Goal: Task Accomplishment & Management: Manage account settings

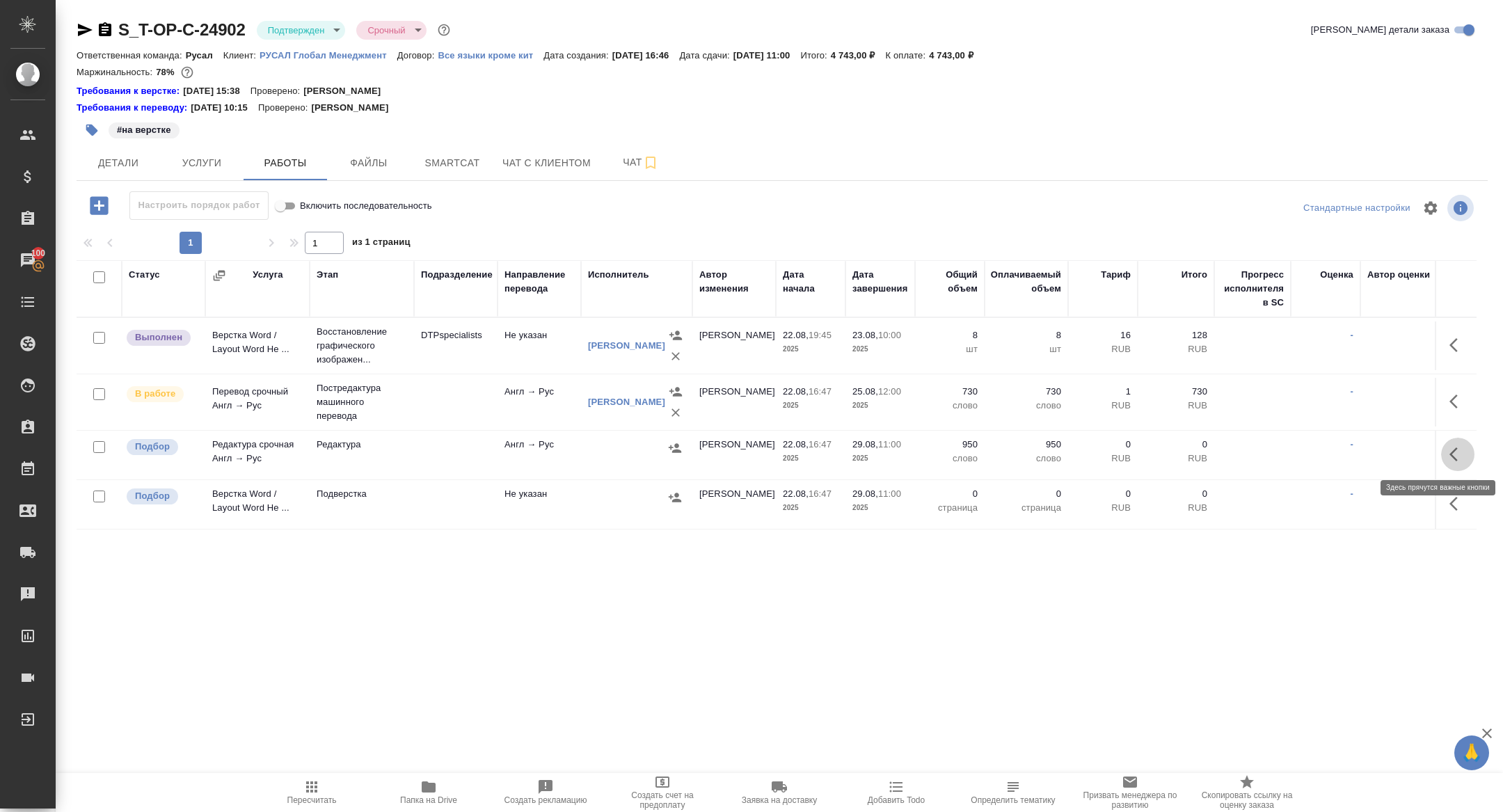
click at [1465, 453] on icon "button" at bounding box center [1457, 454] width 16 height 16
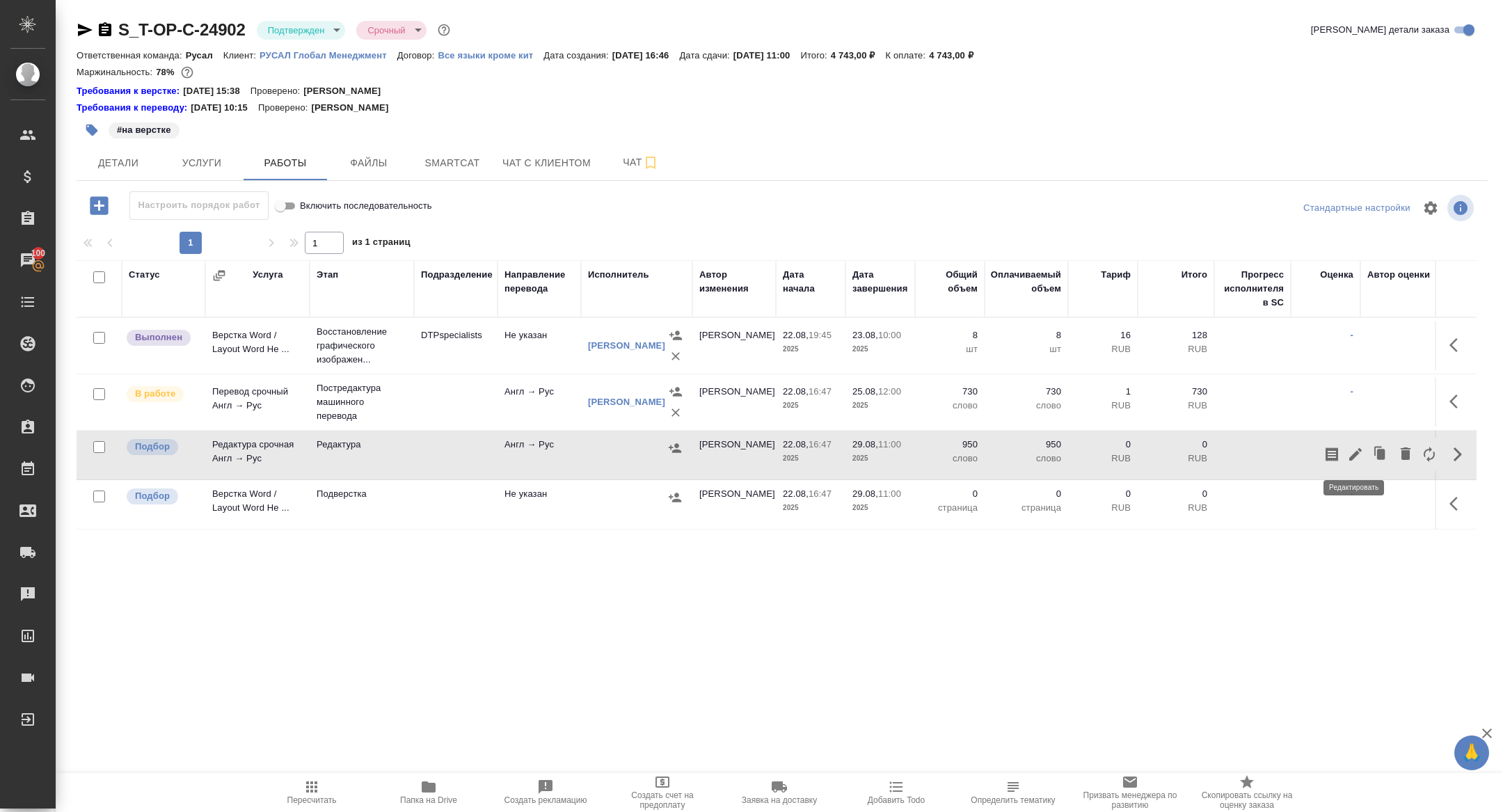
click at [1356, 453] on icon "button" at bounding box center [1355, 454] width 12 height 12
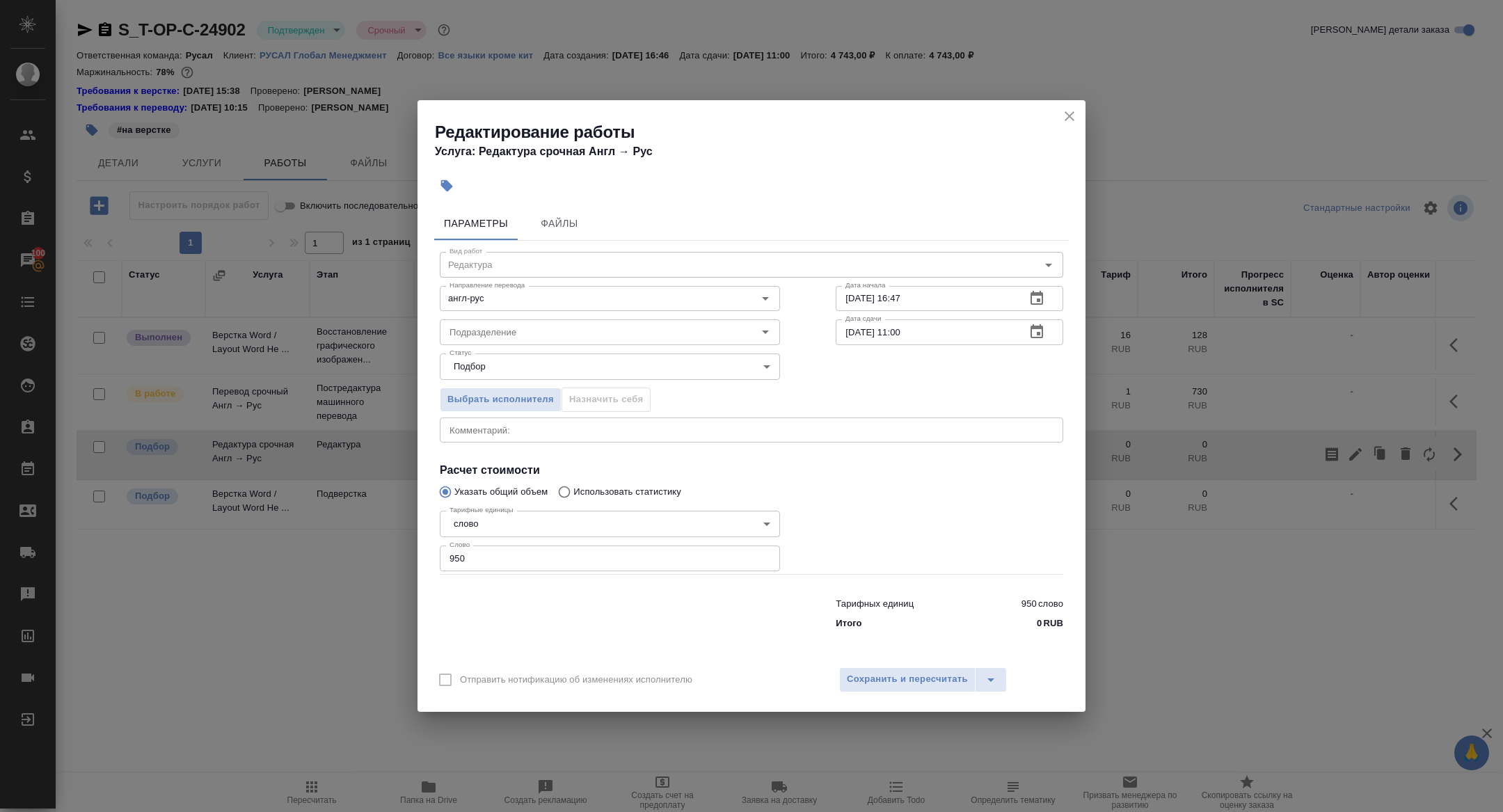
click at [1039, 298] on icon "button" at bounding box center [1036, 298] width 16 height 16
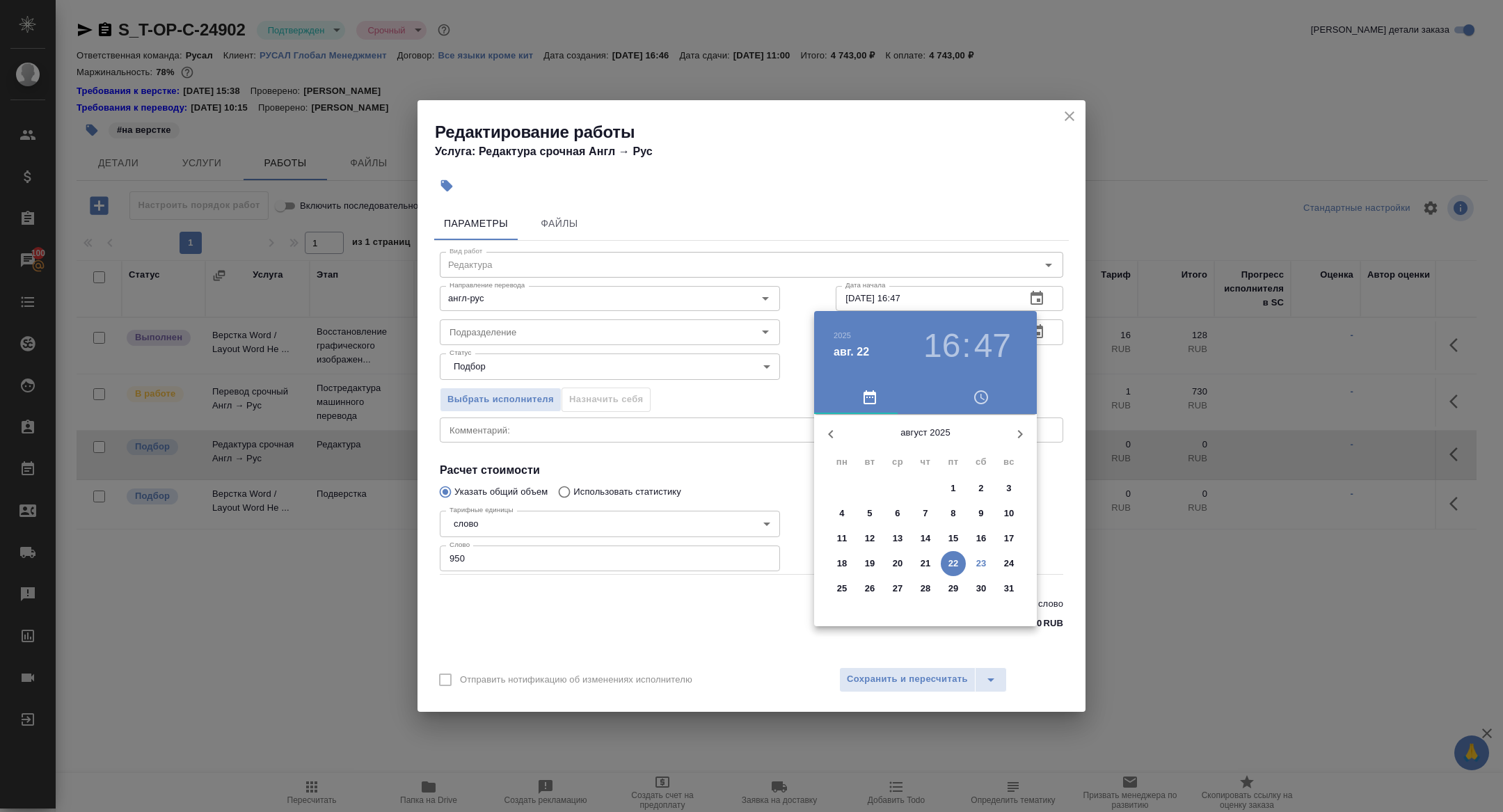
click at [833, 586] on span "25" at bounding box center [842, 588] width 25 height 13
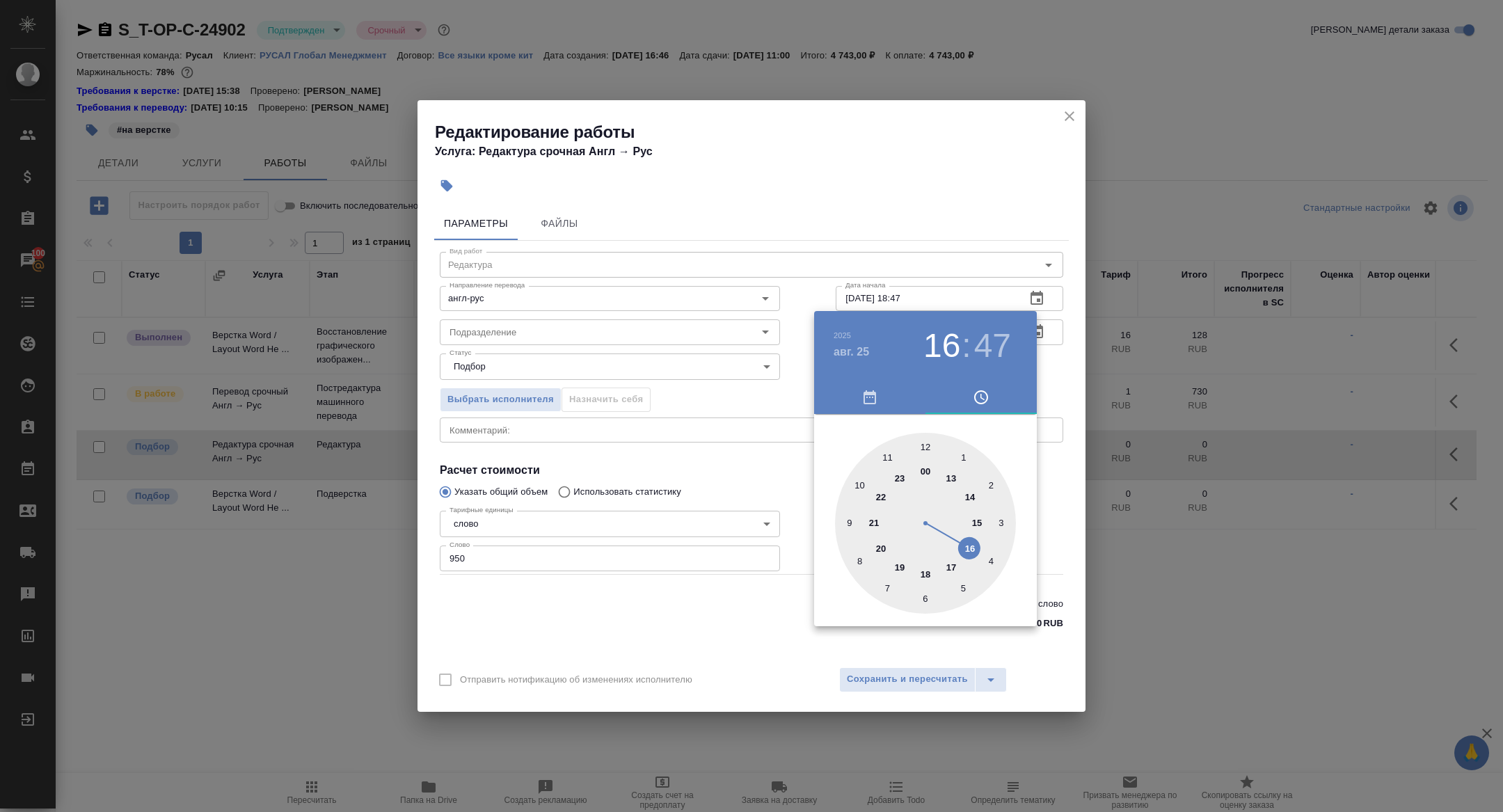
drag, startPoint x: 931, startPoint y: 569, endPoint x: 931, endPoint y: 558, distance: 11.0
click at [931, 569] on div at bounding box center [925, 523] width 181 height 181
click at [924, 445] on div at bounding box center [925, 523] width 181 height 181
type input "25.08.2025 18:00"
click at [728, 389] on div at bounding box center [752, 406] width 1503 height 812
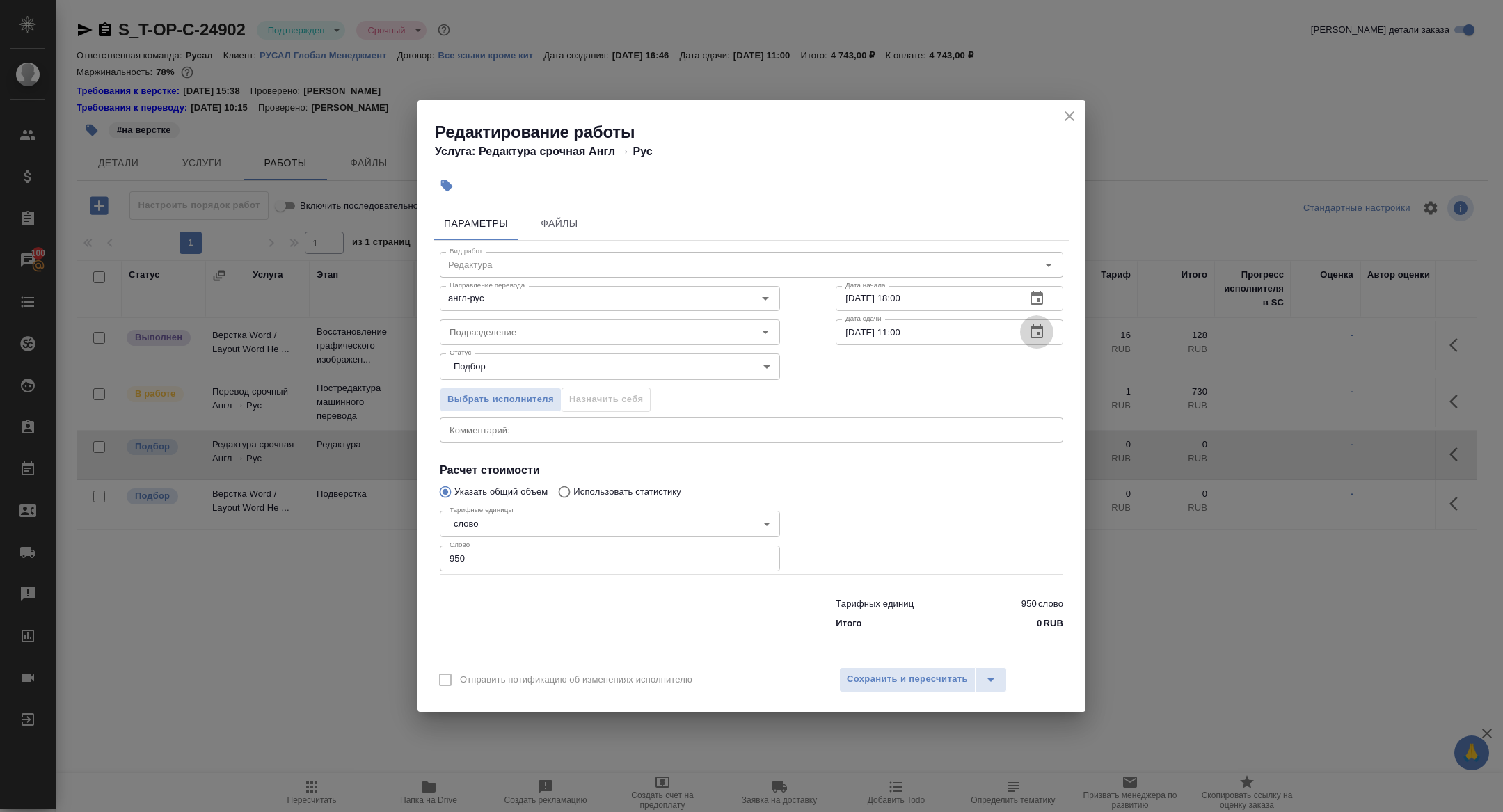
click at [1043, 332] on icon "button" at bounding box center [1036, 332] width 16 height 16
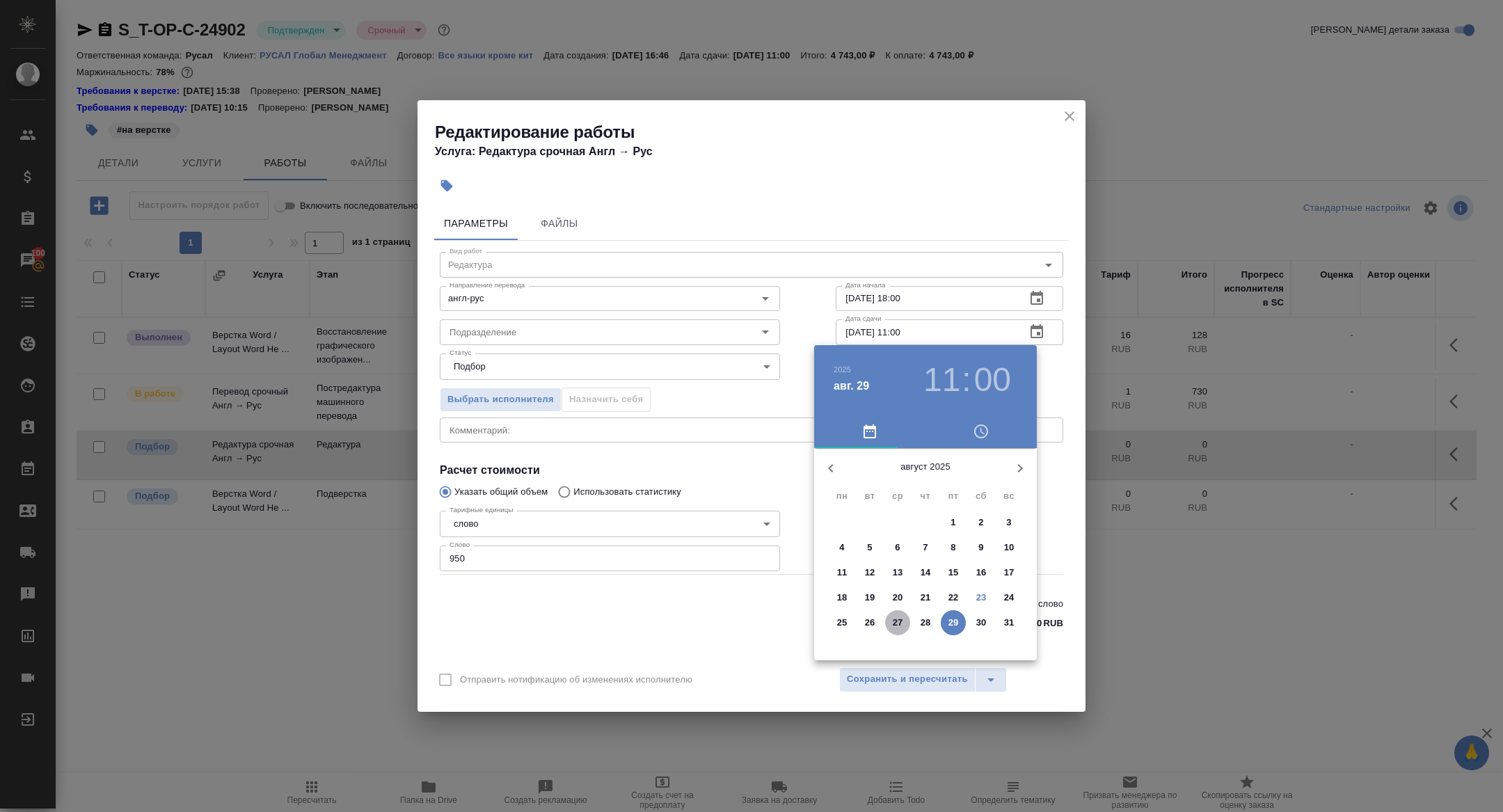
click at [891, 627] on span "27" at bounding box center [898, 623] width 25 height 13
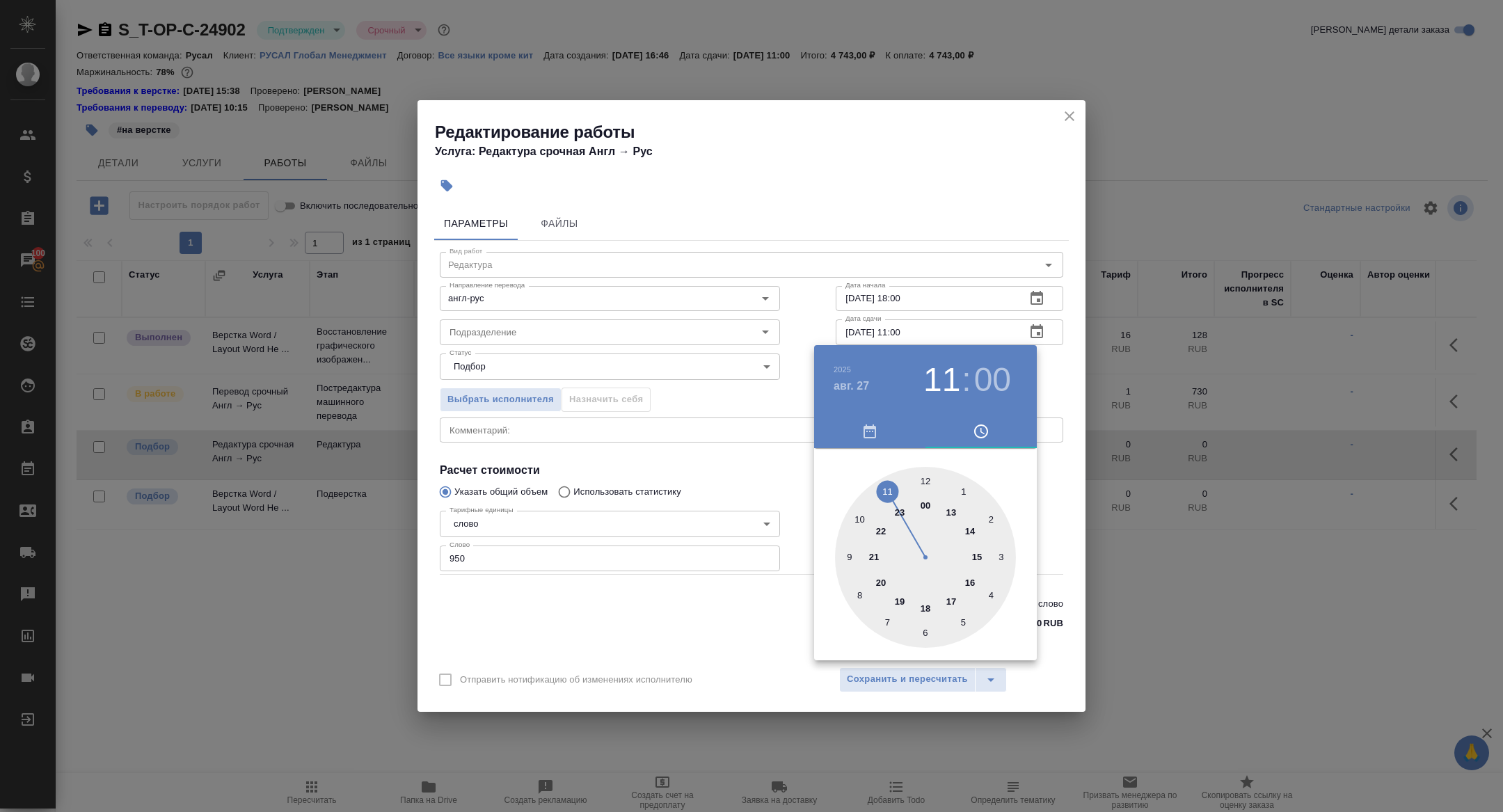
click at [926, 606] on div at bounding box center [925, 557] width 181 height 181
type input "27.08.2025 18:00"
click at [700, 461] on div at bounding box center [752, 406] width 1503 height 812
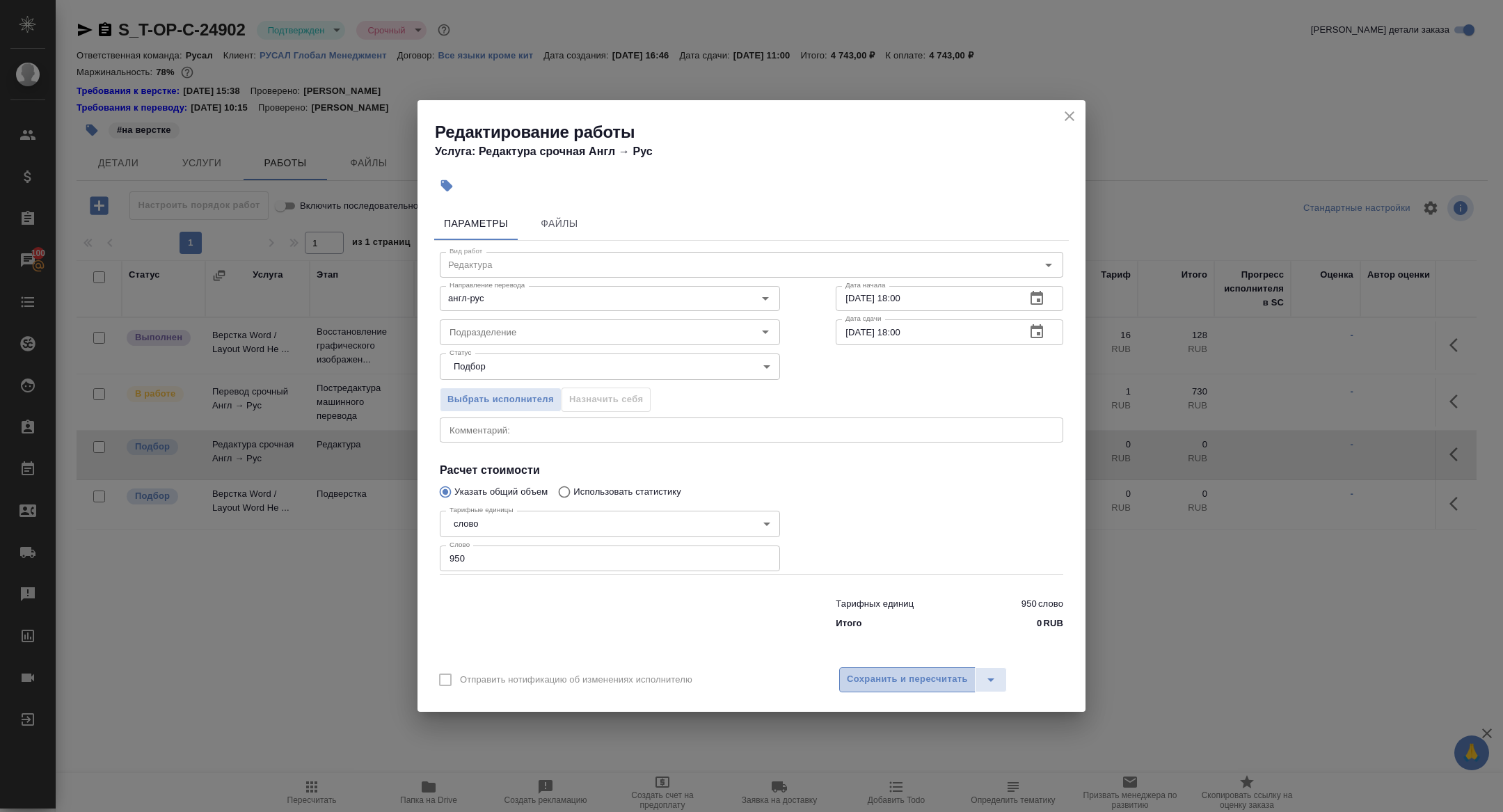
click at [899, 672] on span "Сохранить и пересчитать" at bounding box center [907, 679] width 121 height 16
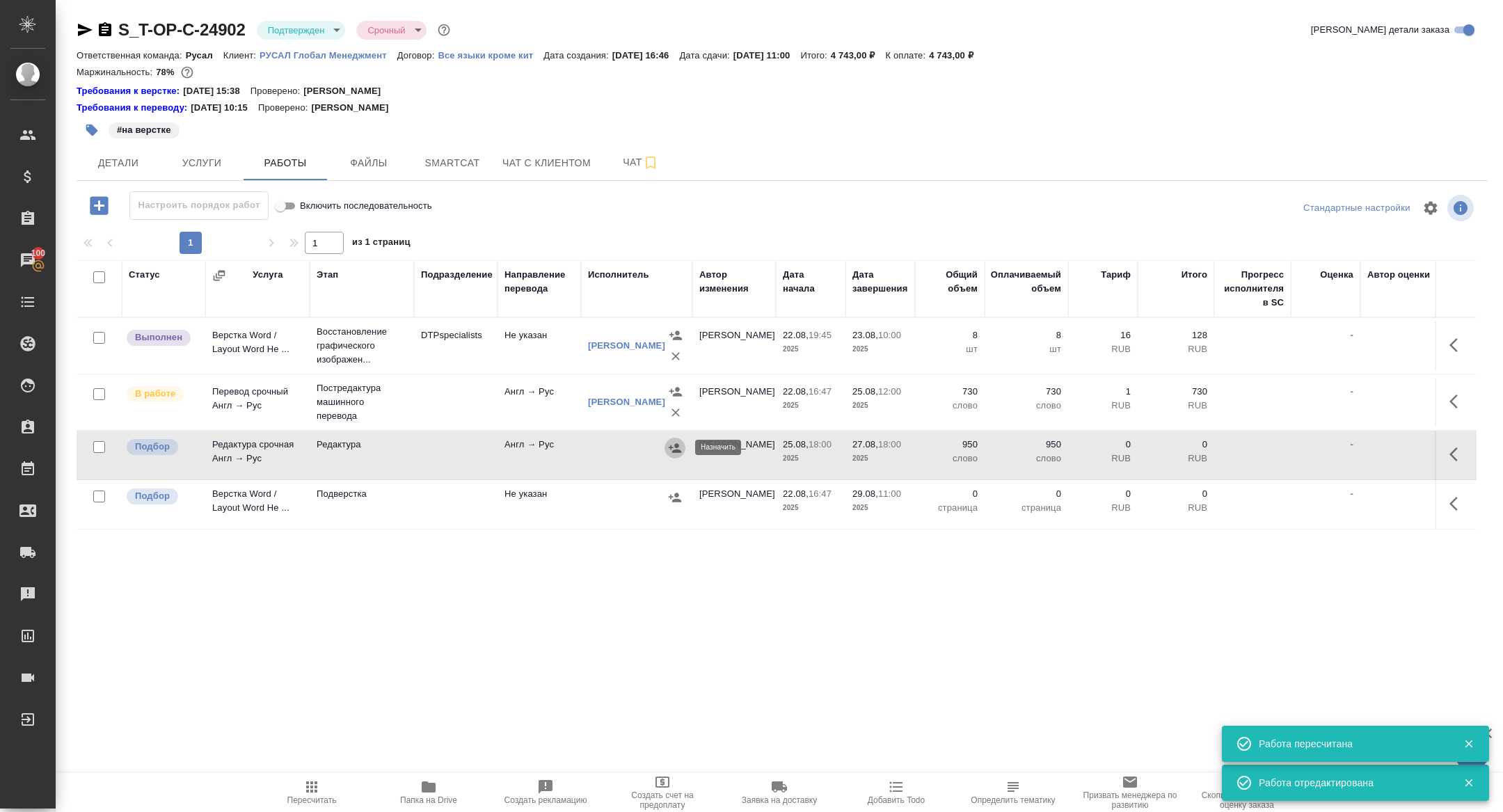
click at [673, 450] on icon "button" at bounding box center [675, 447] width 12 height 9
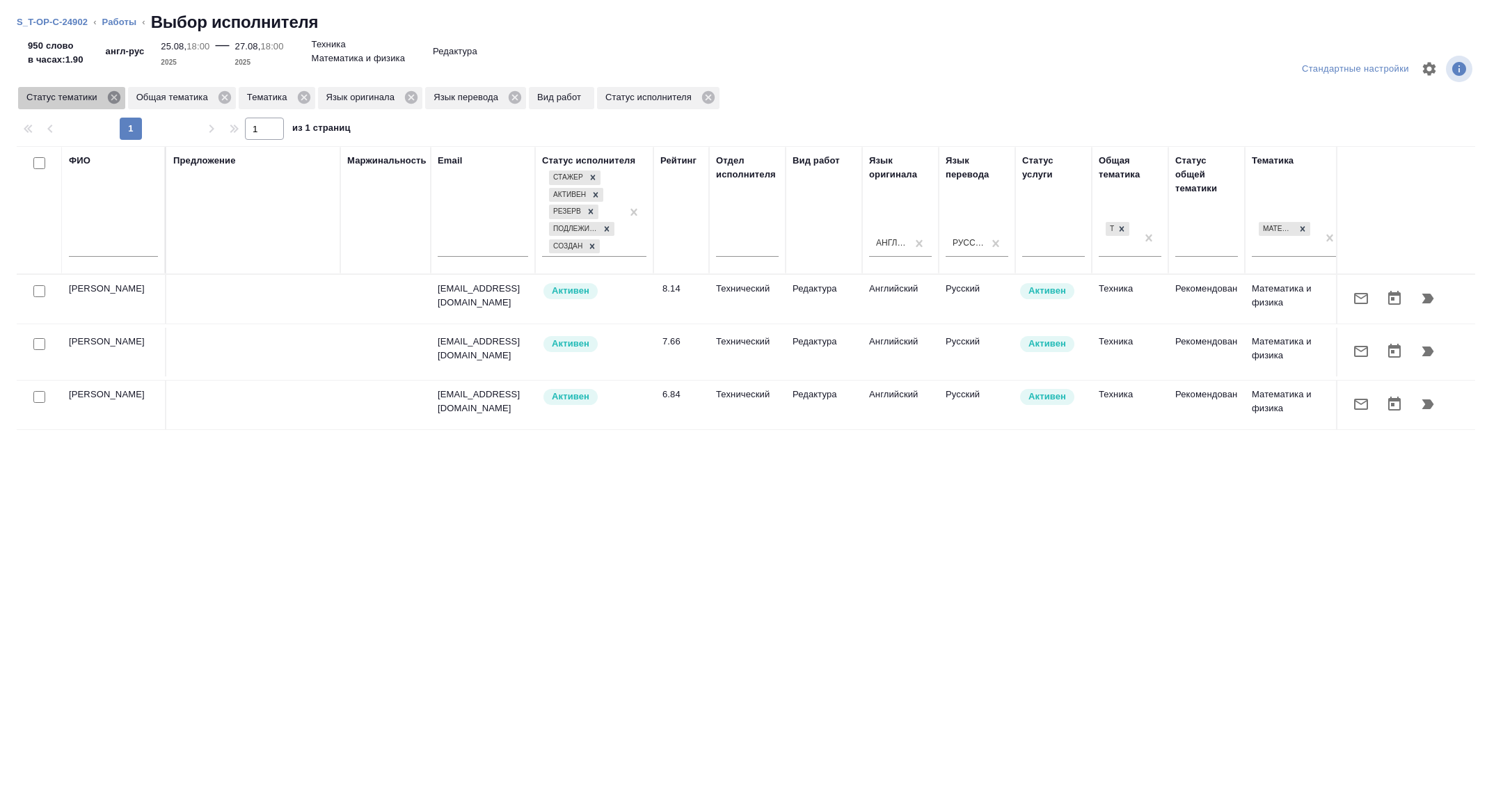
click at [118, 94] on icon at bounding box center [113, 97] width 12 height 12
click at [201, 97] on icon at bounding box center [194, 97] width 12 height 12
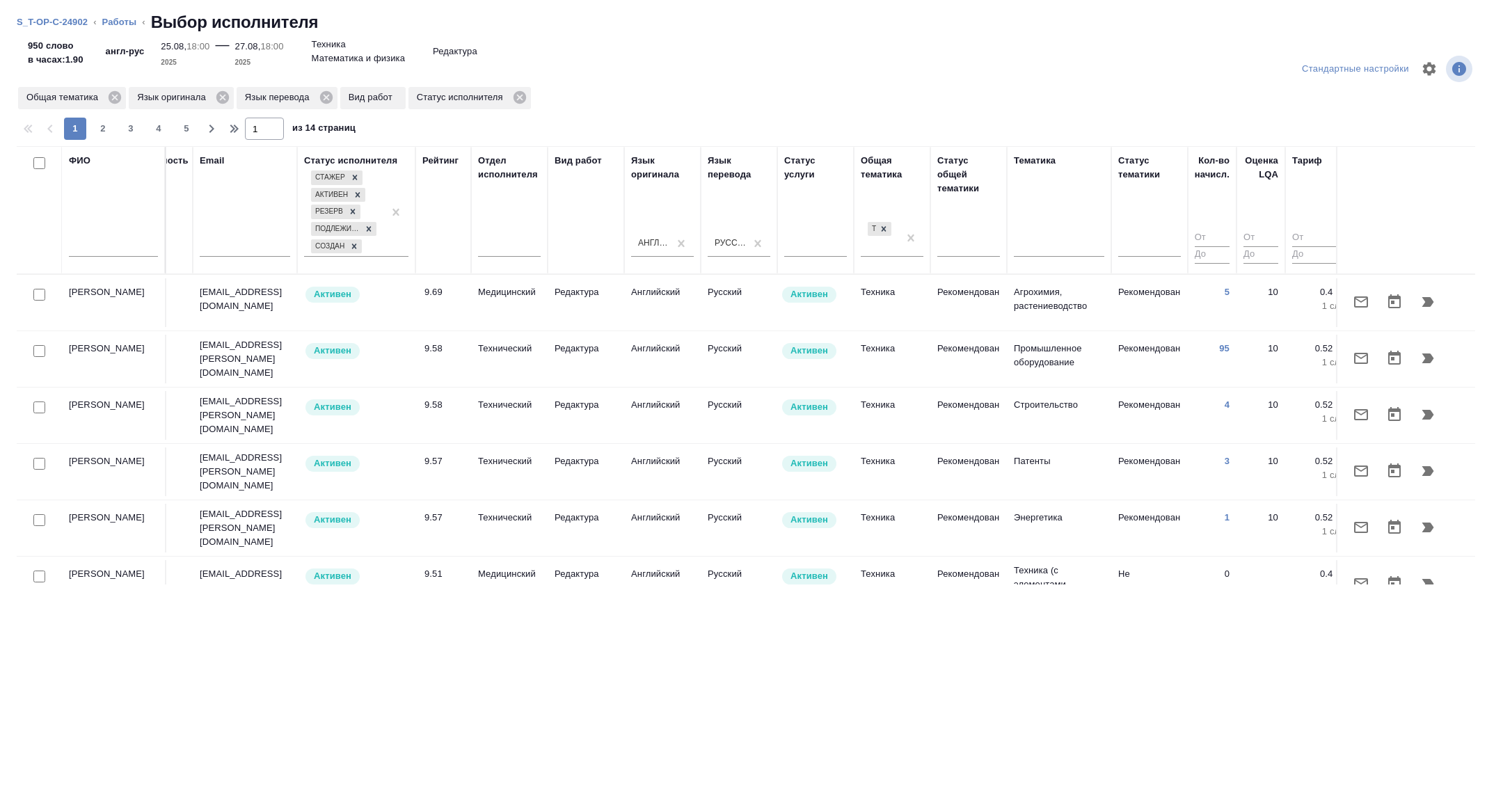
scroll to position [0, 562]
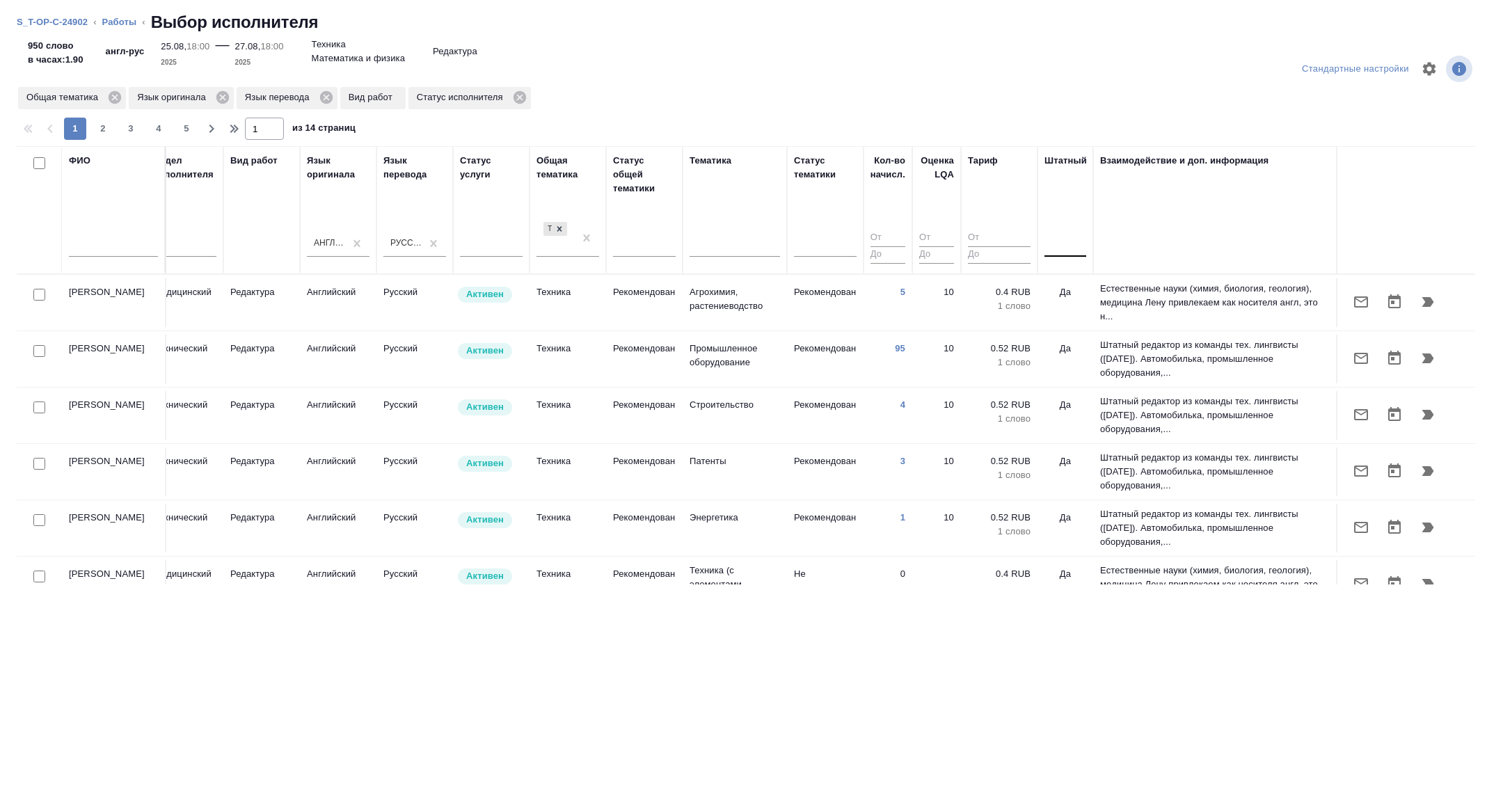
click at [1059, 241] on div at bounding box center [1065, 243] width 41 height 20
click at [1060, 283] on div "Нет" at bounding box center [1148, 287] width 209 height 25
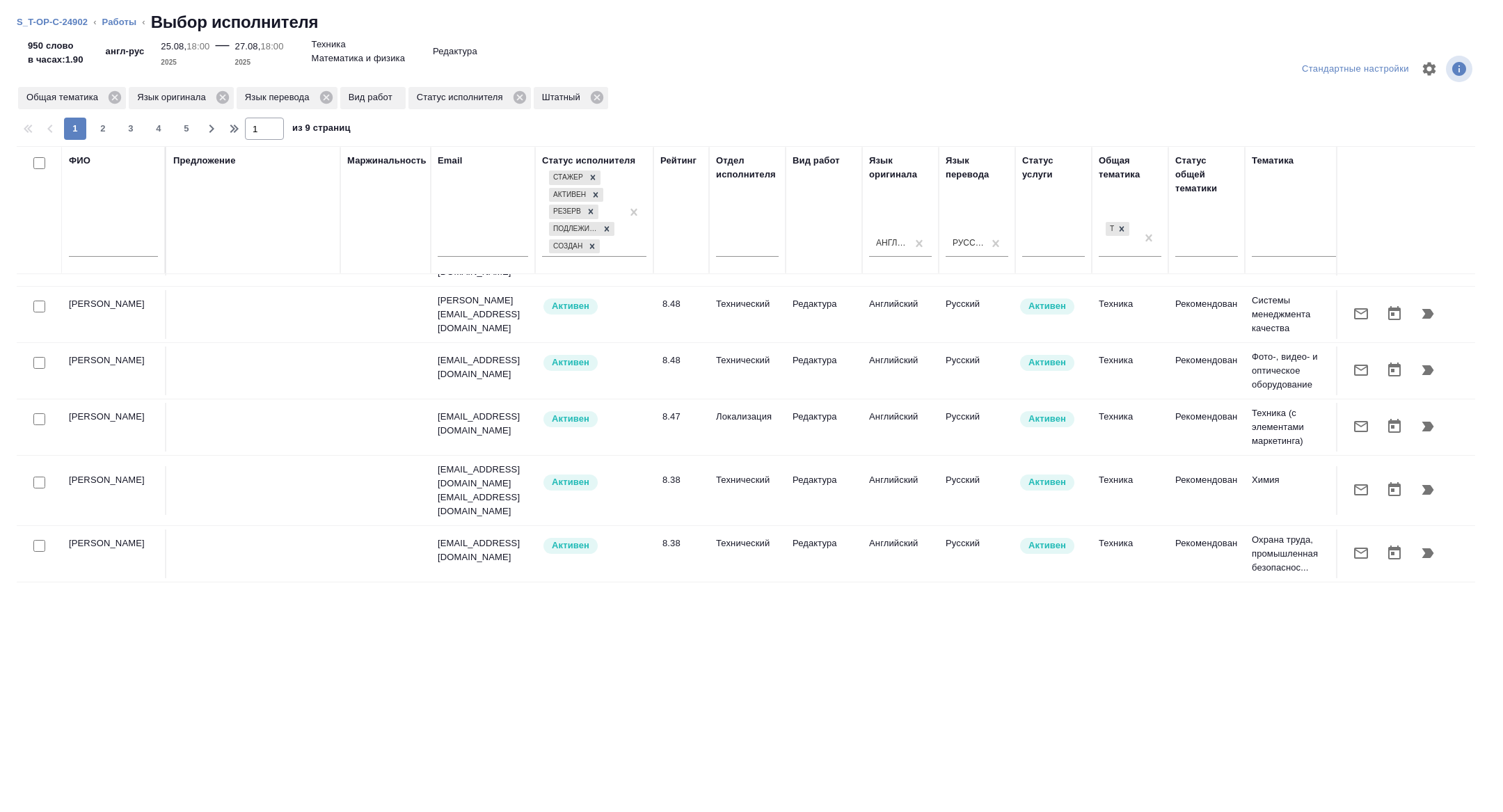
scroll to position [908, 0]
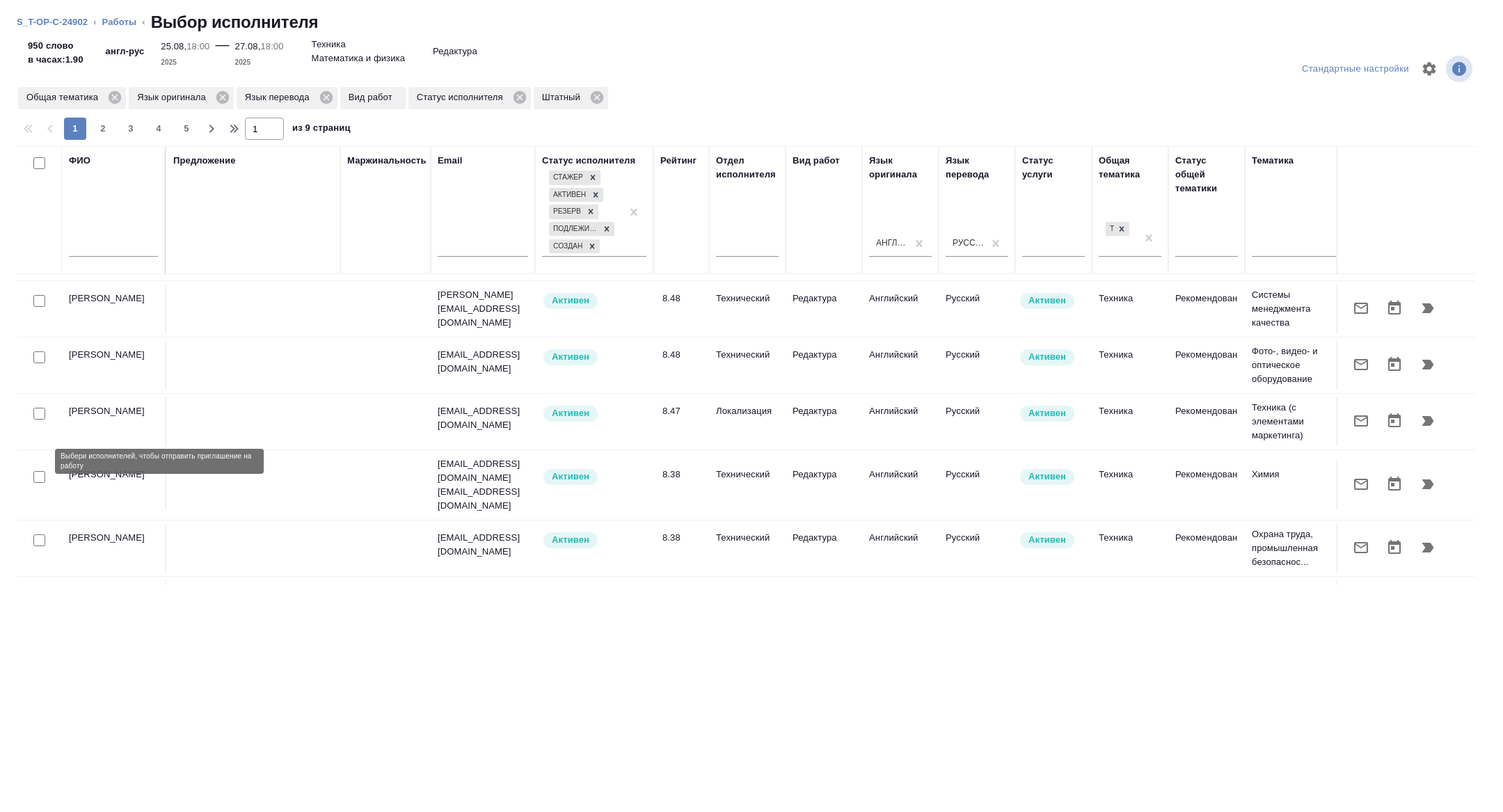
click at [36, 647] on input "checkbox" at bounding box center [39, 652] width 12 height 12
checkbox input "true"
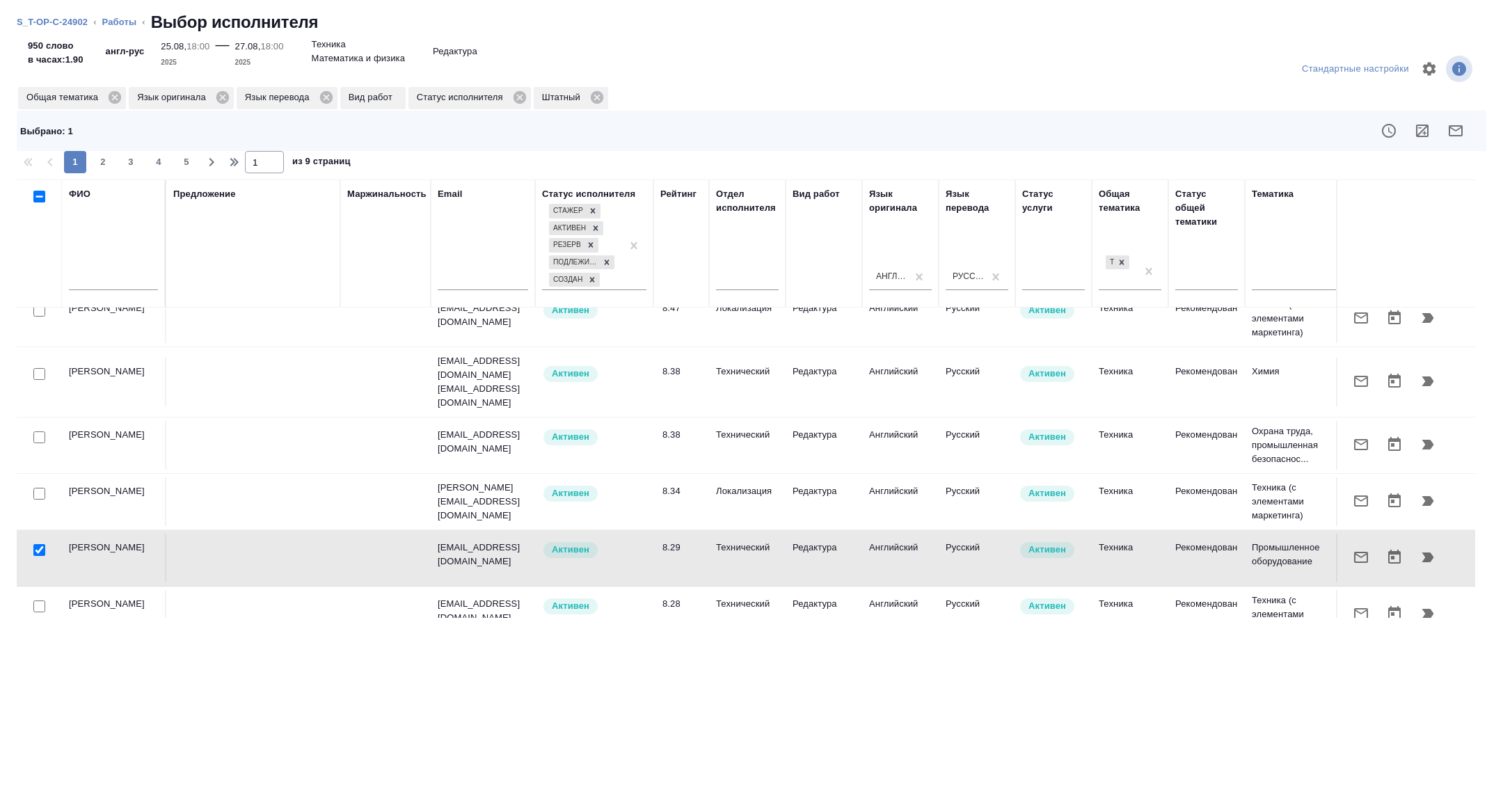
scroll to position [1046, 0]
click at [105, 154] on button "2" at bounding box center [103, 161] width 22 height 22
type input "2"
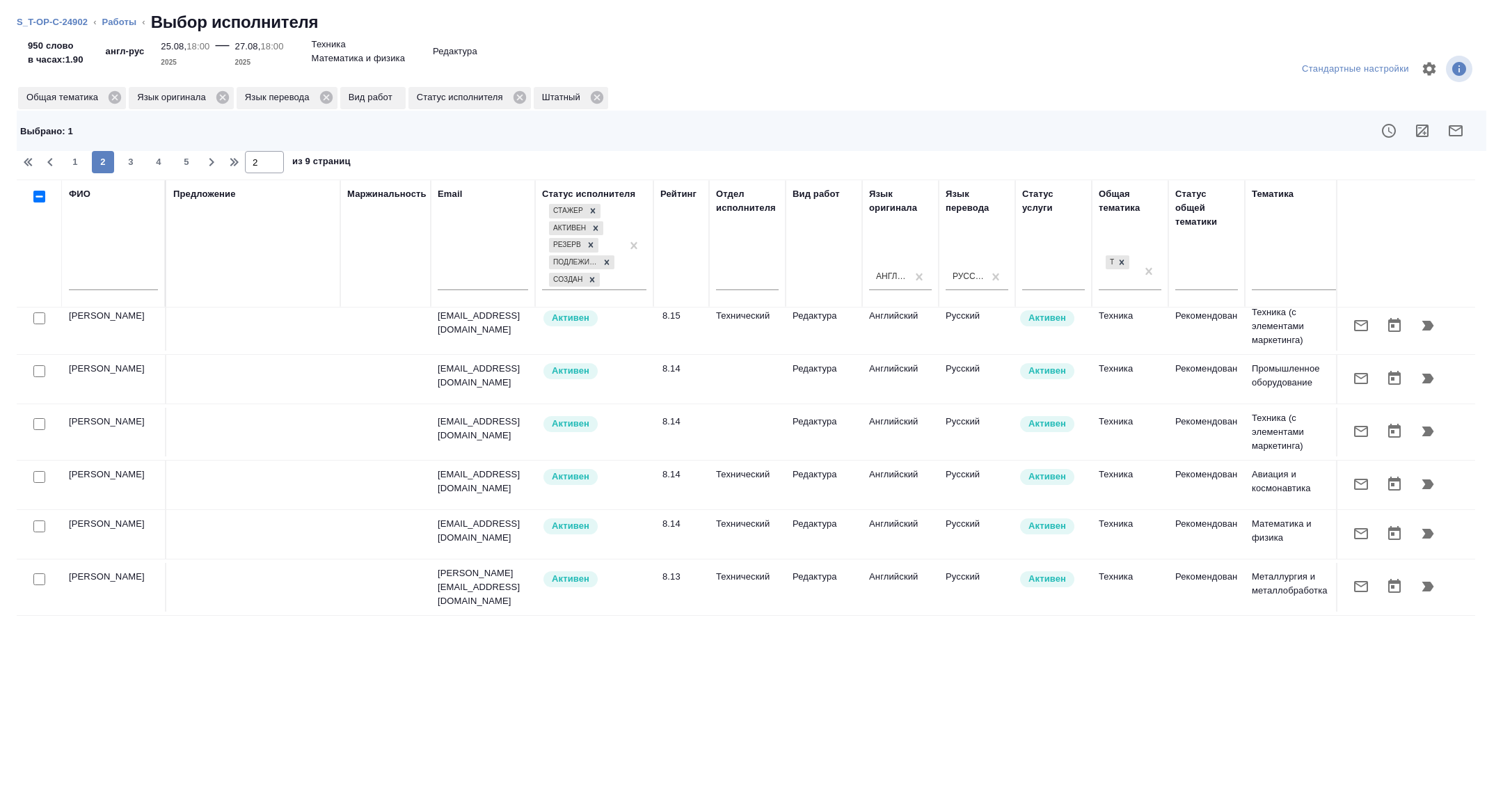
scroll to position [303, 0]
click at [37, 421] on input "checkbox" at bounding box center [39, 427] width 12 height 12
checkbox input "true"
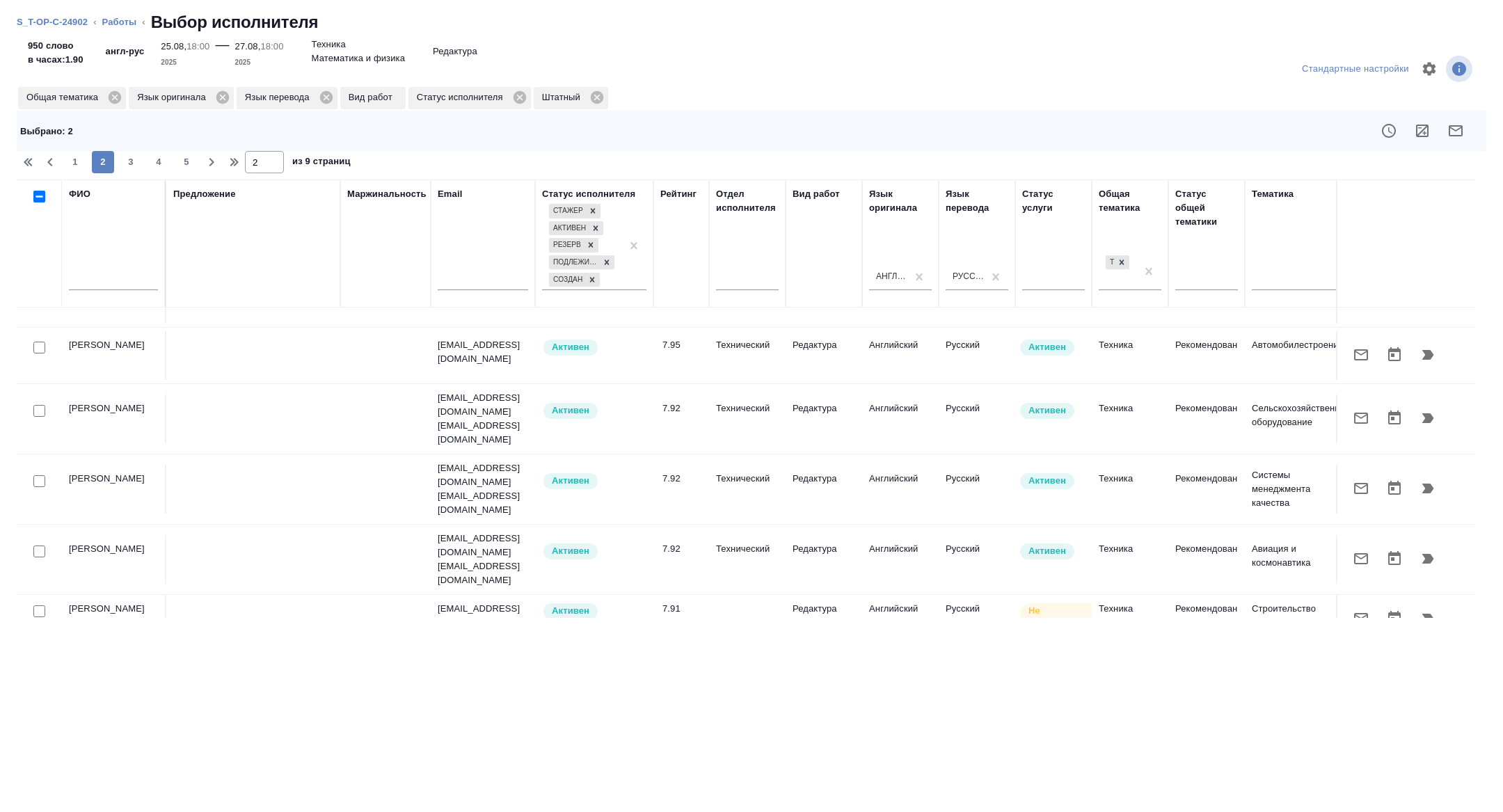
scroll to position [1060, 0]
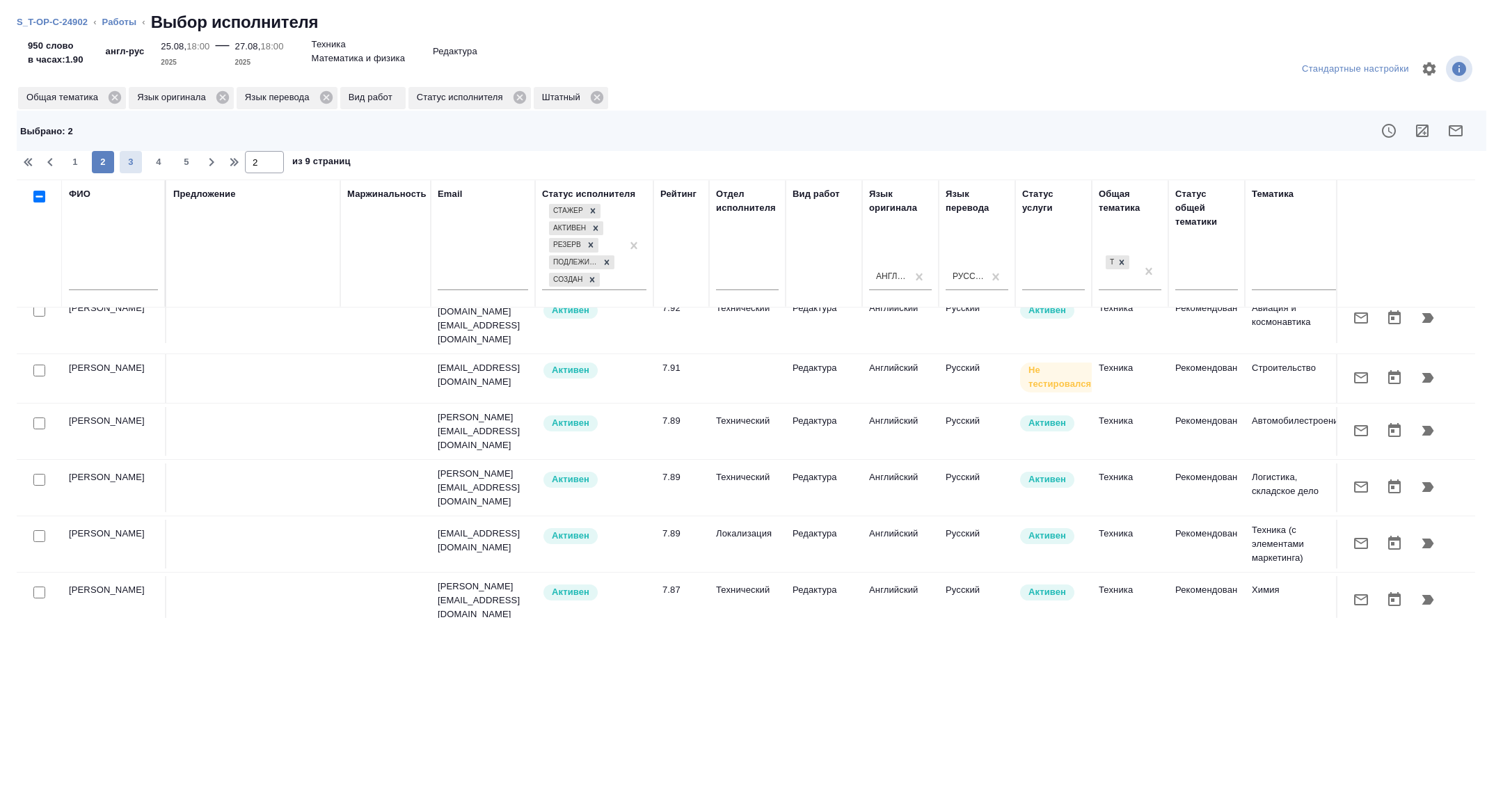
click at [120, 162] on span "3" at bounding box center [131, 161] width 22 height 13
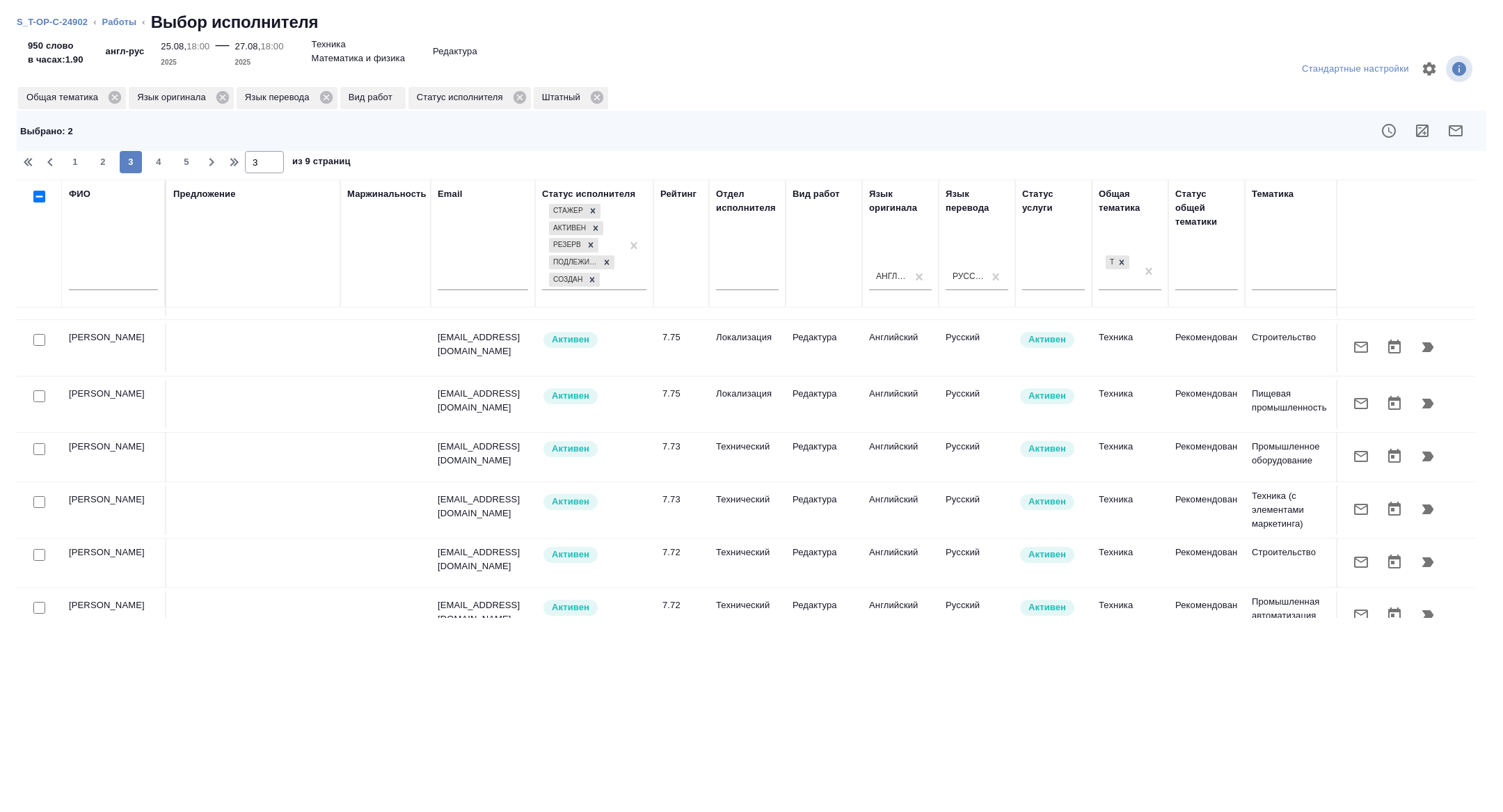
scroll to position [971, 0]
click at [158, 170] on button "4" at bounding box center [159, 161] width 22 height 22
type input "4"
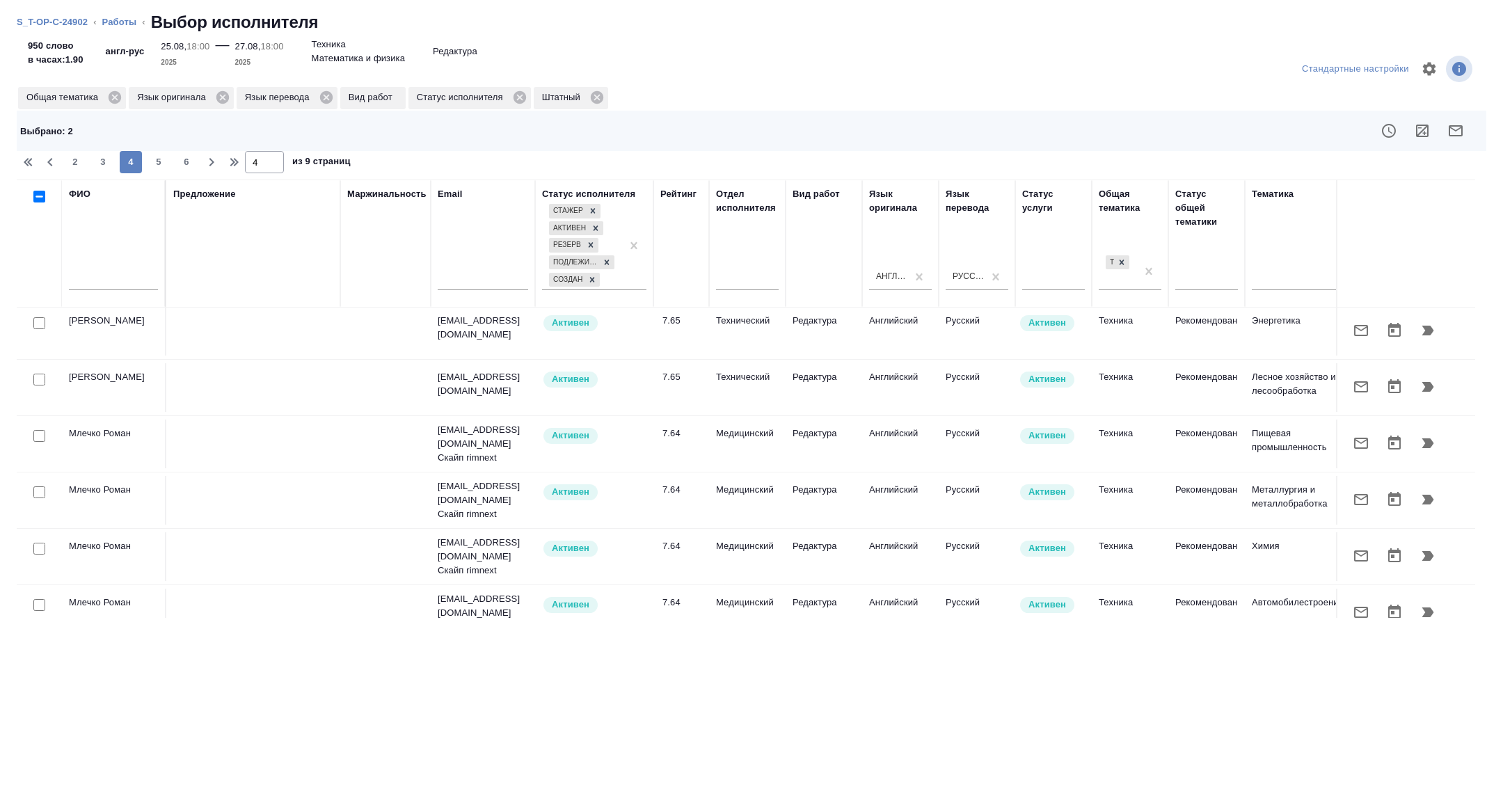
scroll to position [1002, 0]
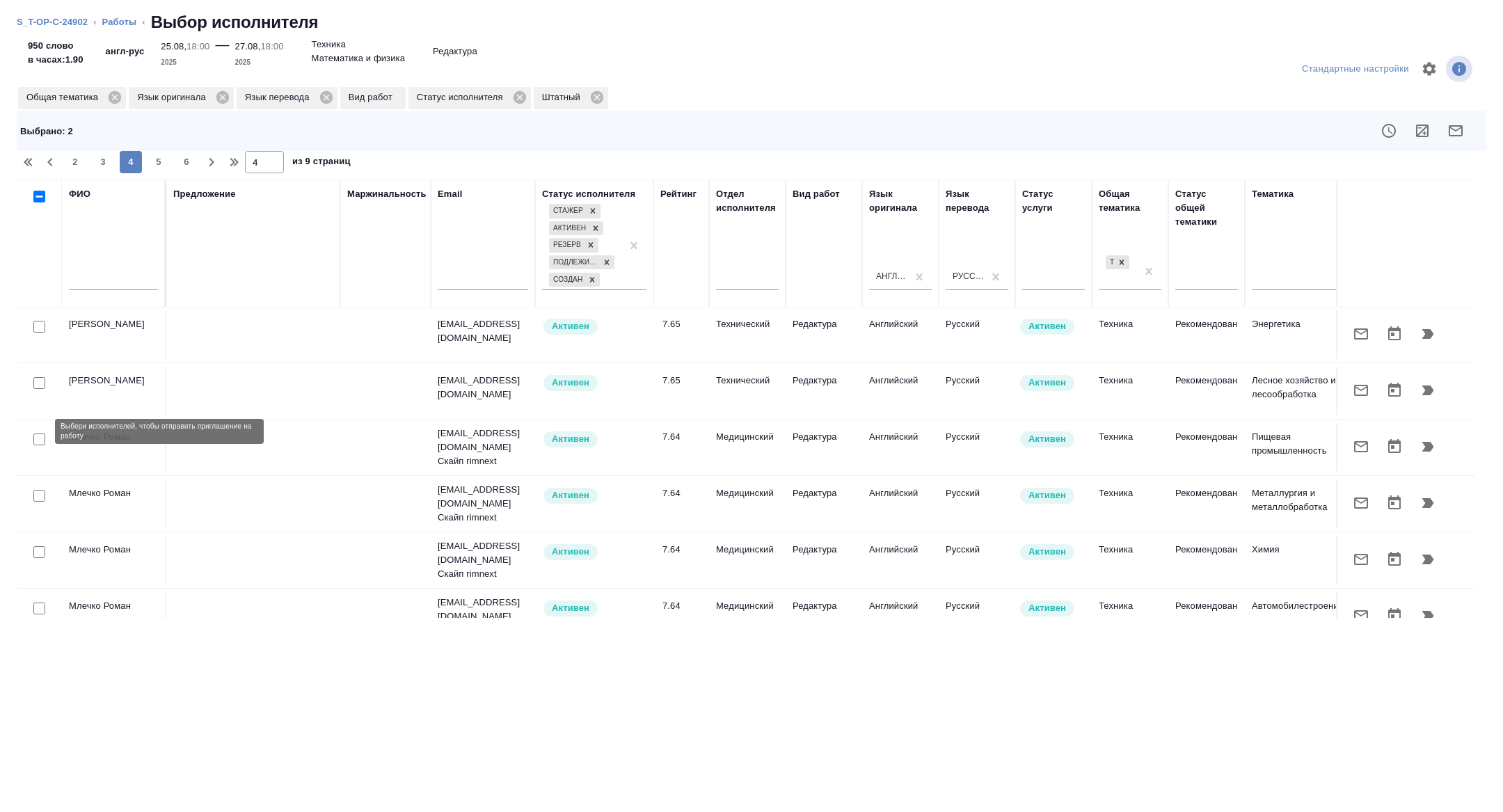
click at [41, 433] on input "checkbox" at bounding box center [39, 439] width 12 height 12
checkbox input "true"
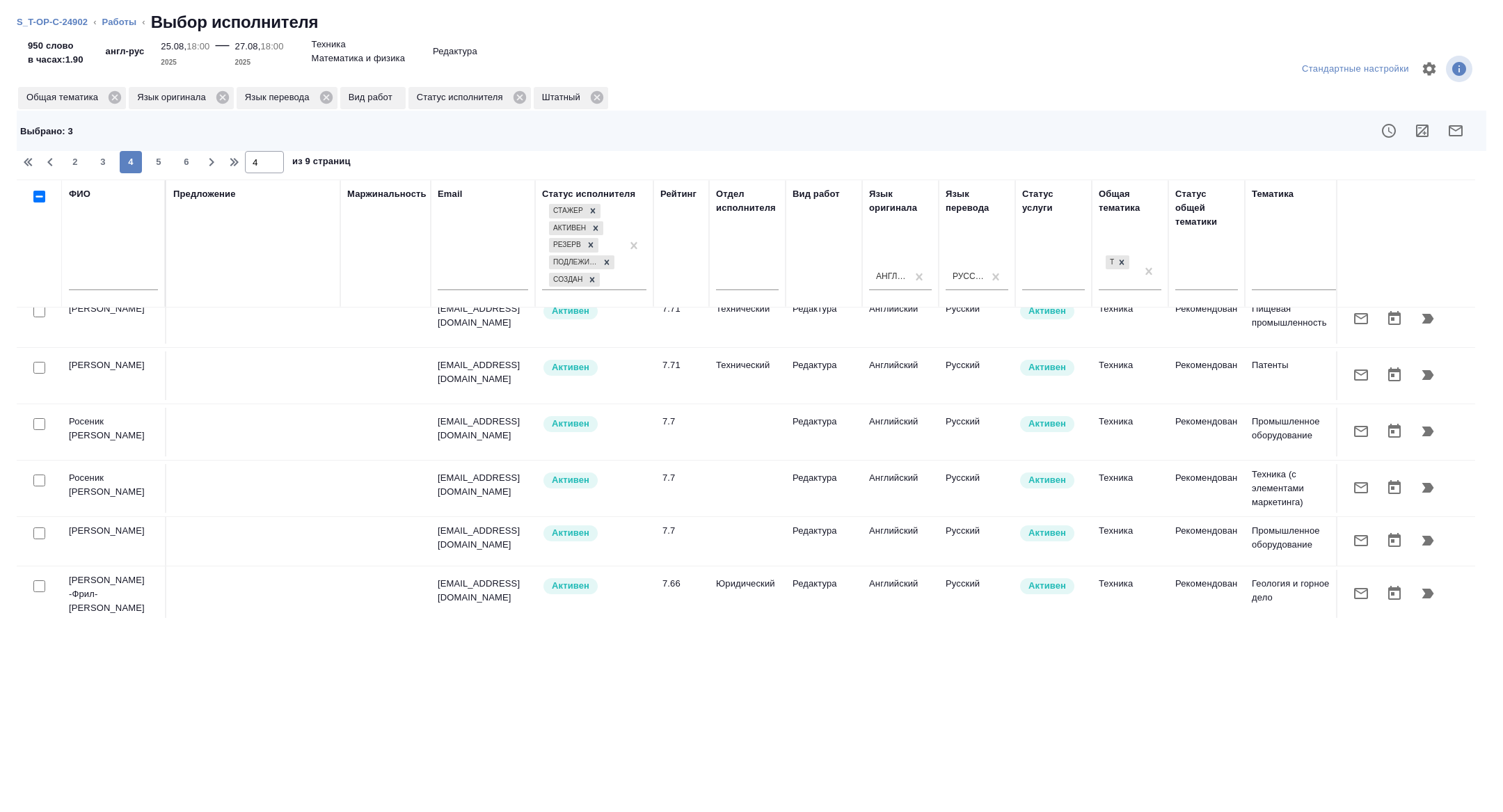
scroll to position [52, 0]
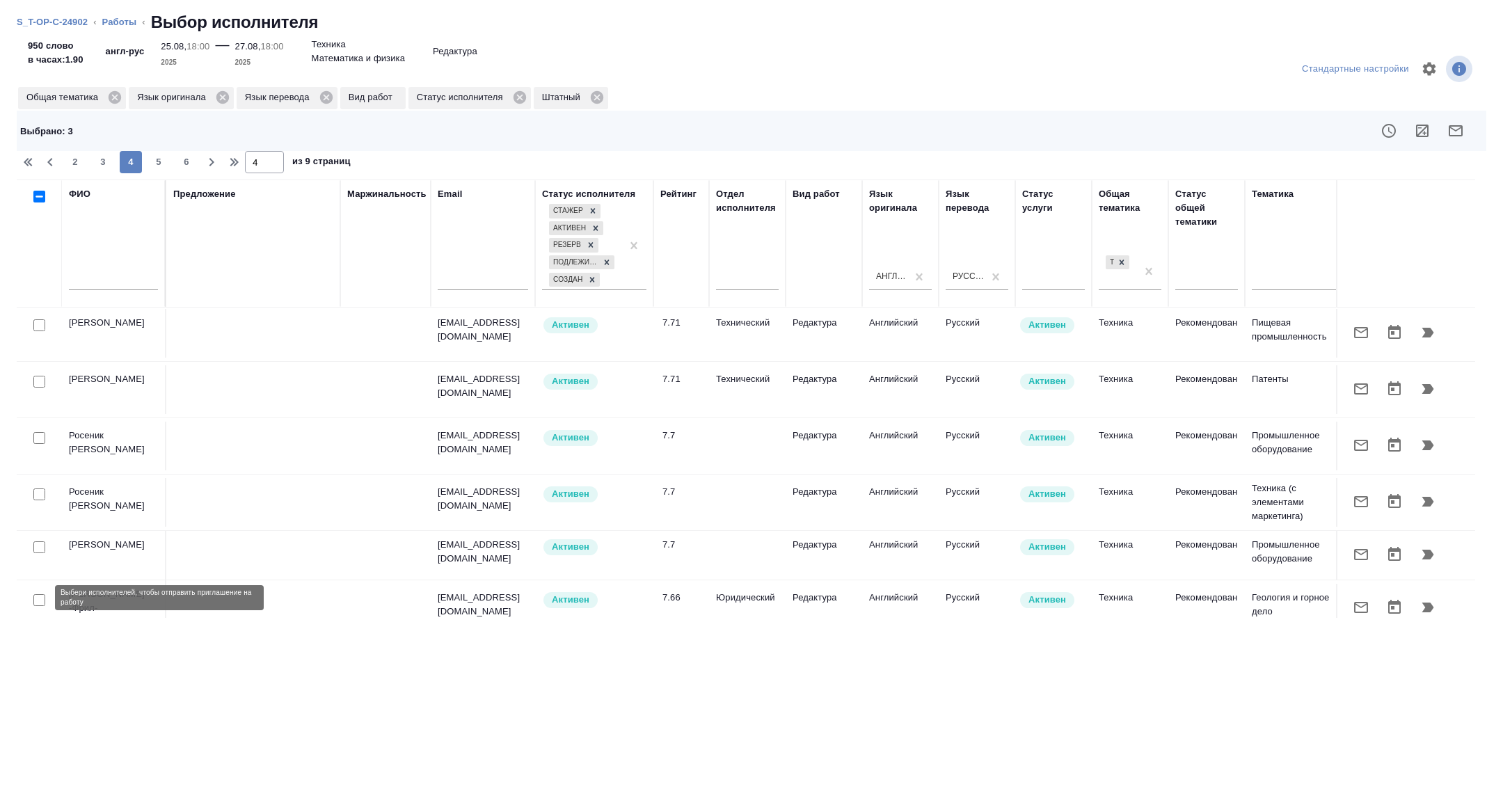
click at [34, 597] on input "checkbox" at bounding box center [39, 600] width 12 height 12
checkbox input "true"
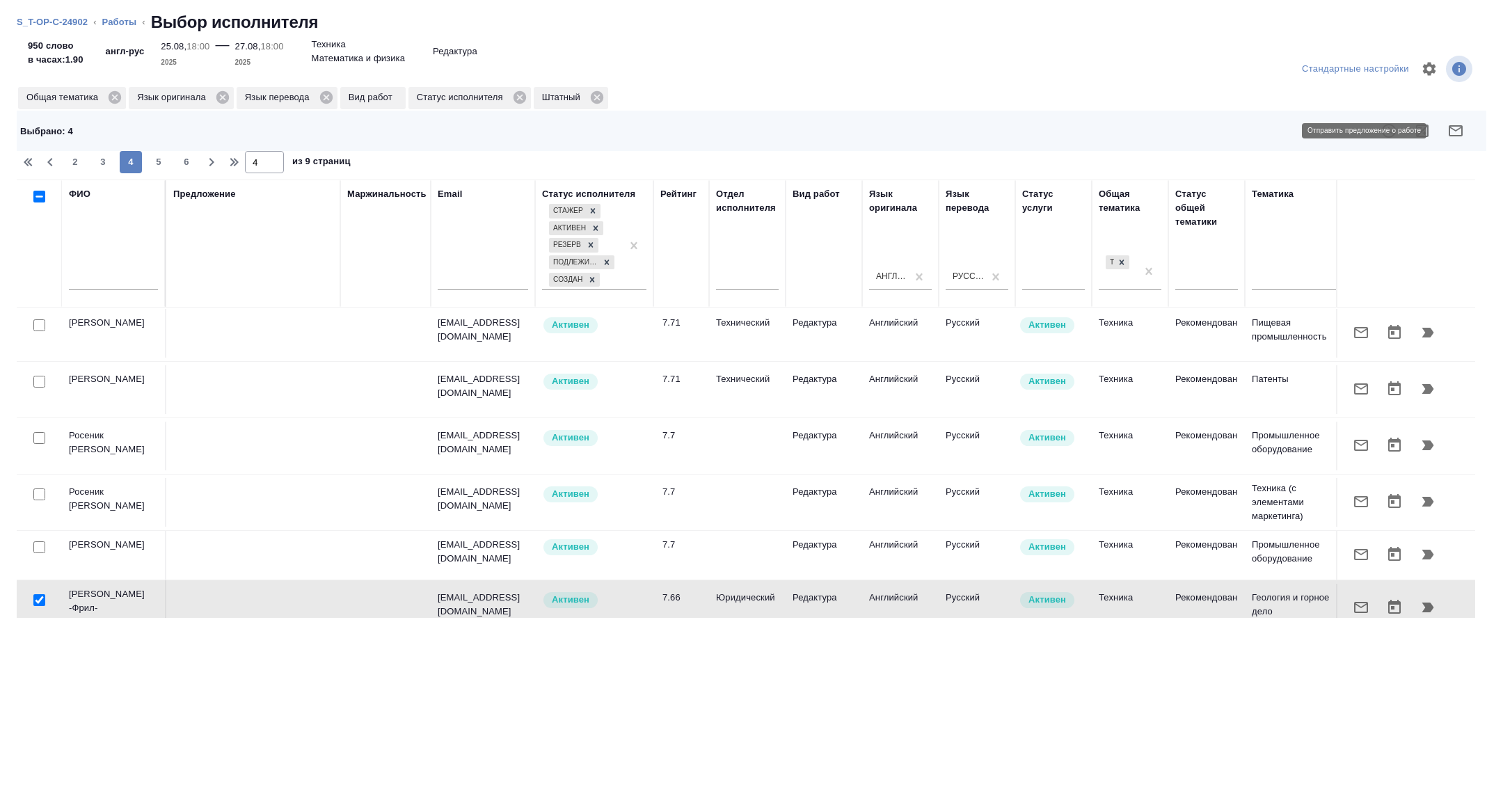
click at [1454, 136] on icon "button" at bounding box center [1455, 130] width 16 height 16
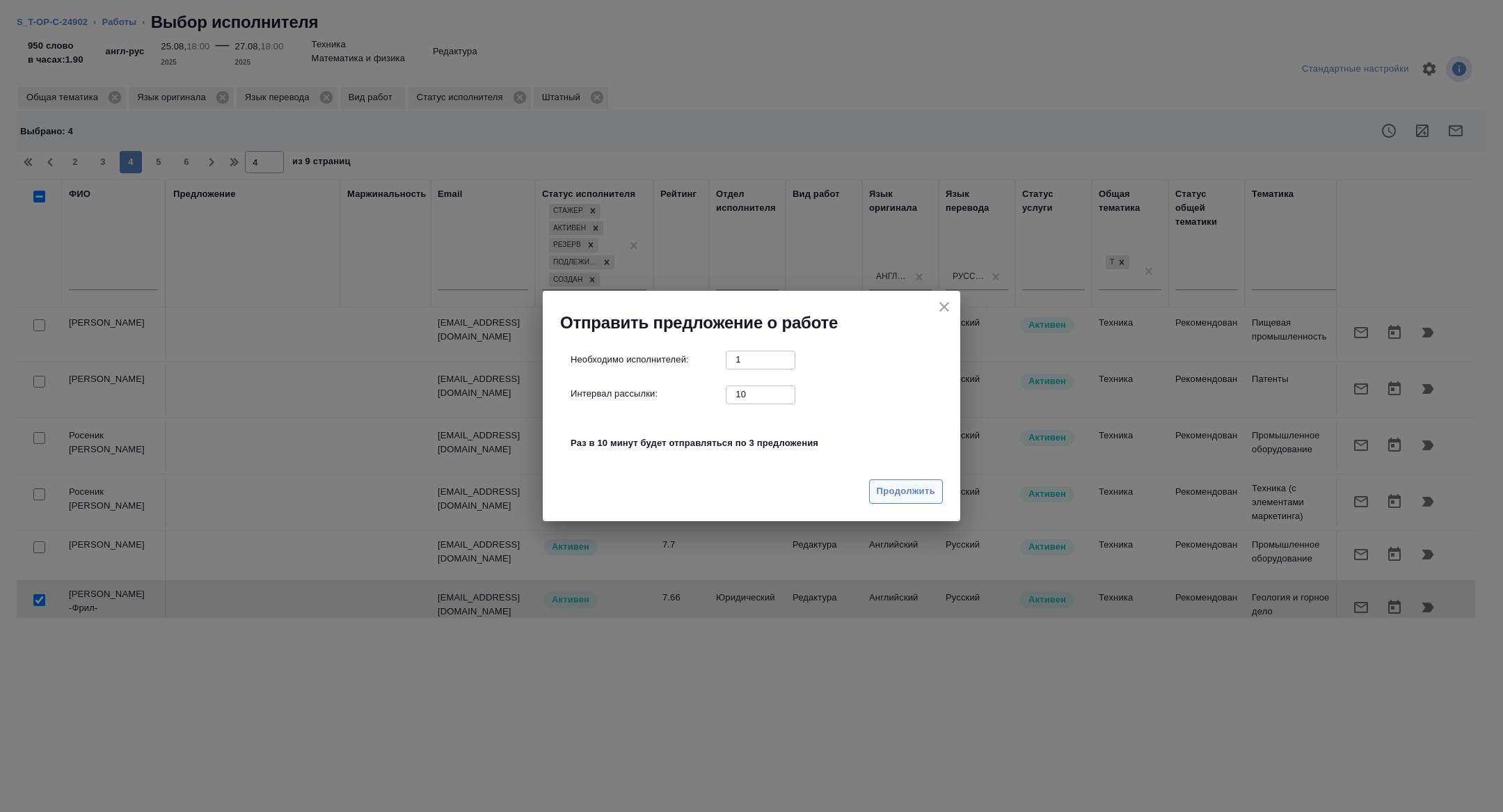
click at [894, 486] on span "Продолжить" at bounding box center [905, 491] width 59 height 16
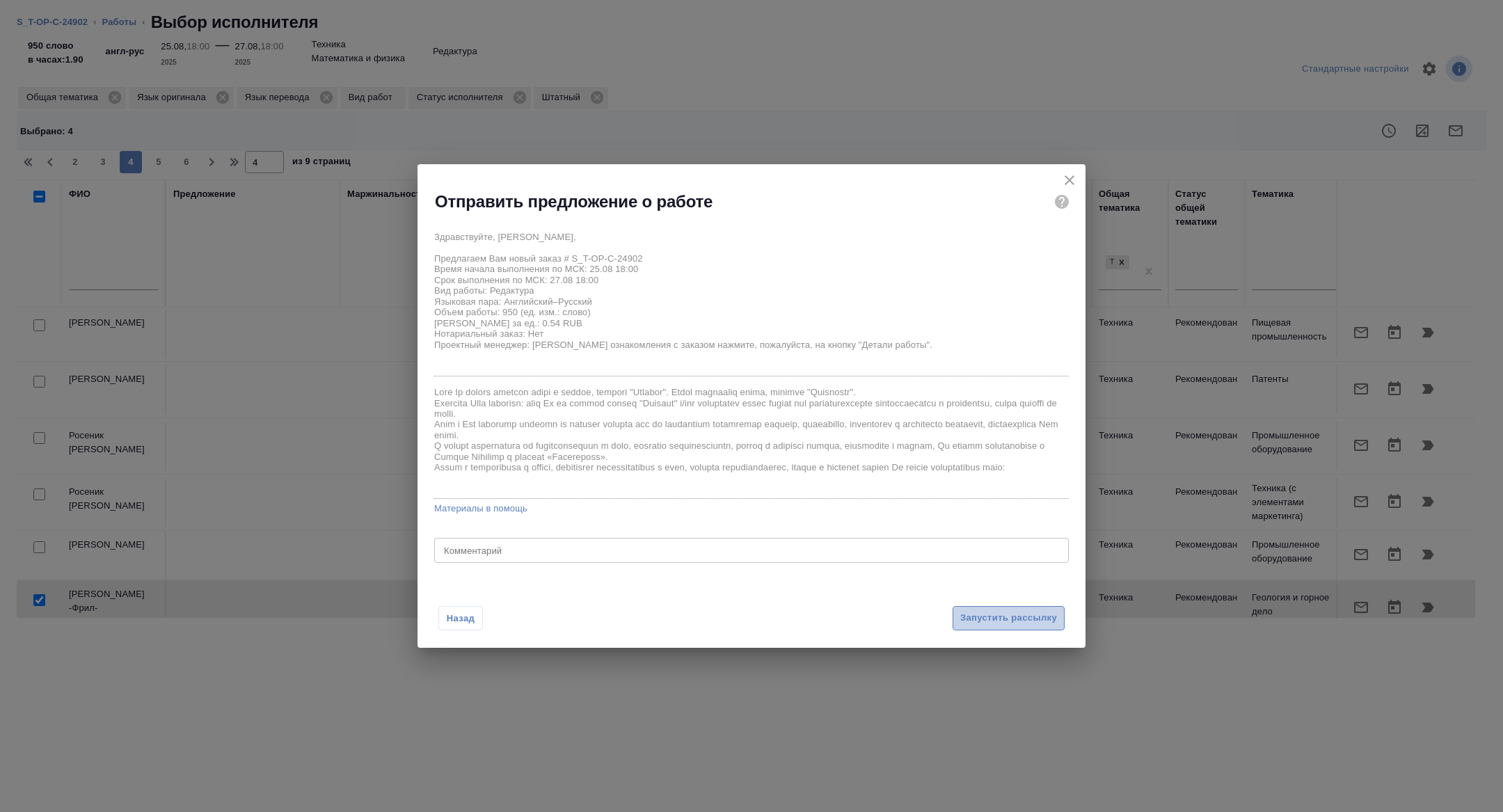
click at [987, 618] on span "Запустить рассылку" at bounding box center [1008, 618] width 97 height 16
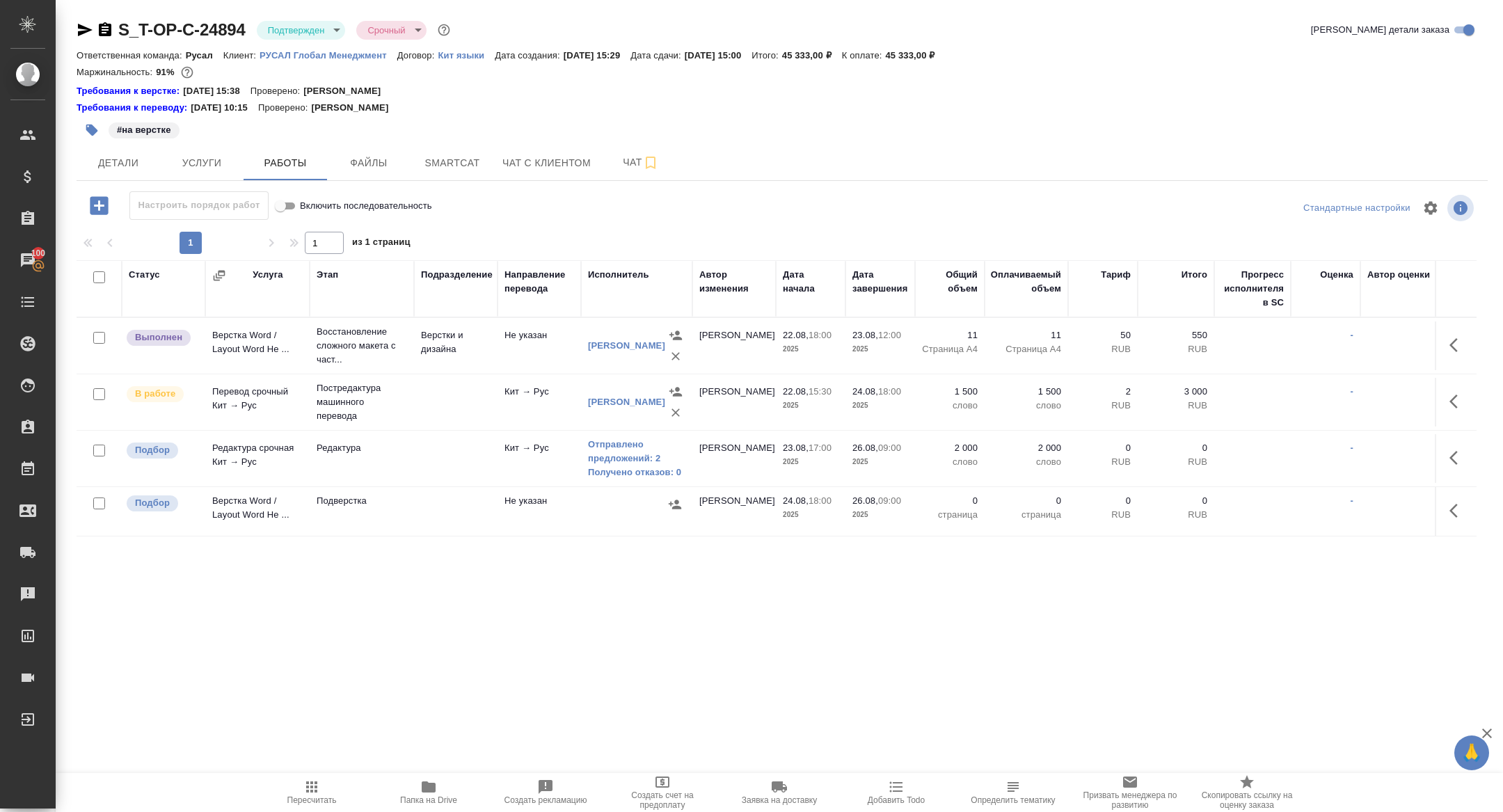
click at [283, 29] on body "🙏 .cls-1 fill:#fff; AWATERA [PERSON_NAME] Спецификации Заказы 100 Чаты Todo Про…" at bounding box center [752, 406] width 1503 height 812
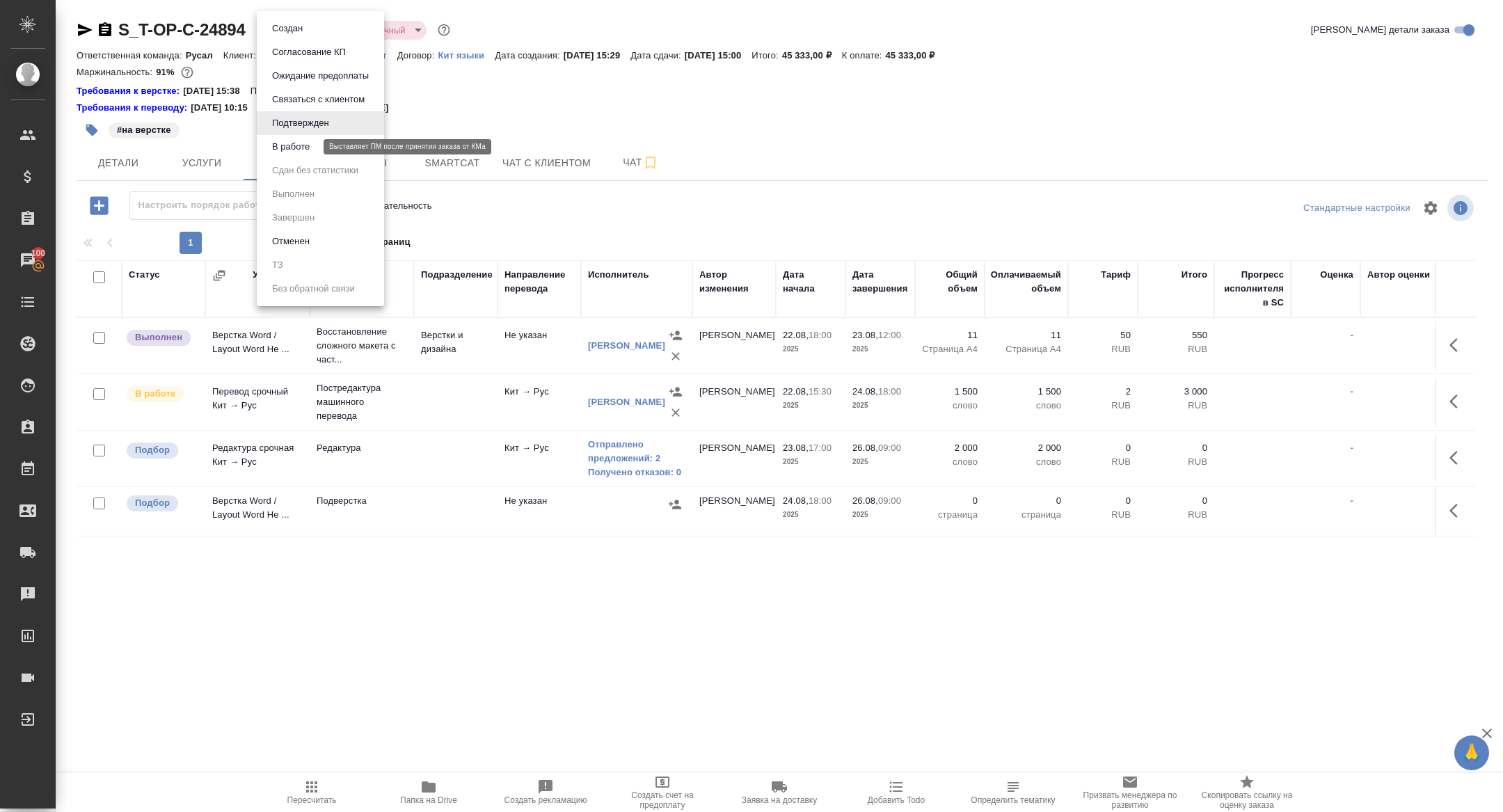
click at [298, 144] on button "В работе" at bounding box center [291, 147] width 46 height 15
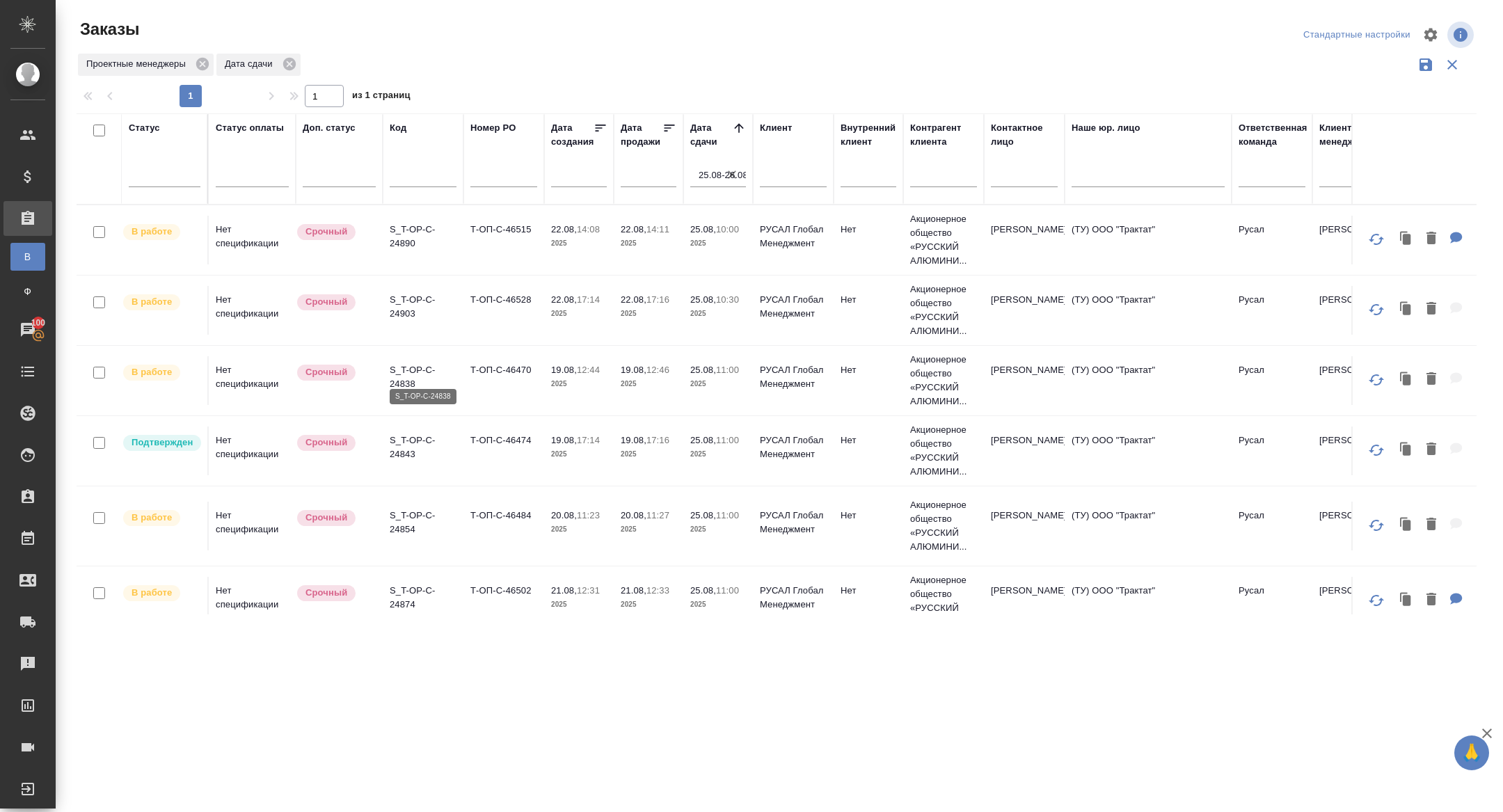
scroll to position [87, 0]
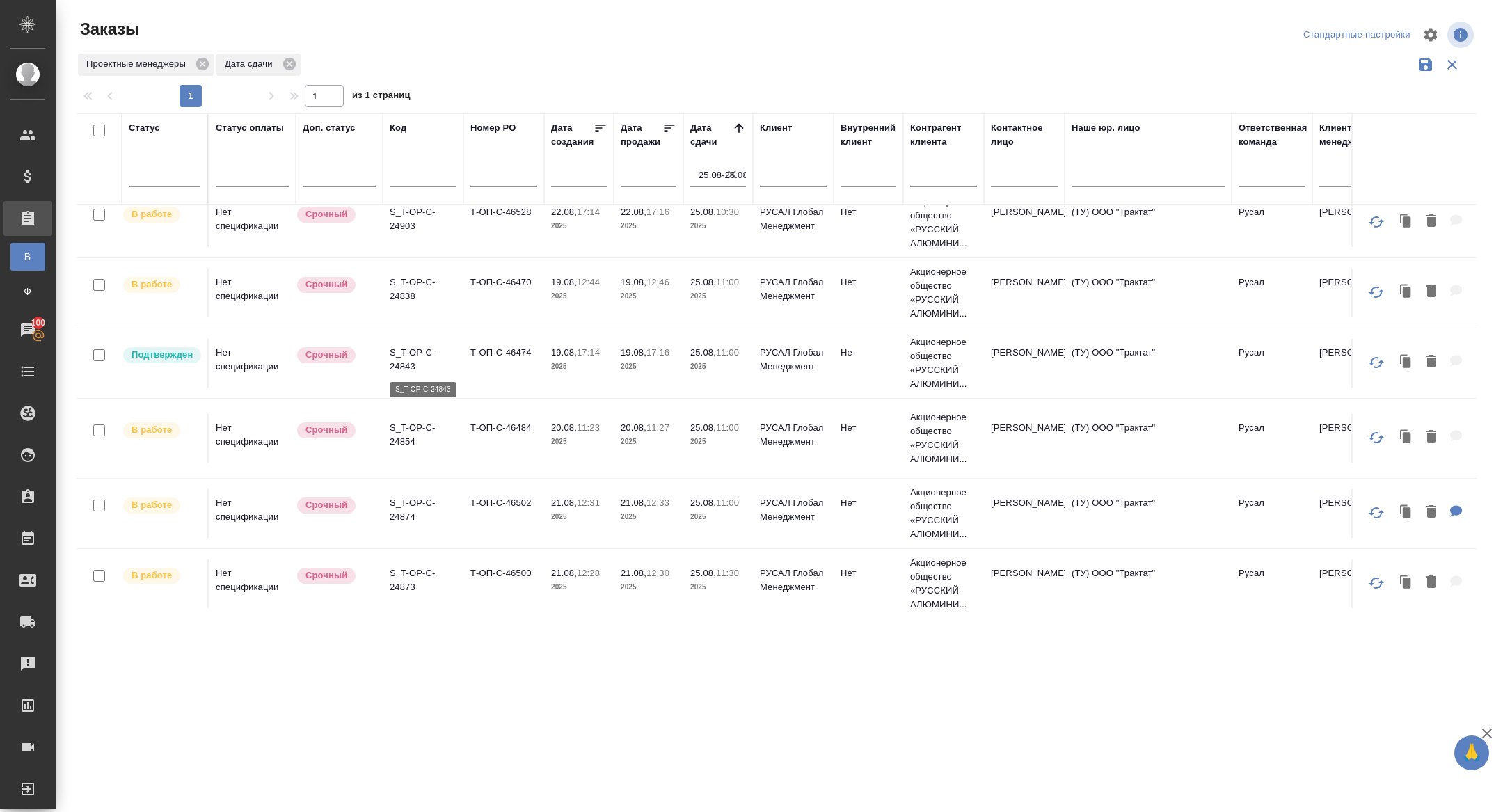
click at [399, 353] on p "S_T-OP-C-24843" at bounding box center [423, 359] width 67 height 28
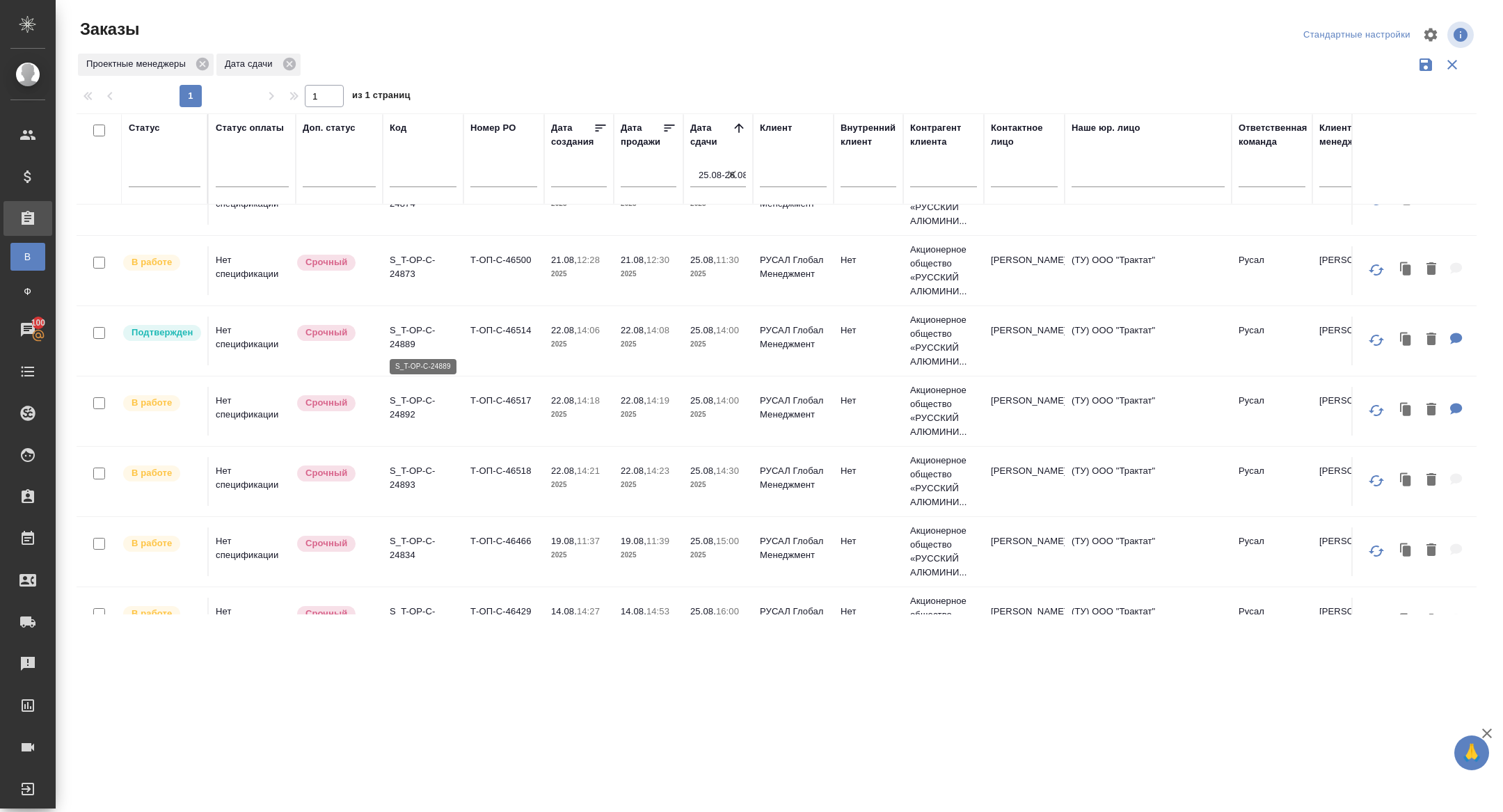
click at [403, 336] on p "S_T-OP-C-24889" at bounding box center [423, 337] width 67 height 28
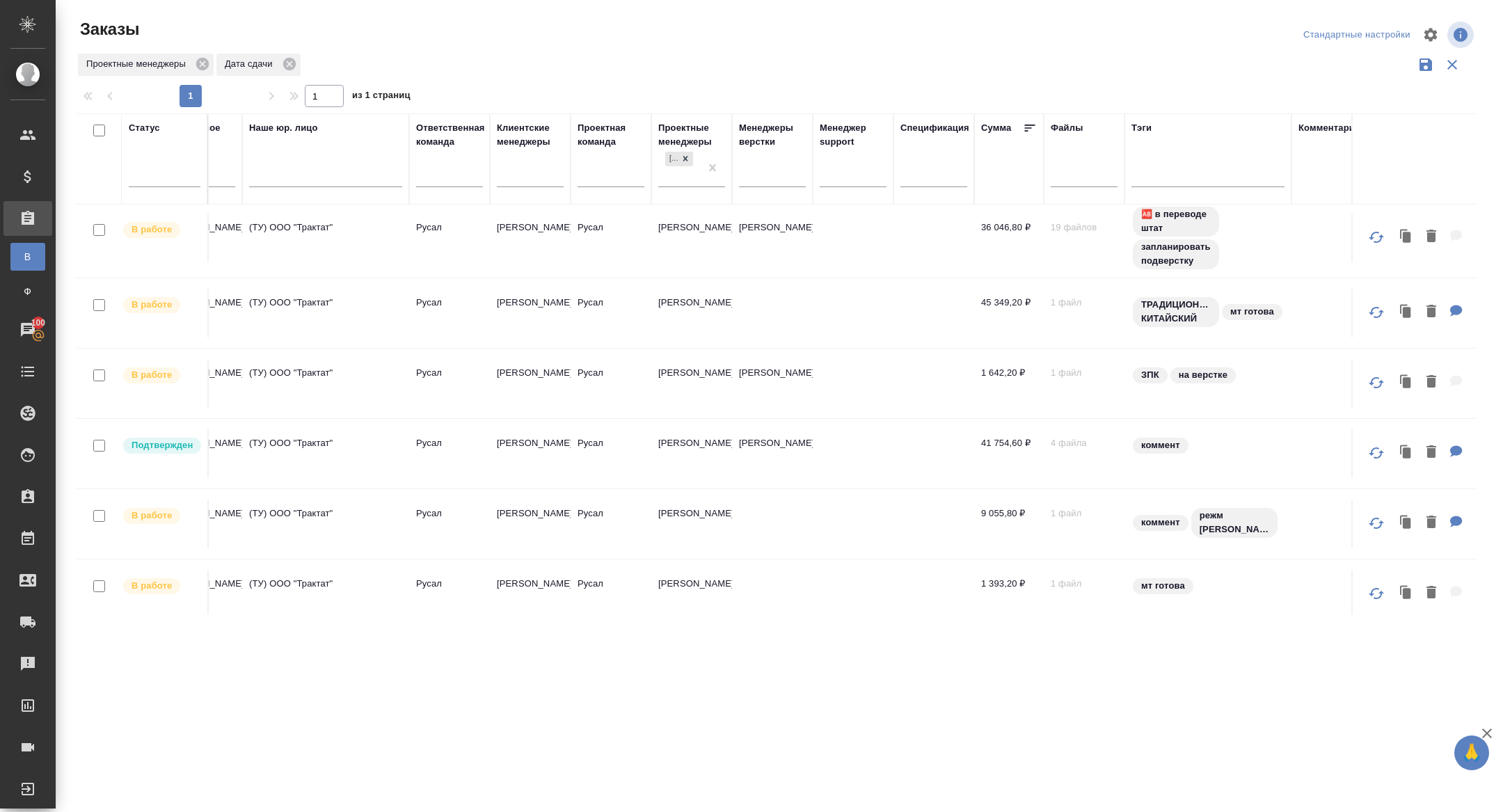
scroll to position [218, 824]
click at [684, 158] on icon at bounding box center [684, 159] width 5 height 5
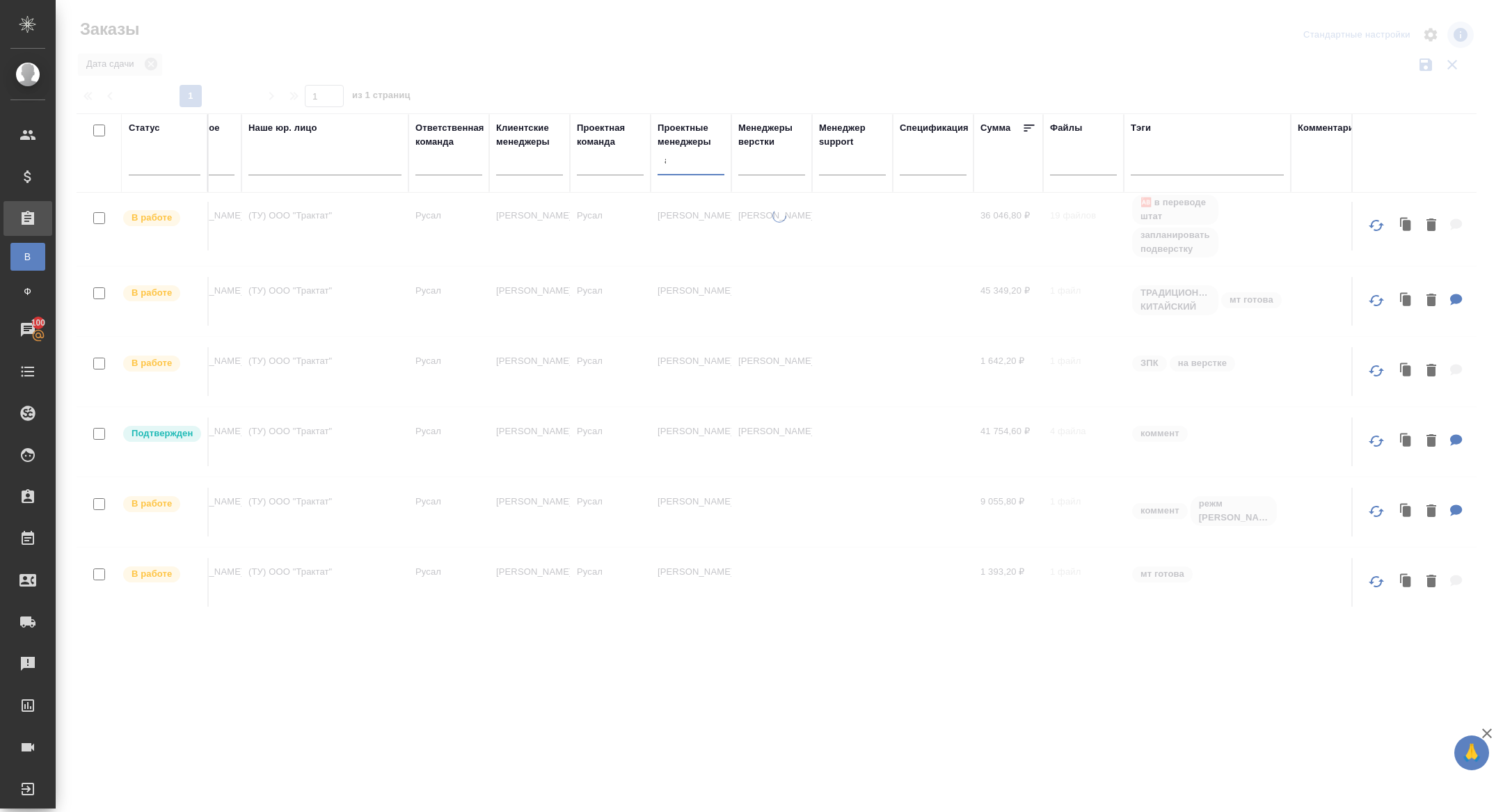
type input "авдее"
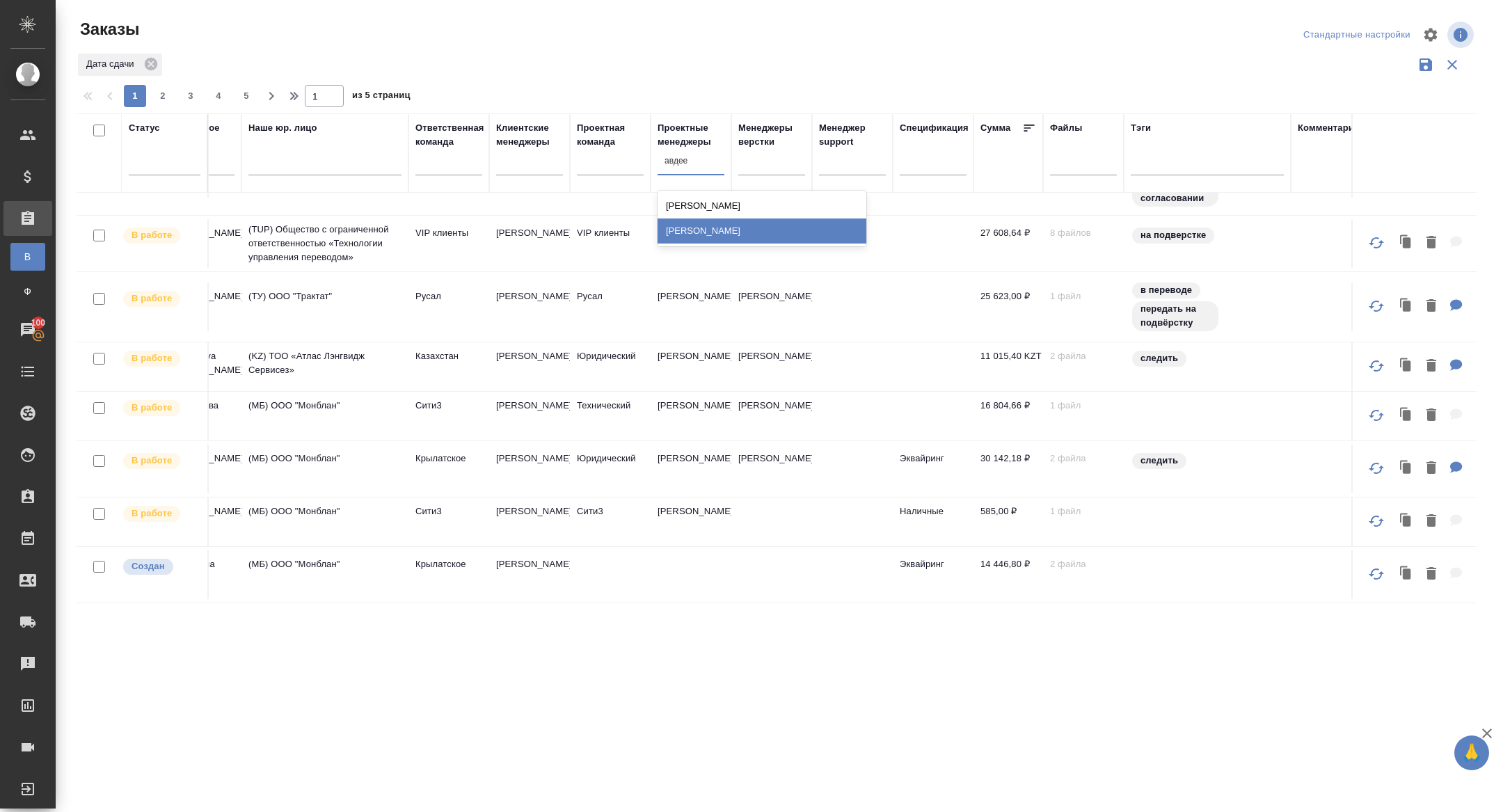
click at [723, 230] on div "[PERSON_NAME]" at bounding box center [761, 231] width 209 height 25
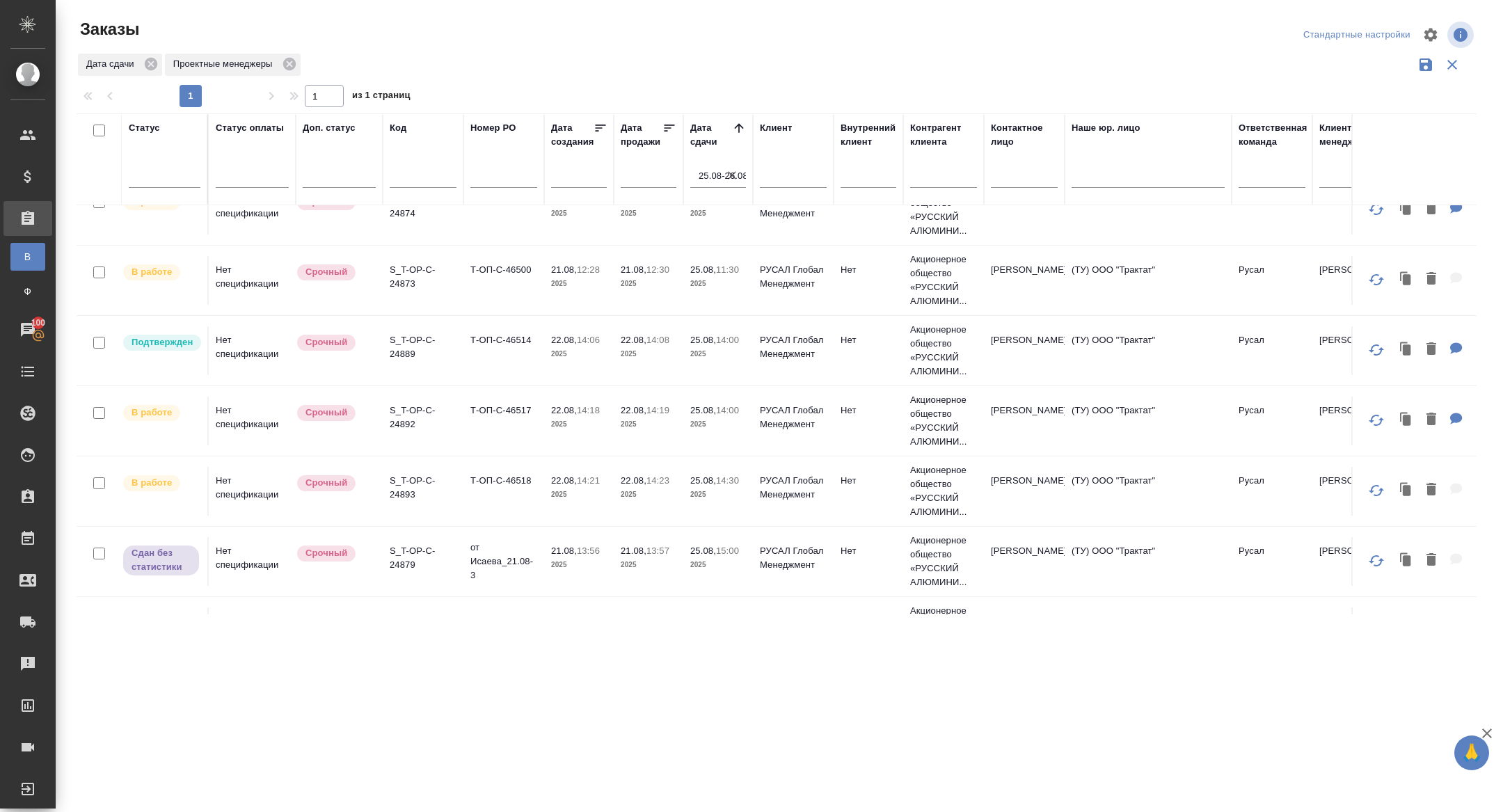
scroll to position [0, 0]
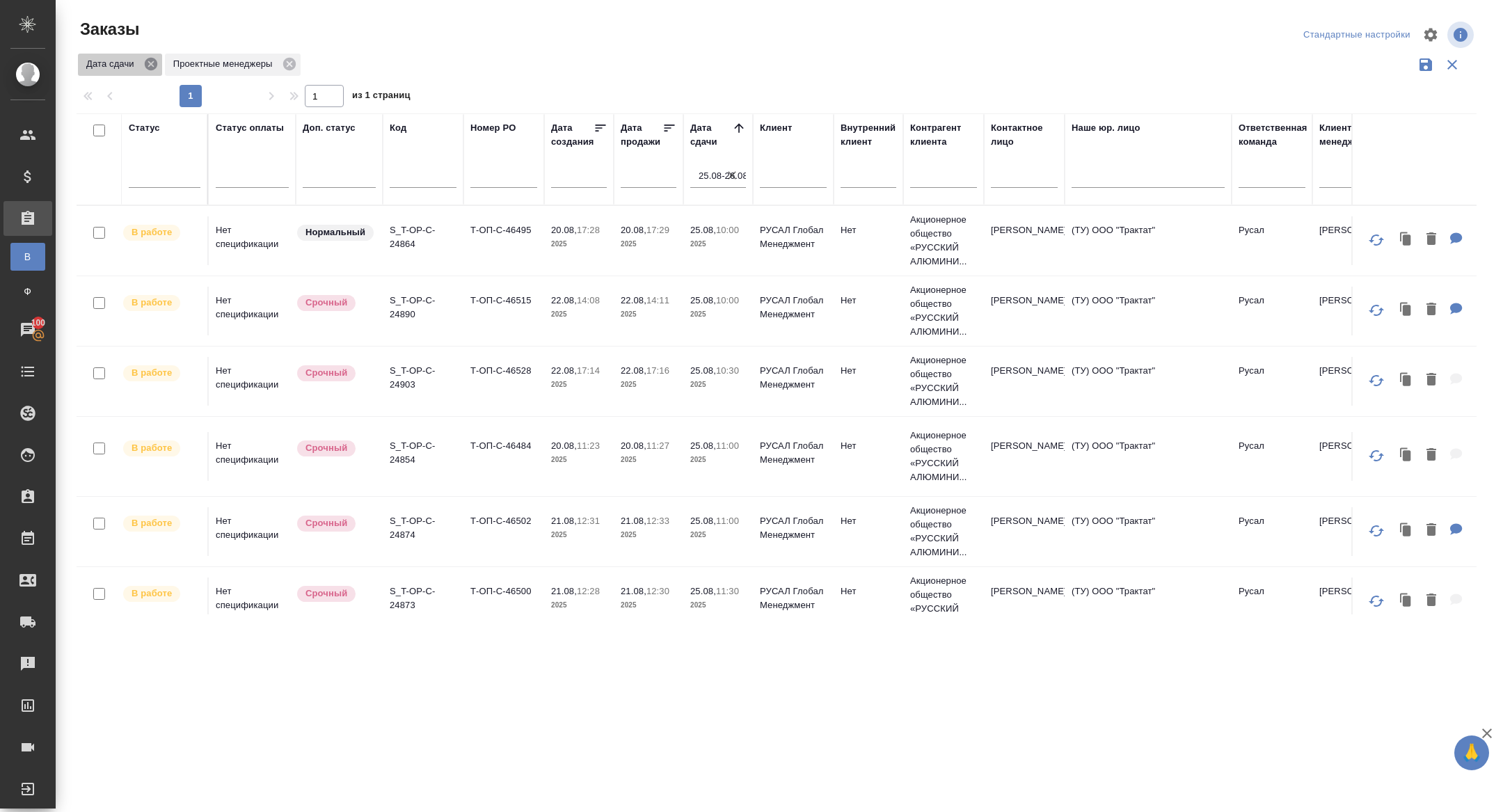
click at [157, 60] on icon at bounding box center [151, 63] width 12 height 12
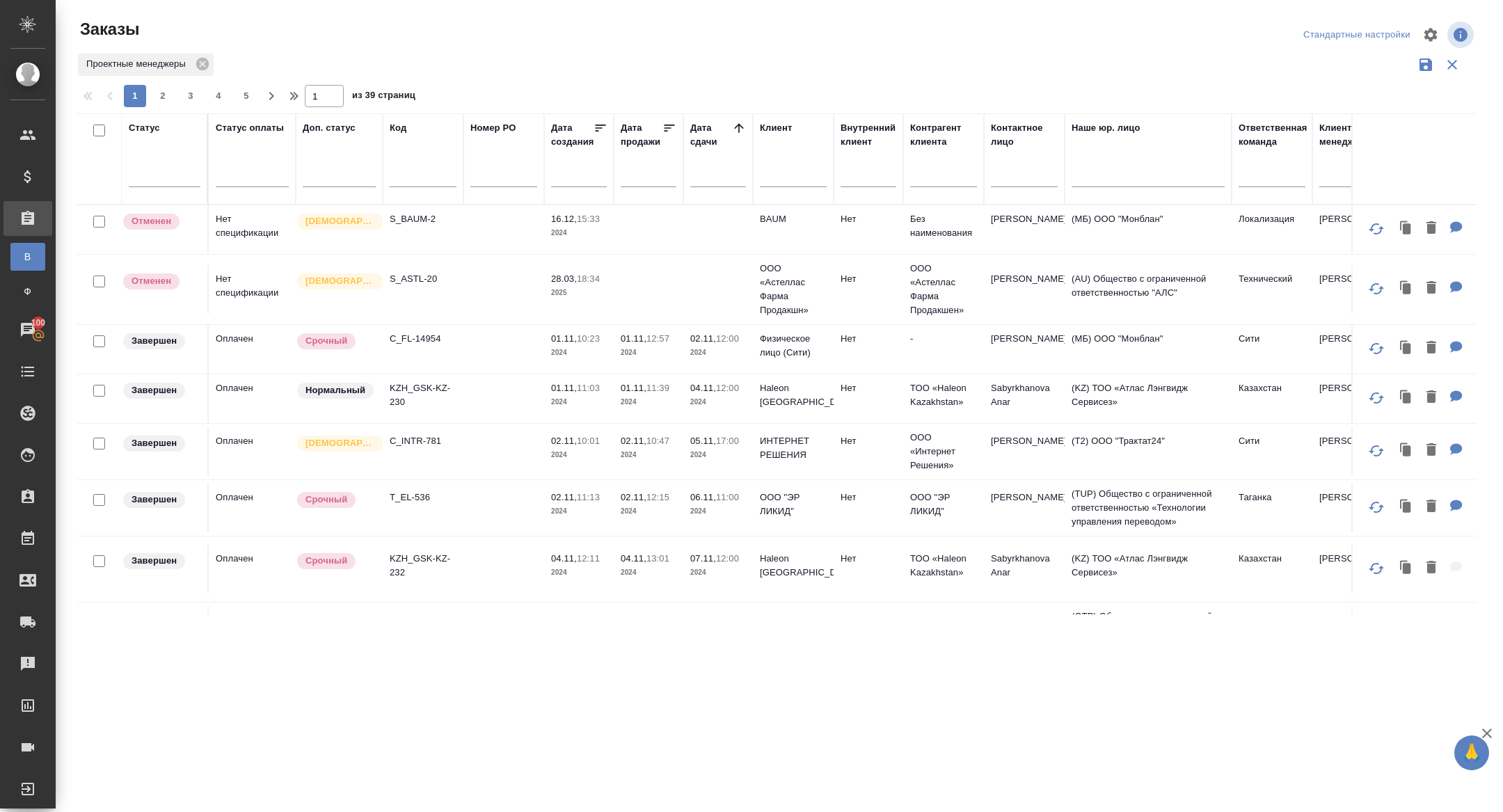
click at [600, 133] on icon at bounding box center [601, 128] width 13 height 13
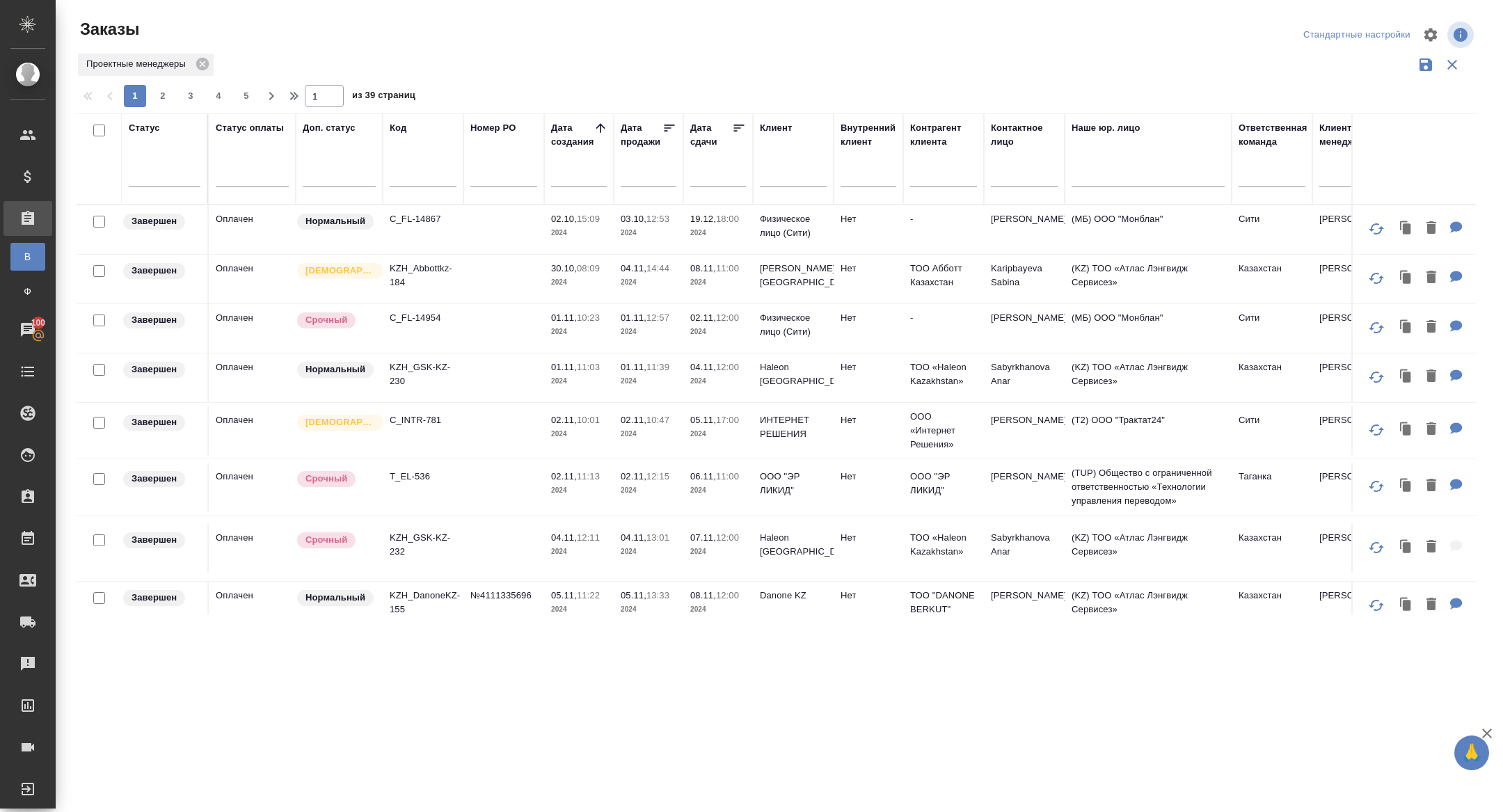
click at [602, 124] on icon at bounding box center [601, 128] width 13 height 13
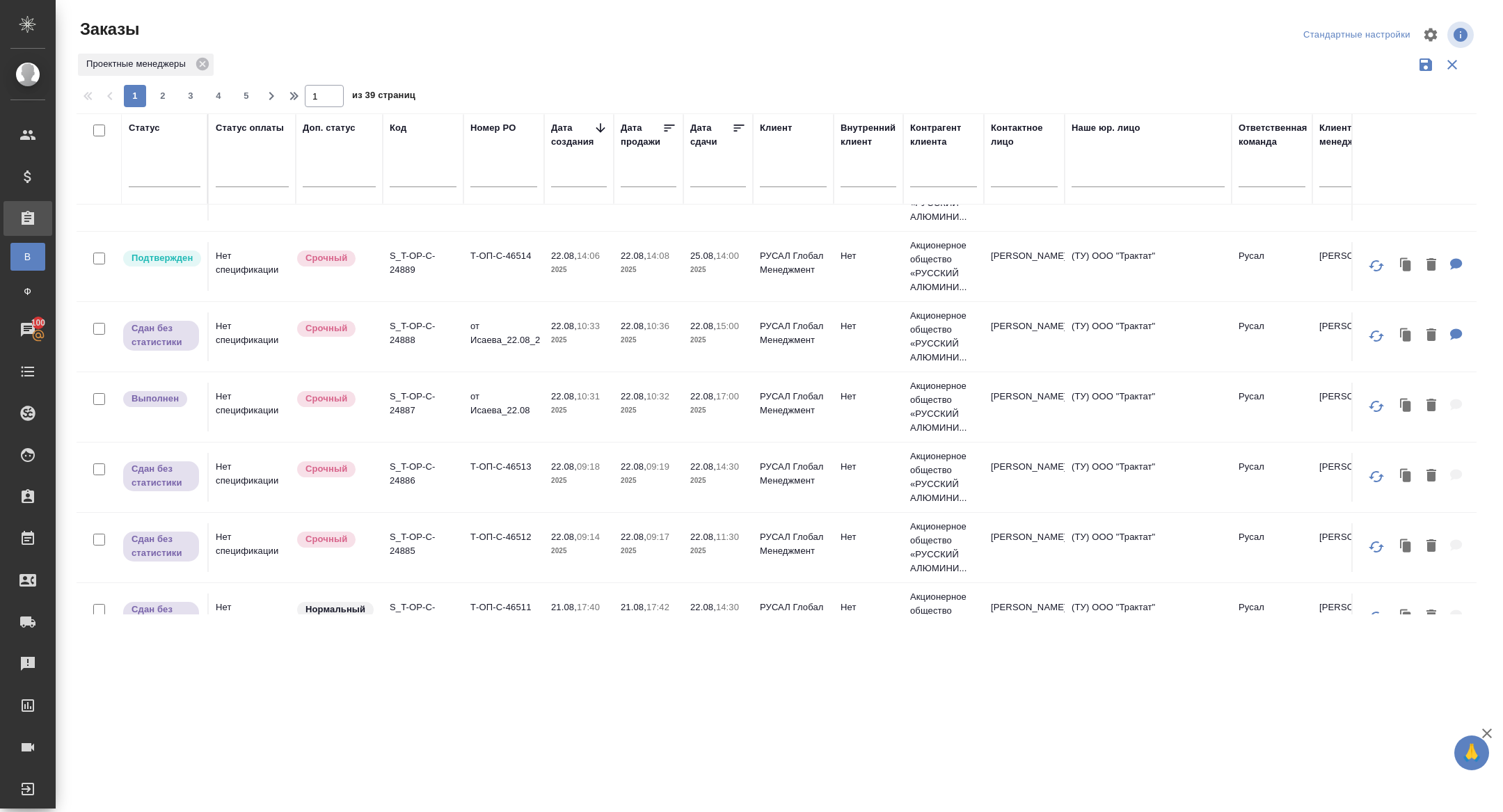
scroll to position [1342, 0]
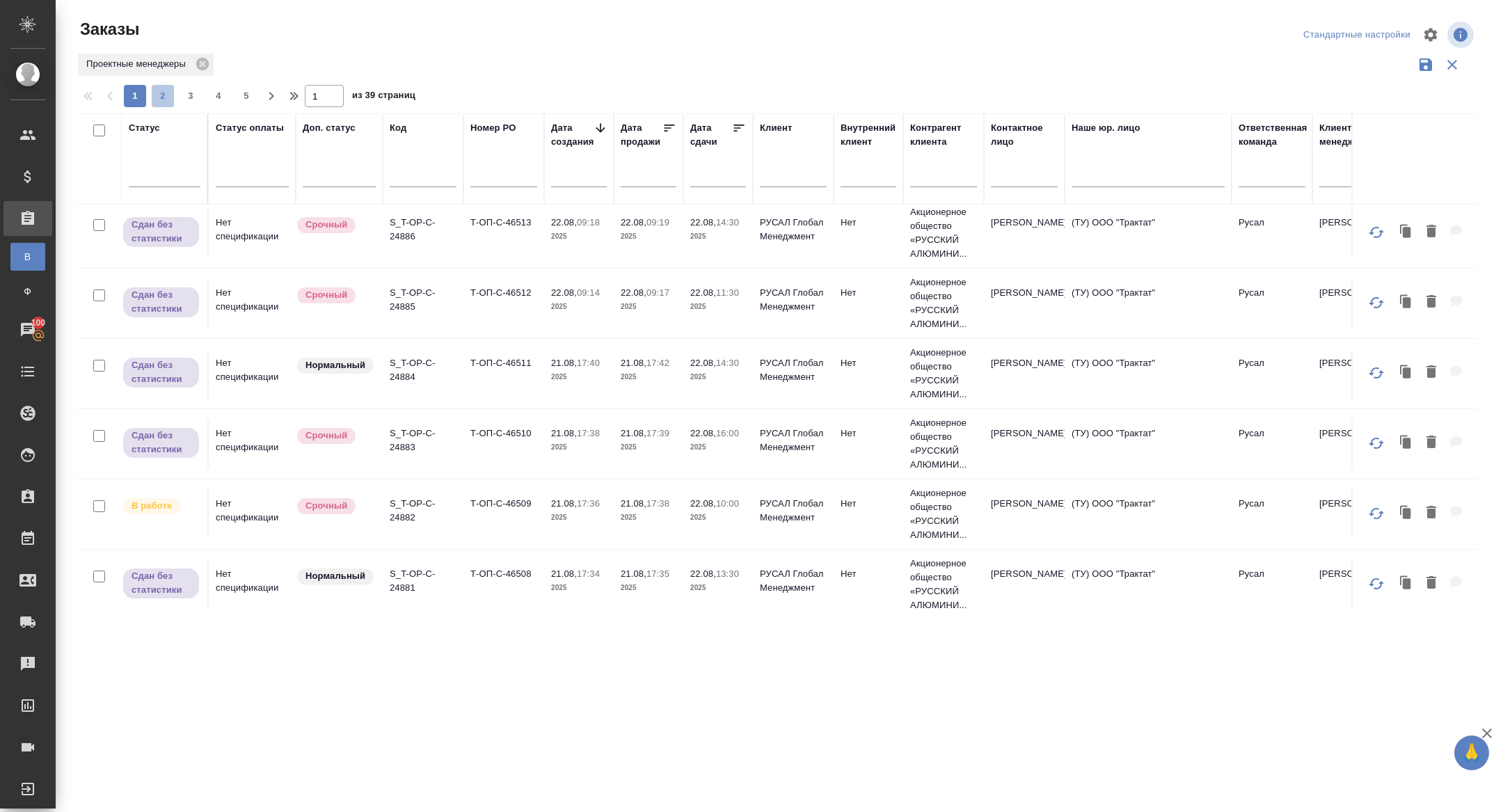
click at [160, 100] on span "2" at bounding box center [162, 96] width 22 height 13
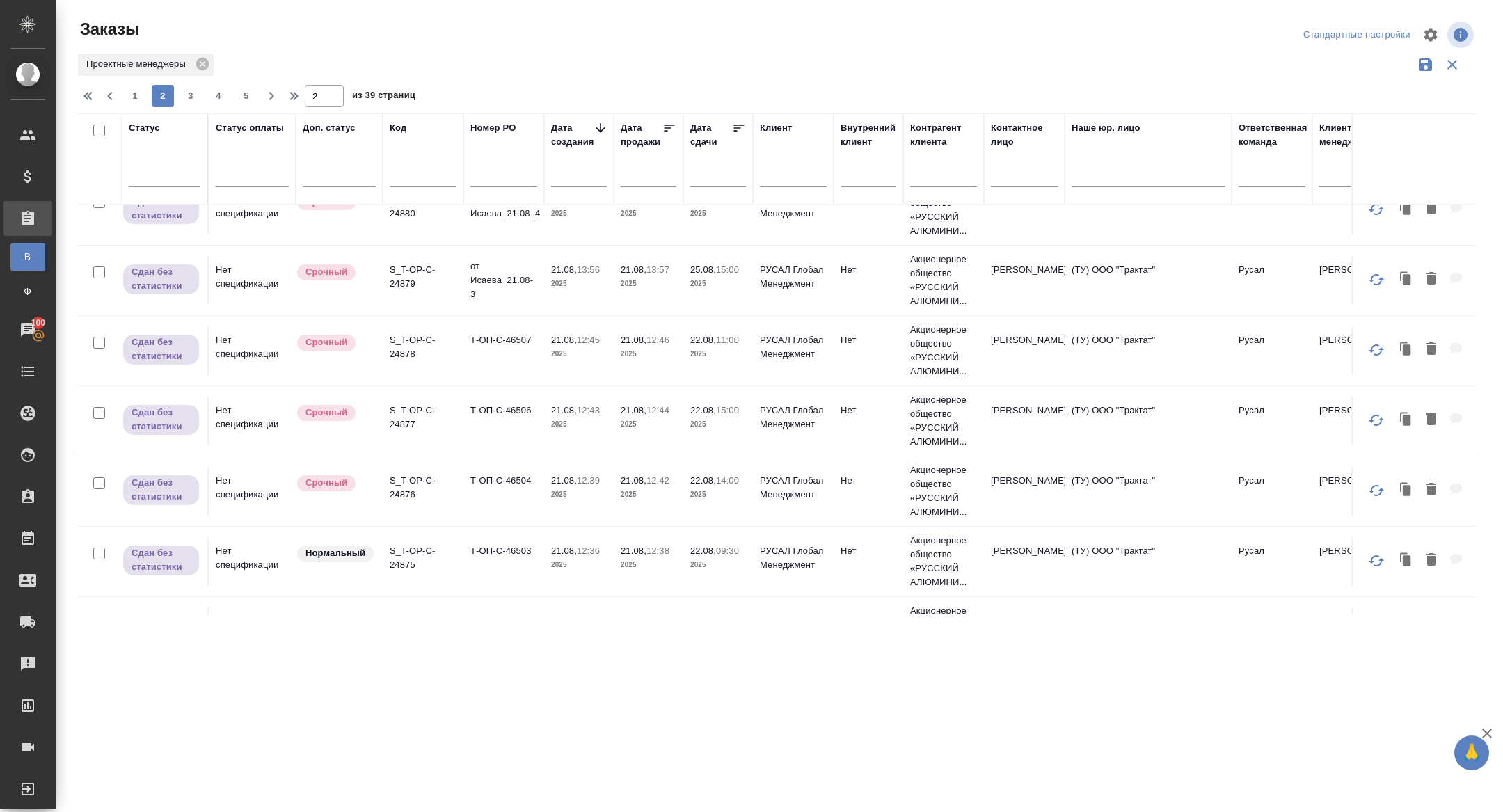
scroll to position [0, 0]
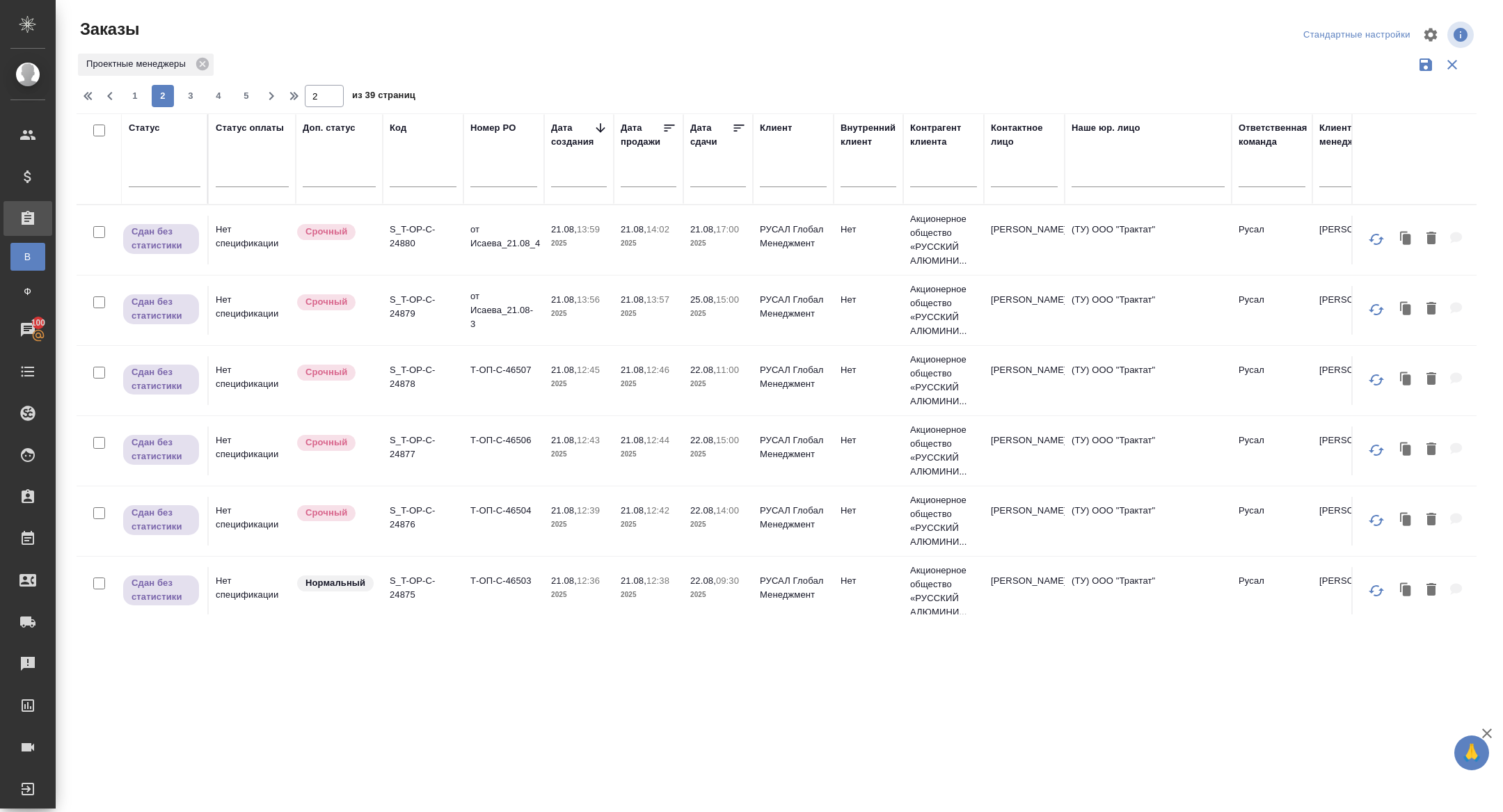
click at [177, 90] on div "1 2 3 4 5" at bounding box center [190, 95] width 139 height 22
drag, startPoint x: 200, startPoint y: 103, endPoint x: 208, endPoint y: 107, distance: 8.9
click at [200, 103] on button "3" at bounding box center [190, 95] width 22 height 22
type input "3"
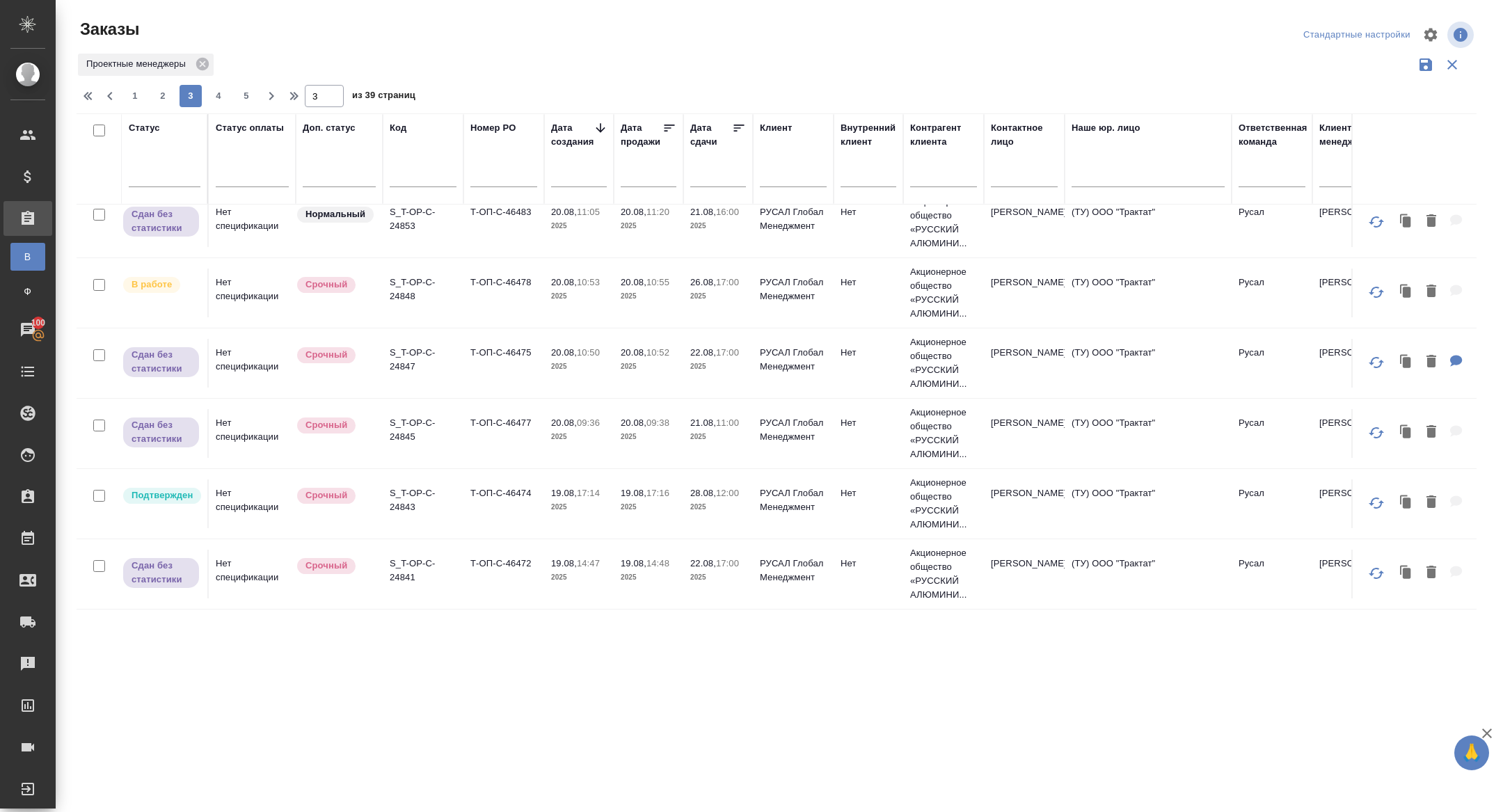
scroll to position [19, 0]
click at [407, 502] on p "S_T-OP-C-24843" at bounding box center [423, 499] width 67 height 28
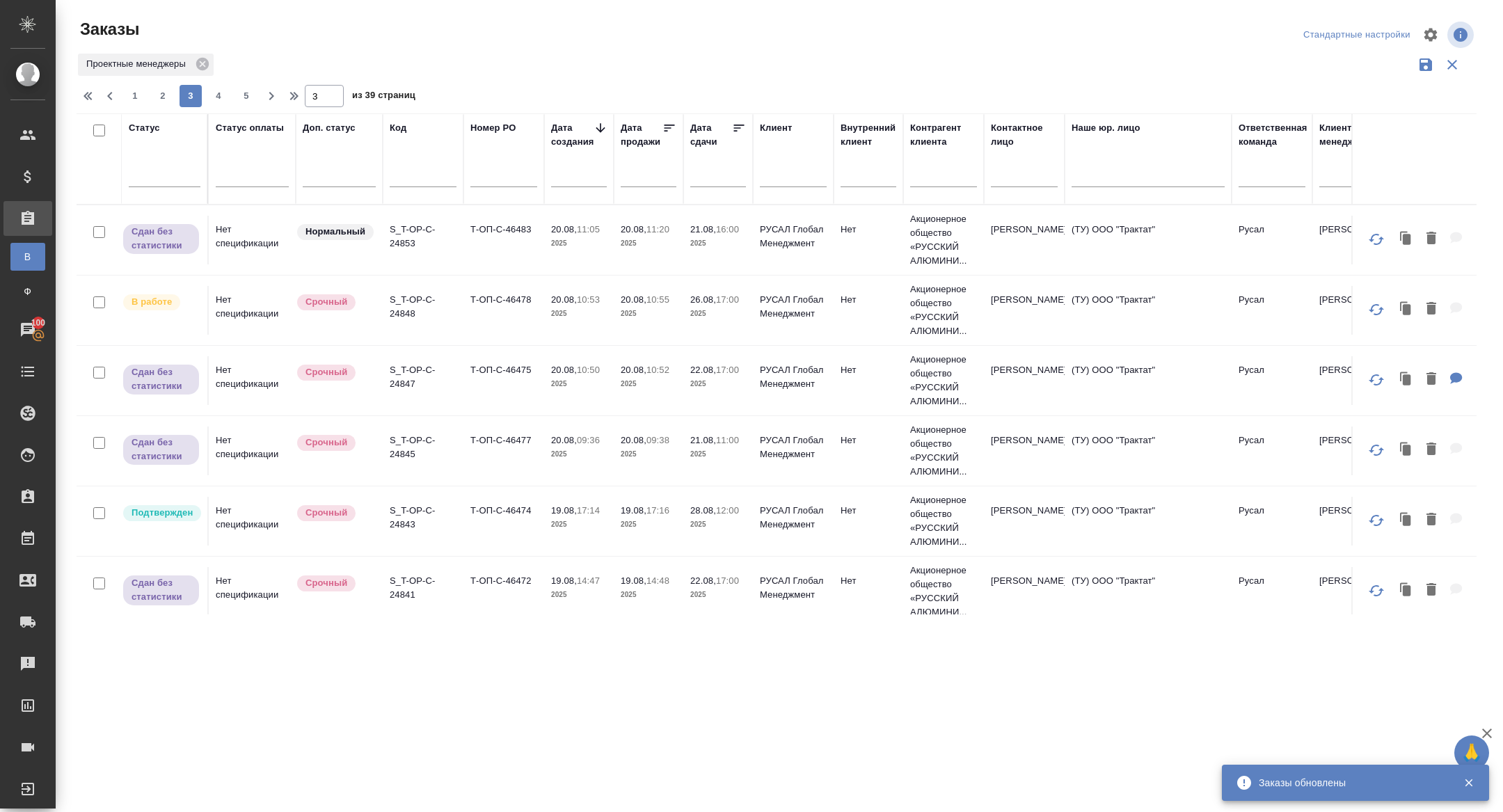
scroll to position [0, 0]
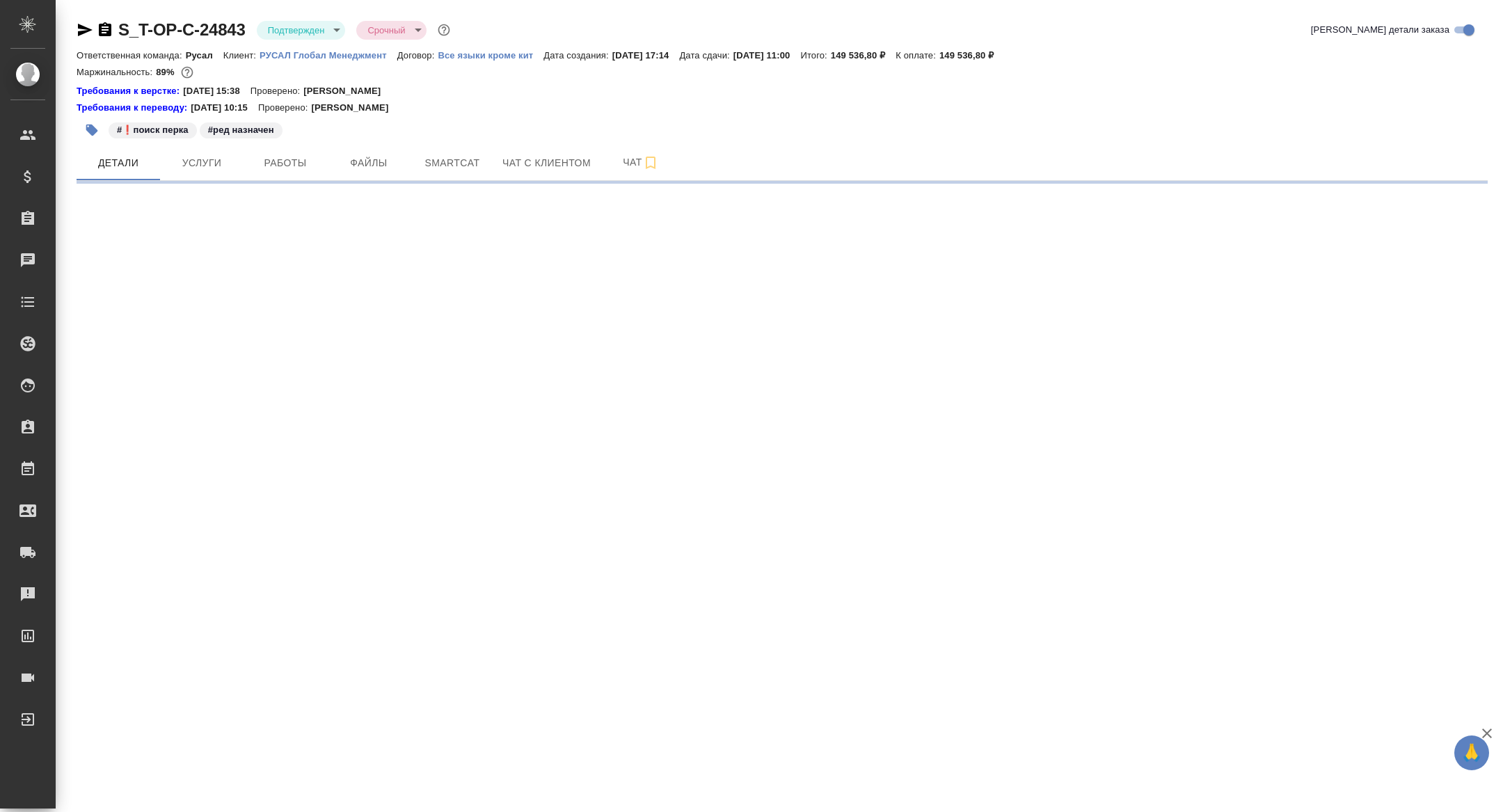
select select "RU"
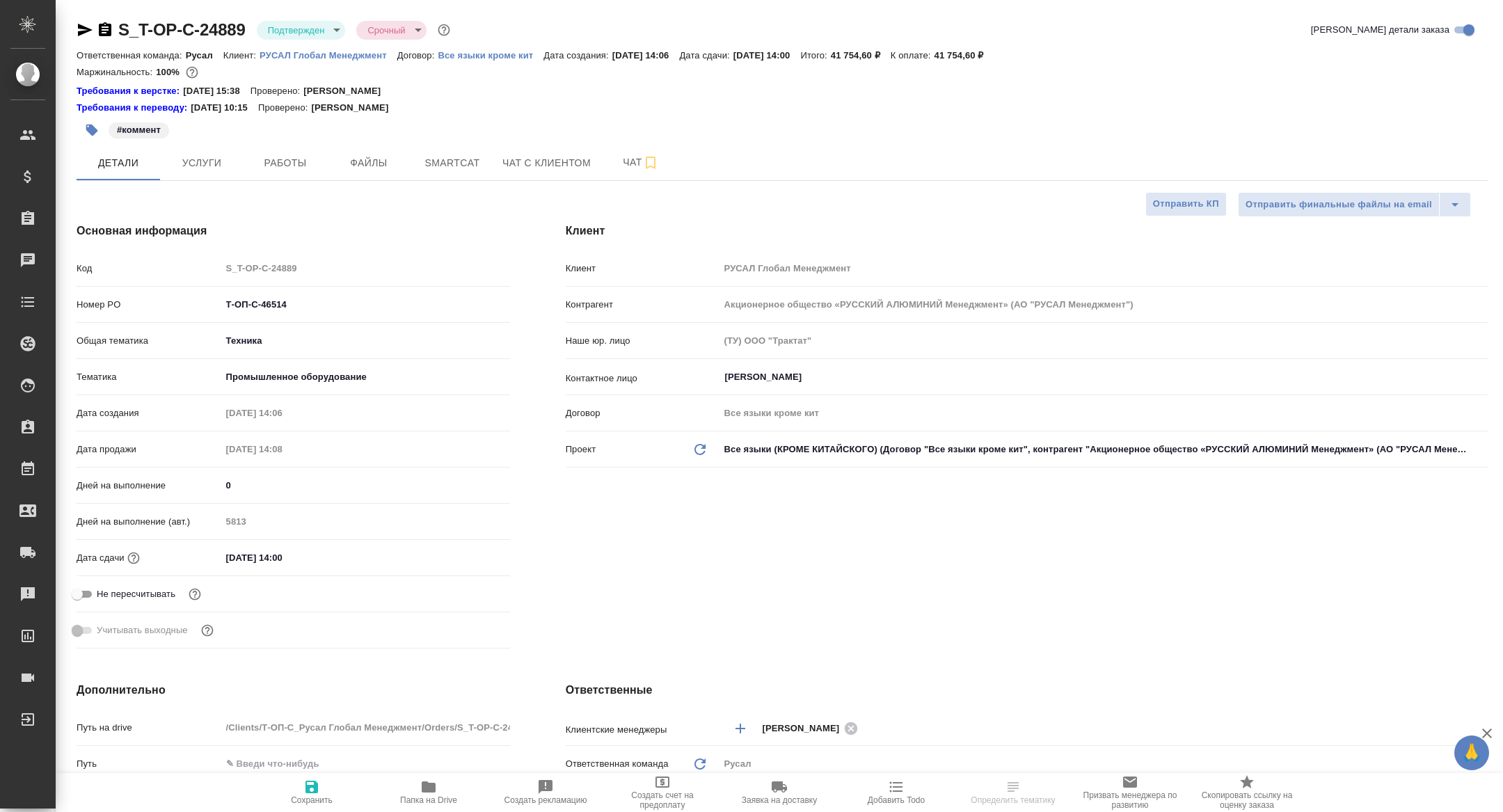
type textarea "x"
type input "[PERSON_NAME]"
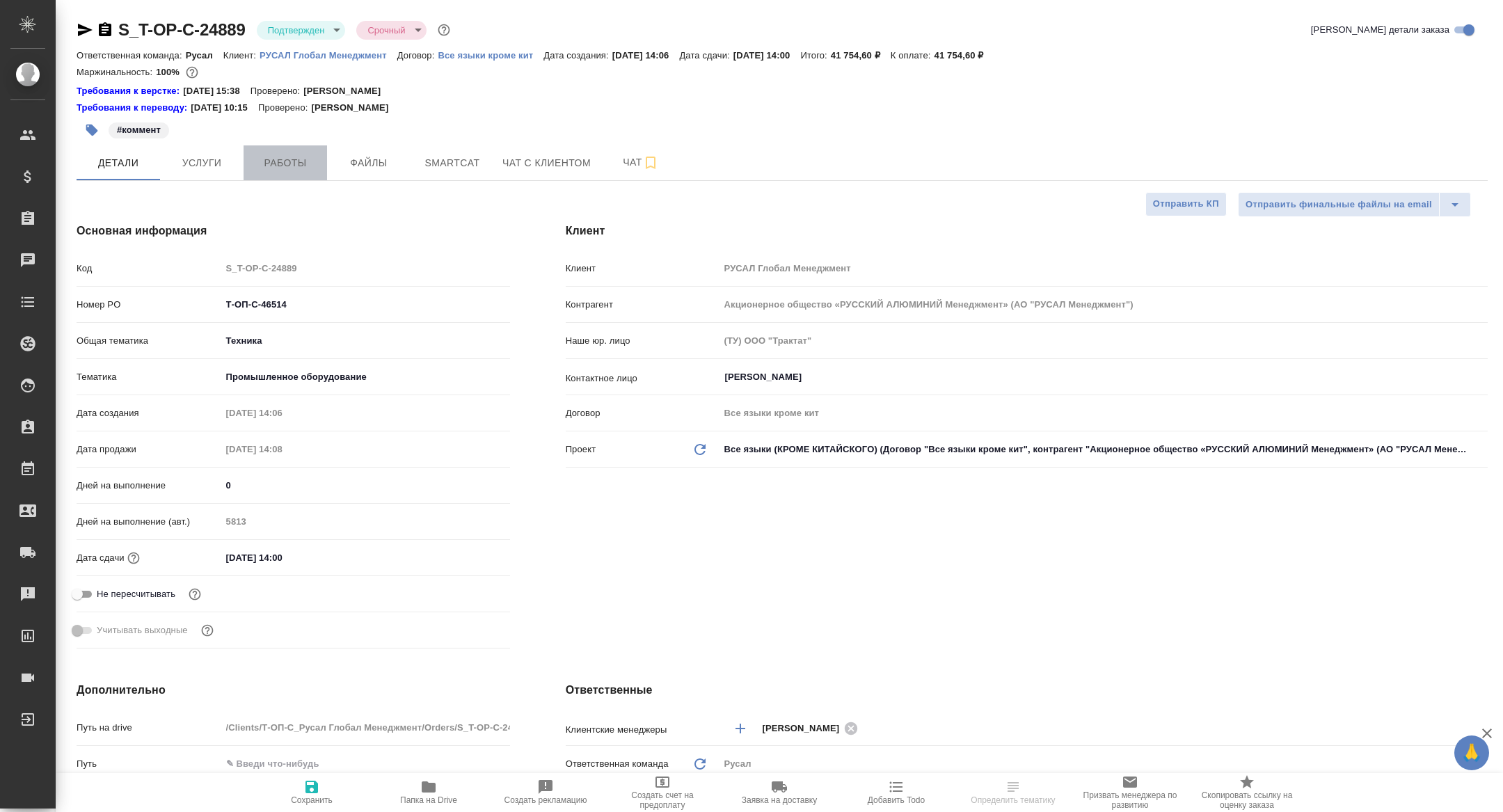
click at [292, 161] on span "Работы" at bounding box center [285, 163] width 67 height 17
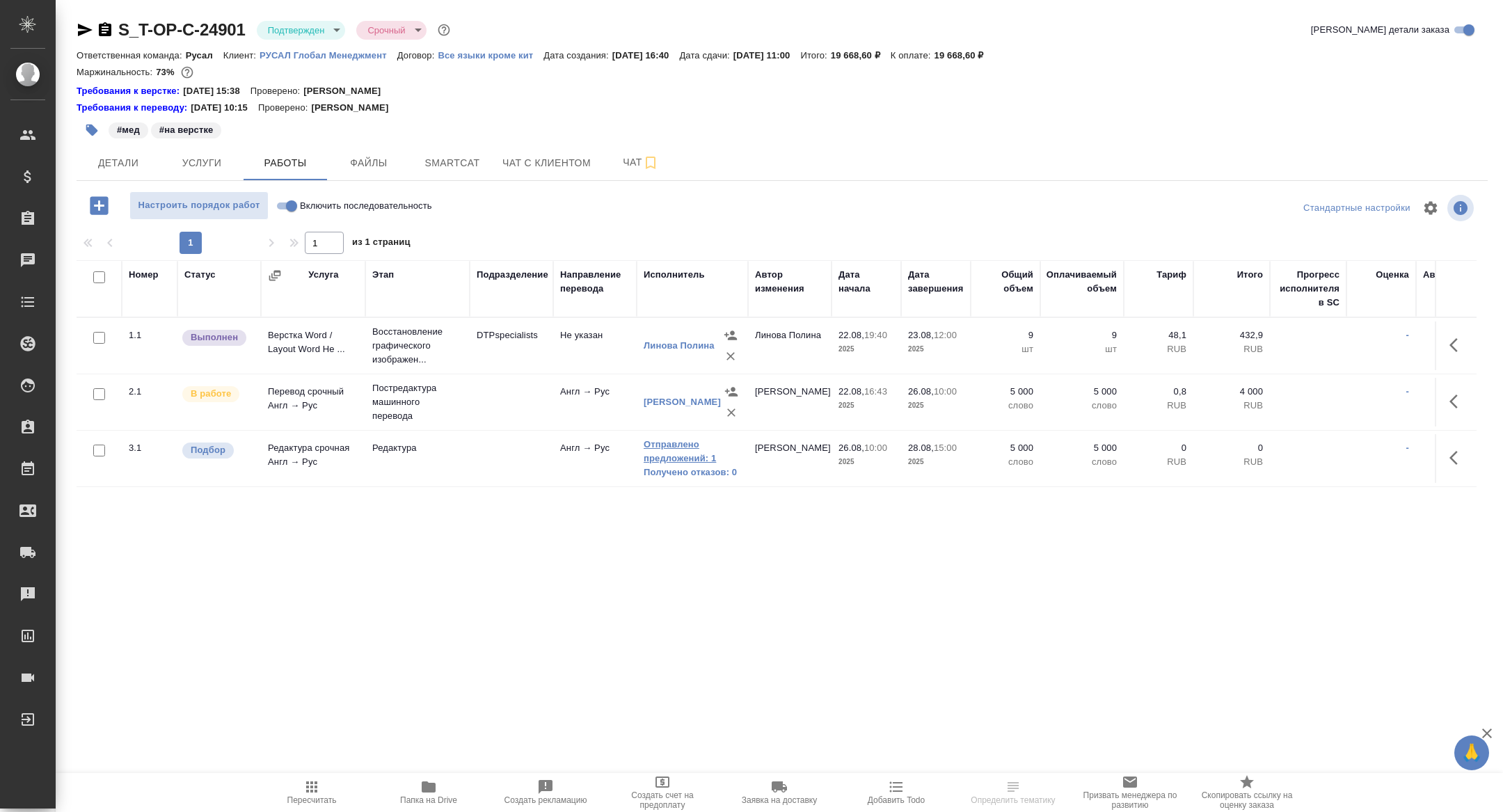
click at [672, 450] on link "Отправлено предложений: 1" at bounding box center [692, 451] width 97 height 28
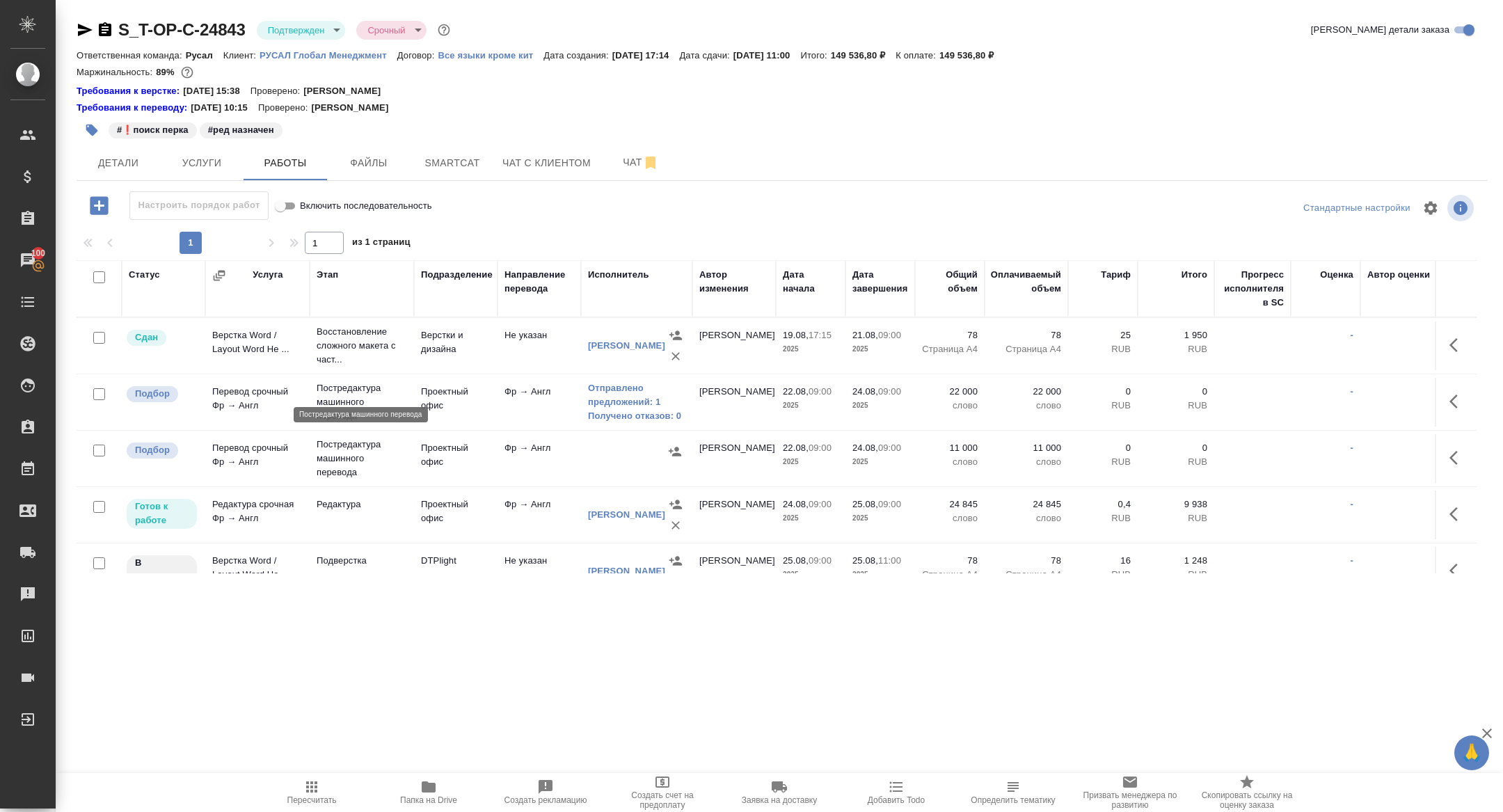
scroll to position [25, 0]
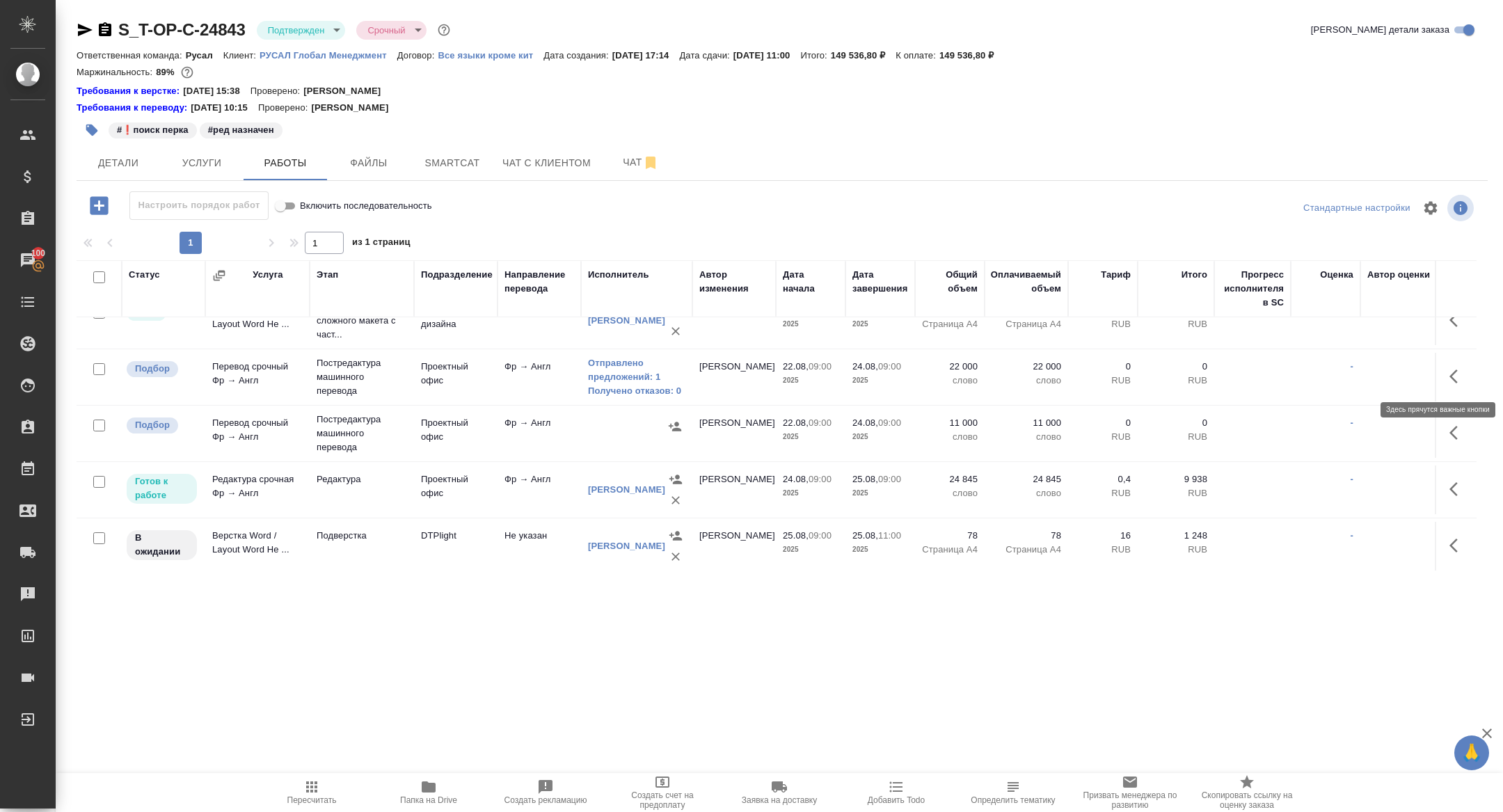
click at [1457, 364] on button "button" at bounding box center [1458, 376] width 34 height 34
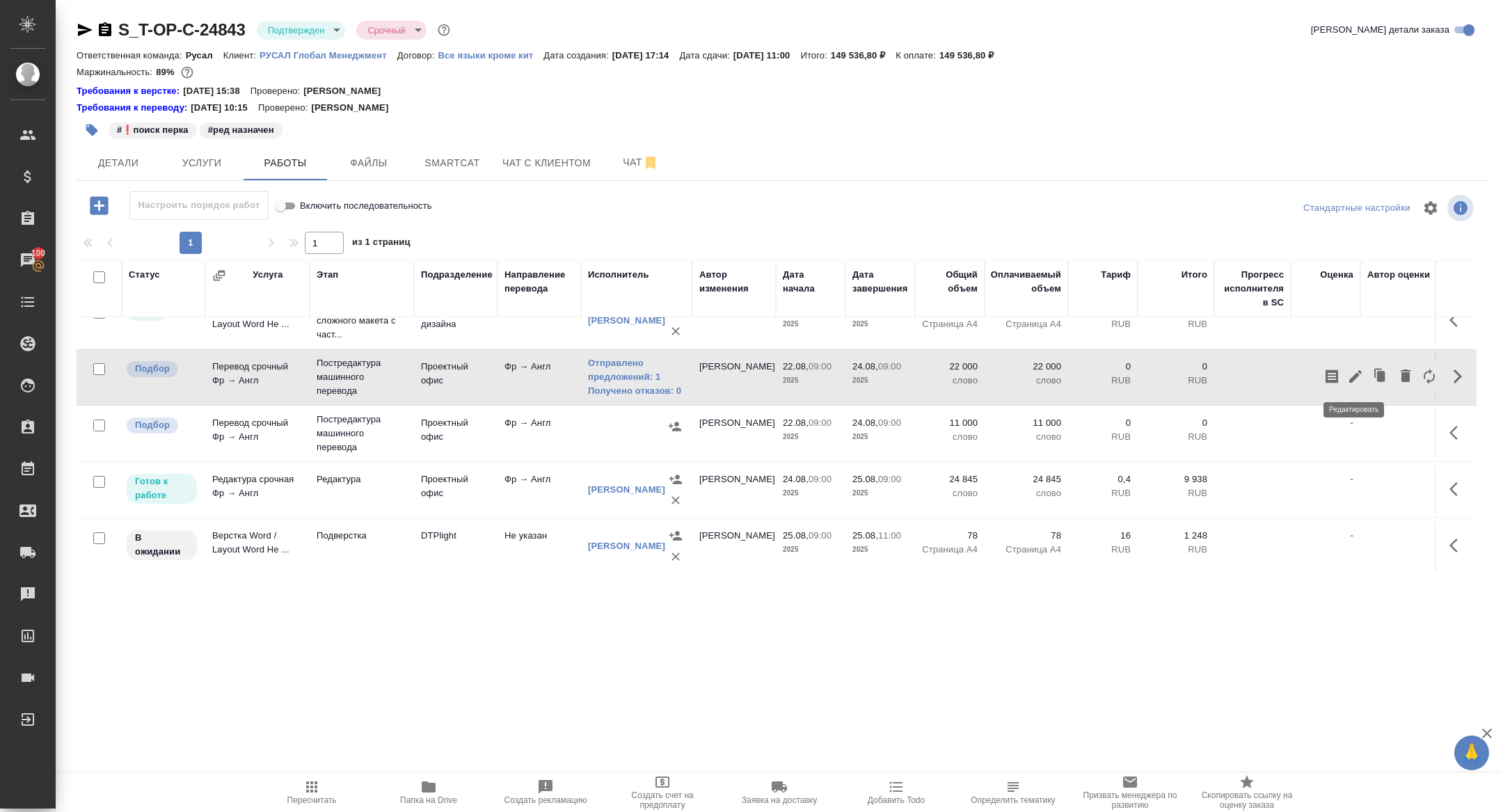
click at [1353, 369] on icon "button" at bounding box center [1355, 376] width 16 height 16
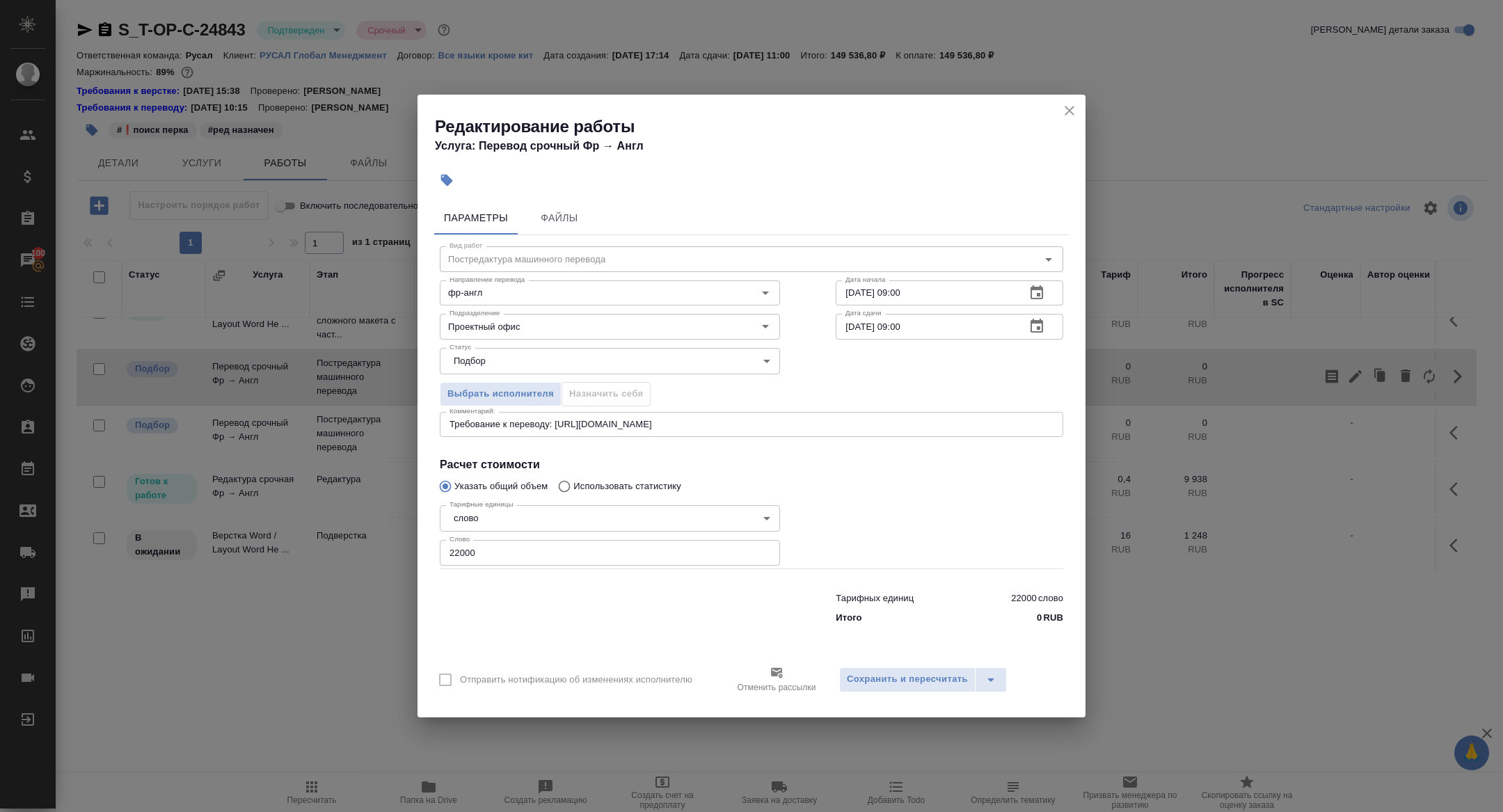
click at [1068, 102] on button "close" at bounding box center [1070, 111] width 21 height 21
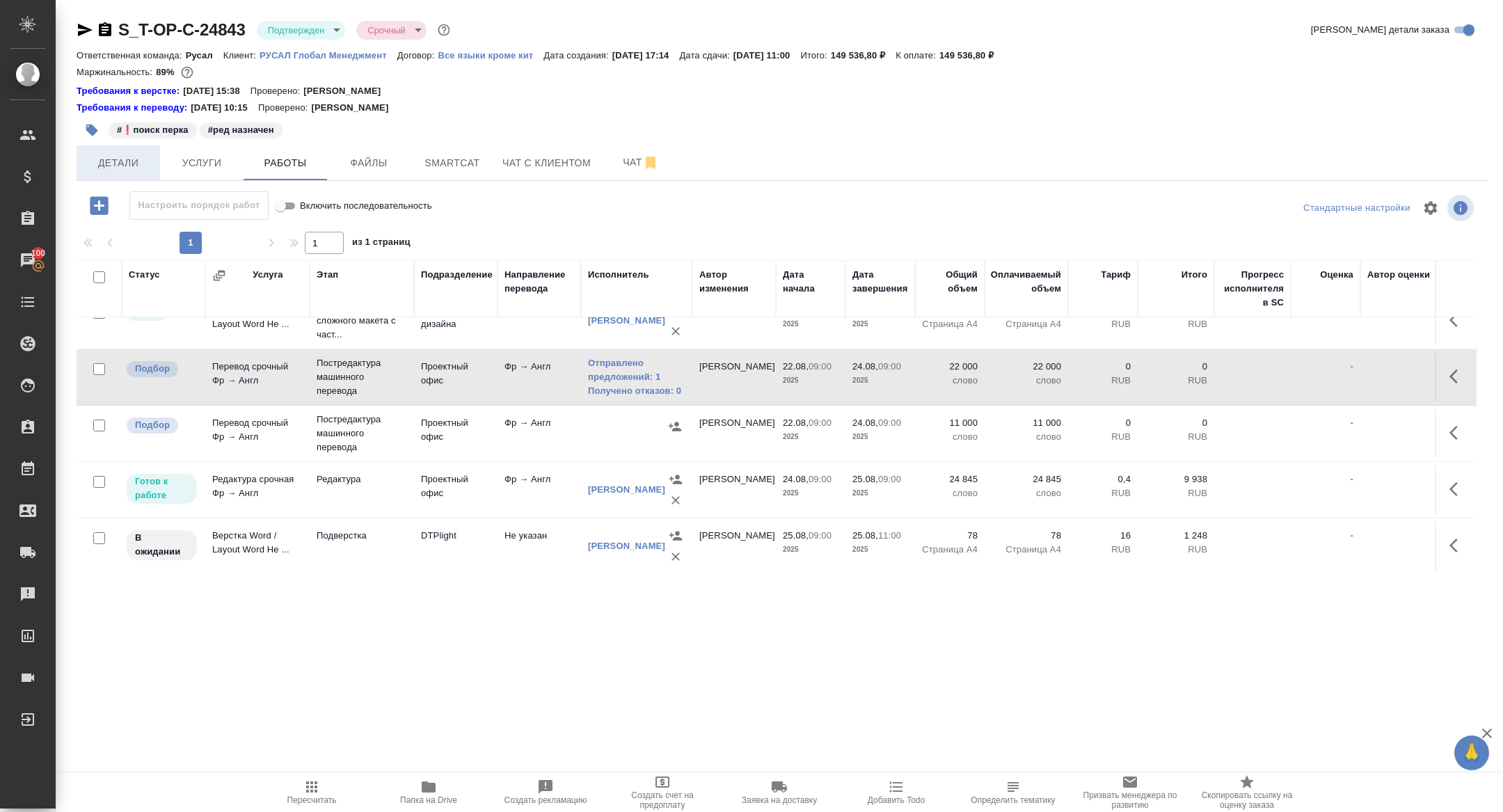
click at [111, 162] on span "Детали" at bounding box center [118, 163] width 67 height 17
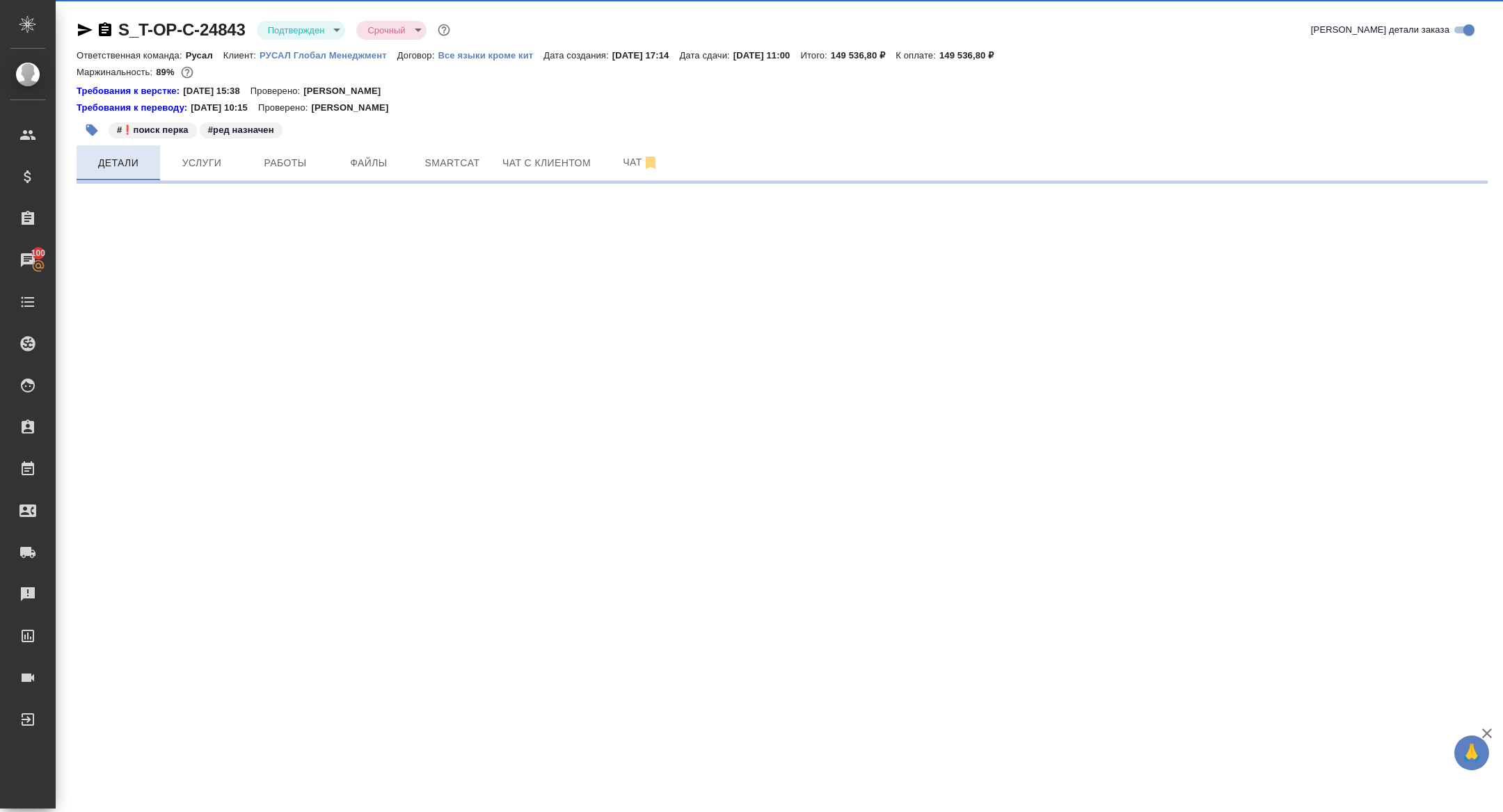
select select "RU"
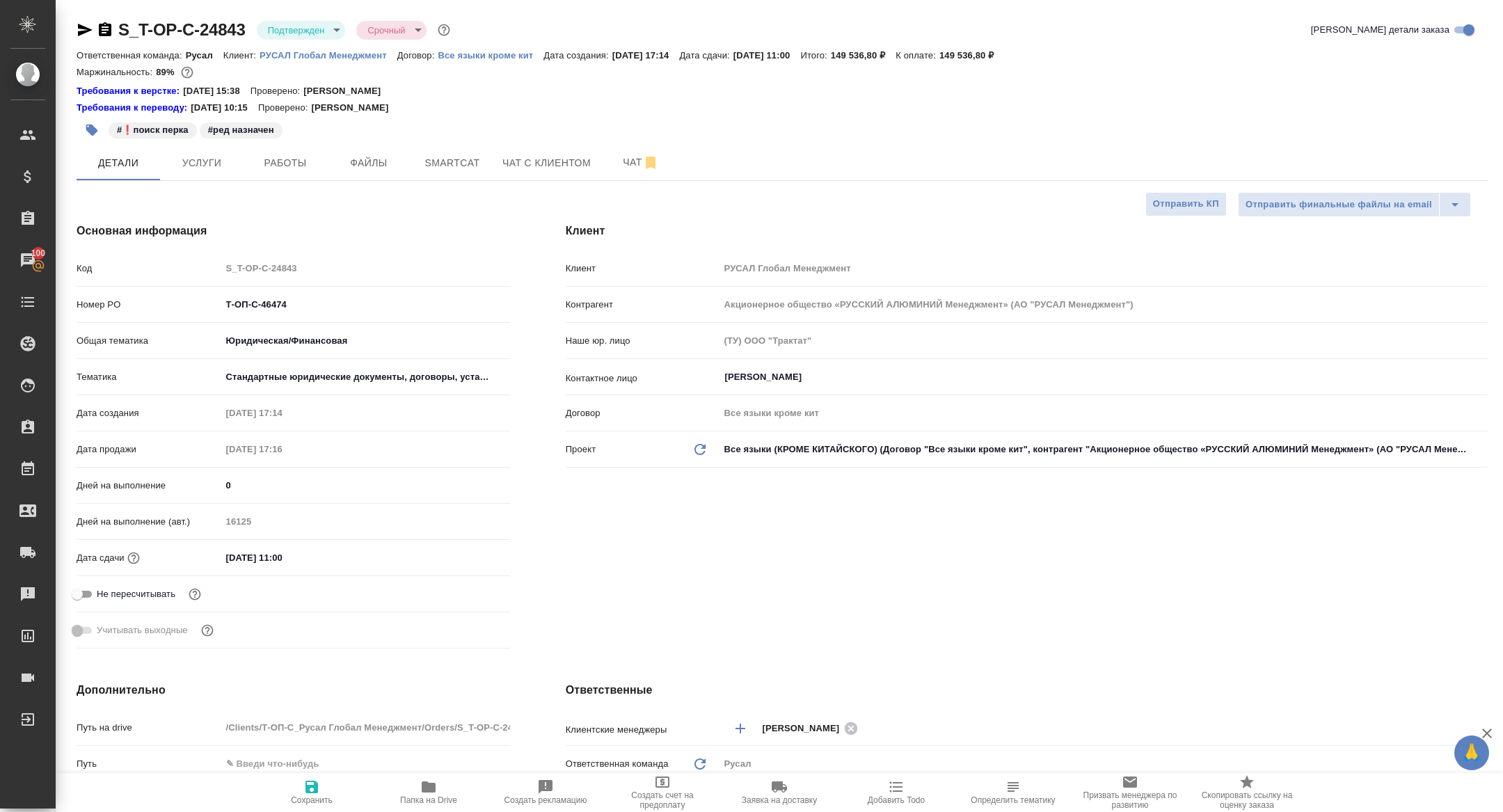
type textarea "x"
click at [317, 553] on input "25.08.2025 11:00" at bounding box center [282, 557] width 122 height 20
click at [483, 551] on div at bounding box center [485, 556] width 49 height 16
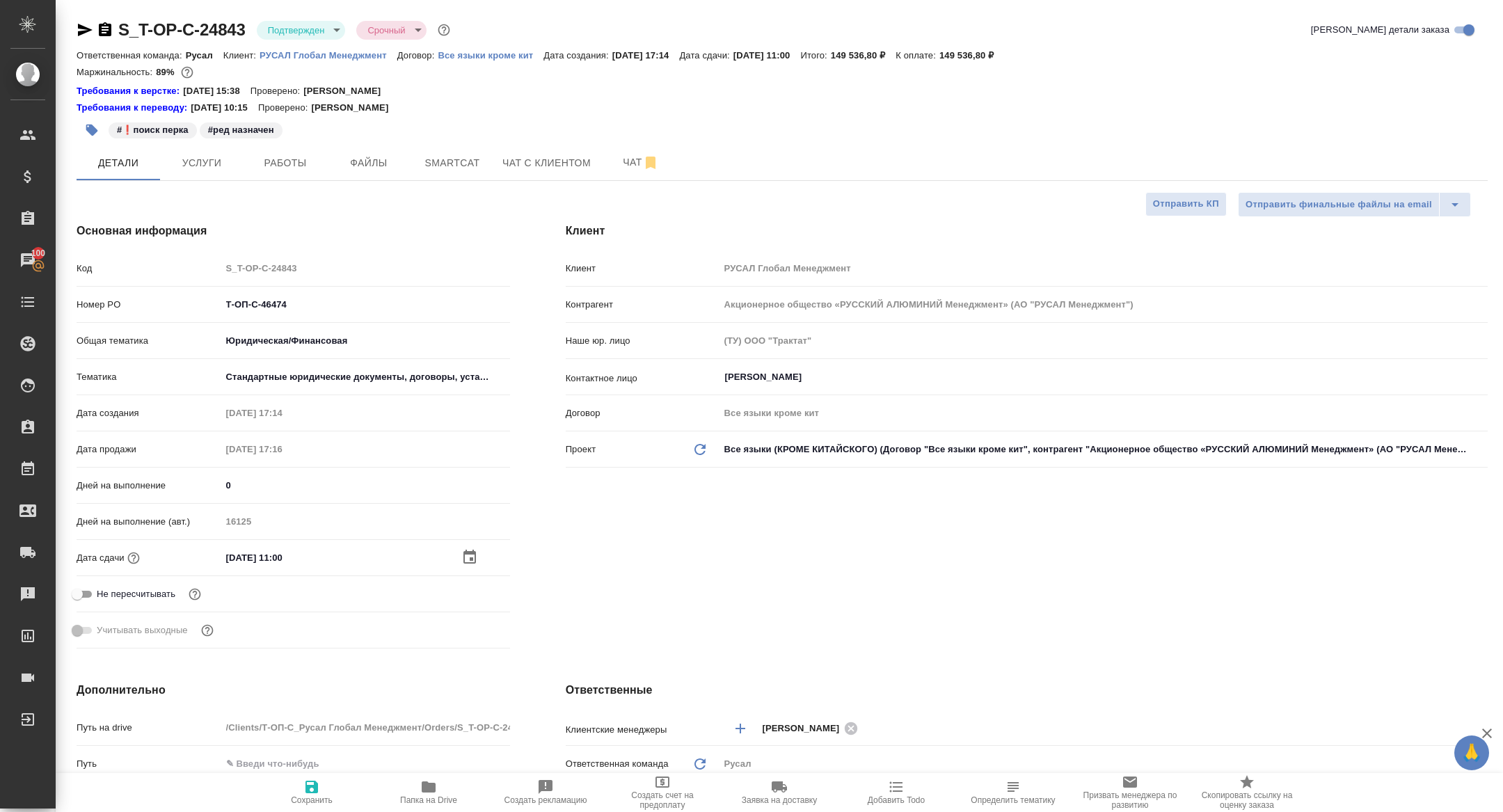
click at [476, 551] on icon "button" at bounding box center [469, 556] width 16 height 16
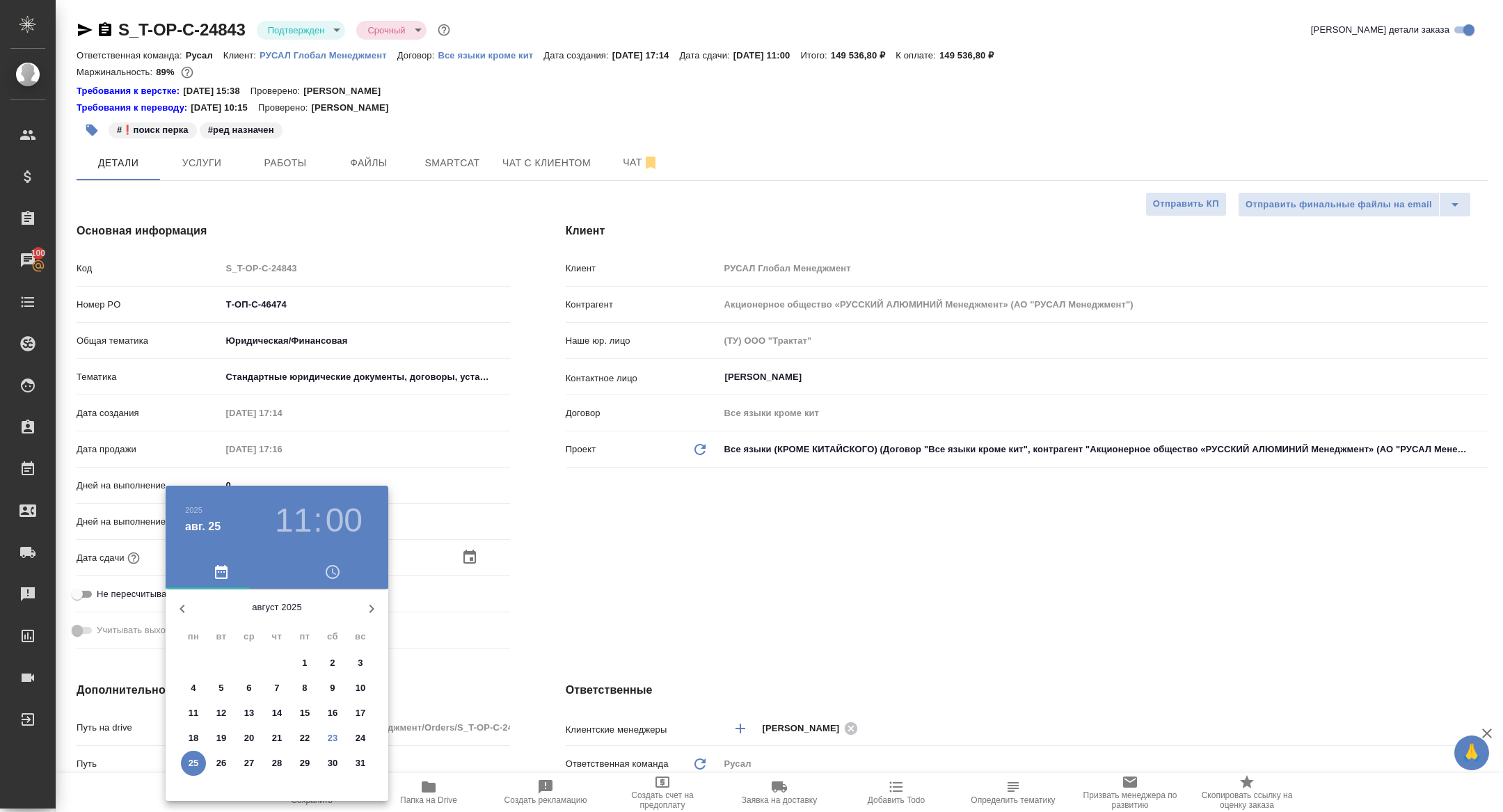
click at [280, 766] on p "28" at bounding box center [277, 763] width 11 height 13
type input "28.08.2025 11:00"
type textarea "x"
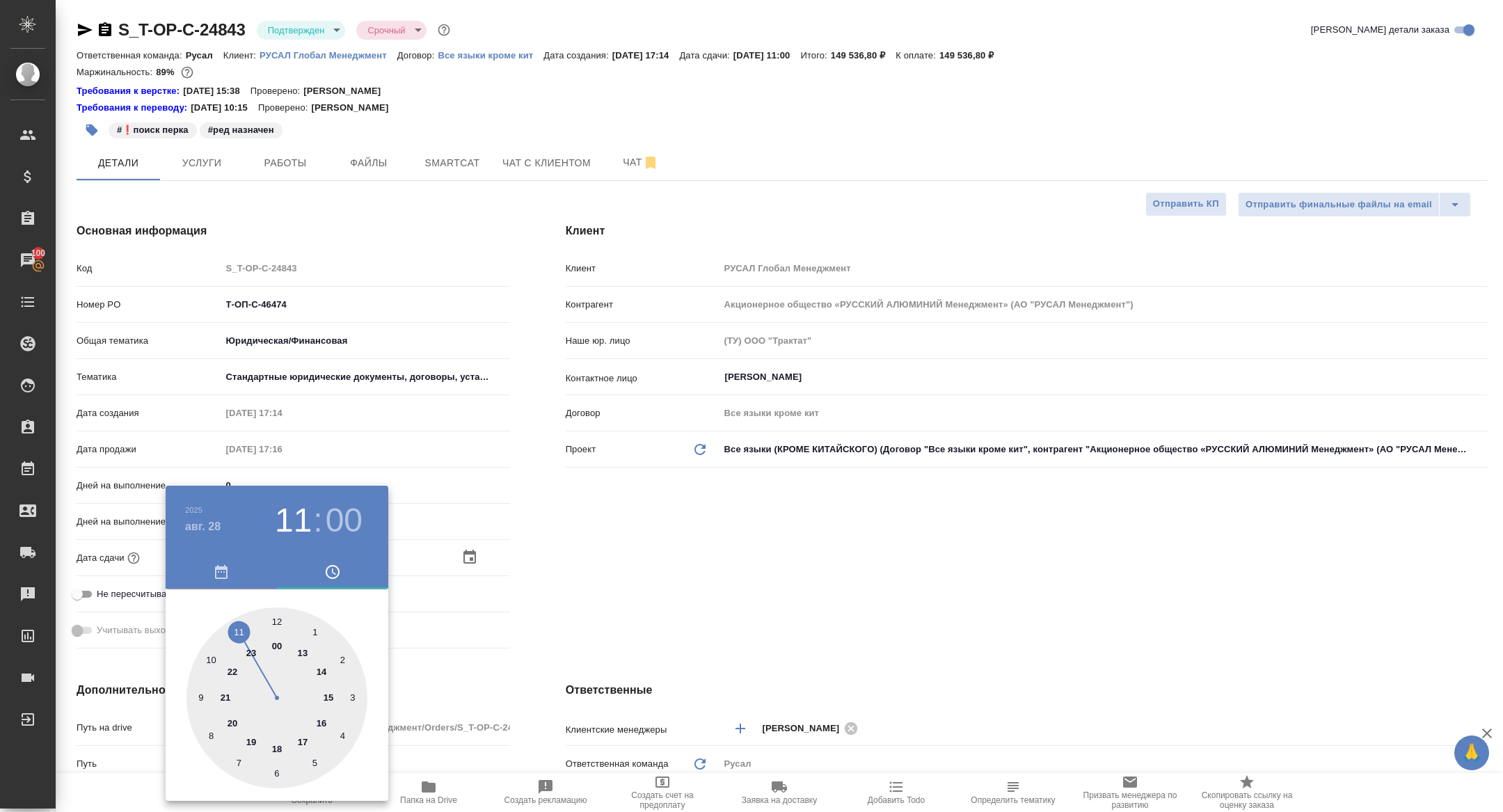
click at [279, 610] on div at bounding box center [277, 698] width 181 height 181
type input "28.08.2025 12:00"
type textarea "x"
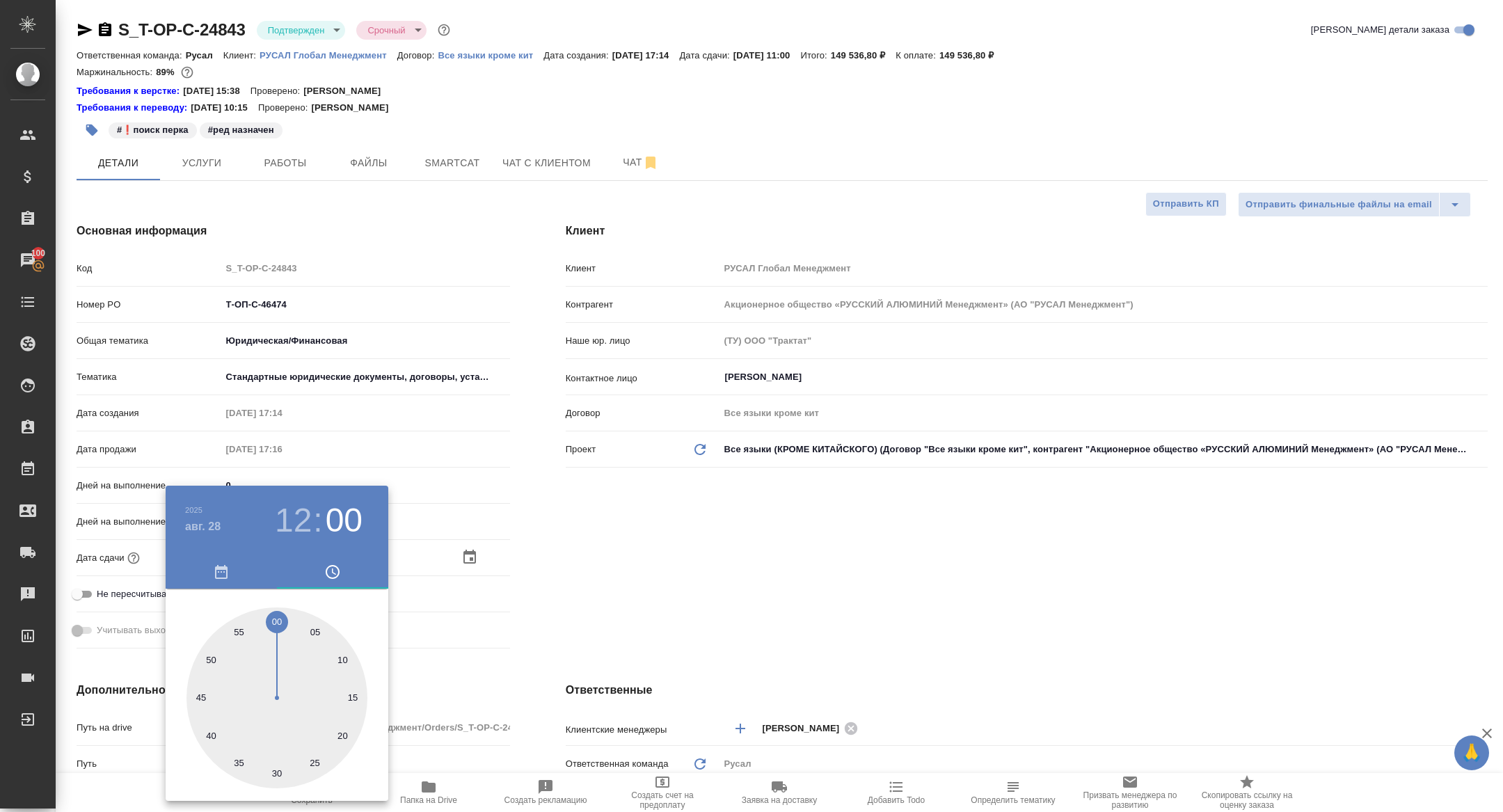
click at [470, 603] on div at bounding box center [752, 406] width 1503 height 812
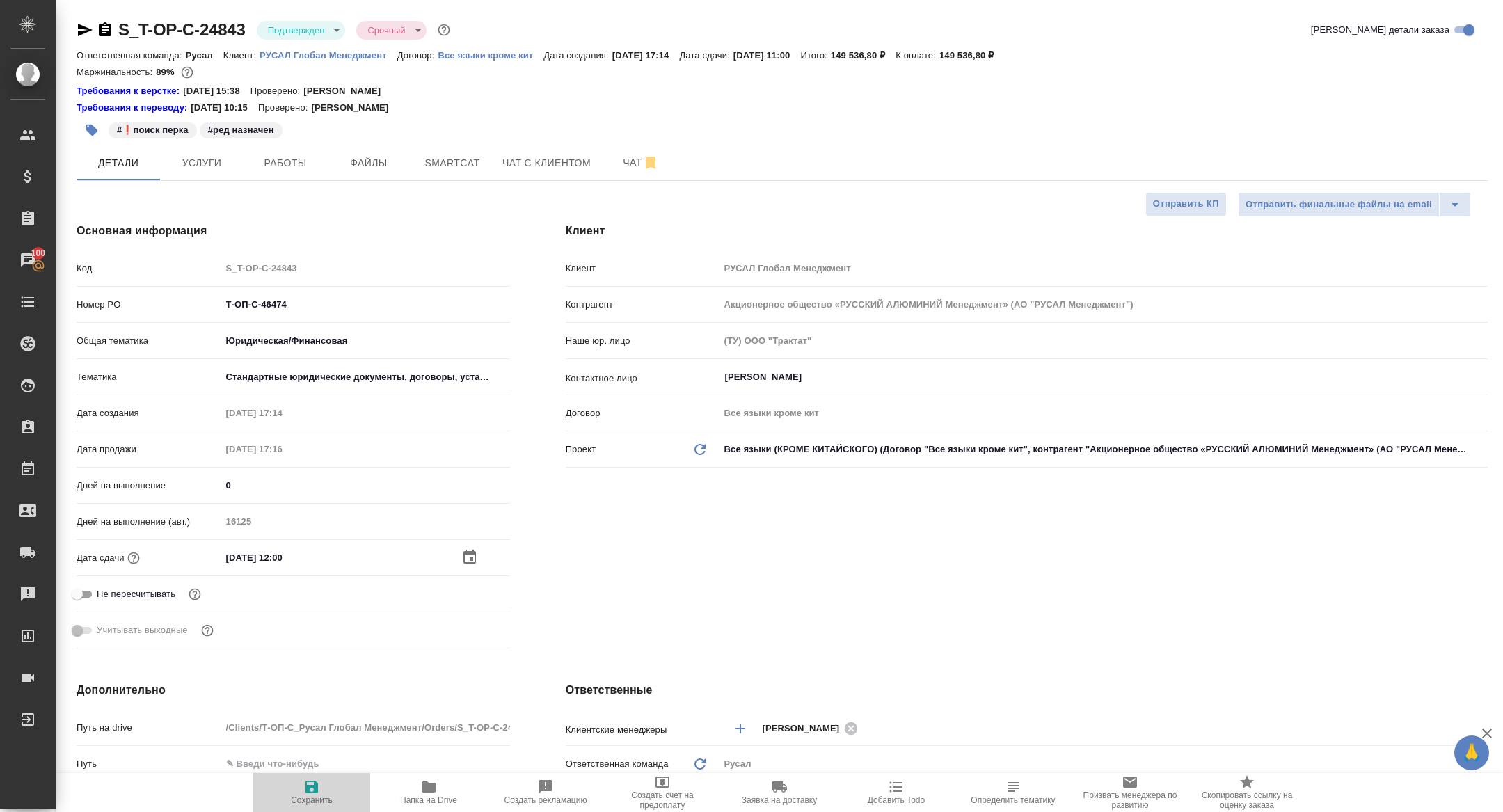
click at [324, 792] on span "Сохранить" at bounding box center [311, 792] width 100 height 27
type textarea "x"
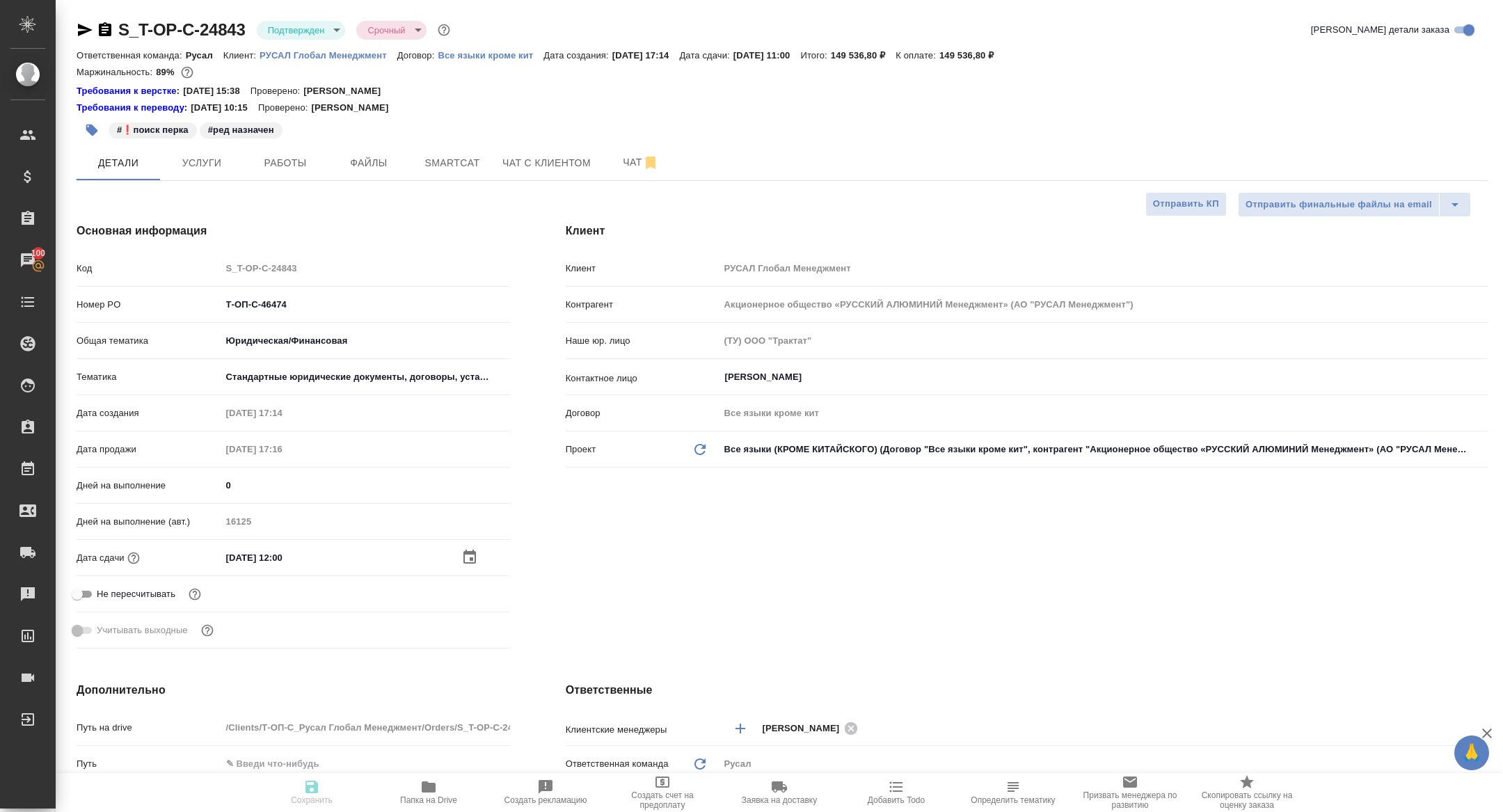
type textarea "x"
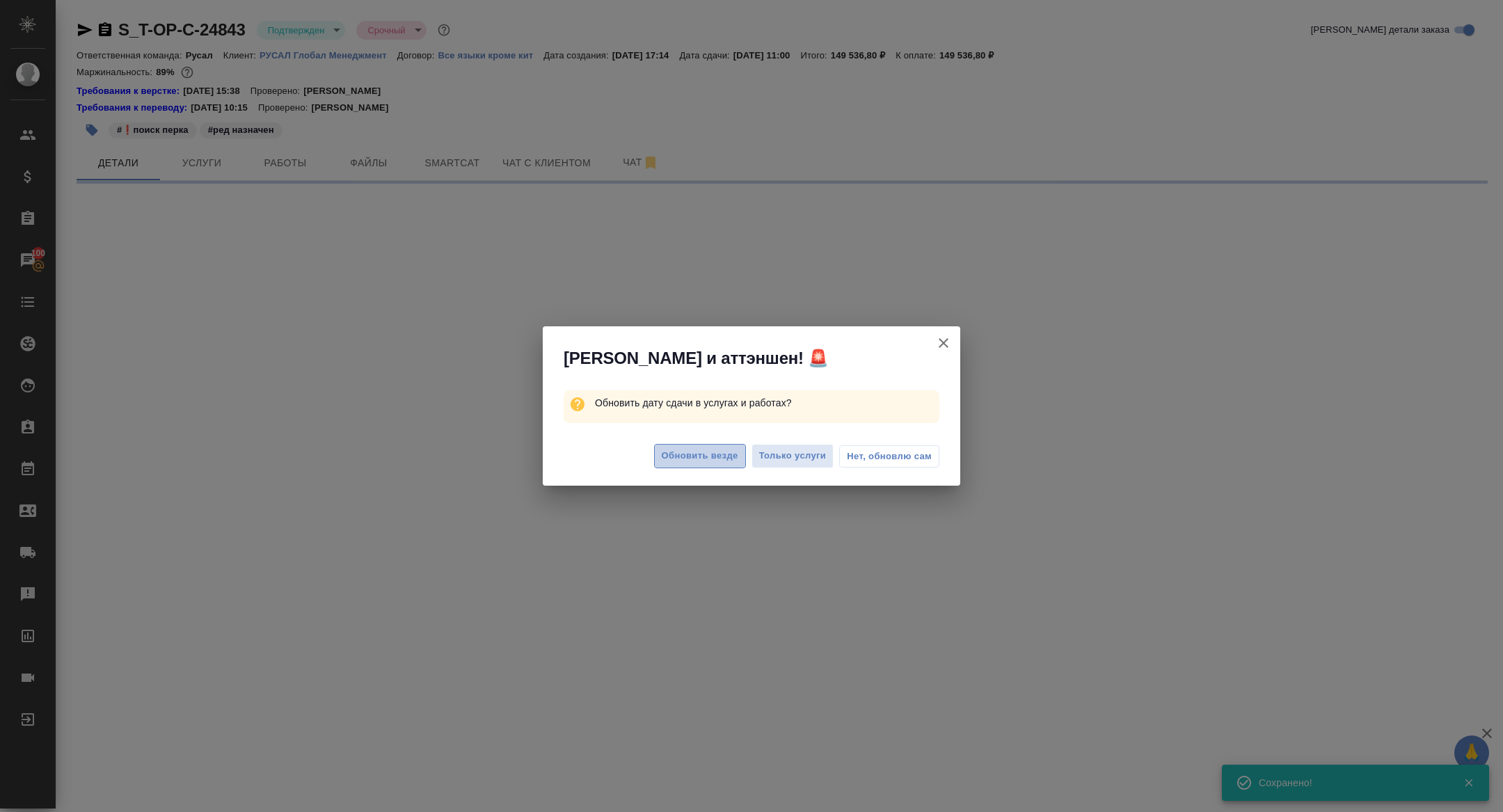
click at [686, 455] on span "Обновить везде" at bounding box center [701, 455] width 77 height 16
select select "RU"
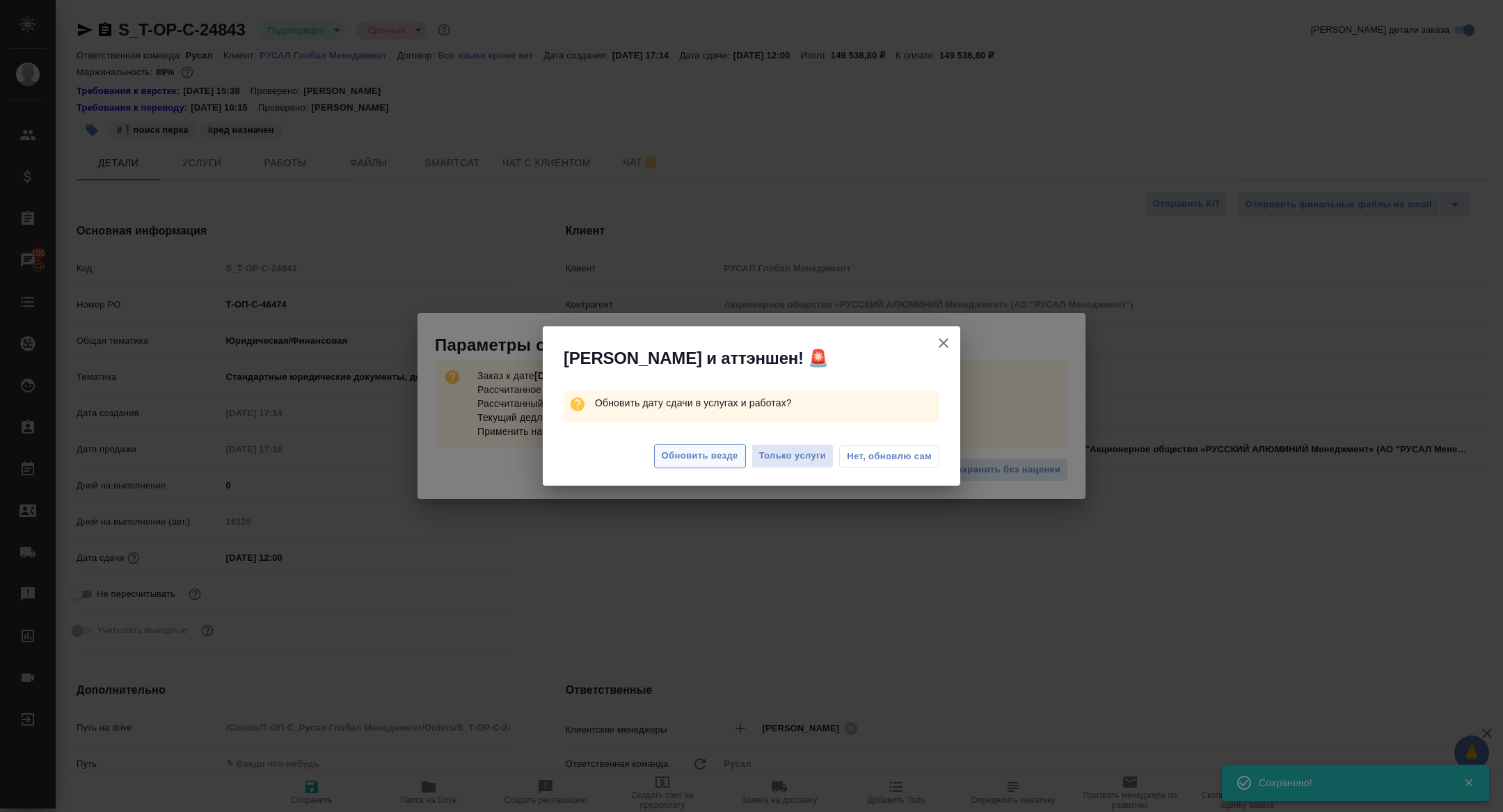
type textarea "x"
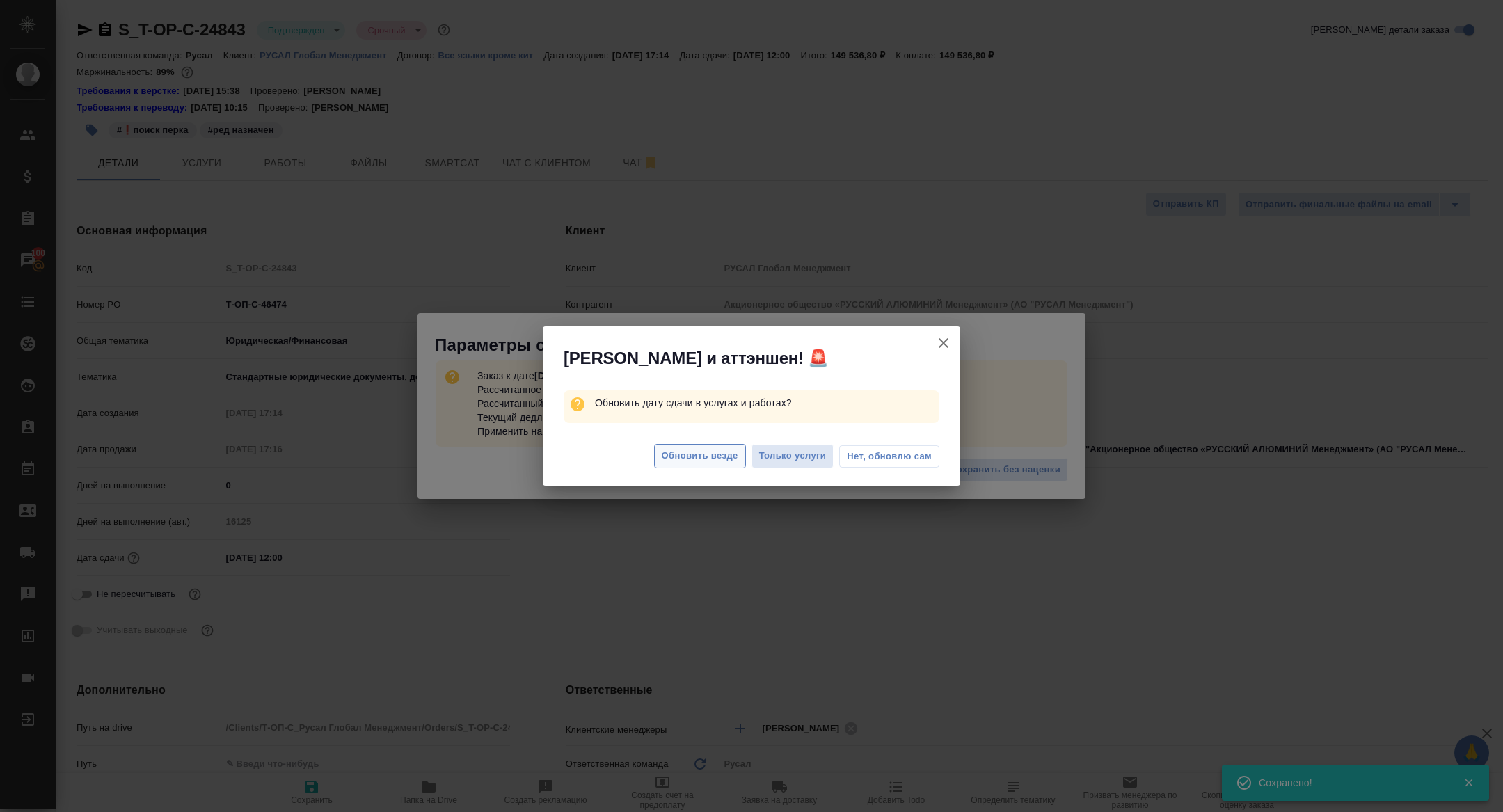
type textarea "x"
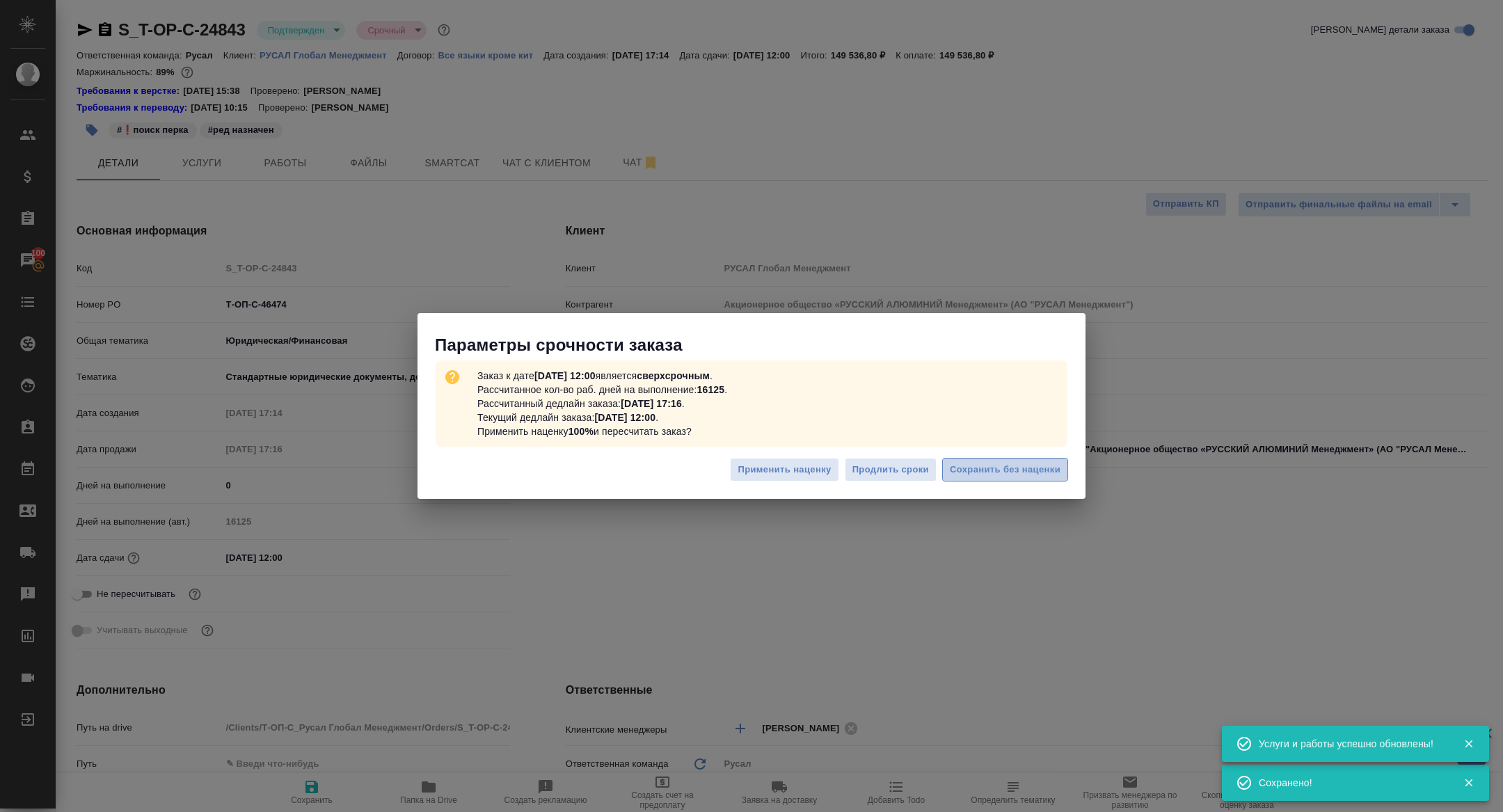
click at [1014, 458] on button "Сохранить без наценки" at bounding box center [1004, 469] width 126 height 24
type textarea "x"
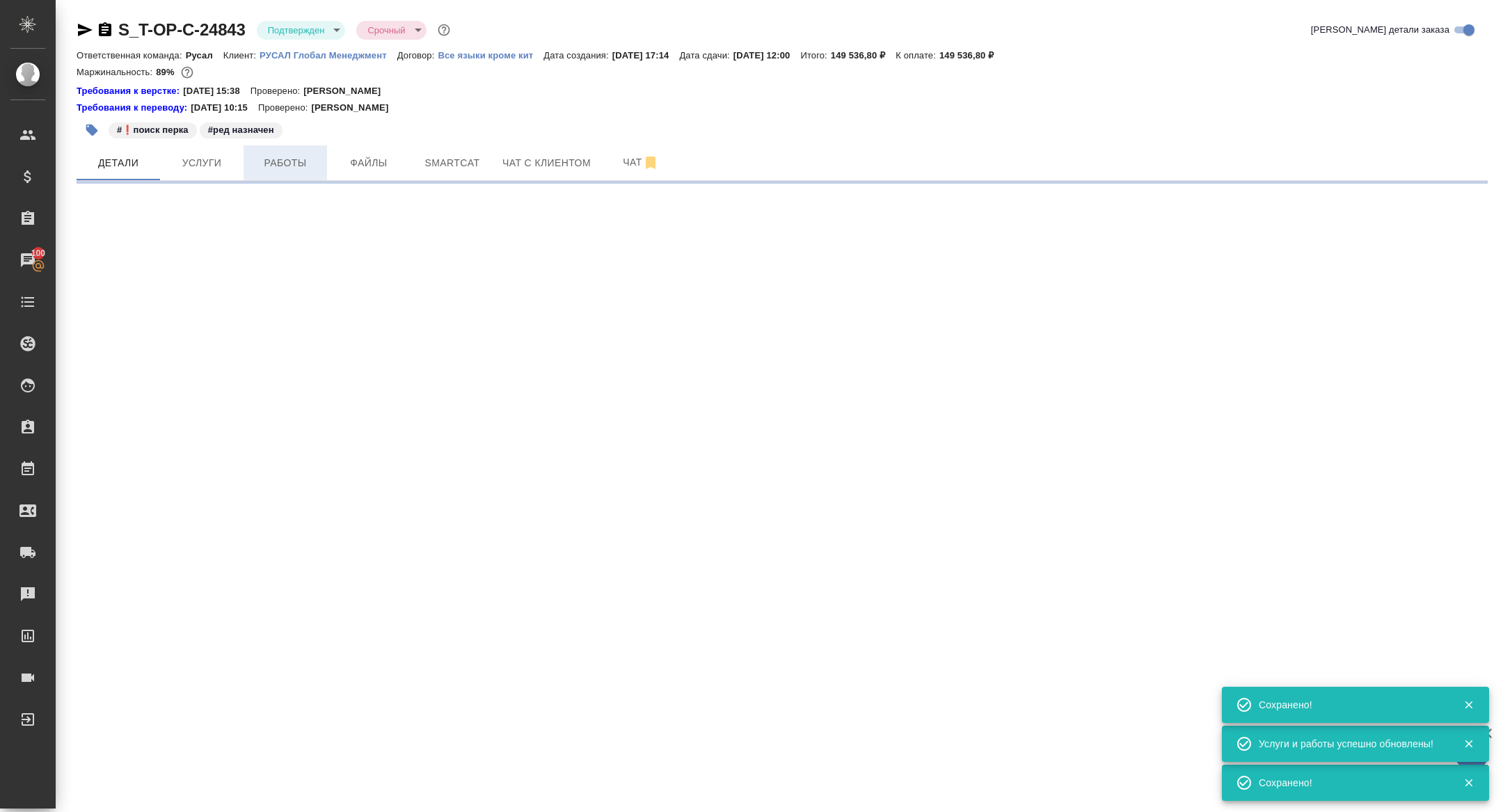
click at [282, 174] on button "Работы" at bounding box center [284, 162] width 84 height 35
select select "RU"
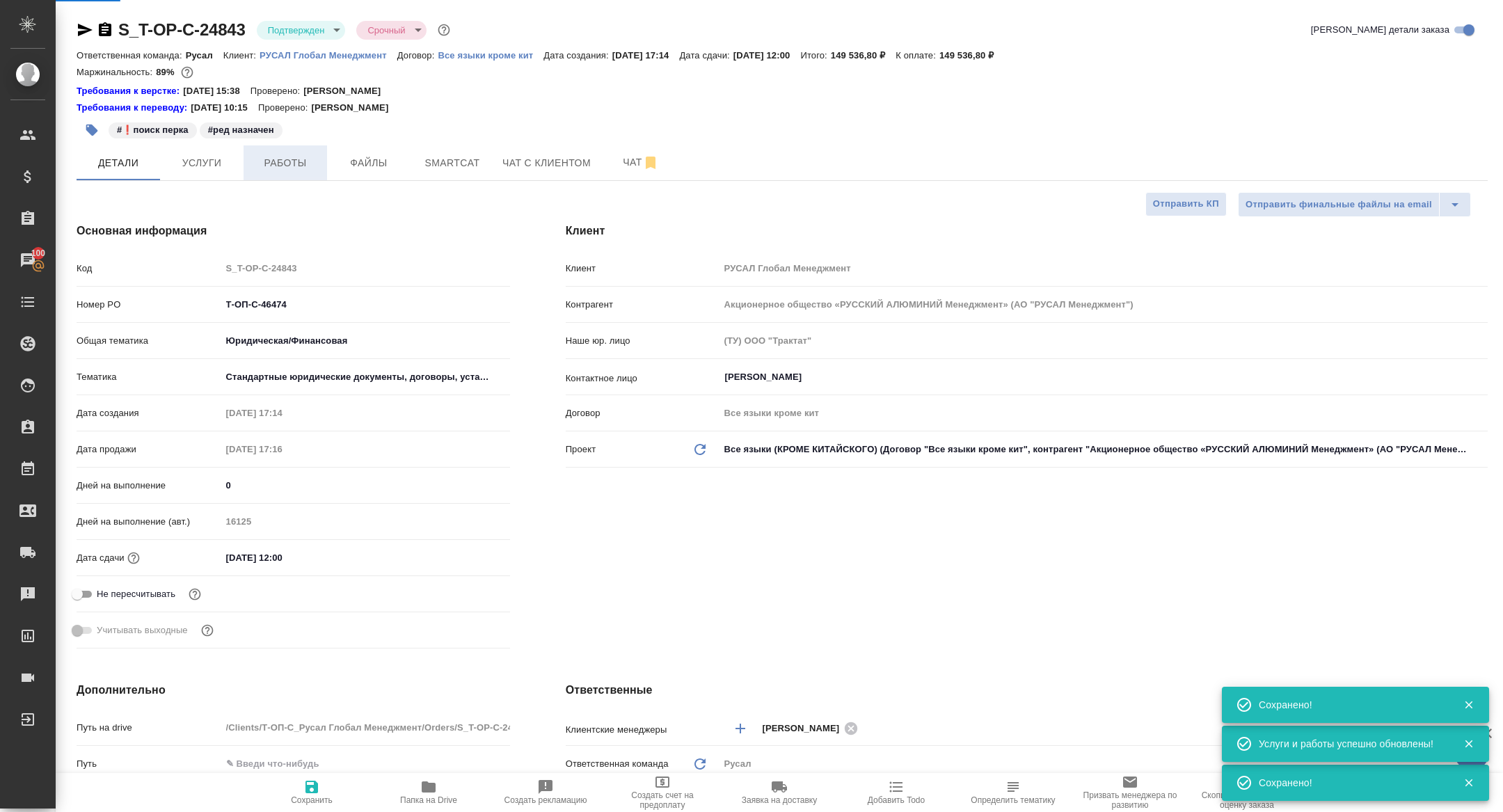
type textarea "x"
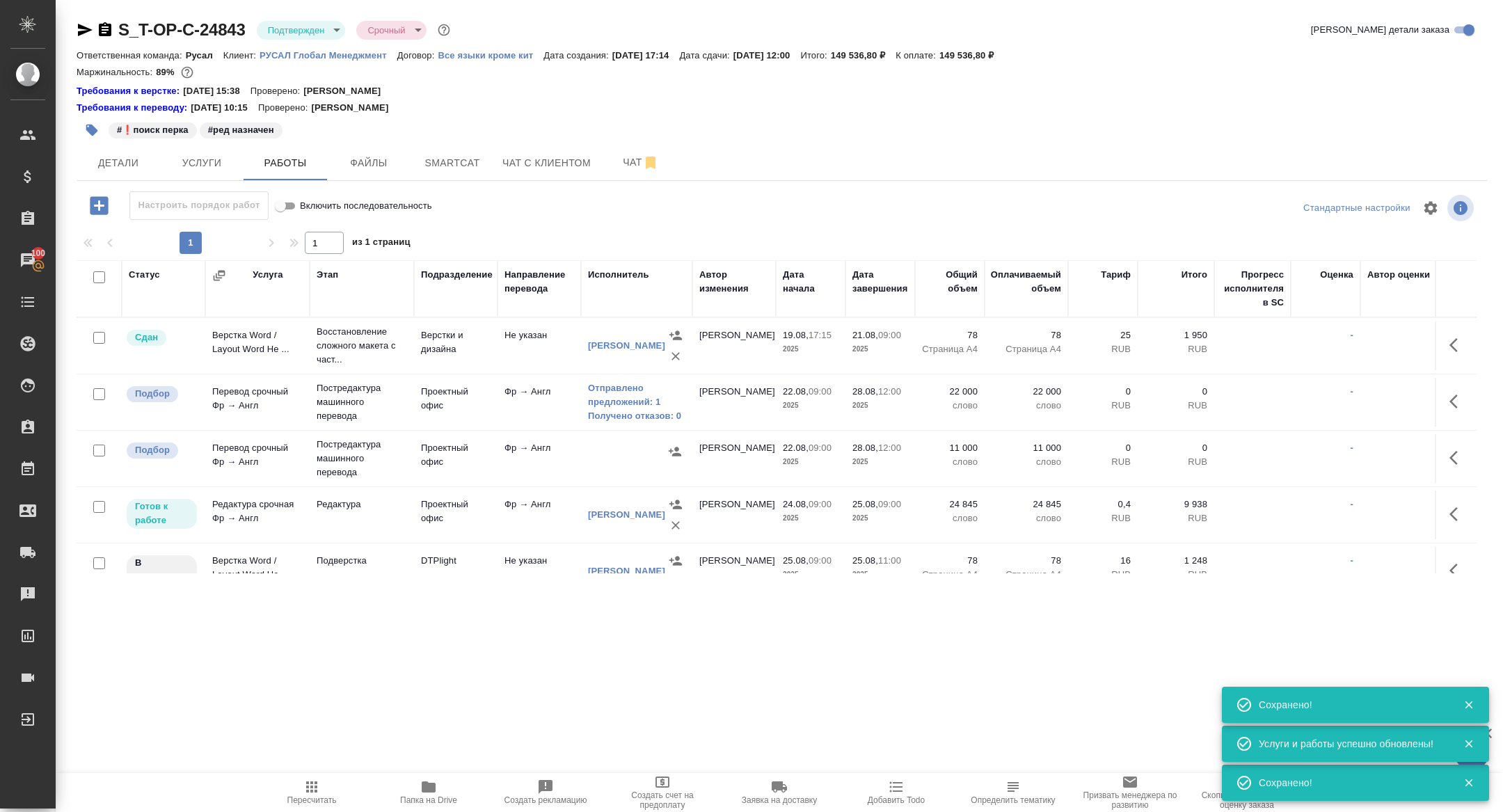
click at [1455, 397] on icon "button" at bounding box center [1453, 402] width 9 height 13
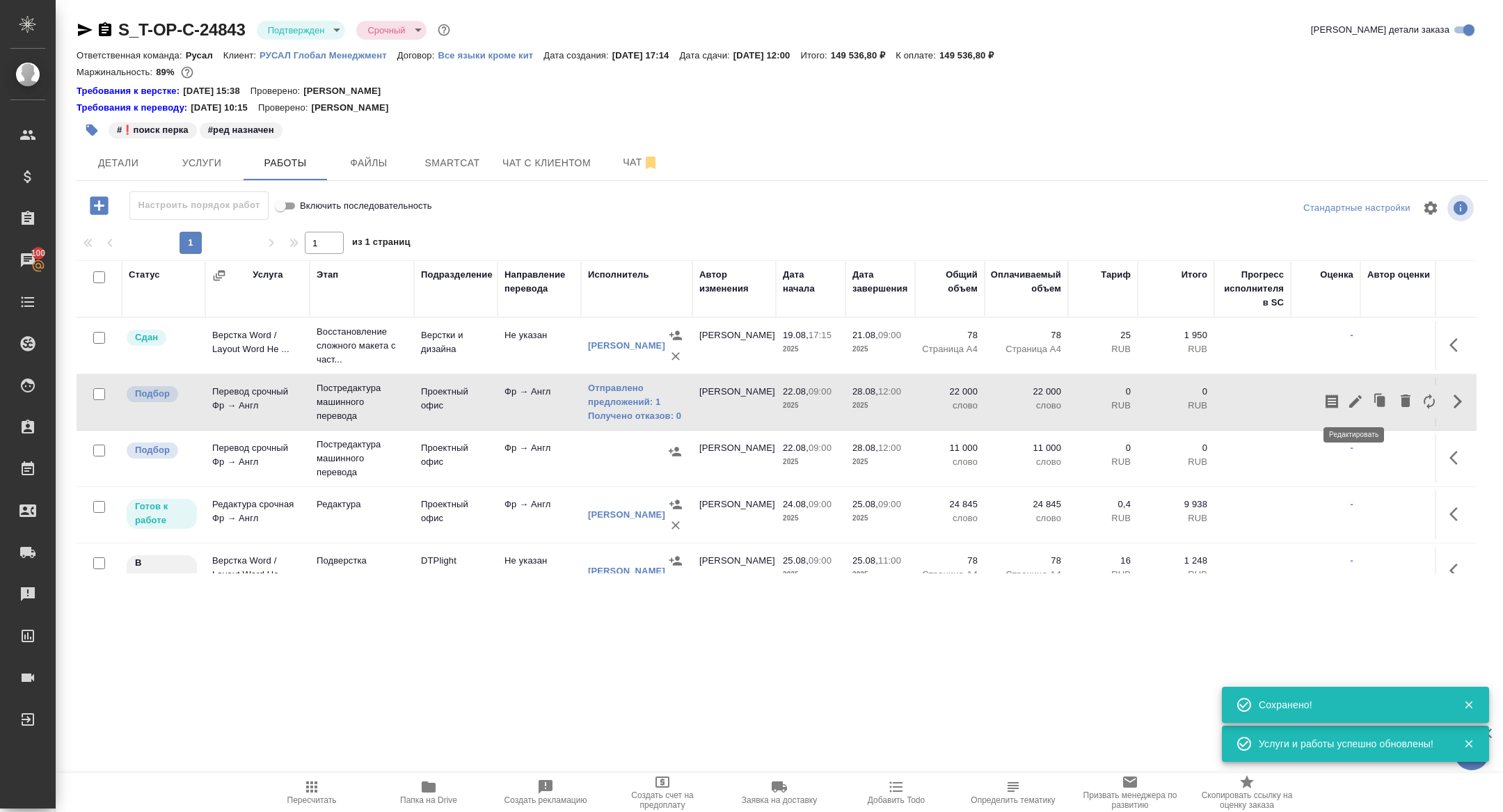
click at [1353, 399] on icon "button" at bounding box center [1355, 401] width 16 height 16
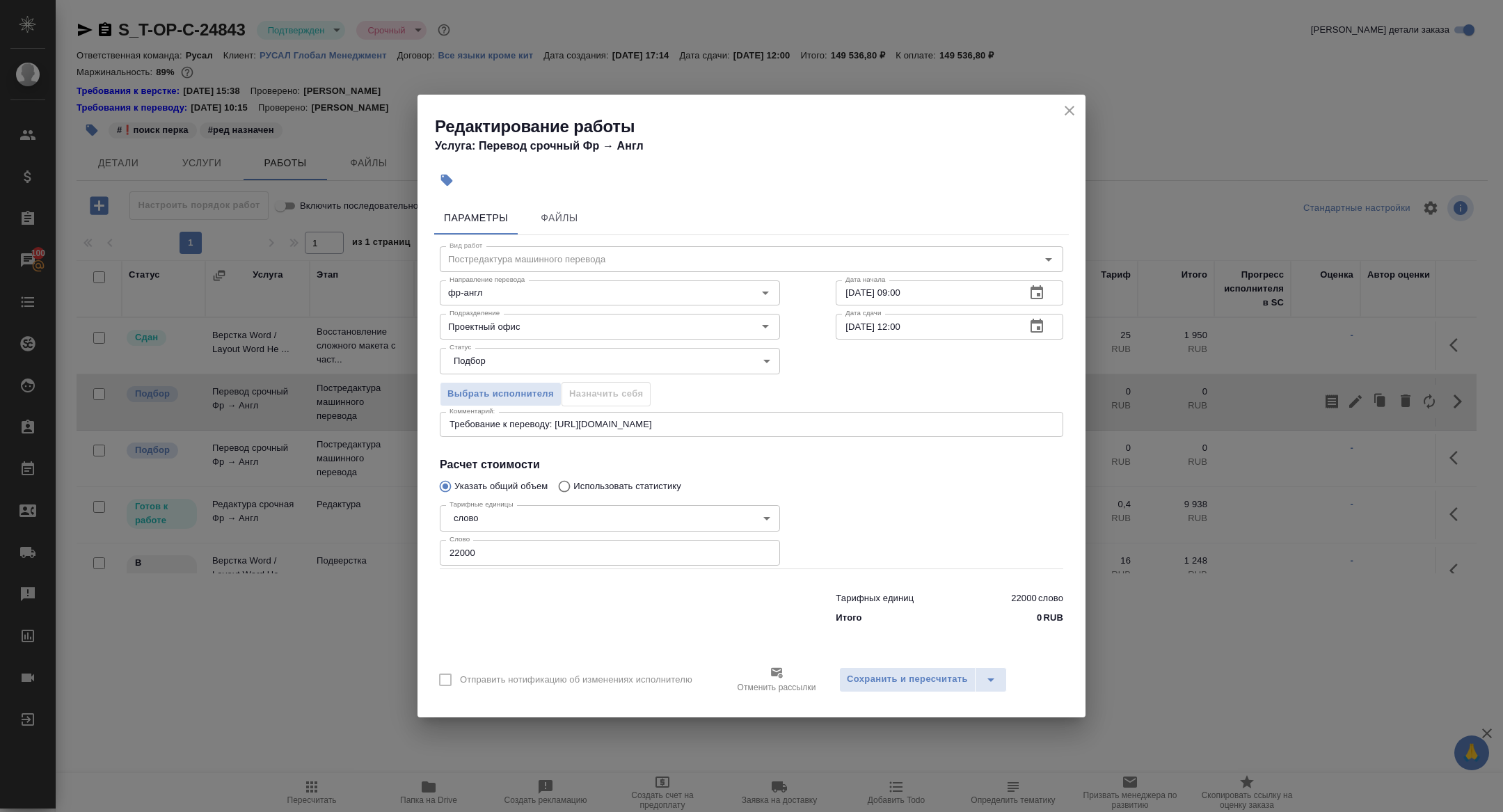
click at [1038, 330] on icon "button" at bounding box center [1036, 326] width 12 height 13
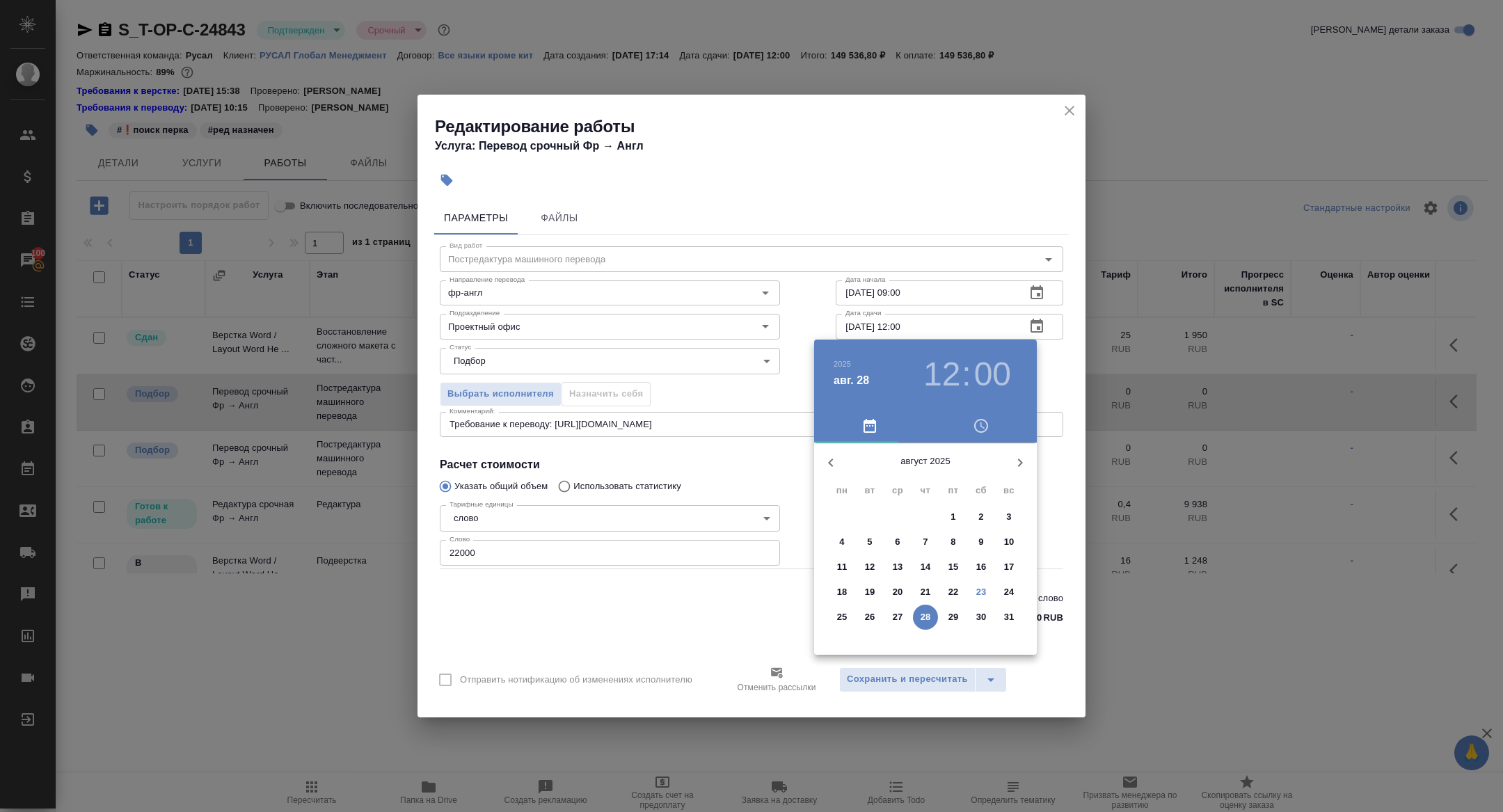
click at [947, 365] on h3 "12" at bounding box center [942, 374] width 37 height 39
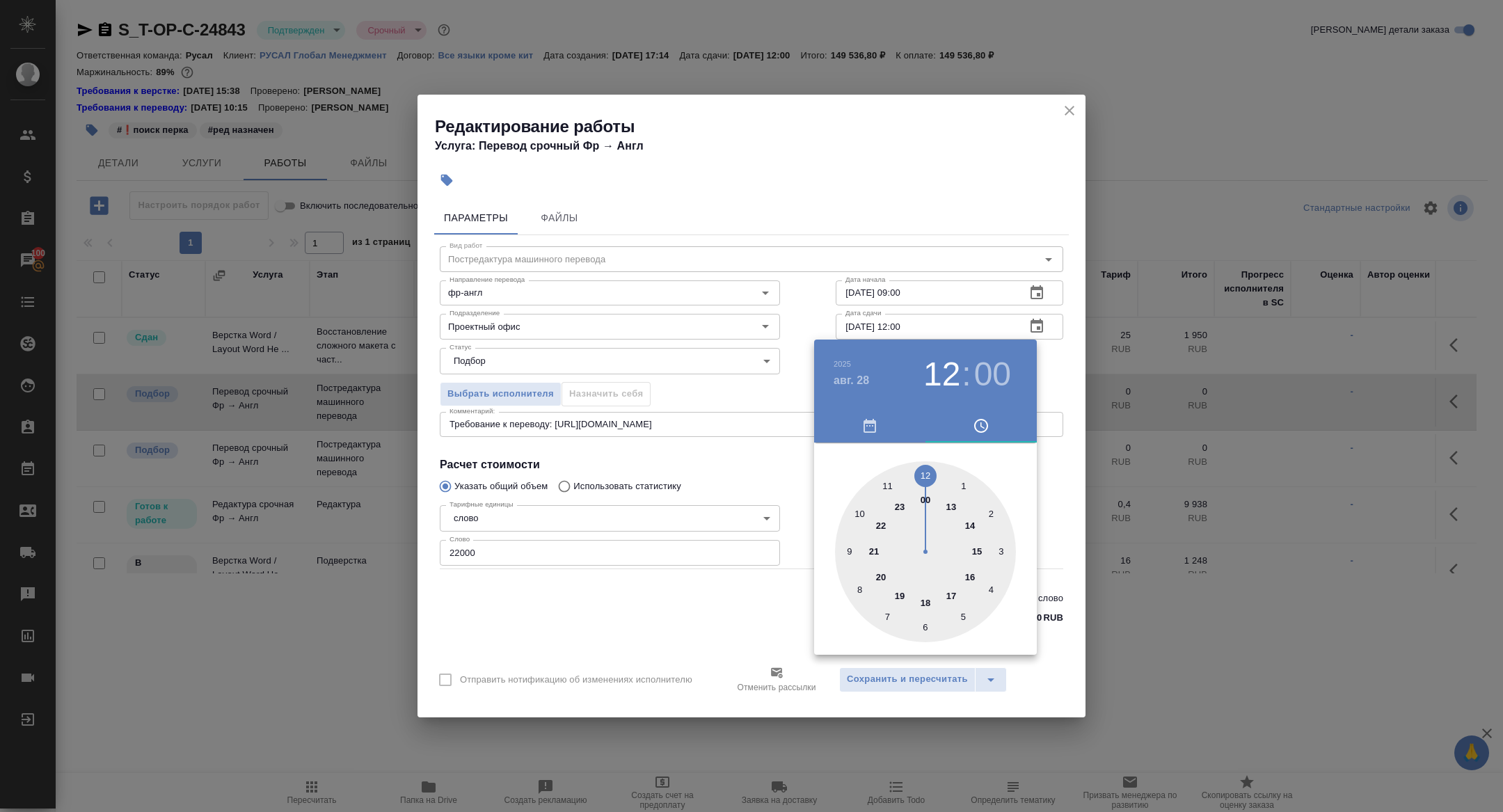
type input "28.08.2025 09:00"
click at [849, 545] on div at bounding box center [925, 552] width 181 height 181
click at [734, 428] on div at bounding box center [752, 406] width 1503 height 812
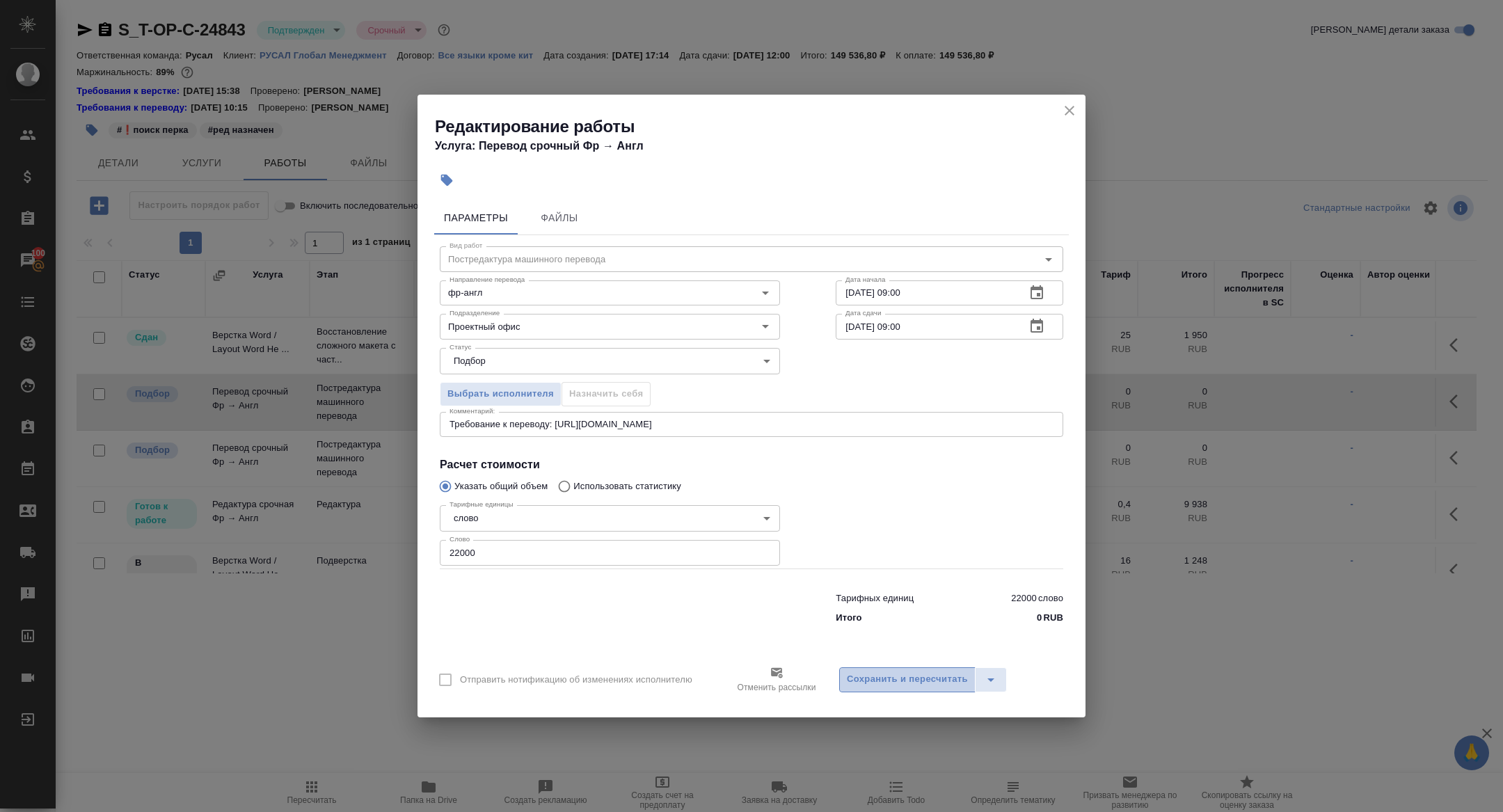
click at [922, 670] on button "Сохранить и пересчитать" at bounding box center [907, 679] width 136 height 25
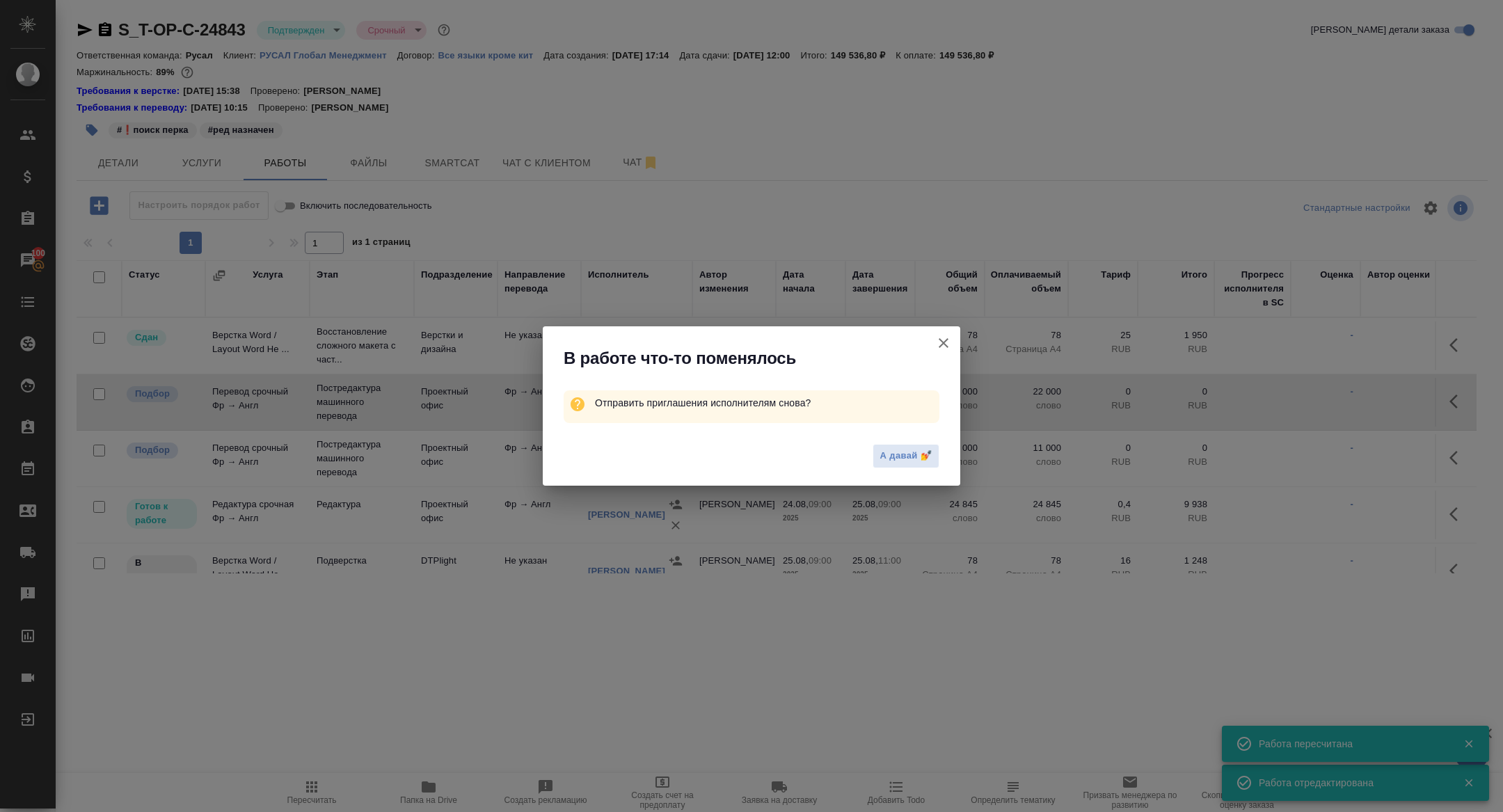
click at [942, 344] on icon "button" at bounding box center [944, 343] width 10 height 10
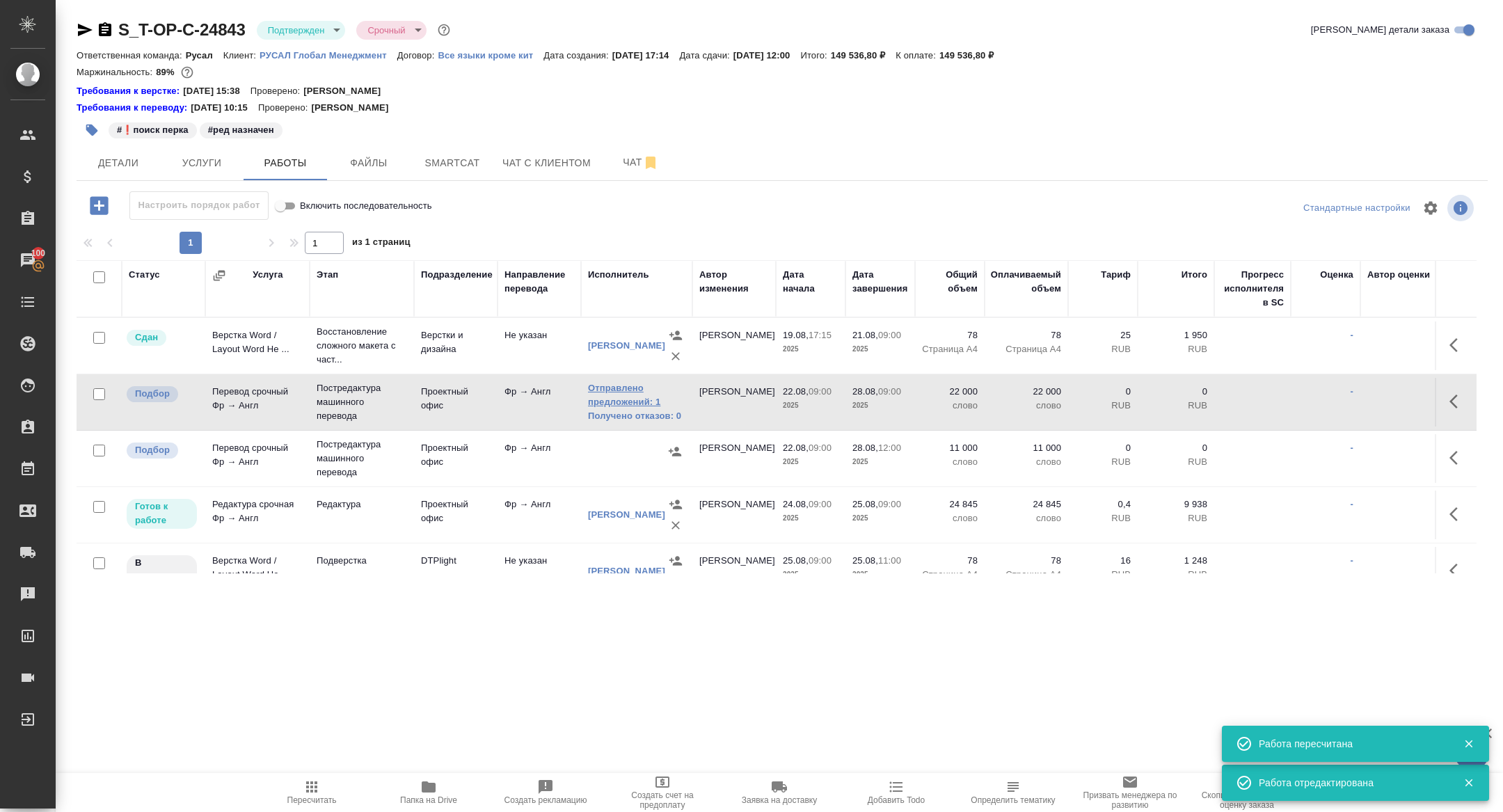
click at [630, 399] on link "Отправлено предложений: 1" at bounding box center [636, 395] width 97 height 28
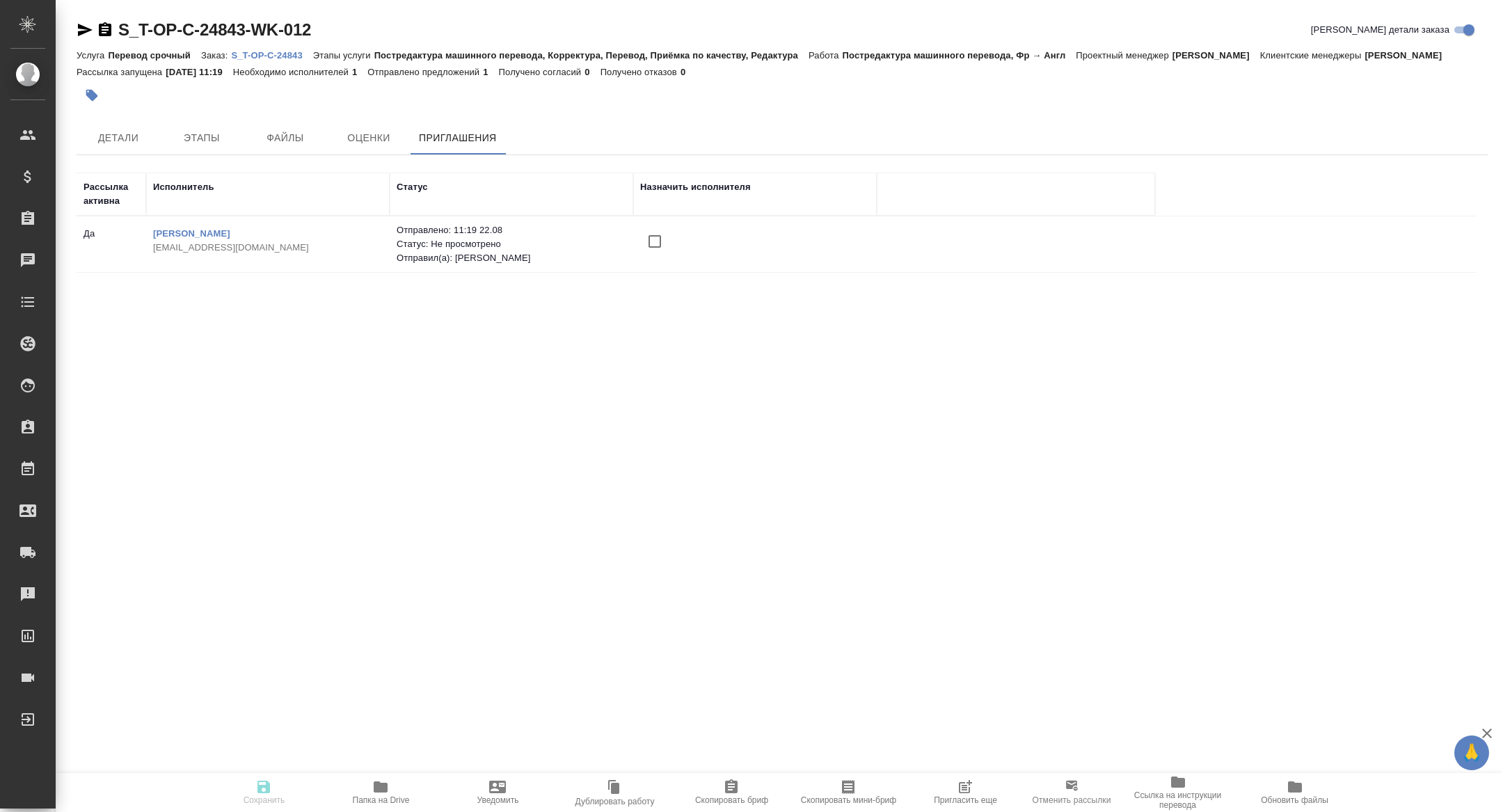
click at [965, 793] on icon "button" at bounding box center [965, 788] width 12 height 12
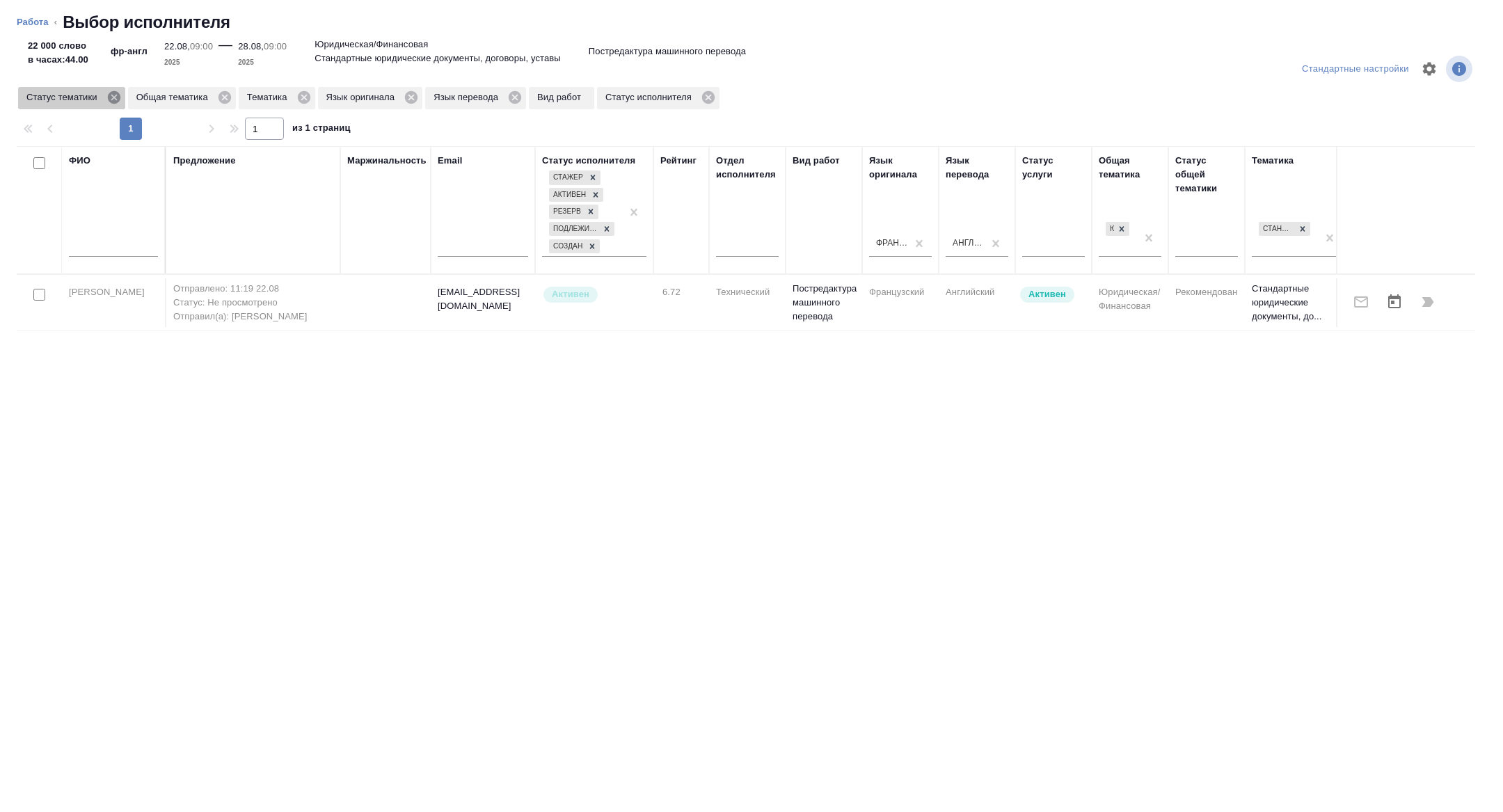
click at [117, 97] on icon at bounding box center [114, 97] width 15 height 15
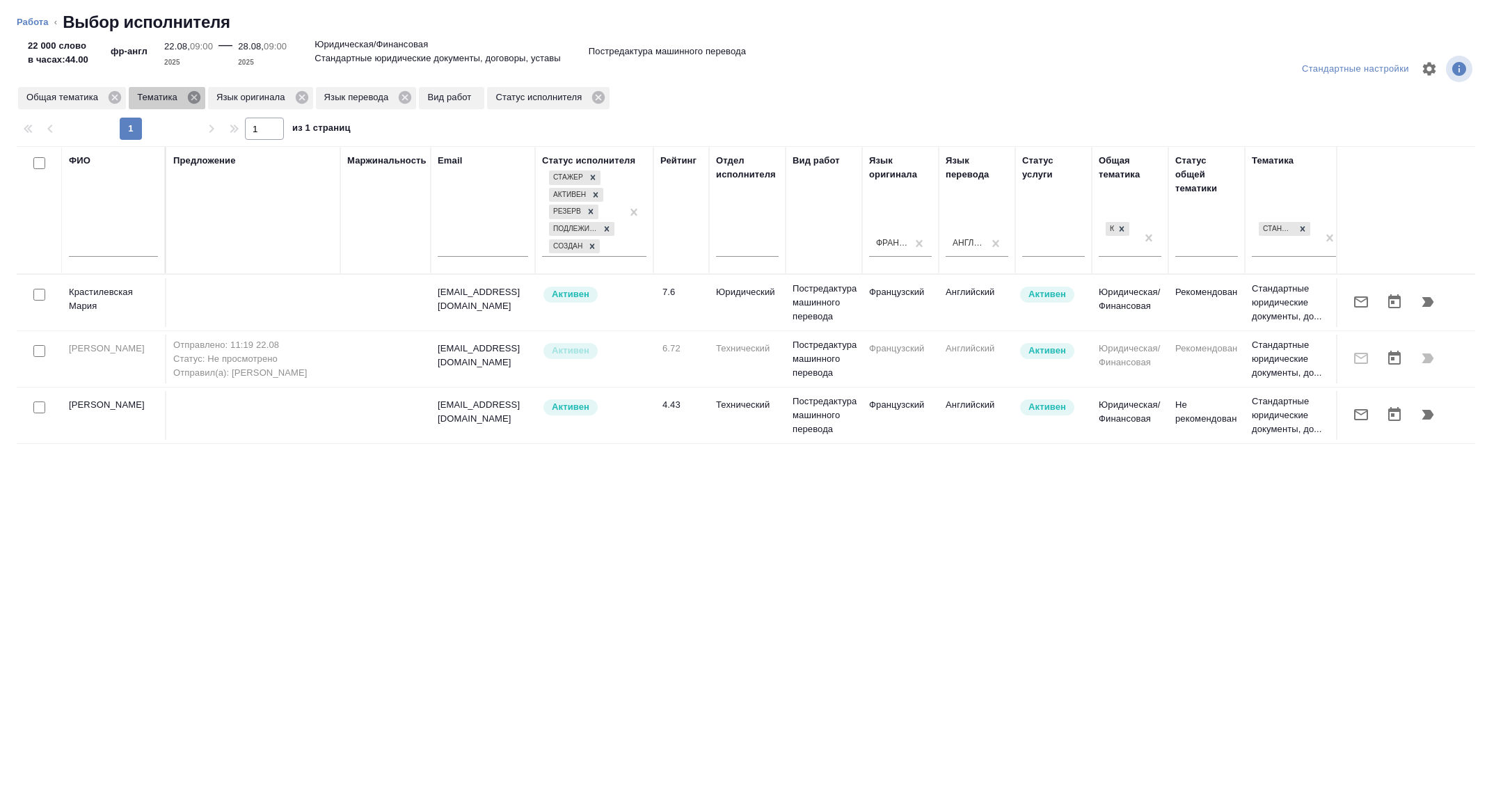
click at [198, 102] on icon at bounding box center [194, 97] width 12 height 12
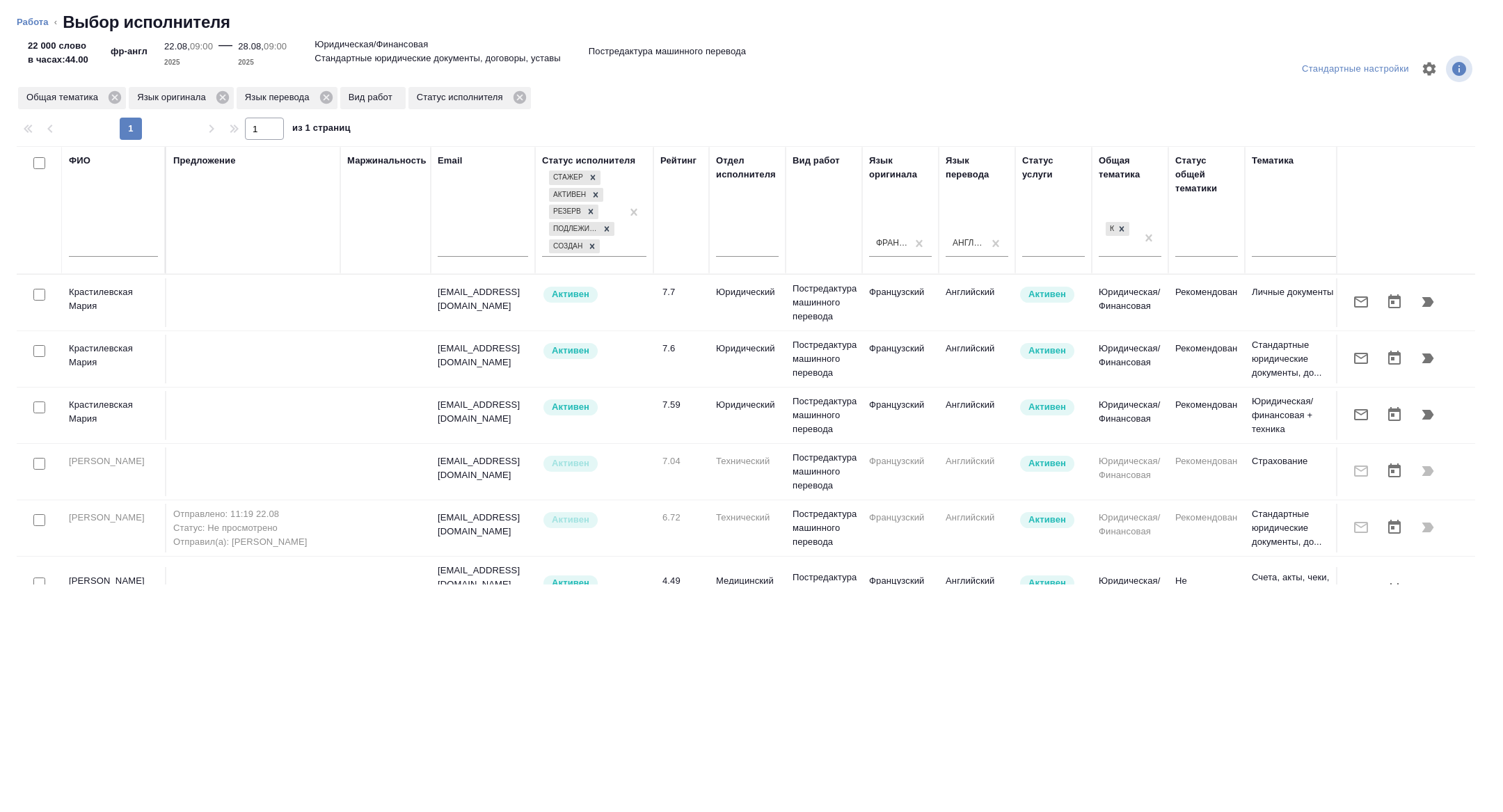
click at [37, 294] on input "checkbox" at bounding box center [39, 295] width 12 height 12
checkbox input "true"
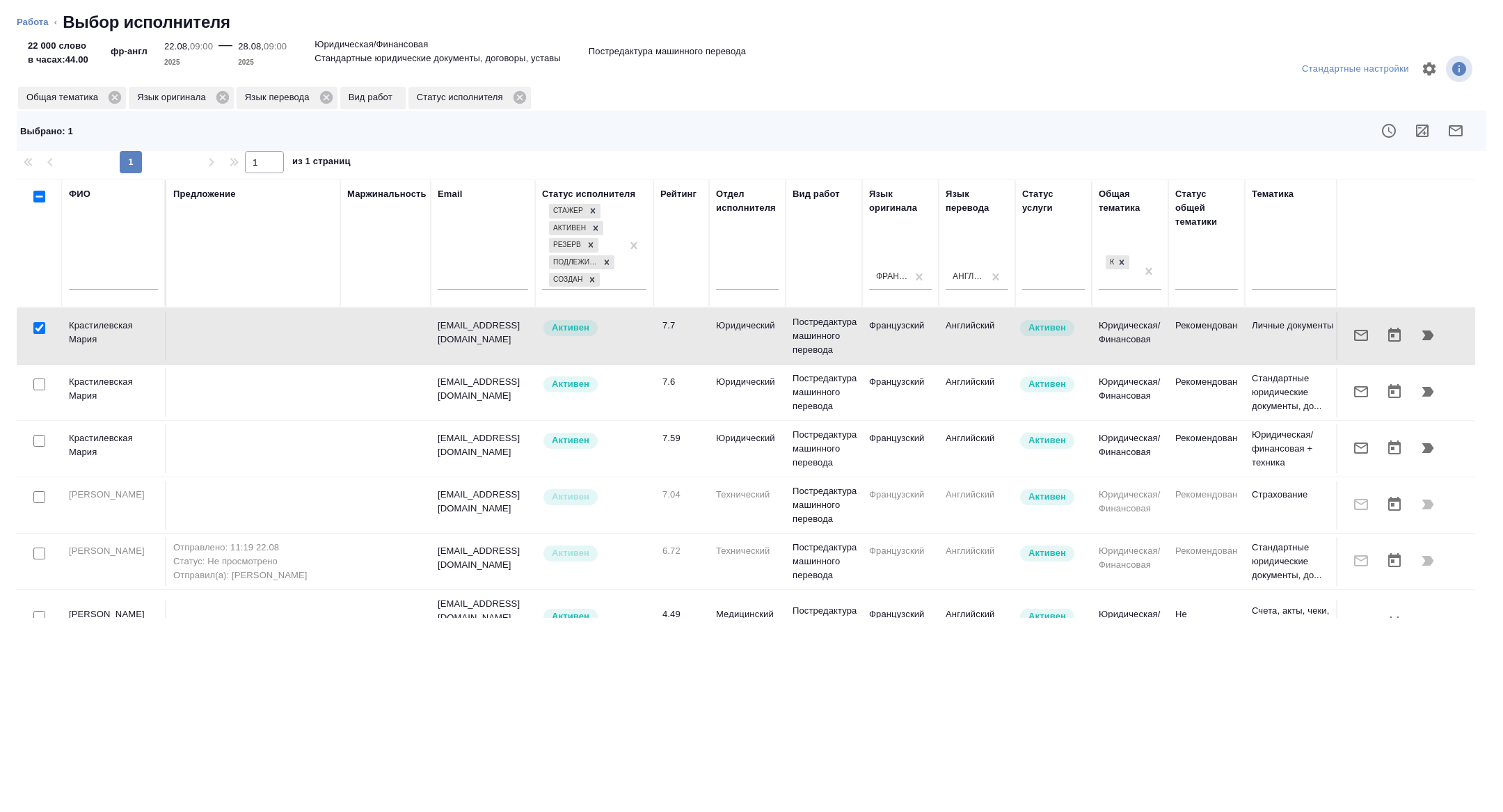
scroll to position [83, 0]
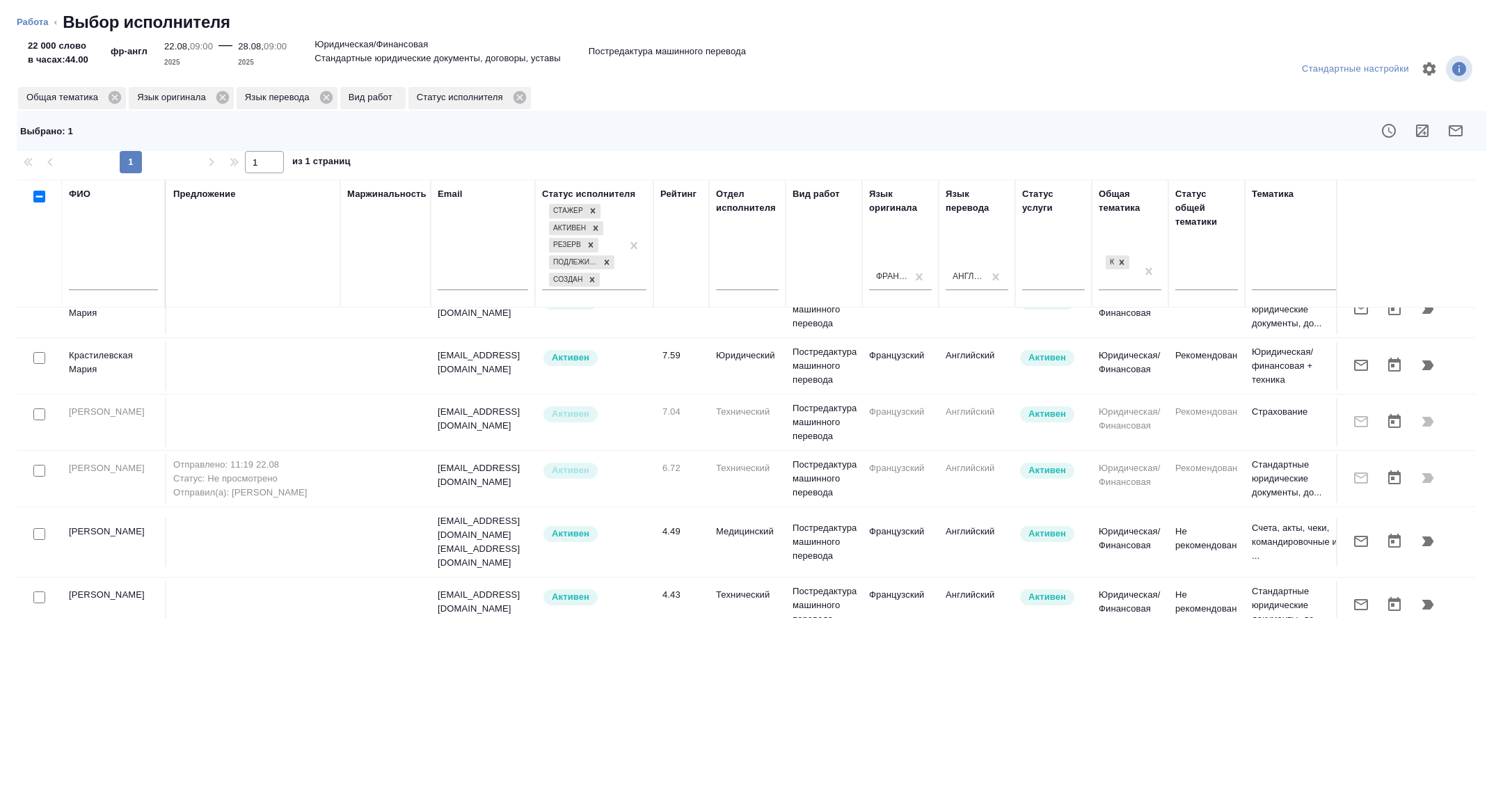
click at [38, 529] on input "checkbox" at bounding box center [39, 534] width 12 height 12
checkbox input "true"
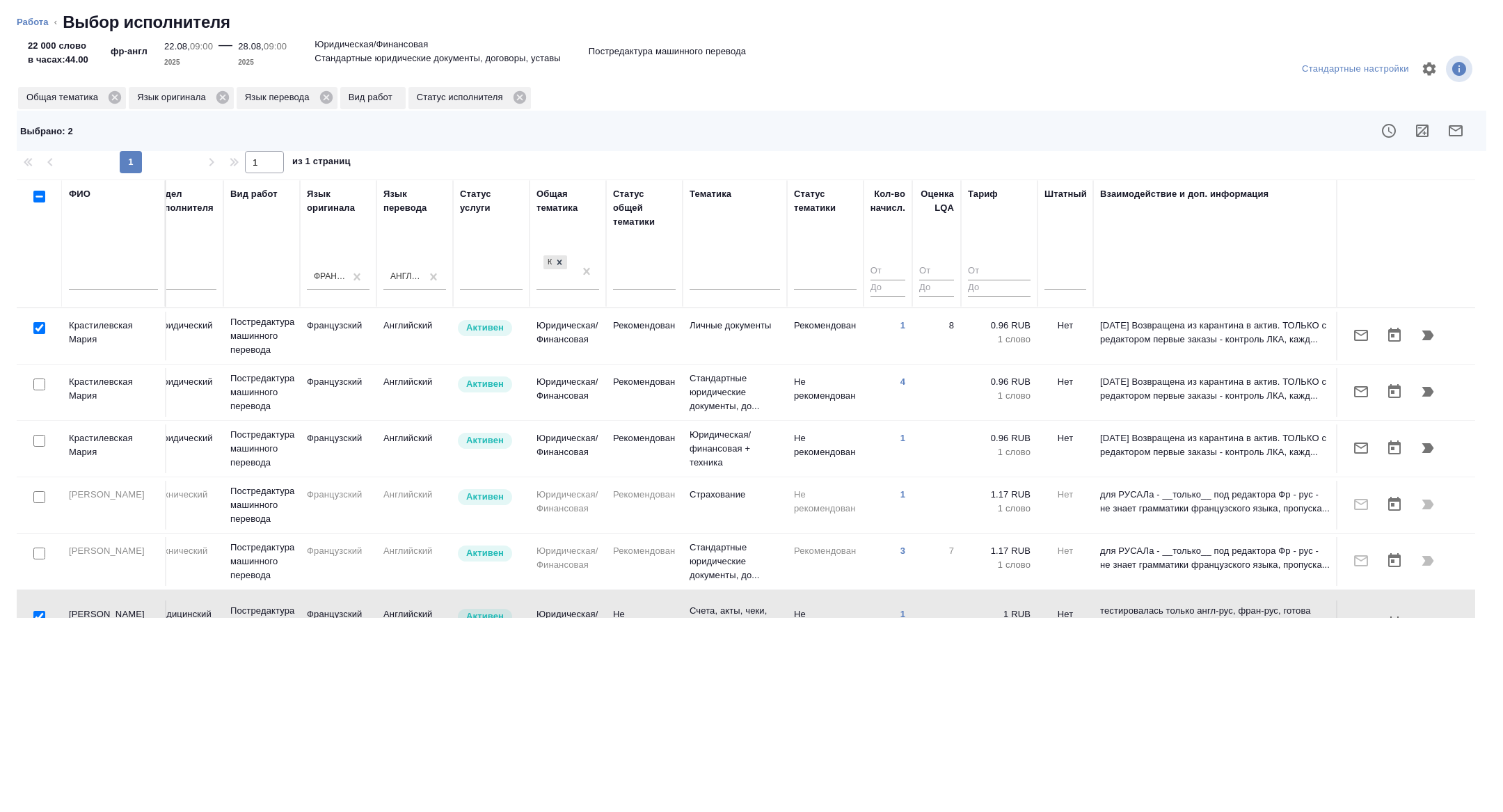
scroll to position [0, 0]
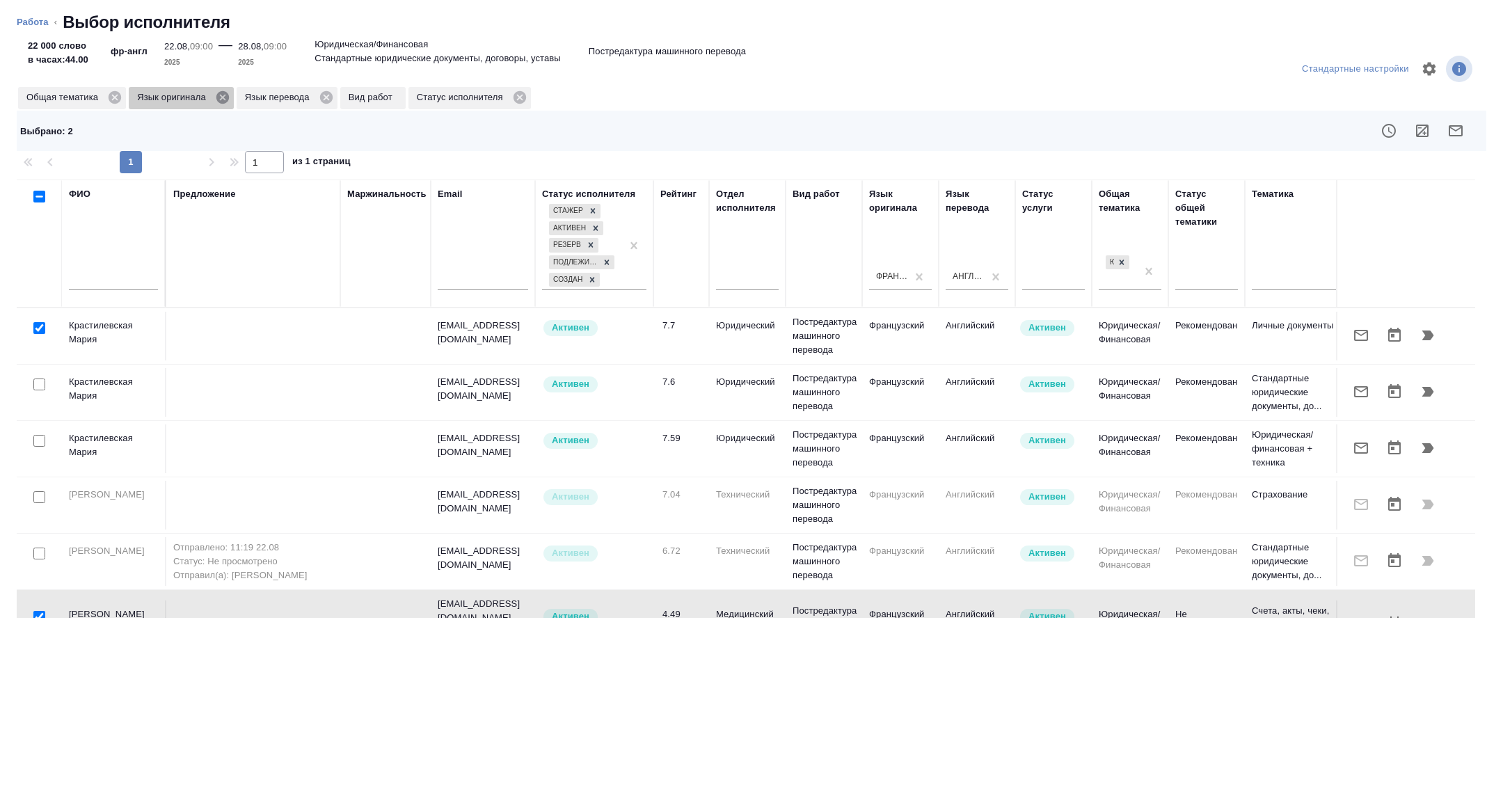
click at [221, 97] on icon at bounding box center [222, 97] width 12 height 12
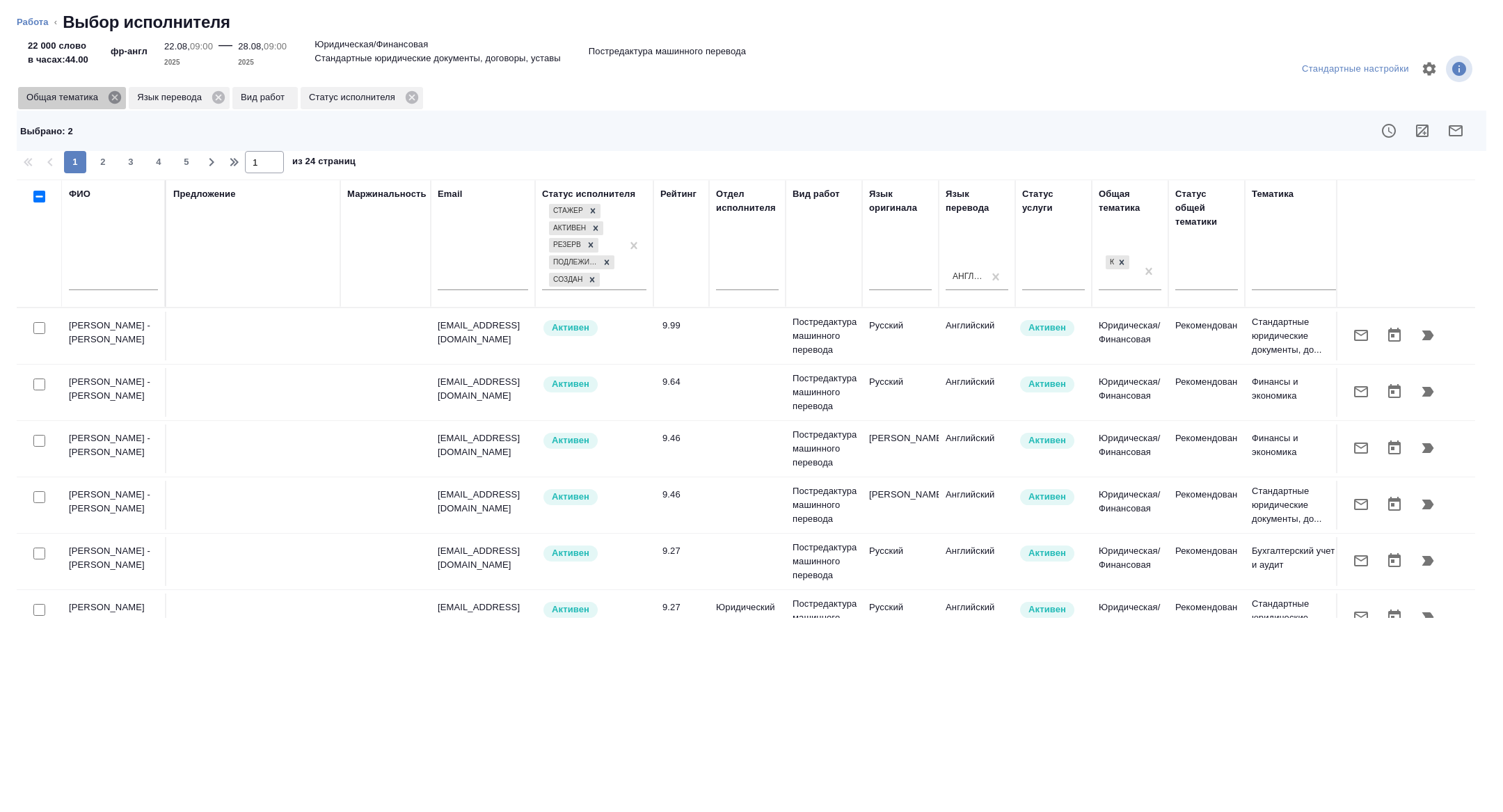
click at [113, 99] on icon at bounding box center [115, 97] width 15 height 15
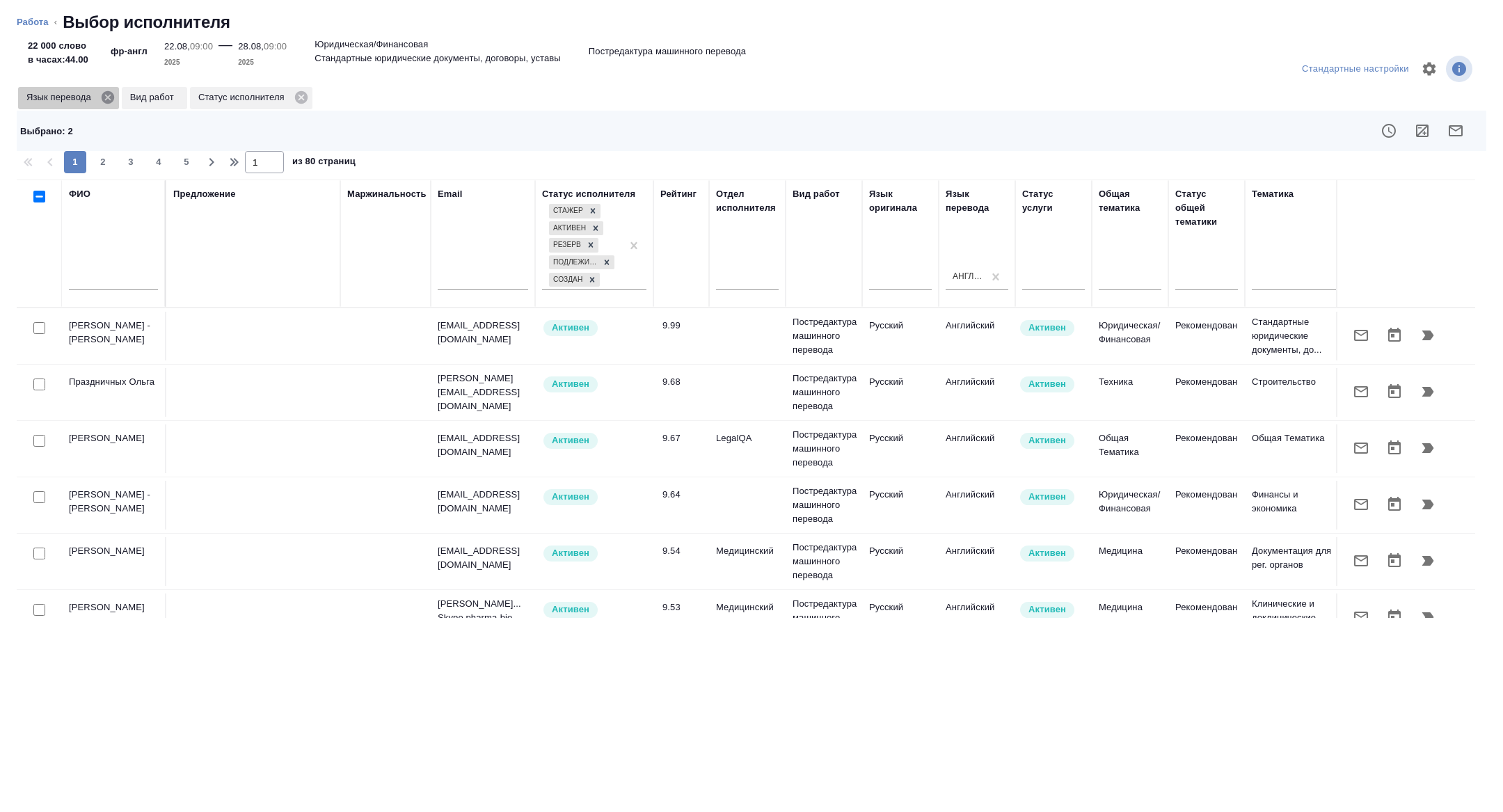
click at [110, 99] on icon at bounding box center [108, 97] width 12 height 12
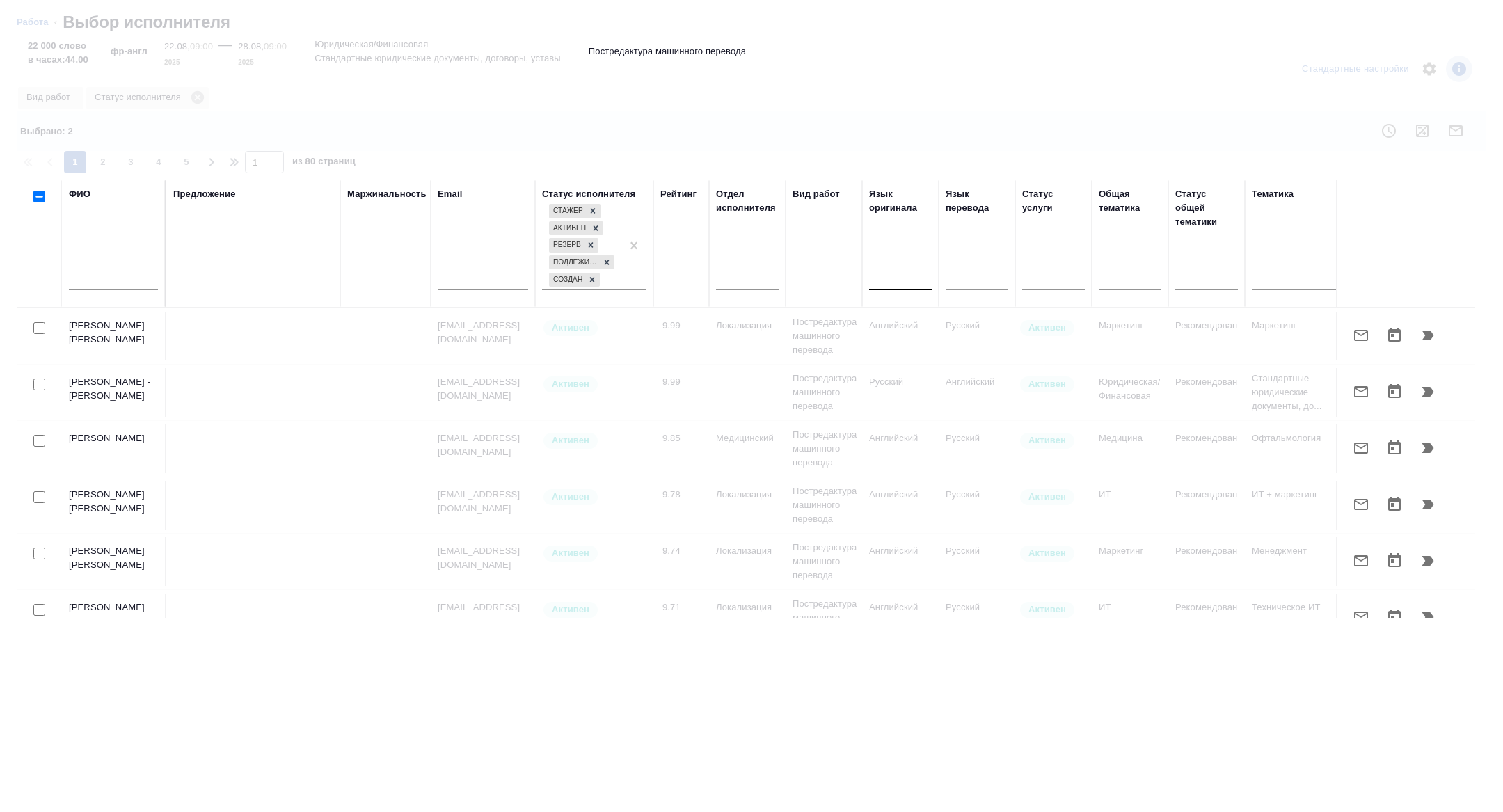
click at [890, 278] on div at bounding box center [899, 276] width 62 height 20
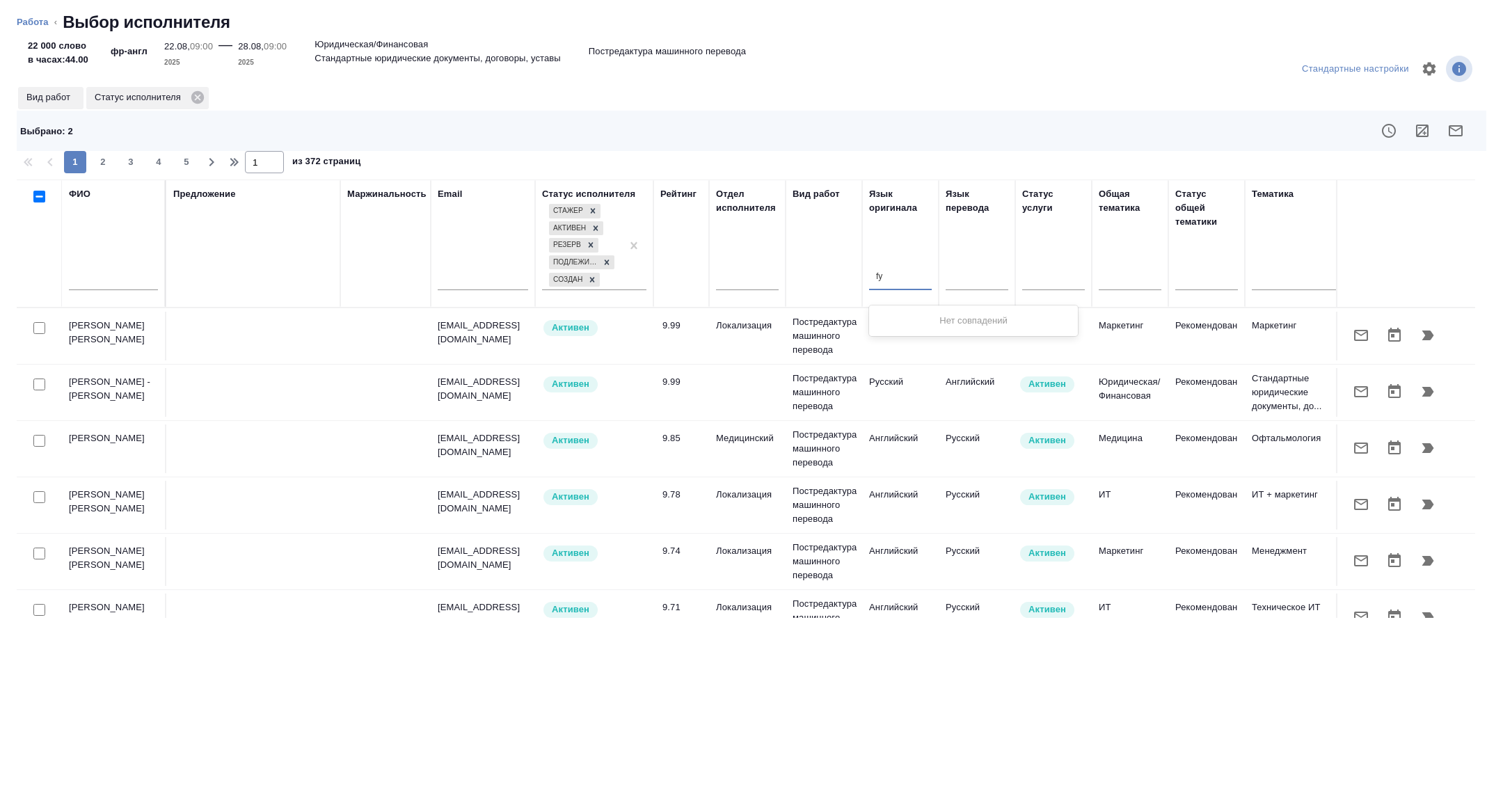
type input "f"
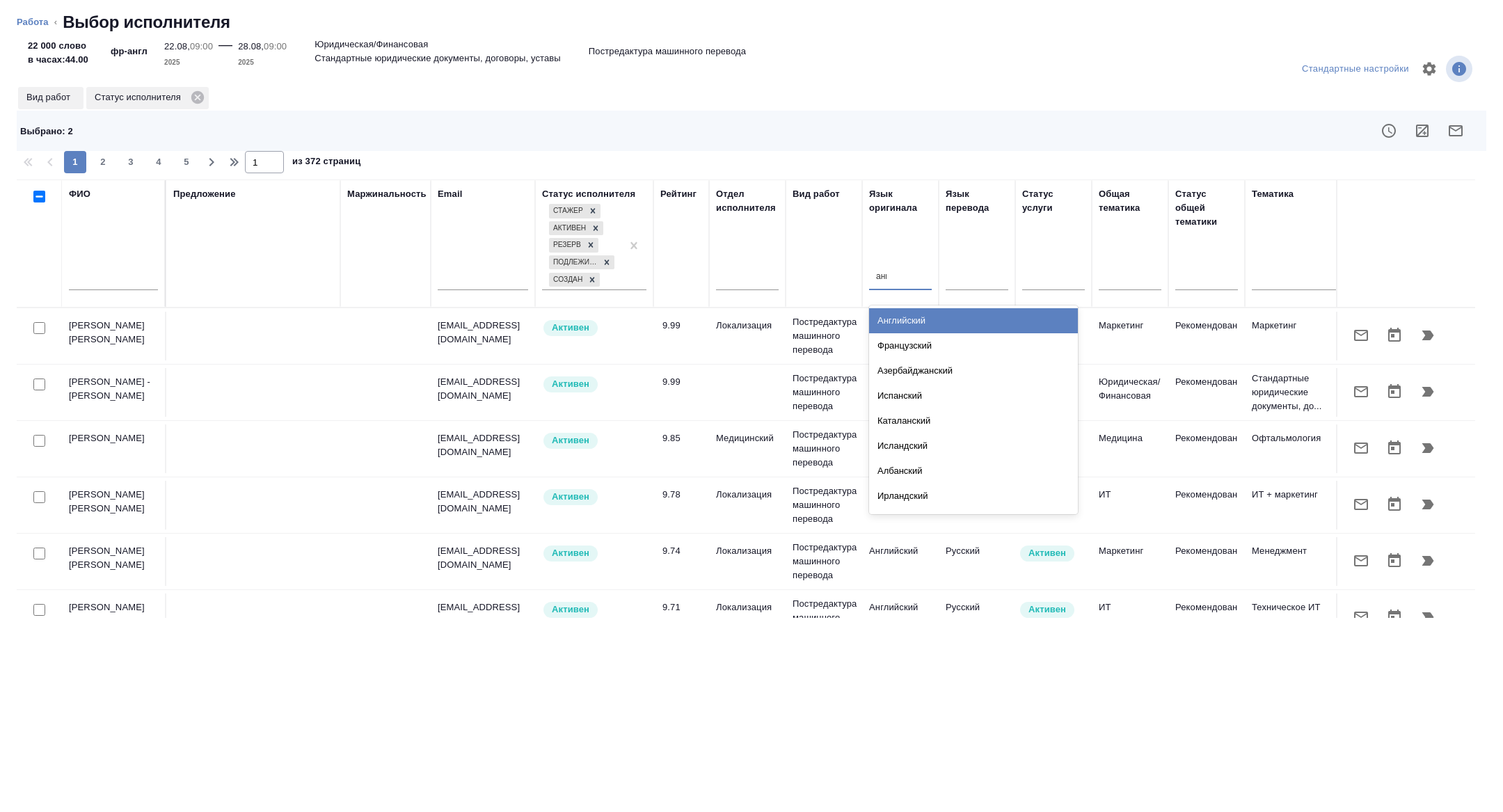
type input "англ"
click at [922, 316] on div "Английский" at bounding box center [973, 321] width 209 height 25
click at [975, 280] on div at bounding box center [976, 276] width 62 height 20
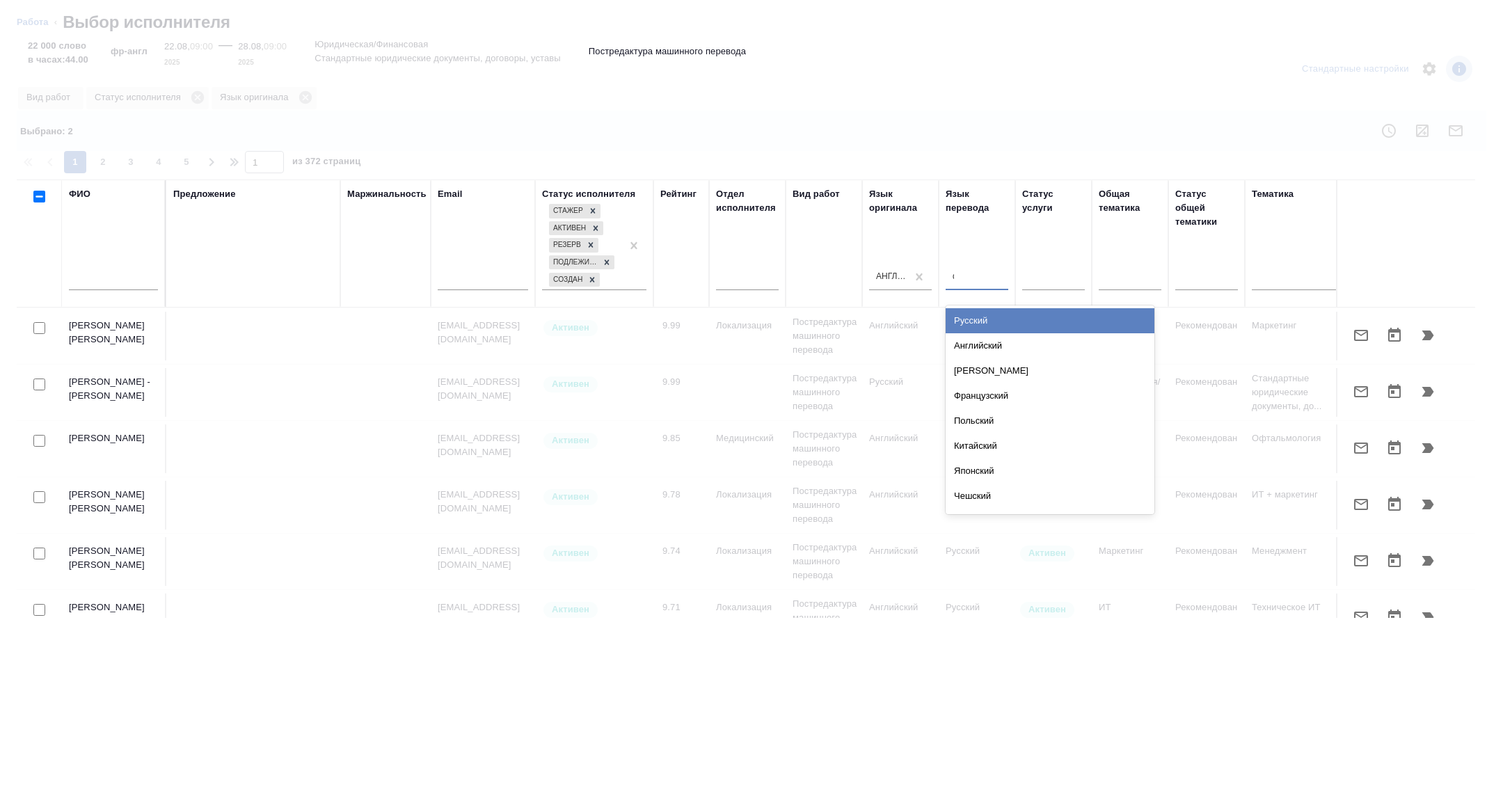
type input "фр"
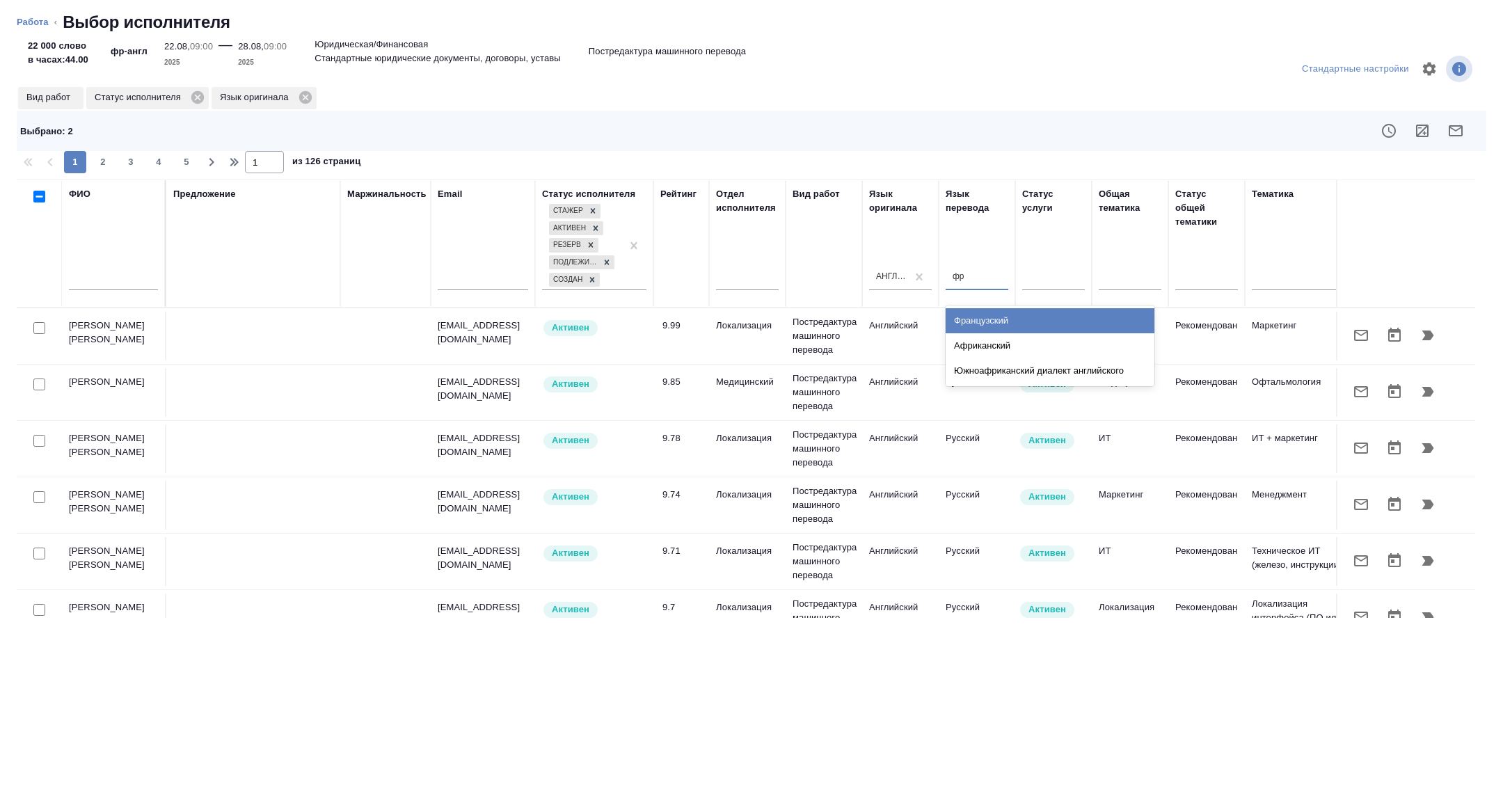
click at [968, 322] on div "Французский" at bounding box center [1049, 321] width 209 height 25
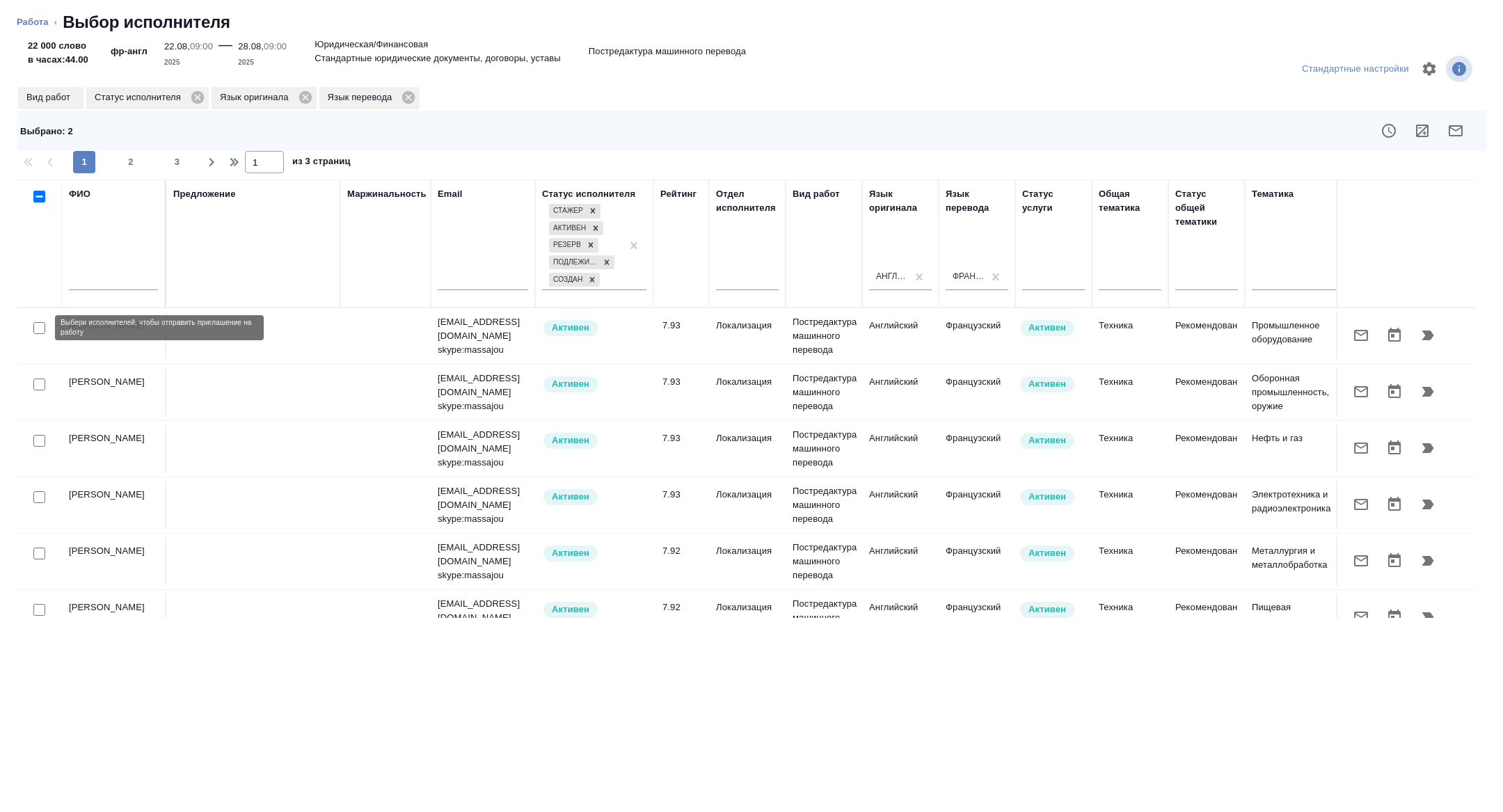
click at [37, 330] on input "checkbox" at bounding box center [39, 328] width 12 height 12
checkbox input "true"
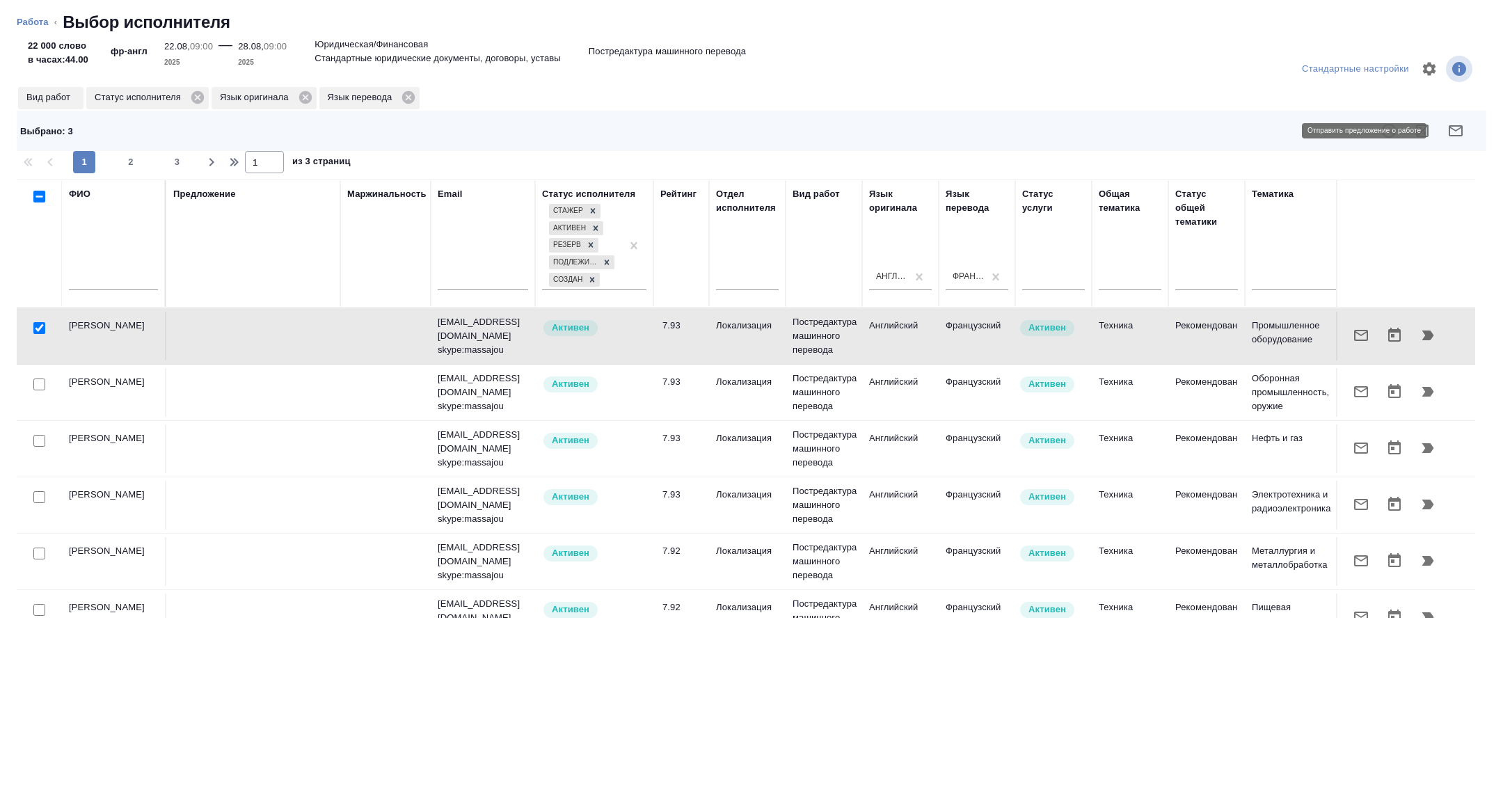
click at [1457, 128] on icon "button" at bounding box center [1455, 130] width 16 height 16
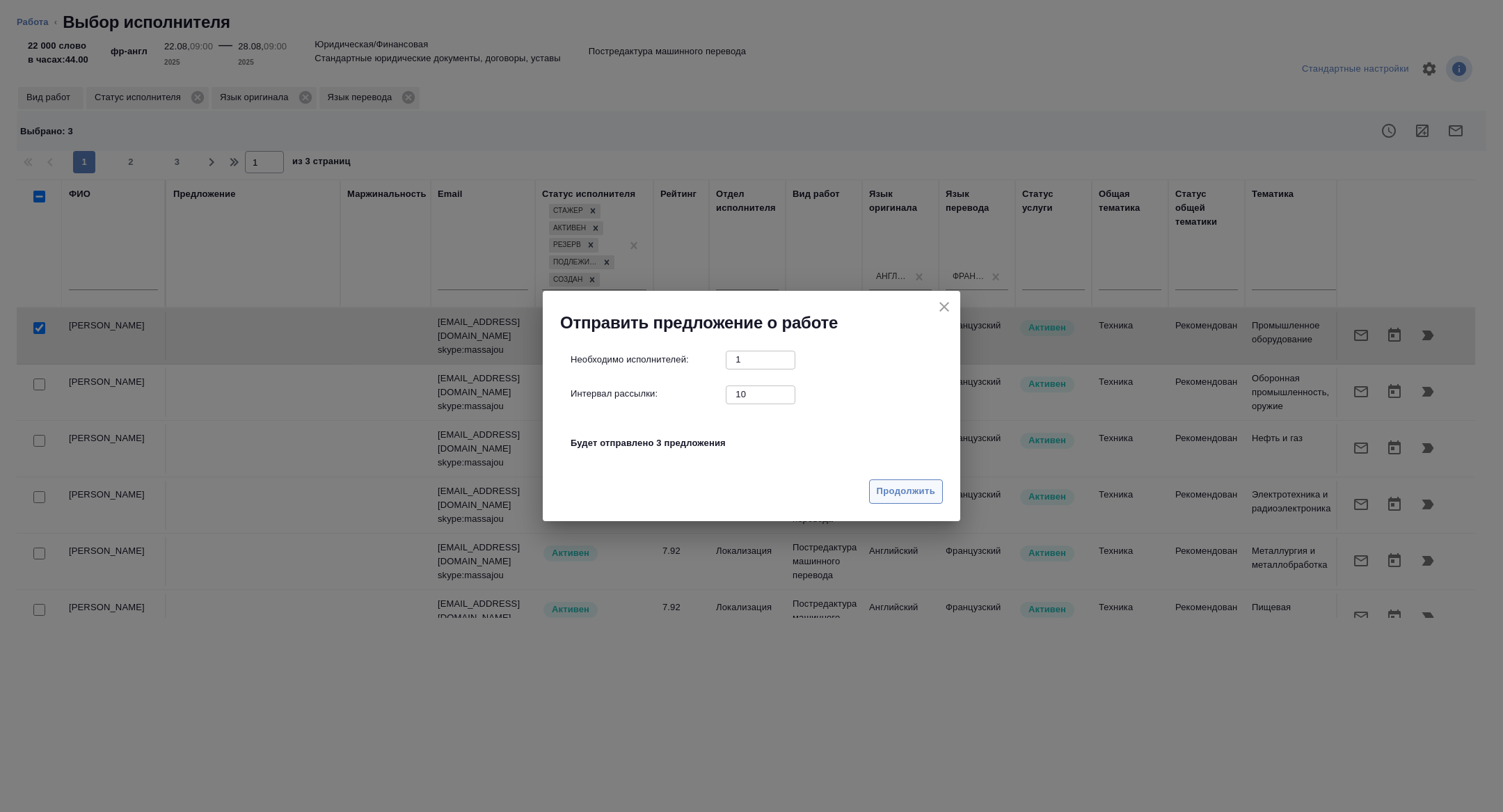
click at [873, 493] on button "Продолжить" at bounding box center [905, 491] width 74 height 24
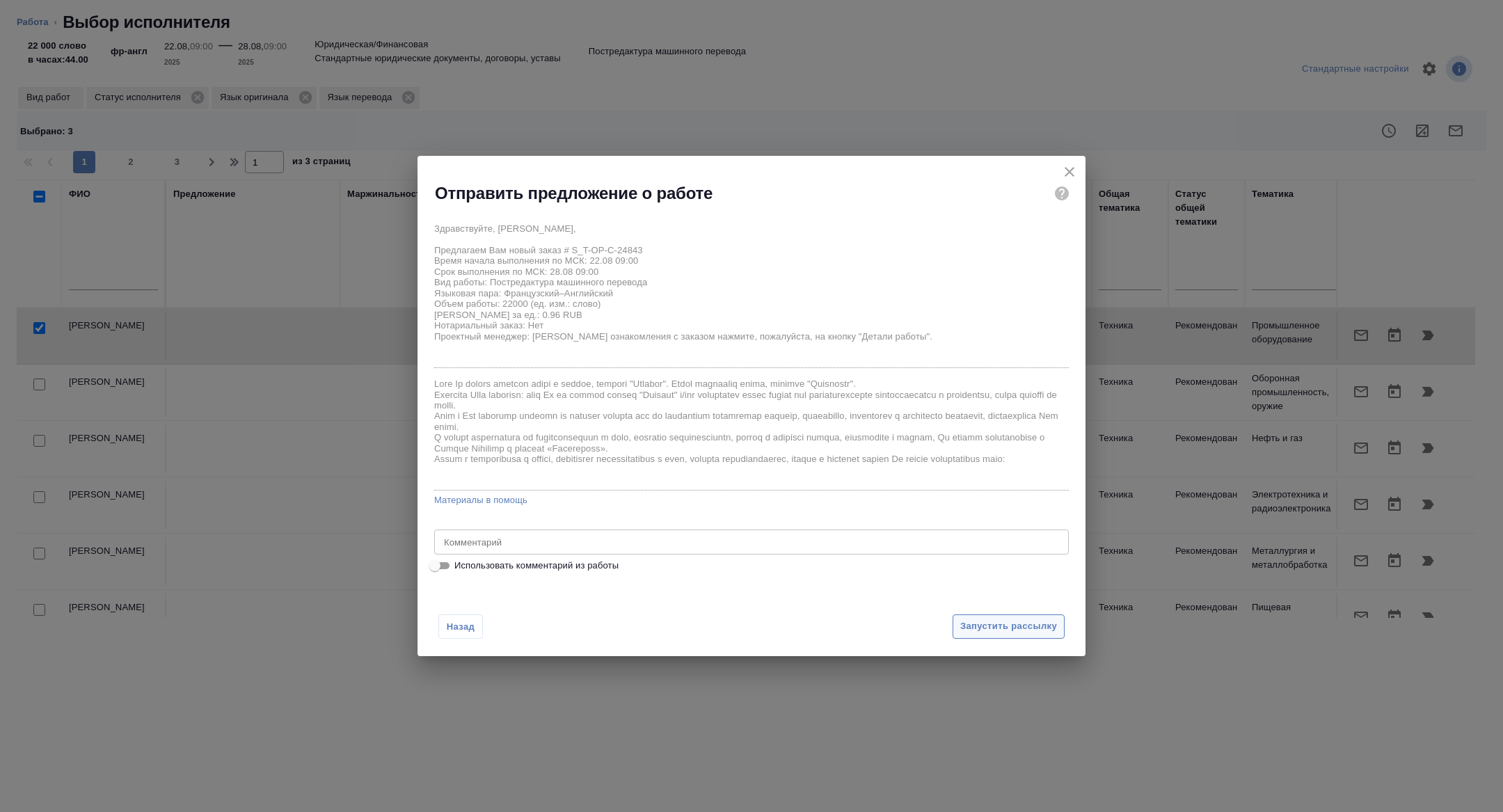
click at [986, 625] on span "Запустить рассылку" at bounding box center [1008, 627] width 97 height 16
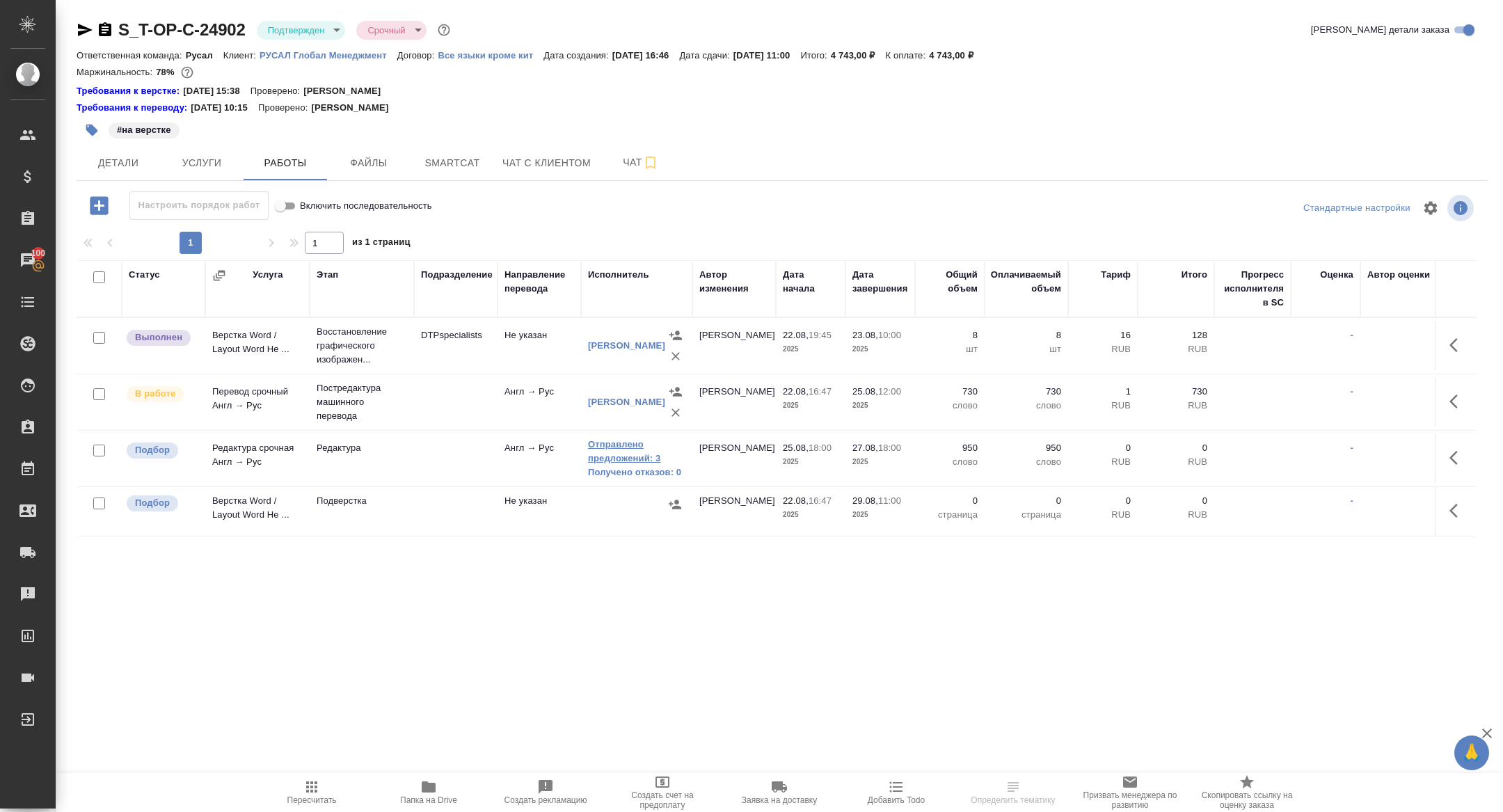
click at [640, 450] on link "Отправлено предложений: 3" at bounding box center [636, 451] width 97 height 28
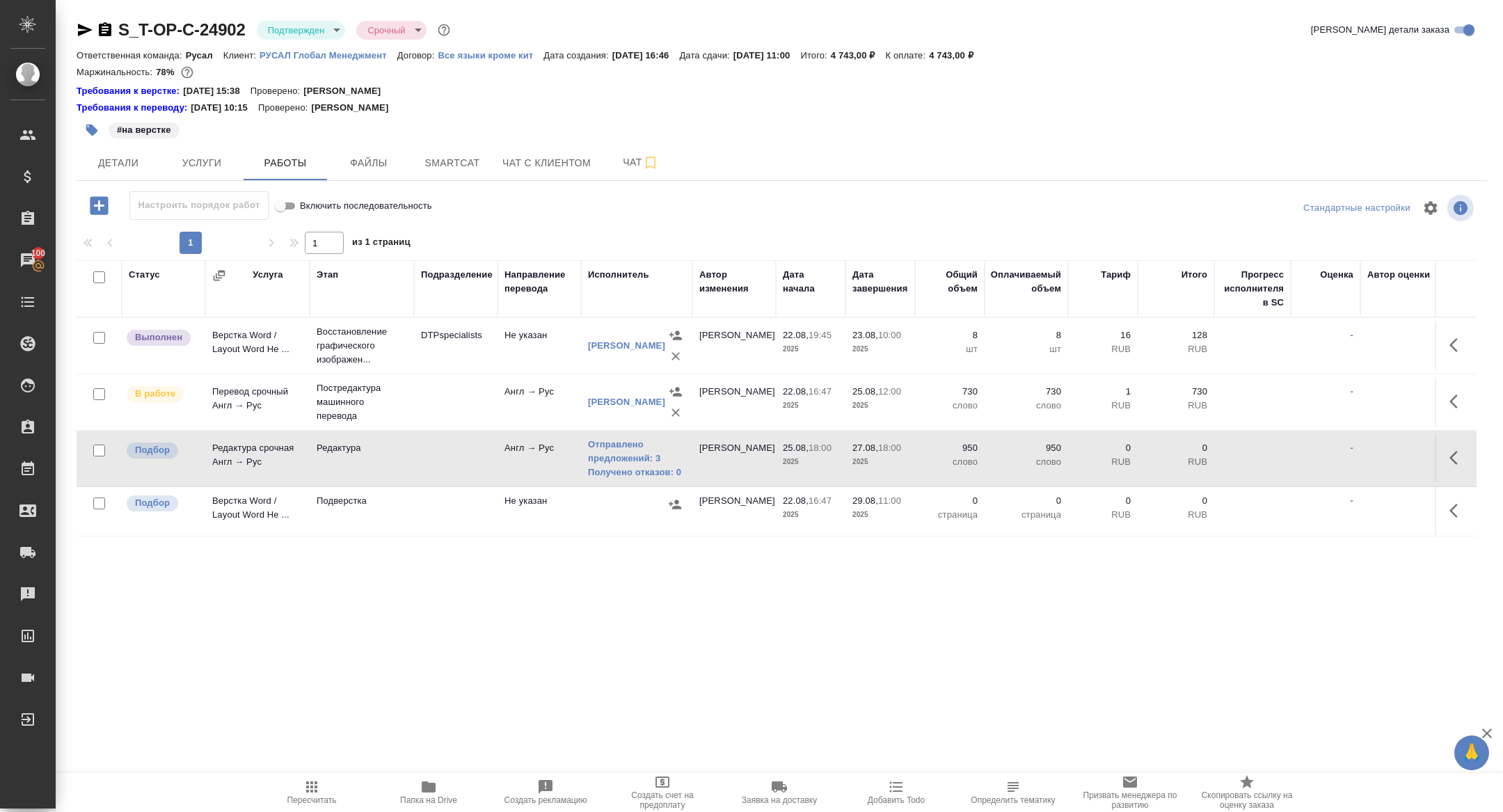
click at [336, 374] on td "Редактура" at bounding box center [361, 346] width 105 height 56
click at [284, 33] on body "🙏 .cls-1 fill:#fff; AWATERA [PERSON_NAME] Спецификации Заказы 100 Чаты Todo Про…" at bounding box center [752, 406] width 1503 height 812
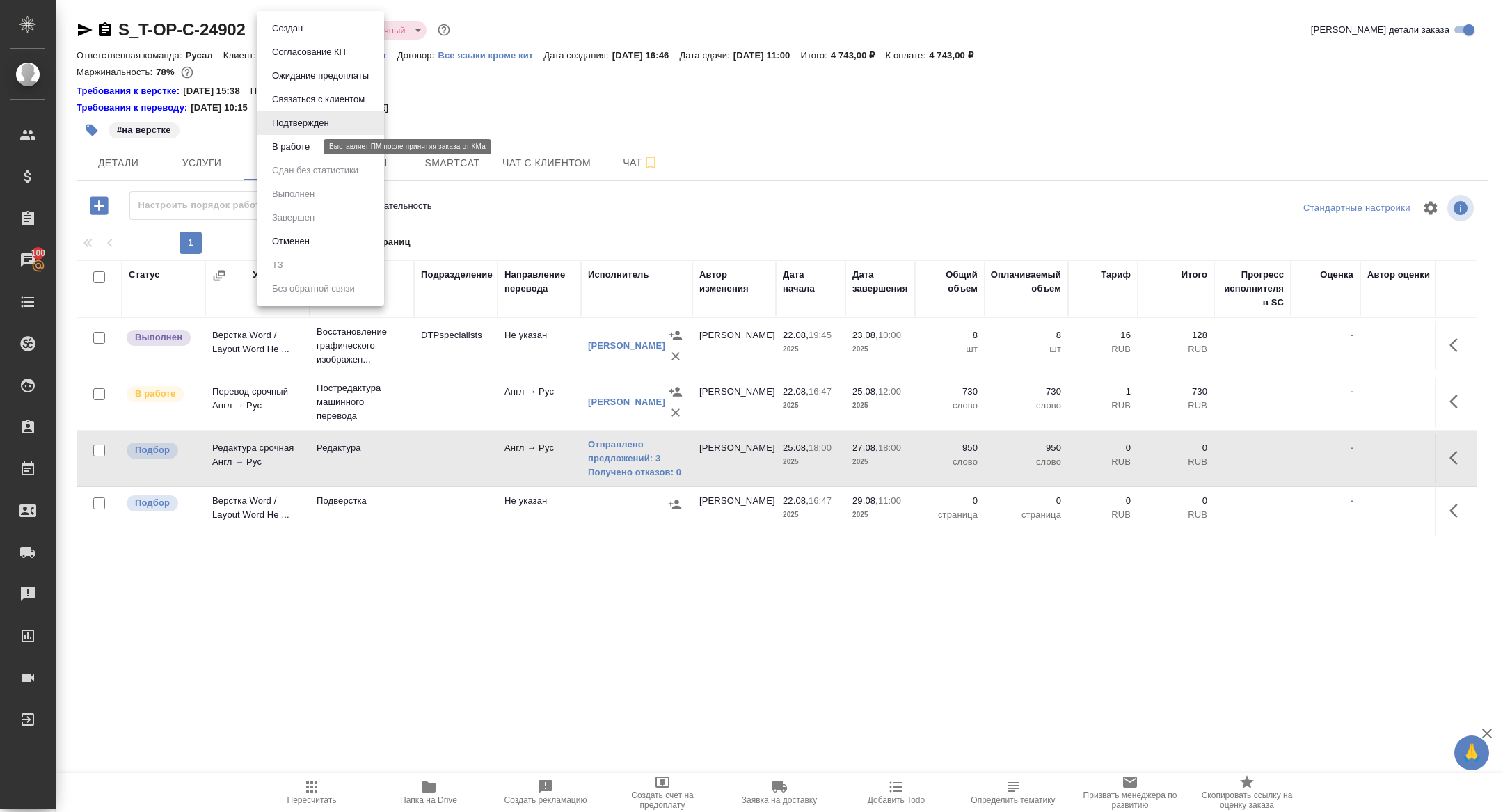
click at [286, 147] on button "В работе" at bounding box center [291, 147] width 46 height 15
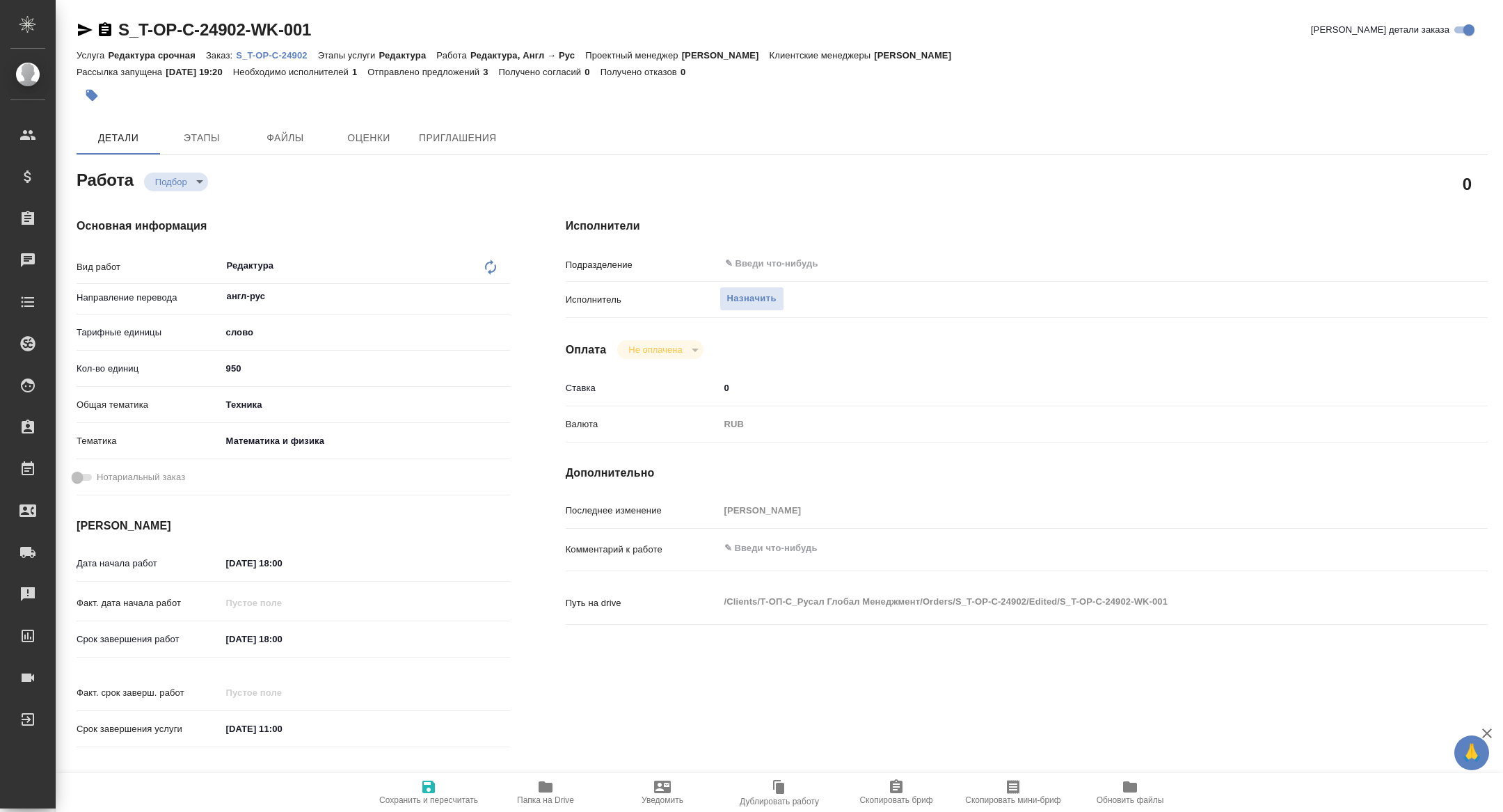
type textarea "x"
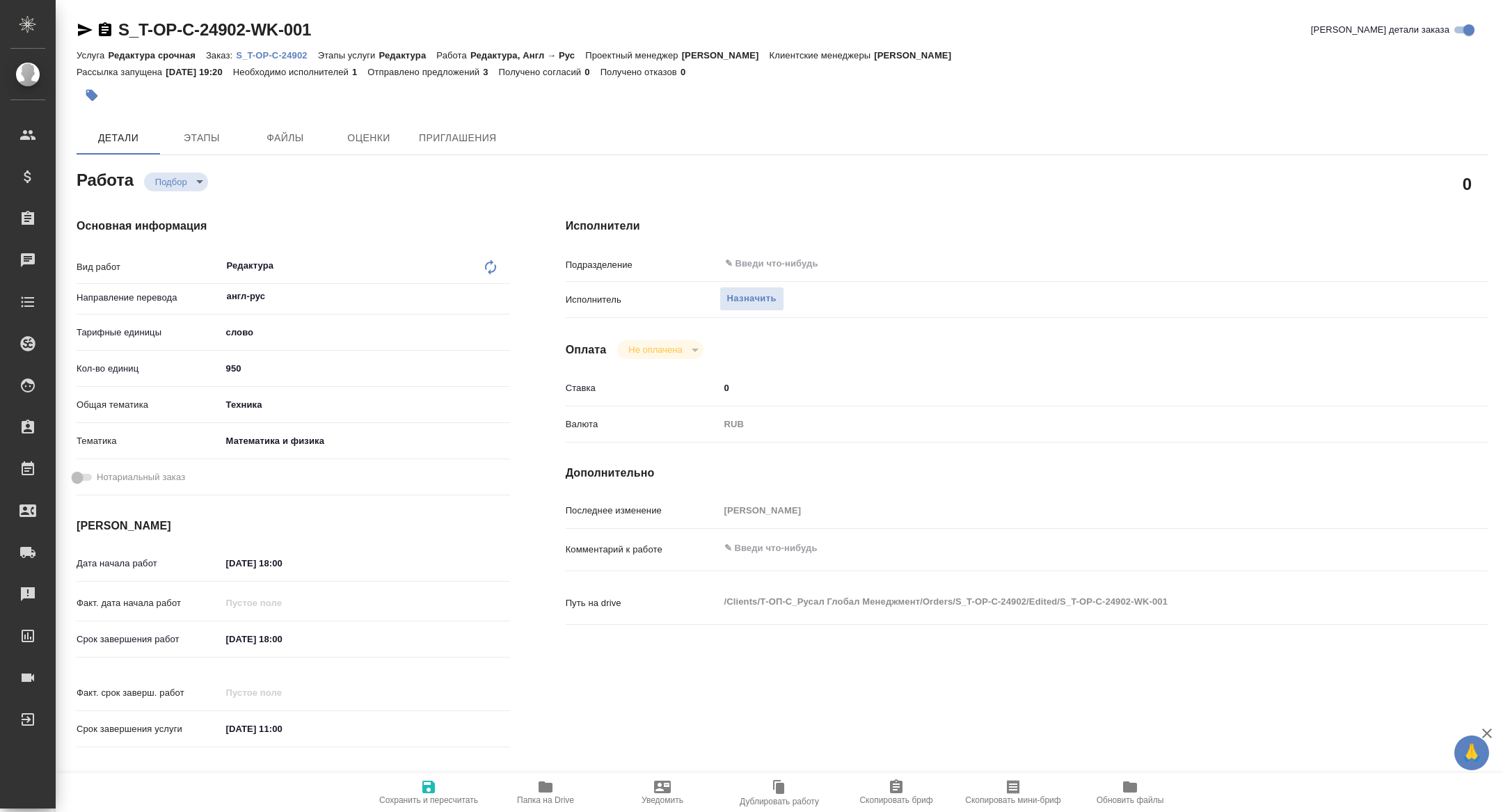
type textarea "x"
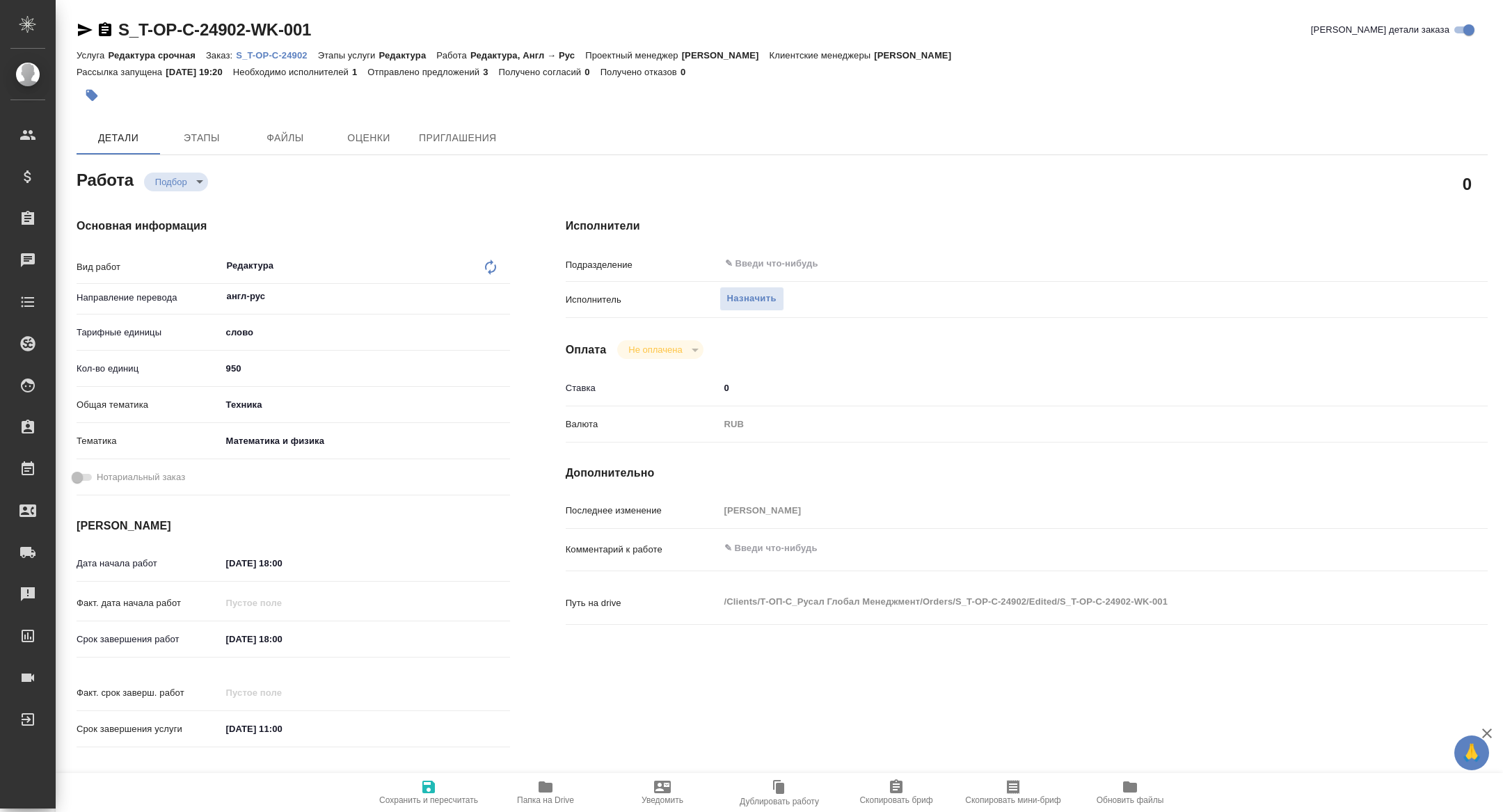
type textarea "x"
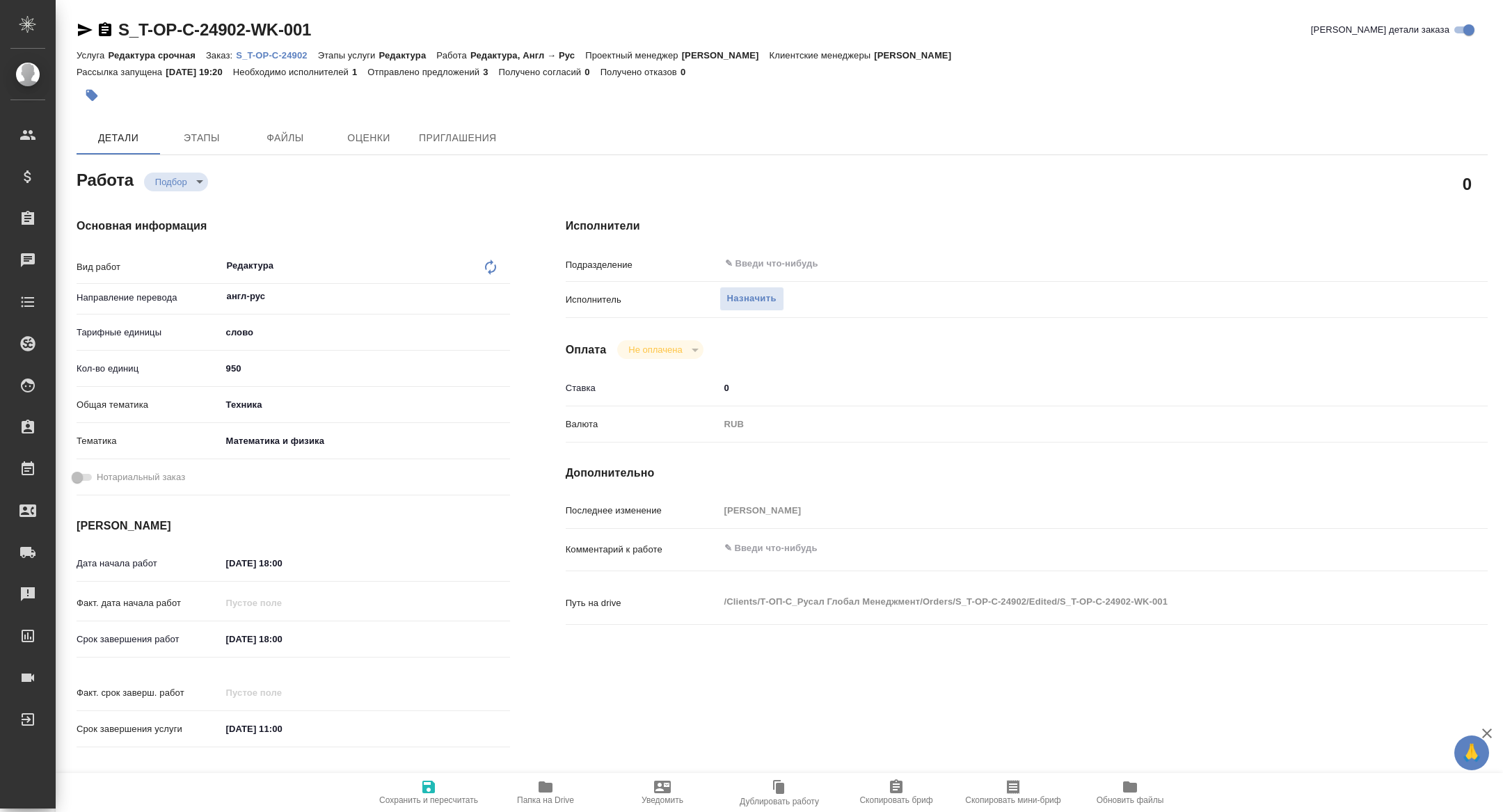
type textarea "x"
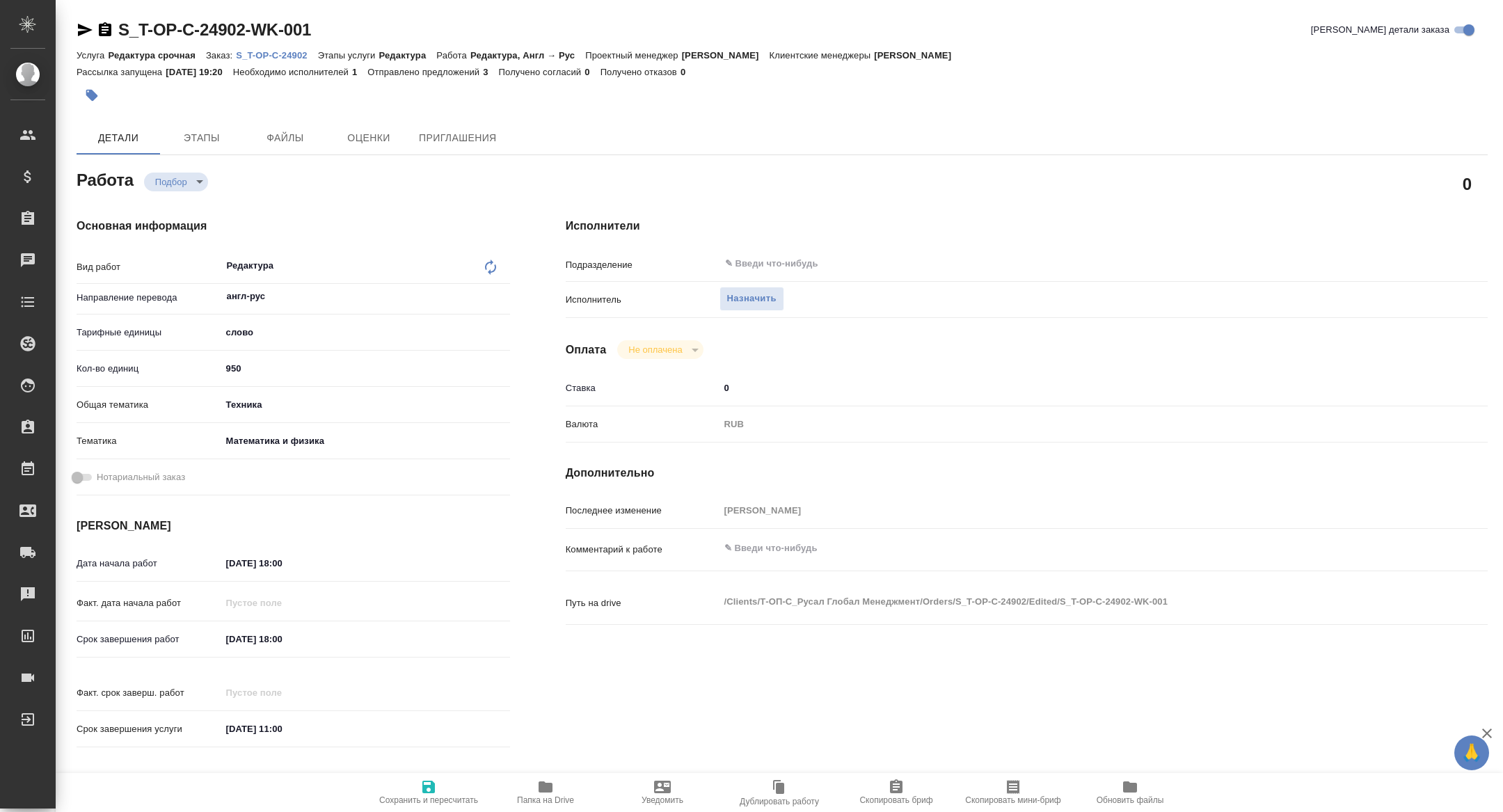
type textarea "x"
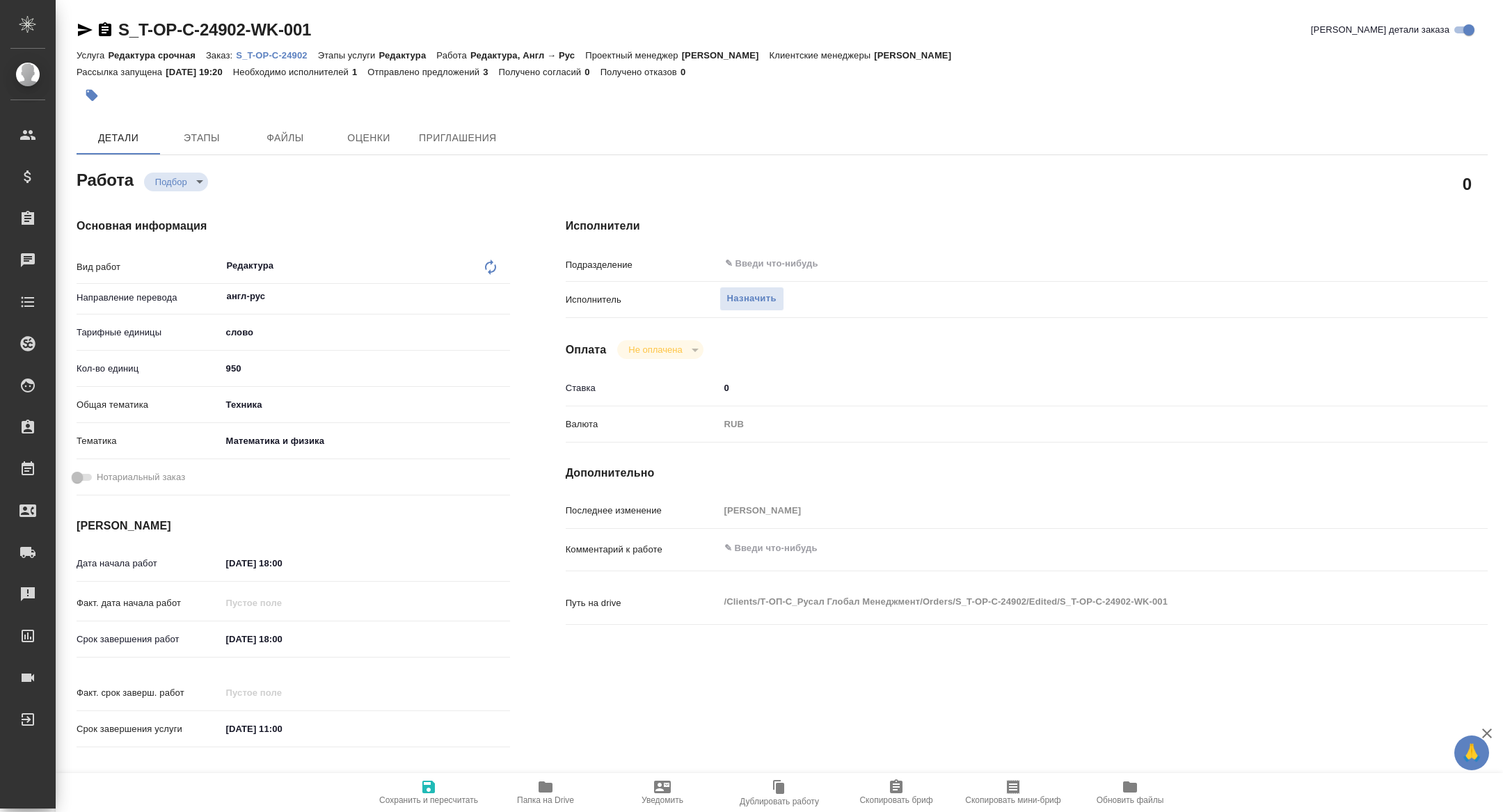
type textarea "x"
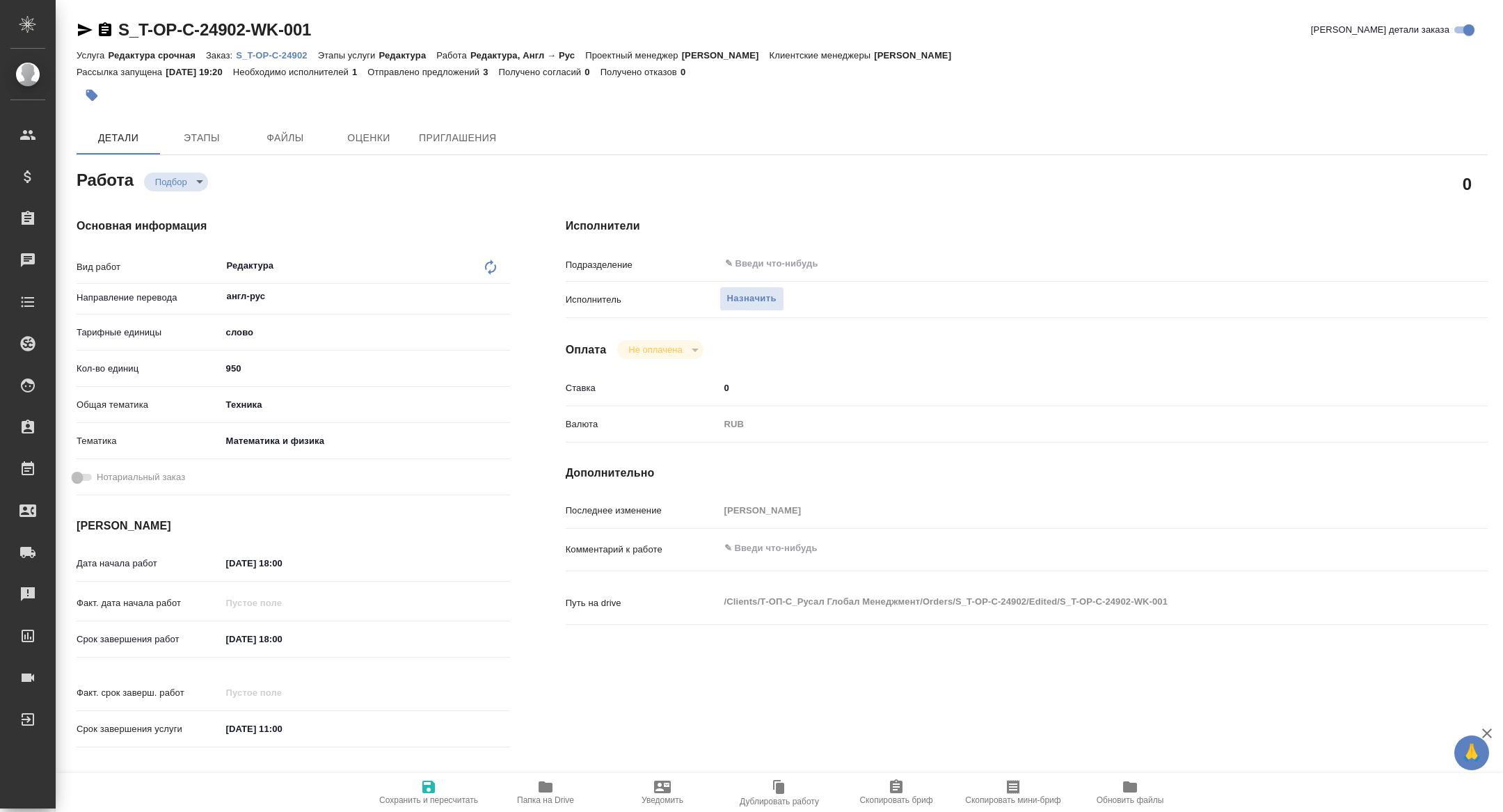
type textarea "x"
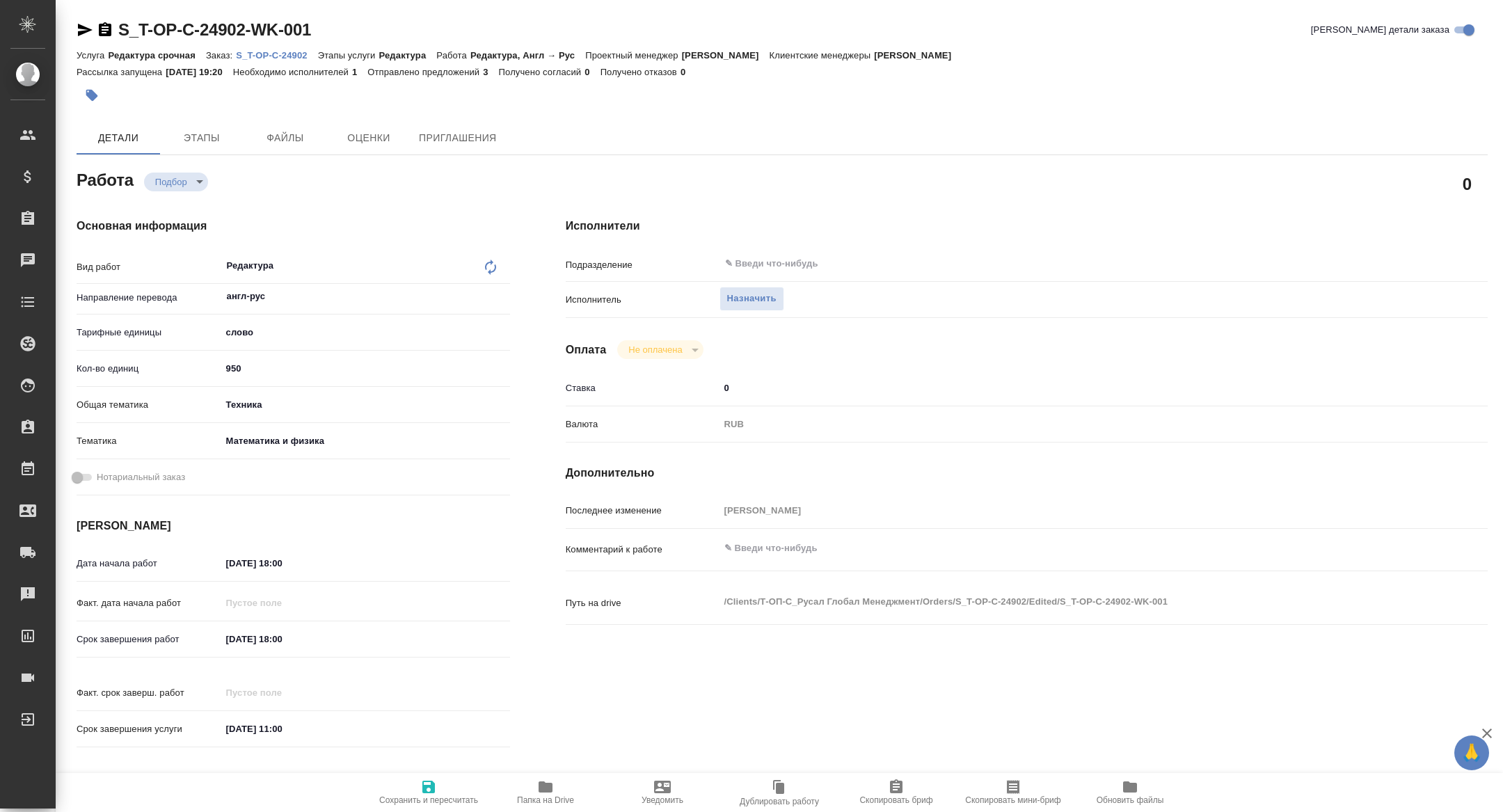
type textarea "x"
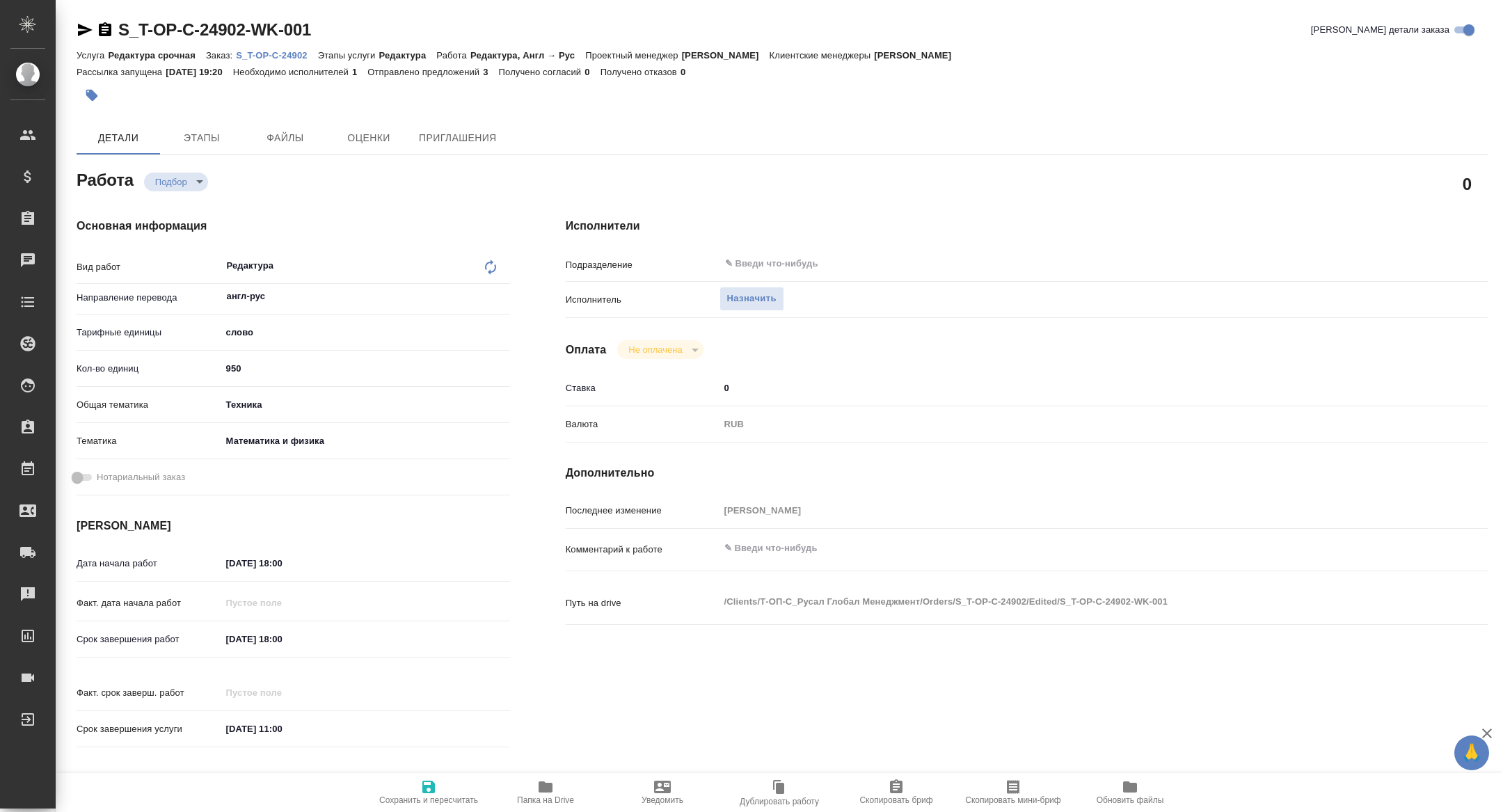
click at [1019, 808] on button "Скопировать мини-бриф" at bounding box center [1013, 792] width 117 height 39
type textarea "x"
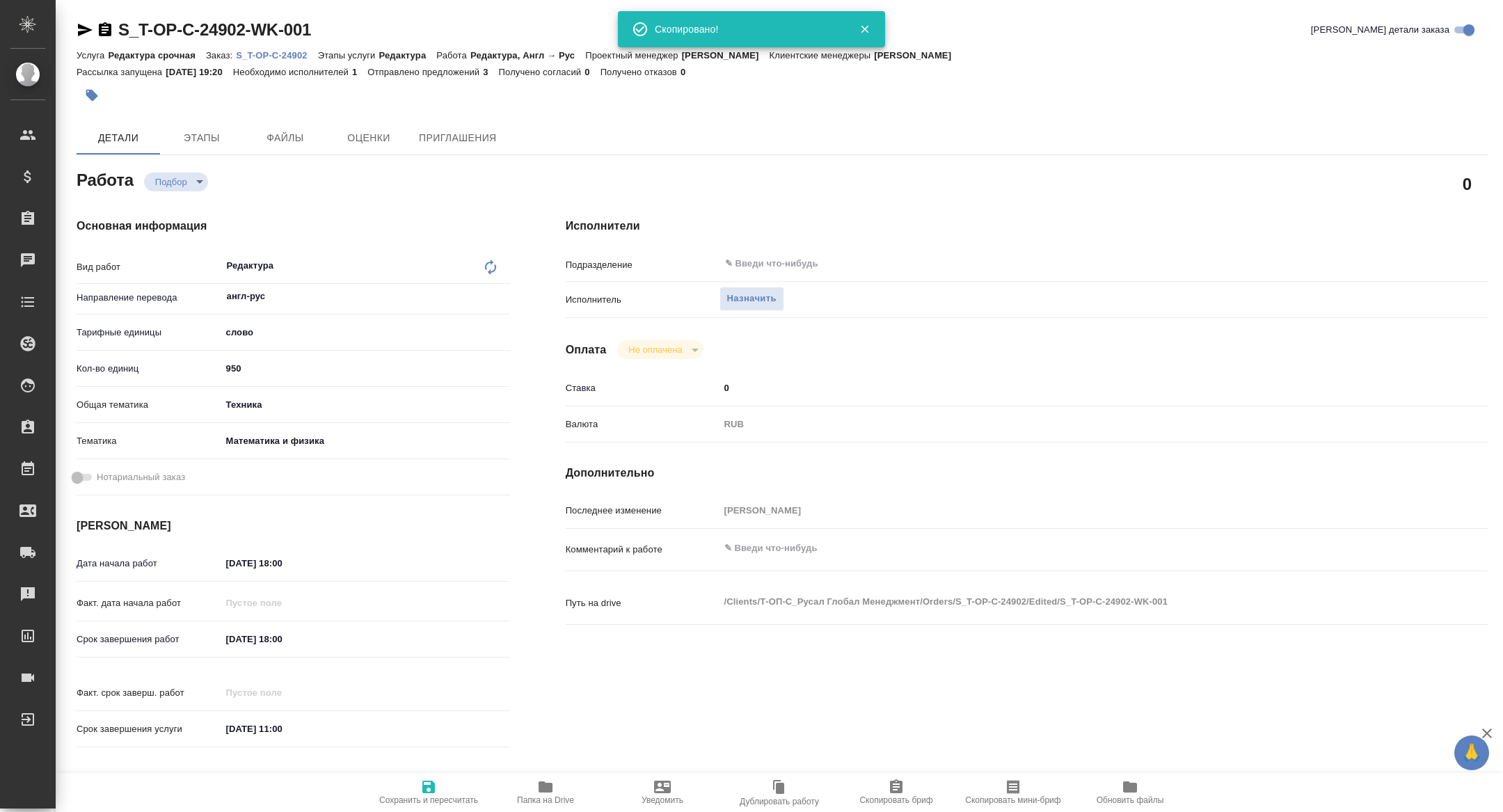
type textarea "x"
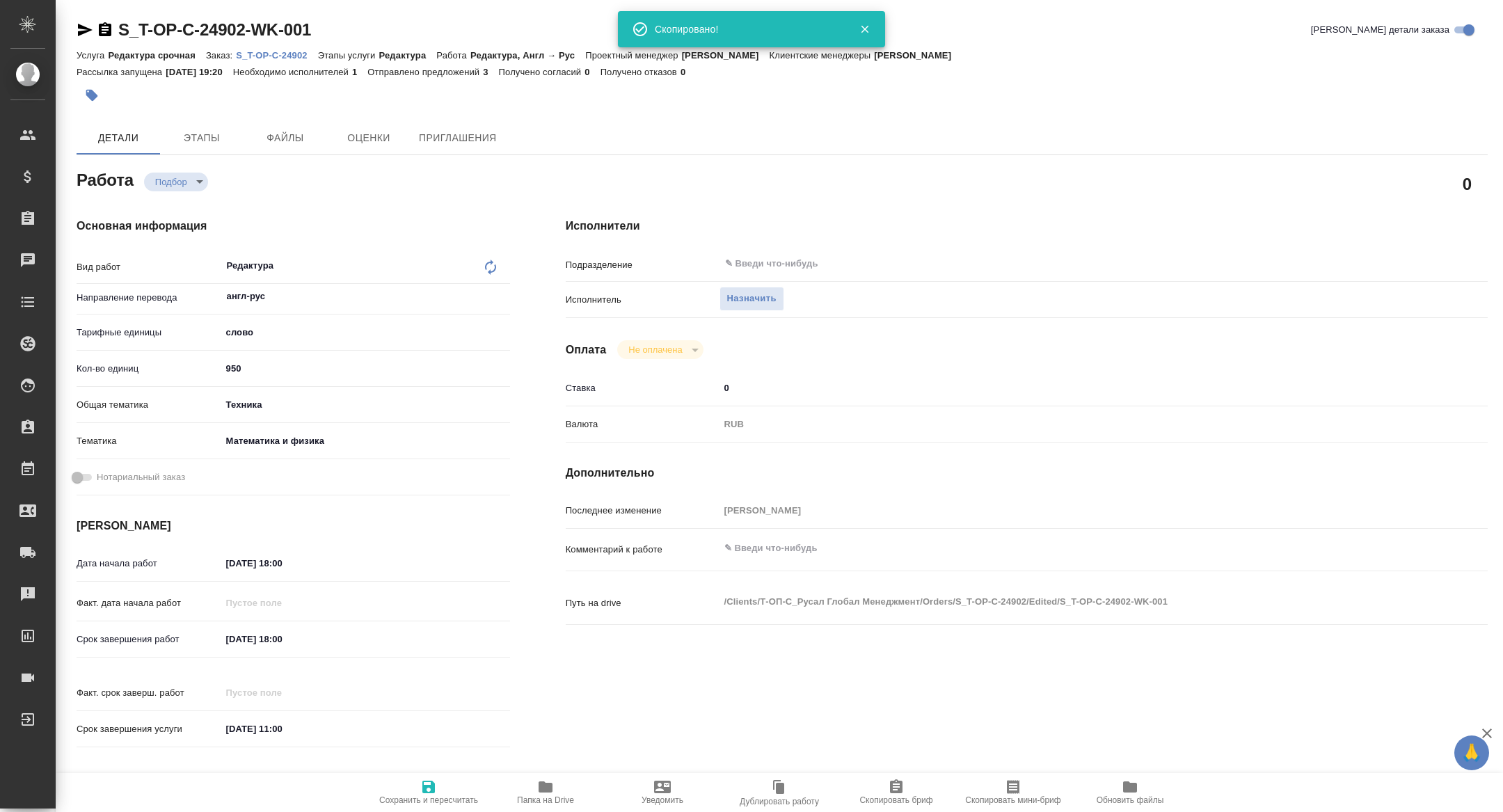
type textarea "x"
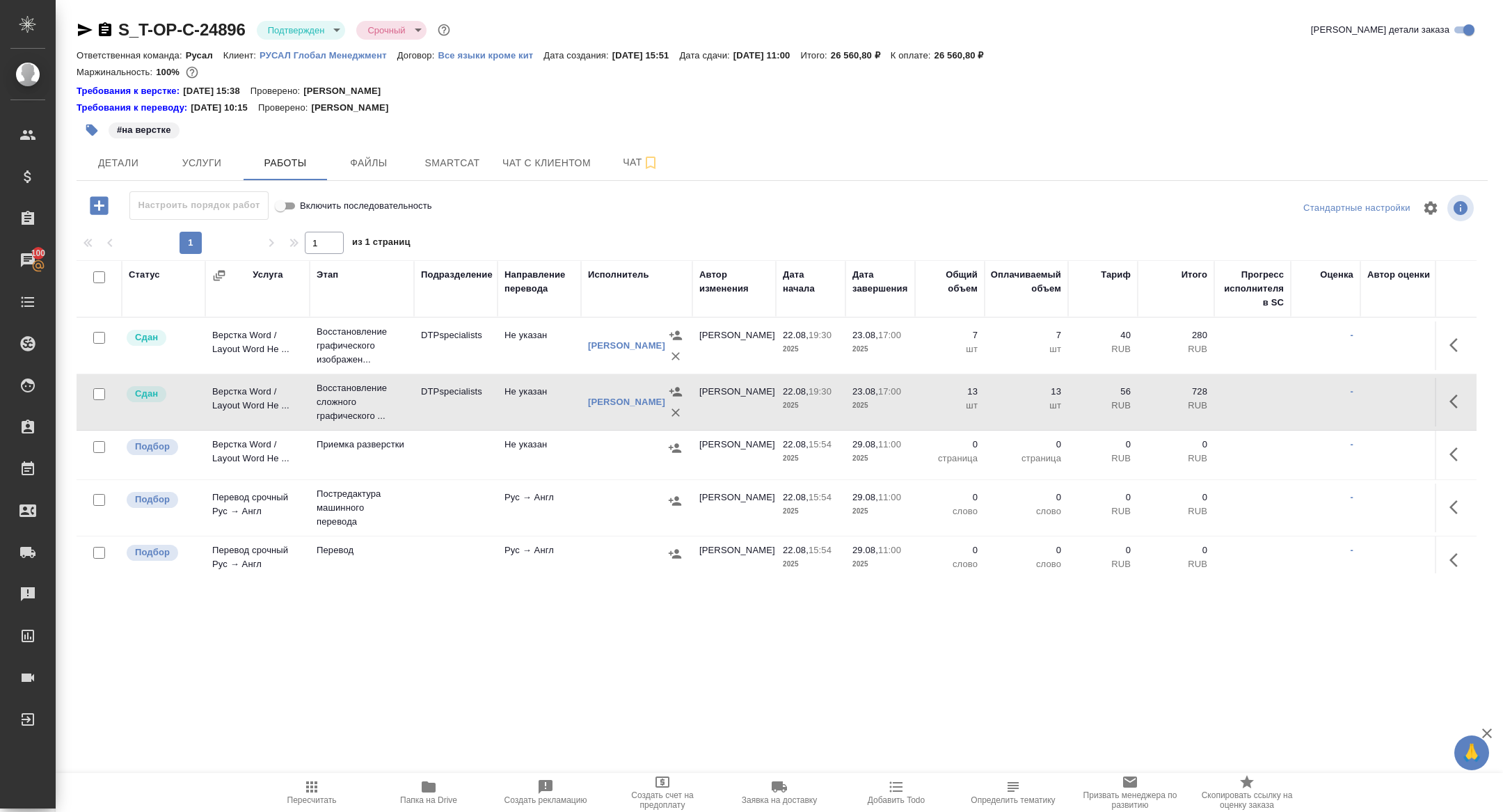
click at [97, 279] on input "checkbox" at bounding box center [99, 277] width 12 height 12
checkbox input "true"
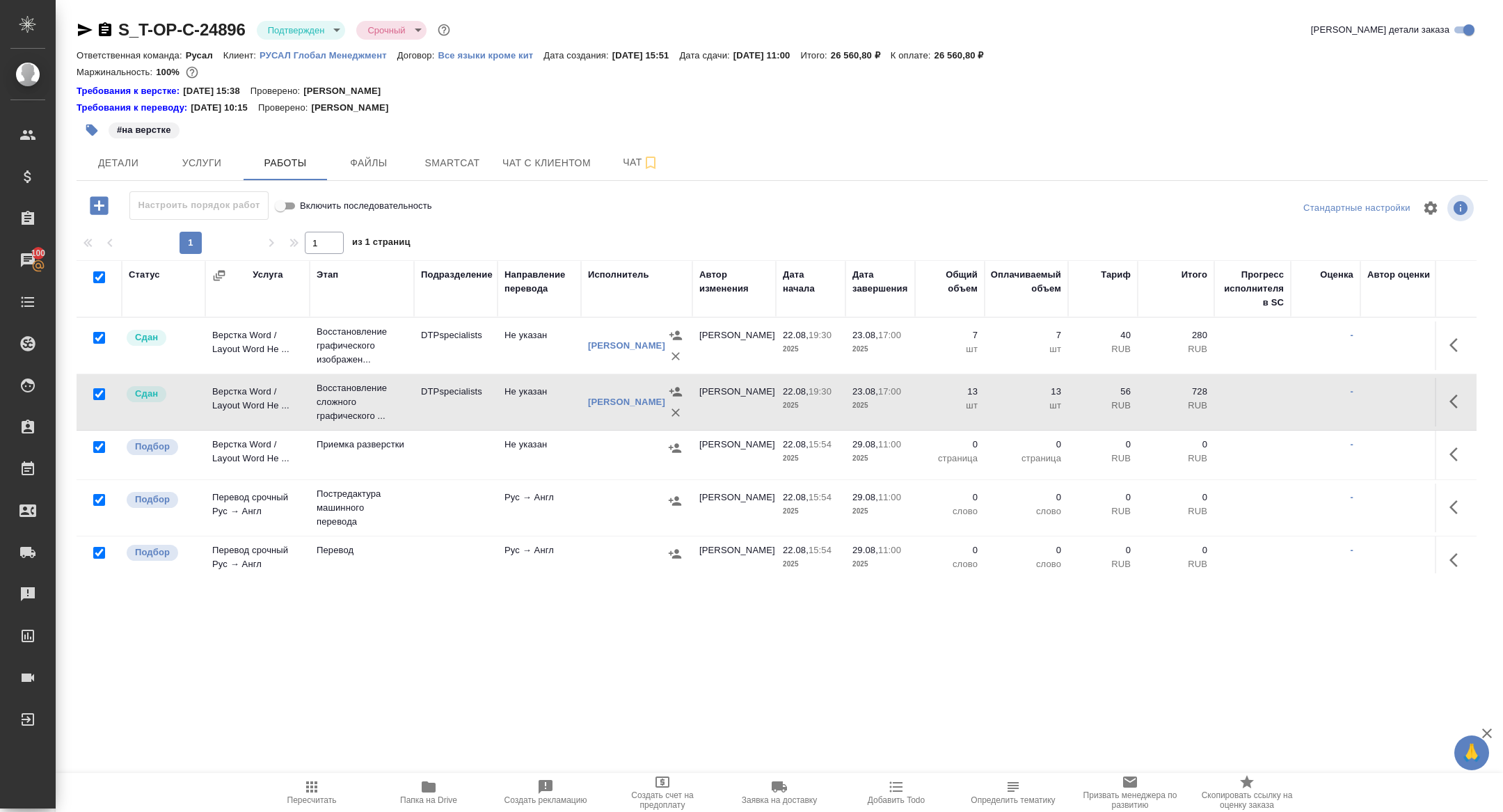
checkbox input "true"
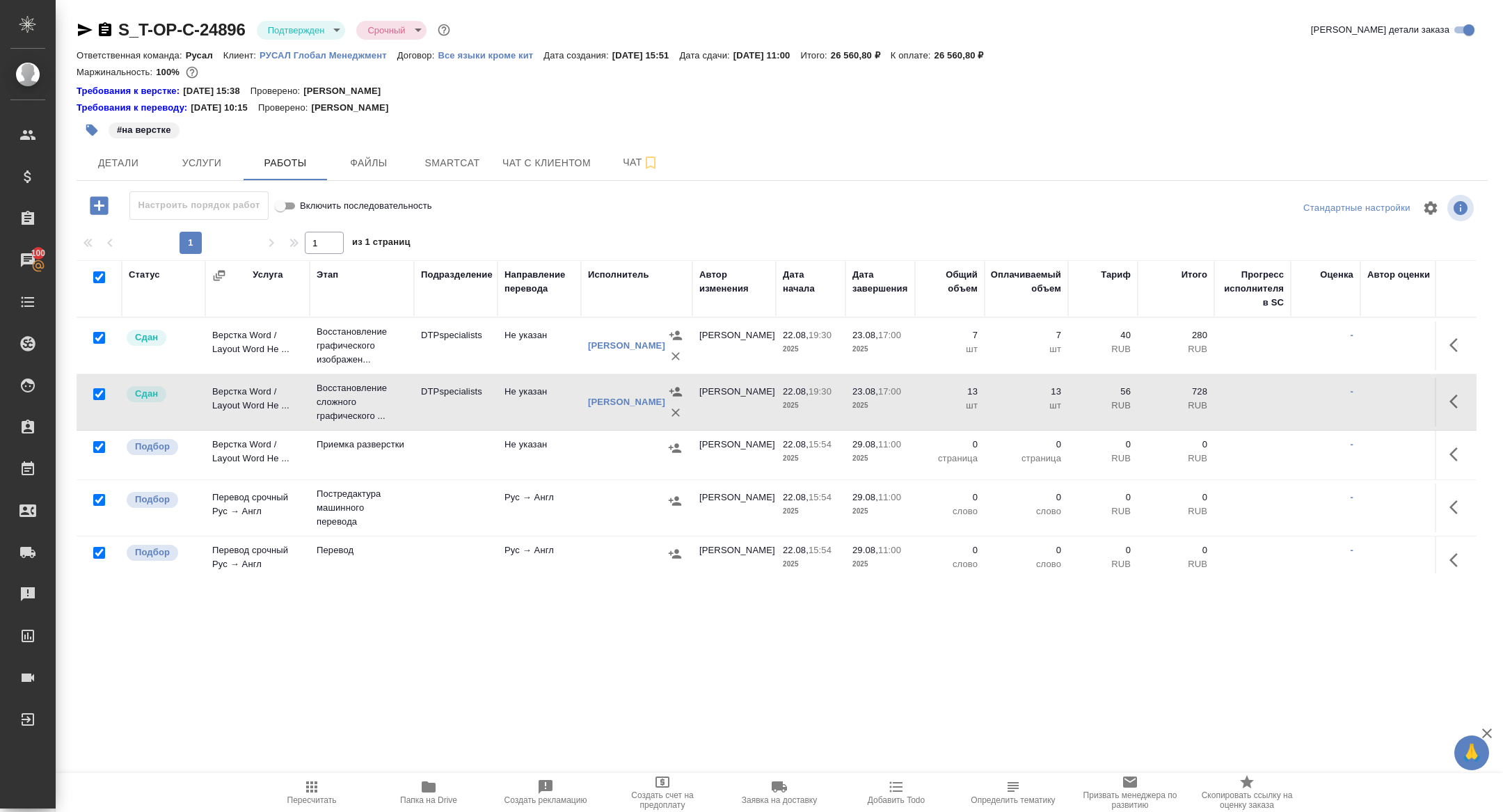
checkbox input "true"
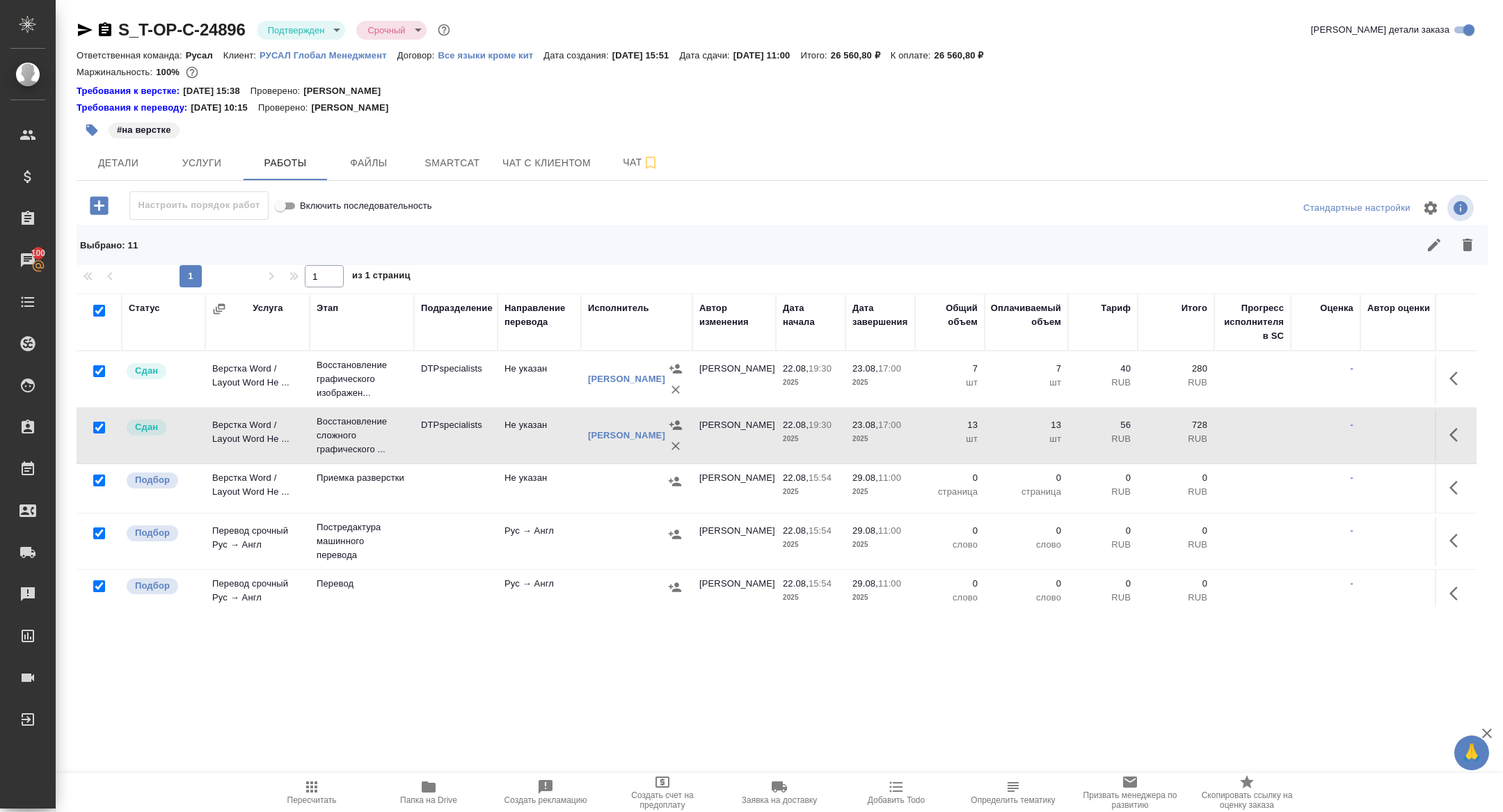
drag, startPoint x: 94, startPoint y: 368, endPoint x: 95, endPoint y: 400, distance: 32.0
click at [95, 368] on input "checkbox" at bounding box center [99, 371] width 12 height 12
checkbox input "false"
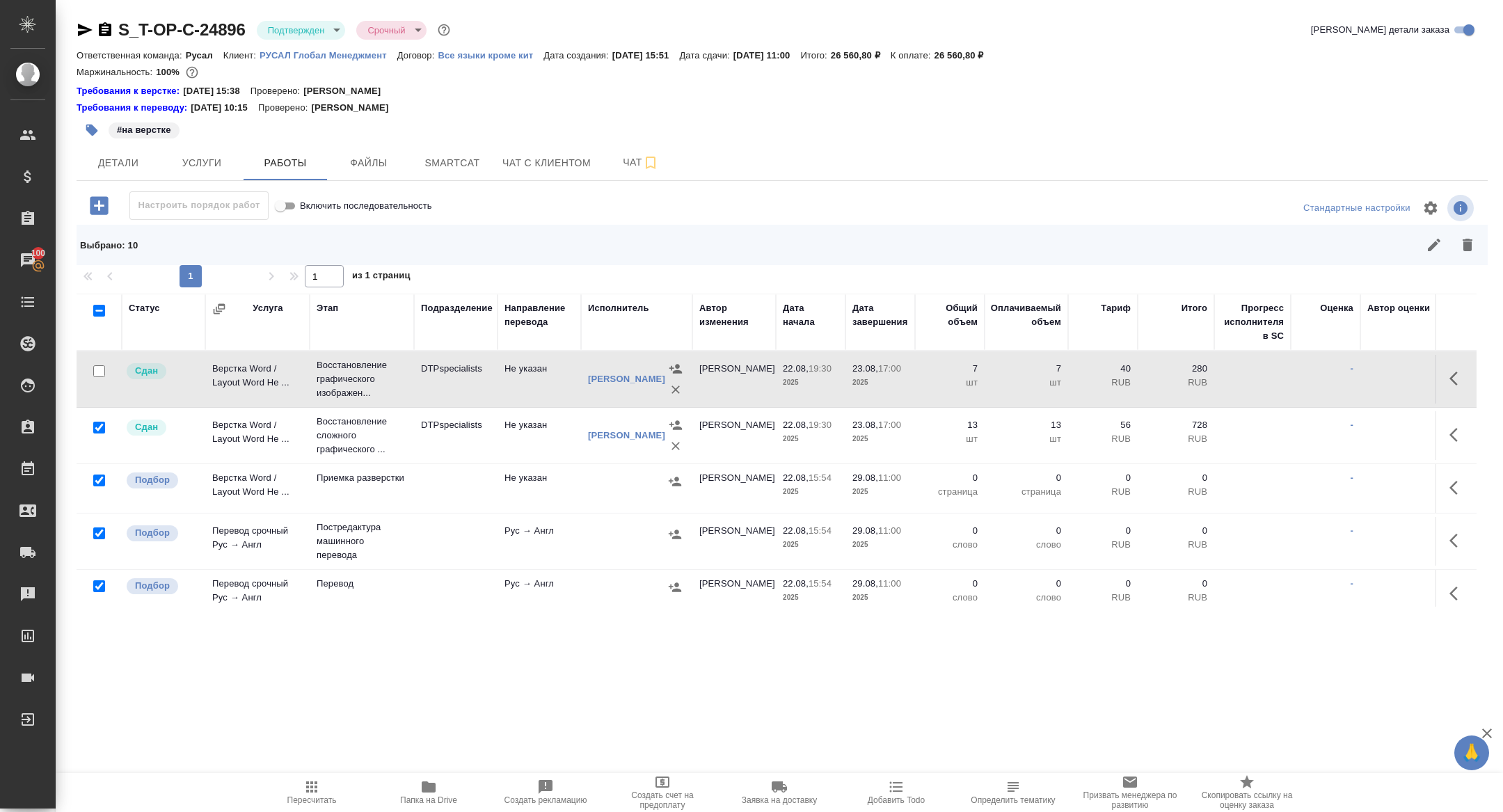
click at [96, 423] on input "checkbox" at bounding box center [99, 428] width 12 height 12
checkbox input "false"
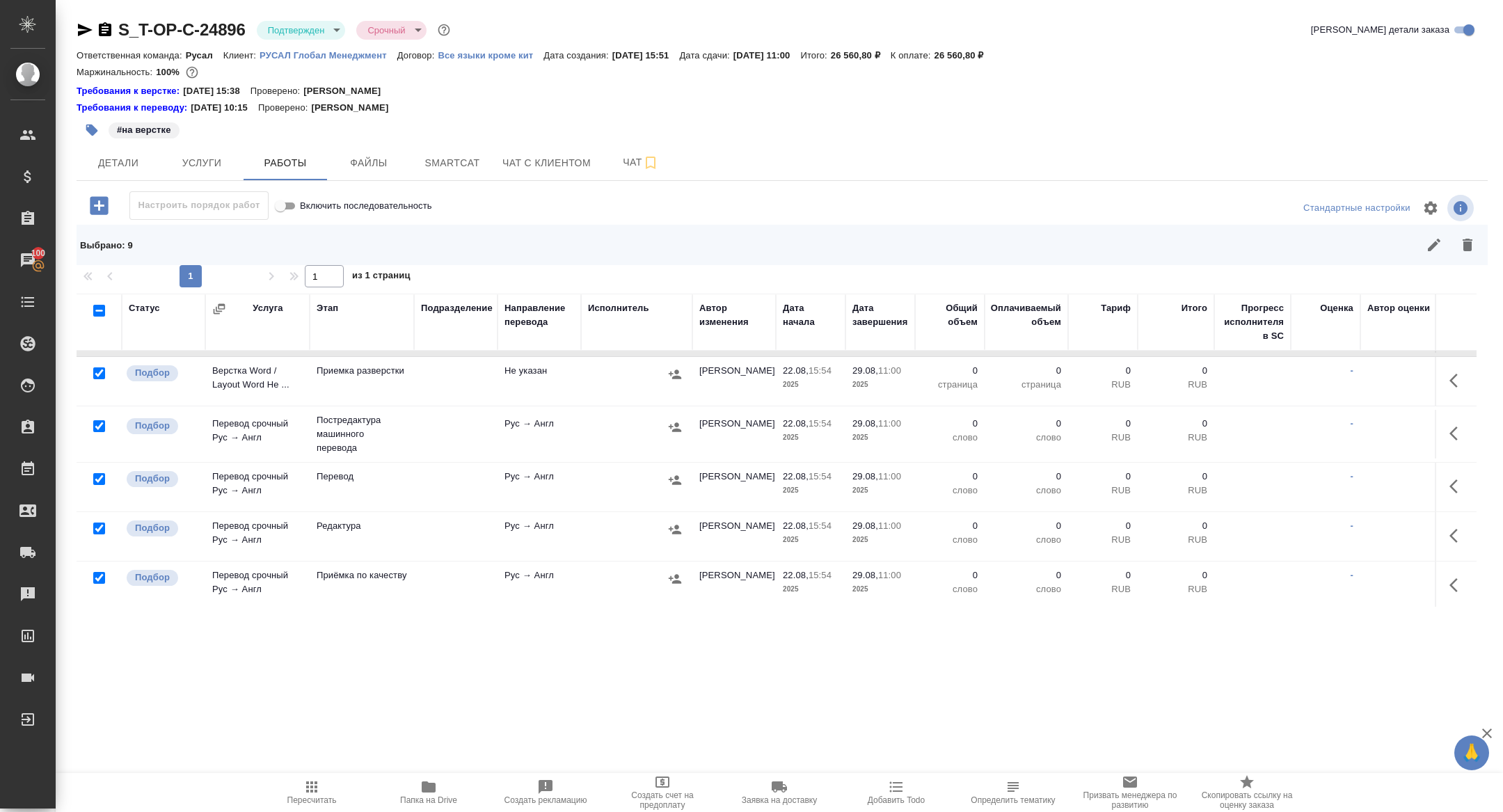
scroll to position [109, 0]
click at [100, 427] on input "checkbox" at bounding box center [99, 425] width 12 height 12
checkbox input "false"
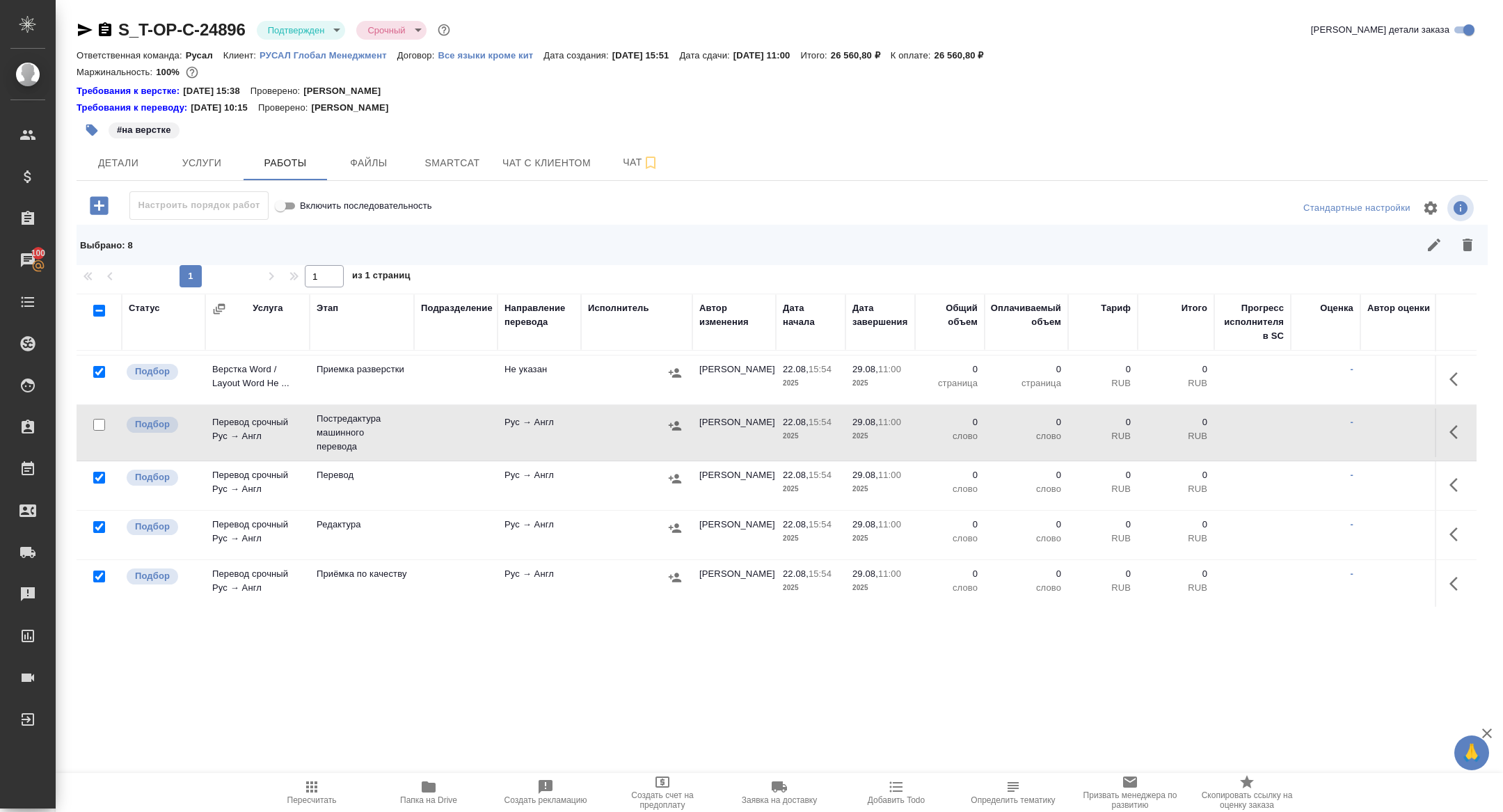
click at [97, 529] on input "checkbox" at bounding box center [99, 527] width 12 height 12
checkbox input "false"
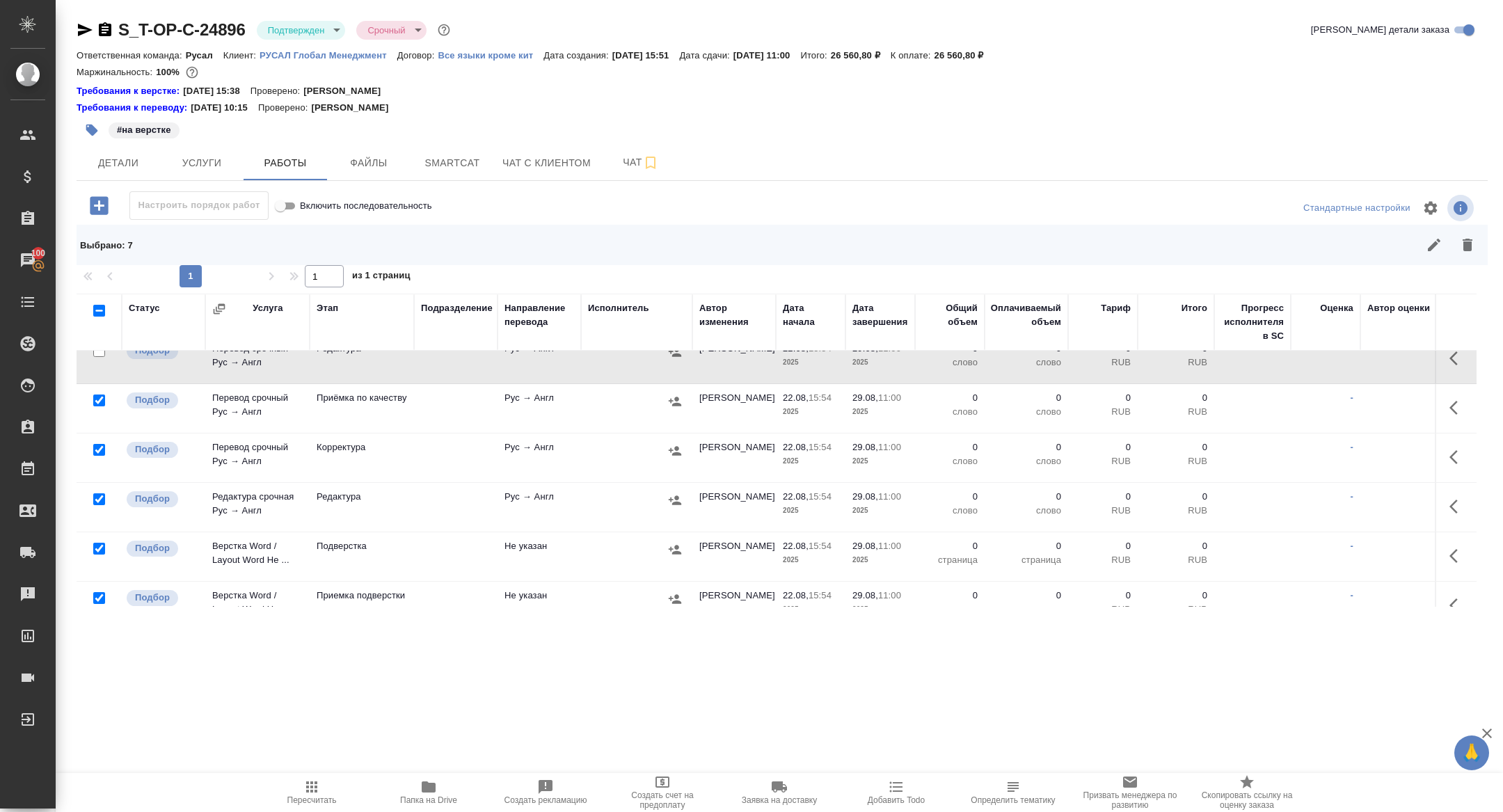
scroll to position [294, 0]
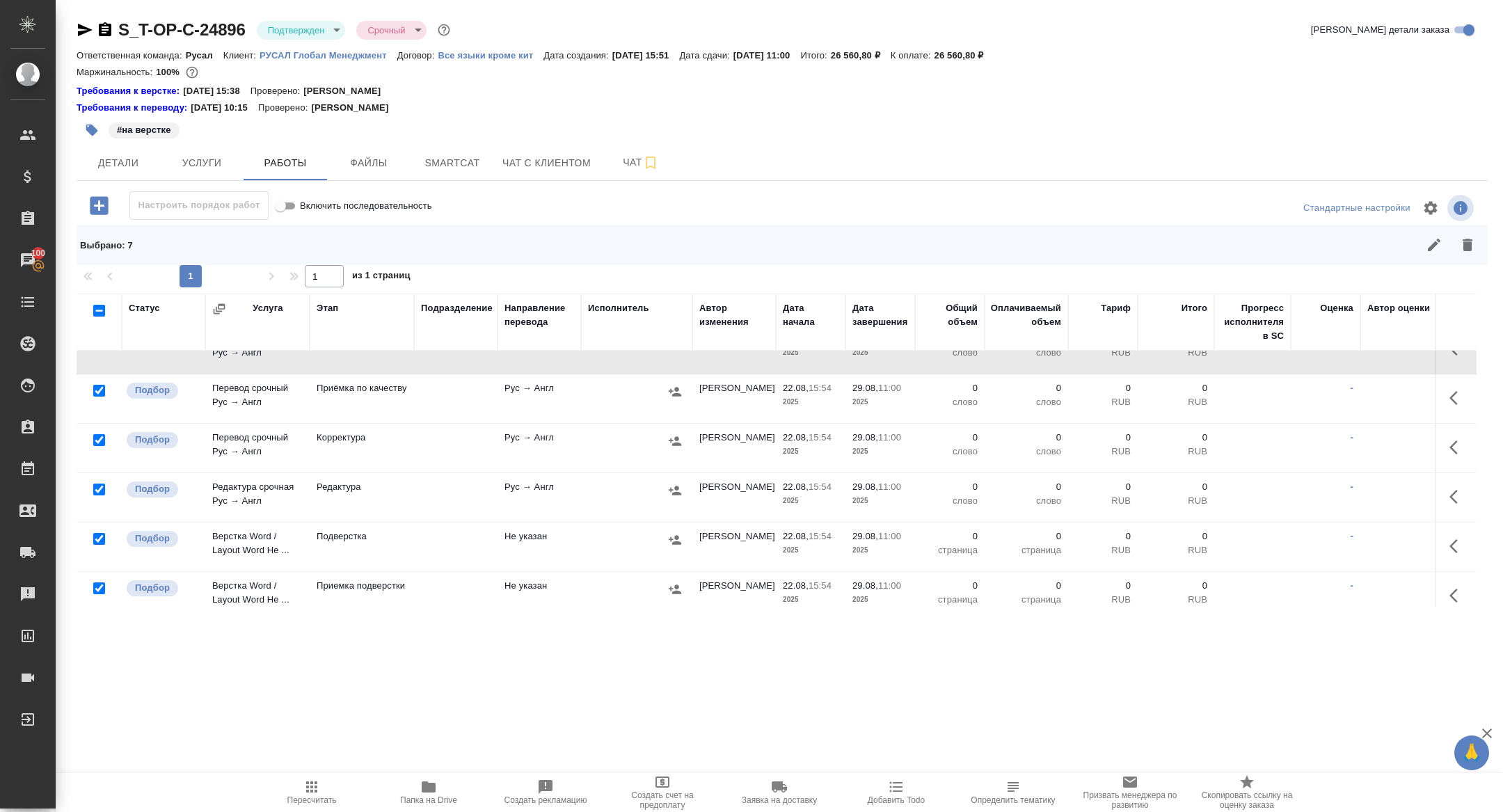
click at [101, 535] on input "checkbox" at bounding box center [99, 539] width 12 height 12
checkbox input "false"
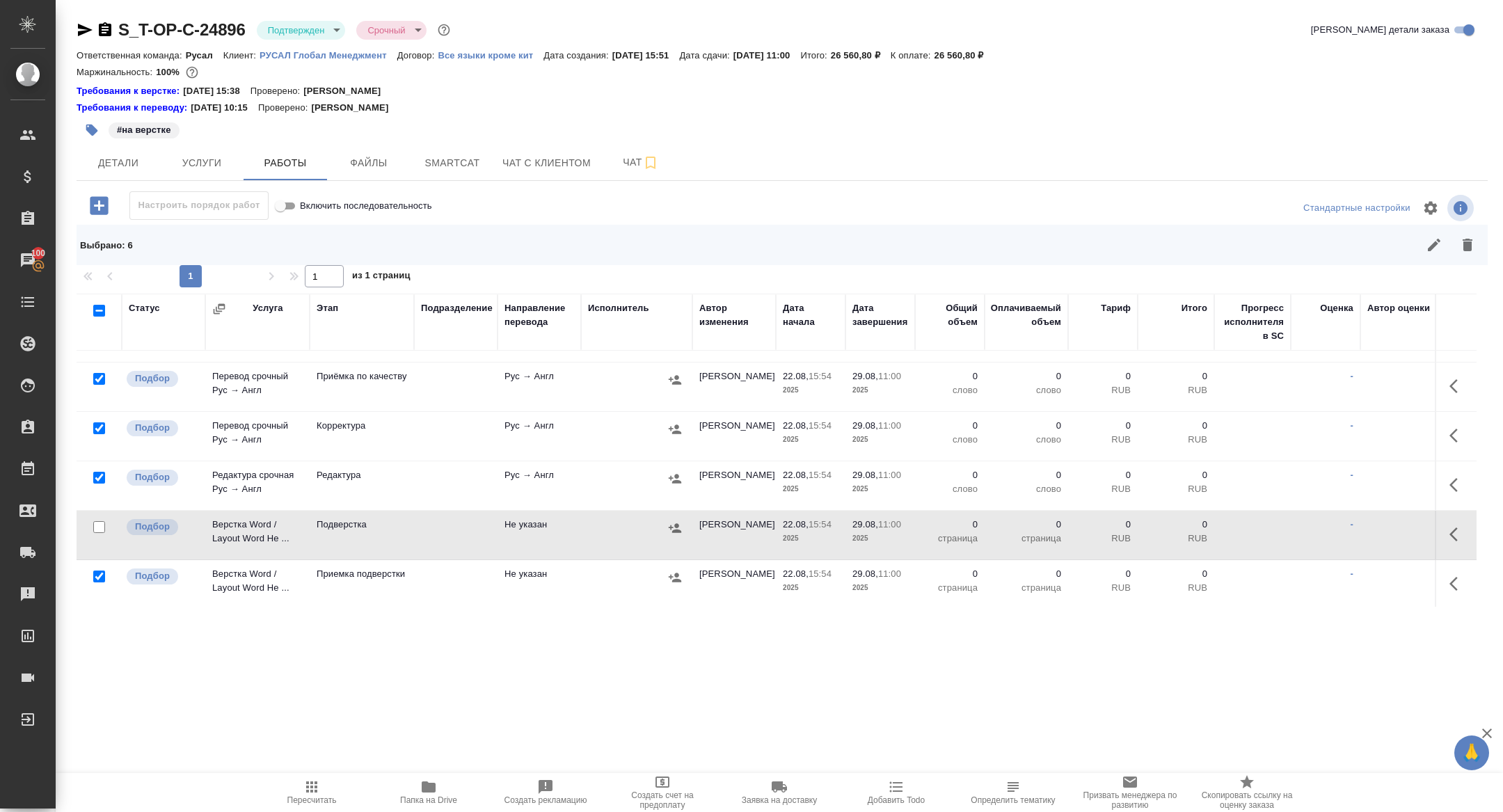
scroll to position [0, 0]
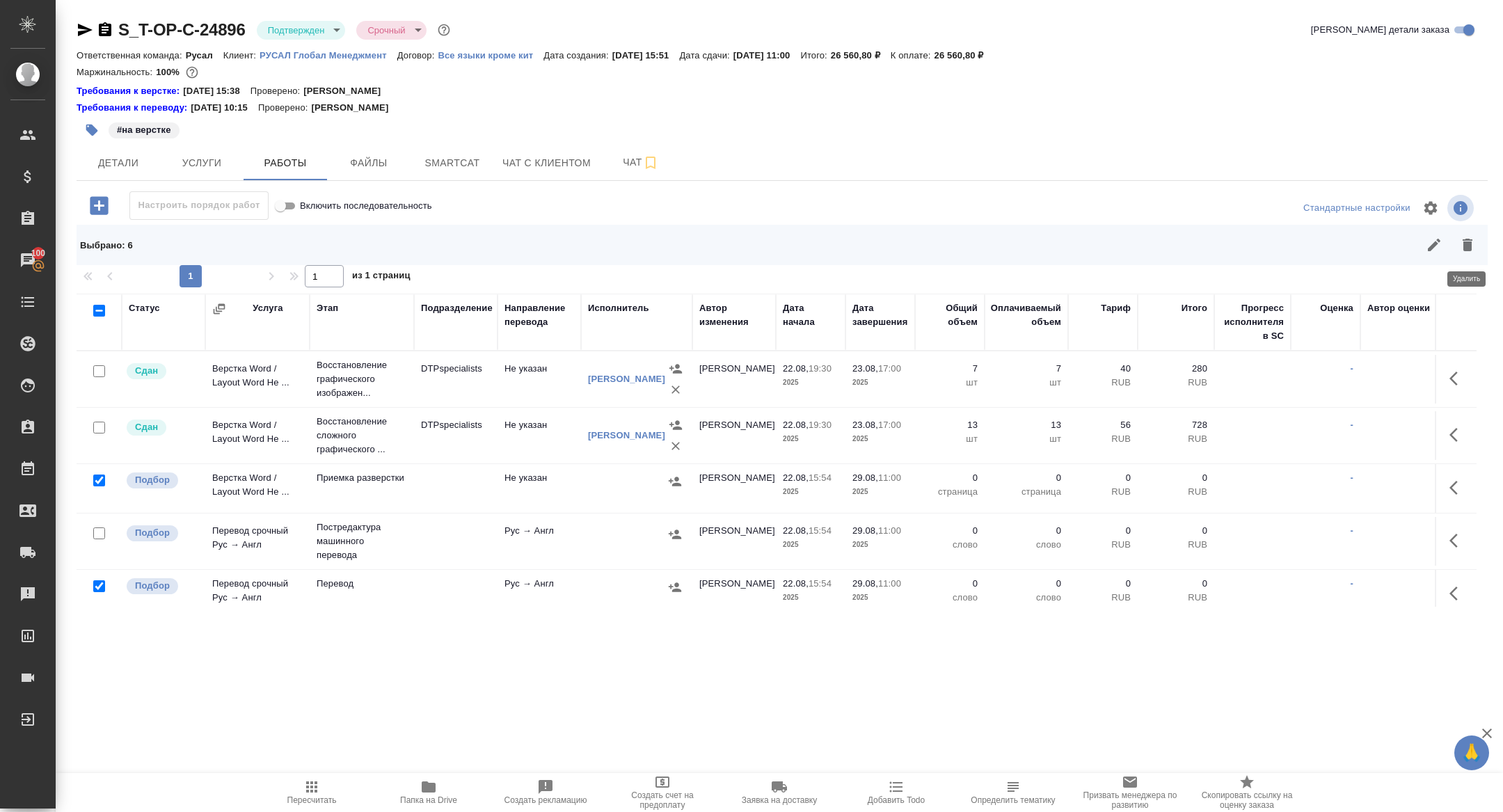
click at [1462, 244] on icon "button" at bounding box center [1466, 244] width 16 height 16
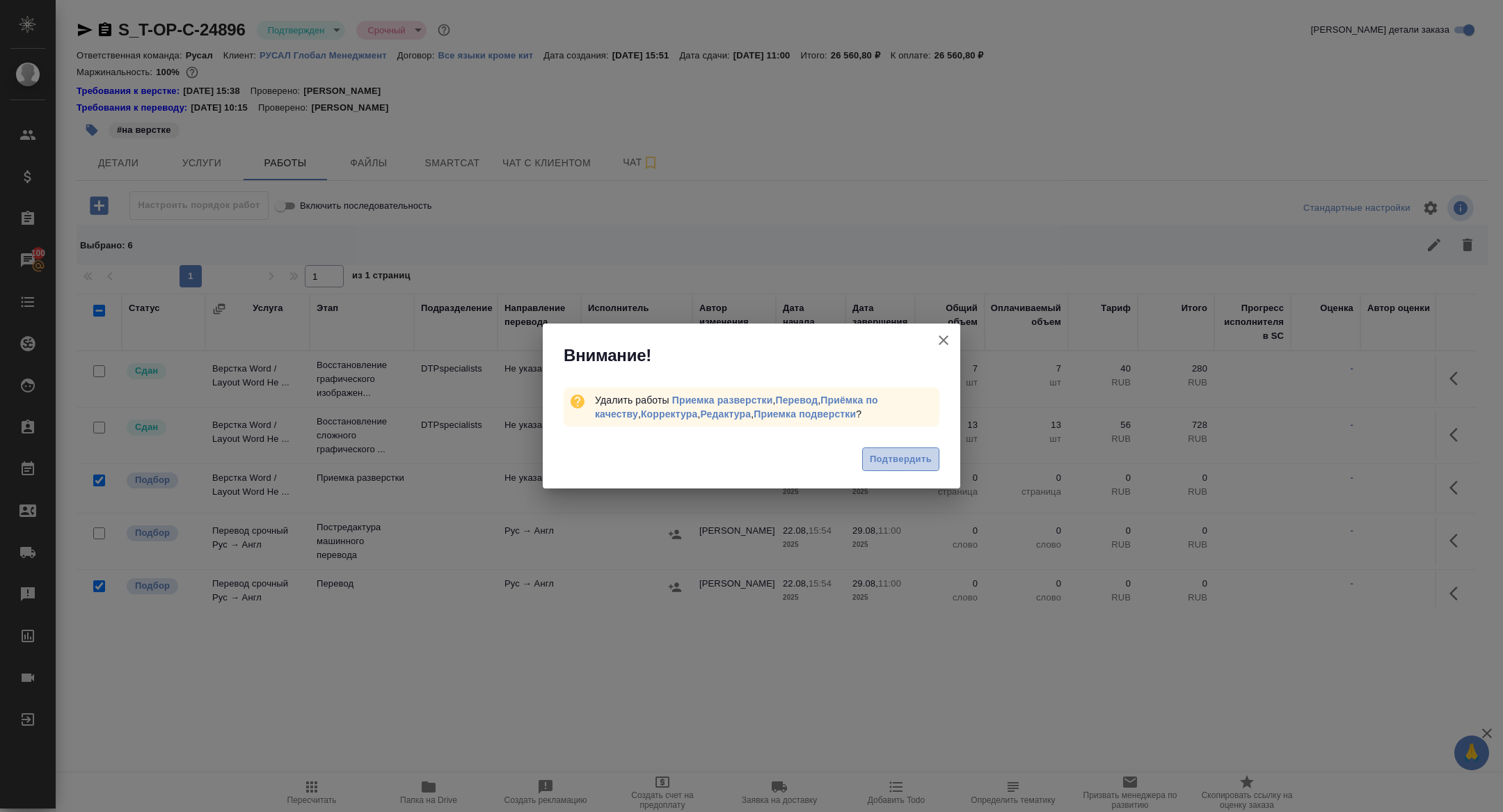
click at [881, 450] on button "Подтвердить" at bounding box center [900, 459] width 77 height 24
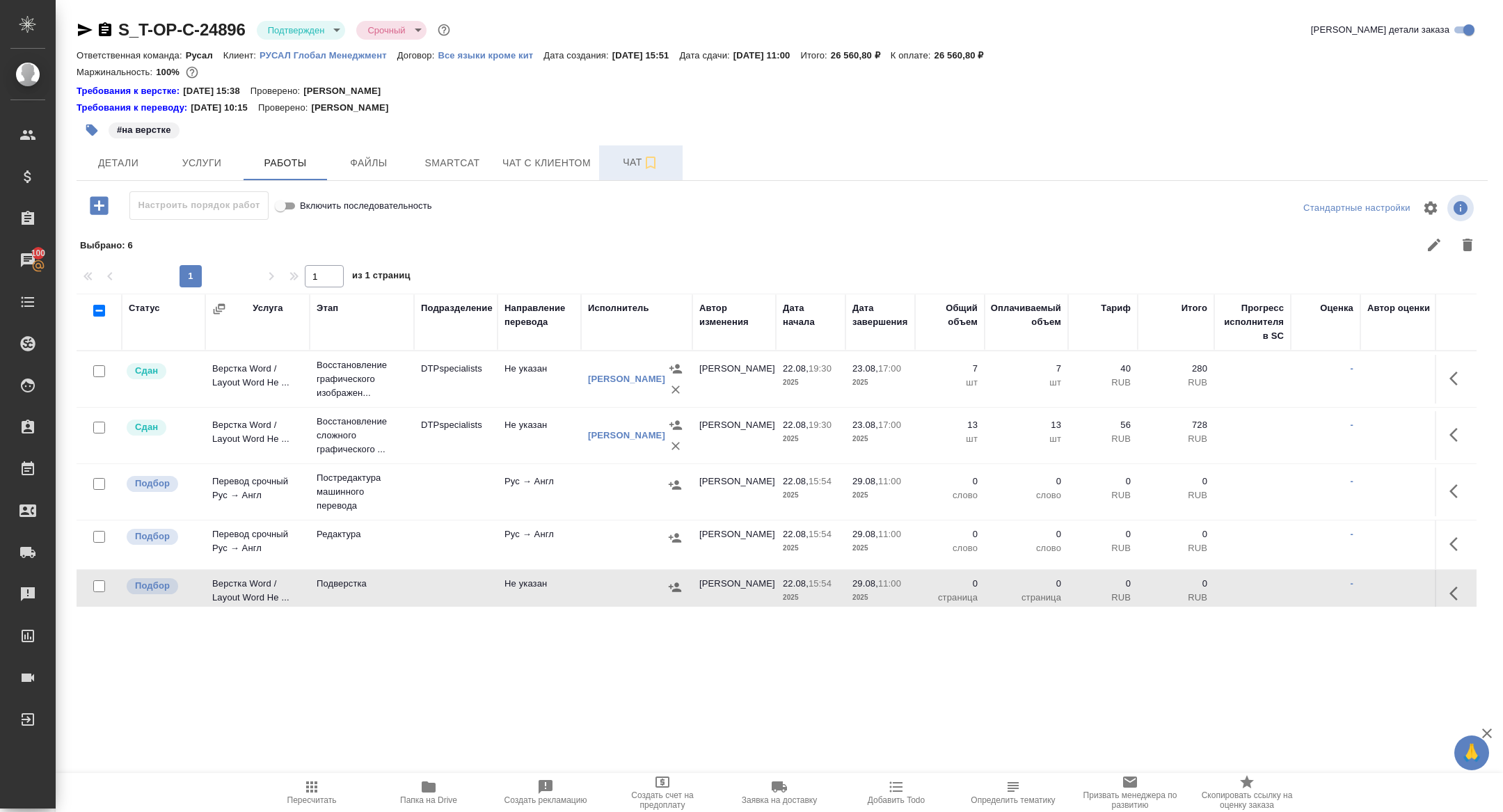
click at [628, 160] on span "Чат" at bounding box center [641, 162] width 67 height 17
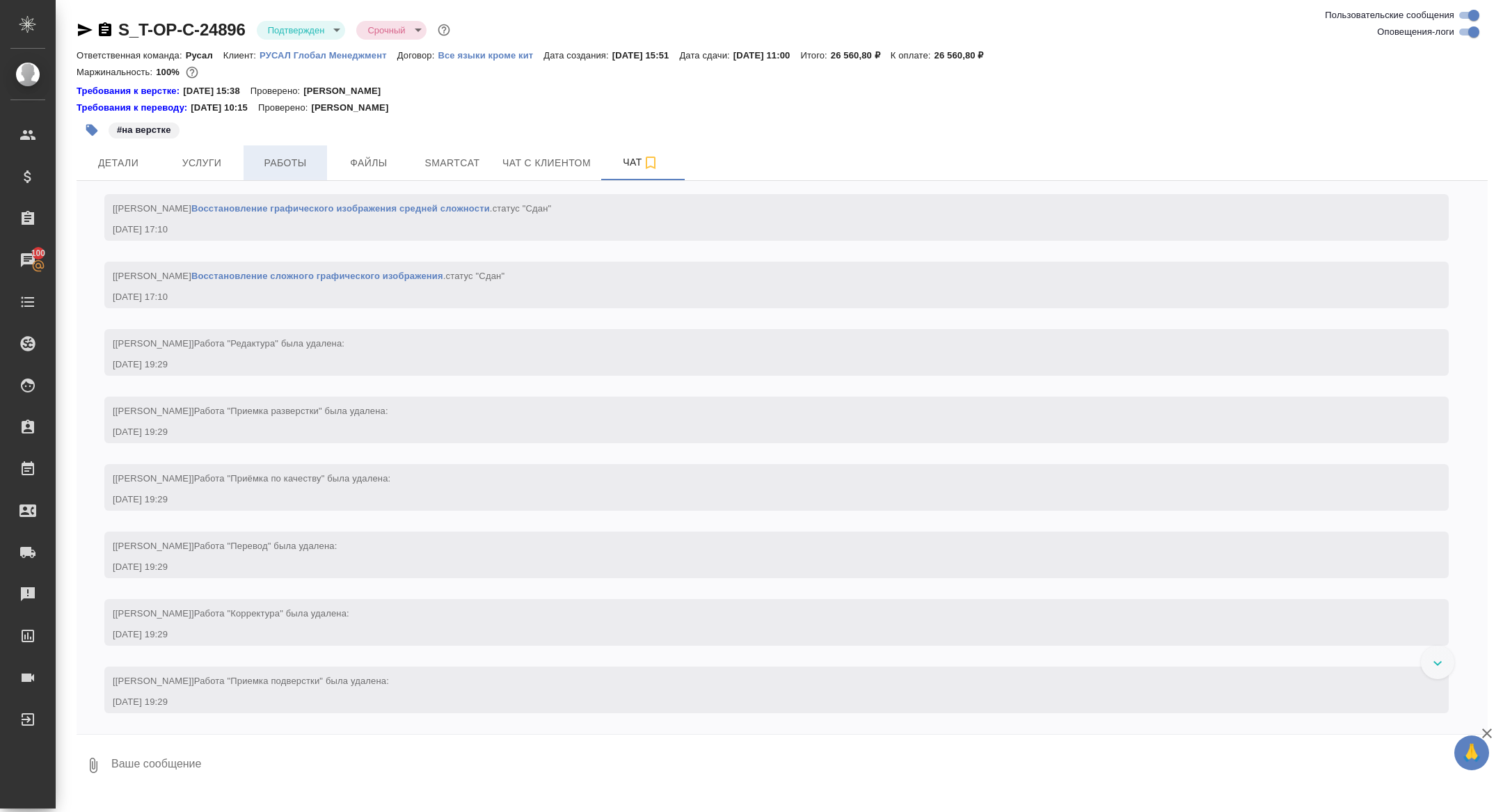
scroll to position [2869, 0]
click at [296, 157] on span "Работы" at bounding box center [285, 163] width 67 height 17
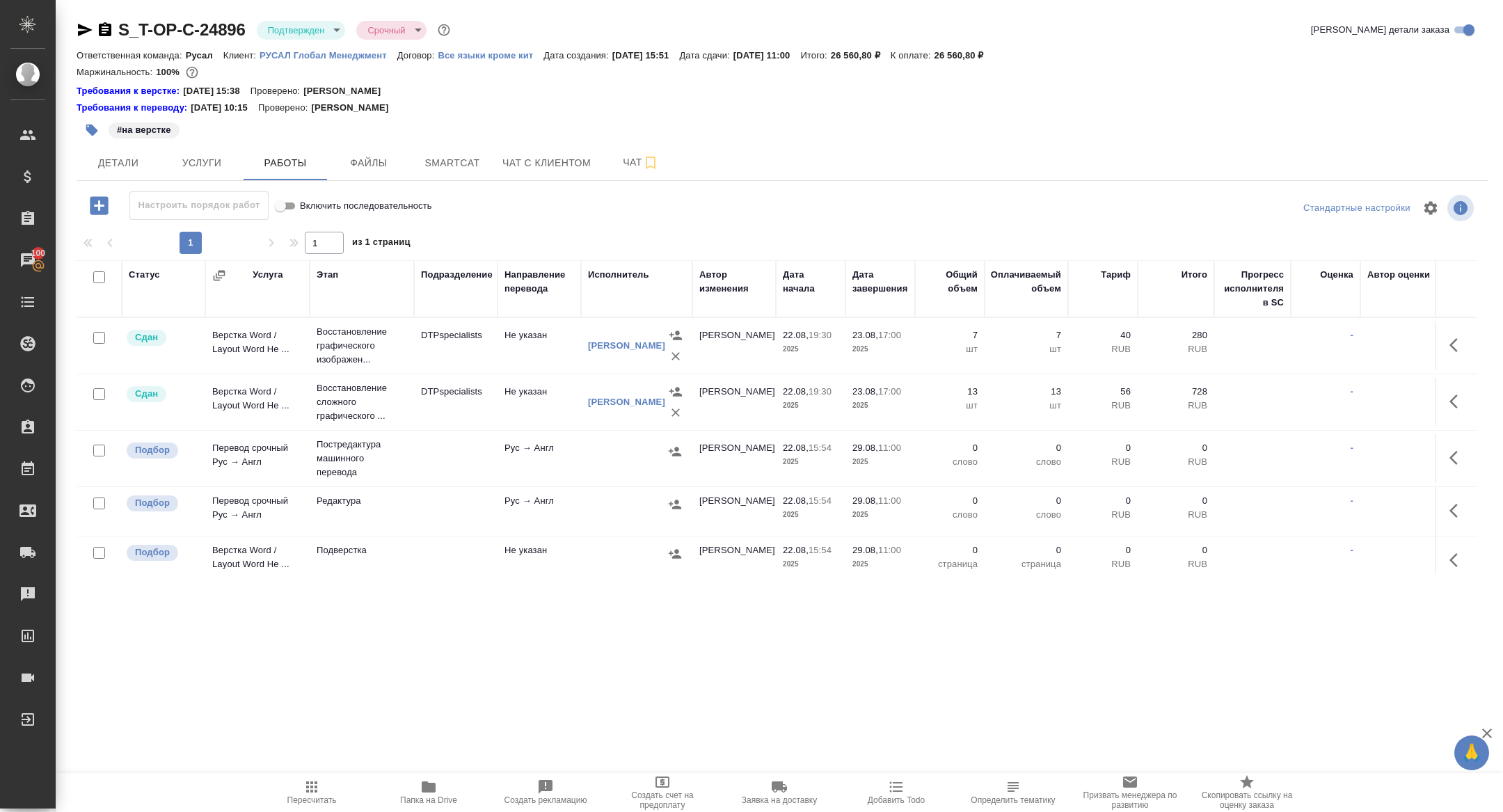
click at [437, 779] on span "Папка на Drive" at bounding box center [429, 792] width 100 height 27
click at [191, 164] on span "Услуги" at bounding box center [202, 163] width 67 height 17
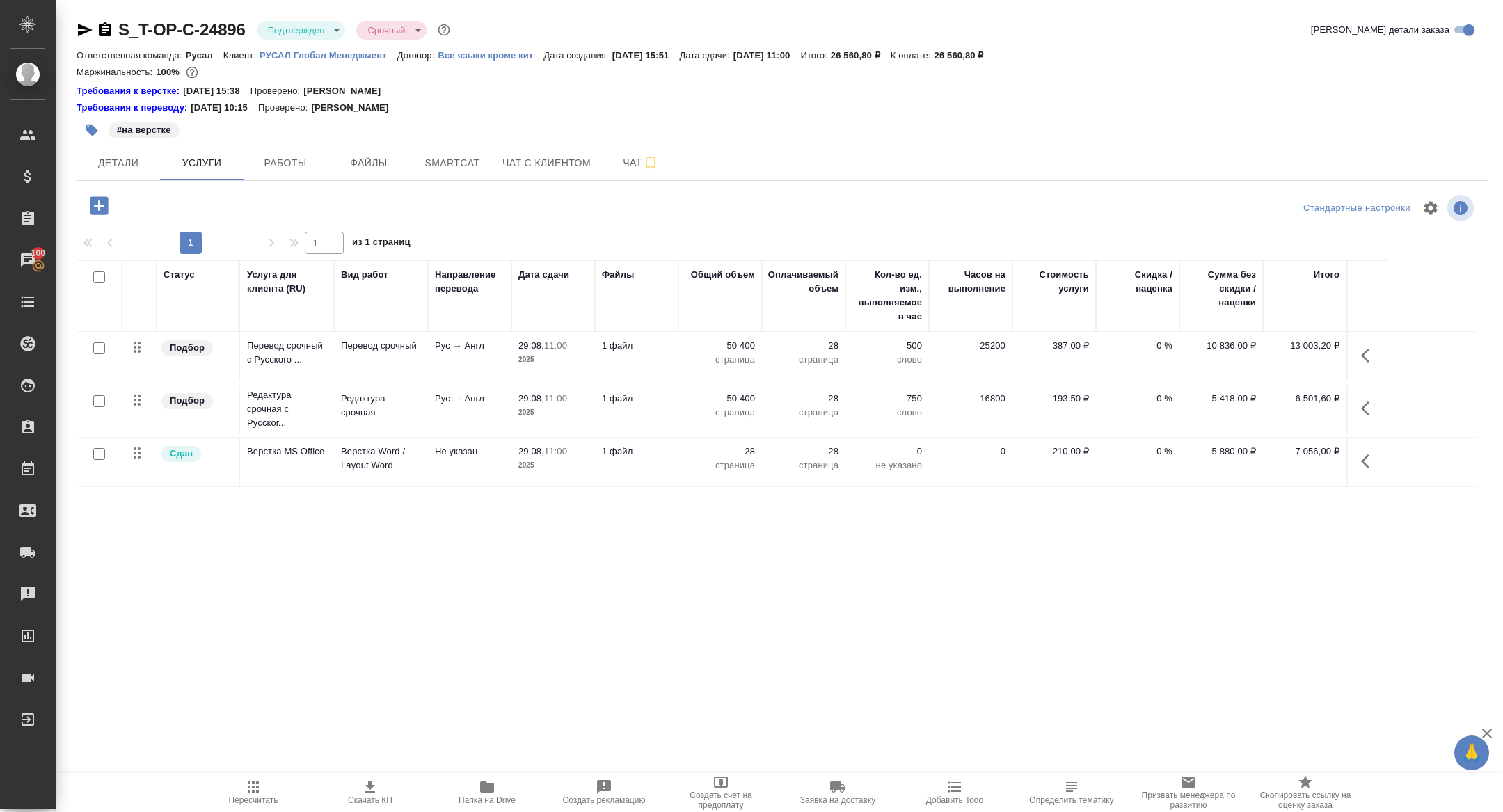
click at [105, 27] on icon "button" at bounding box center [105, 29] width 16 height 16
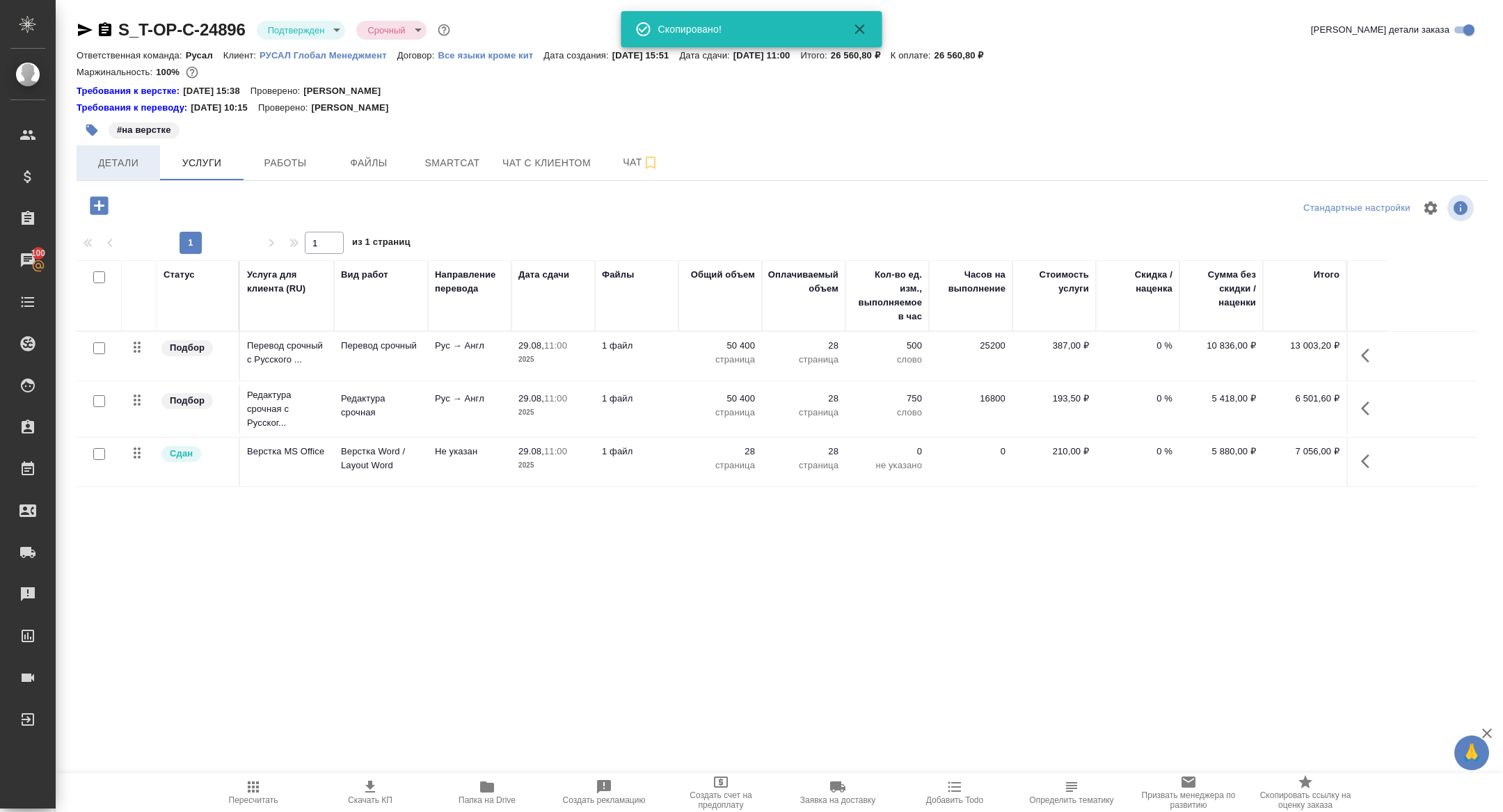
click at [98, 178] on button "Детали" at bounding box center [118, 162] width 84 height 35
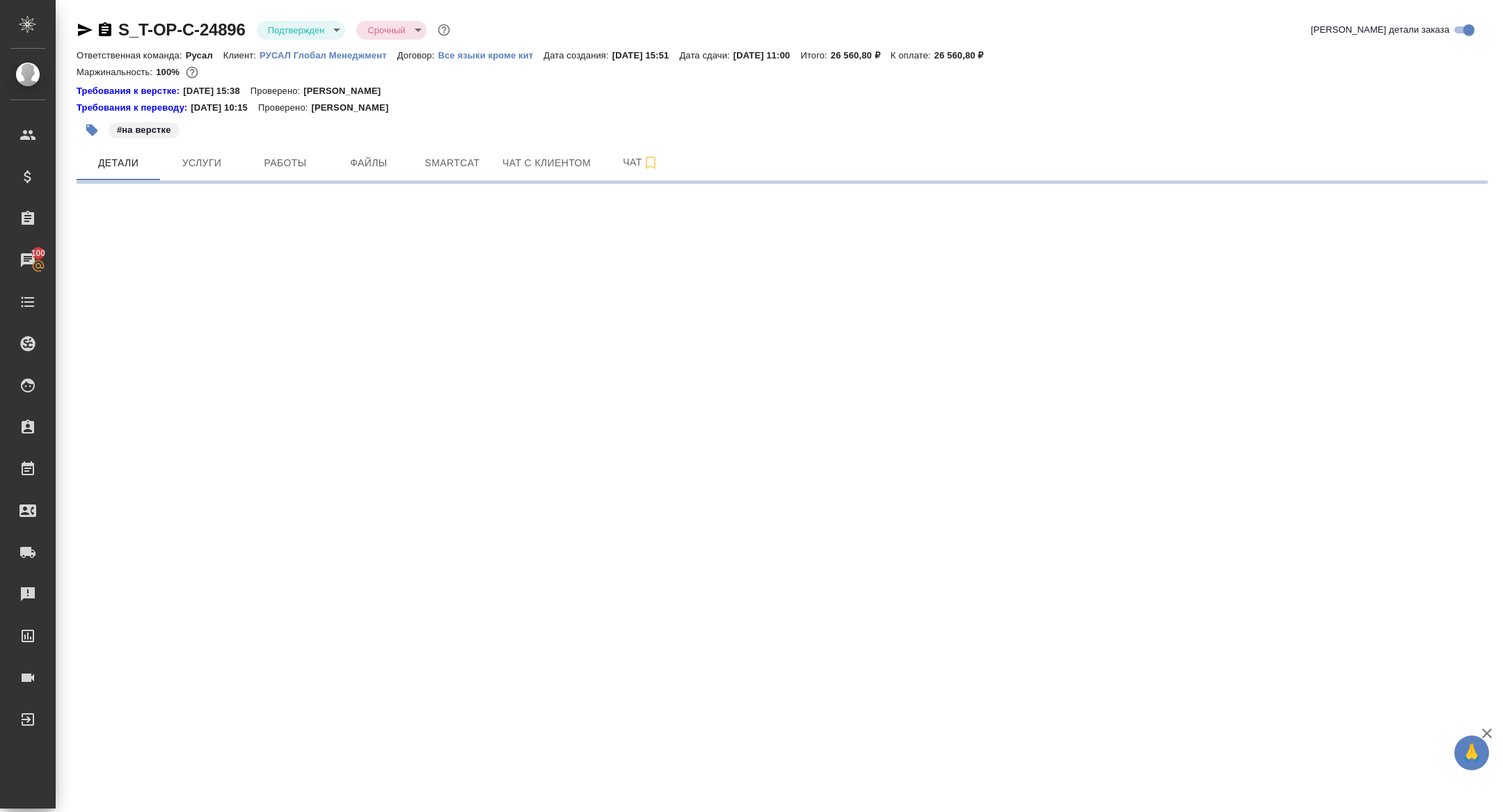
select select "RU"
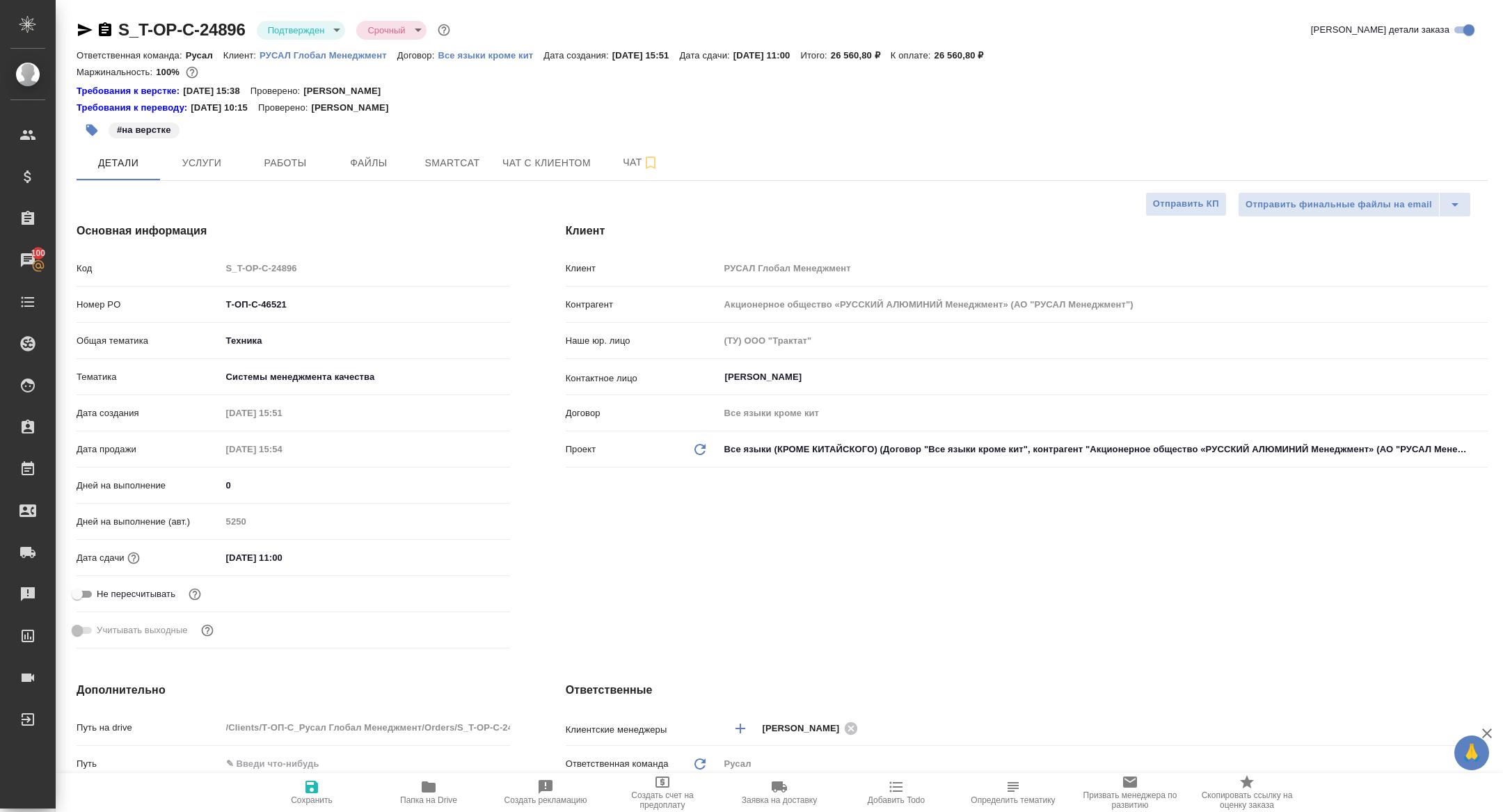
type textarea "x"
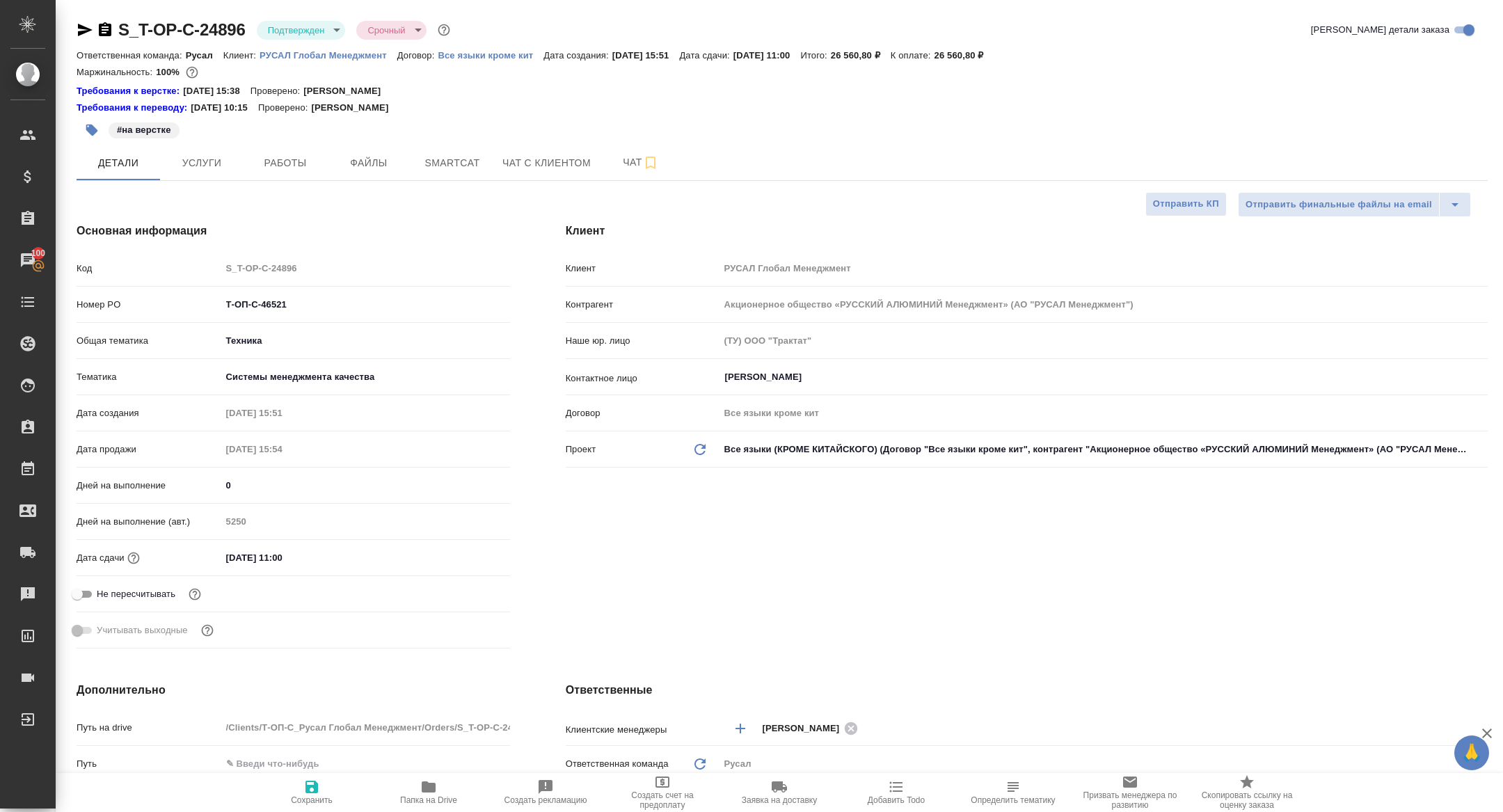
type textarea "x"
click at [286, 173] on button "Работы" at bounding box center [284, 162] width 84 height 35
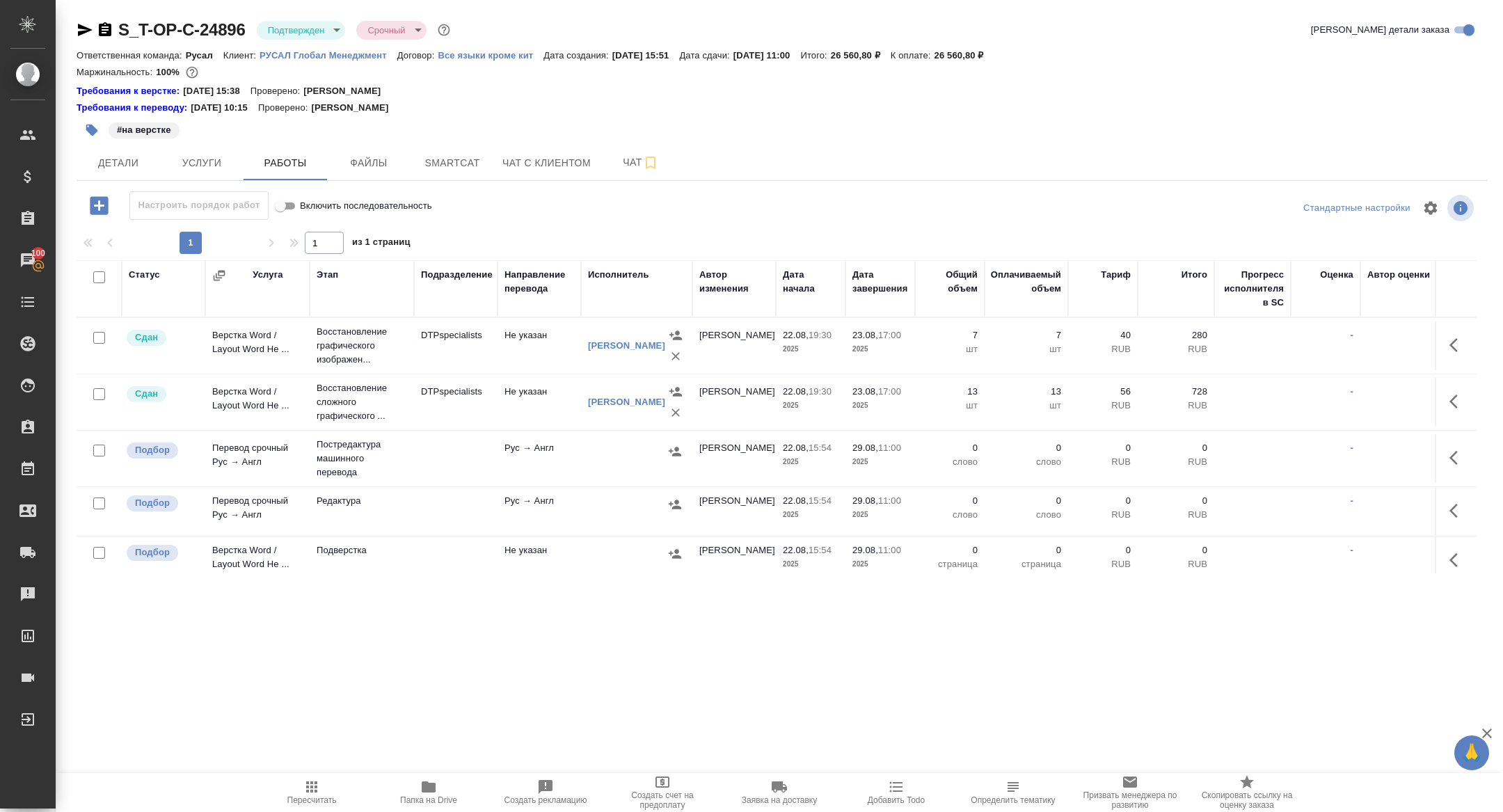
click at [99, 276] on input "checkbox" at bounding box center [99, 277] width 12 height 12
checkbox input "true"
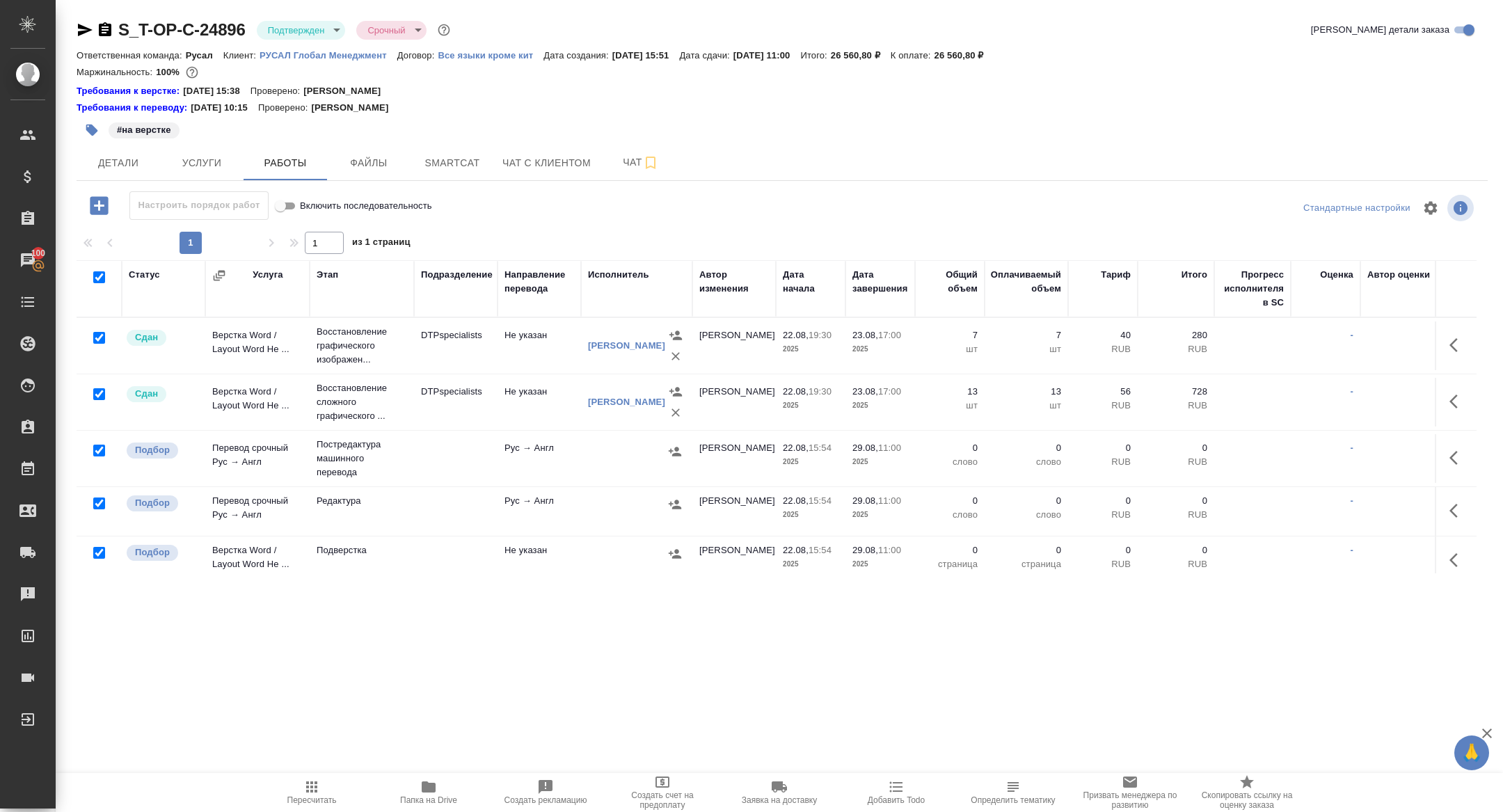
checkbox input "true"
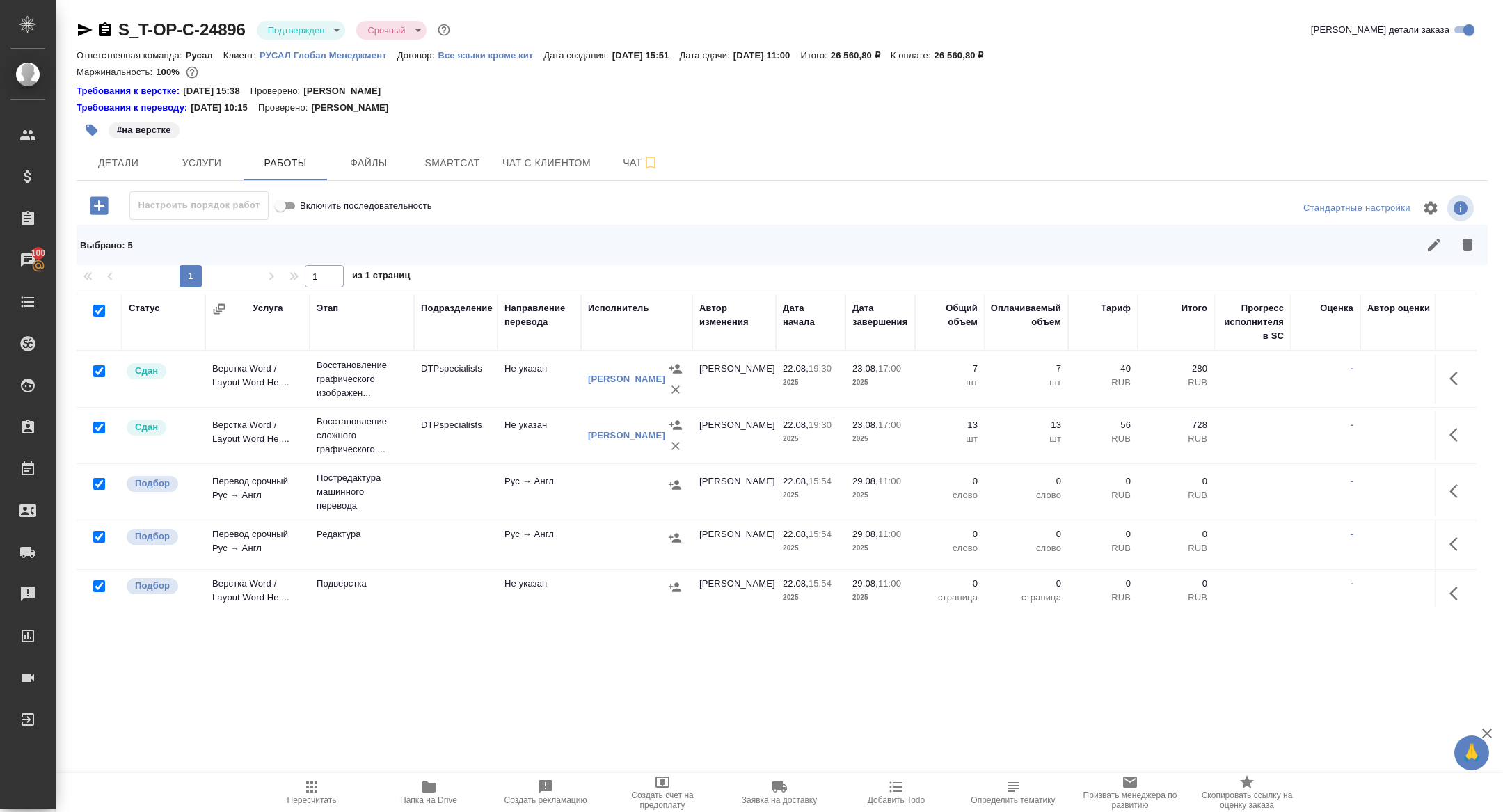
click at [99, 428] on input "checkbox" at bounding box center [99, 428] width 12 height 12
checkbox input "false"
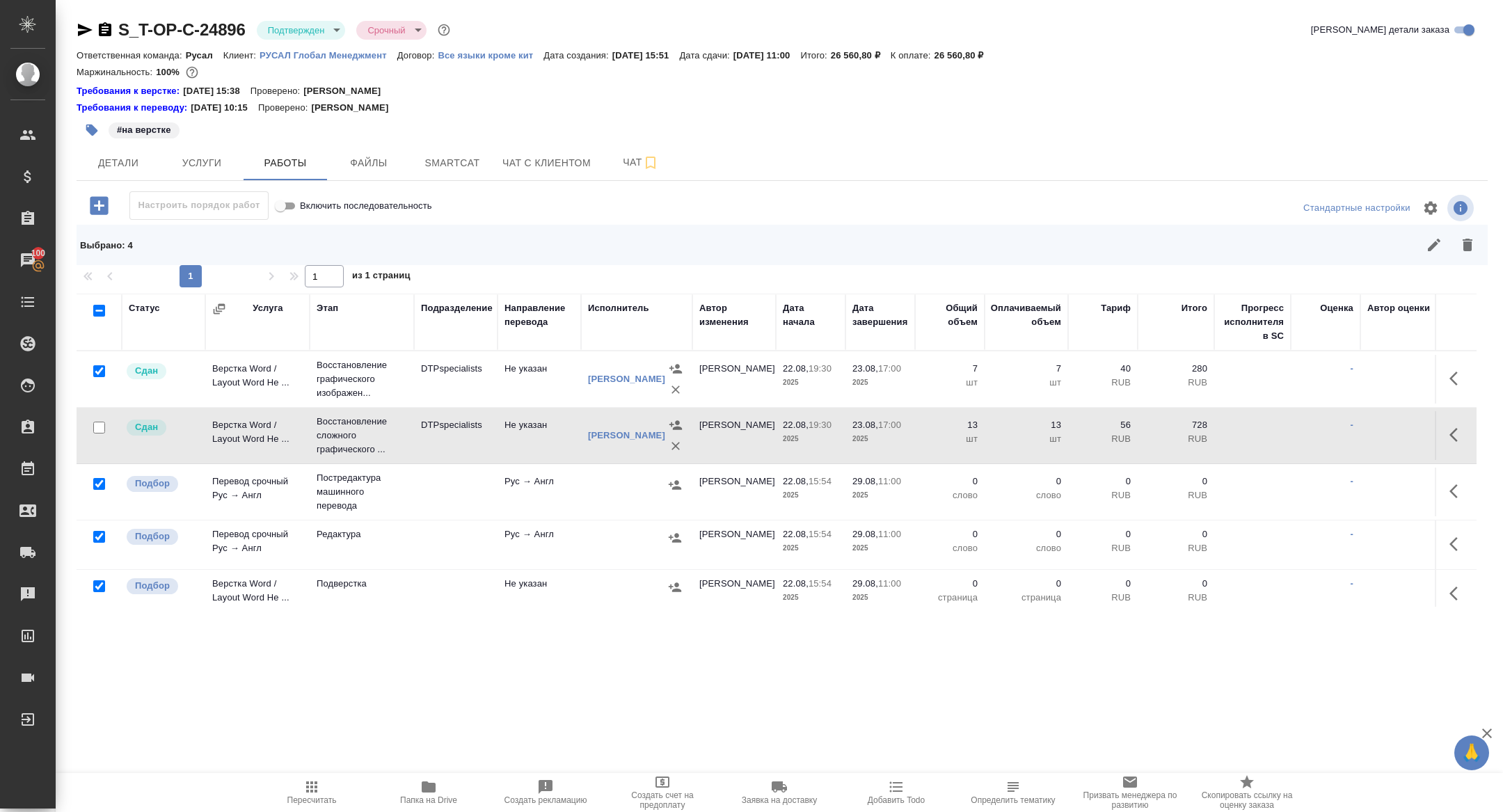
click at [99, 377] on div at bounding box center [99, 372] width 32 height 19
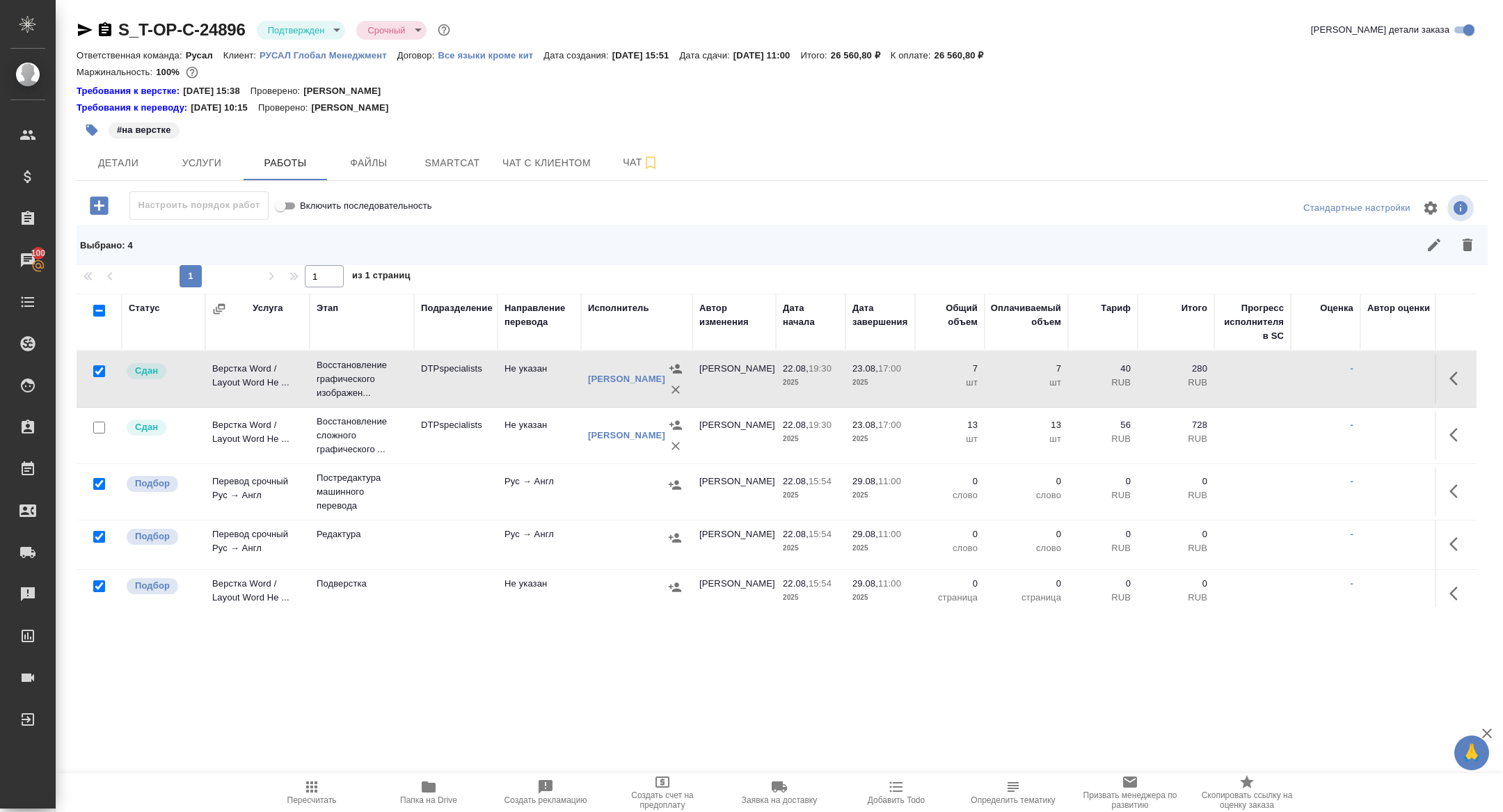
click at [99, 369] on input "checkbox" at bounding box center [99, 371] width 12 height 12
checkbox input "false"
click at [96, 483] on input "checkbox" at bounding box center [99, 483] width 12 height 12
checkbox input "false"
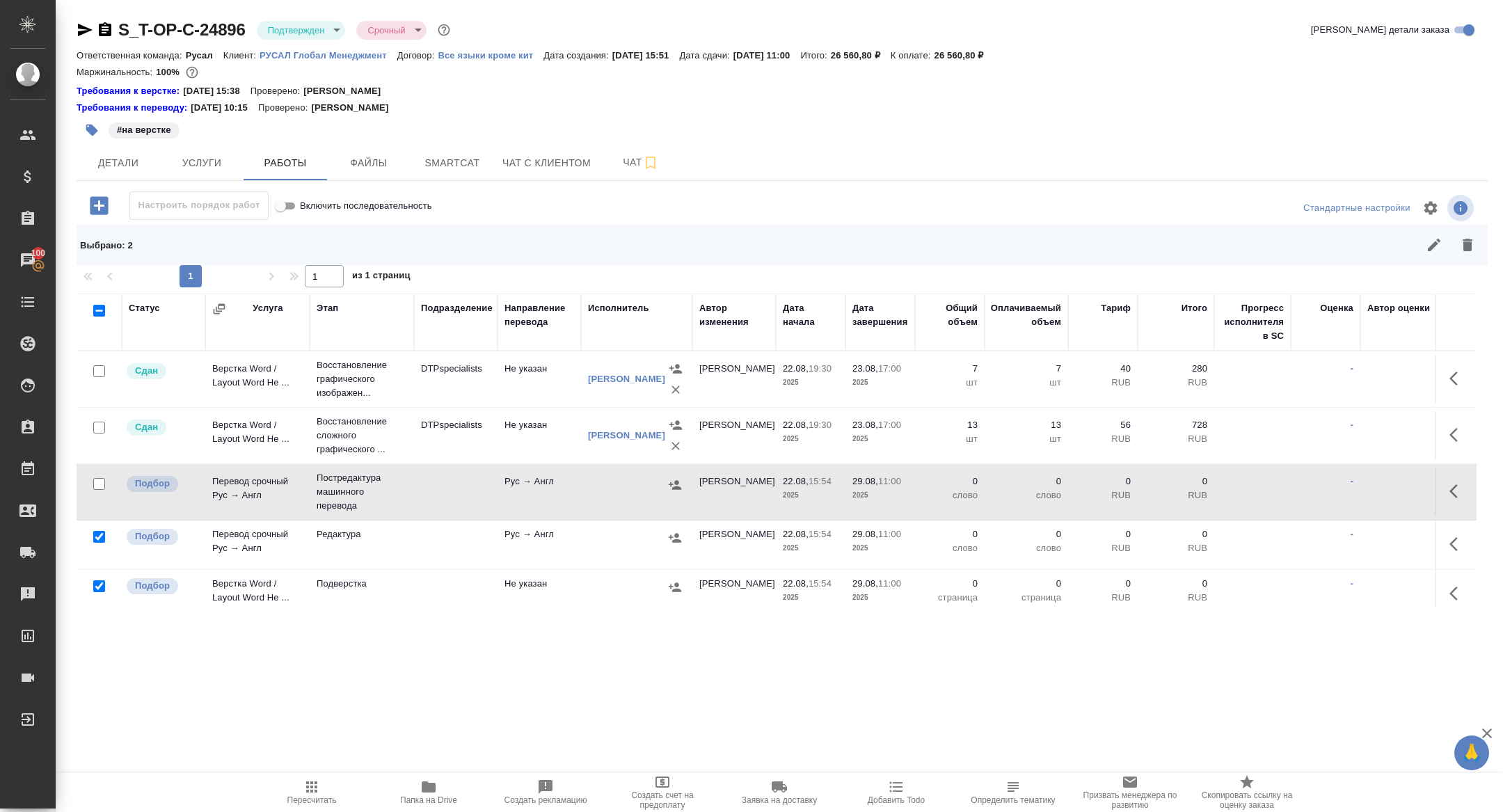
scroll to position [11, 0]
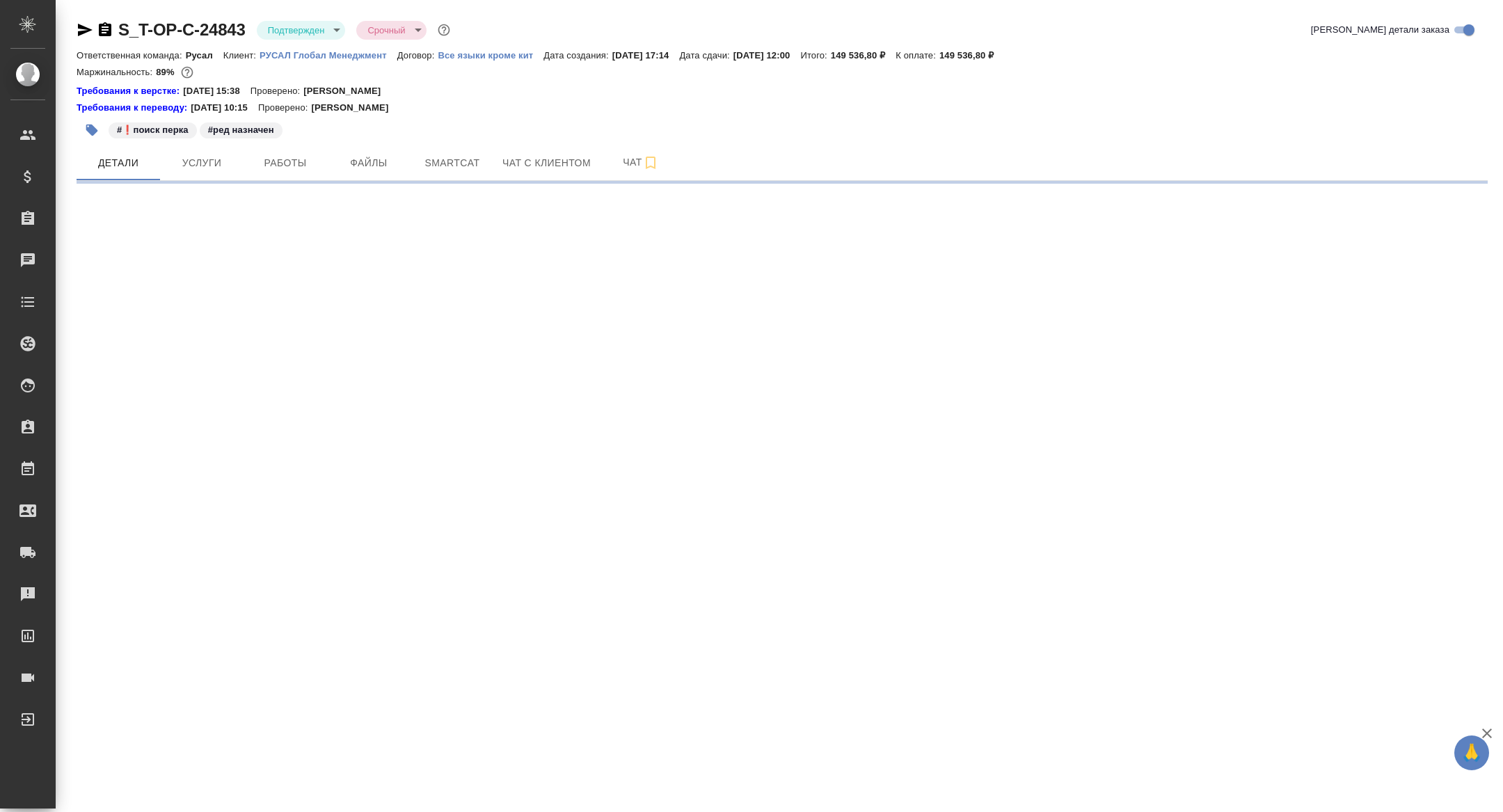
select select "RU"
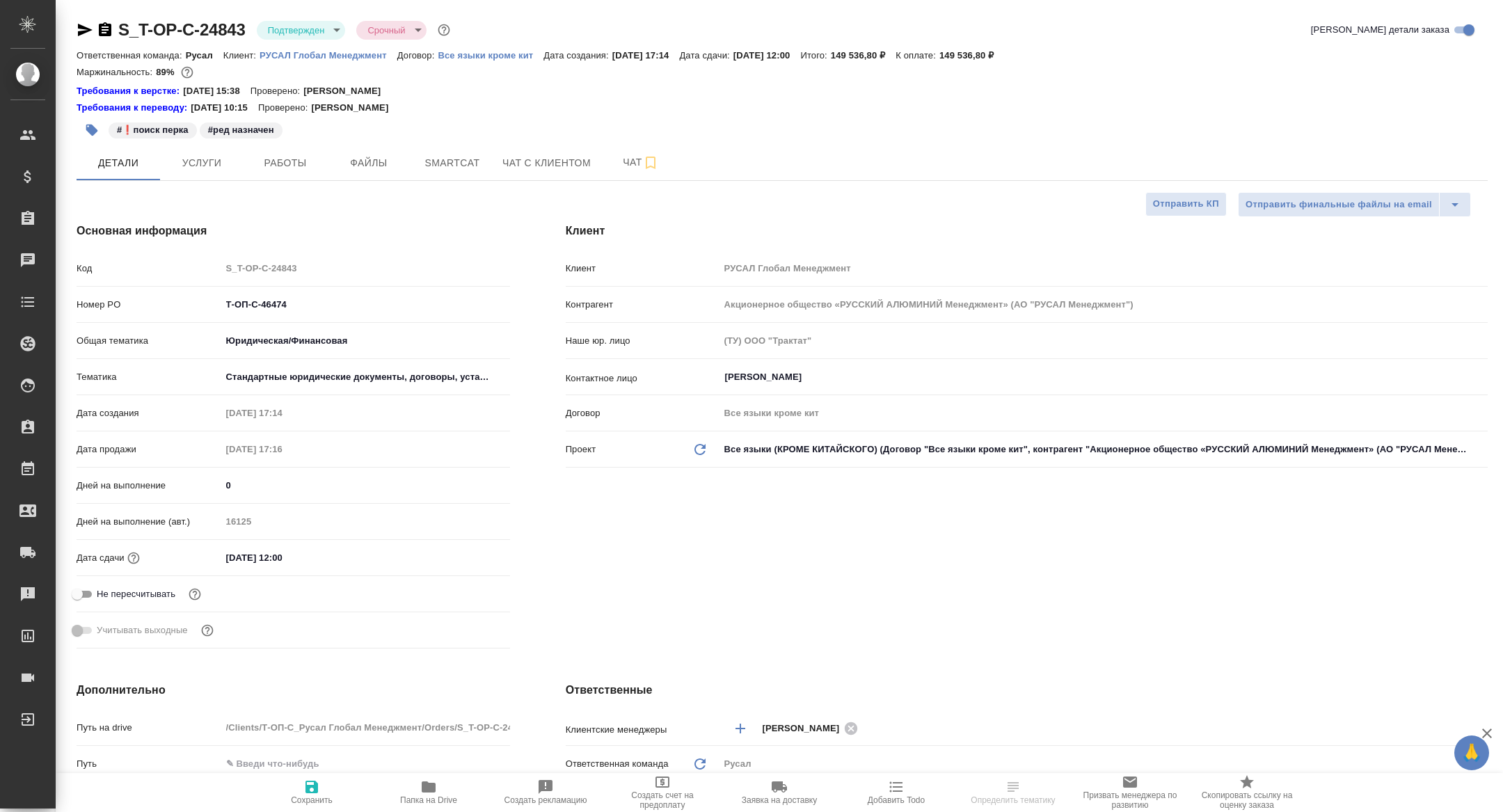
type textarea "x"
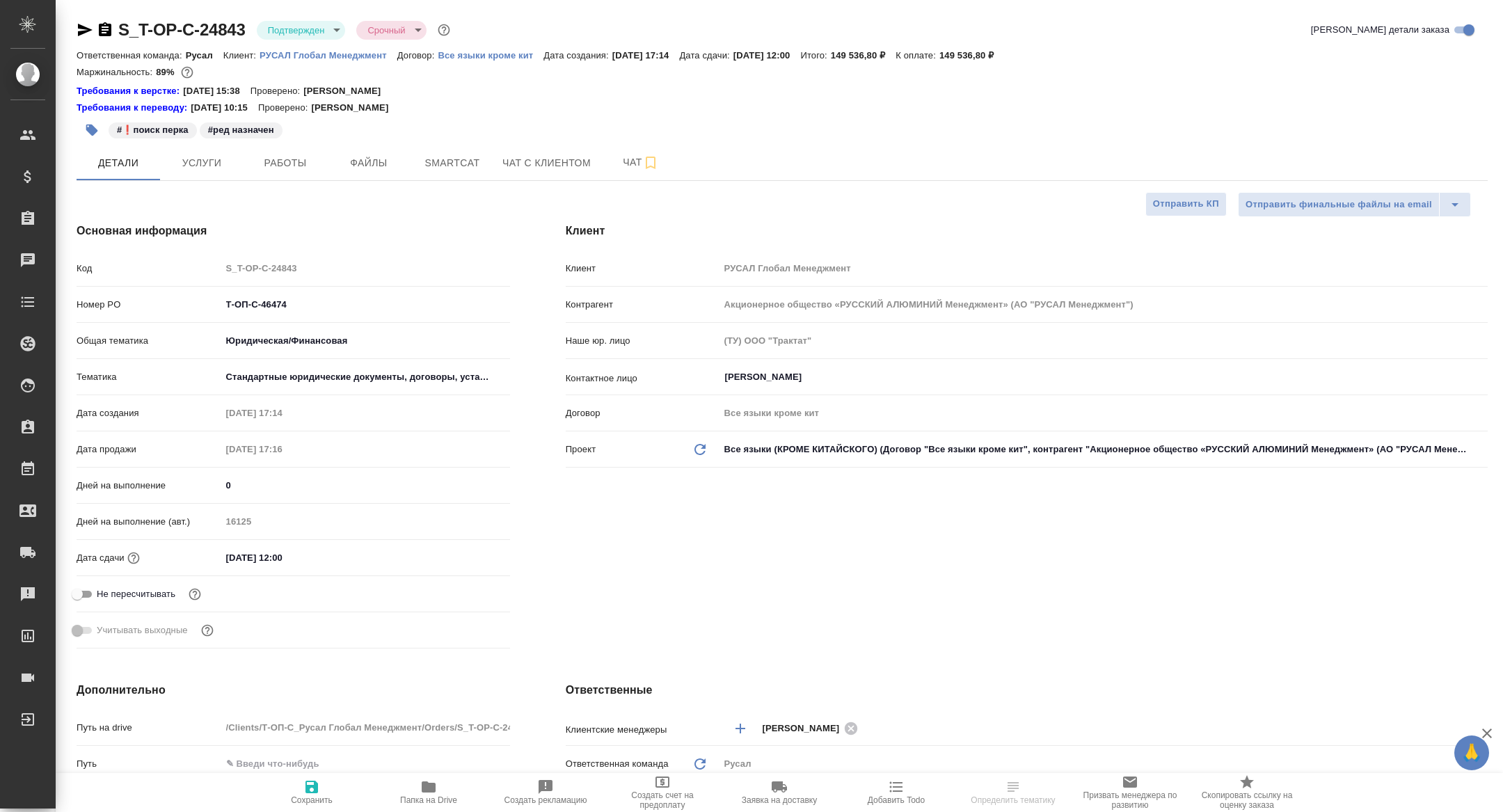
type textarea "x"
click at [300, 173] on button "Работы" at bounding box center [284, 162] width 84 height 35
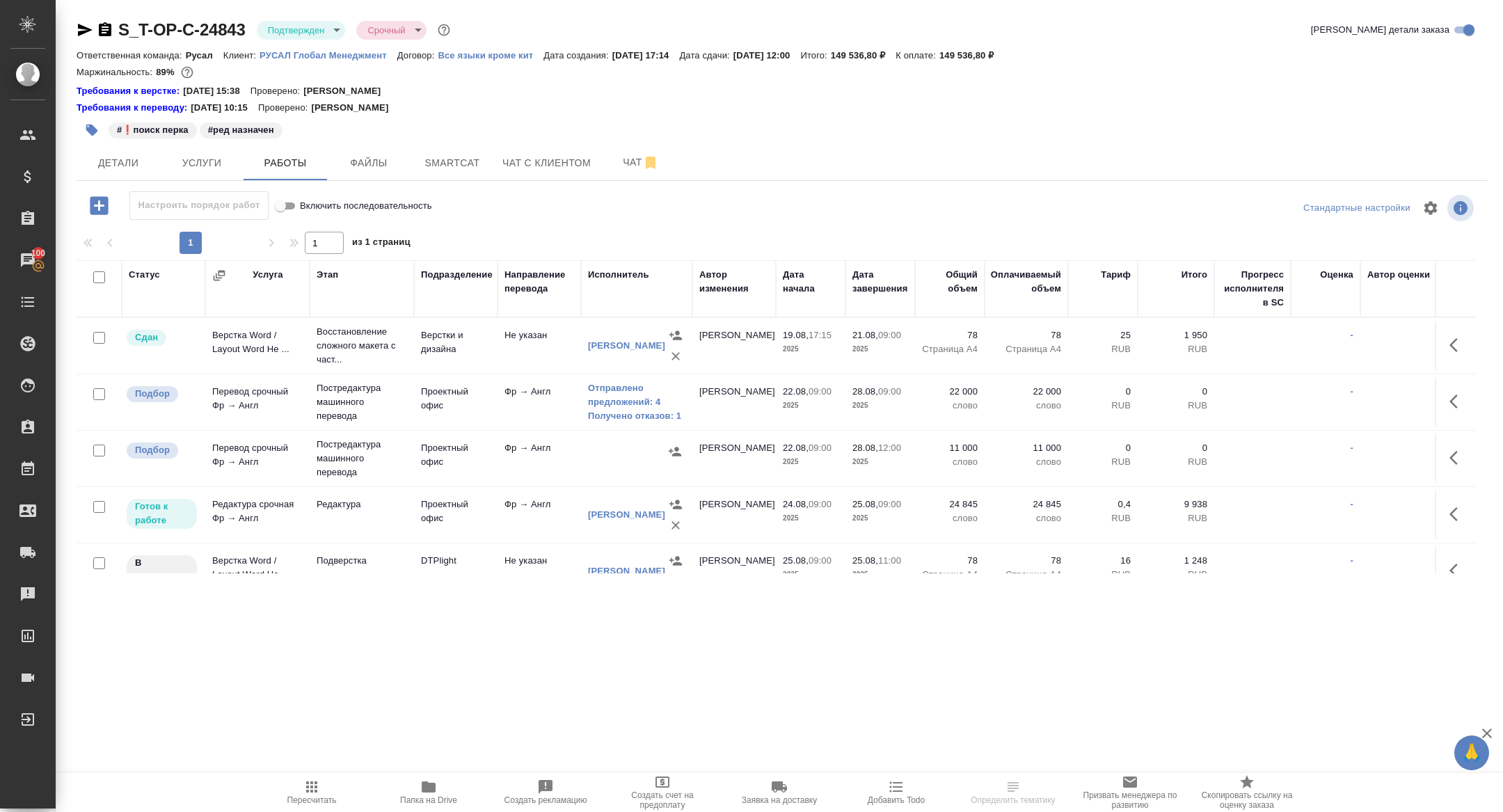
scroll to position [25, 0]
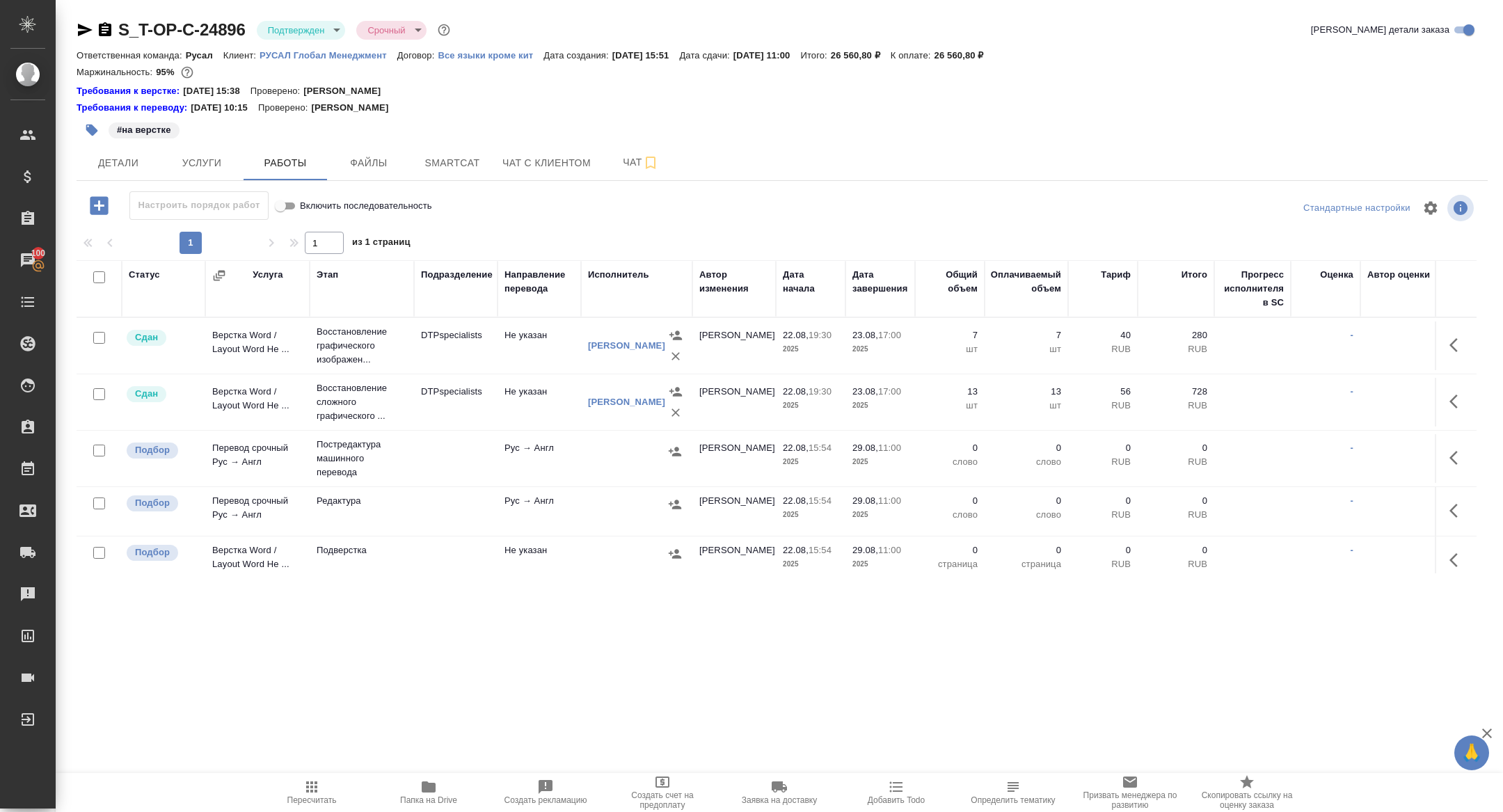
click at [1462, 460] on icon "button" at bounding box center [1457, 457] width 16 height 16
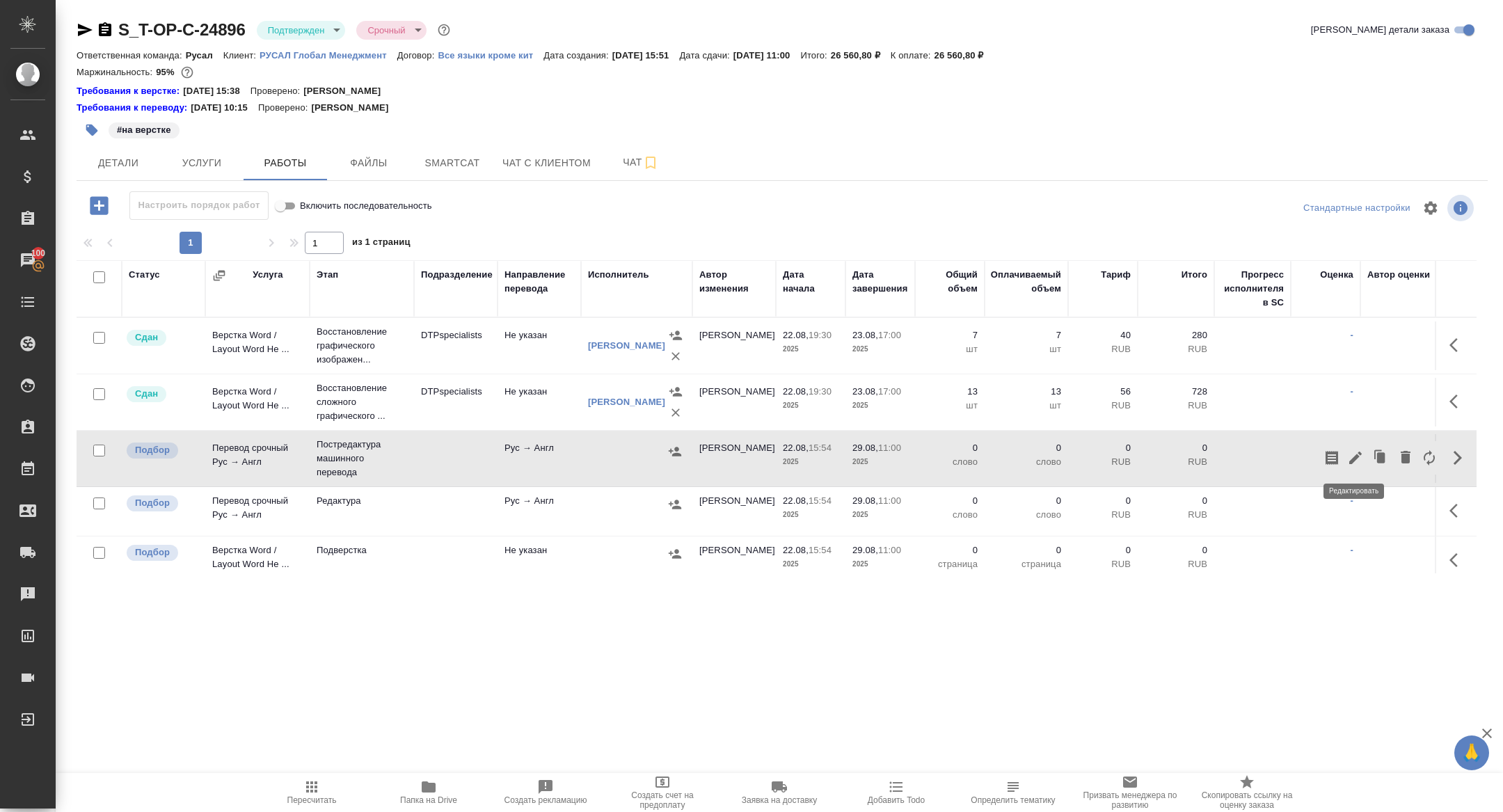
click at [1363, 459] on icon "button" at bounding box center [1355, 457] width 16 height 16
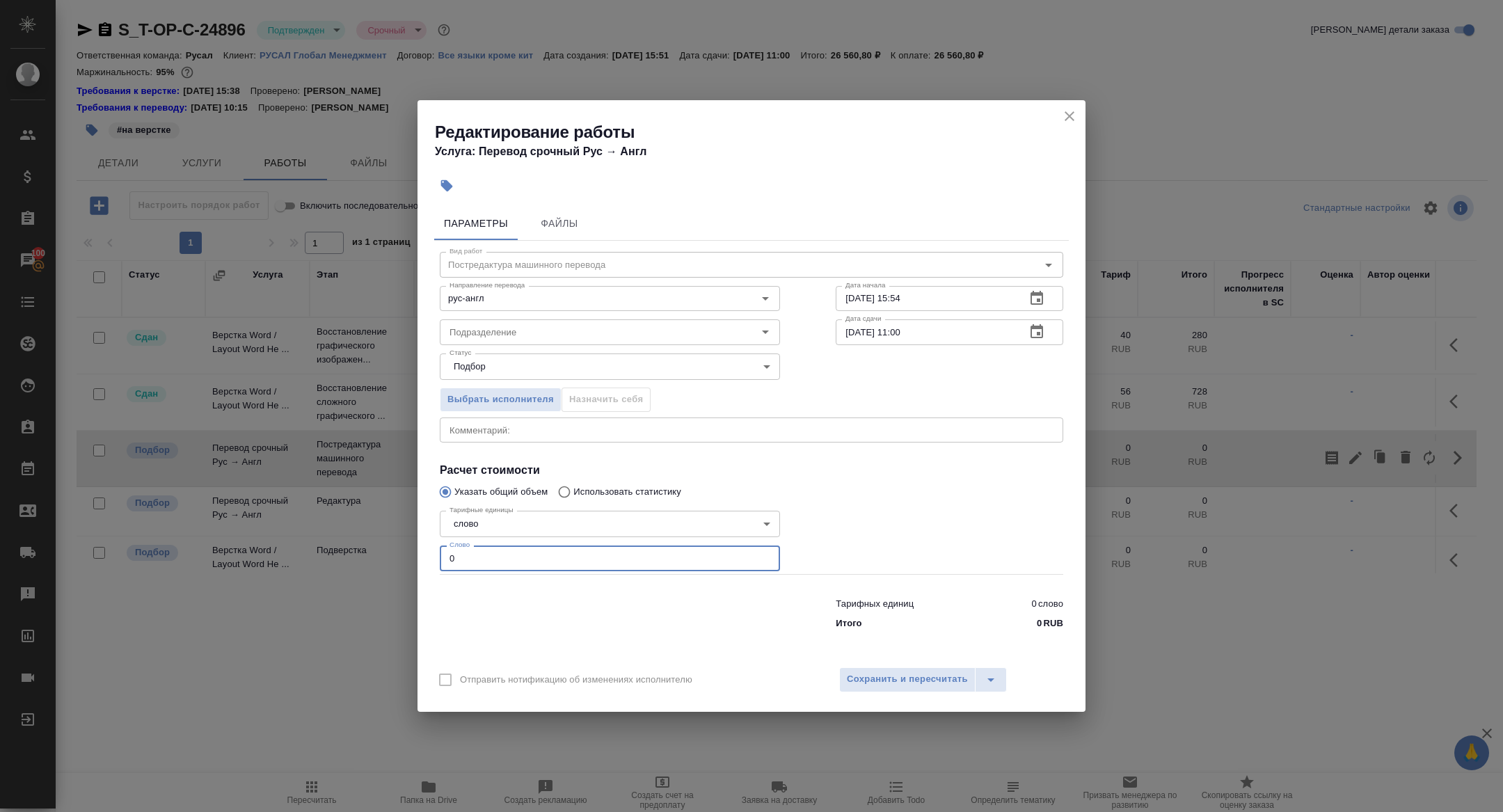
drag, startPoint x: 501, startPoint y: 561, endPoint x: 320, endPoint y: 556, distance: 181.1
click at [324, 557] on div "Редактирование работы Услуга: Перевод срочный Рус → Англ Параметры Файлы Вид ра…" at bounding box center [752, 406] width 1503 height 812
type input "5800"
click at [1033, 329] on icon "button" at bounding box center [1036, 331] width 12 height 13
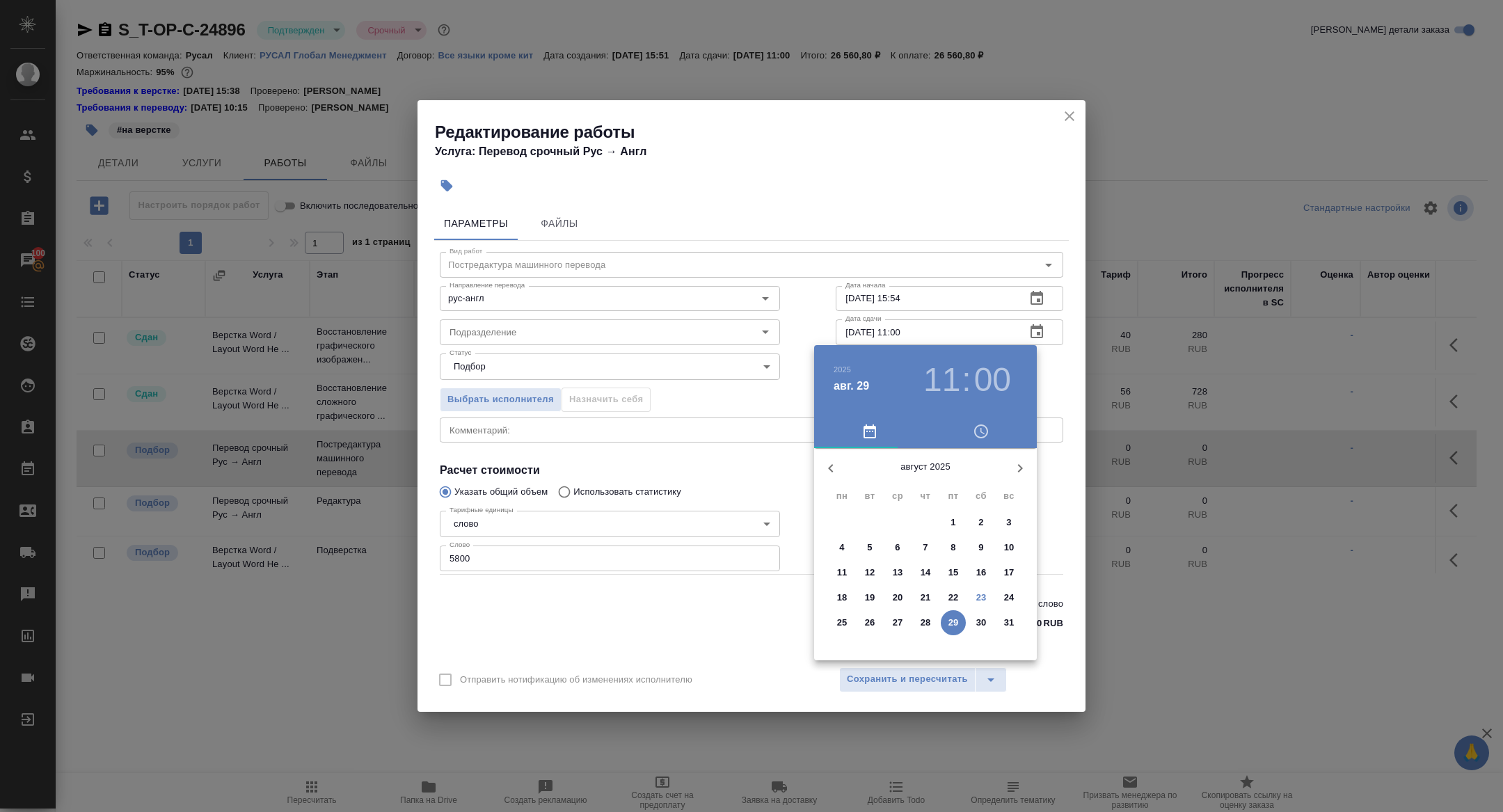
click at [894, 624] on p "27" at bounding box center [898, 623] width 11 height 13
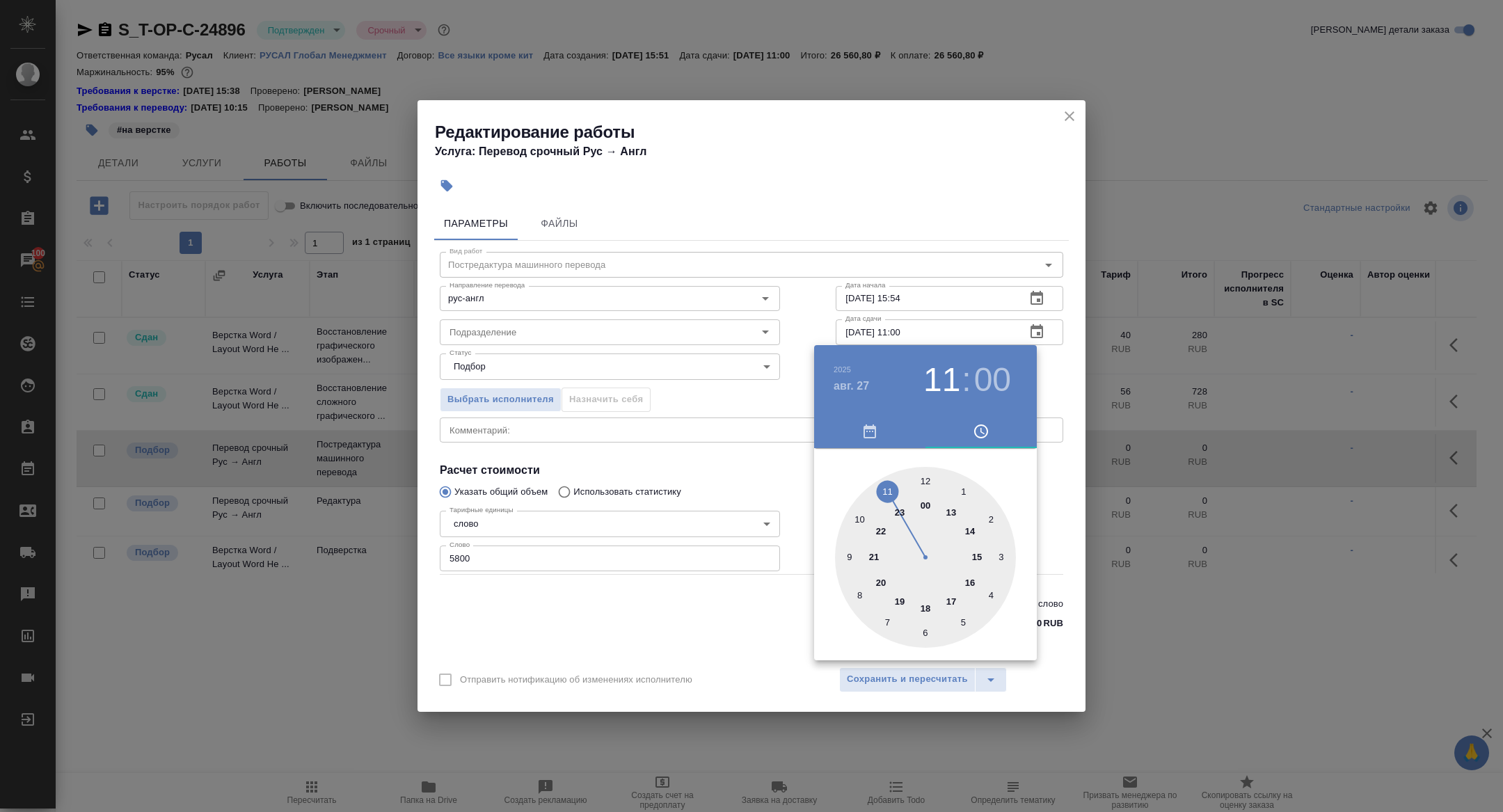
click at [856, 524] on div at bounding box center [925, 557] width 181 height 181
type input "27.08.2025 10:00"
click at [739, 473] on div at bounding box center [752, 406] width 1503 height 812
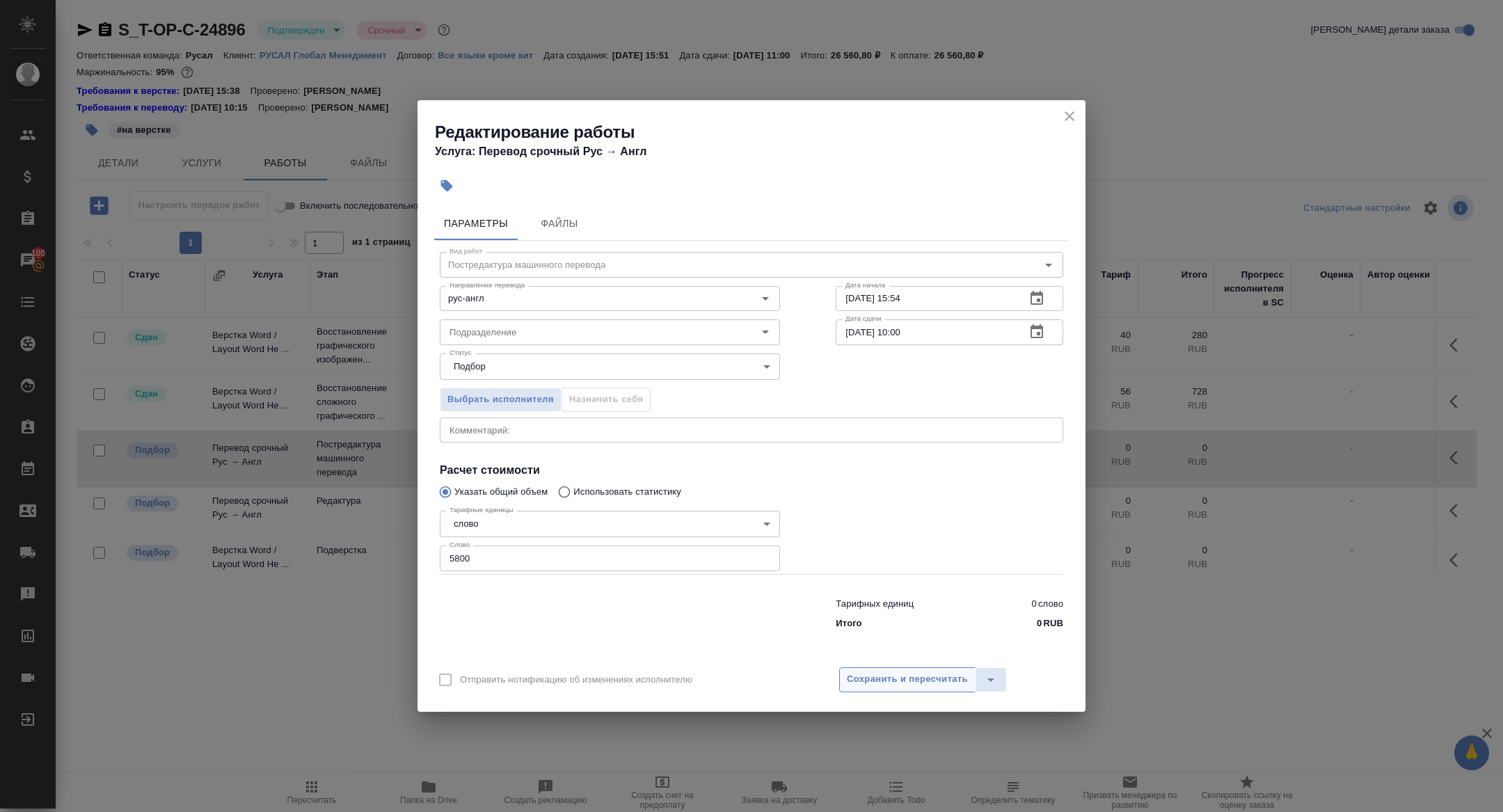
click at [912, 677] on span "Сохранить и пересчитать" at bounding box center [907, 679] width 121 height 16
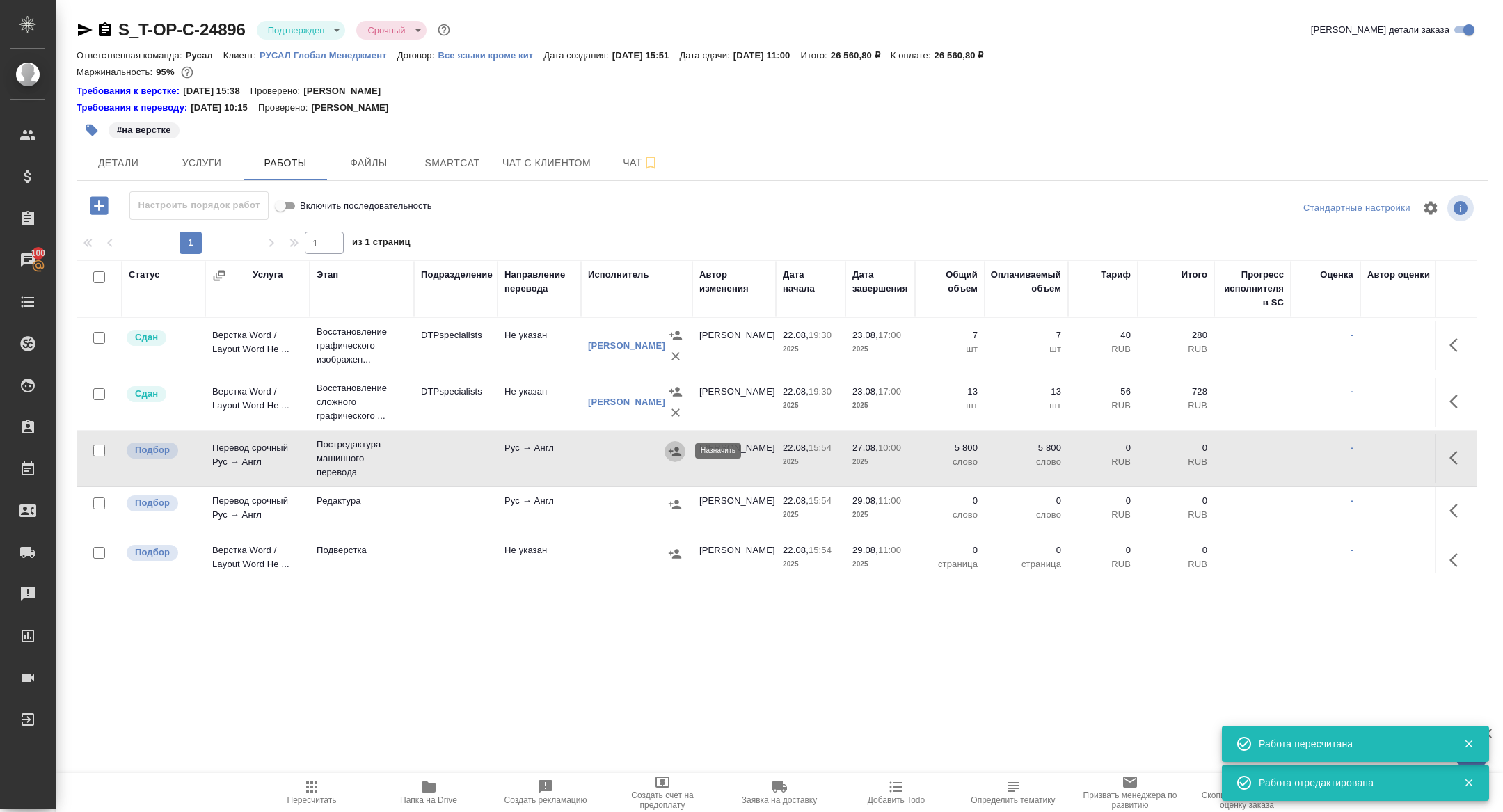
click at [675, 449] on icon "button" at bounding box center [675, 451] width 12 height 9
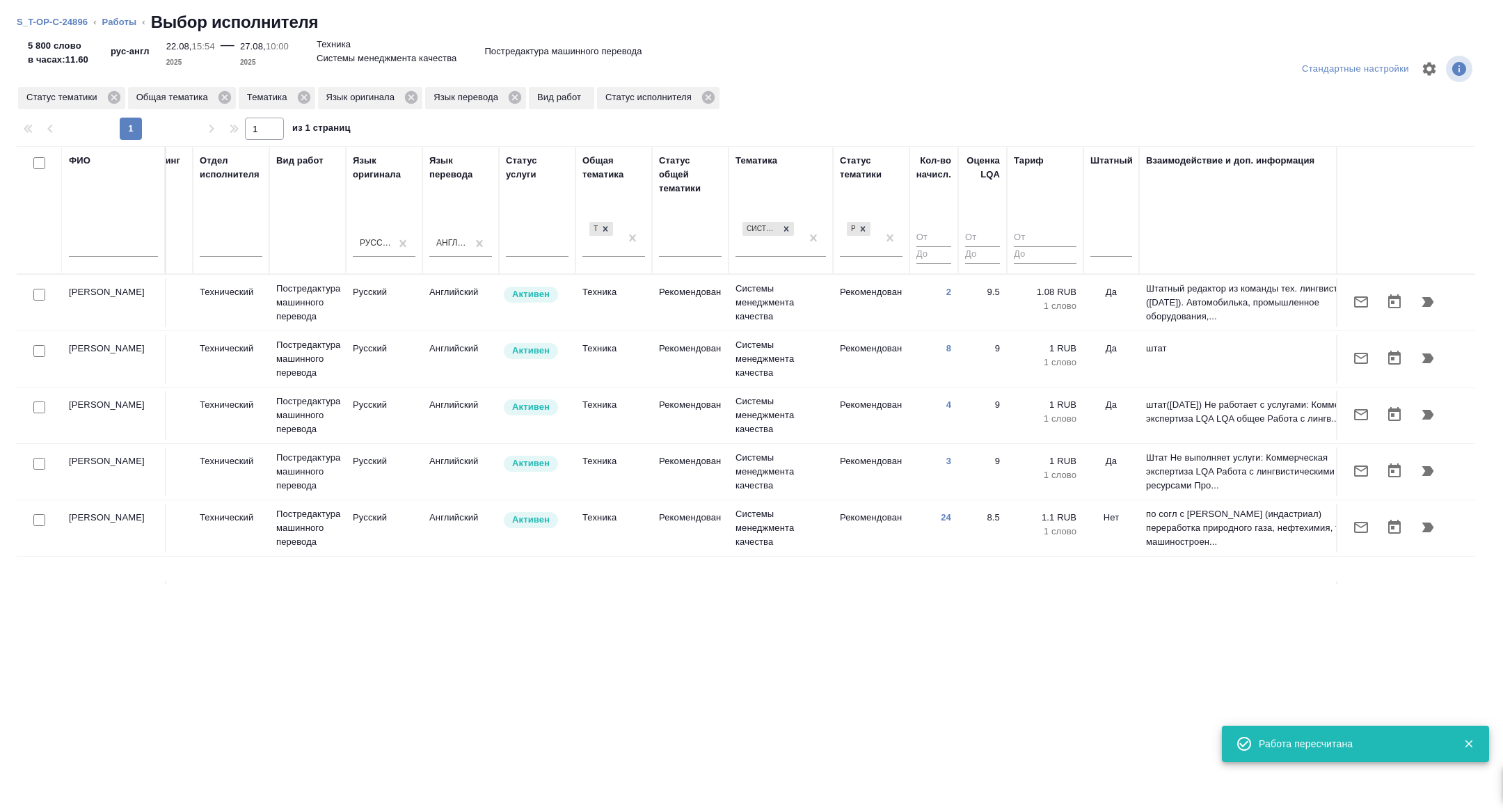
scroll to position [0, 562]
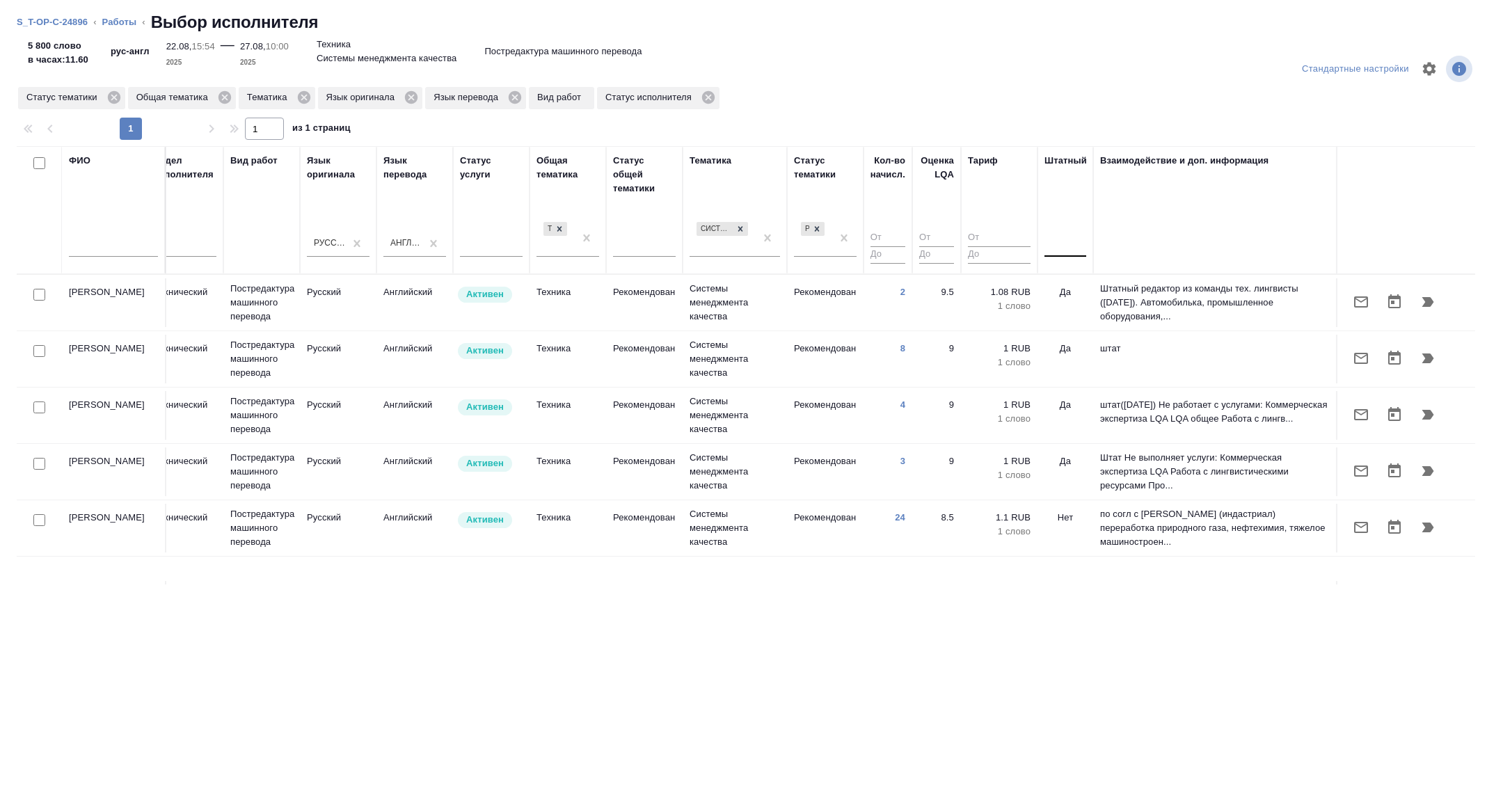
click at [1063, 249] on div at bounding box center [1065, 243] width 41 height 20
click at [1063, 284] on div "Нет" at bounding box center [1148, 287] width 209 height 25
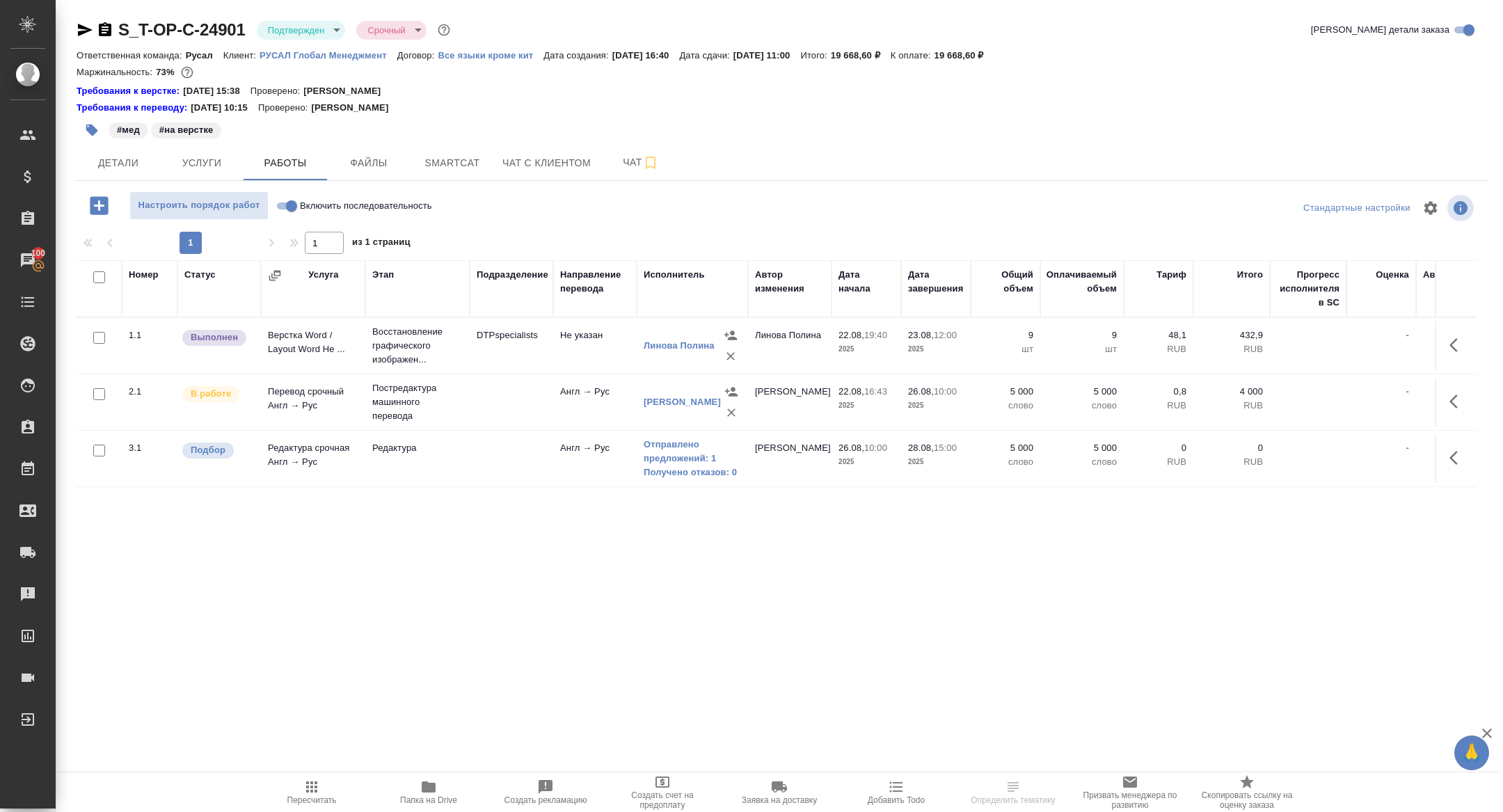
click at [291, 32] on body "🙏 .cls-1 fill:#fff; AWATERA [PERSON_NAME] Спецификации Заказы 100 Чаты Todo Про…" at bounding box center [752, 406] width 1503 height 812
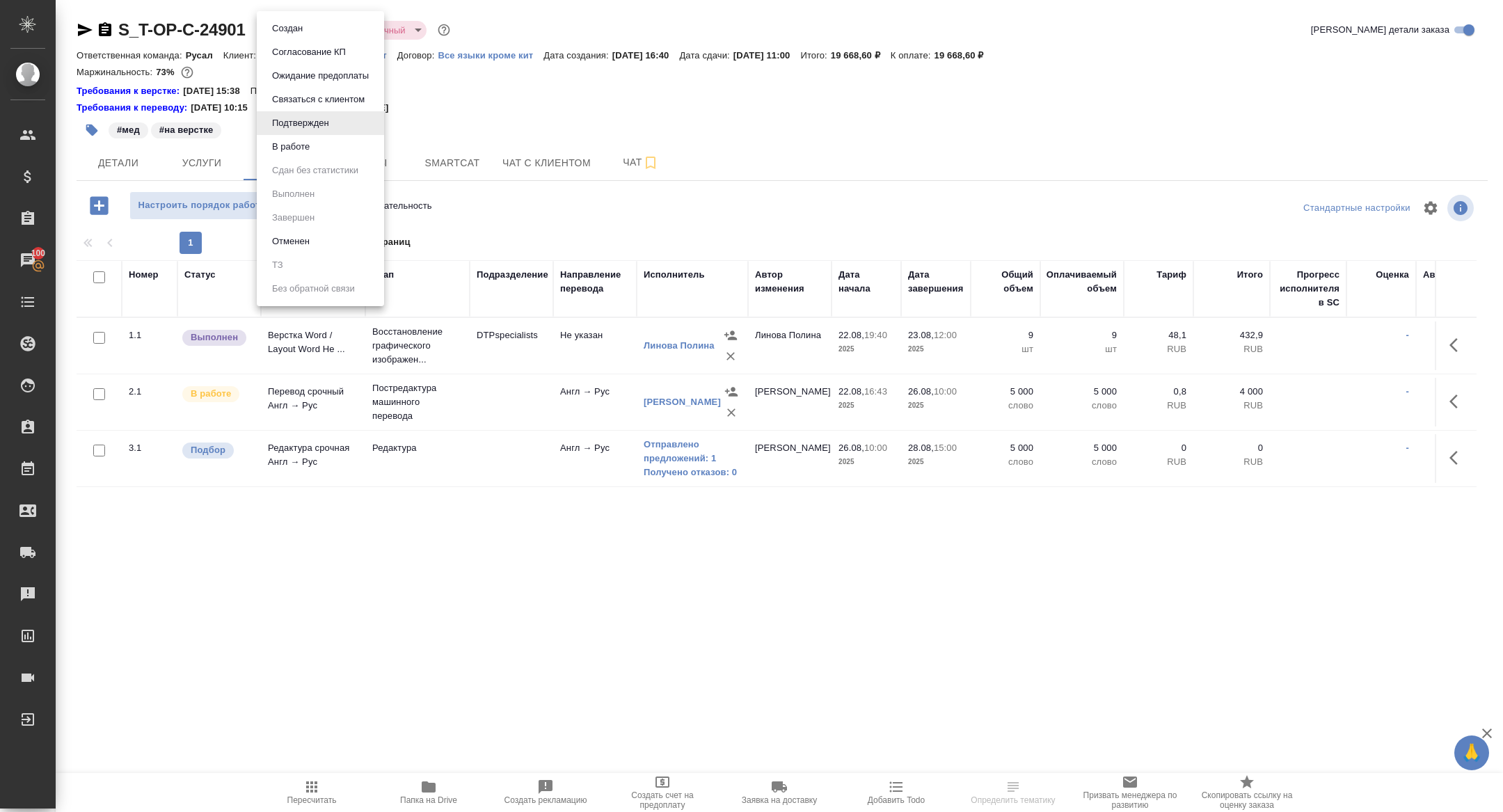
click at [286, 37] on button "В работе" at bounding box center [287, 29] width 39 height 15
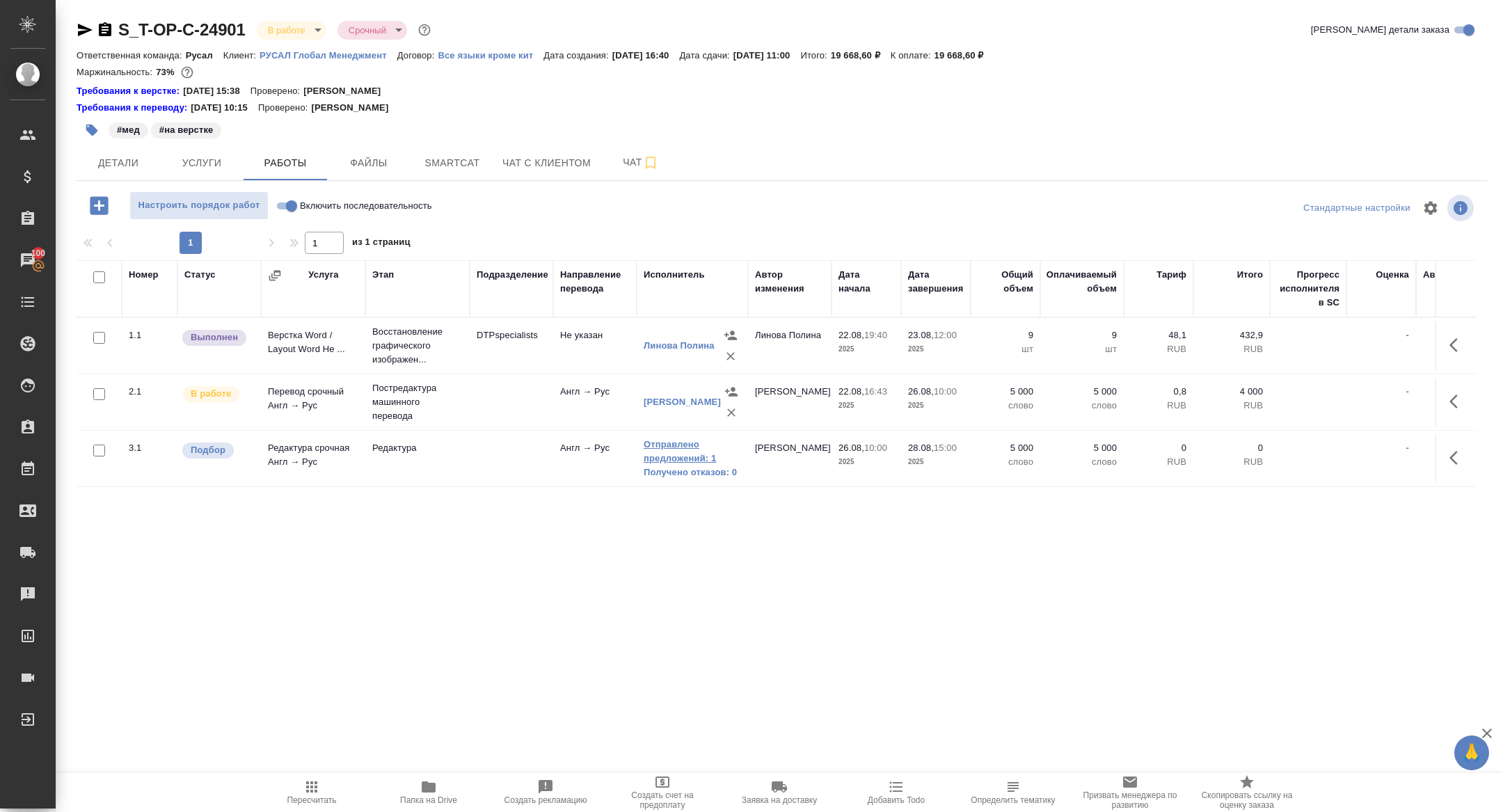
click at [687, 453] on link "Отправлено предложений: 1" at bounding box center [692, 451] width 97 height 28
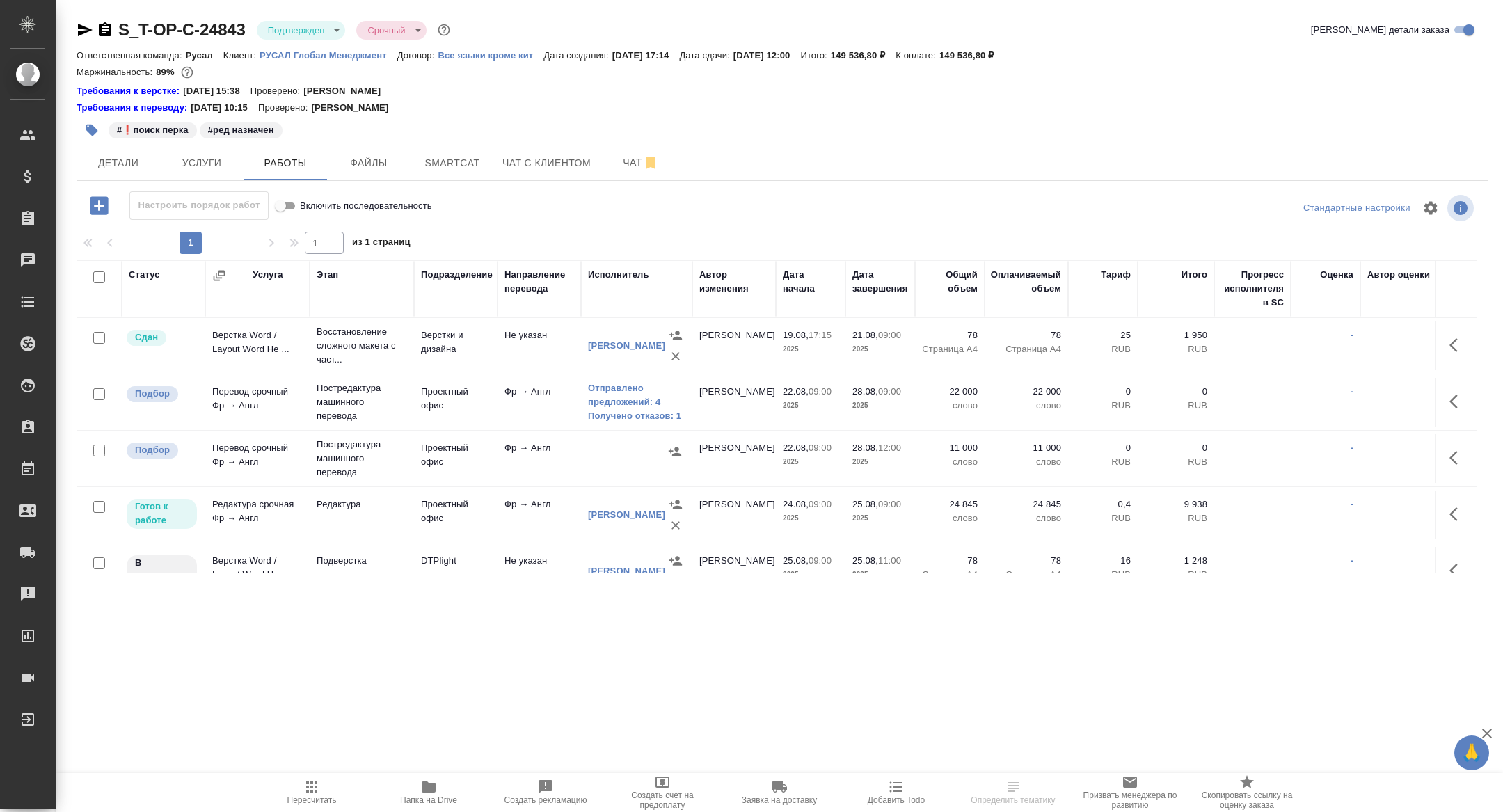
click at [612, 391] on link "Отправлено предложений: 4" at bounding box center [636, 395] width 97 height 28
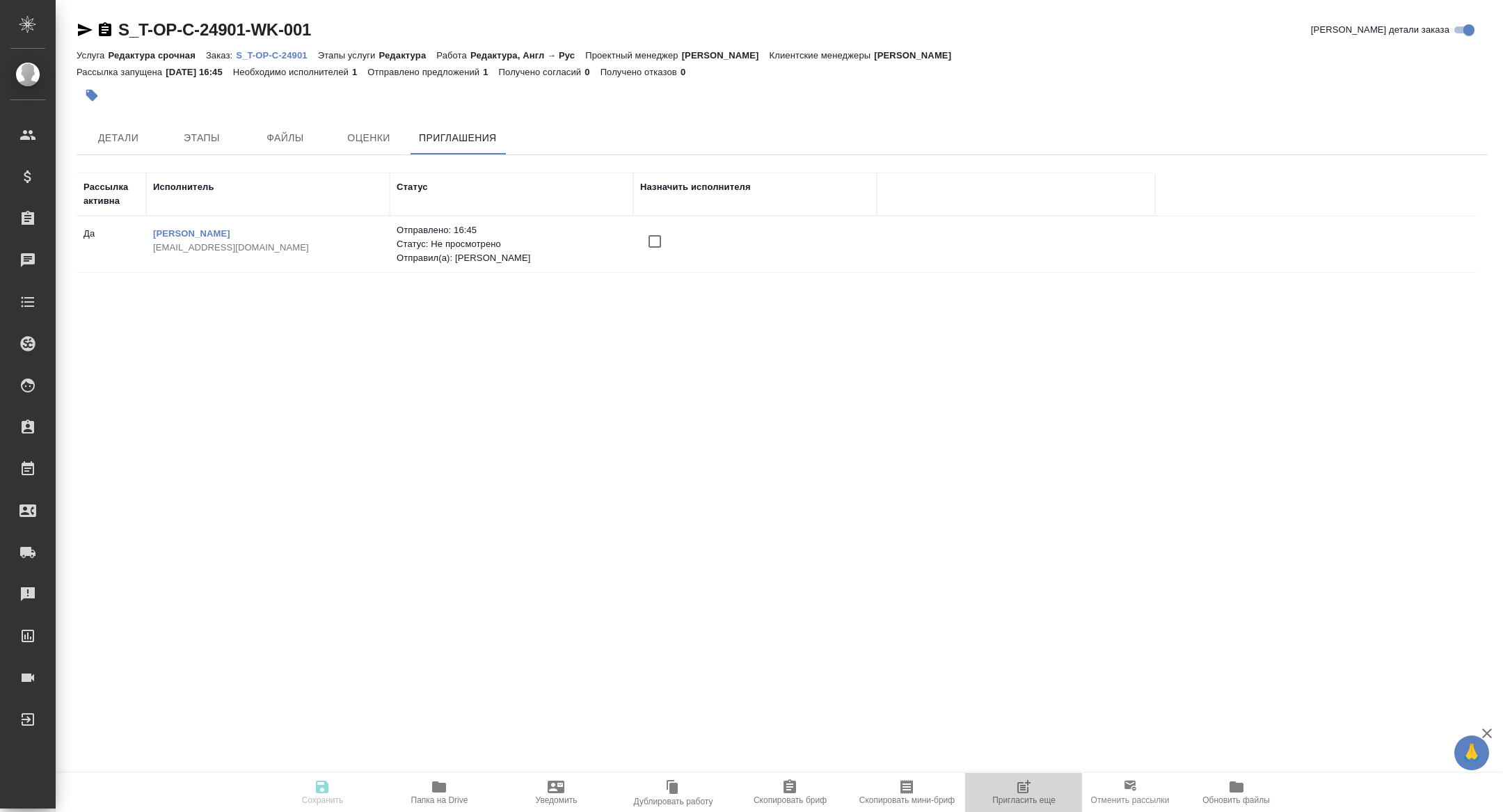
click at [1008, 790] on span "Пригласить еще" at bounding box center [1023, 792] width 100 height 27
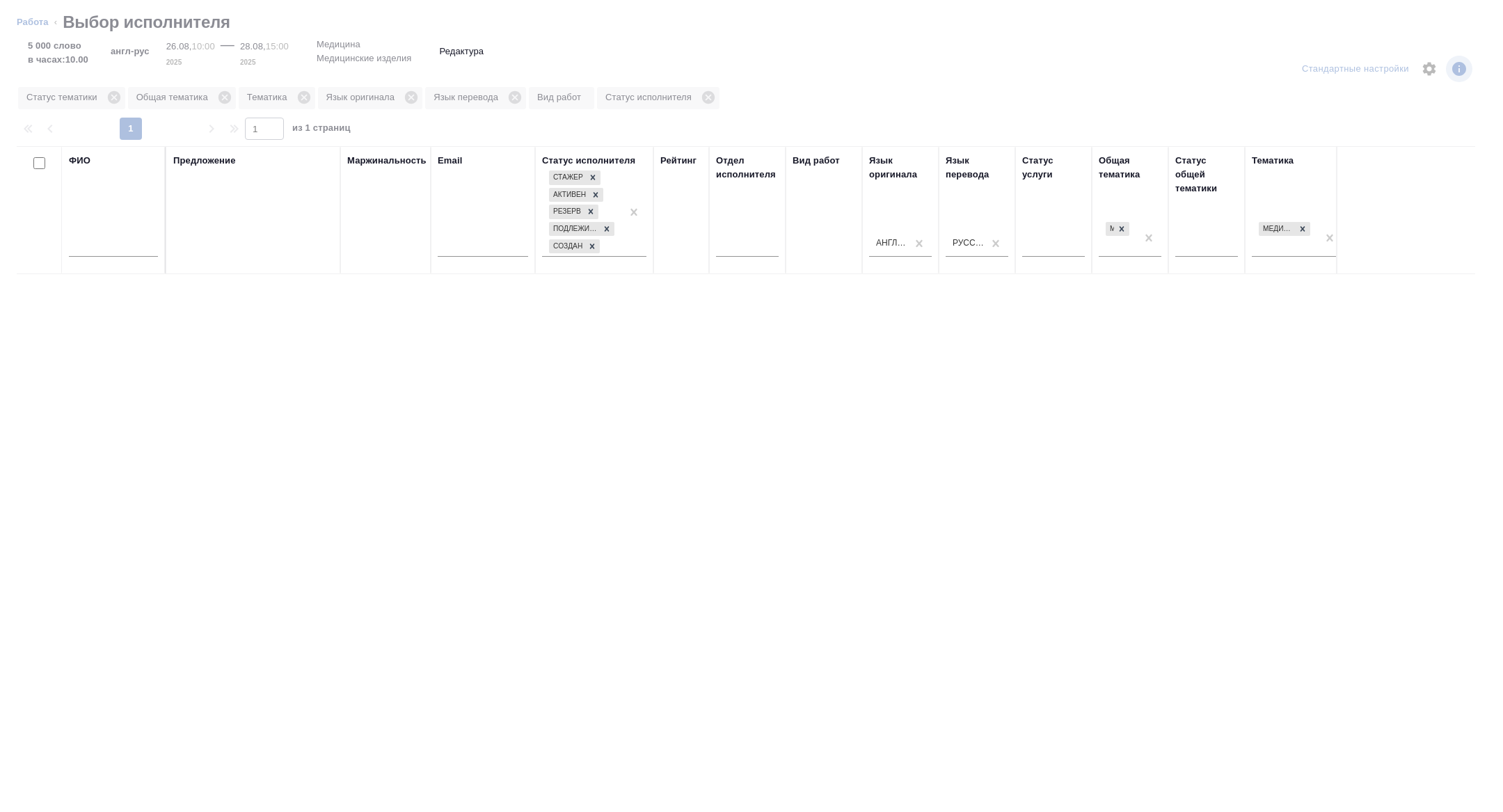
click at [91, 250] on input "text" at bounding box center [113, 248] width 89 height 17
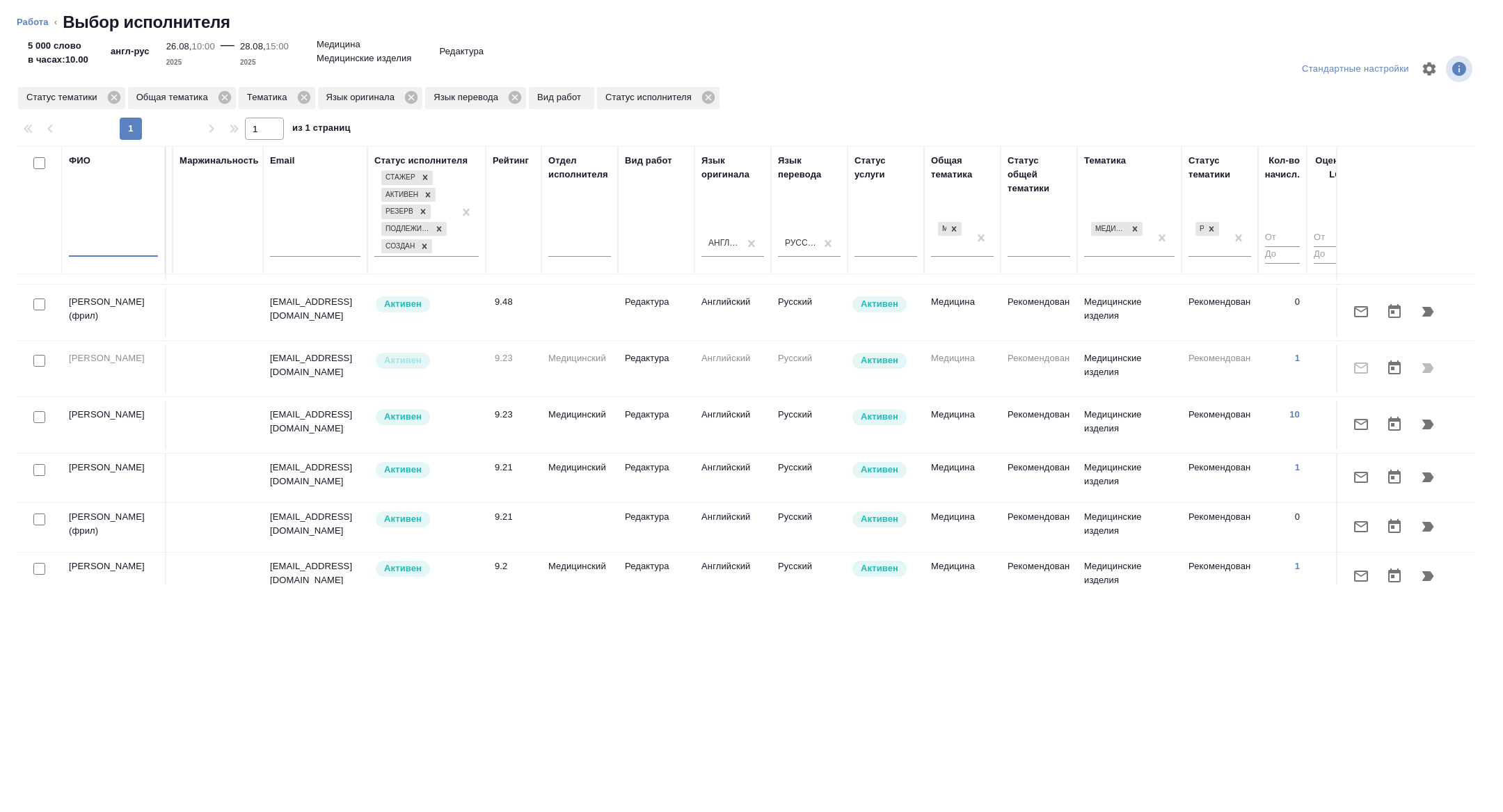
scroll to position [47, 562]
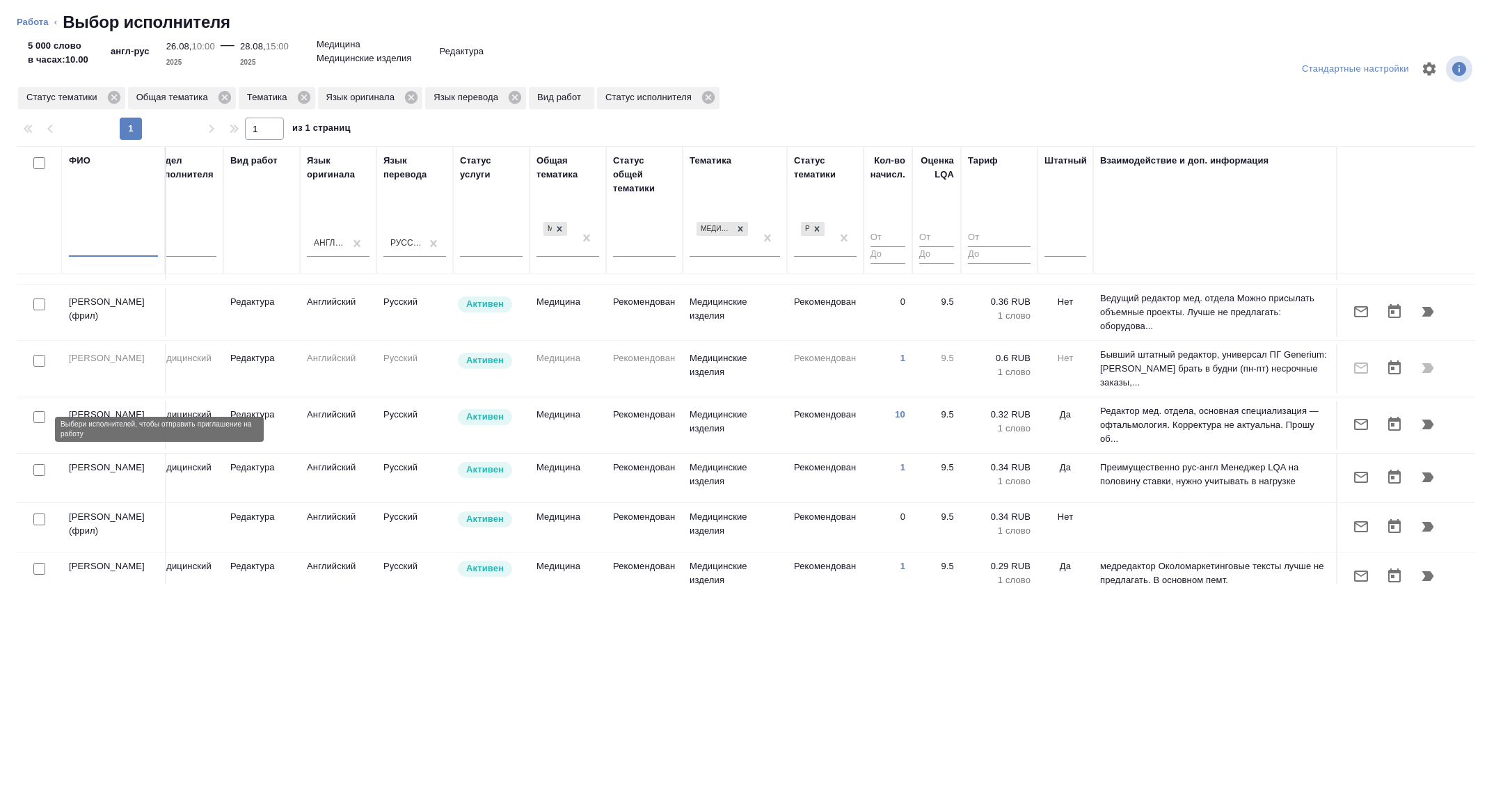
click at [37, 423] on input "checkbox" at bounding box center [39, 417] width 12 height 12
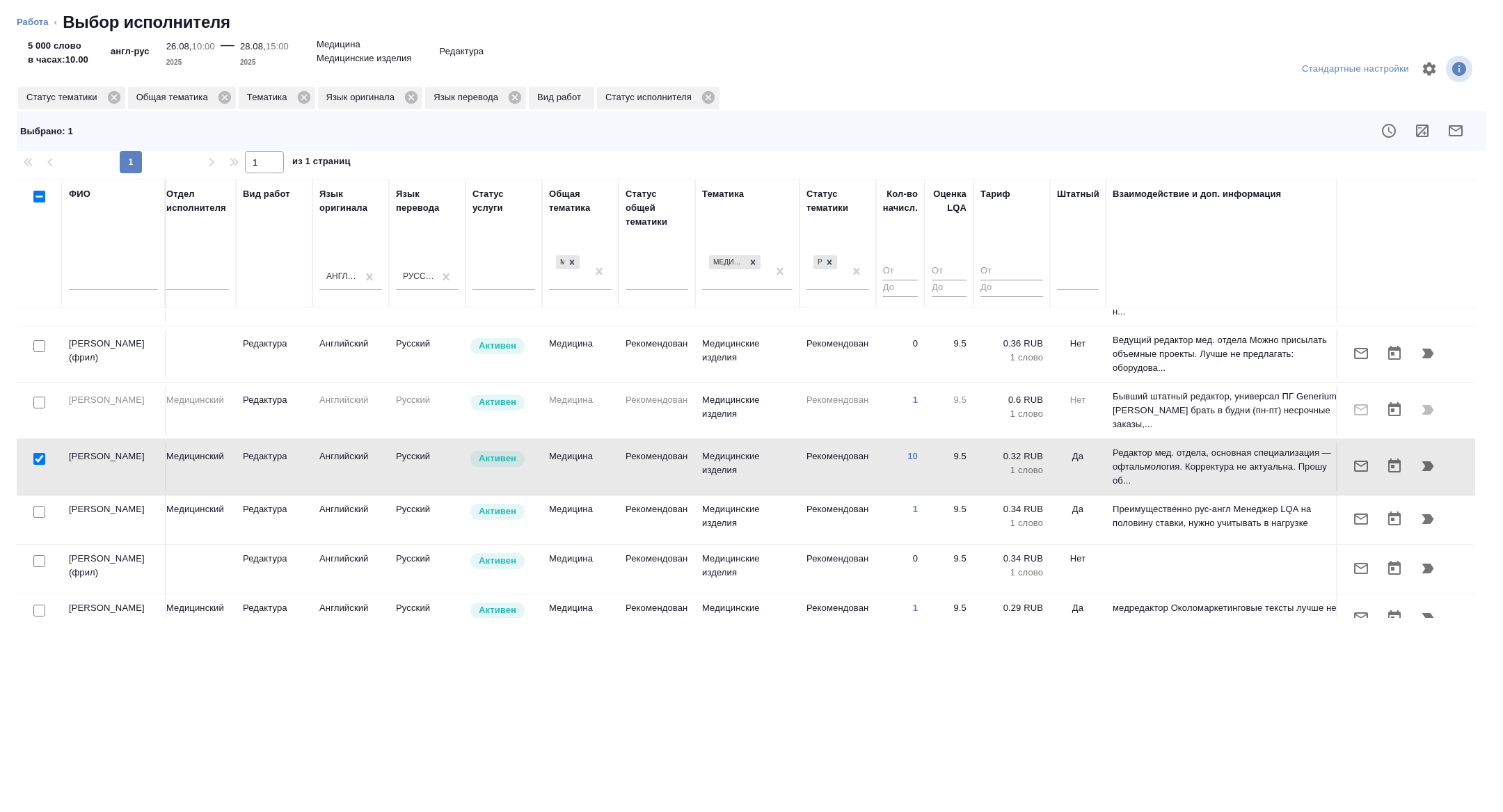
scroll to position [39, 0]
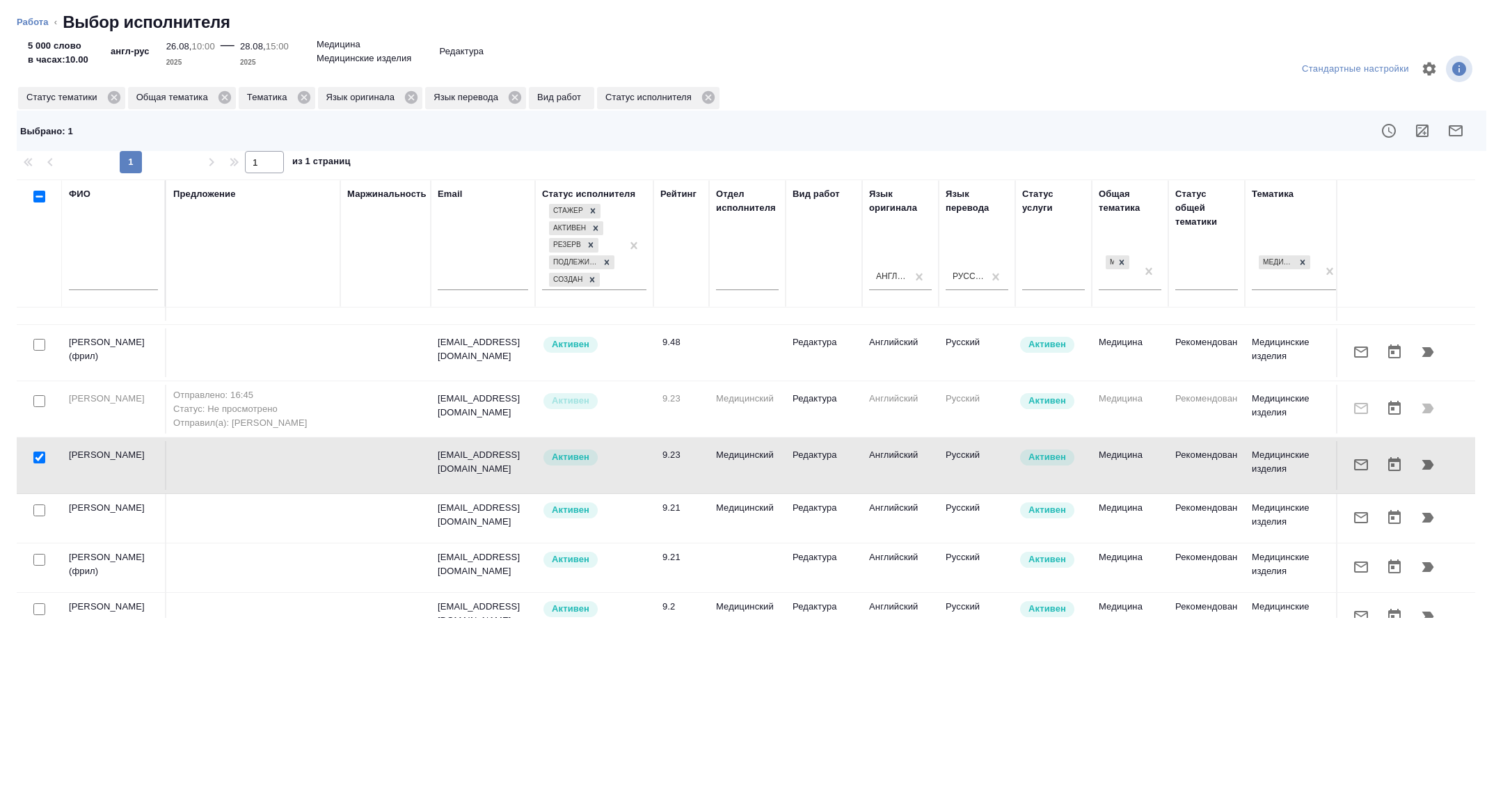
click at [37, 463] on input "checkbox" at bounding box center [39, 457] width 12 height 12
checkbox input "false"
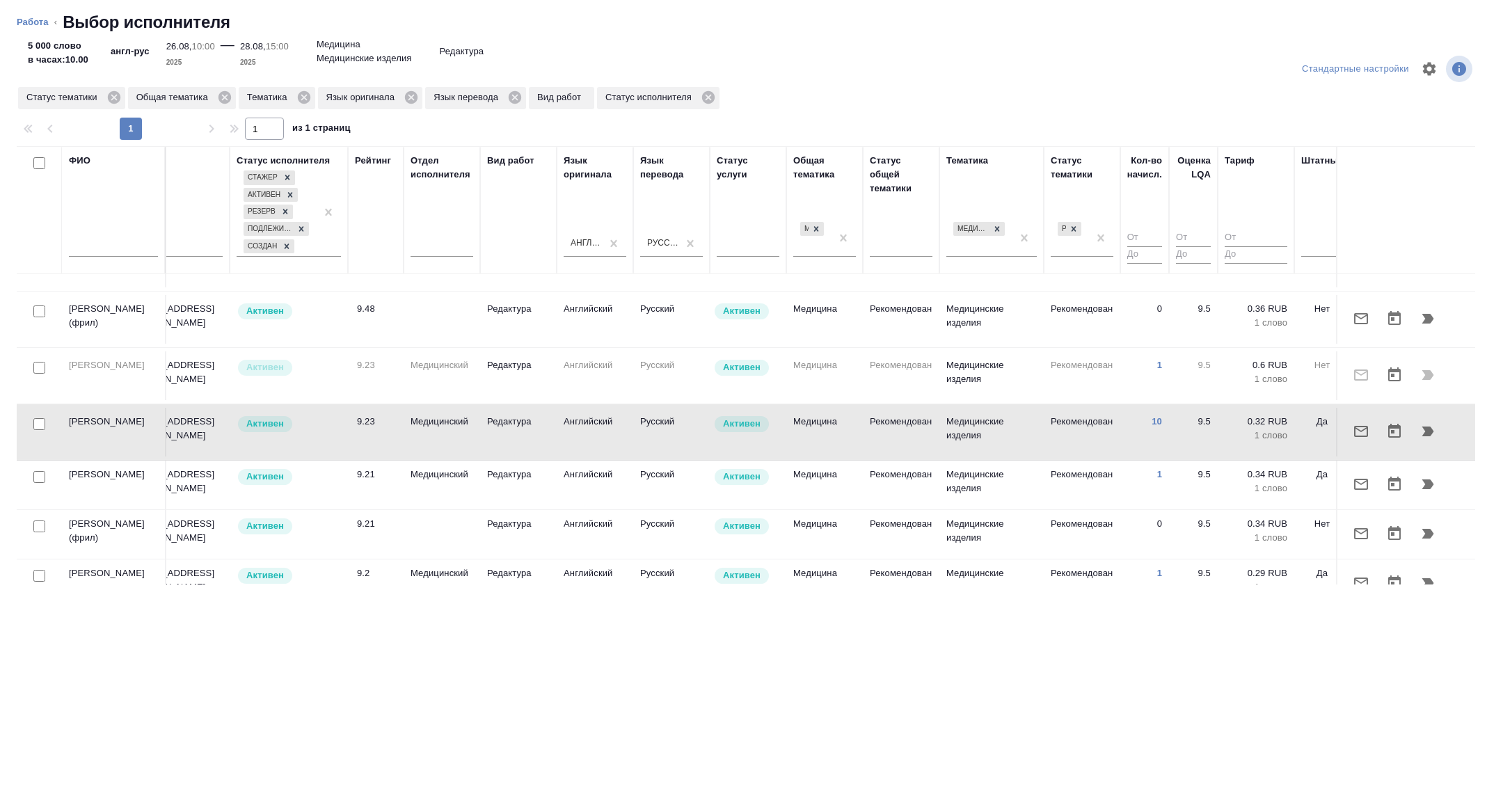
scroll to position [39, 480]
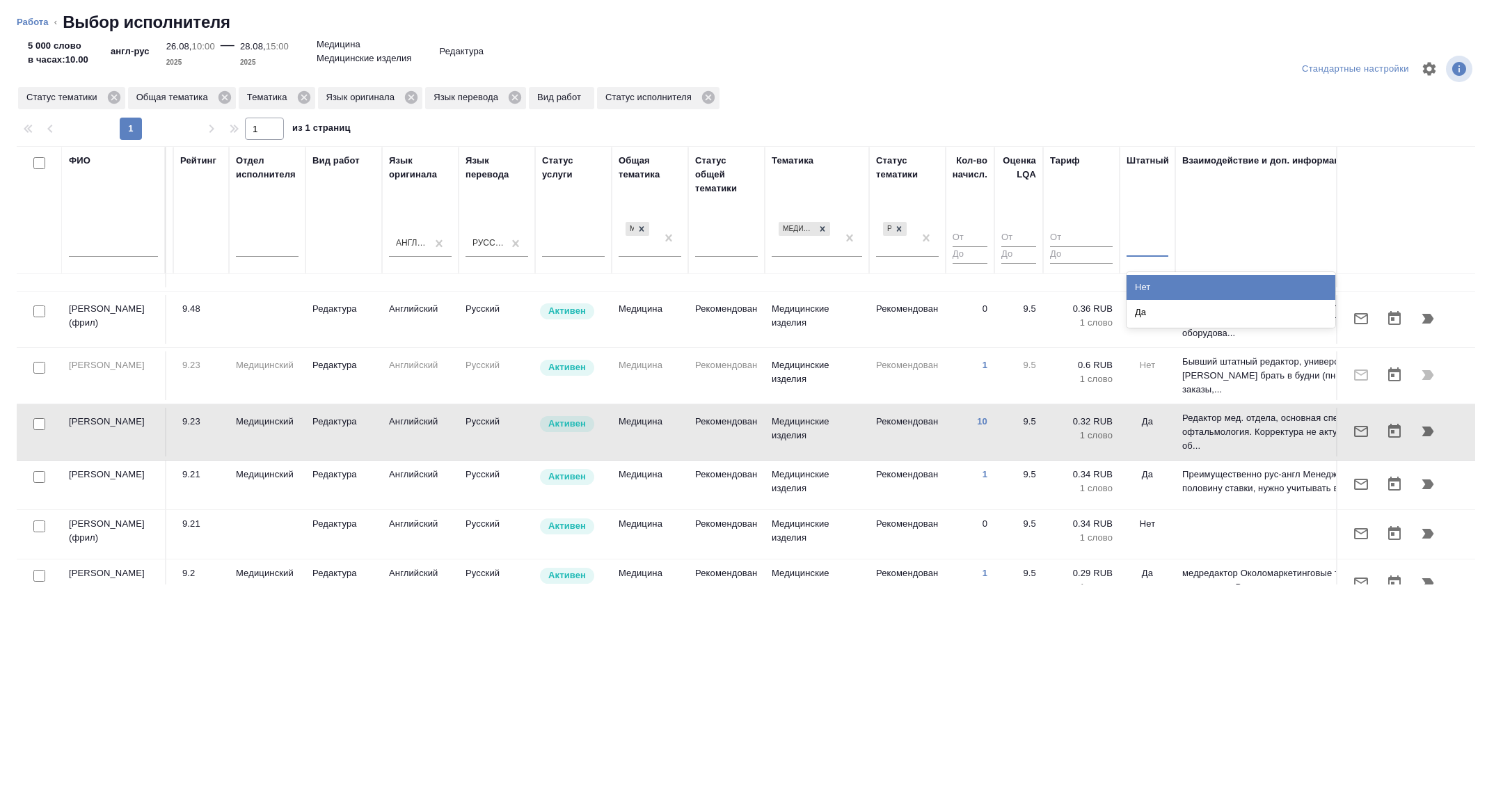
click at [1141, 238] on div at bounding box center [1146, 243] width 41 height 20
click at [1156, 297] on div "Нет" at bounding box center [1230, 287] width 209 height 25
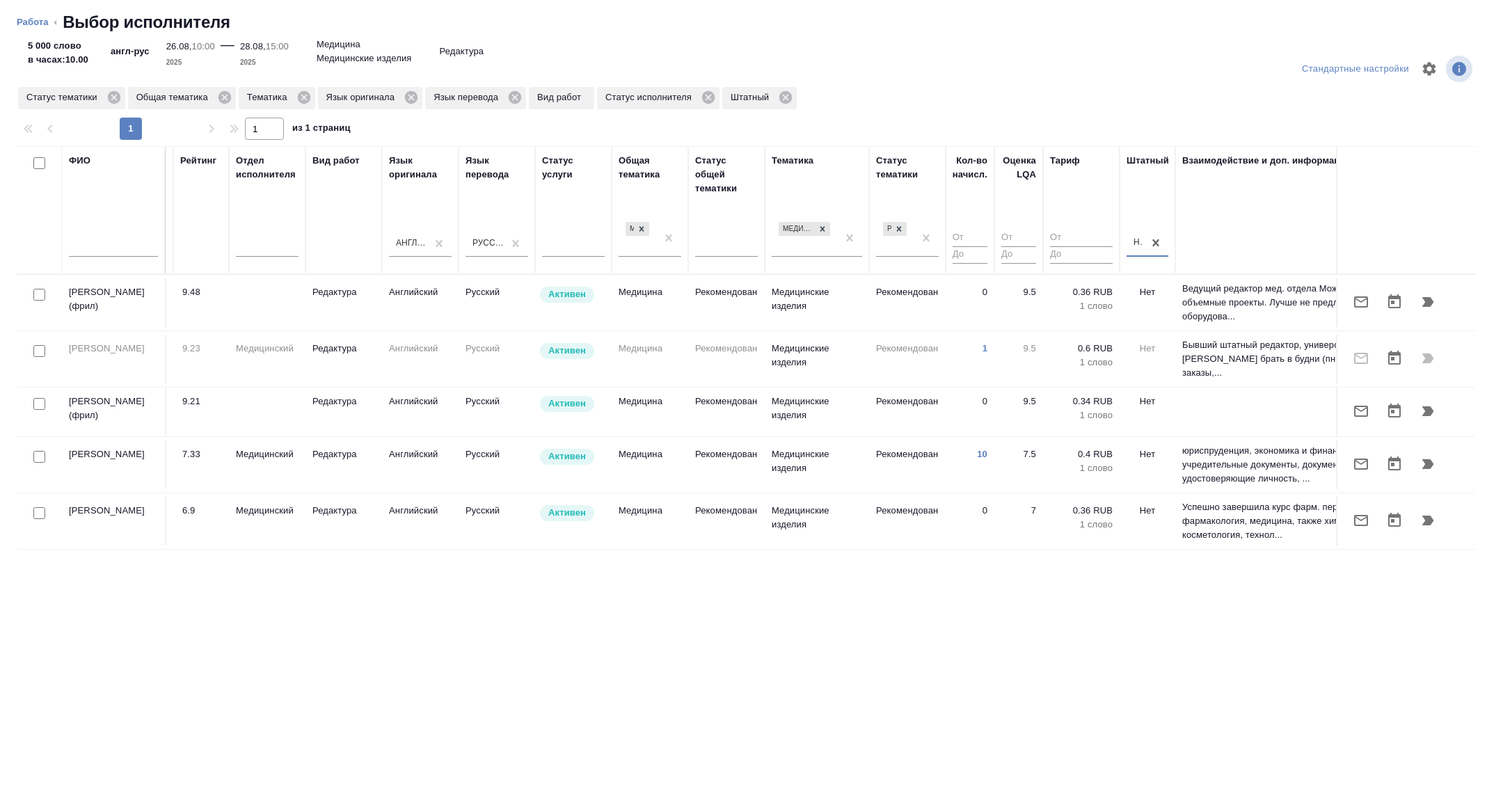
scroll to position [0, 480]
click at [1356, 473] on icon "button" at bounding box center [1361, 463] width 16 height 16
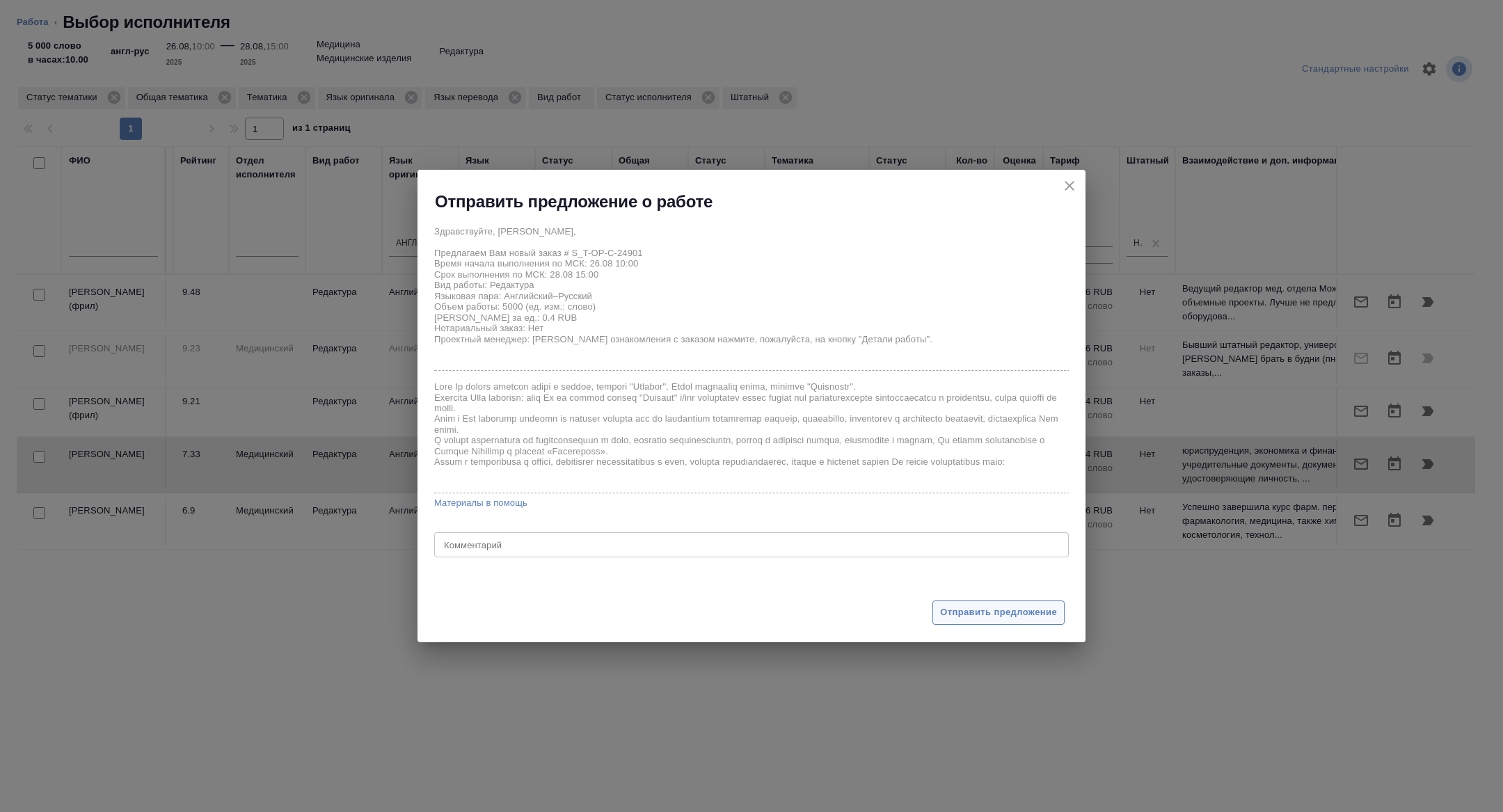
click at [1033, 609] on span "Отправить предложение" at bounding box center [998, 612] width 117 height 16
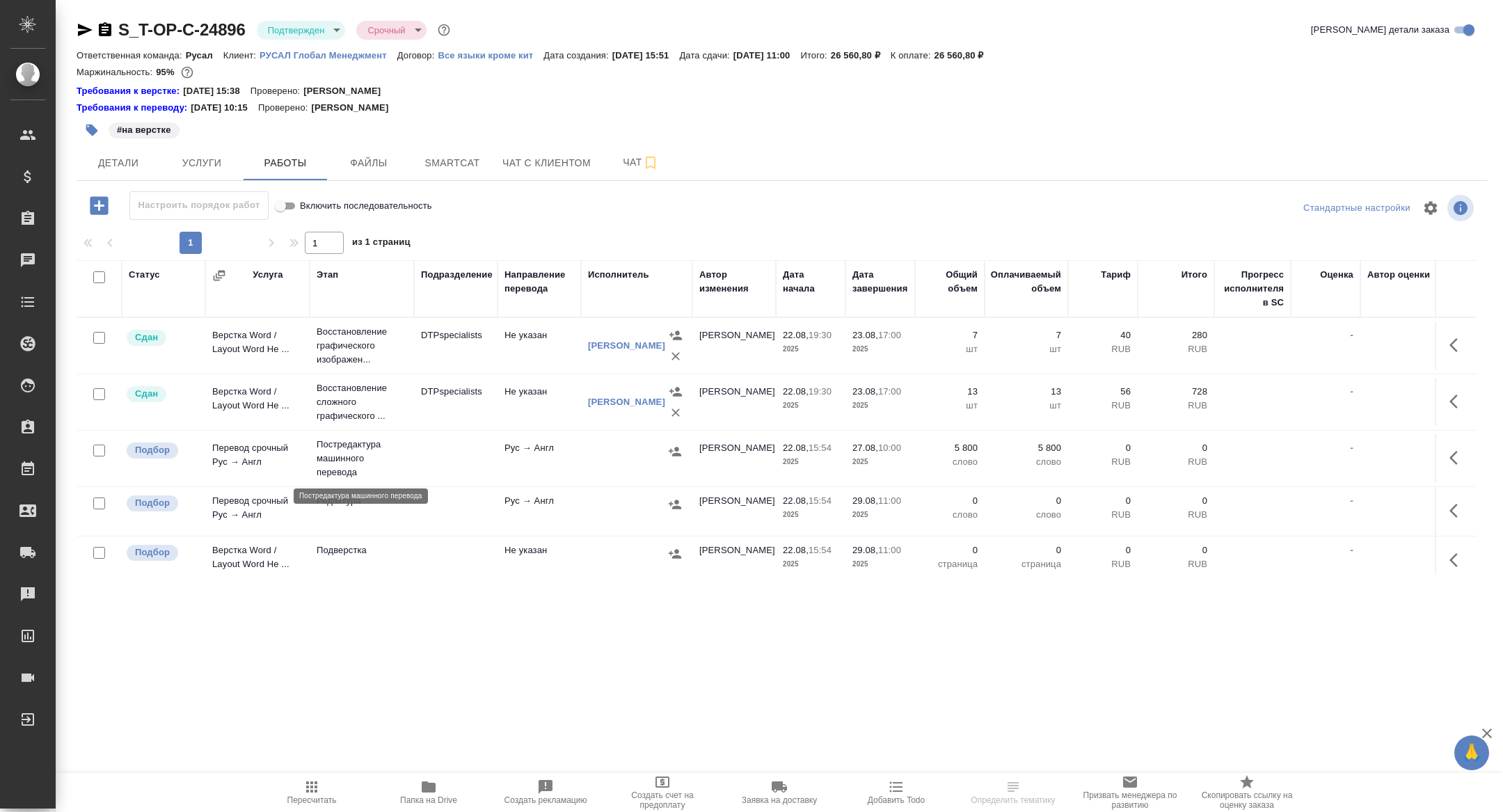
click at [350, 455] on p "Постредактура машинного перевода" at bounding box center [361, 457] width 90 height 41
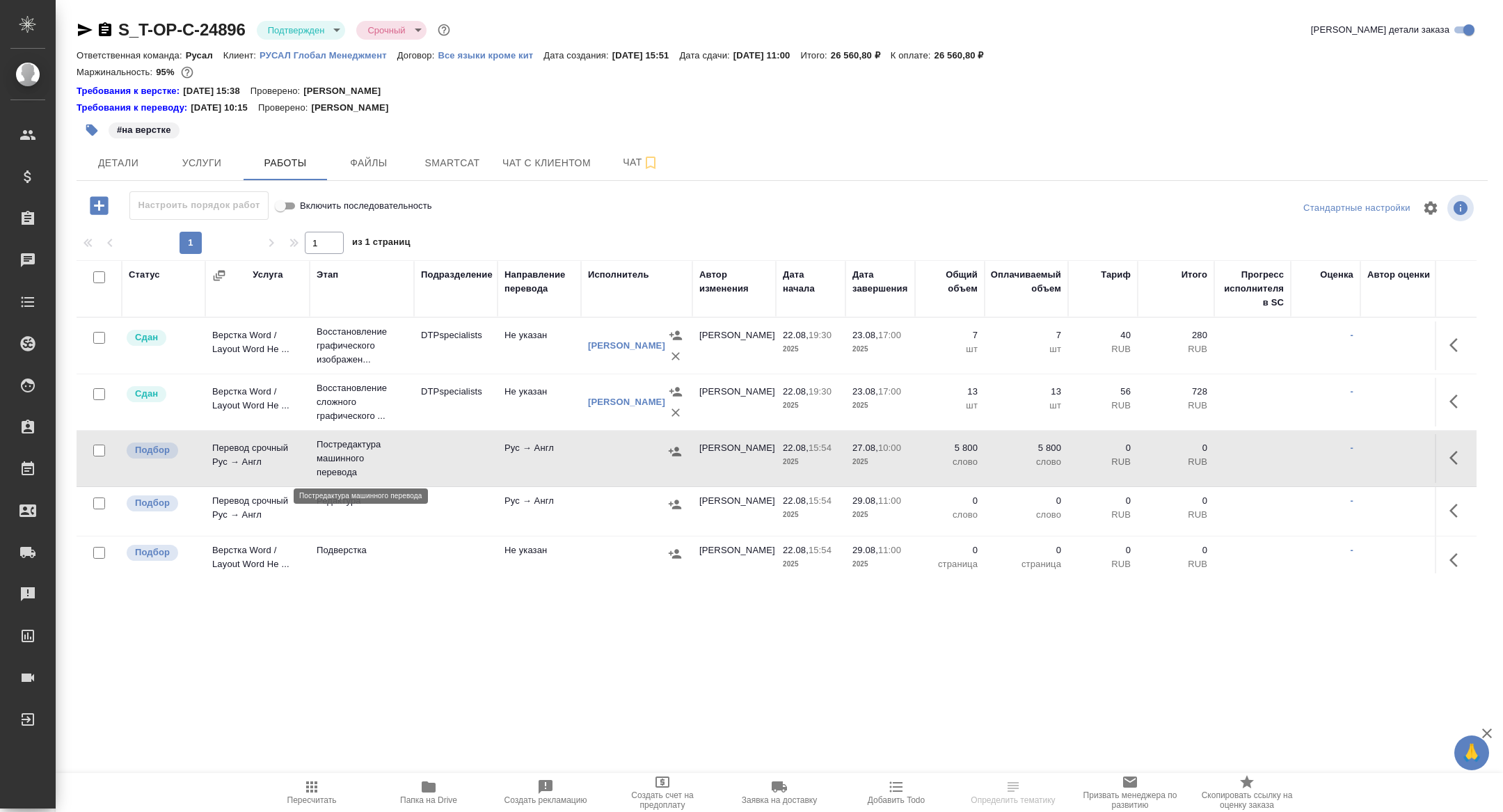
click at [350, 455] on p "Постредактура машинного перевода" at bounding box center [361, 457] width 90 height 41
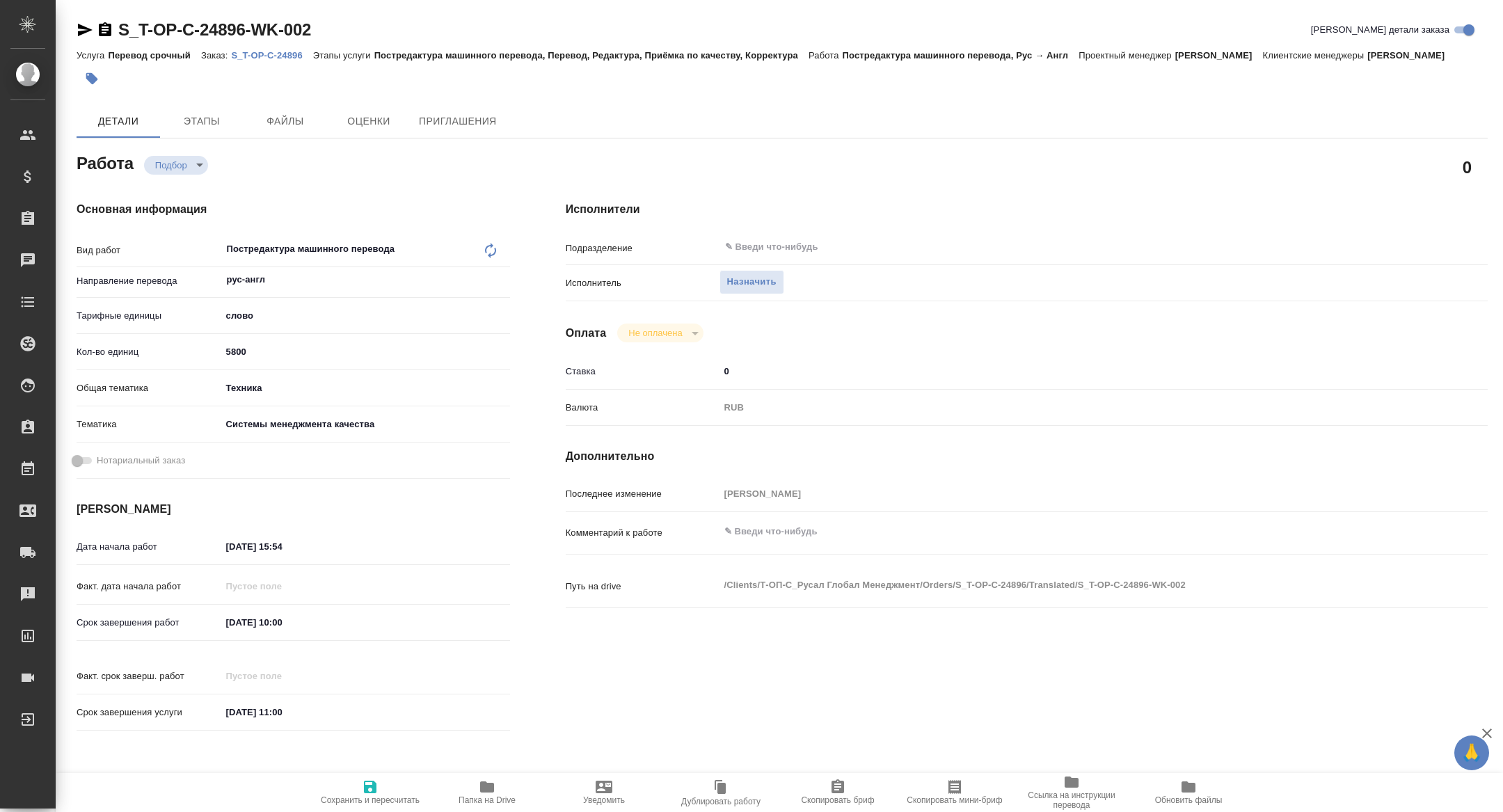
type textarea "x"
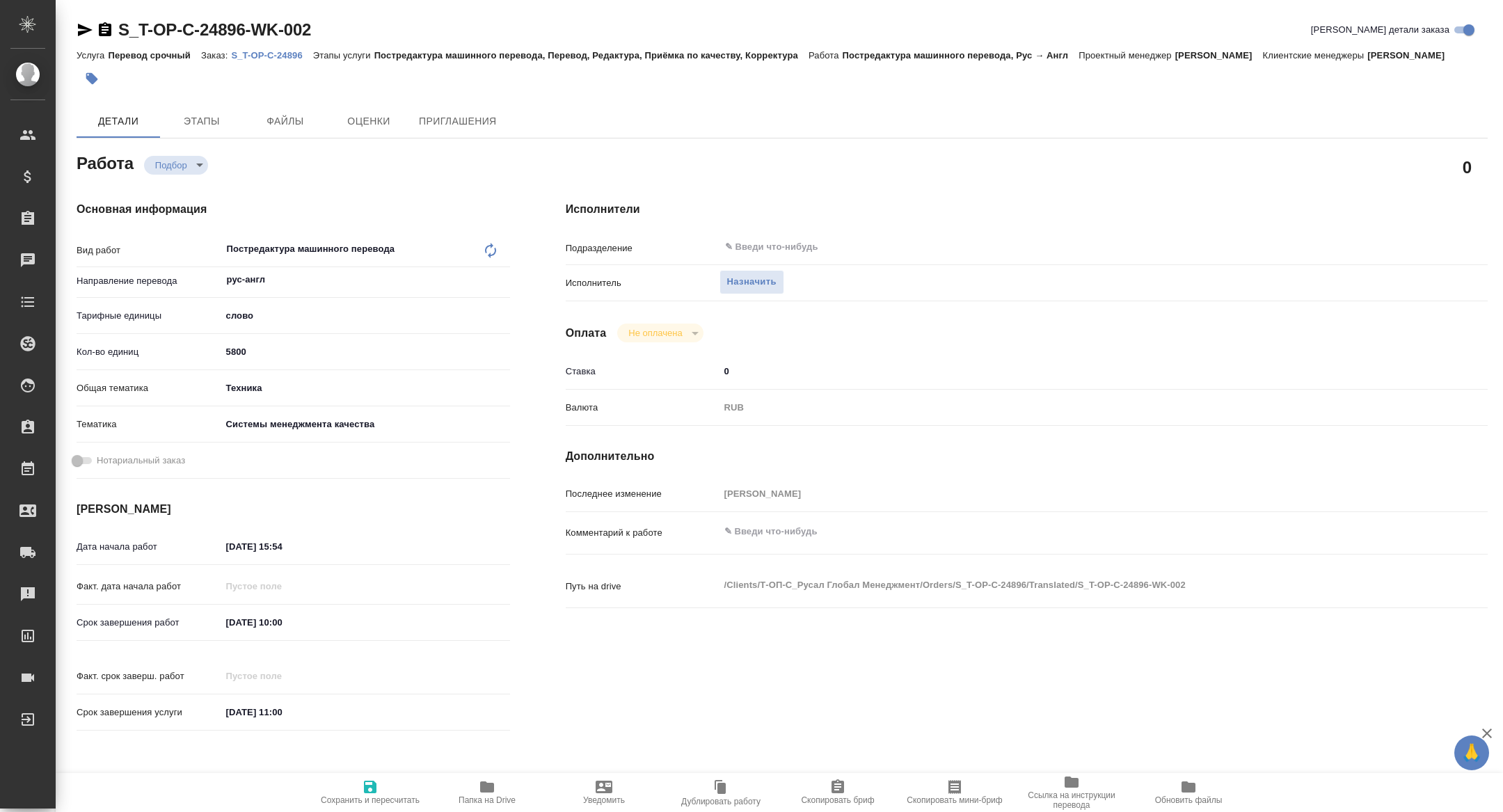
type textarea "x"
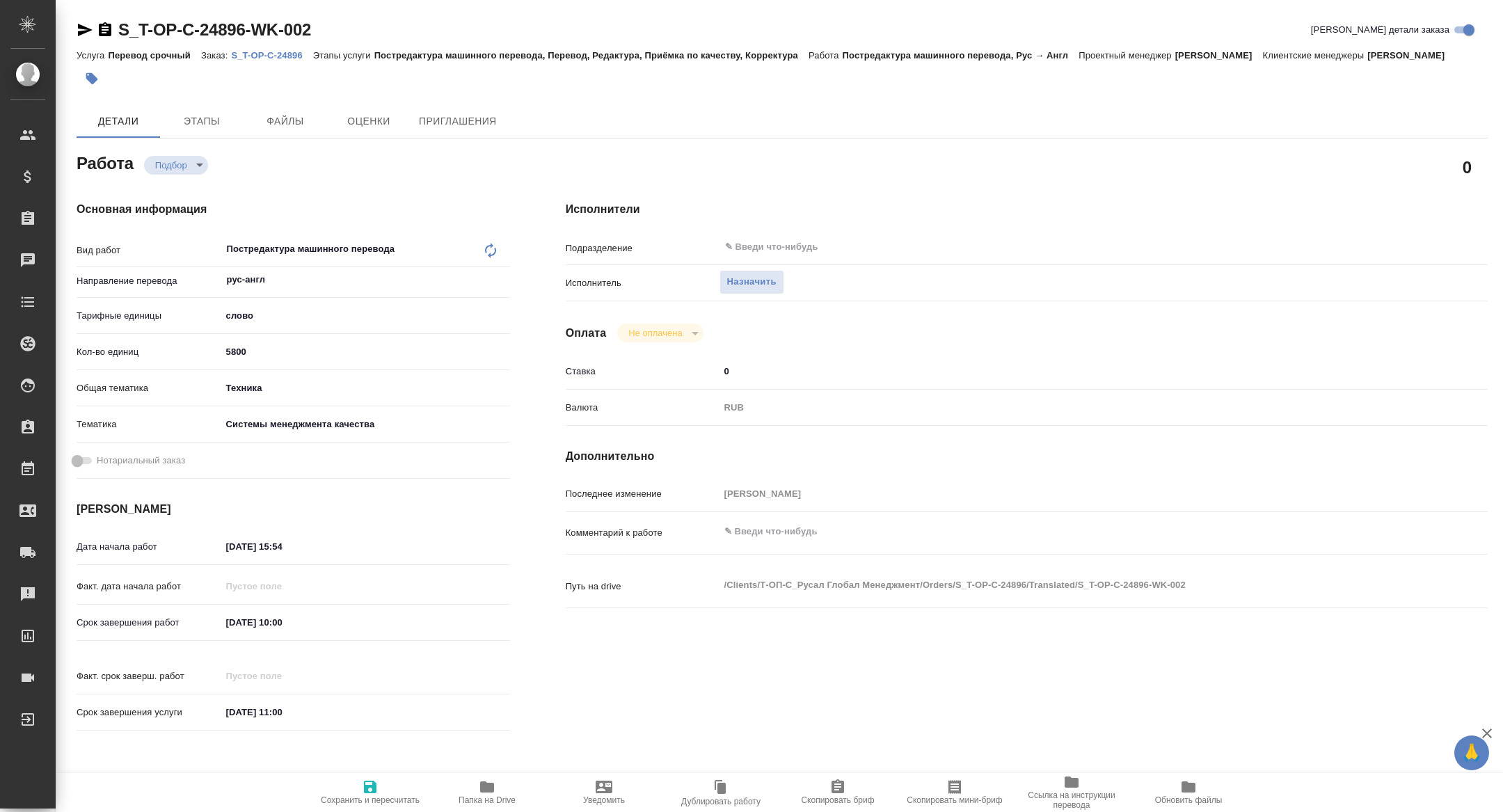
type textarea "x"
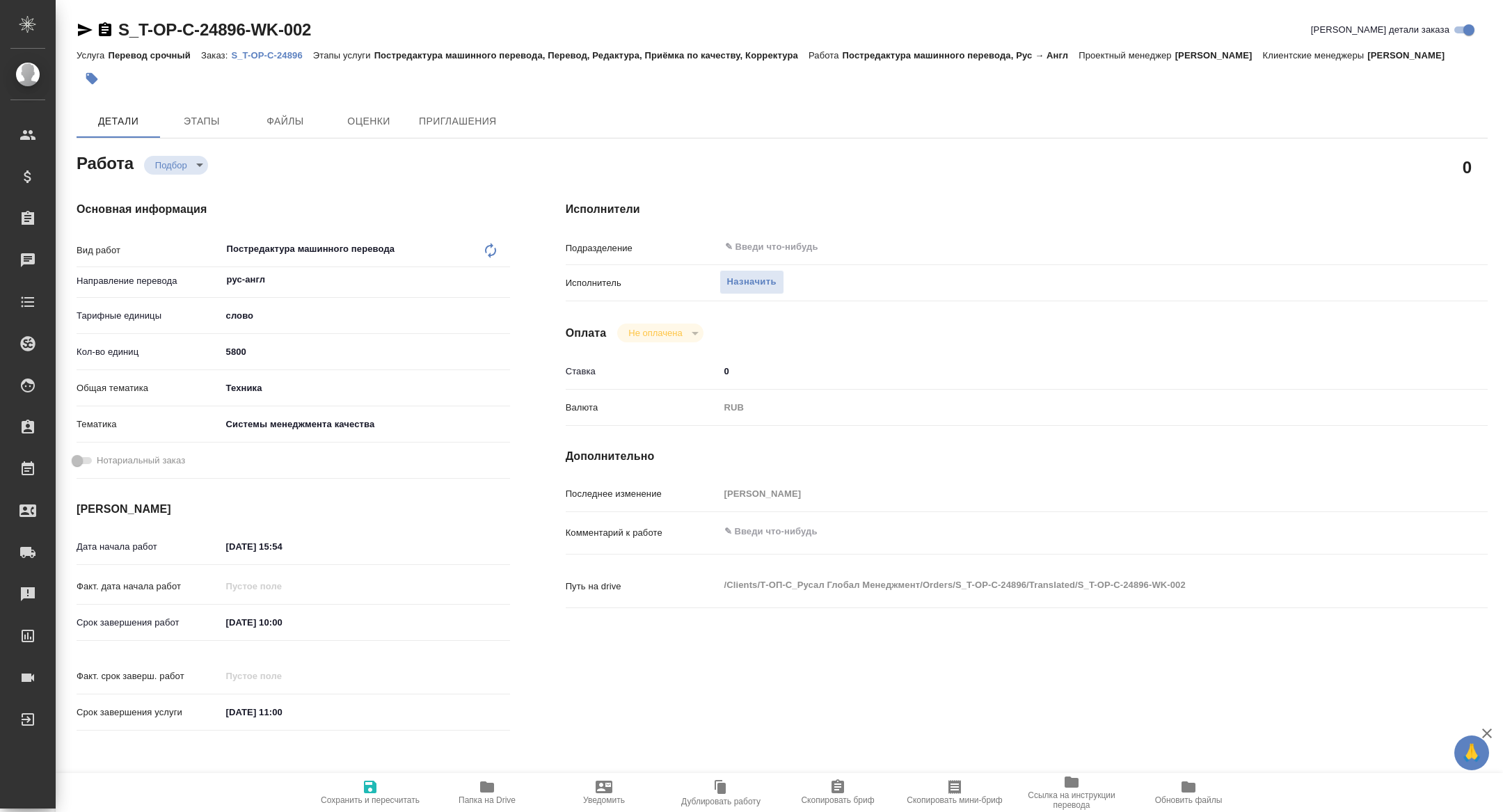
type textarea "x"
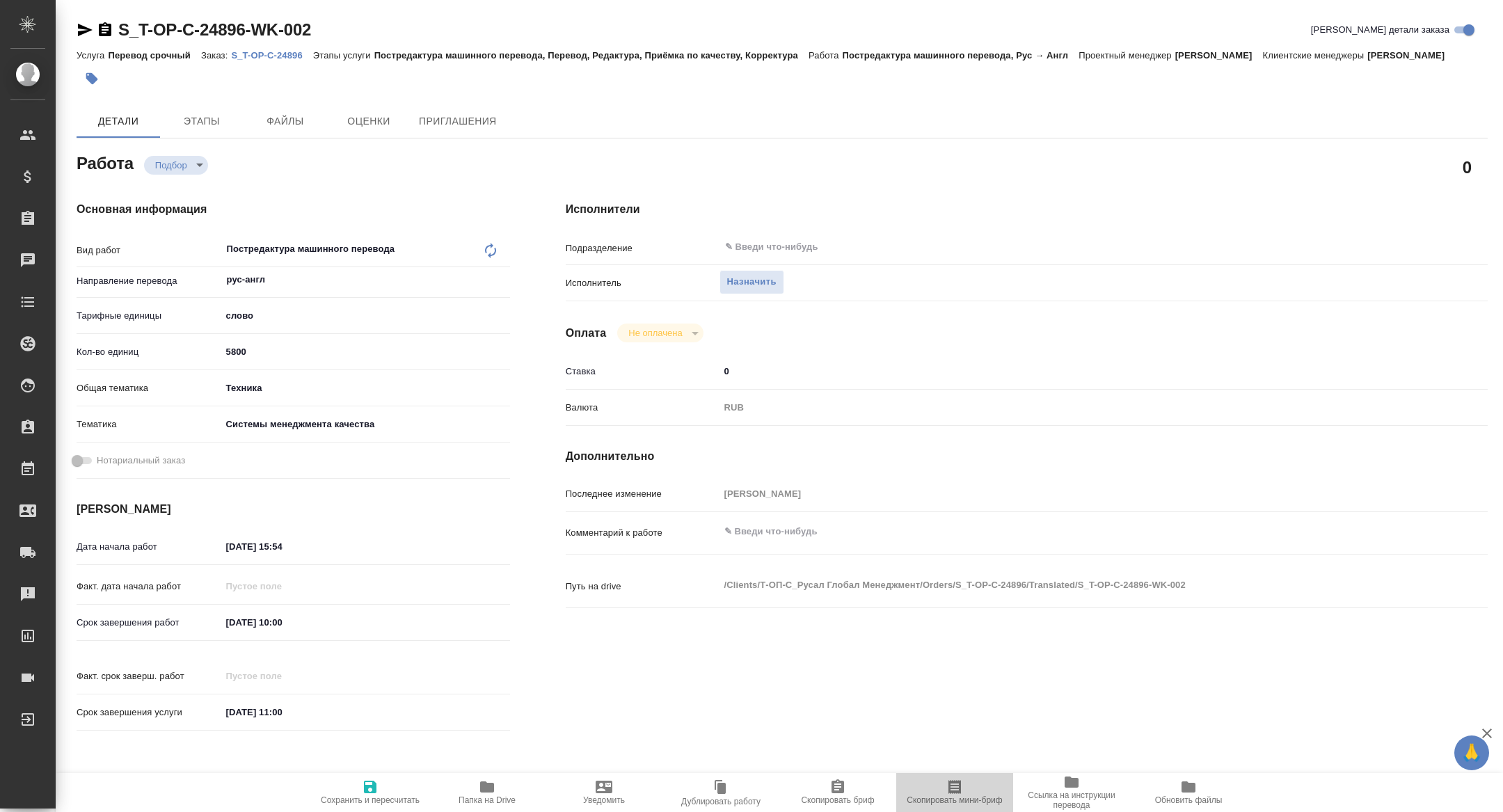
click at [977, 793] on span "Скопировать мини-бриф" at bounding box center [954, 792] width 100 height 27
type textarea "x"
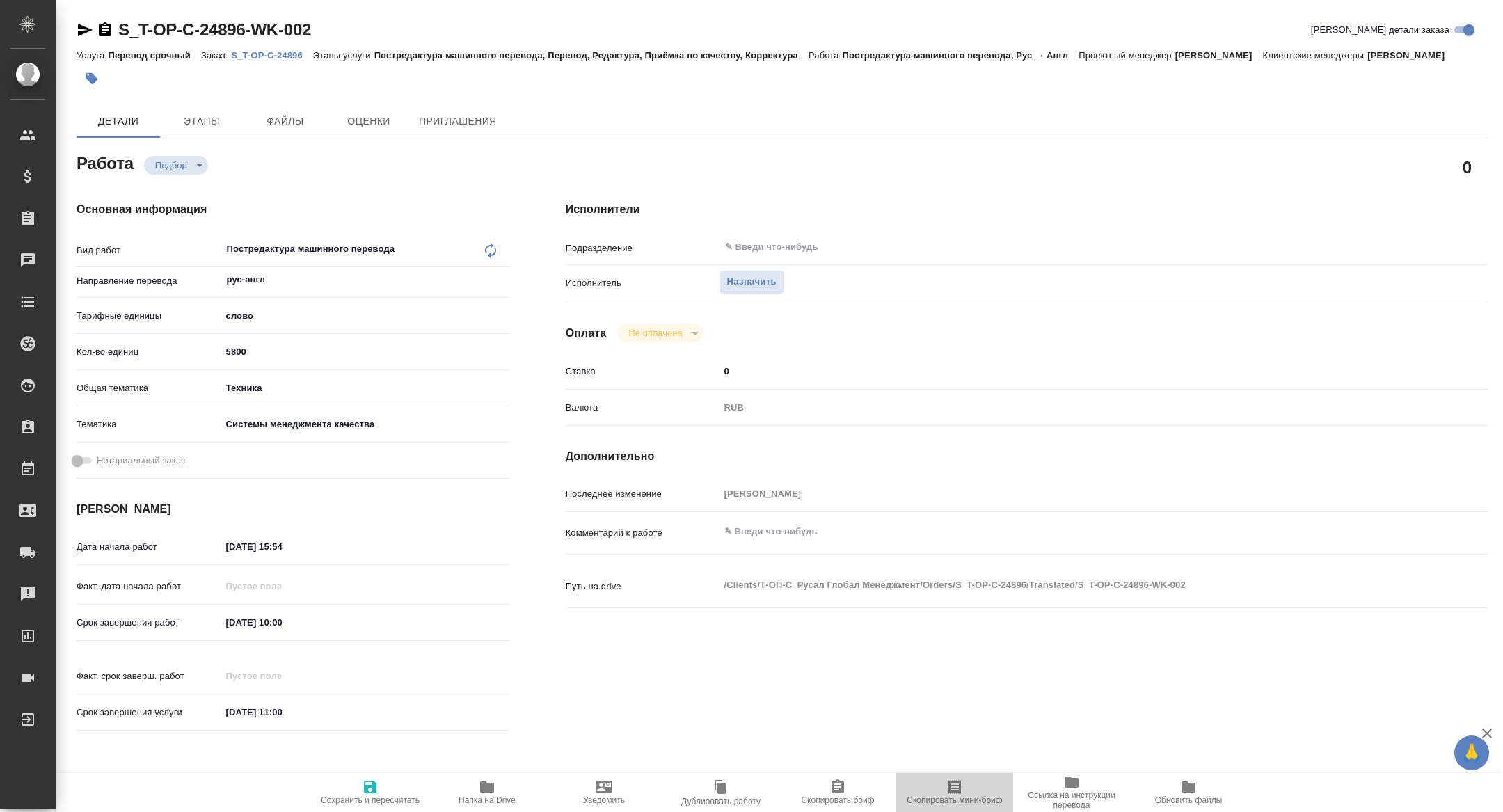
type textarea "x"
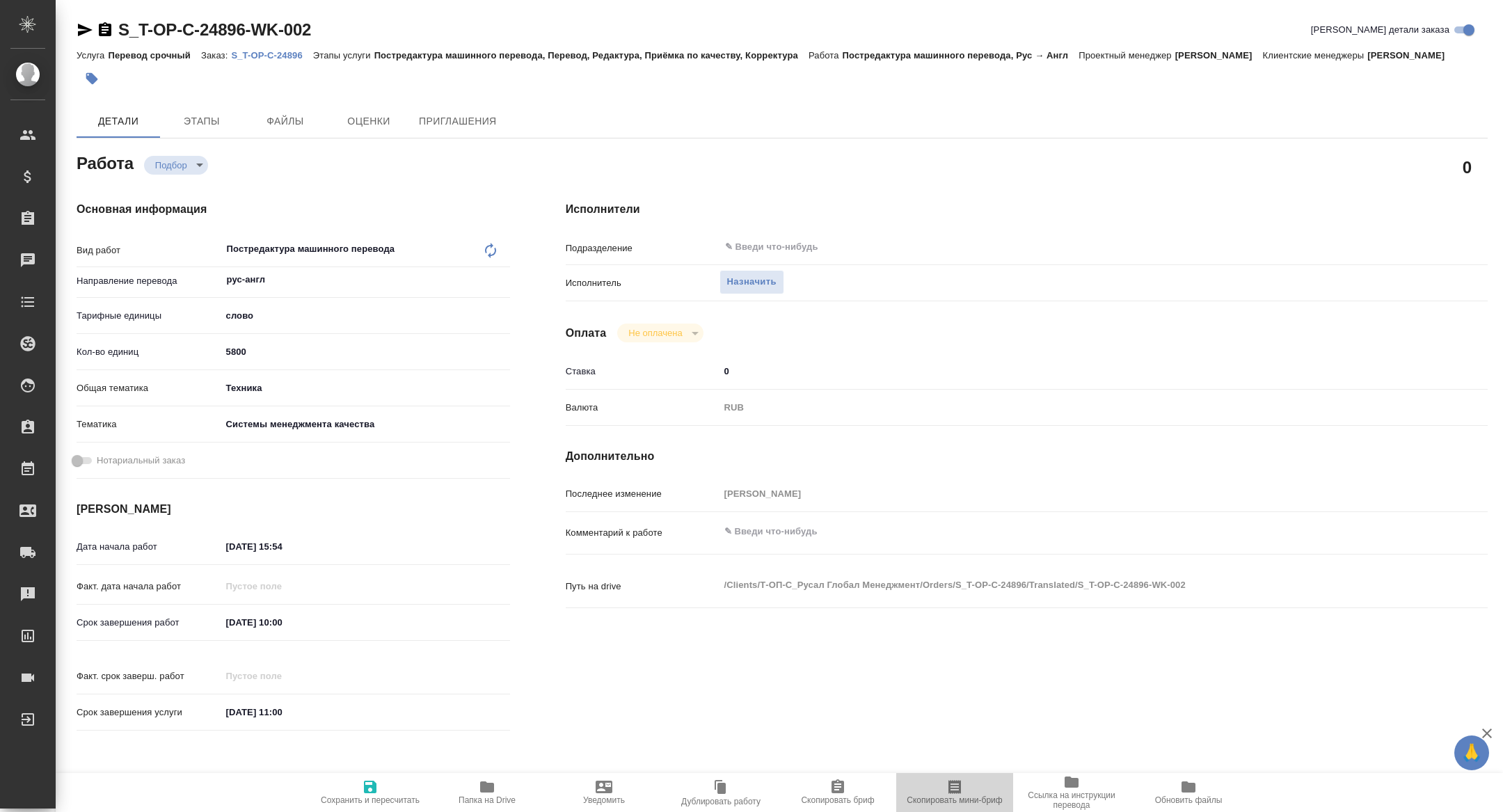
type textarea "x"
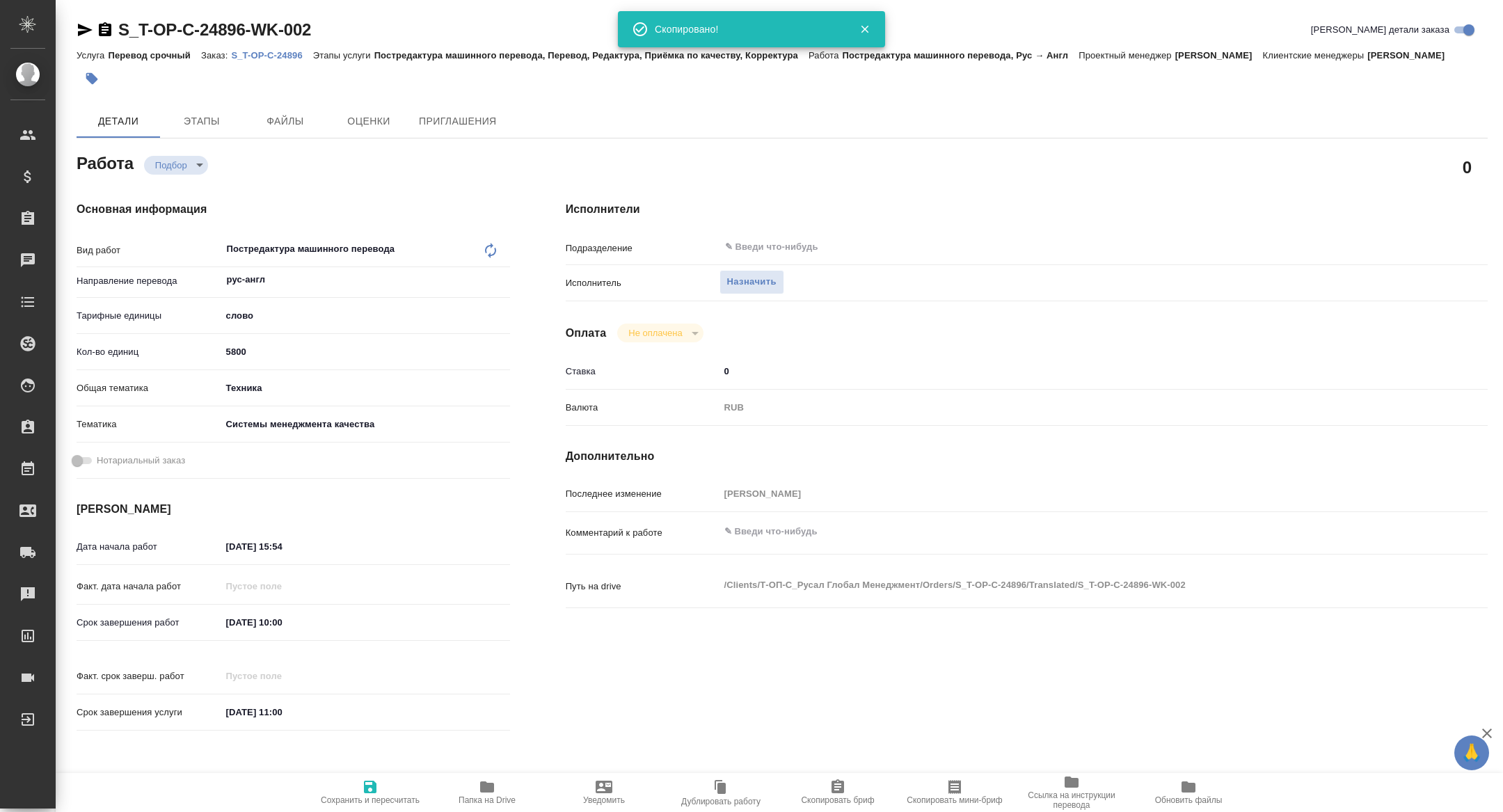
type textarea "x"
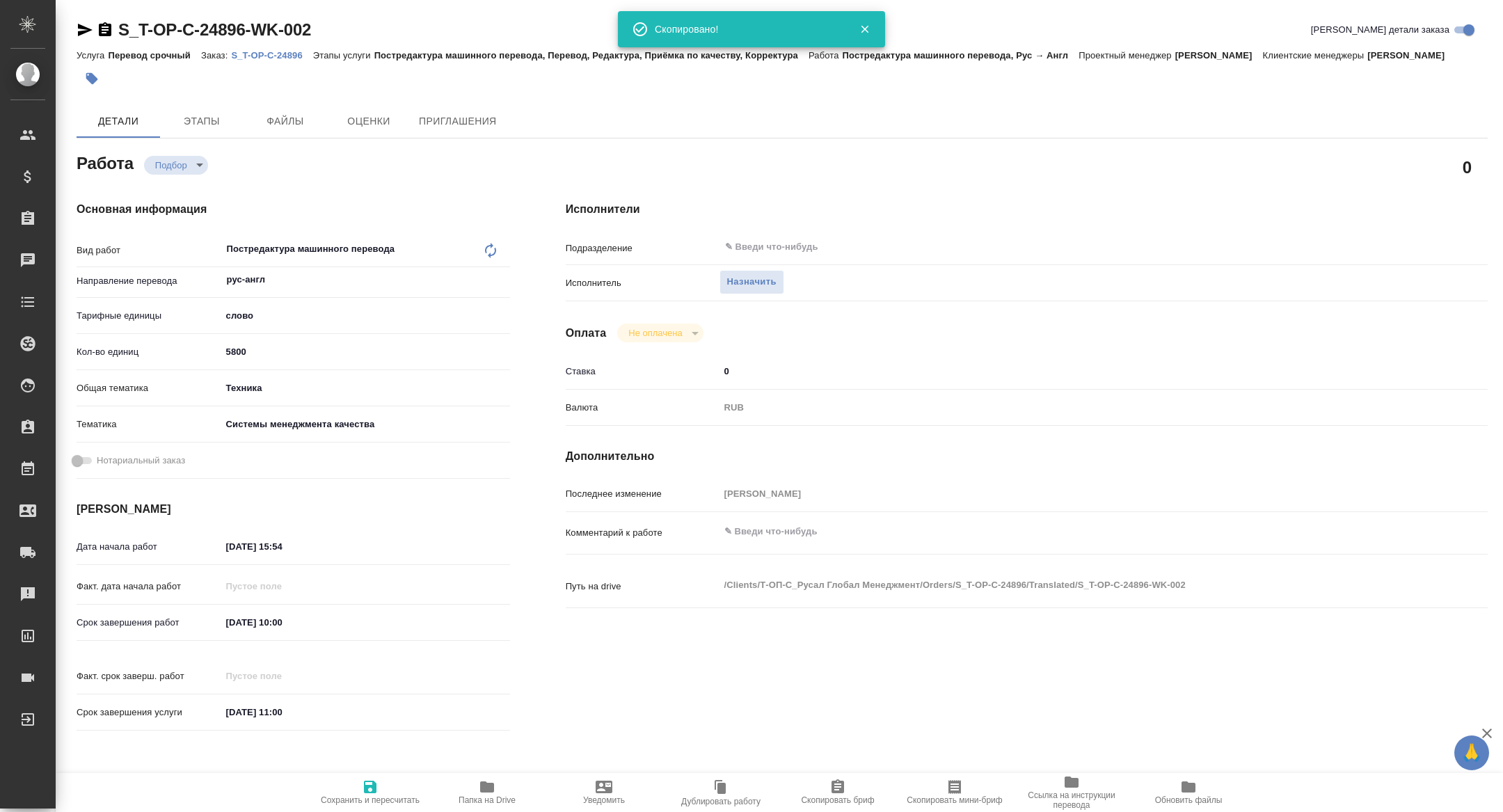
type textarea "x"
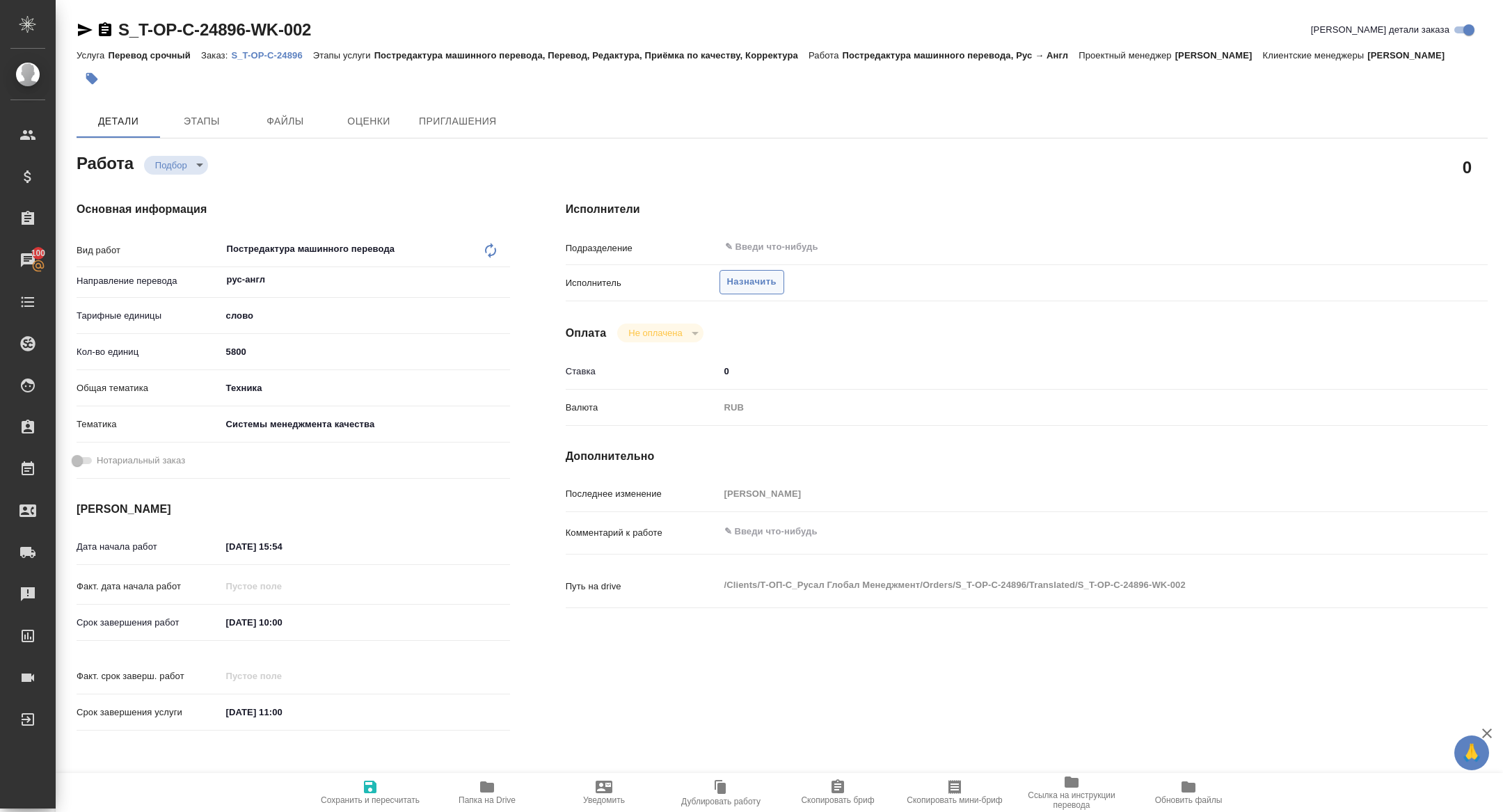
click at [752, 290] on span "Назначить" at bounding box center [752, 282] width 49 height 16
type textarea "x"
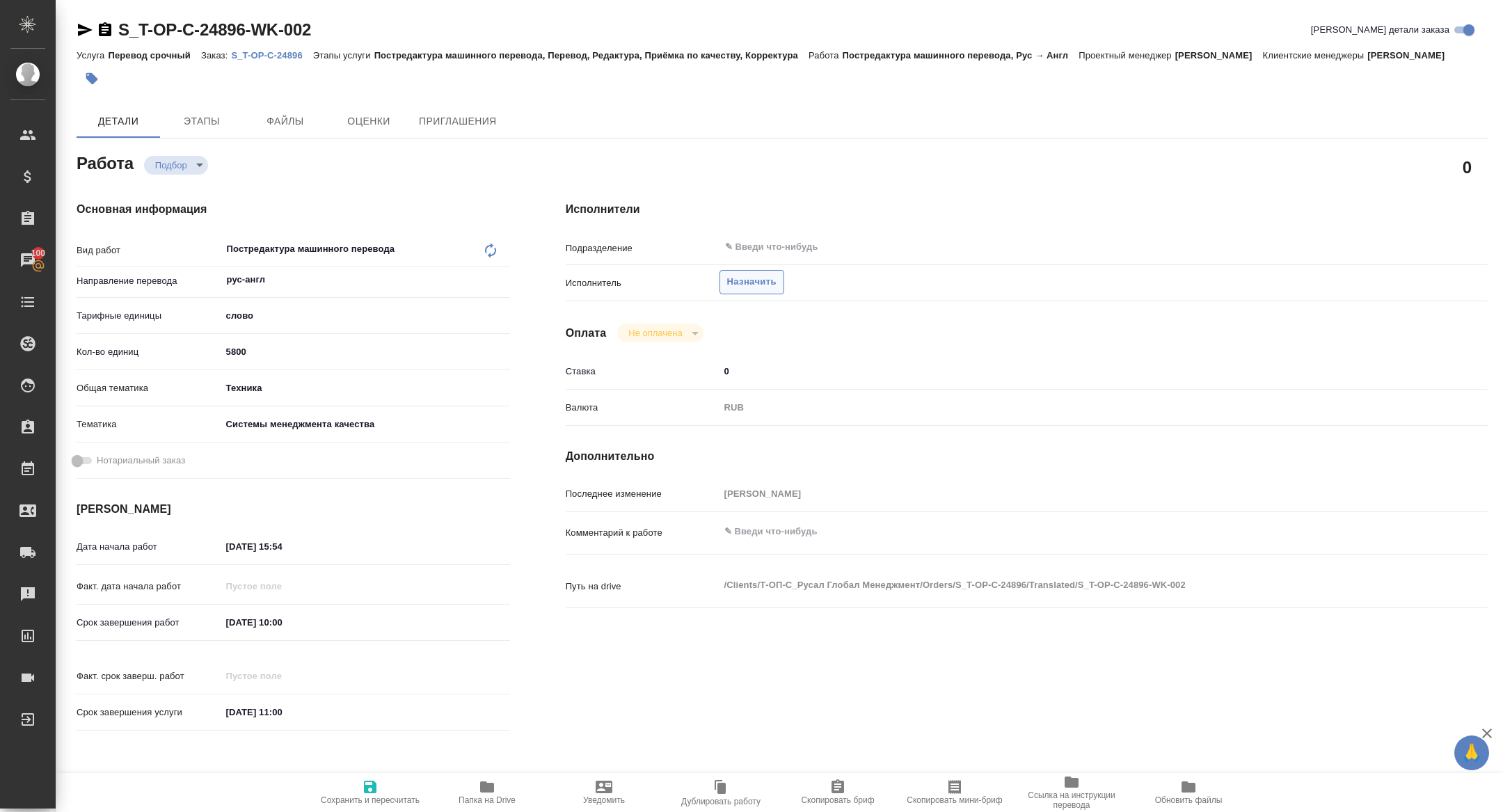
type textarea "x"
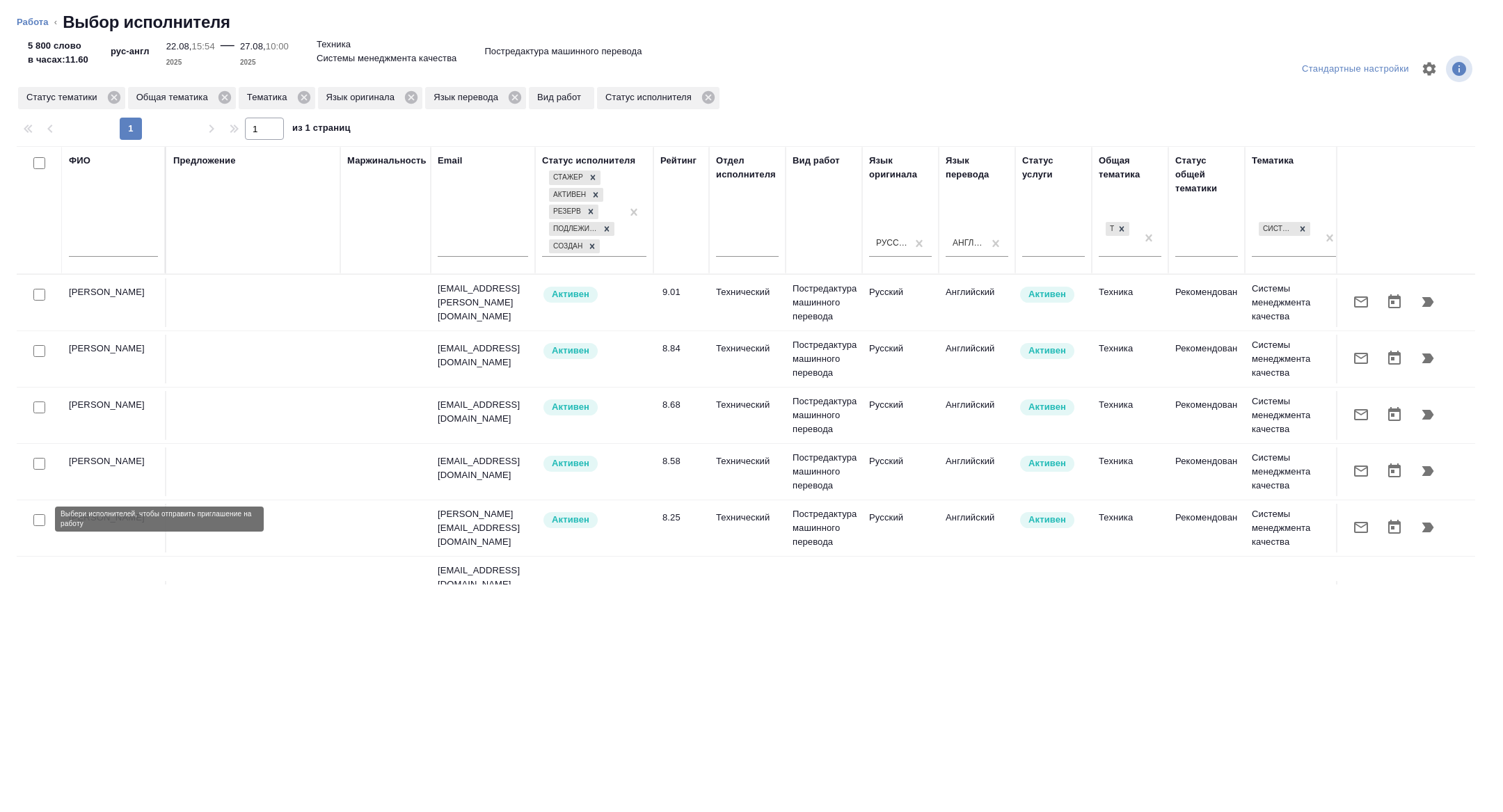
click at [41, 514] on input "checkbox" at bounding box center [39, 520] width 12 height 12
checkbox input "true"
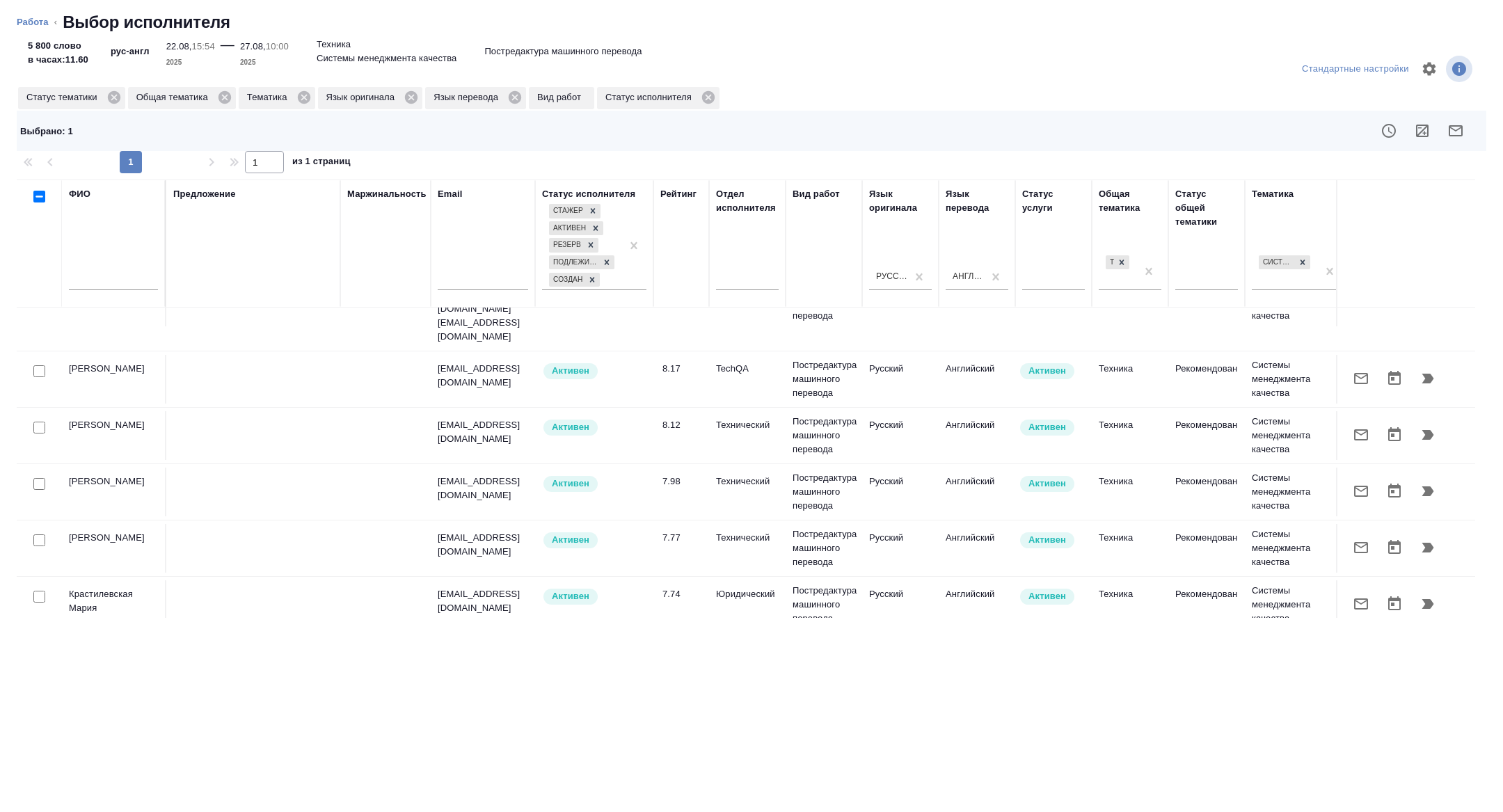
scroll to position [347, 0]
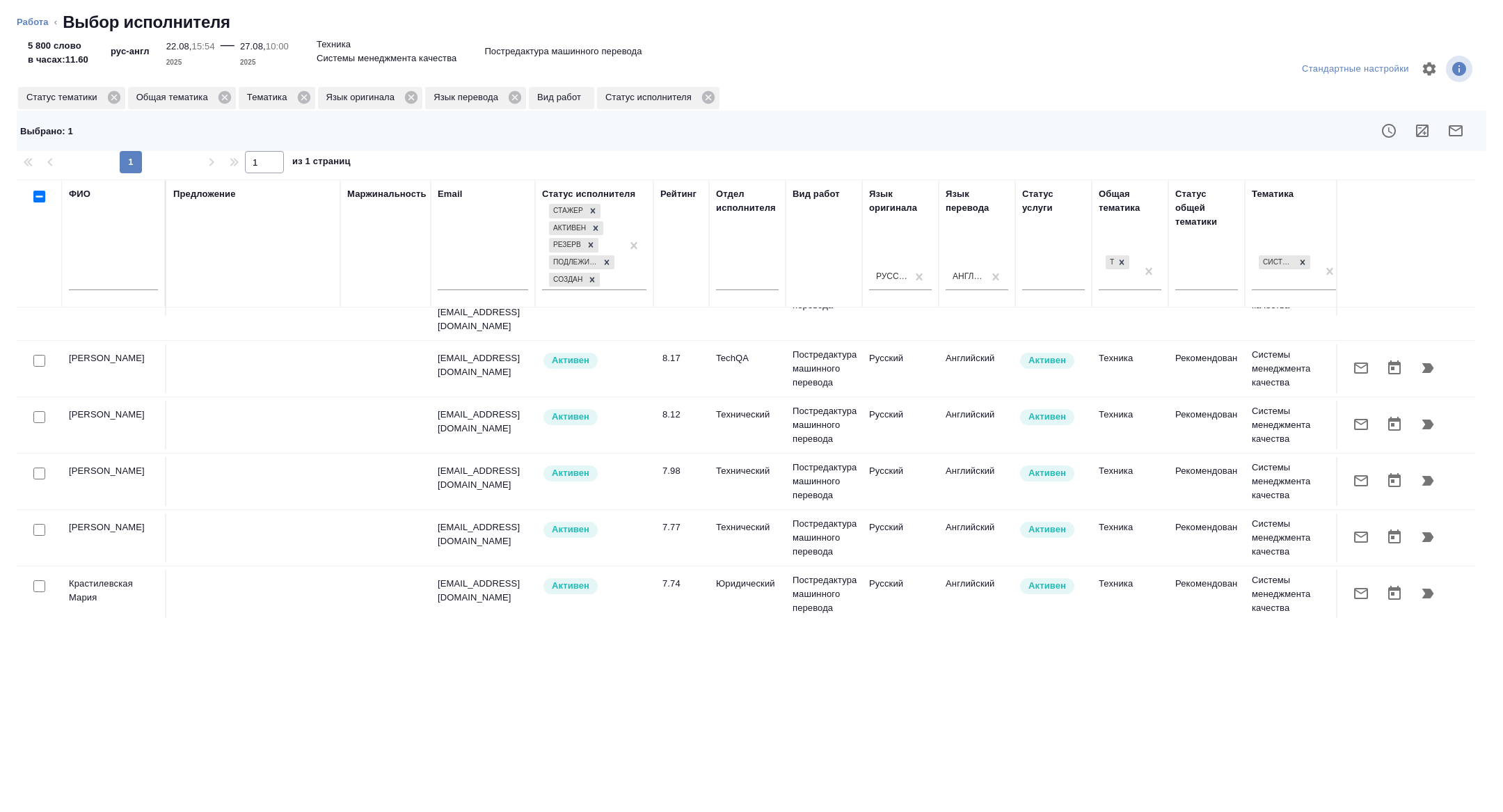
click at [44, 524] on input "checkbox" at bounding box center [39, 529] width 12 height 12
checkbox input "true"
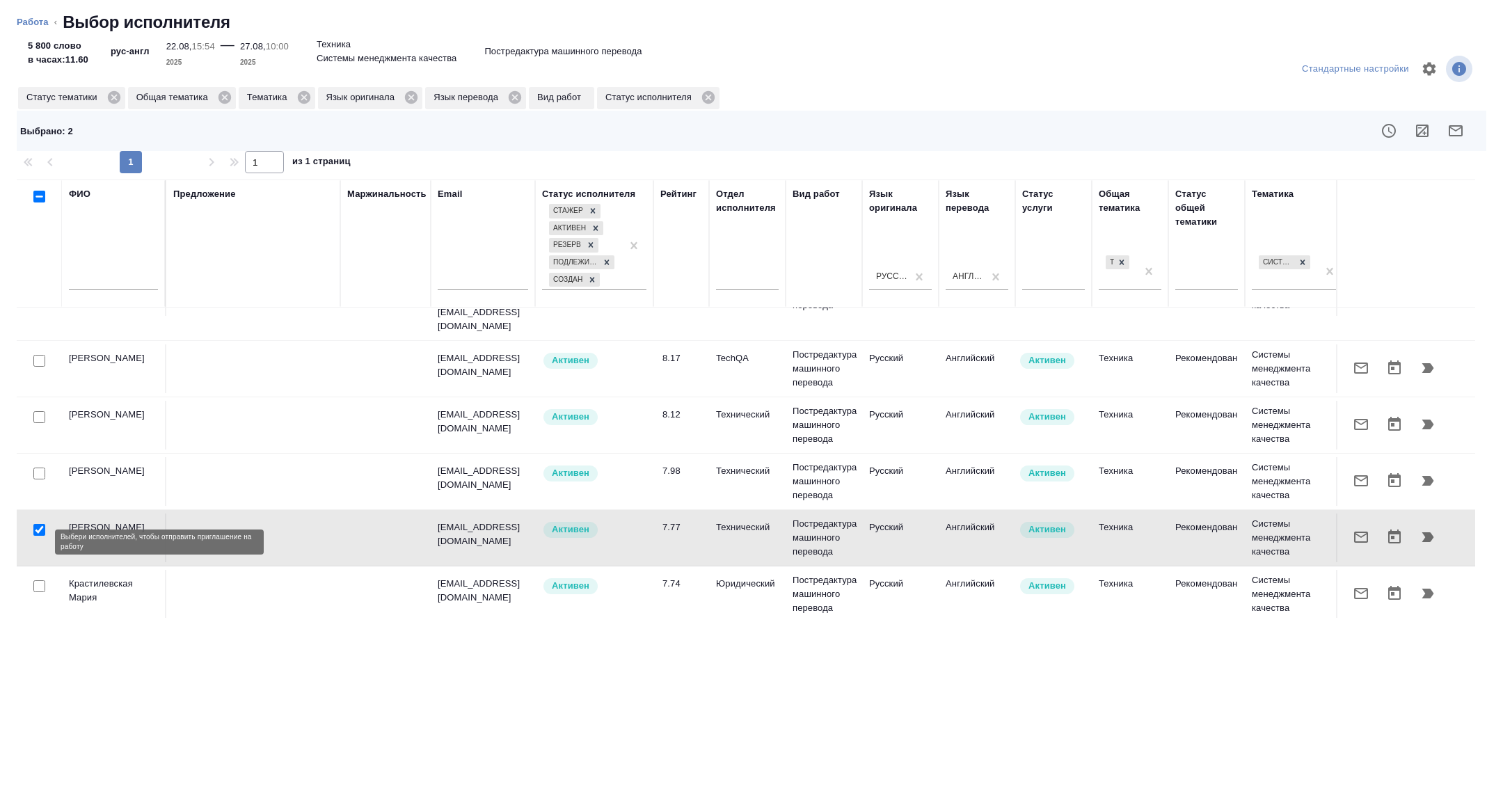
click at [41, 580] on input "checkbox" at bounding box center [39, 586] width 12 height 12
checkbox input "true"
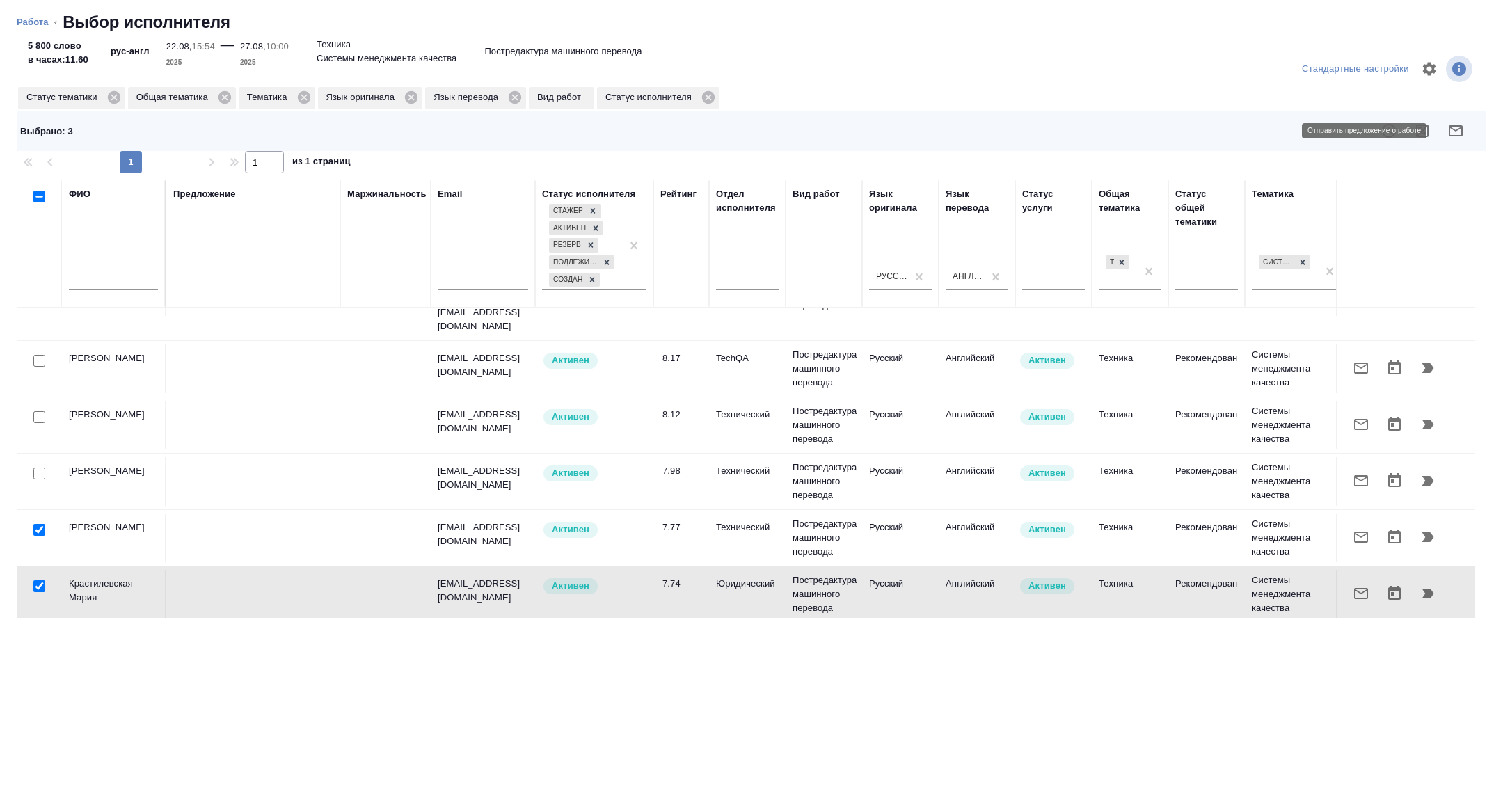
click at [1454, 137] on icon "button" at bounding box center [1455, 130] width 16 height 16
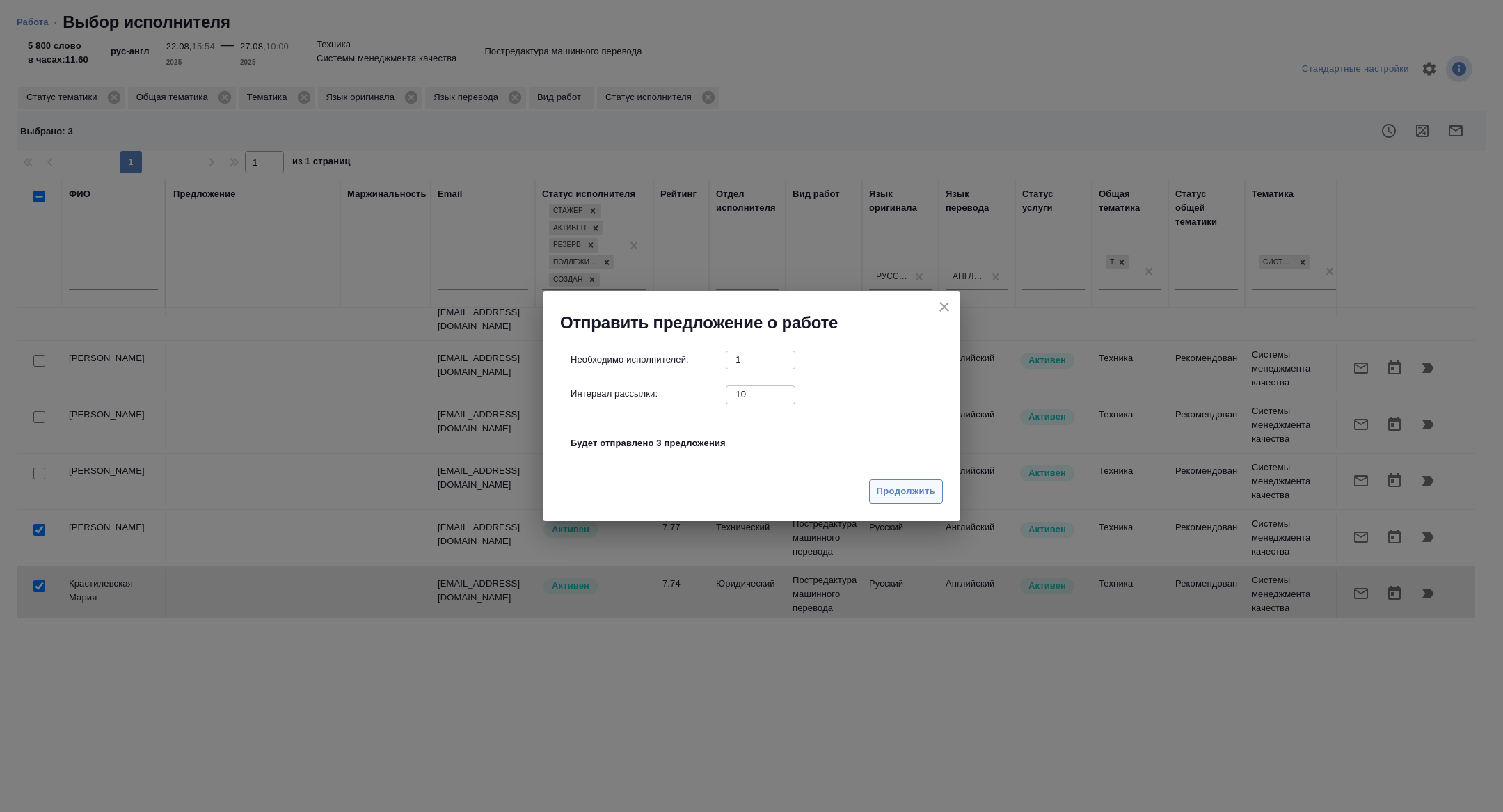
click at [921, 482] on button "Продолжить" at bounding box center [905, 491] width 74 height 24
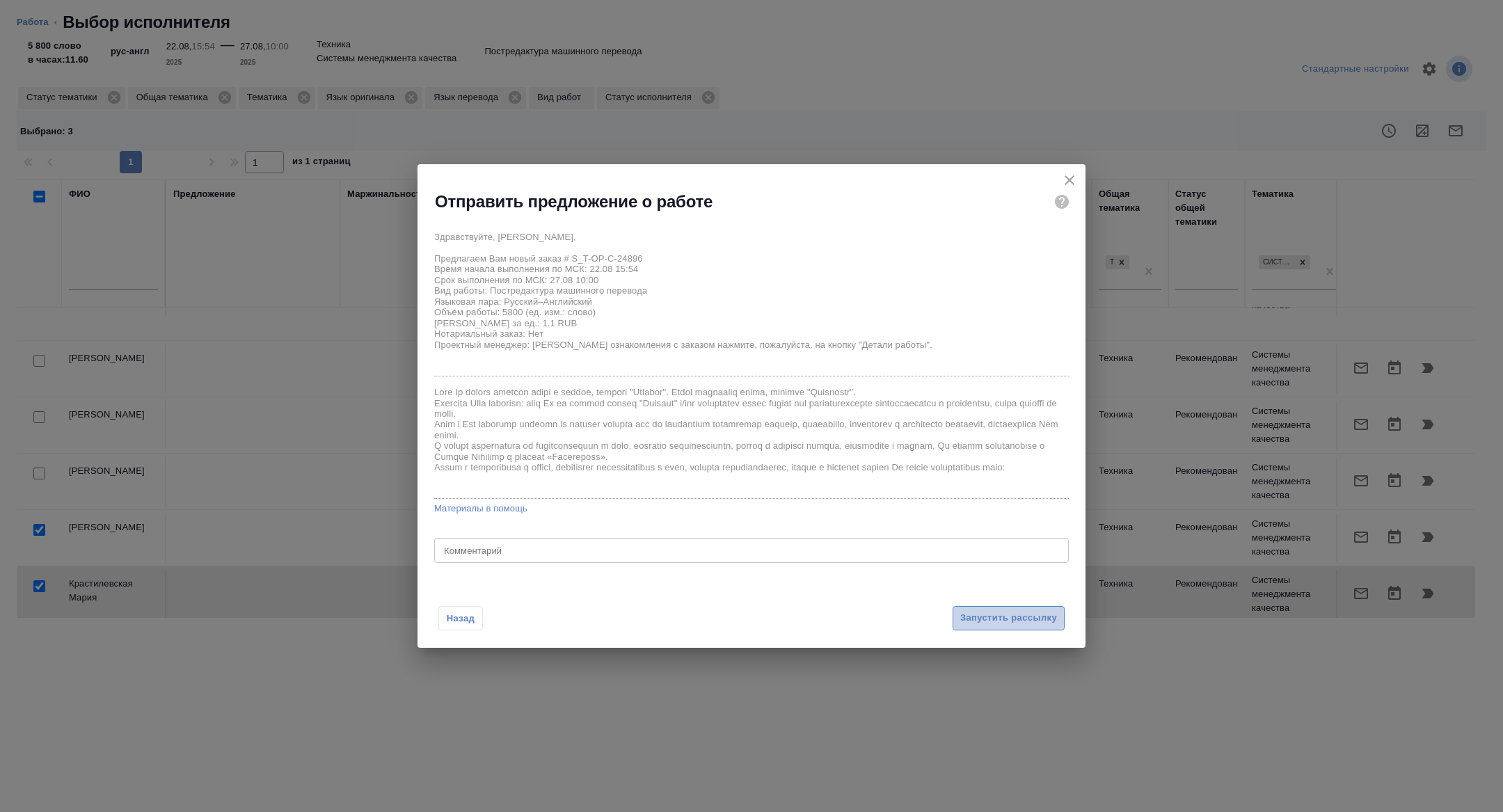
click at [982, 623] on span "Запустить рассылку" at bounding box center [1008, 618] width 97 height 16
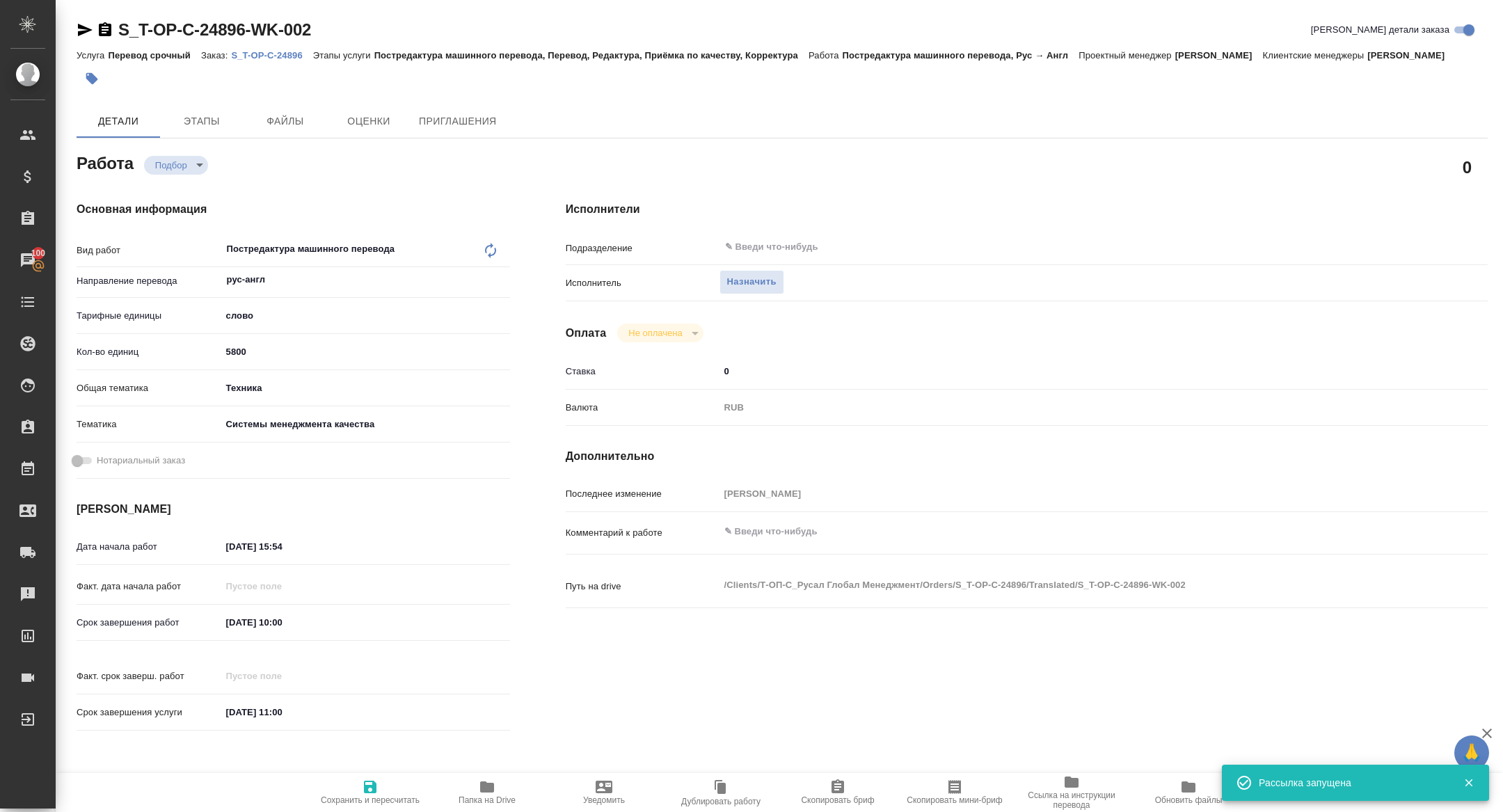
type textarea "x"
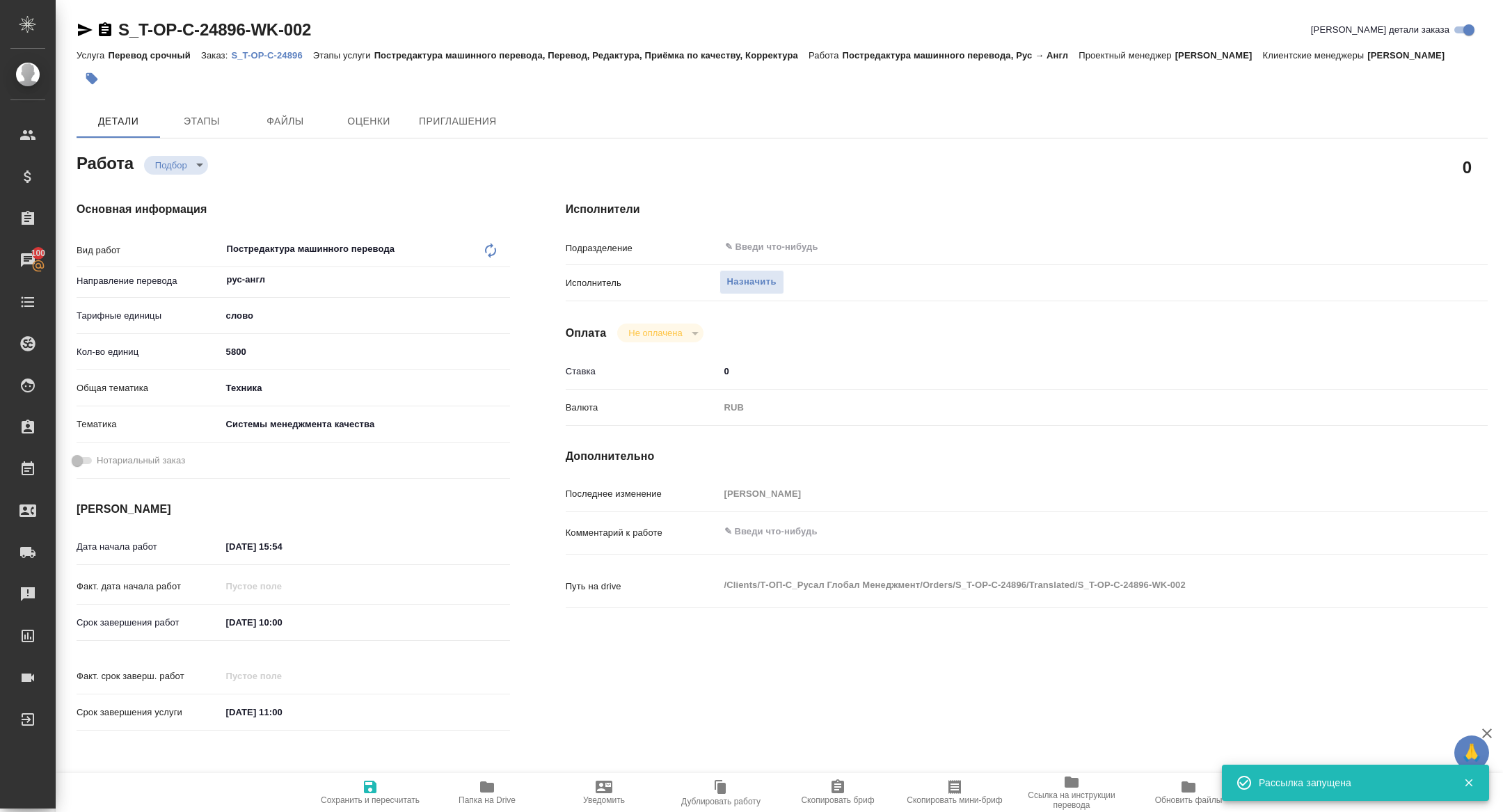
type input "recruiting"
type textarea "Постредактура машинного перевода"
type textarea "x"
type input "рус-англ"
type input "5a8b1489cc6b4906c91bfd90"
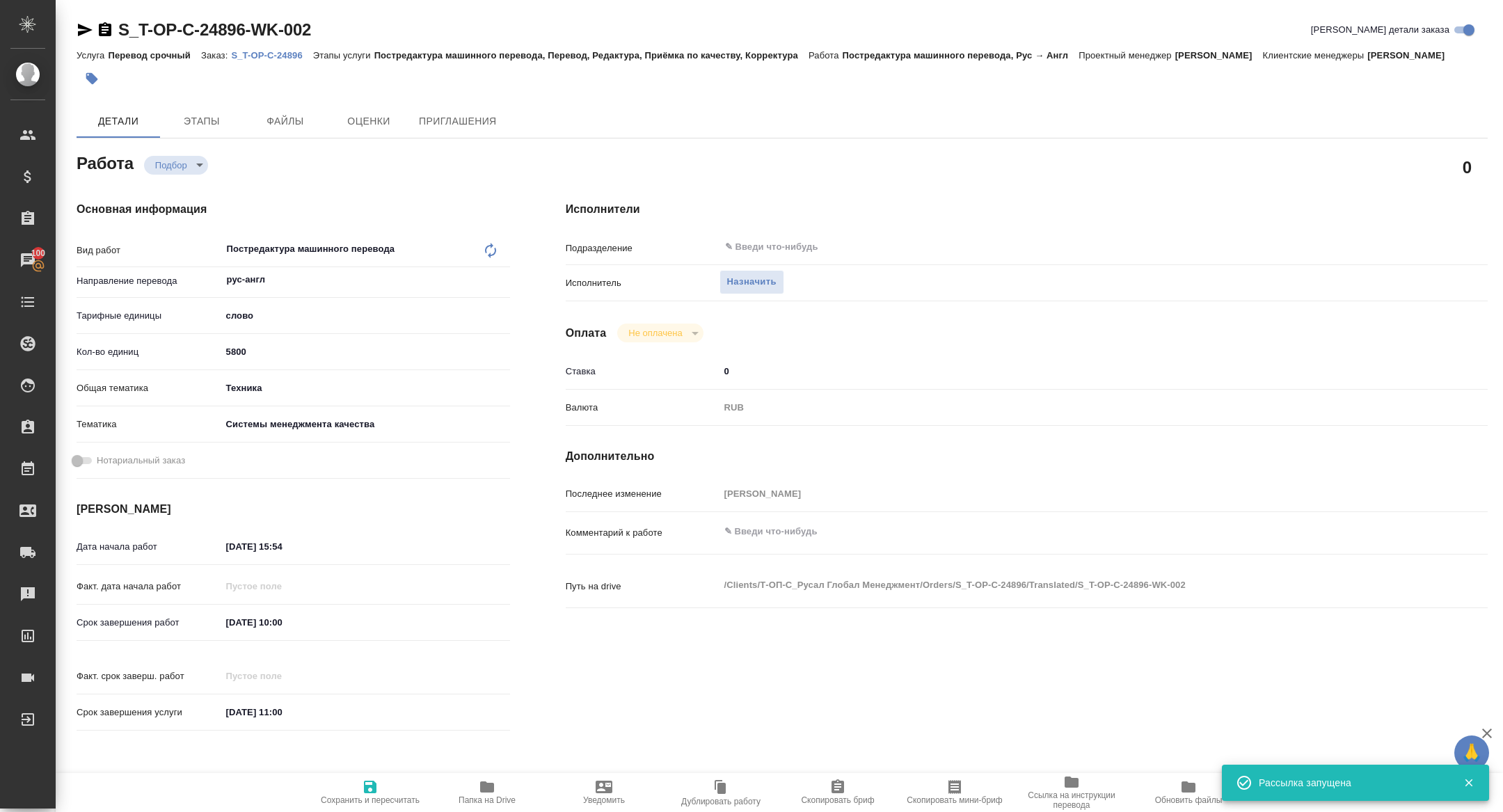
type input "5800"
type input "tech"
type input "614984d8deb28370d38bb28f"
type input "22.08.2025 15:54"
type input "27.08.2025 10:00"
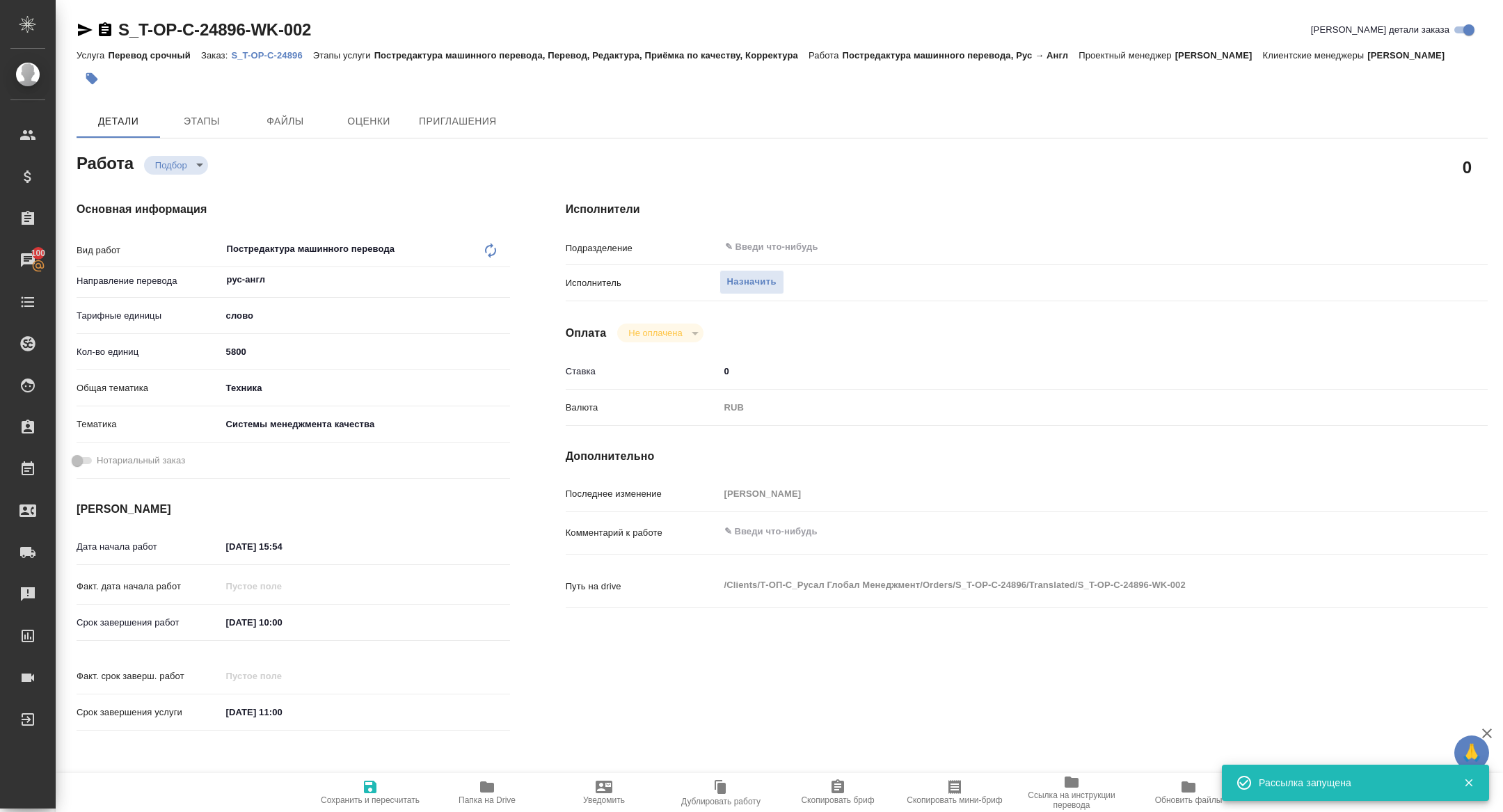
type input "29.08.2025 11:00"
type input "notPayed"
type input "0"
type input "RUB"
type input "[PERSON_NAME]"
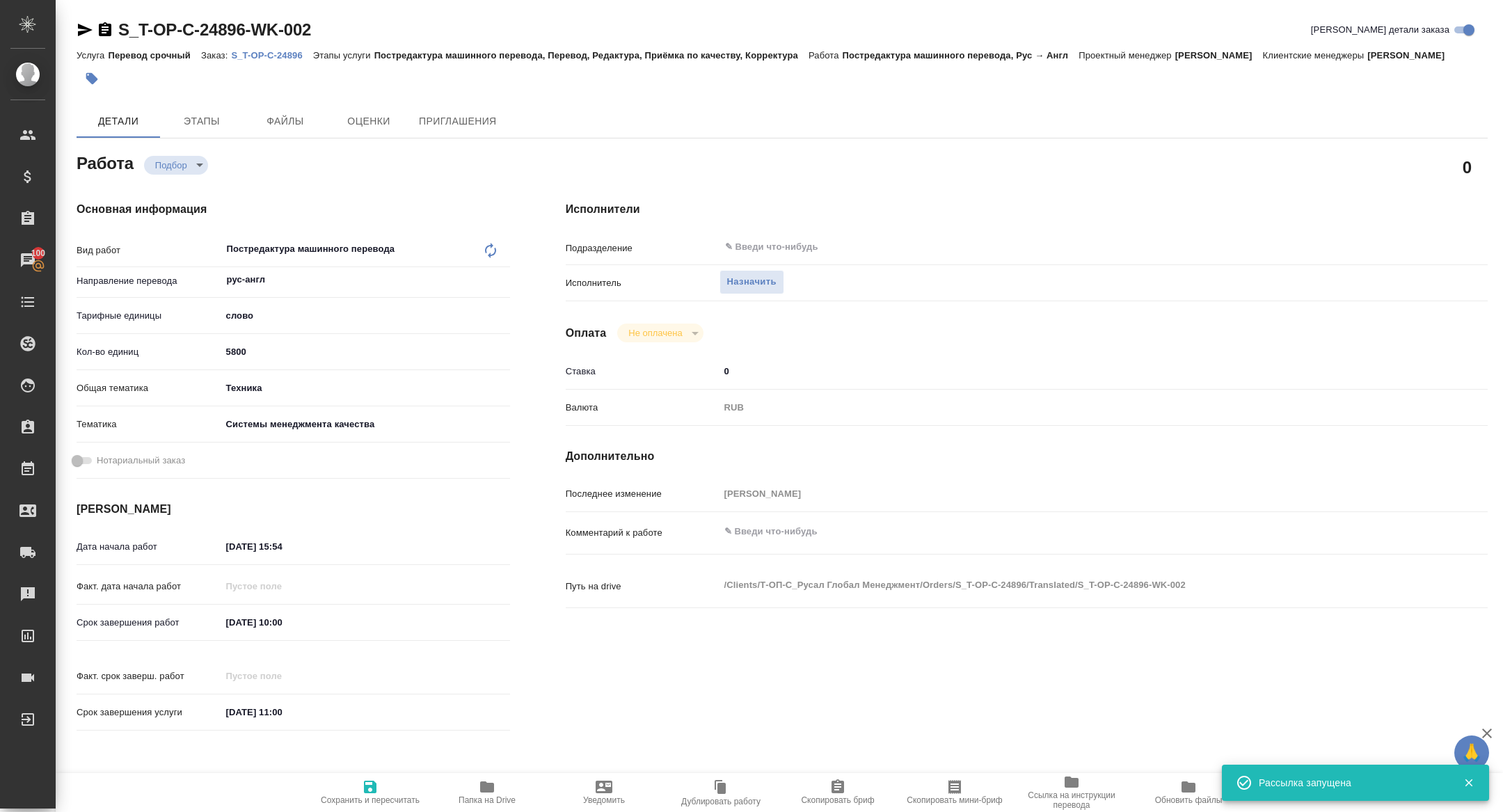
type textarea "x"
type textarea "/Clients/Т-ОП-С_Русал Глобал Менеджмент/Orders/S_T-OP-C-24896/Translated/S_T-OP…"
type textarea "x"
type input "S_T-OP-C-24896"
type input "Т-ОП-С-46521"
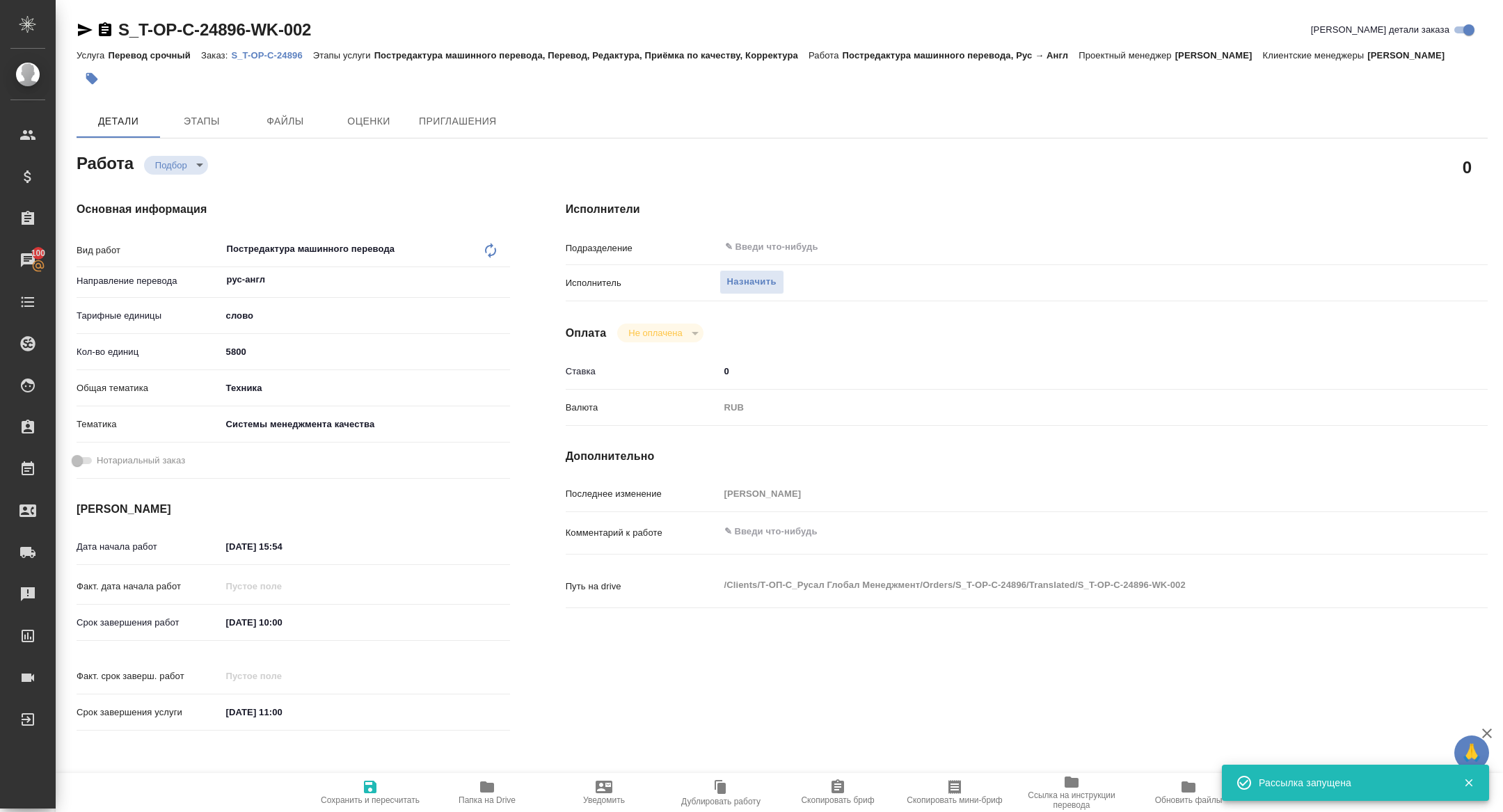
type input "Перевод срочный"
type input "Постредактура машинного перевода, Перевод, Редактура, Приёмка по качеству, Корр…"
type input "Меньшикова Александра"
type input "Малофеева Екатерина"
type input "/Clients/Т-ОП-С_Русал Глобал Менеджмент/Orders/S_T-OP-C-24896"
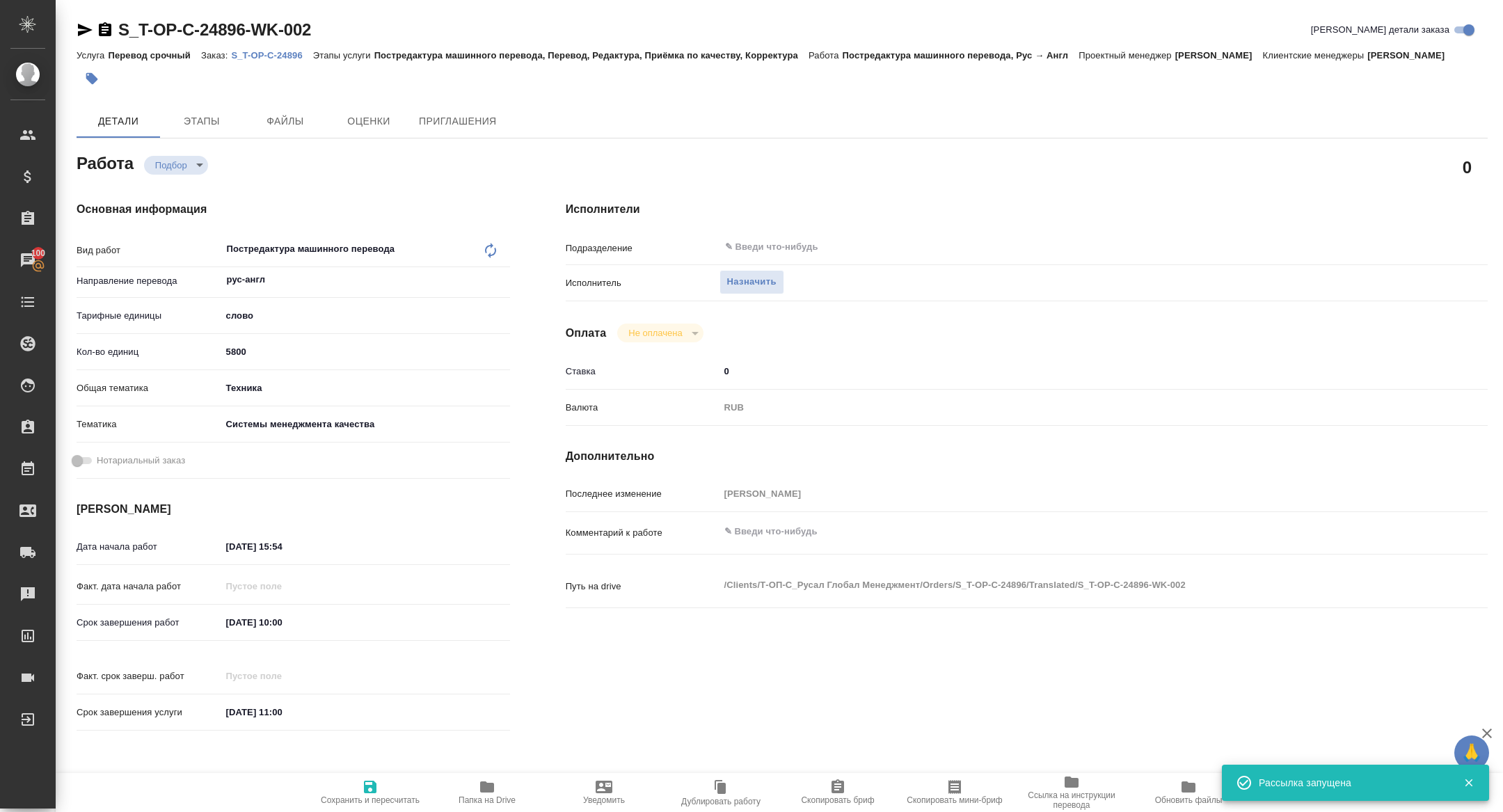
type textarea "x"
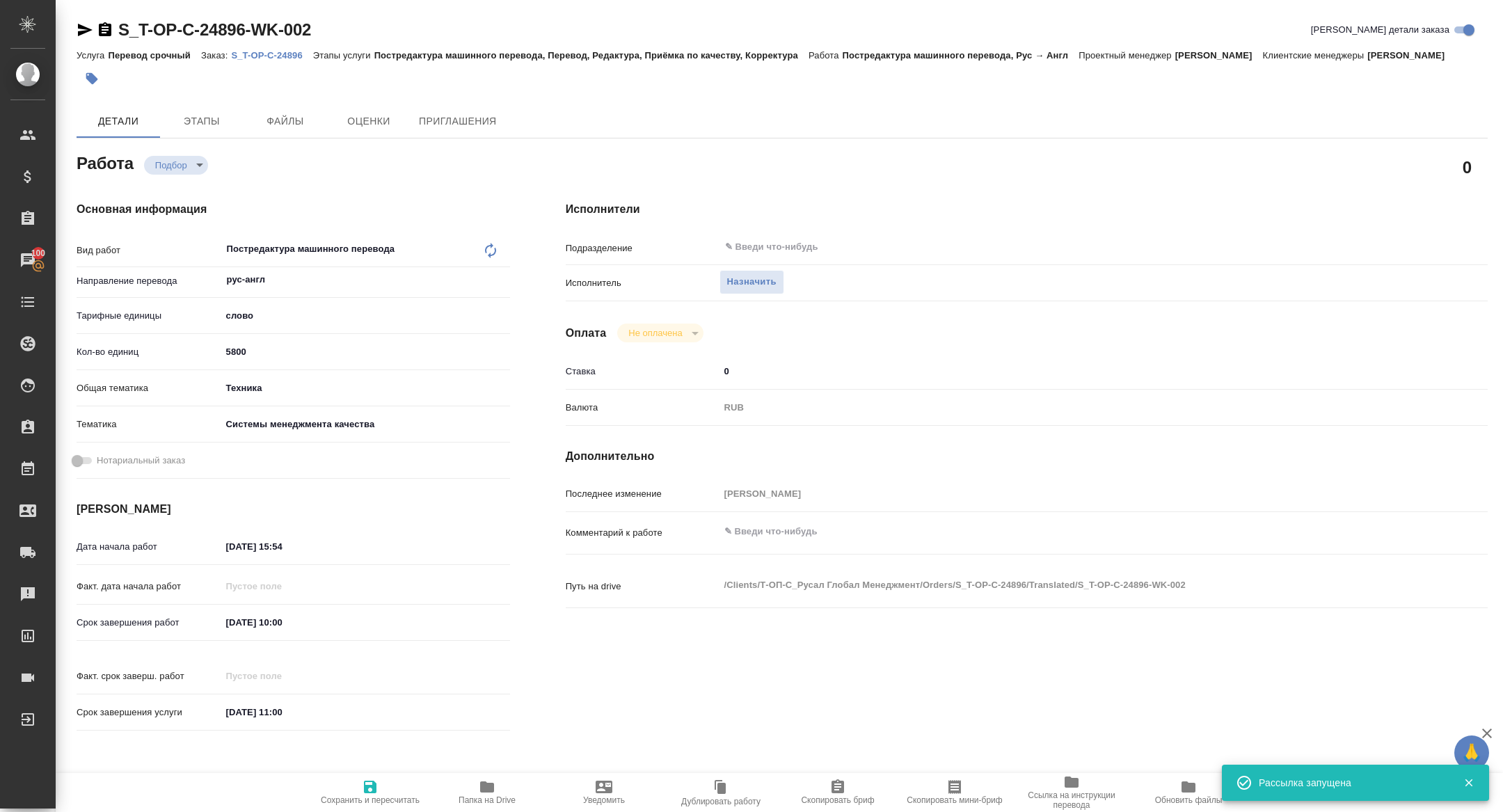
type textarea "x"
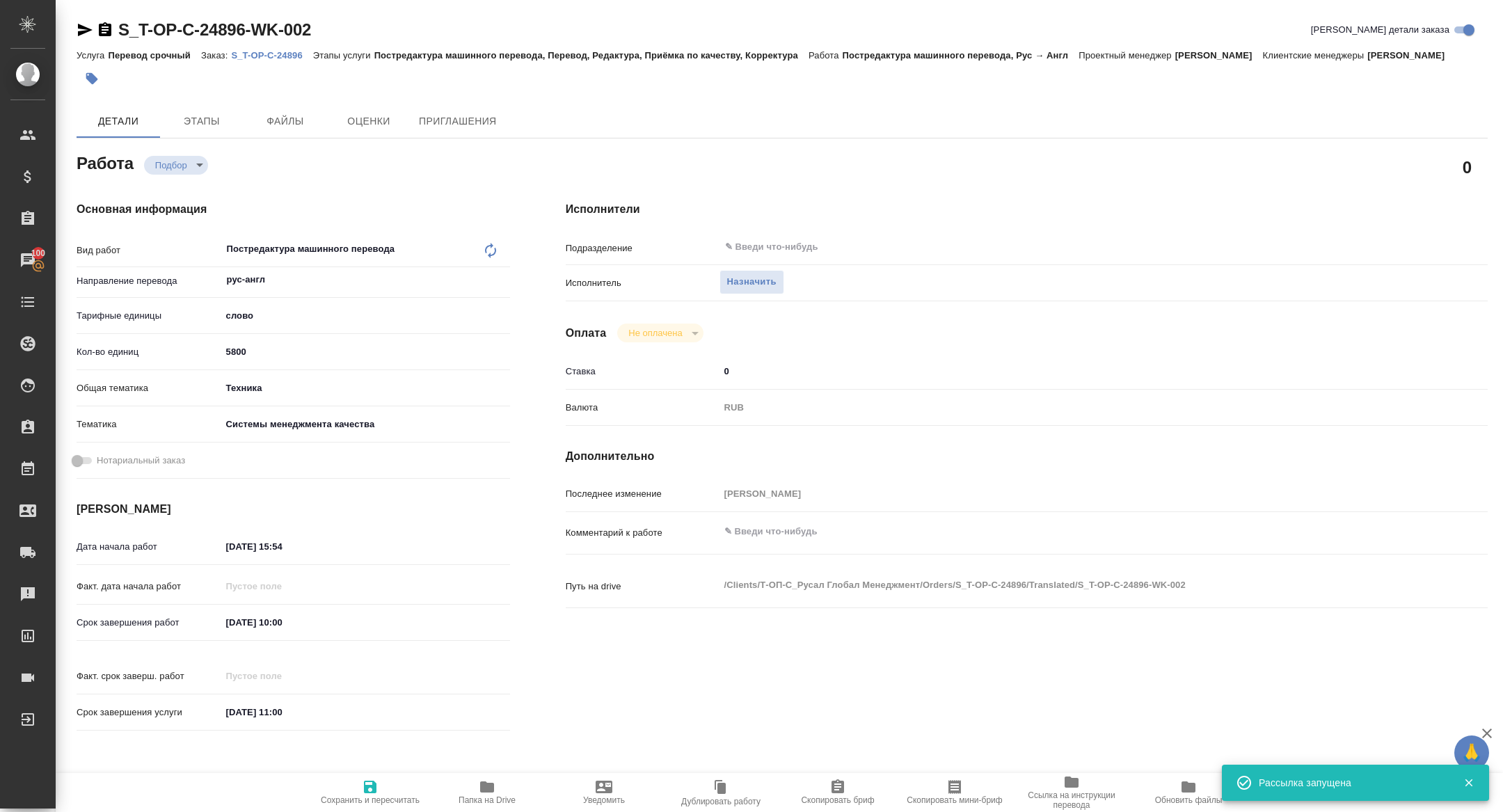
type textarea "x"
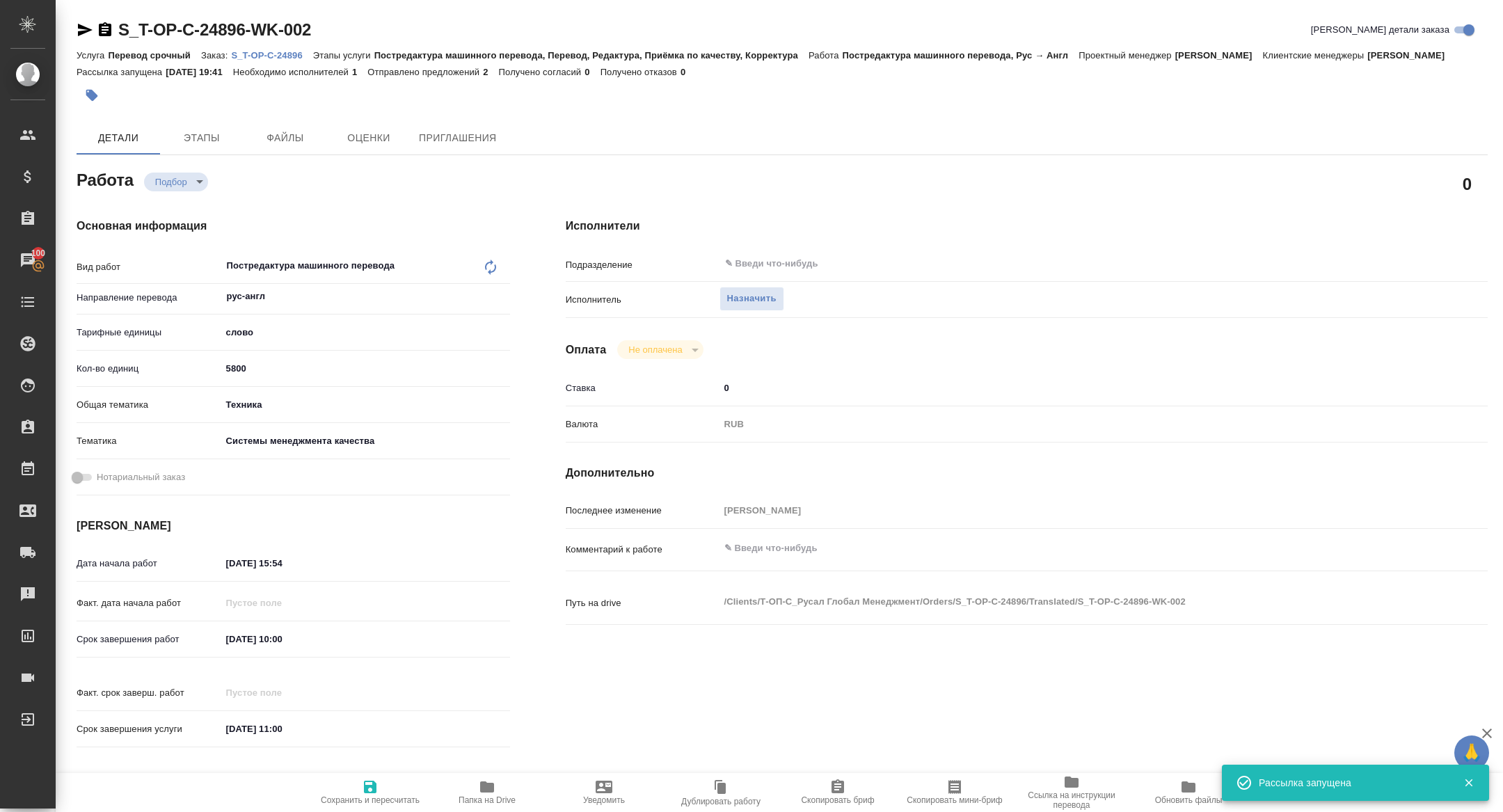
type textarea "x"
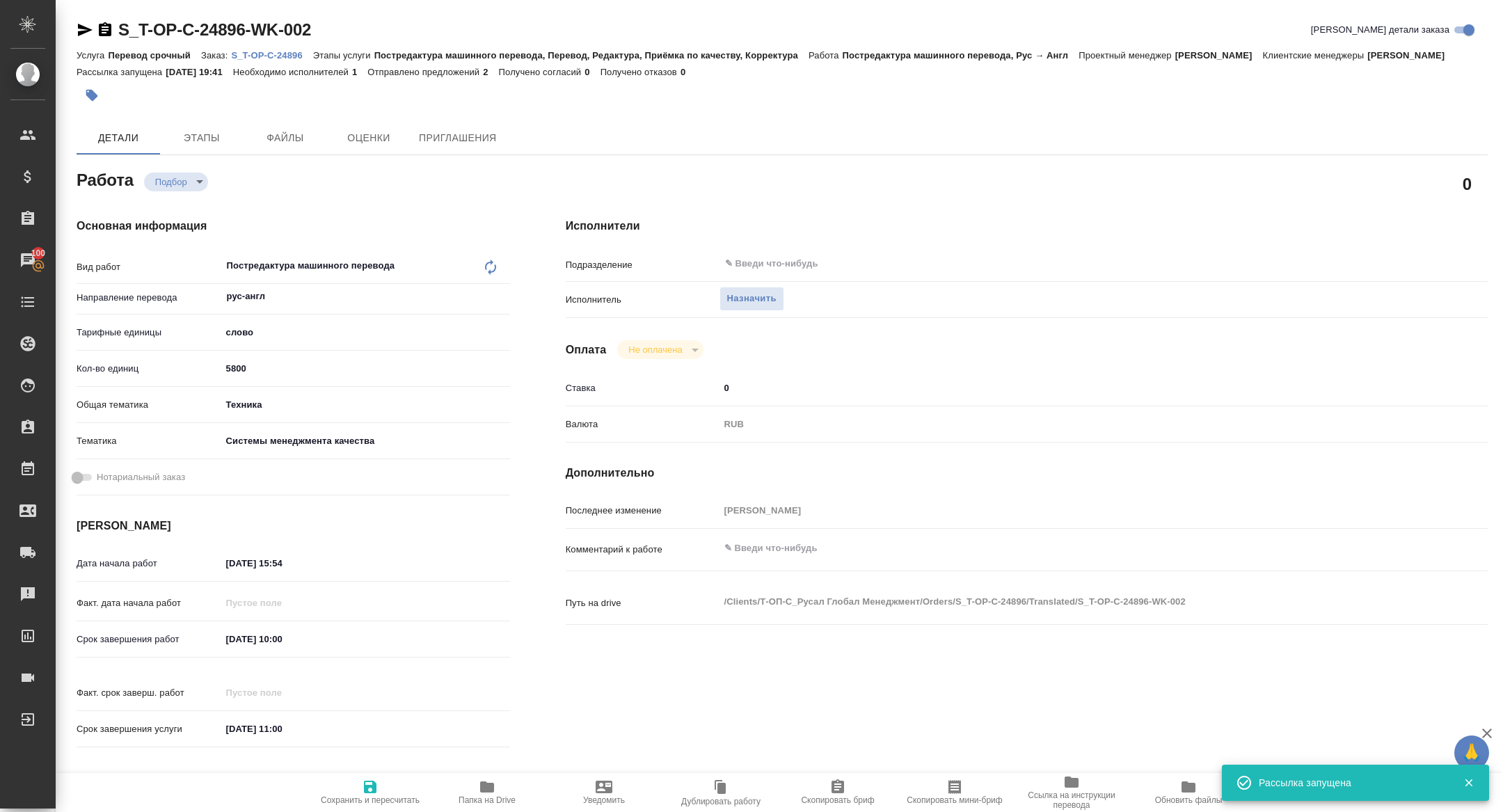
type textarea "x"
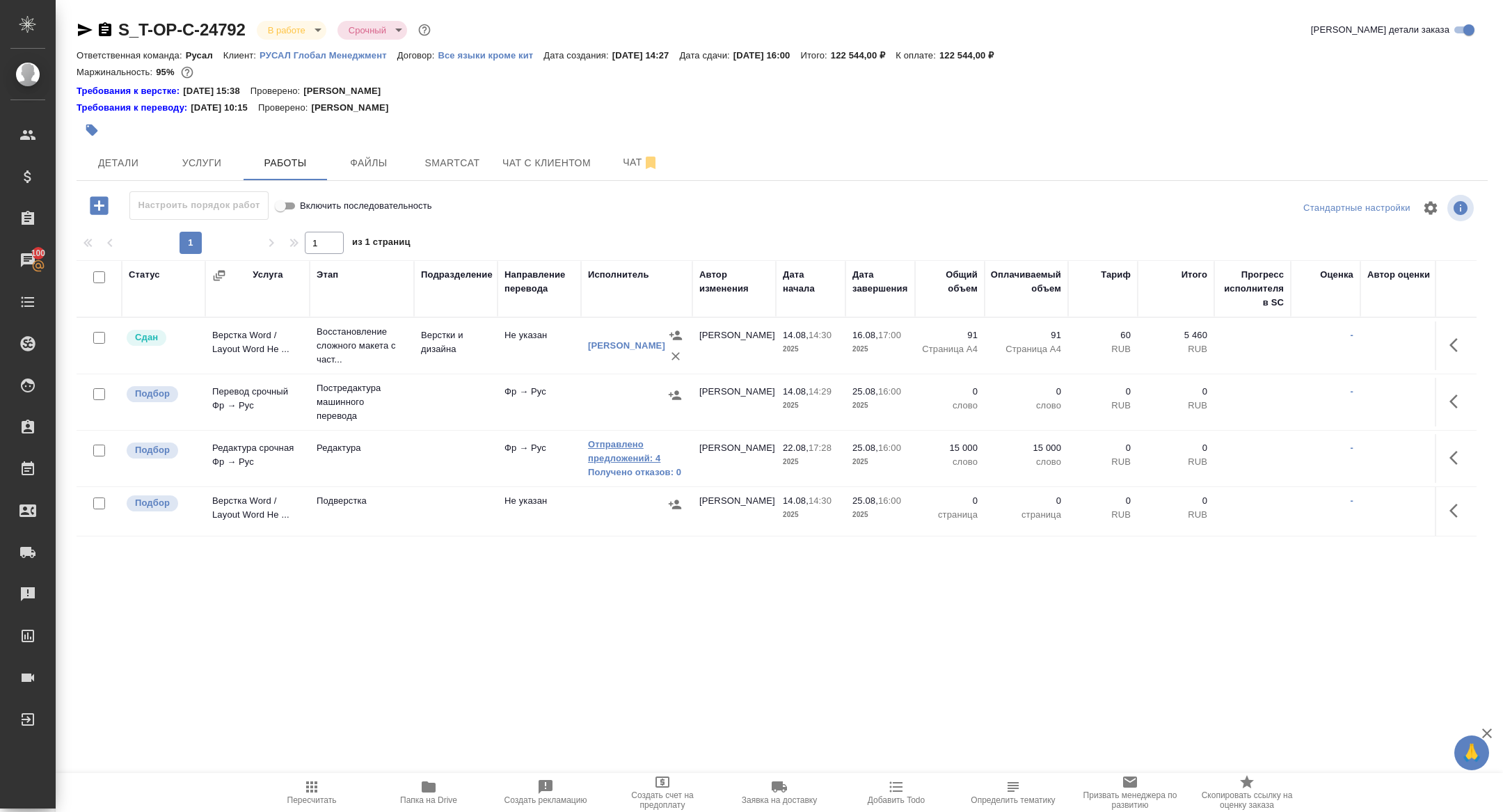
click at [611, 445] on link "Отправлено предложений: 4" at bounding box center [636, 451] width 97 height 28
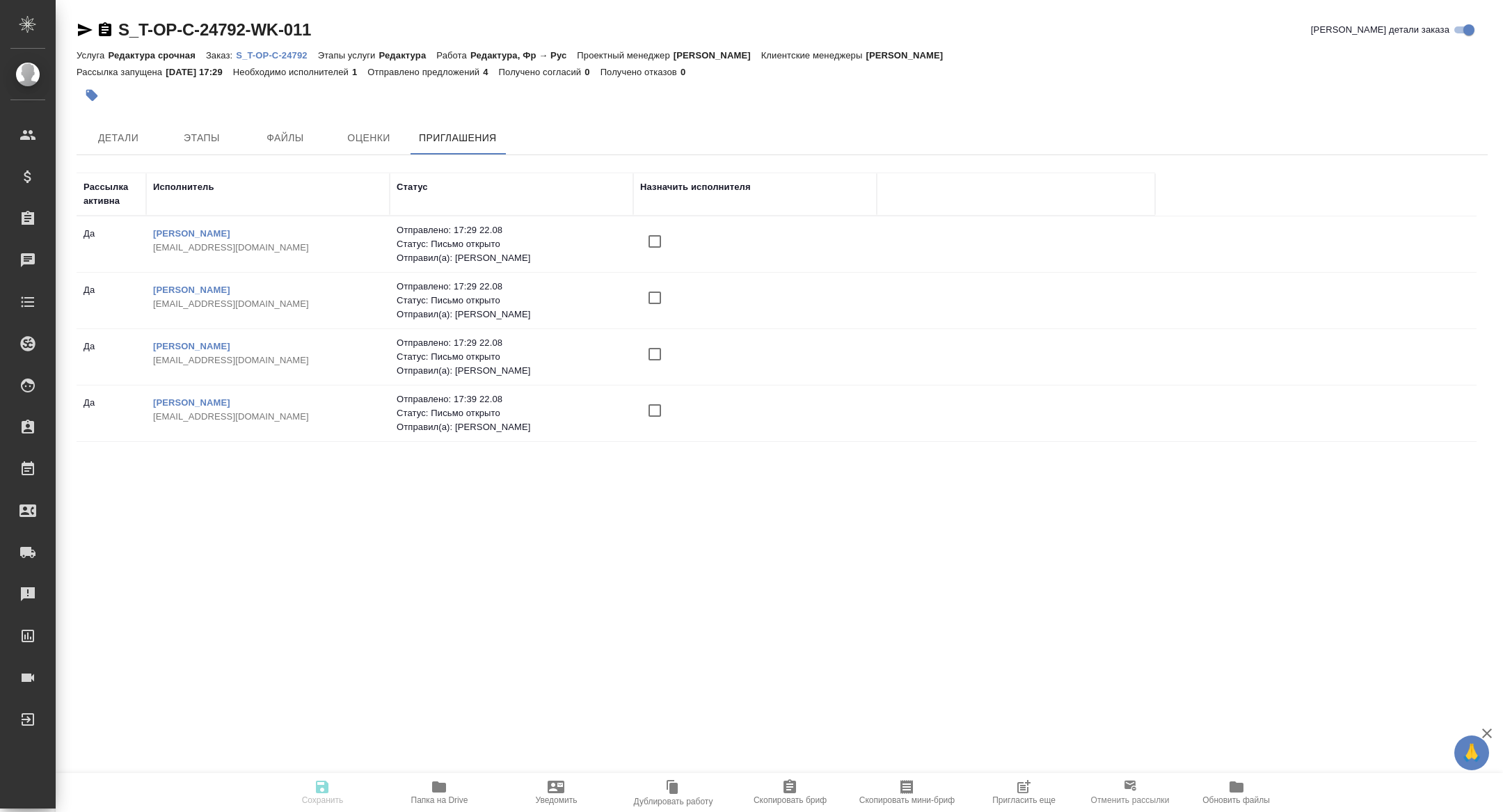
click at [655, 408] on input "checkbox" at bounding box center [654, 410] width 29 height 29
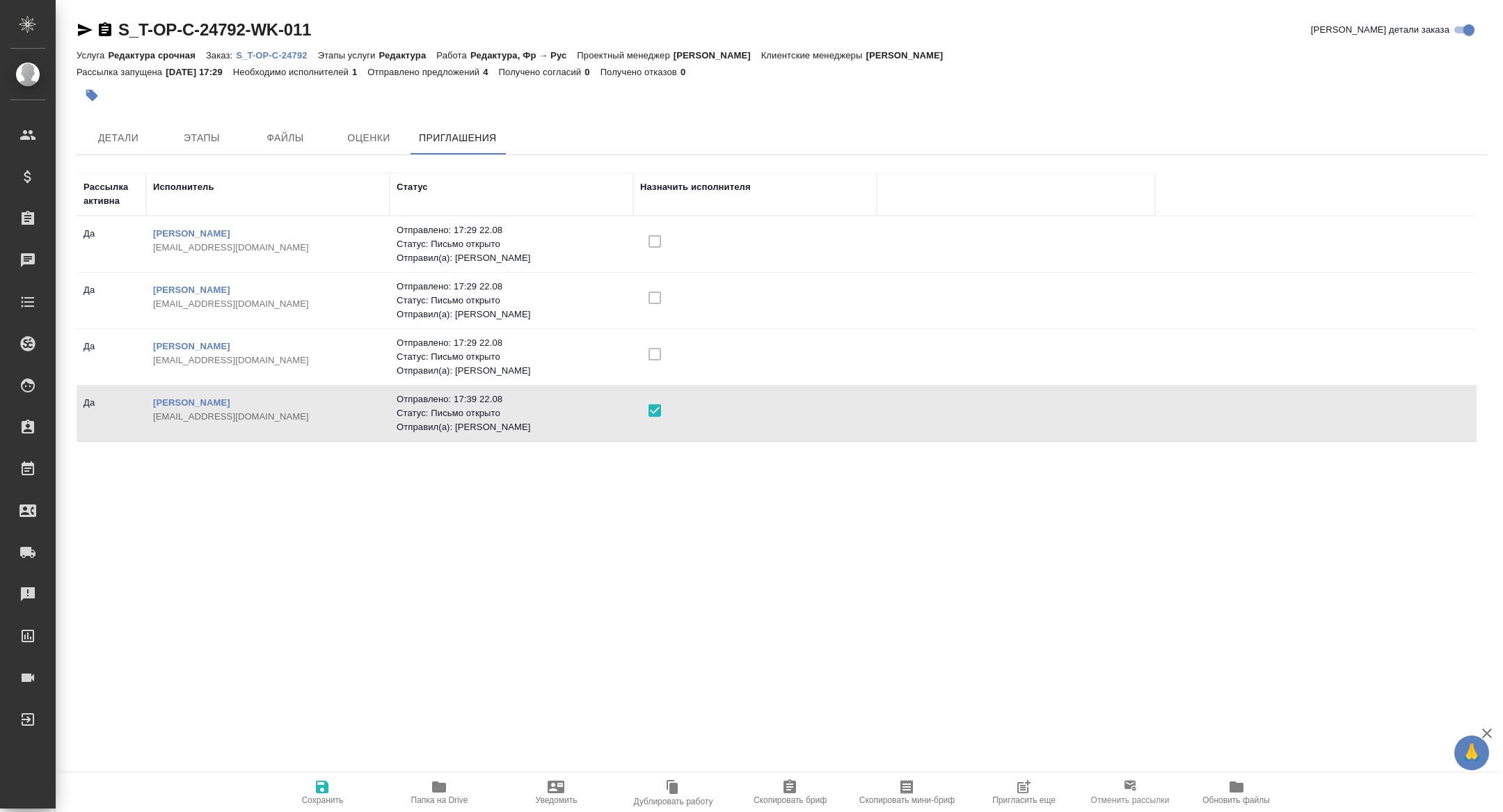
click at [322, 783] on icon "button" at bounding box center [322, 786] width 16 height 16
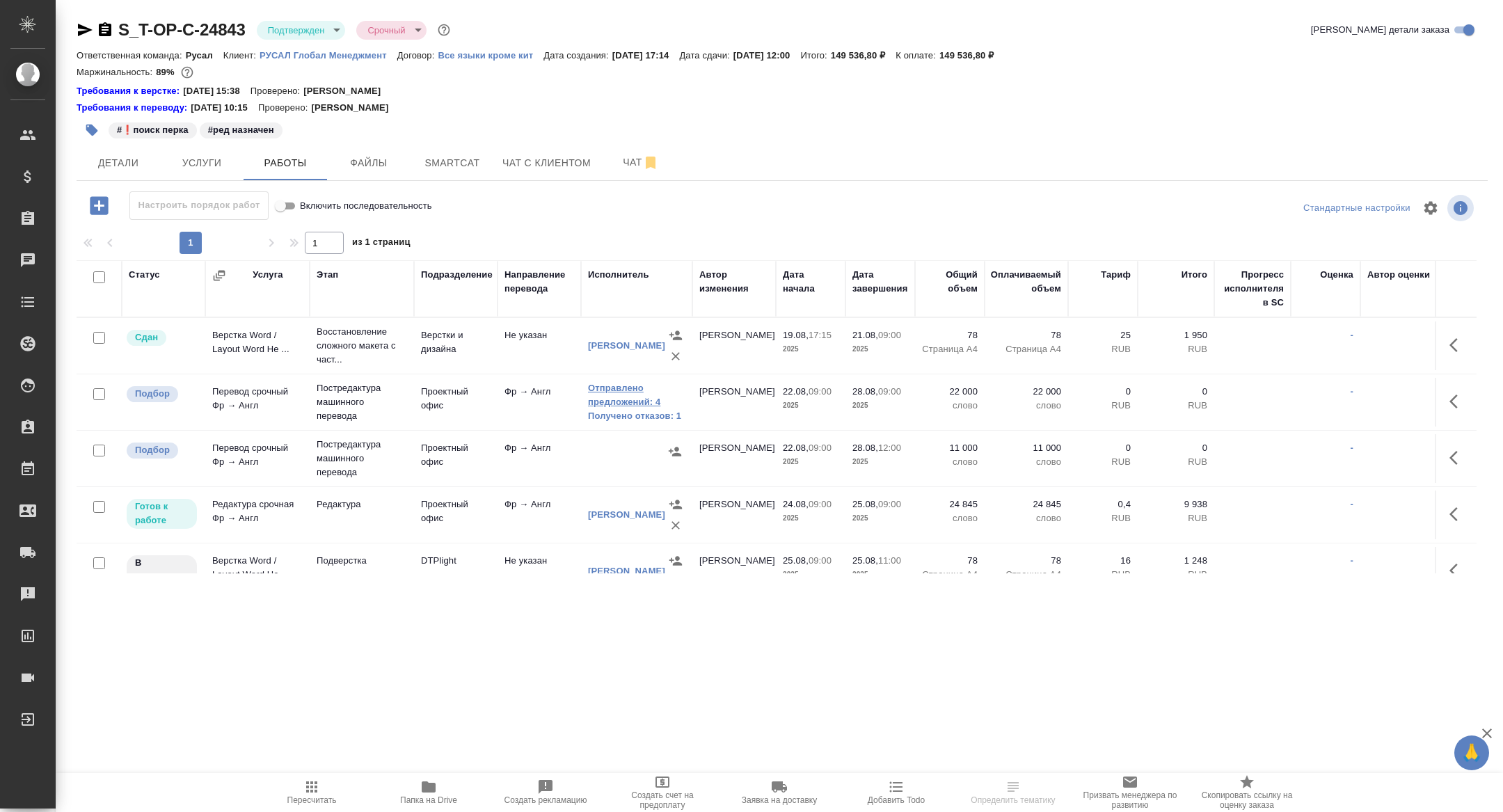
click at [638, 400] on link "Отправлено предложений: 4" at bounding box center [636, 395] width 97 height 28
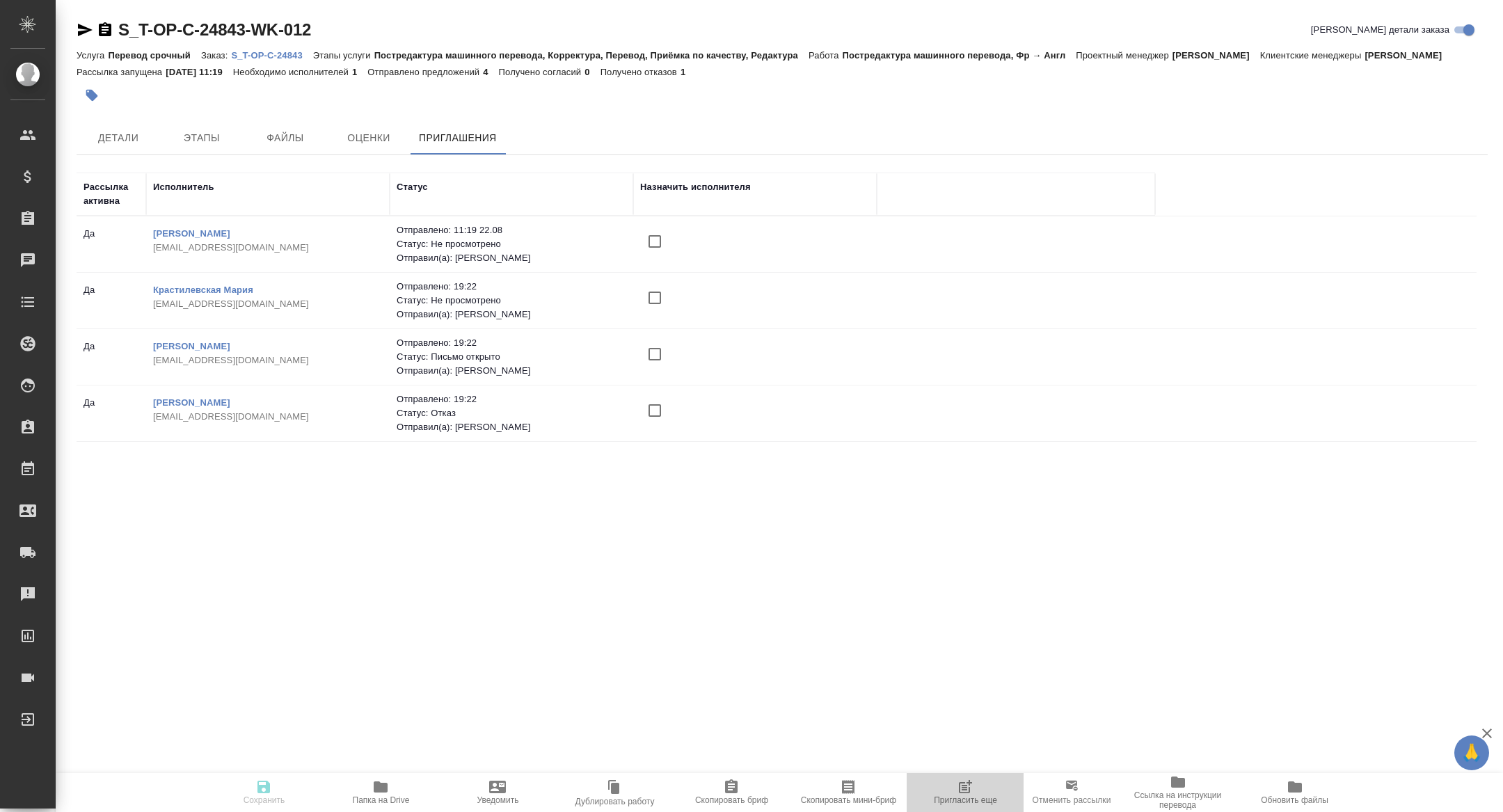
click at [954, 797] on span "Пригласить еще" at bounding box center [966, 800] width 63 height 10
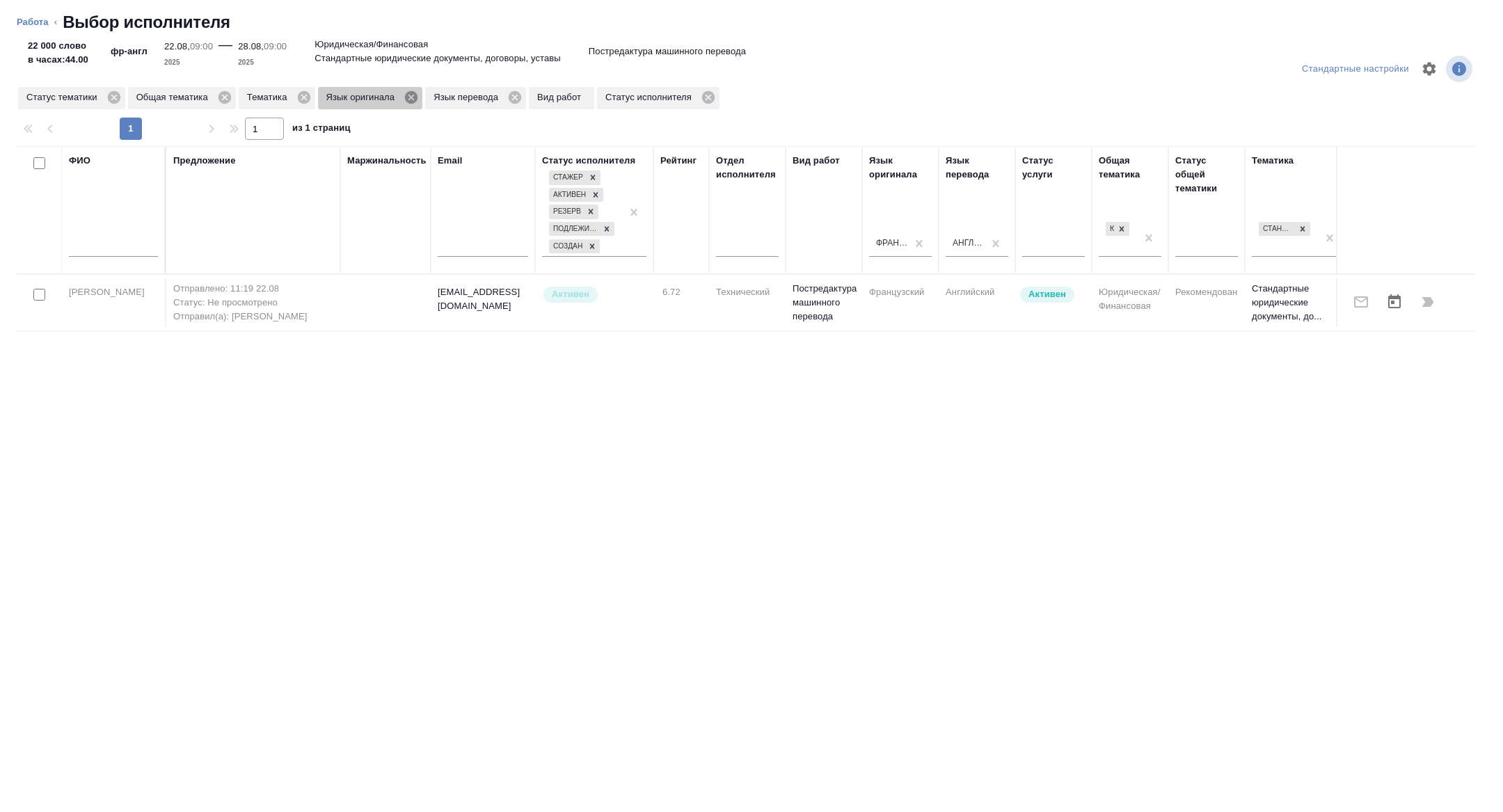
click at [419, 98] on icon at bounding box center [411, 97] width 15 height 15
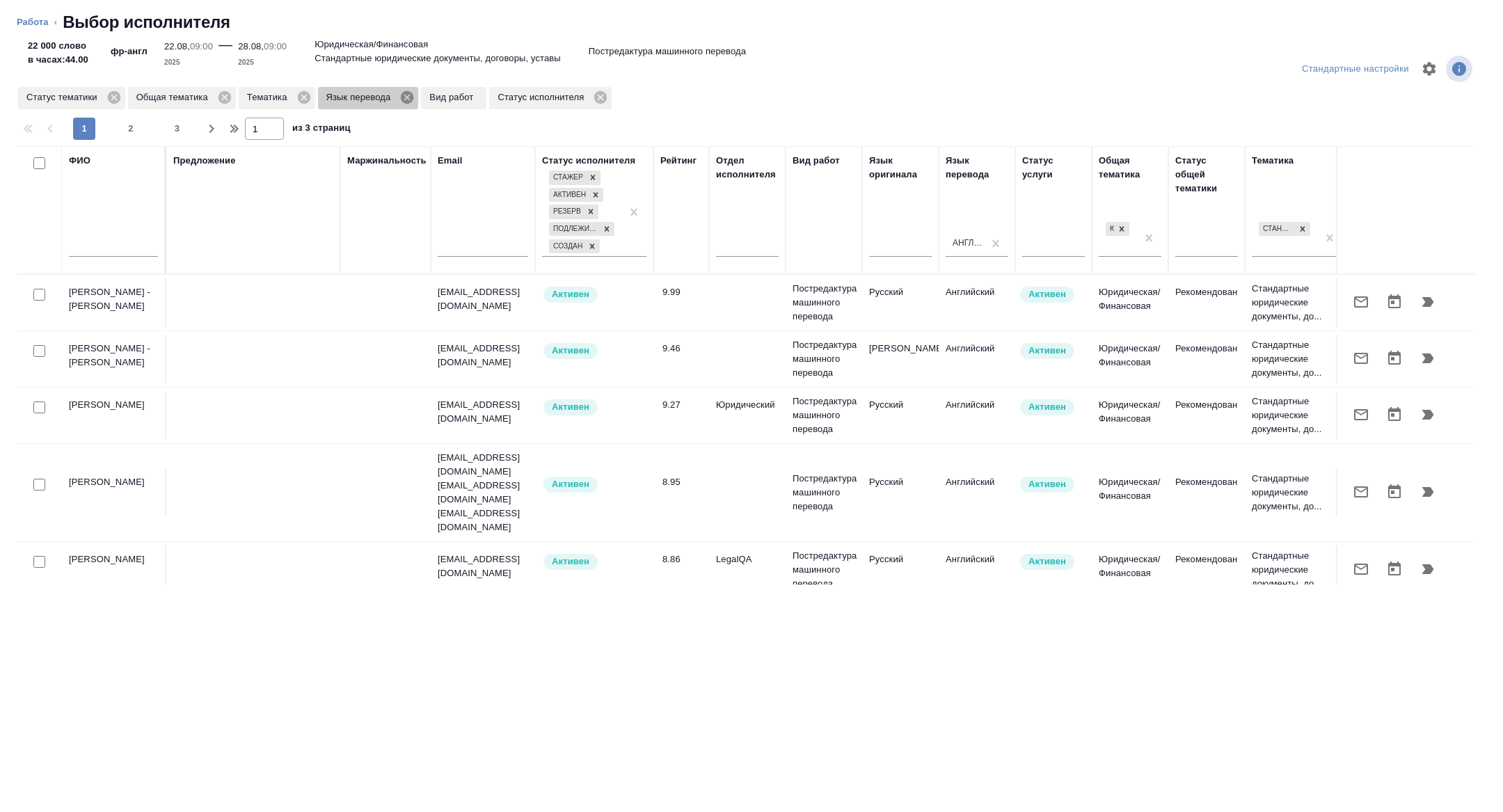
click at [415, 97] on icon at bounding box center [407, 97] width 15 height 15
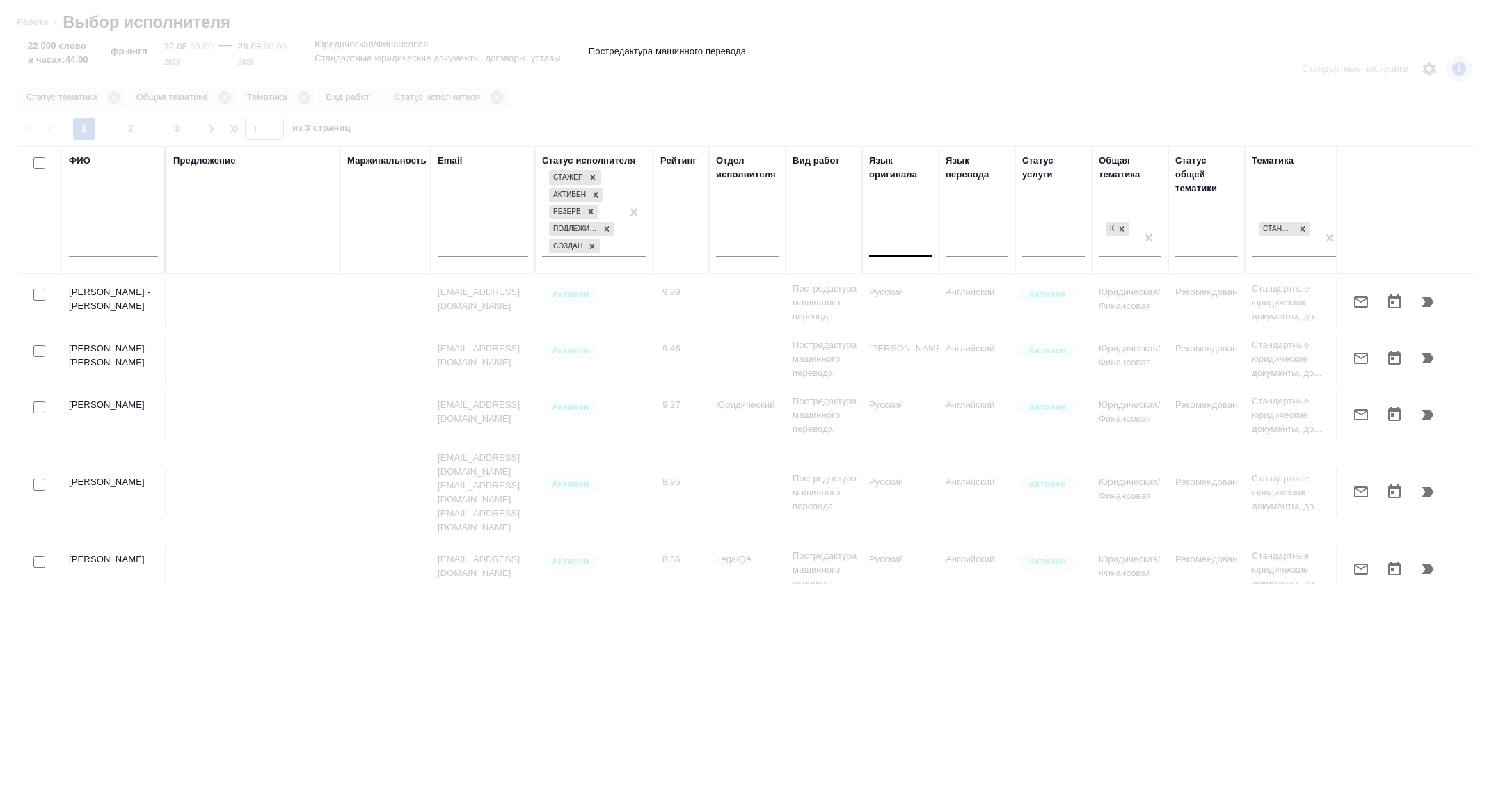
click at [900, 253] on div at bounding box center [899, 243] width 62 height 20
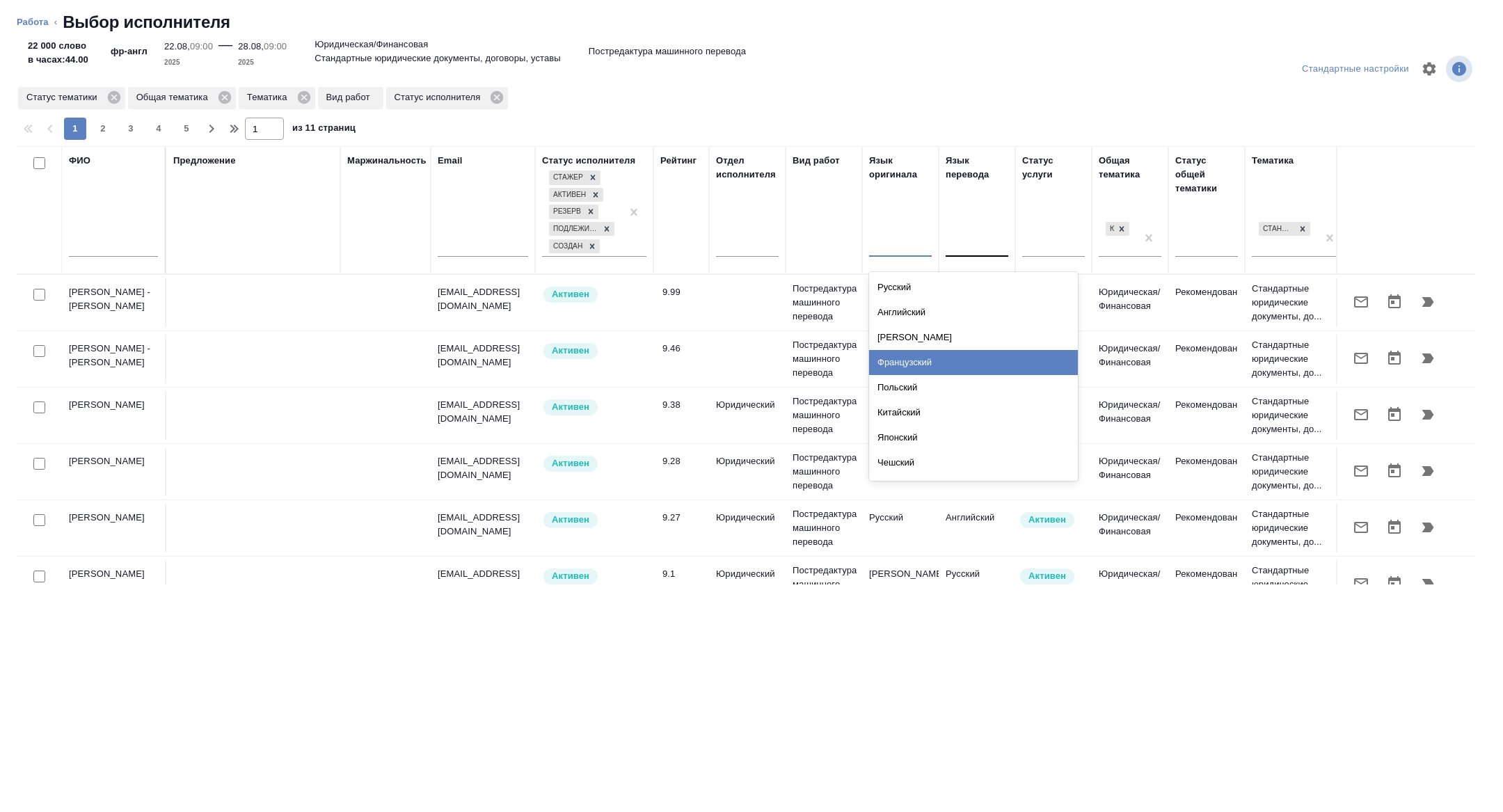
click at [922, 364] on div "Французский" at bounding box center [973, 362] width 209 height 25
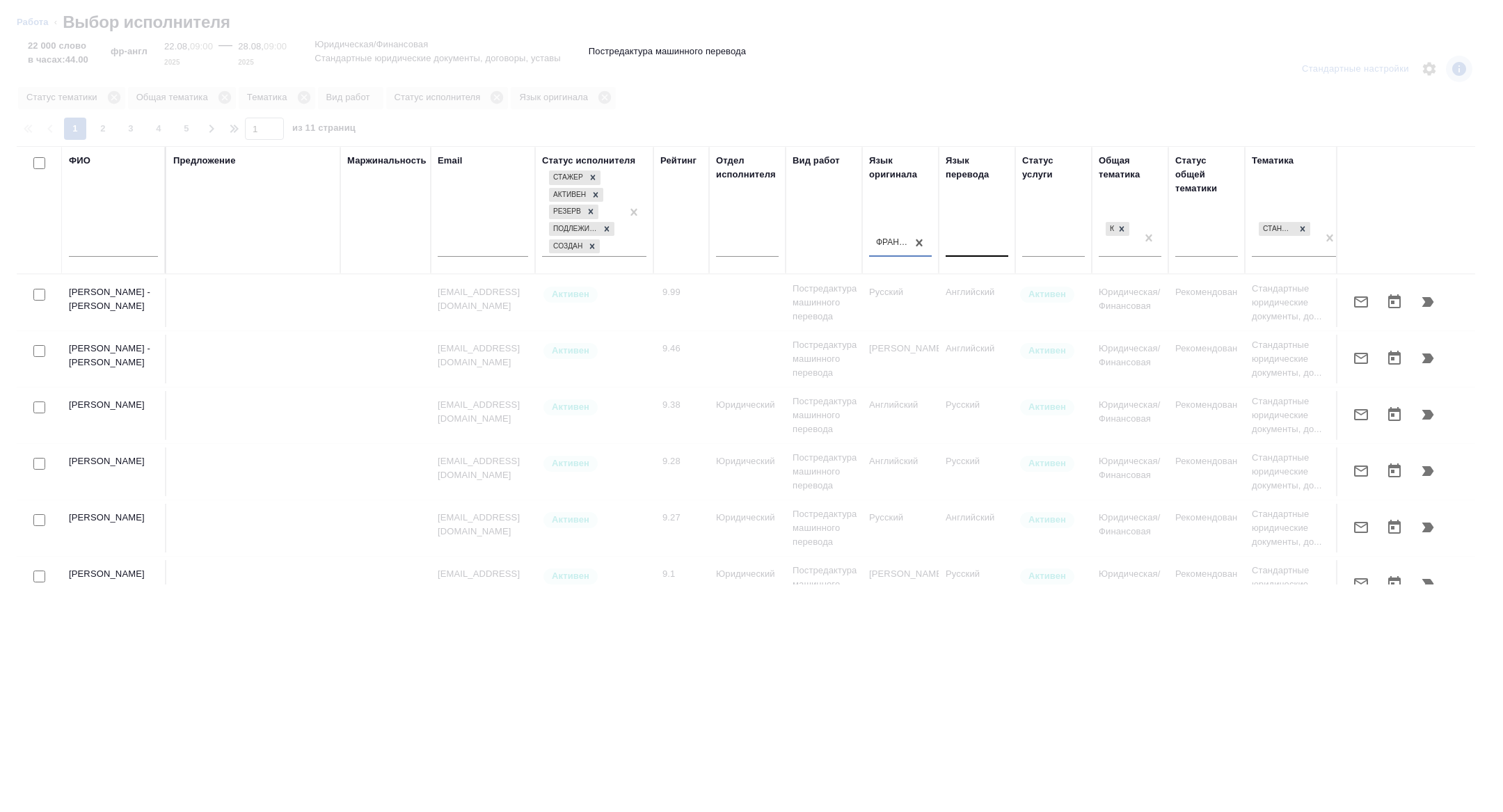
click at [972, 242] on div at bounding box center [976, 243] width 62 height 20
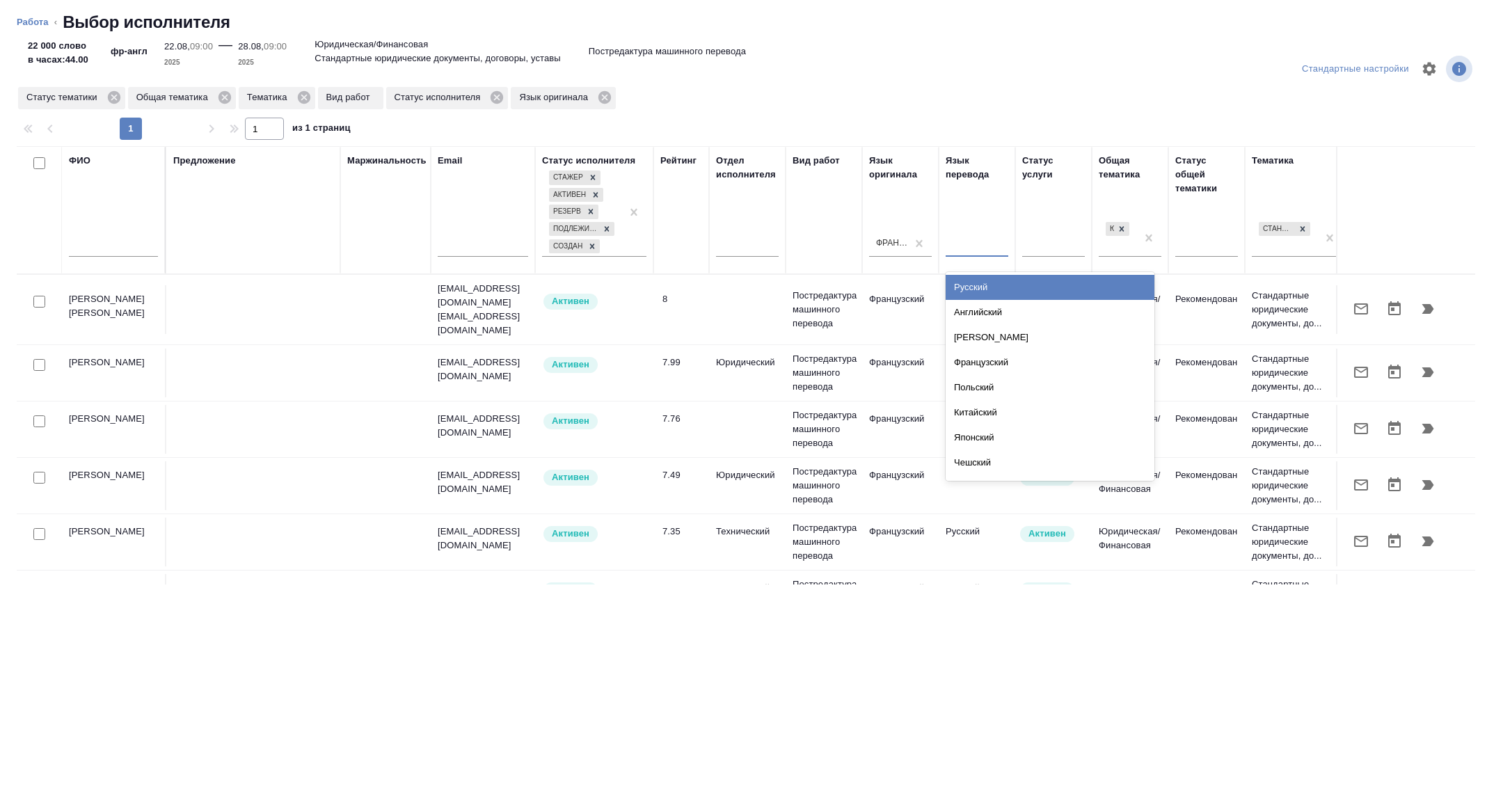
click at [965, 289] on div "Русский" at bounding box center [1049, 287] width 209 height 25
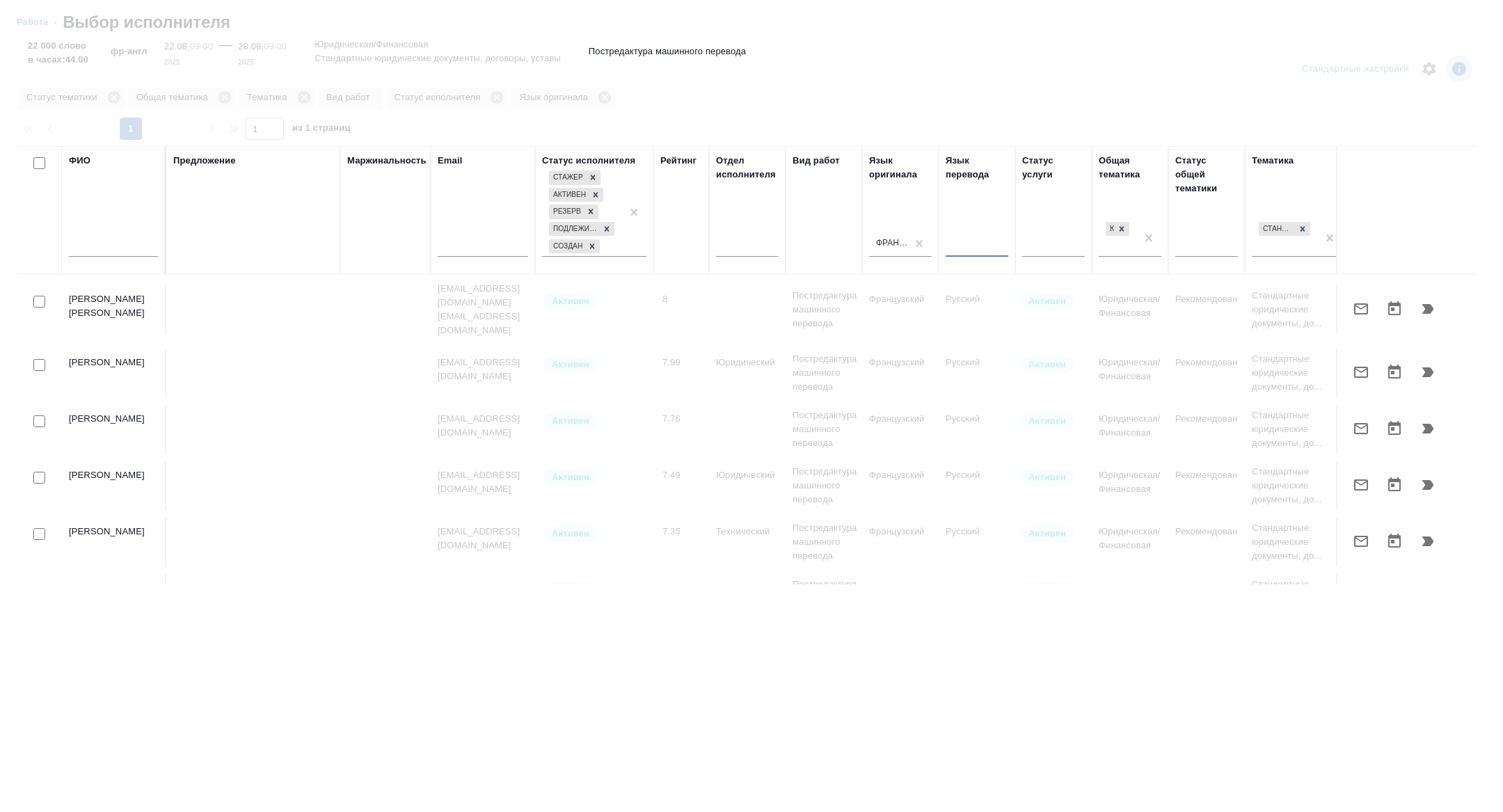
click at [973, 243] on div at bounding box center [976, 243] width 62 height 20
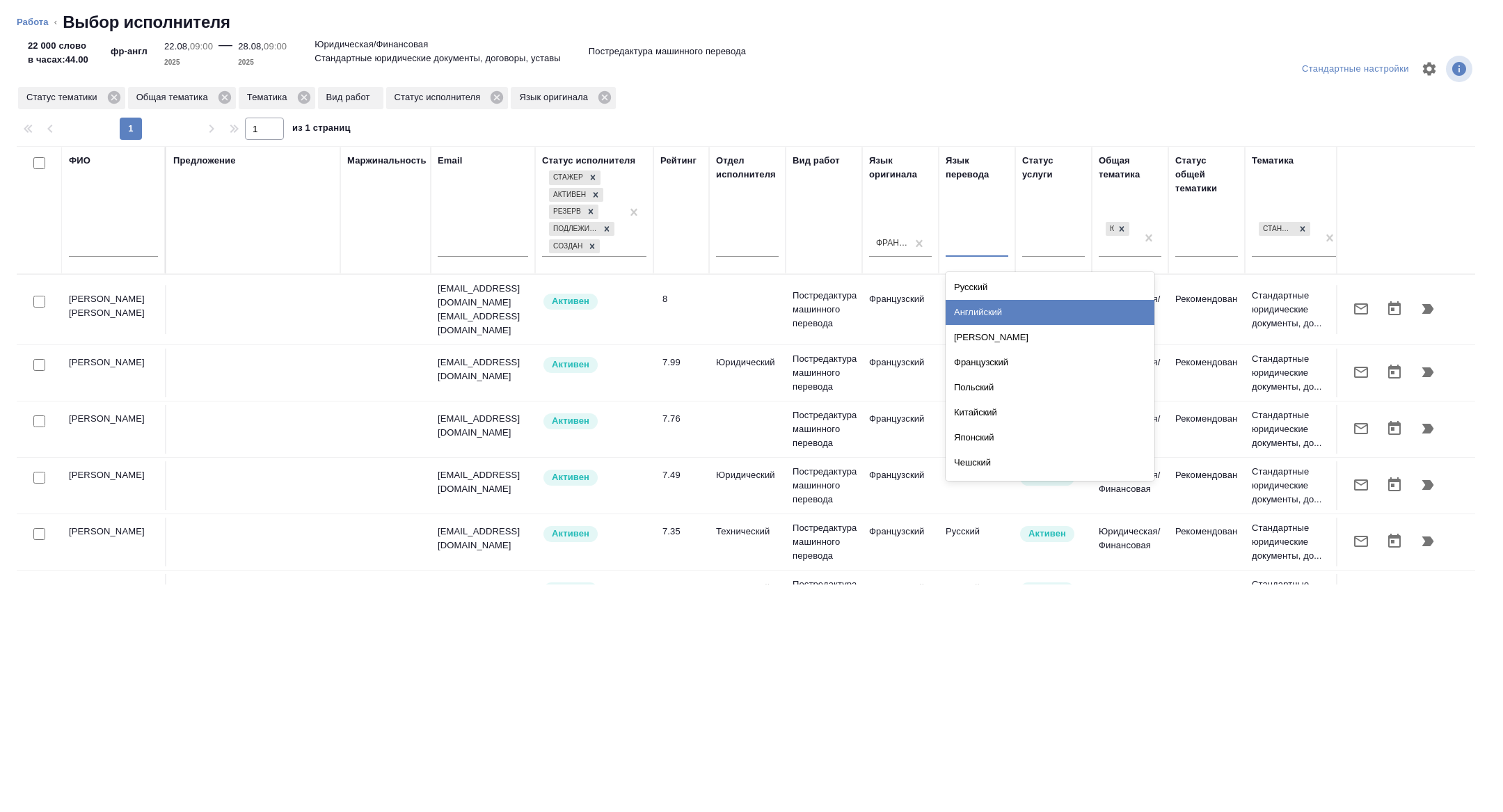
click at [980, 310] on div "Английский" at bounding box center [1049, 312] width 209 height 25
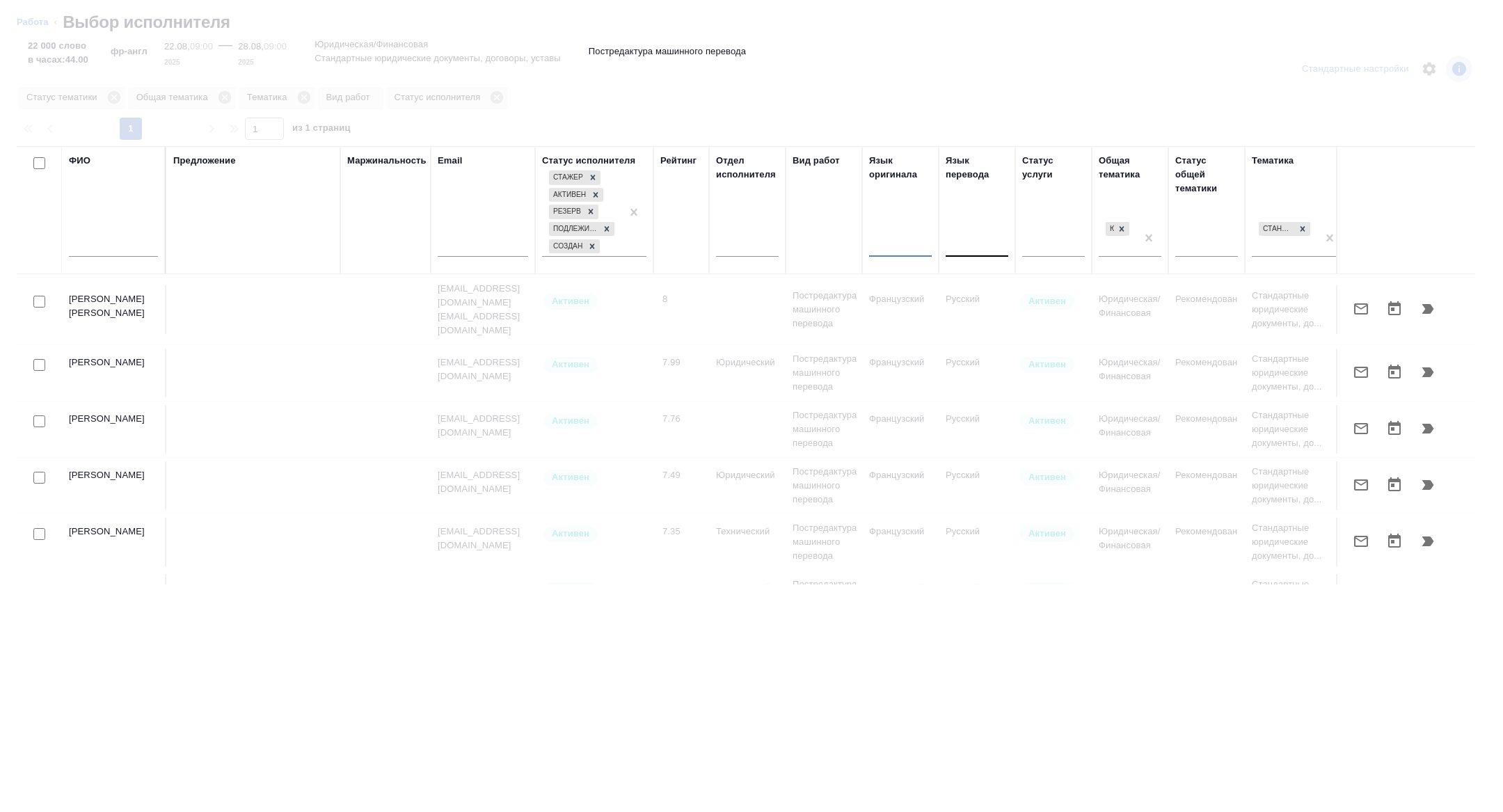
click at [907, 244] on div at bounding box center [899, 243] width 62 height 20
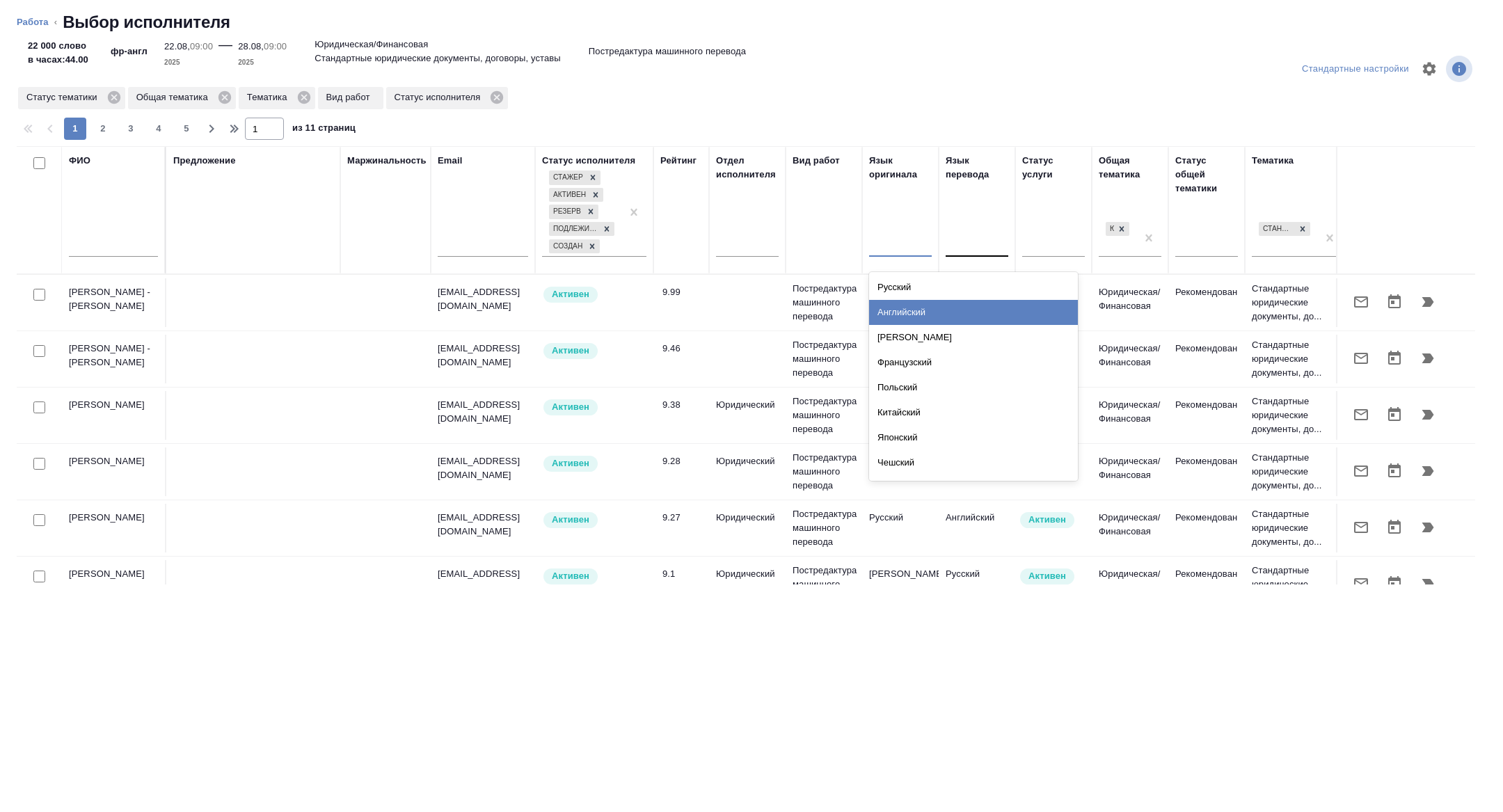
click at [916, 307] on div "Английский" at bounding box center [973, 312] width 209 height 25
click at [979, 238] on div at bounding box center [976, 243] width 62 height 20
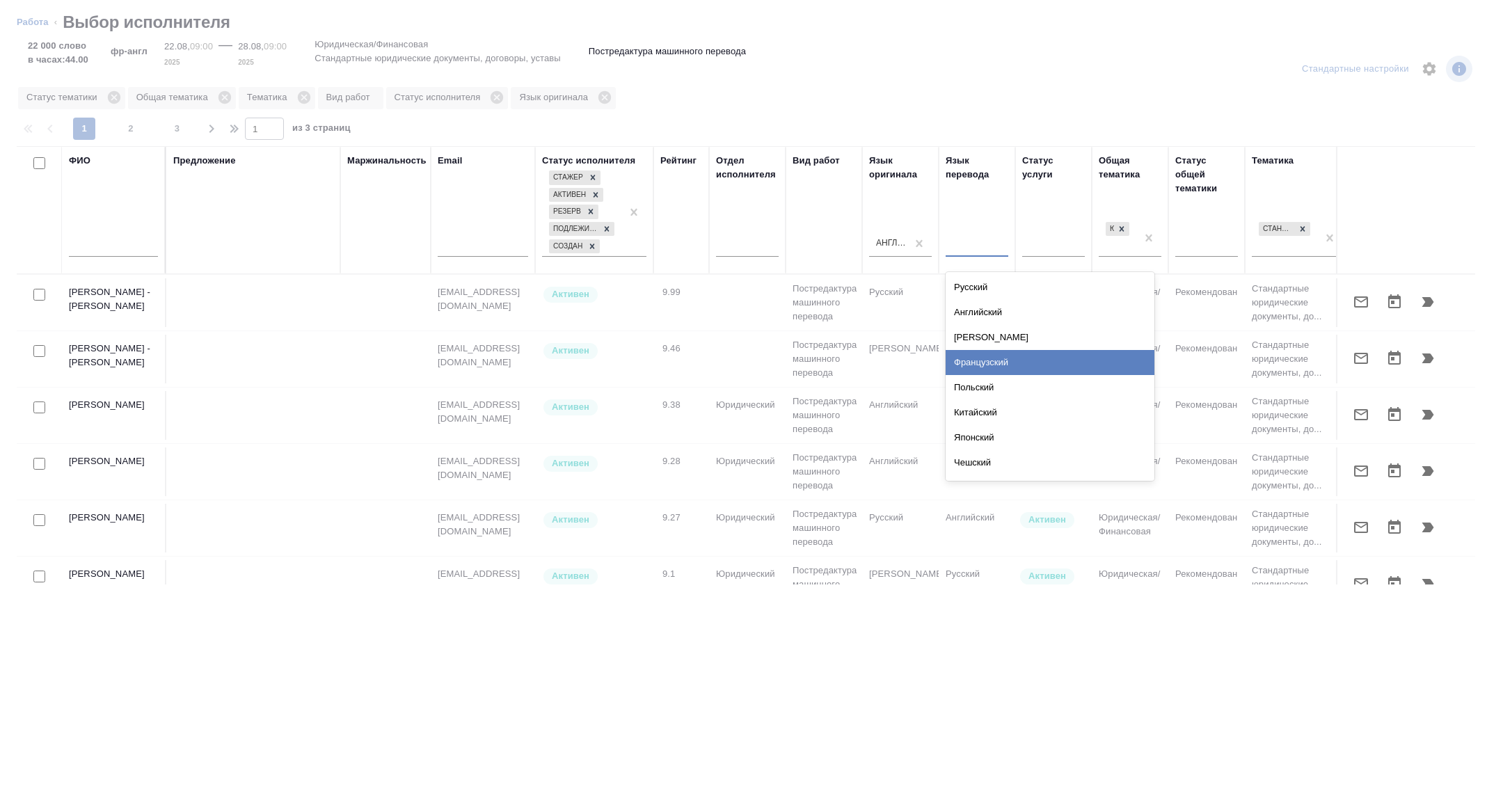
click at [990, 364] on div "Французский" at bounding box center [1049, 362] width 209 height 25
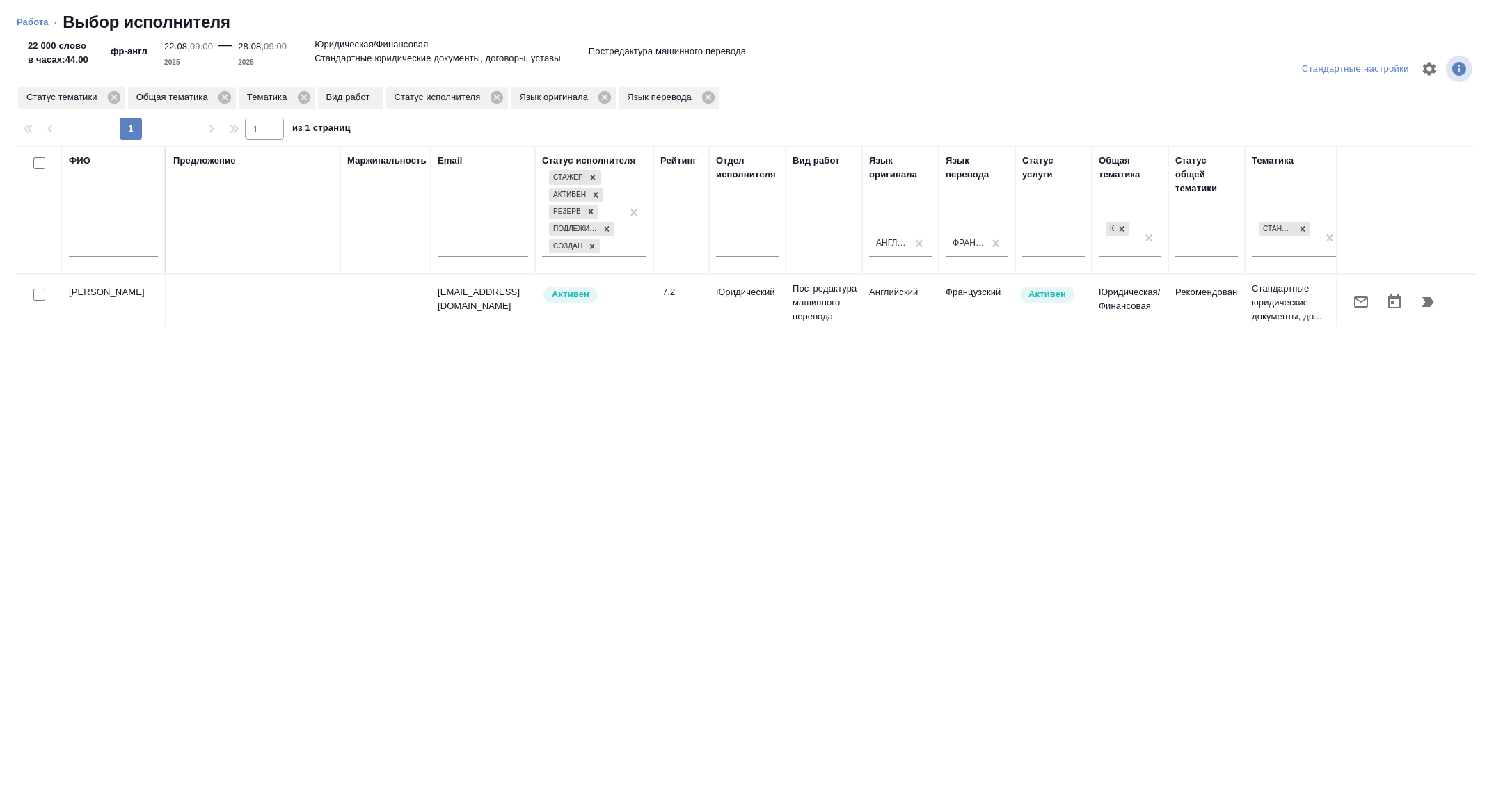
click at [45, 292] on div at bounding box center [39, 295] width 32 height 19
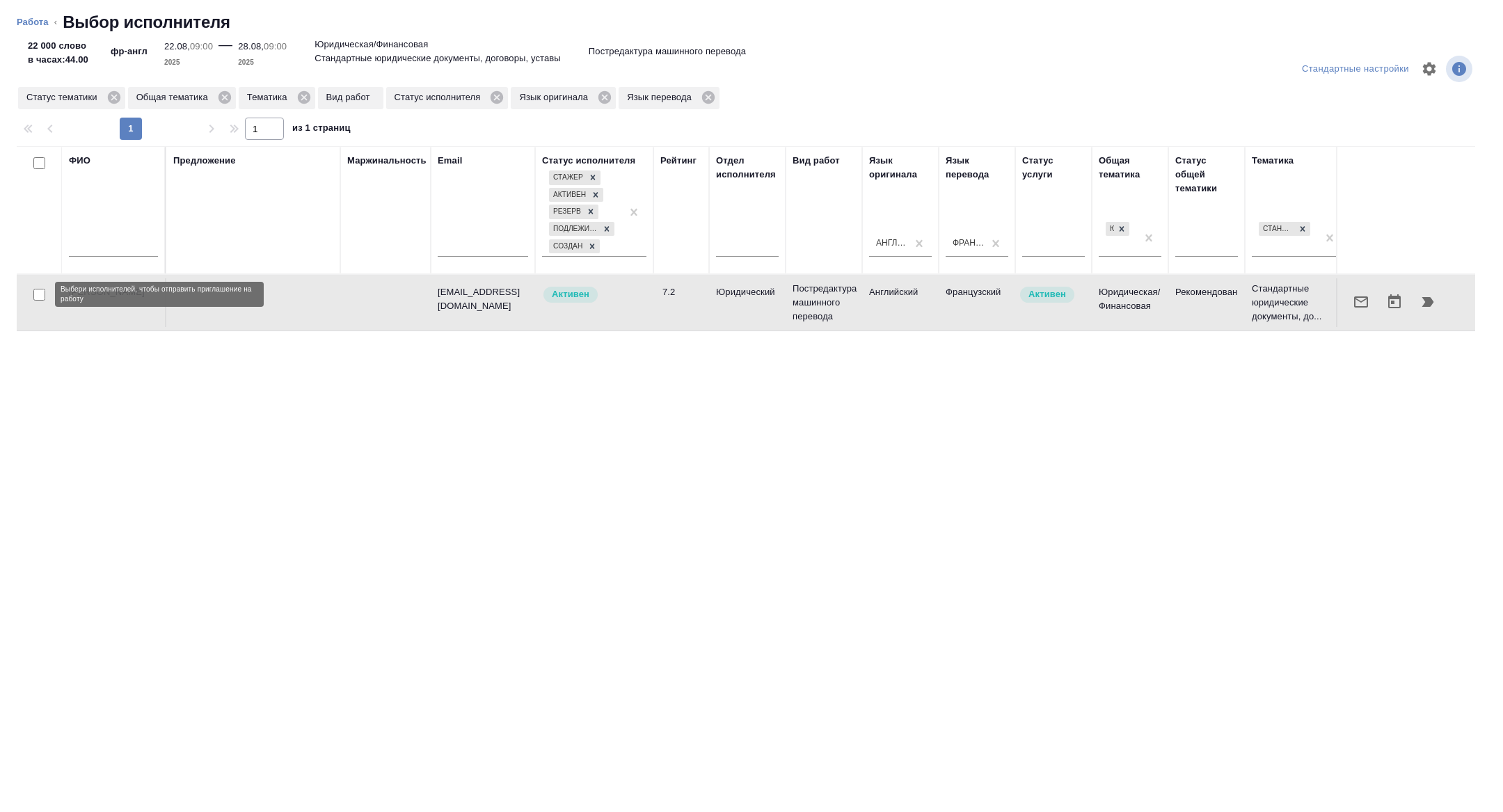
click at [40, 292] on input "checkbox" at bounding box center [39, 295] width 12 height 12
checkbox input "true"
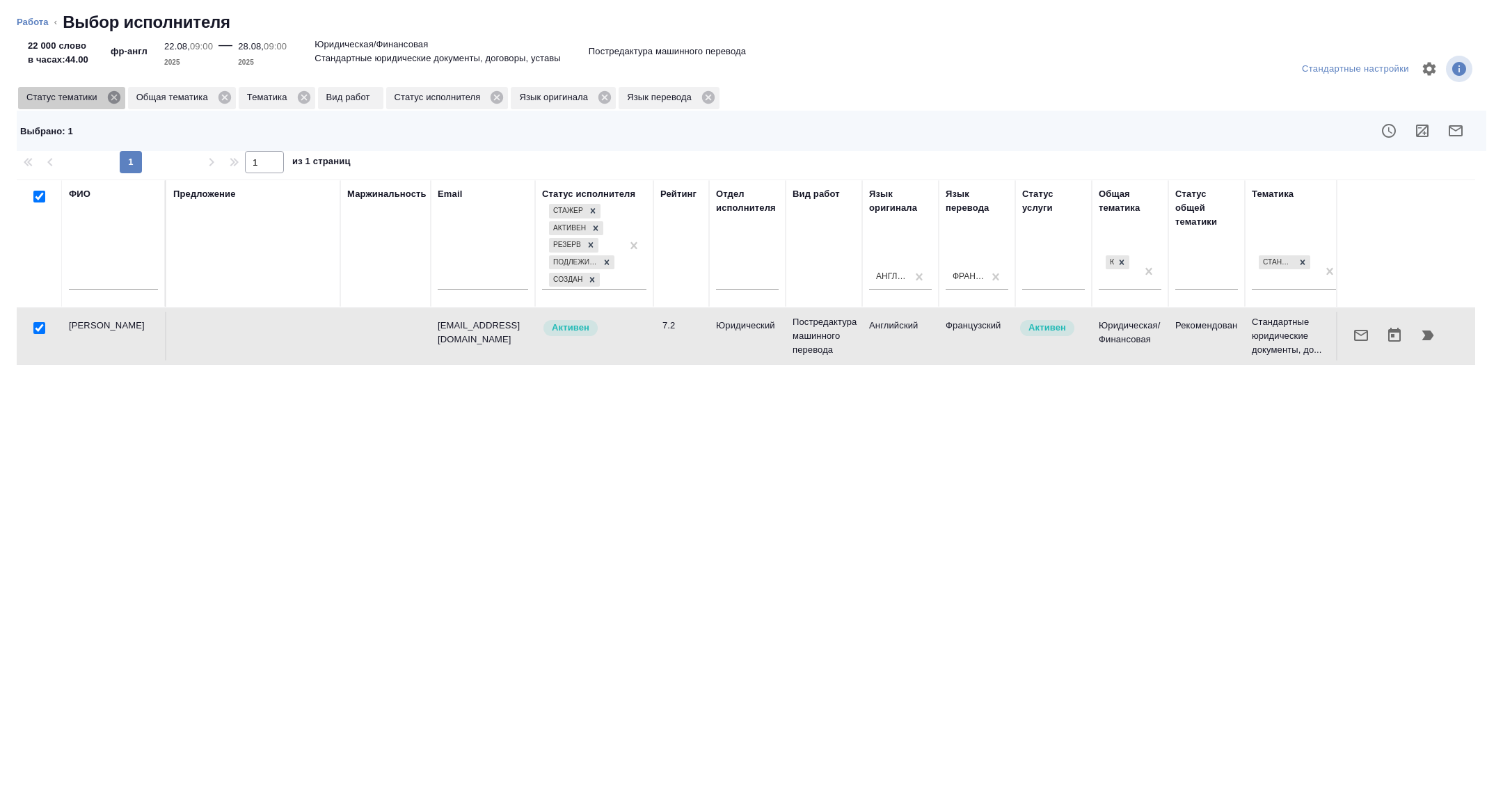
click at [119, 95] on icon at bounding box center [114, 97] width 15 height 15
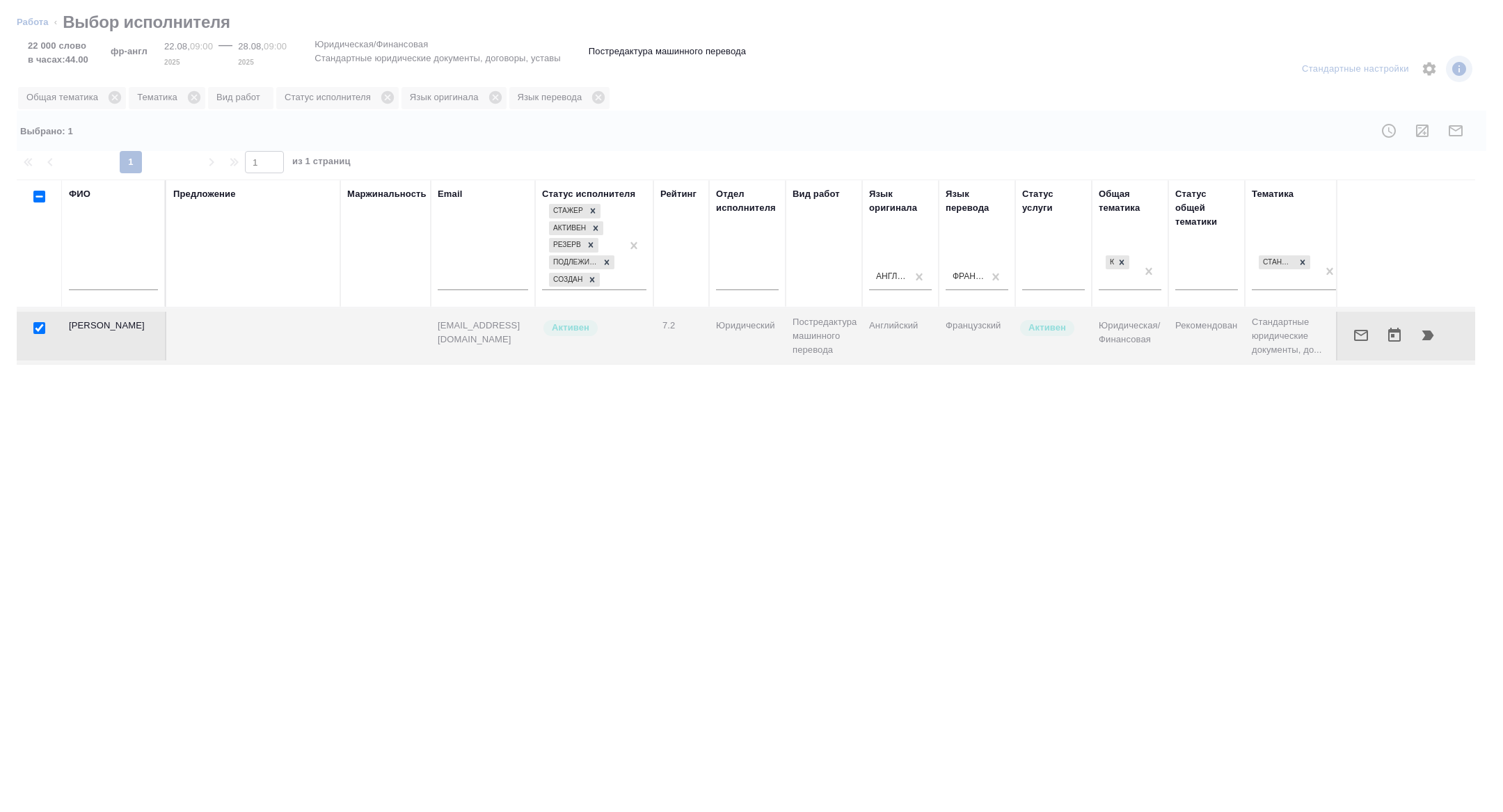
checkbox input "false"
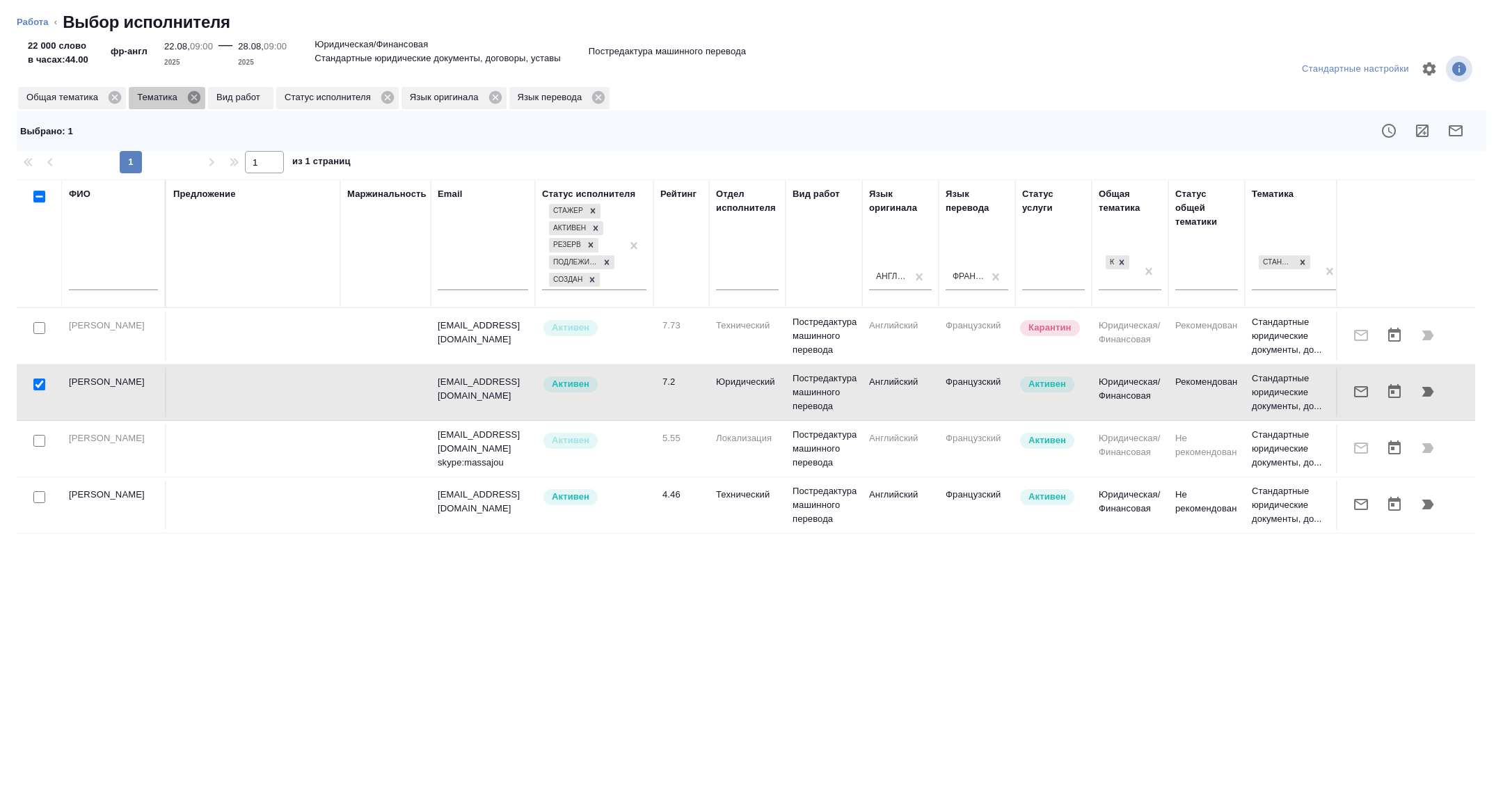
click at [201, 97] on icon at bounding box center [194, 97] width 12 height 12
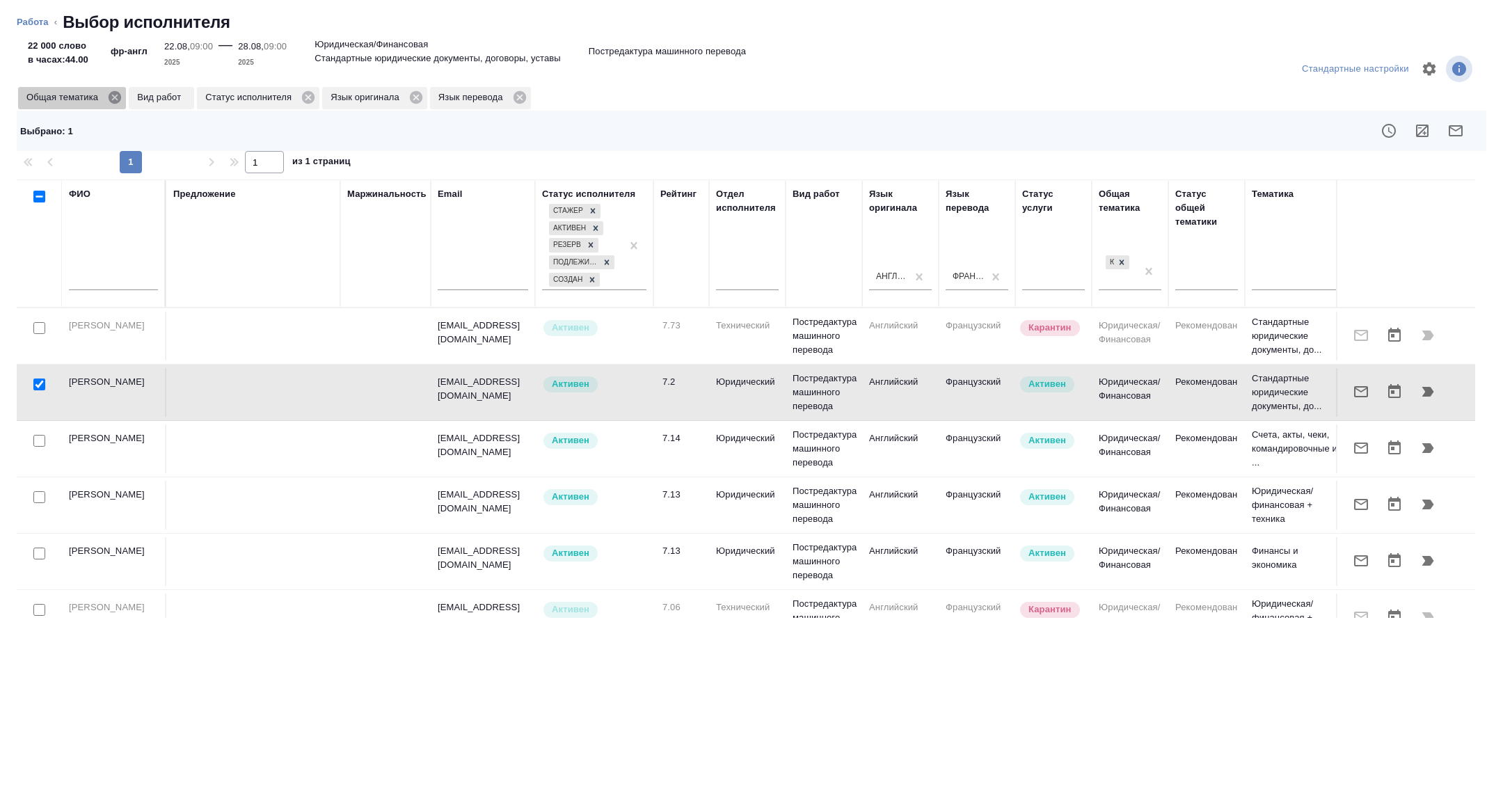
click at [117, 93] on icon at bounding box center [114, 97] width 12 height 12
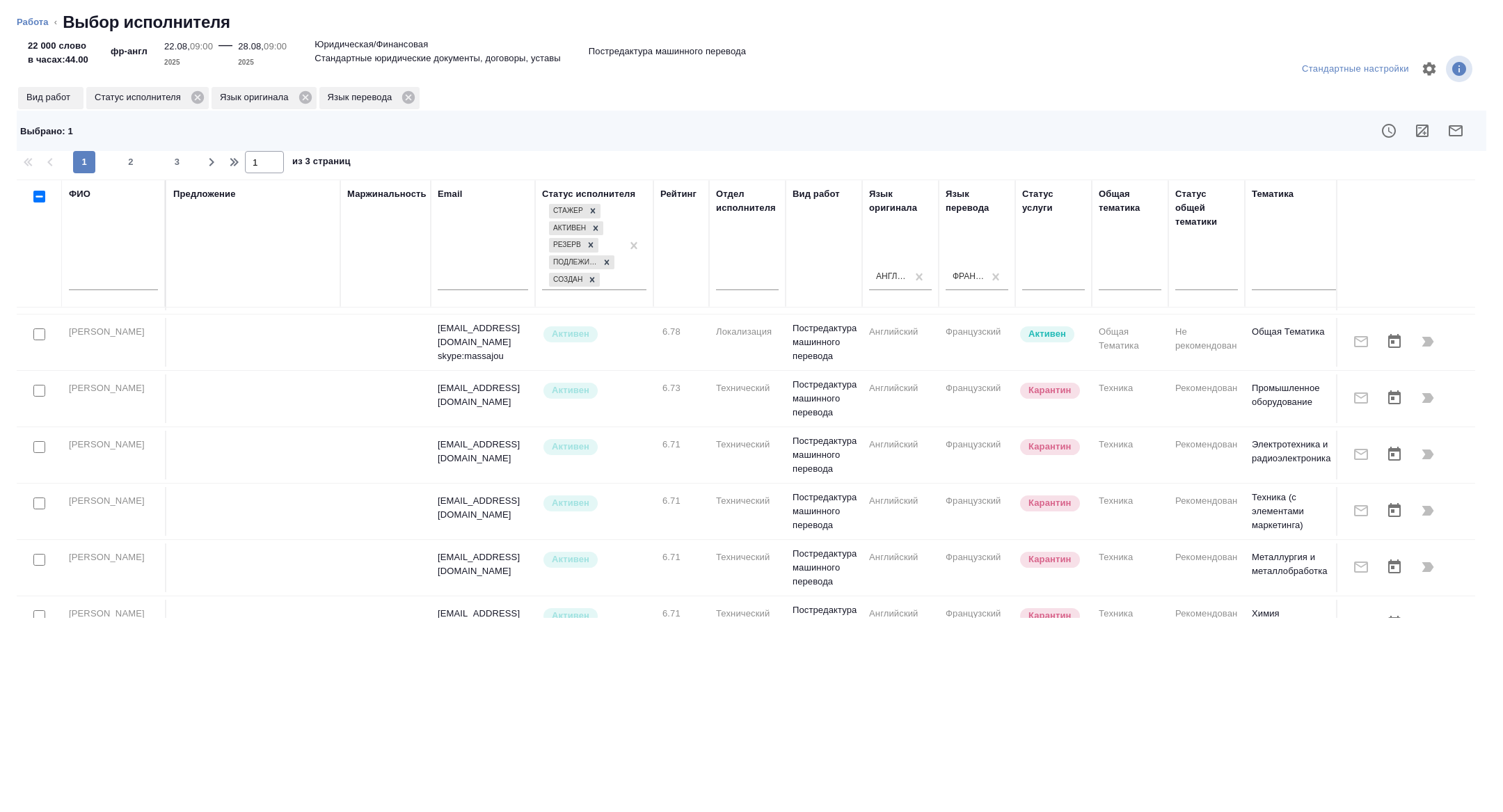
scroll to position [1108, 0]
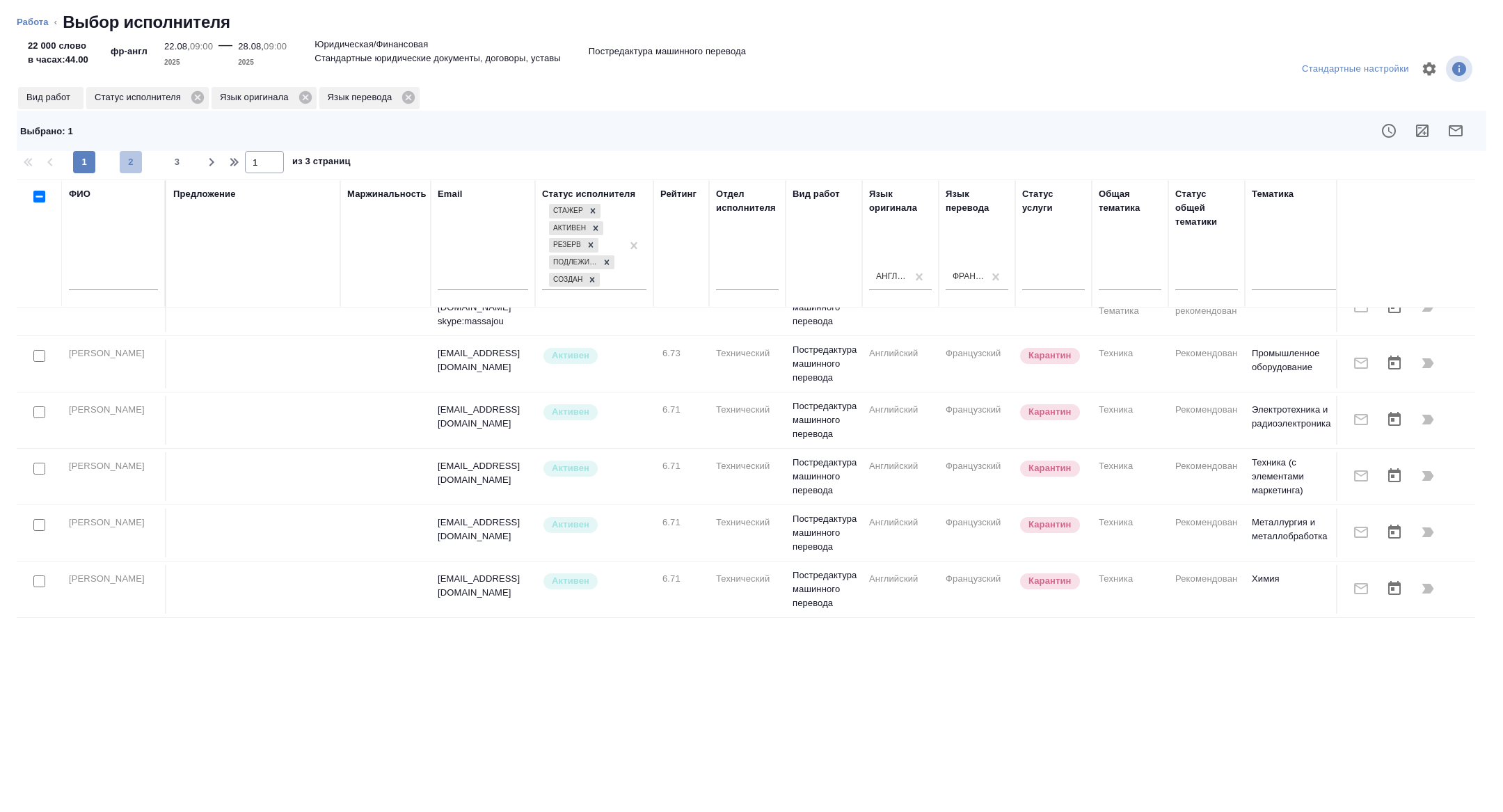
click at [129, 158] on span "2" at bounding box center [131, 161] width 22 height 13
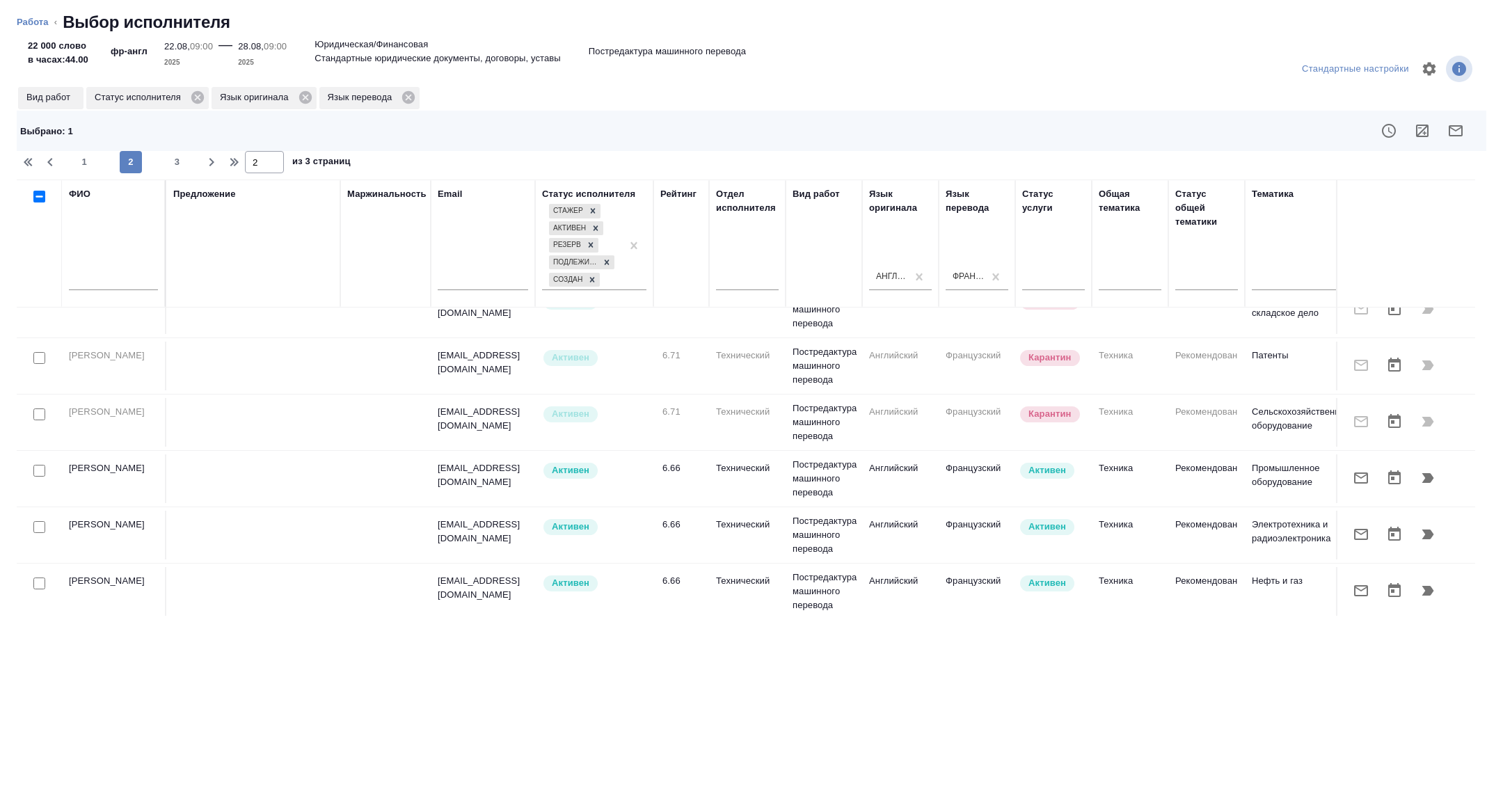
scroll to position [0, 0]
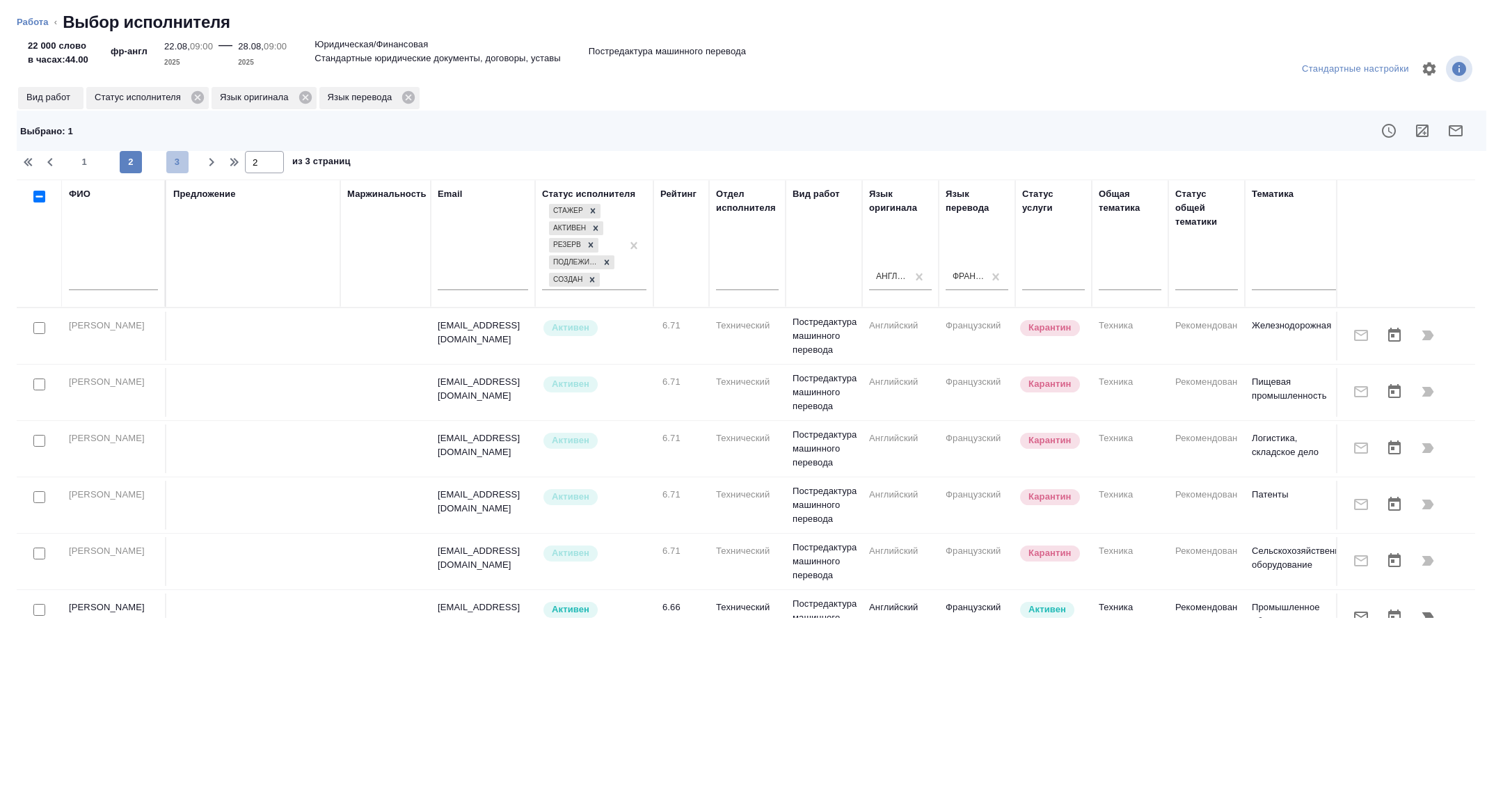
click at [166, 157] on span "3" at bounding box center [177, 161] width 22 height 13
type input "3"
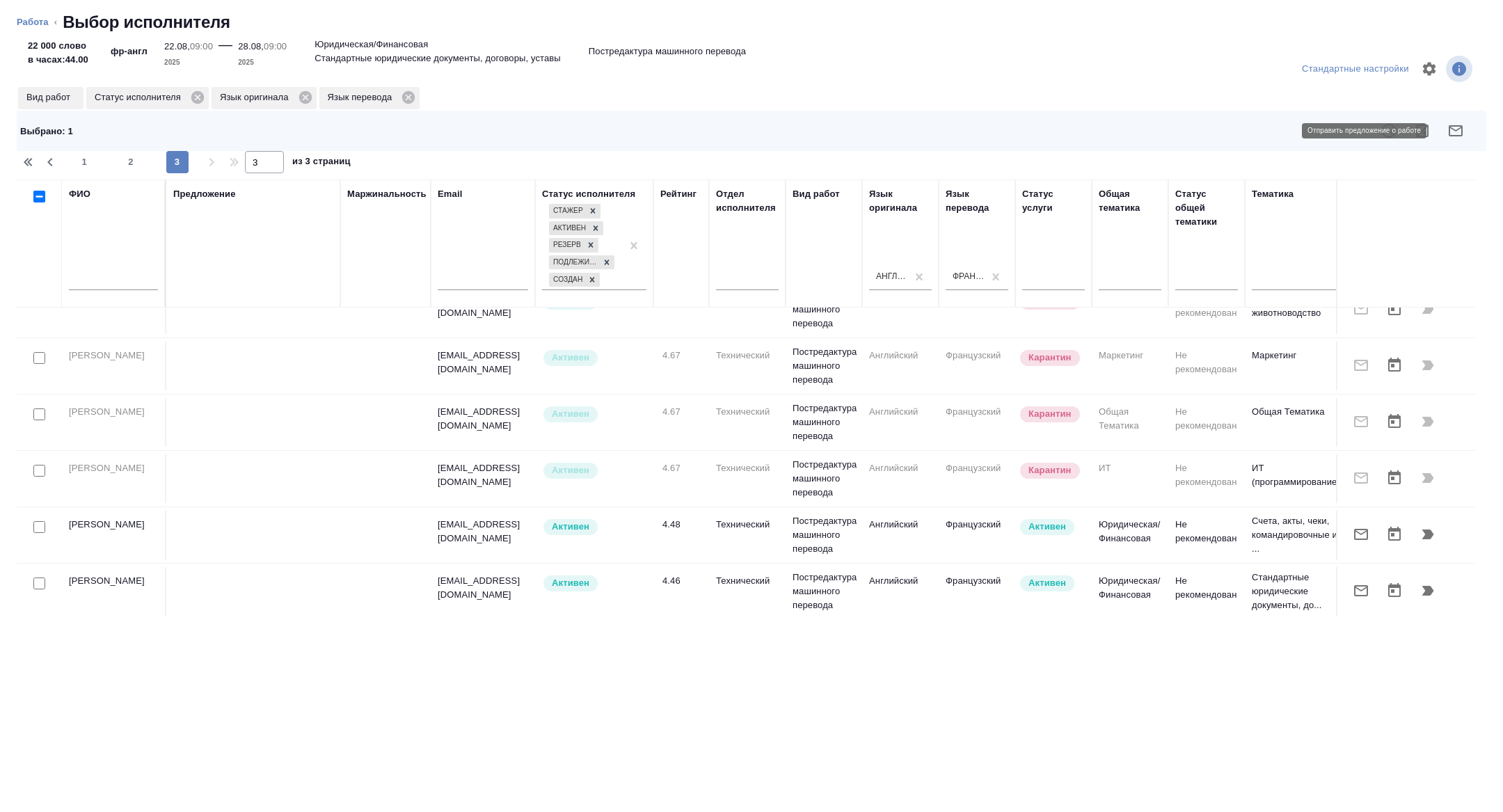
click at [1465, 125] on button "button" at bounding box center [1455, 131] width 34 height 34
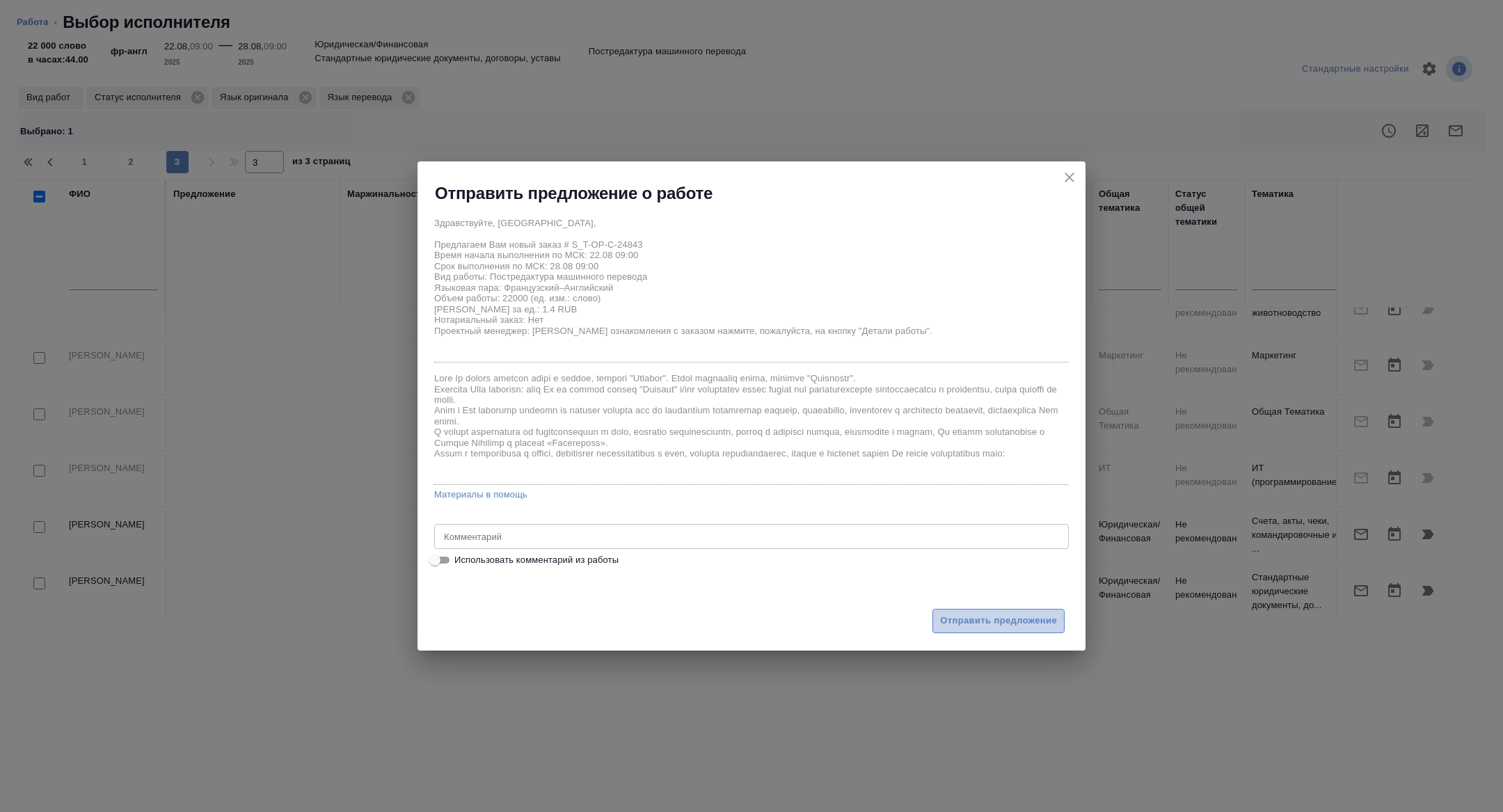
click at [999, 626] on span "Отправить предложение" at bounding box center [998, 621] width 117 height 16
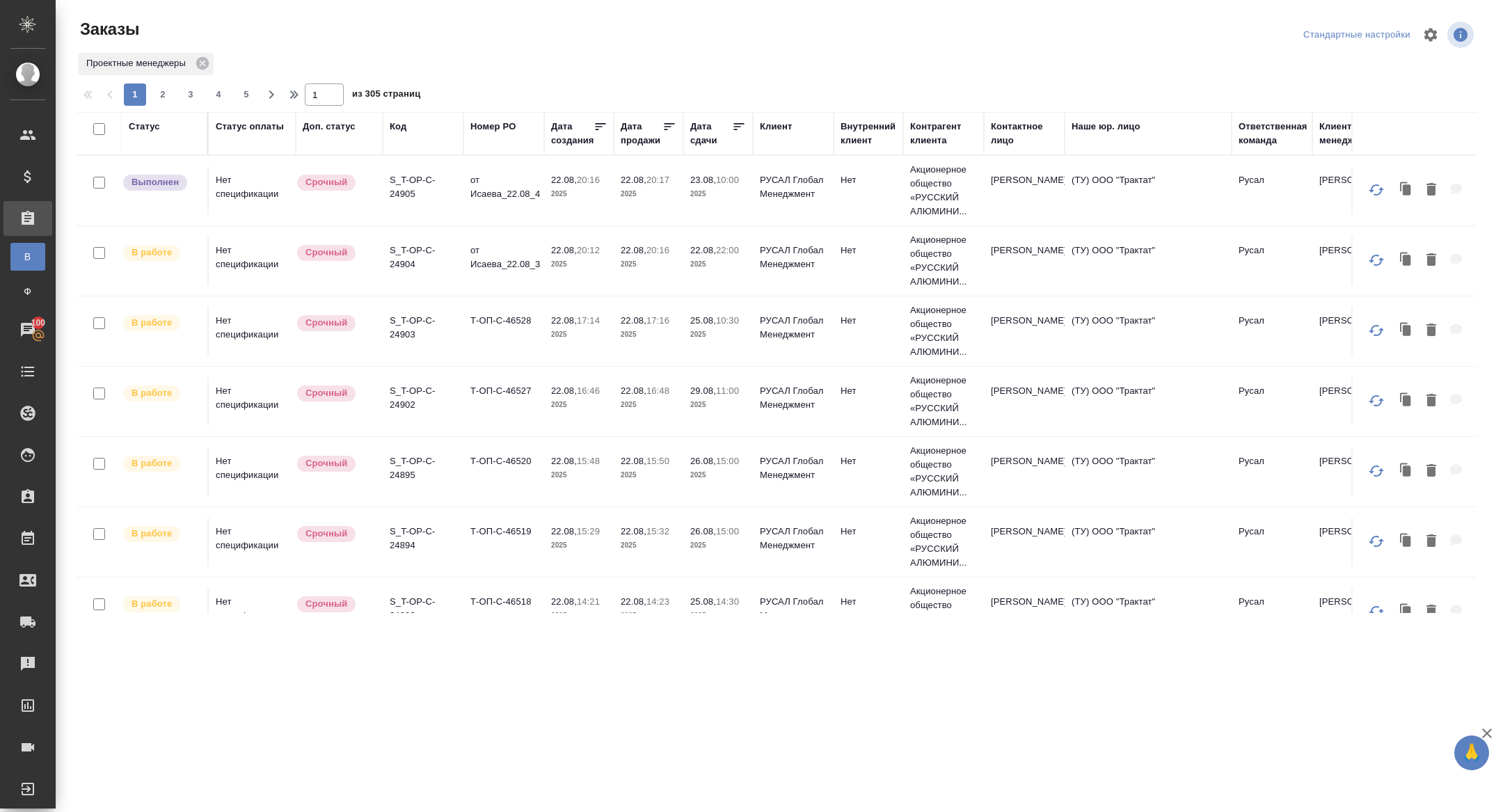
click at [150, 135] on div "Статус" at bounding box center [164, 134] width 72 height 28
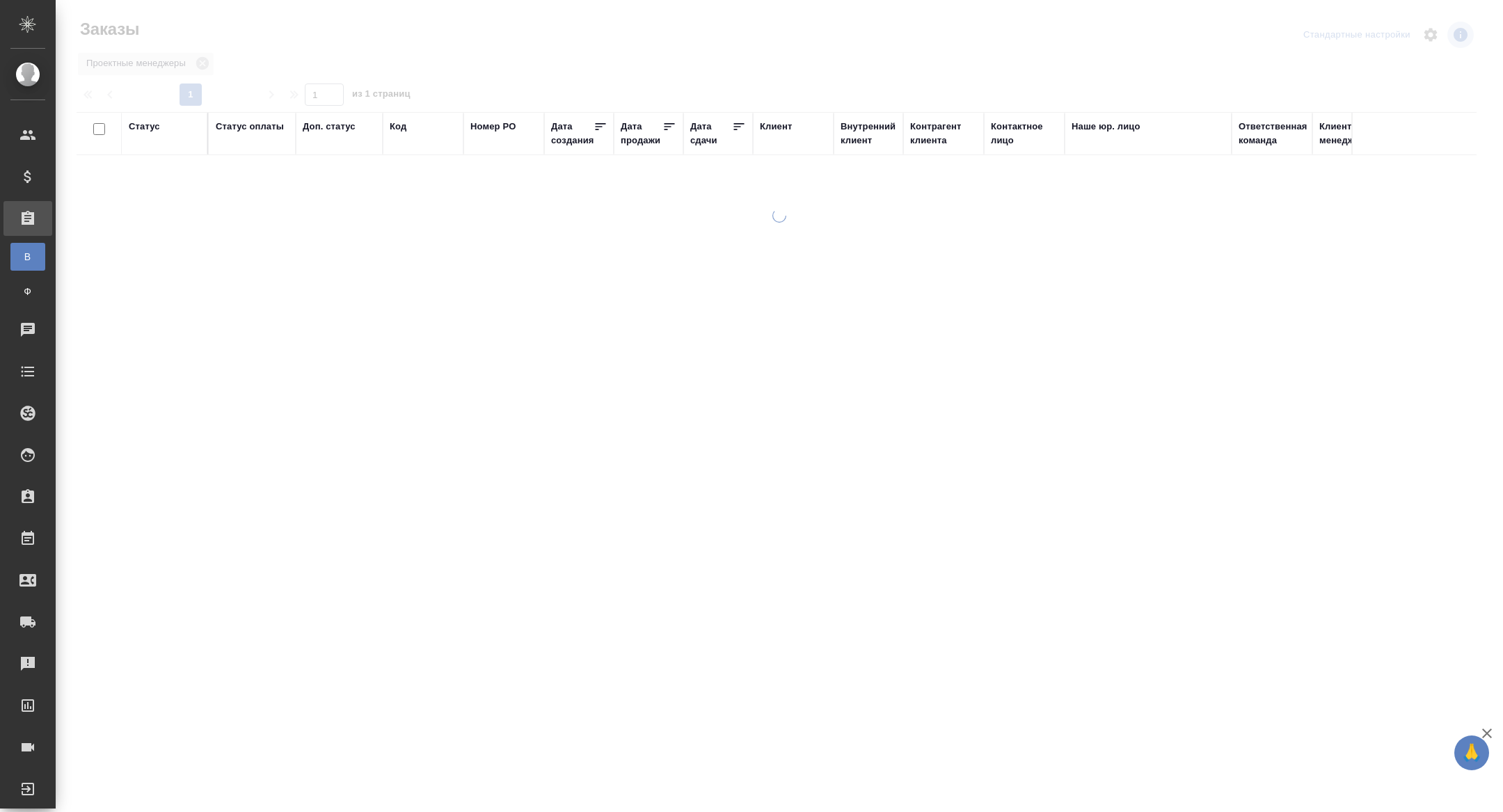
click at [160, 127] on div "Статус" at bounding box center [164, 127] width 72 height 13
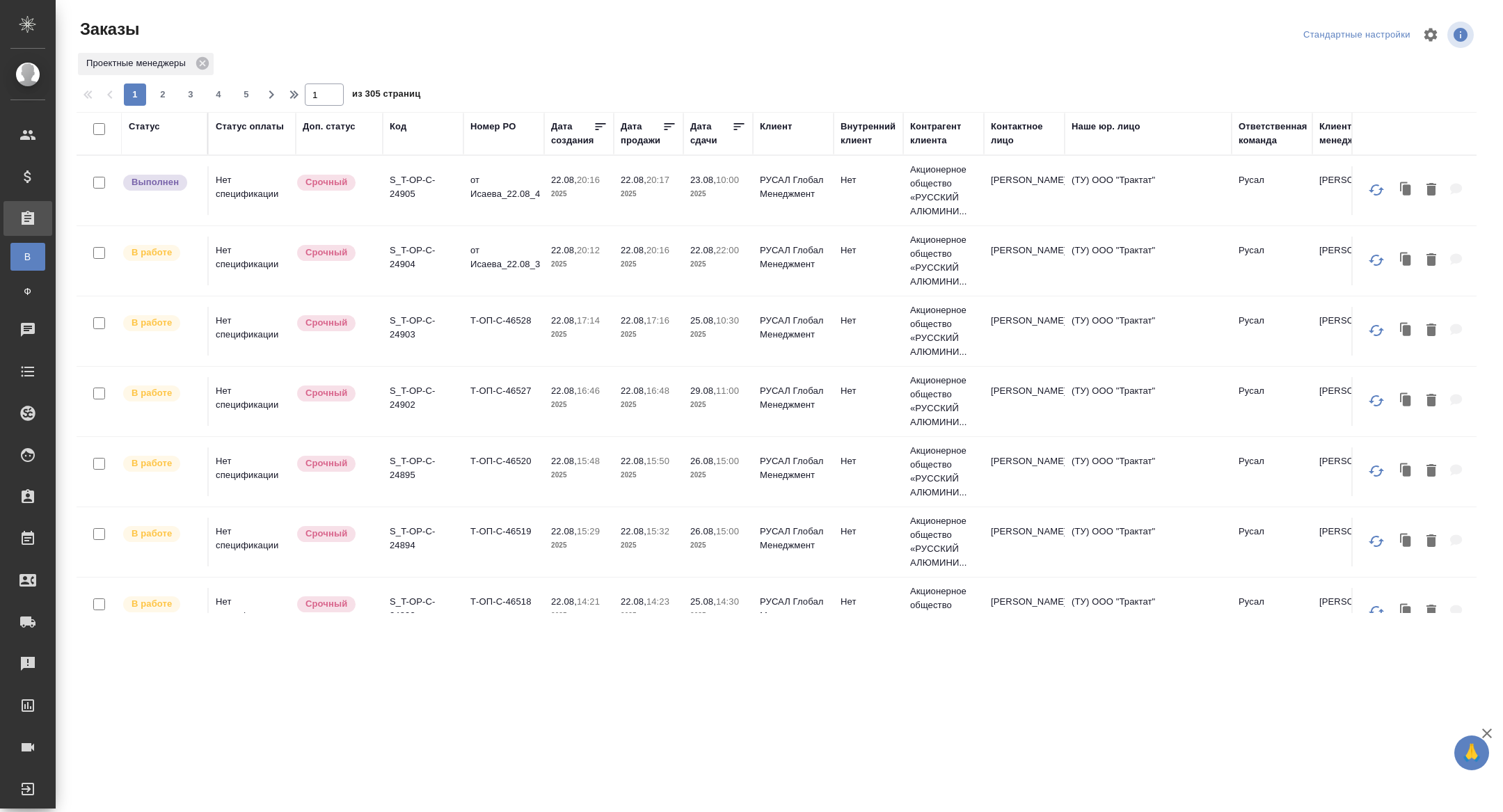
click at [146, 125] on div "Статус" at bounding box center [144, 127] width 32 height 13
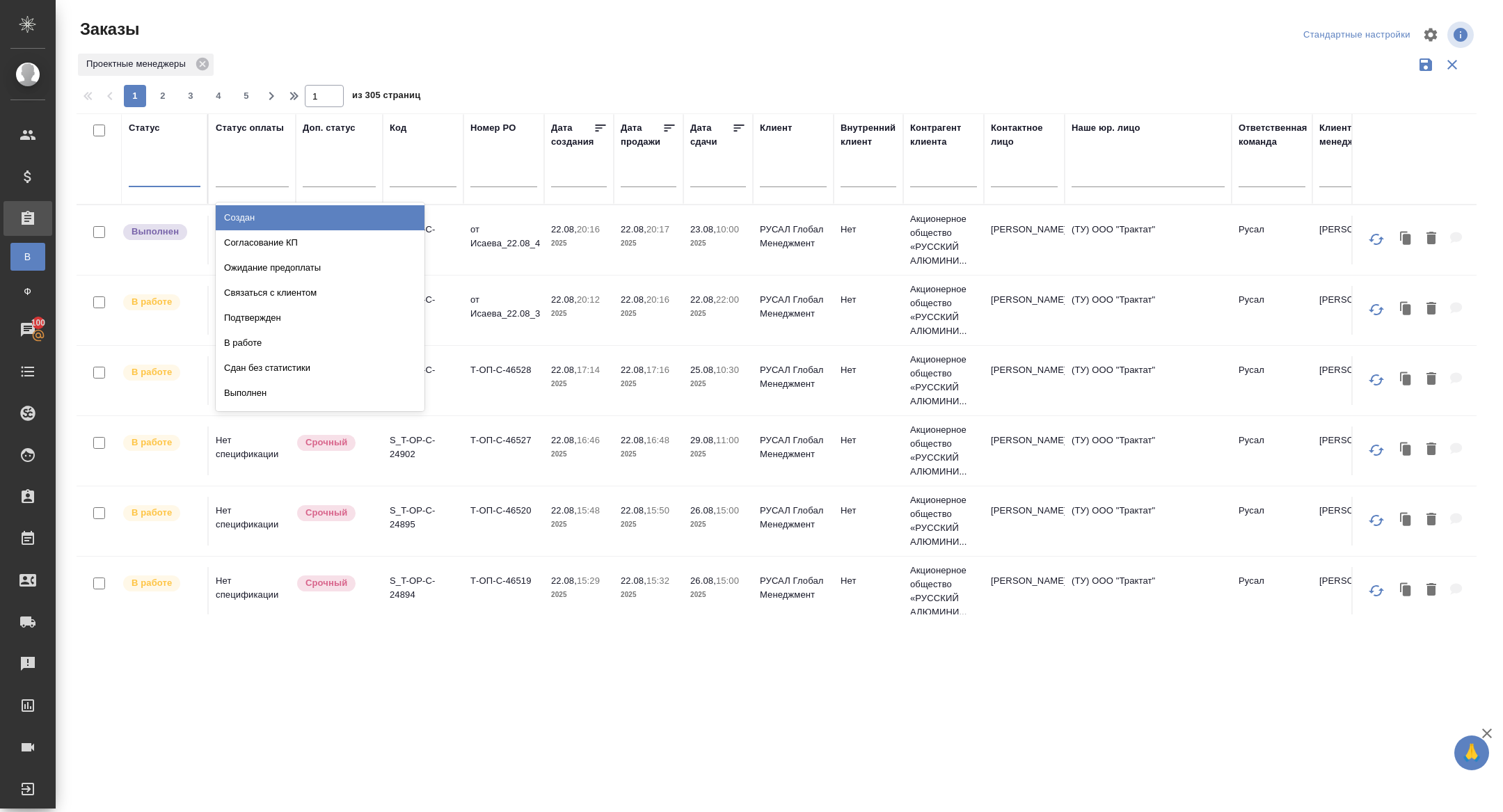
click at [165, 167] on div at bounding box center [164, 172] width 72 height 20
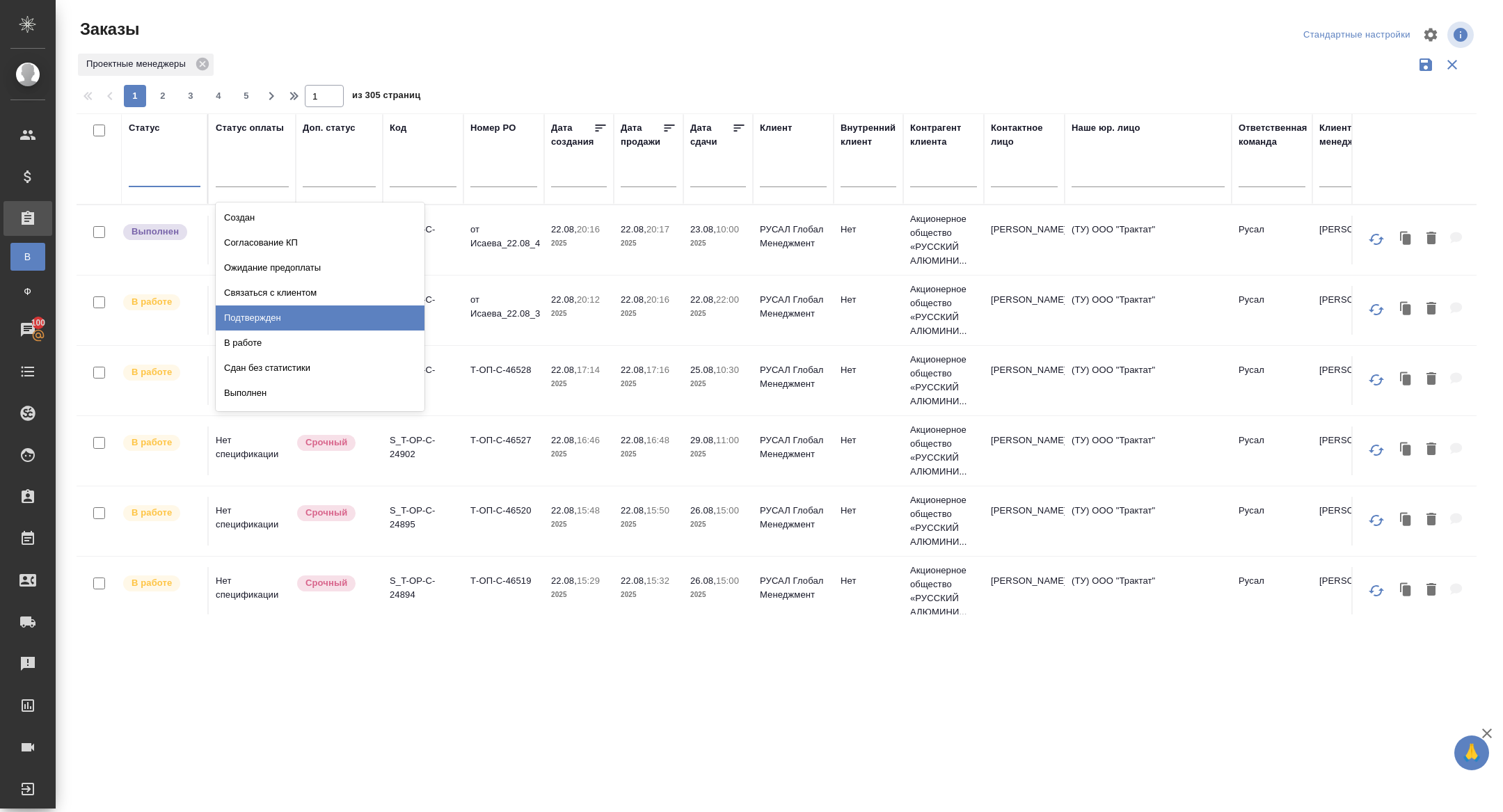
click at [283, 314] on div "Подтвержден" at bounding box center [319, 318] width 209 height 25
click at [160, 174] on div at bounding box center [164, 172] width 72 height 20
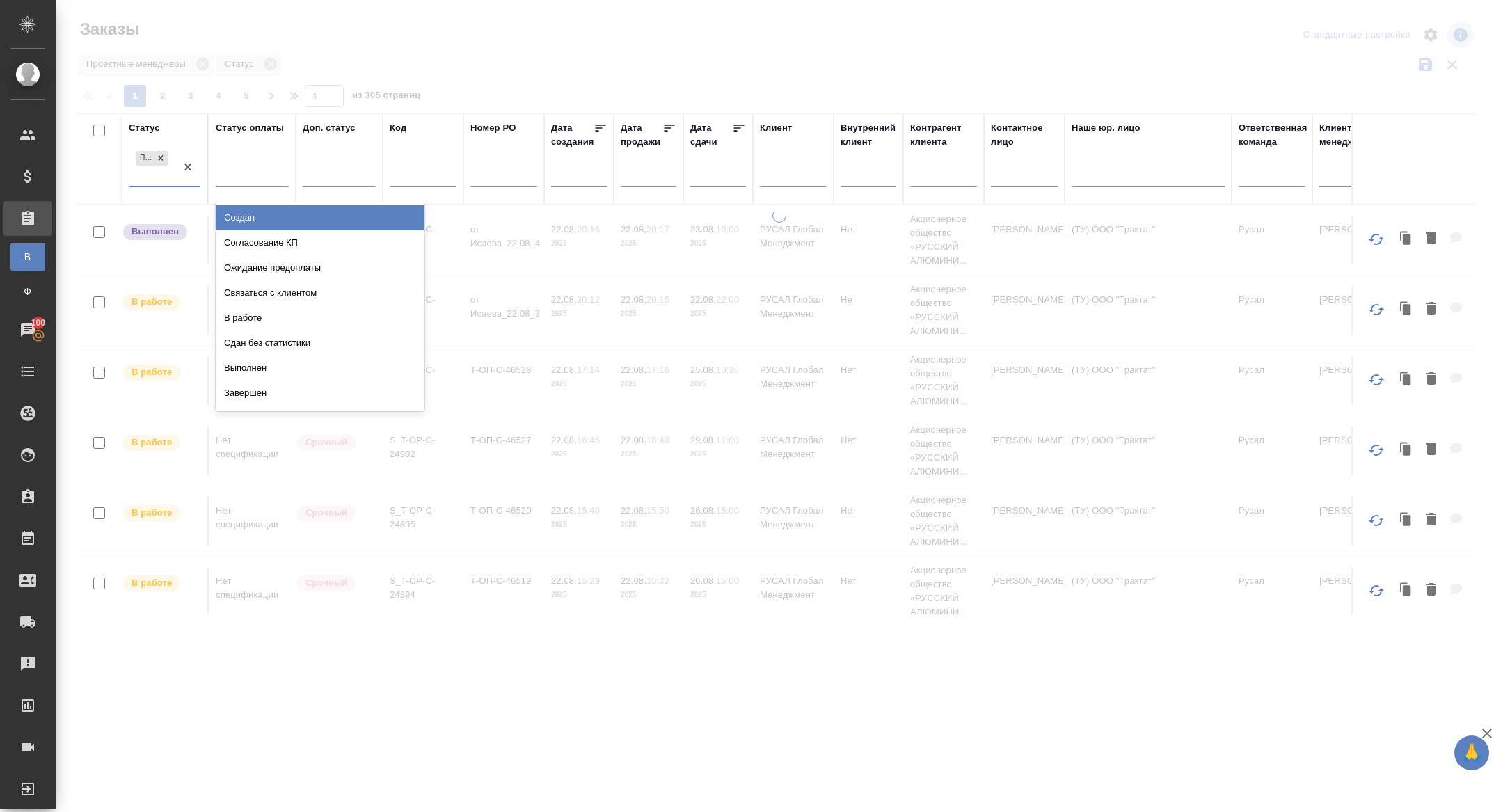
click at [274, 211] on div "Создан" at bounding box center [319, 218] width 209 height 25
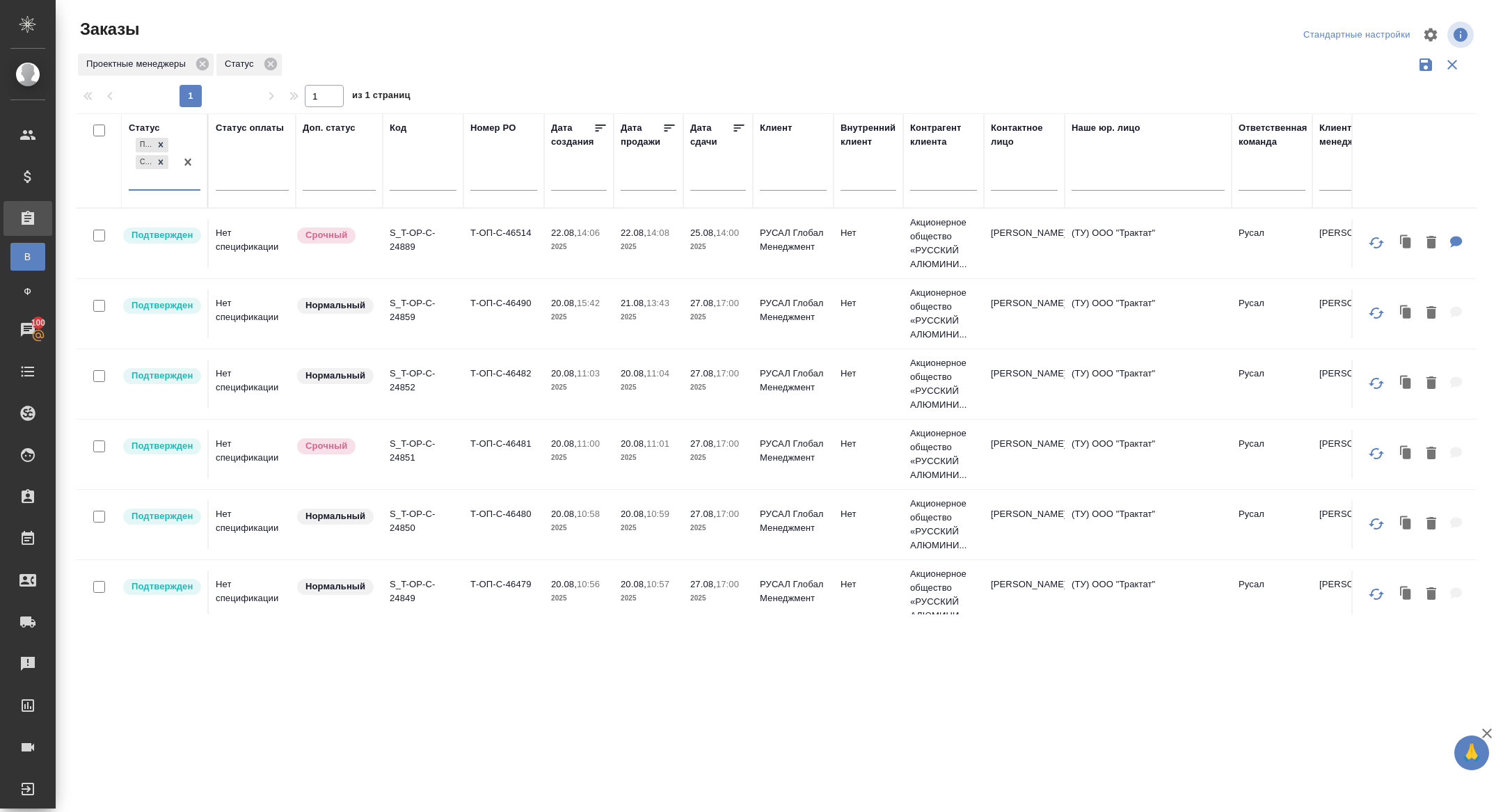
click at [736, 133] on icon at bounding box center [739, 128] width 13 height 13
click at [405, 243] on p "S_T-OP-C-24889" at bounding box center [423, 239] width 67 height 28
click at [412, 311] on p "S_T-OP-C-24849" at bounding box center [423, 309] width 67 height 28
click at [404, 311] on p "S_T-OP-C-24850" at bounding box center [423, 308] width 67 height 28
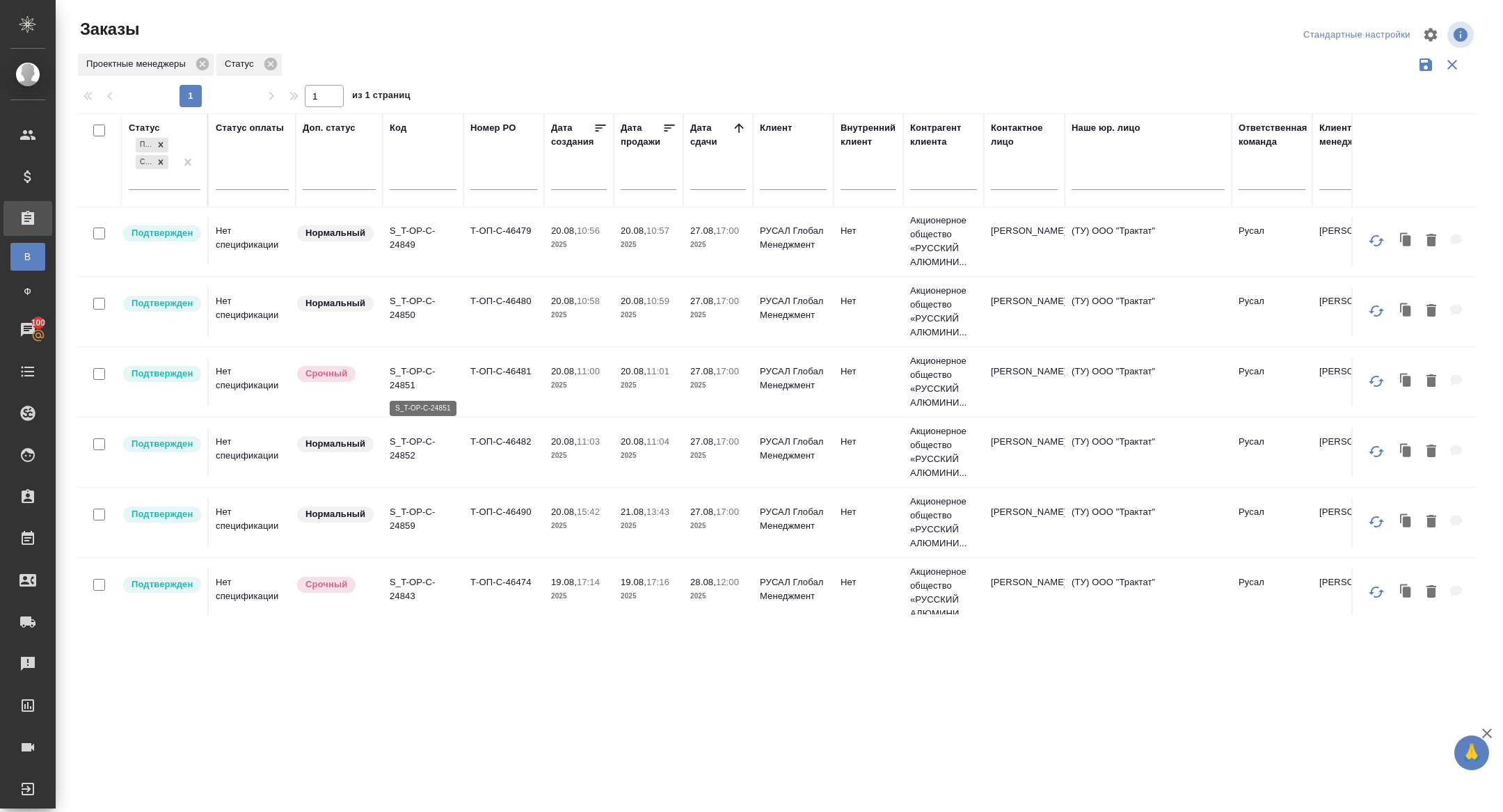
click at [396, 382] on p "S_T-OP-C-24851" at bounding box center [423, 378] width 67 height 28
click at [405, 195] on td "S_T-OP-C-24852" at bounding box center [423, 171] width 81 height 49
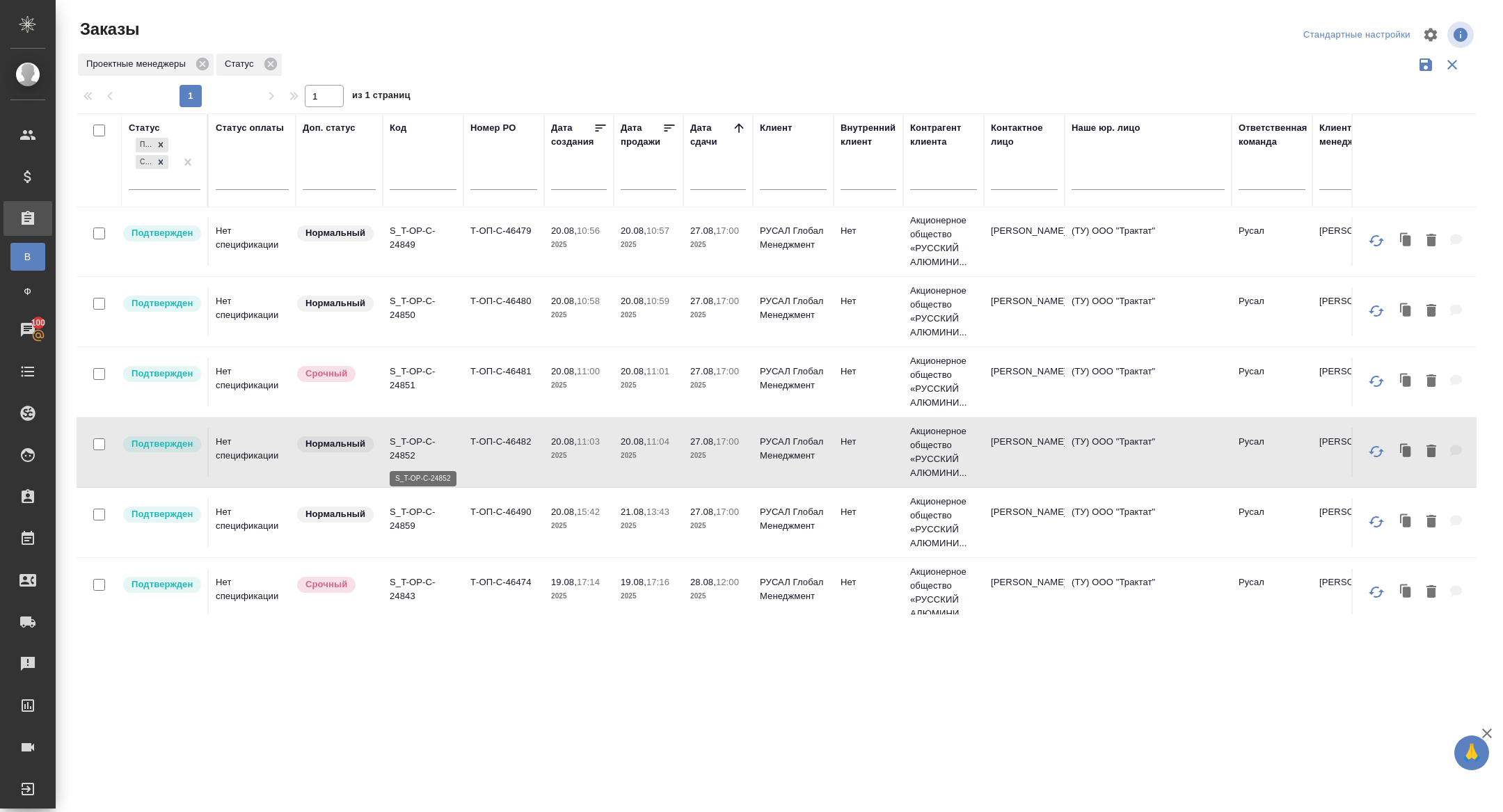
click at [405, 455] on p "S_T-OP-C-24852" at bounding box center [423, 449] width 67 height 28
click at [409, 518] on p "S_T-OP-C-24859" at bounding box center [423, 519] width 67 height 28
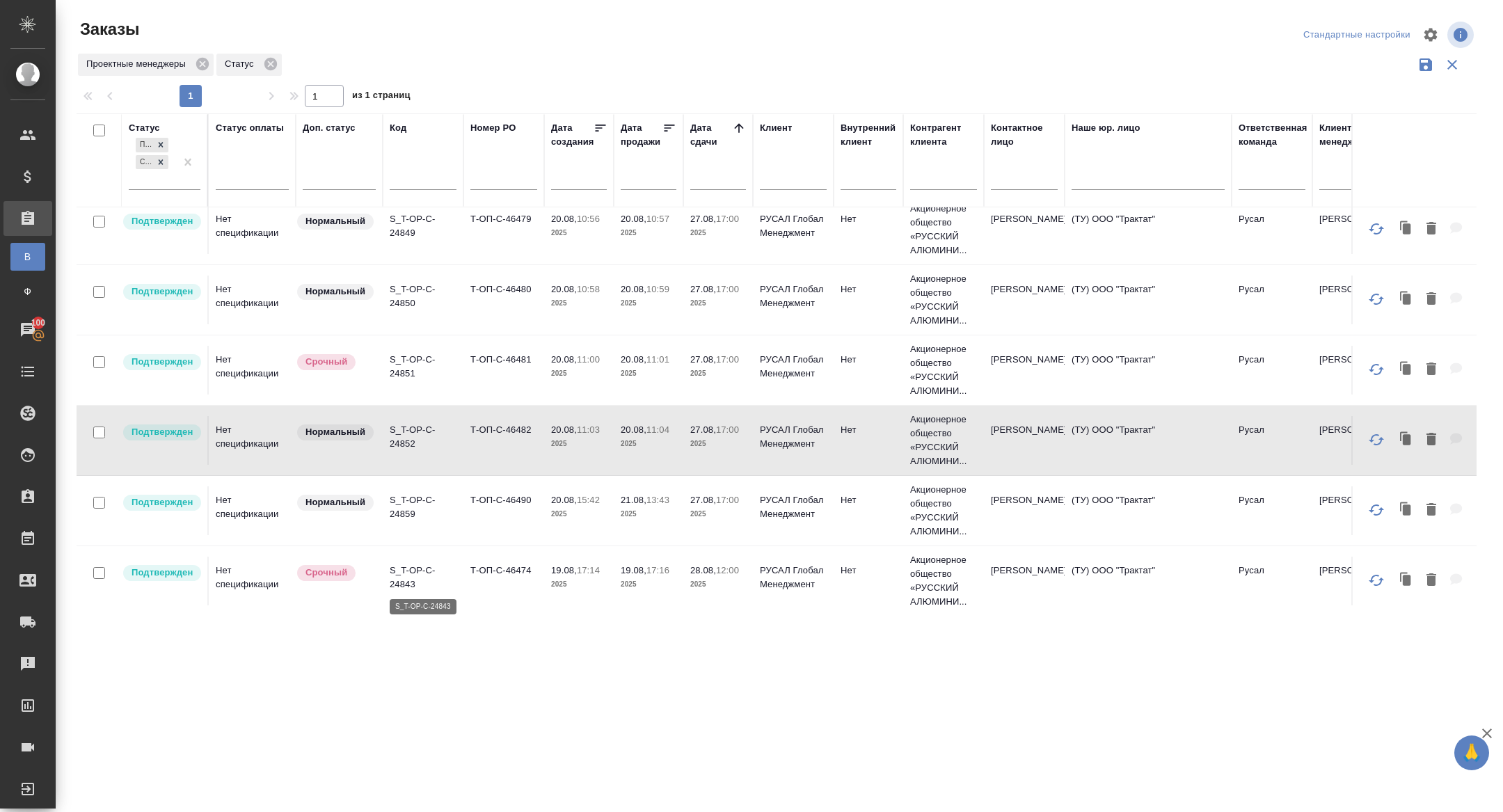
click at [407, 581] on p "S_T-OP-C-24843" at bounding box center [423, 578] width 67 height 28
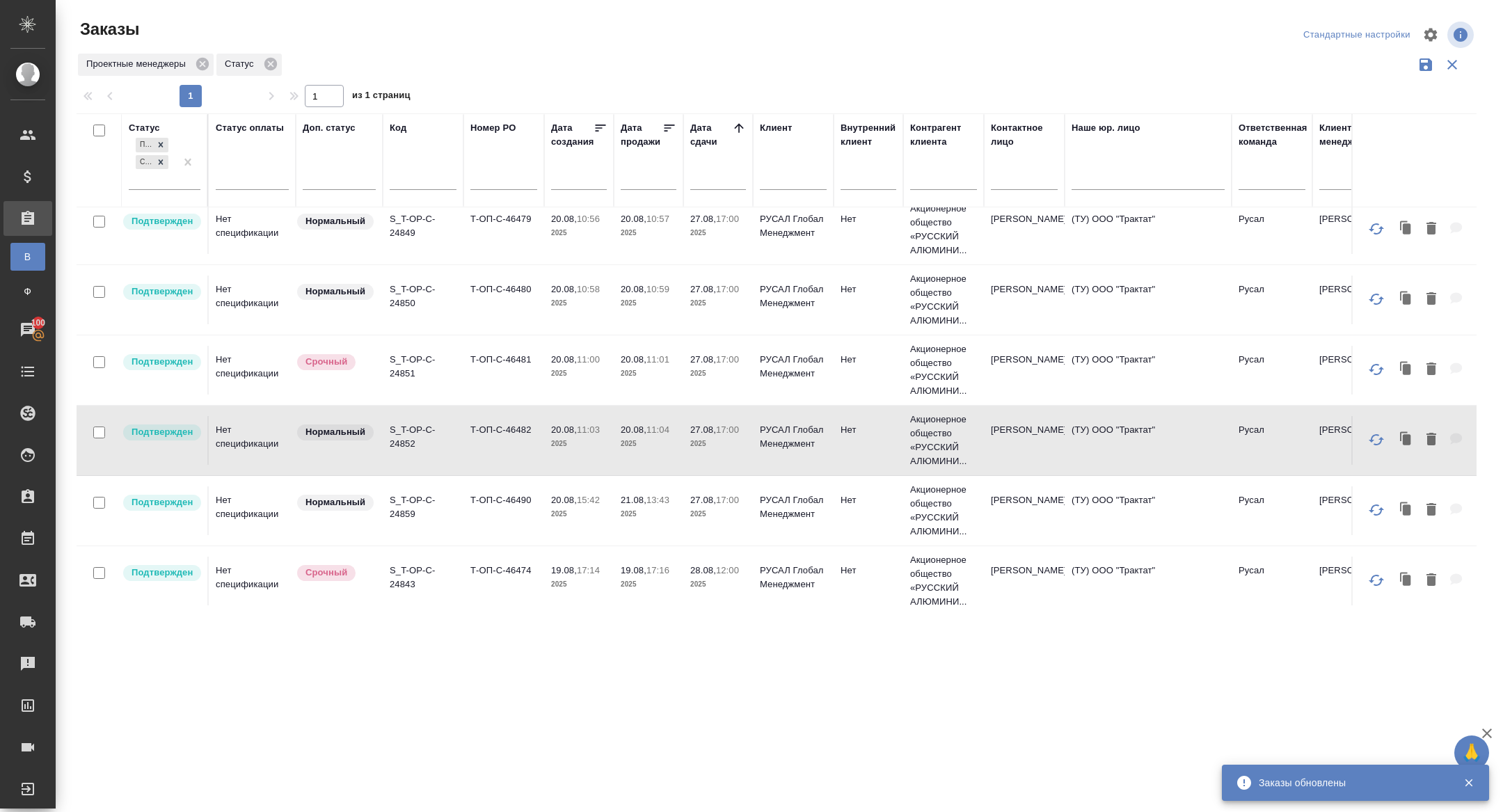
scroll to position [0, 0]
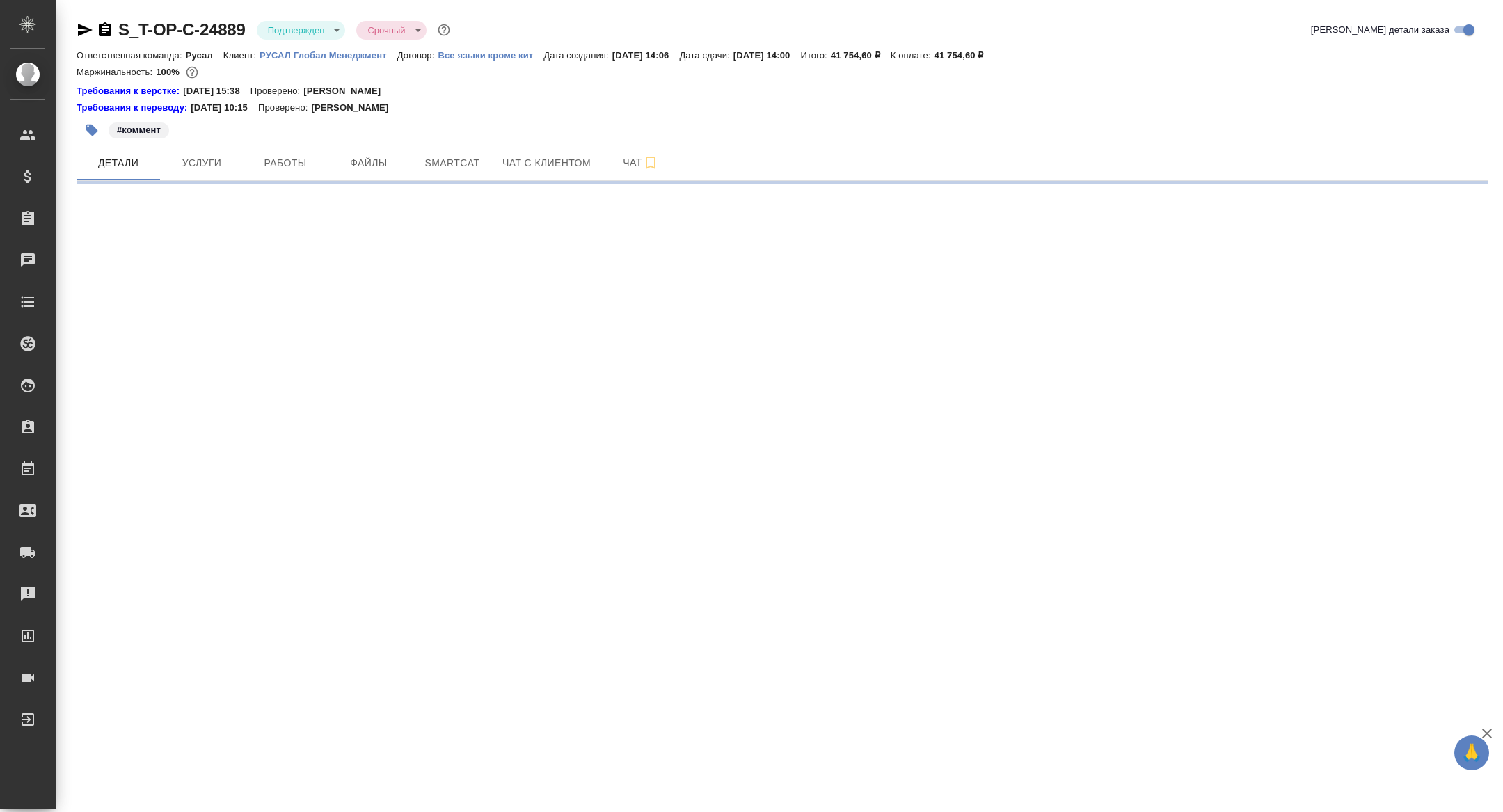
select select "RU"
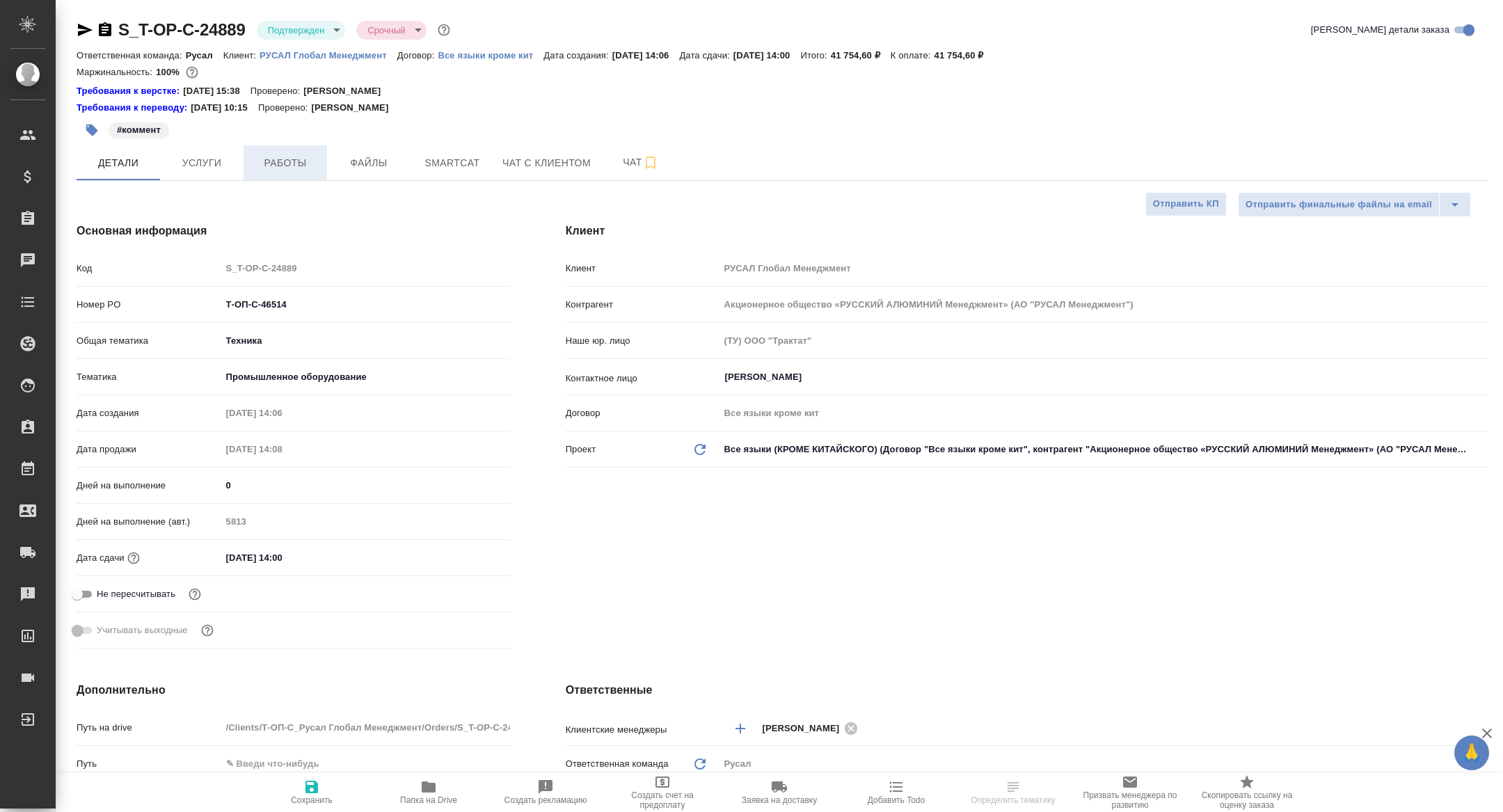
type textarea "x"
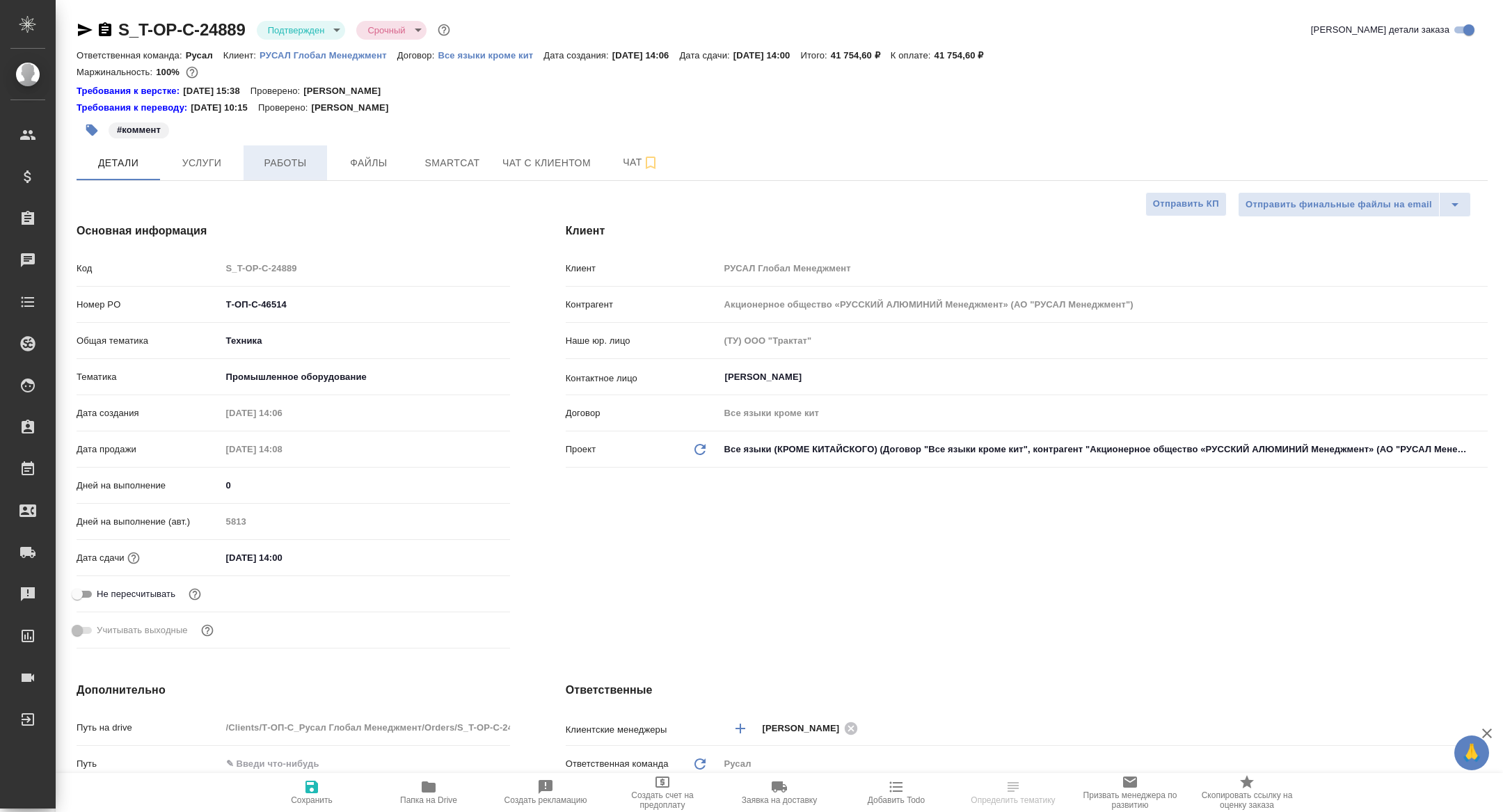
type textarea "x"
click at [267, 165] on span "Работы" at bounding box center [285, 163] width 67 height 17
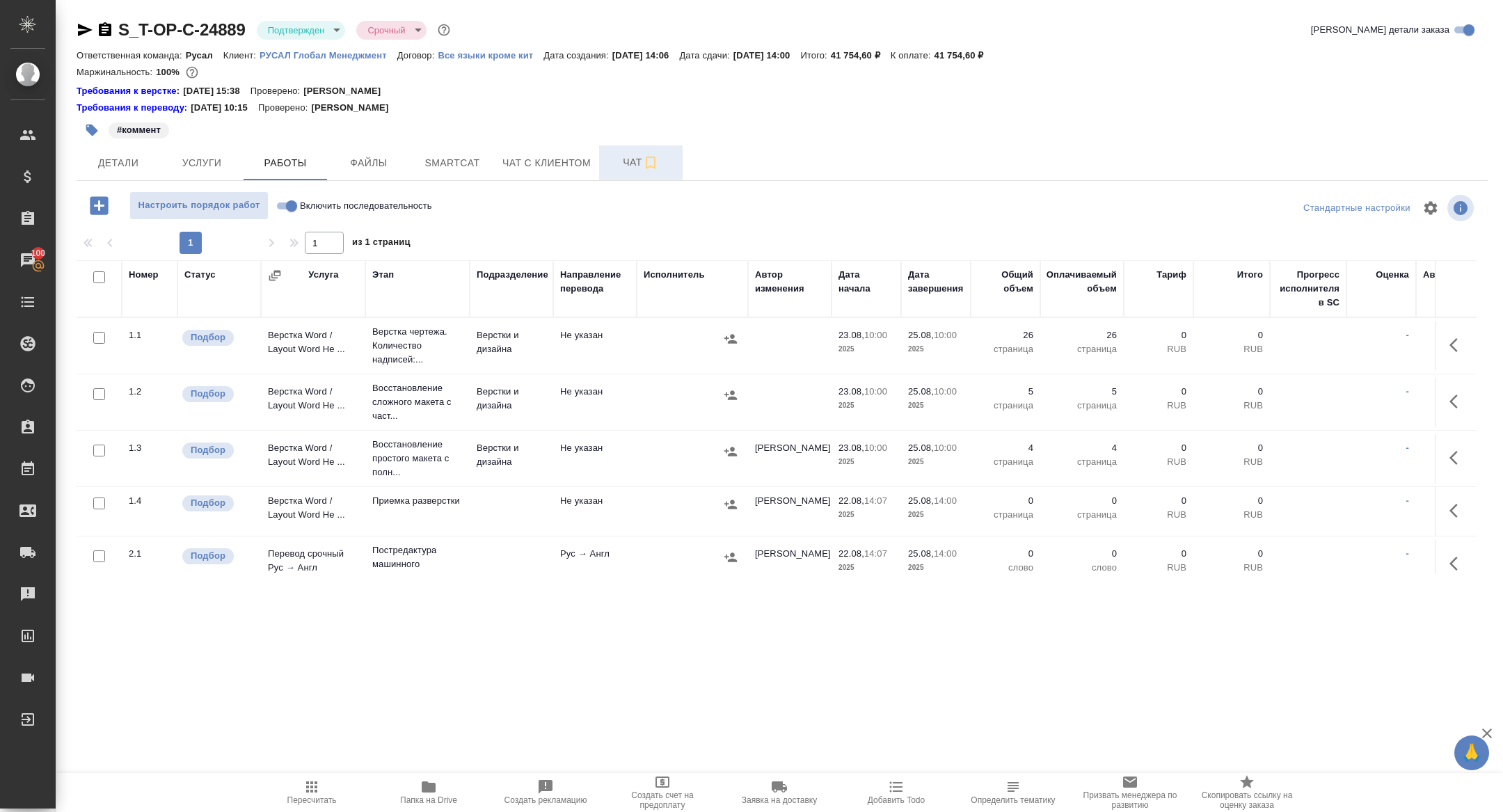
click at [627, 179] on button "Чат" at bounding box center [640, 162] width 84 height 35
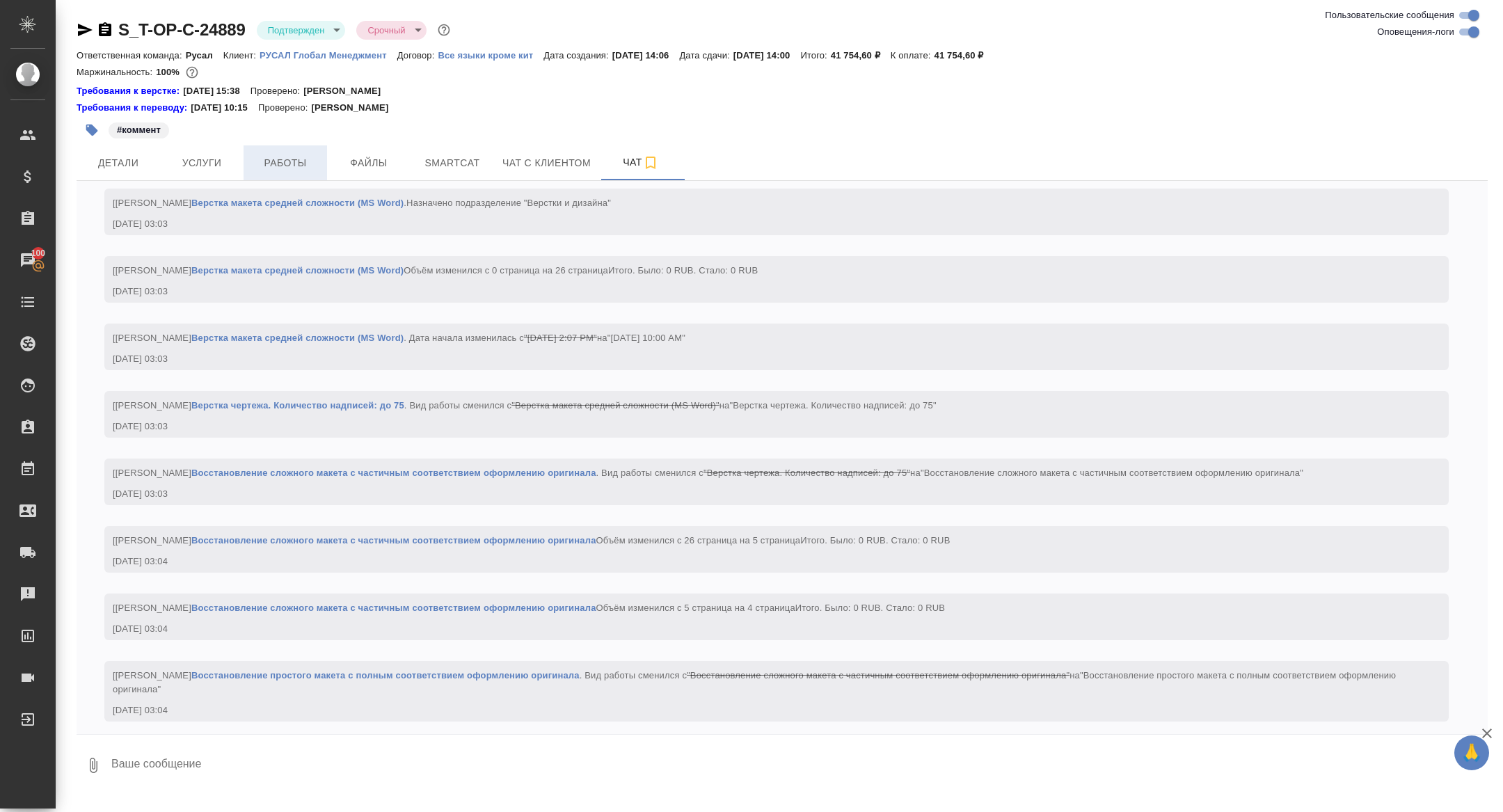
click at [289, 170] on span "Работы" at bounding box center [285, 163] width 67 height 17
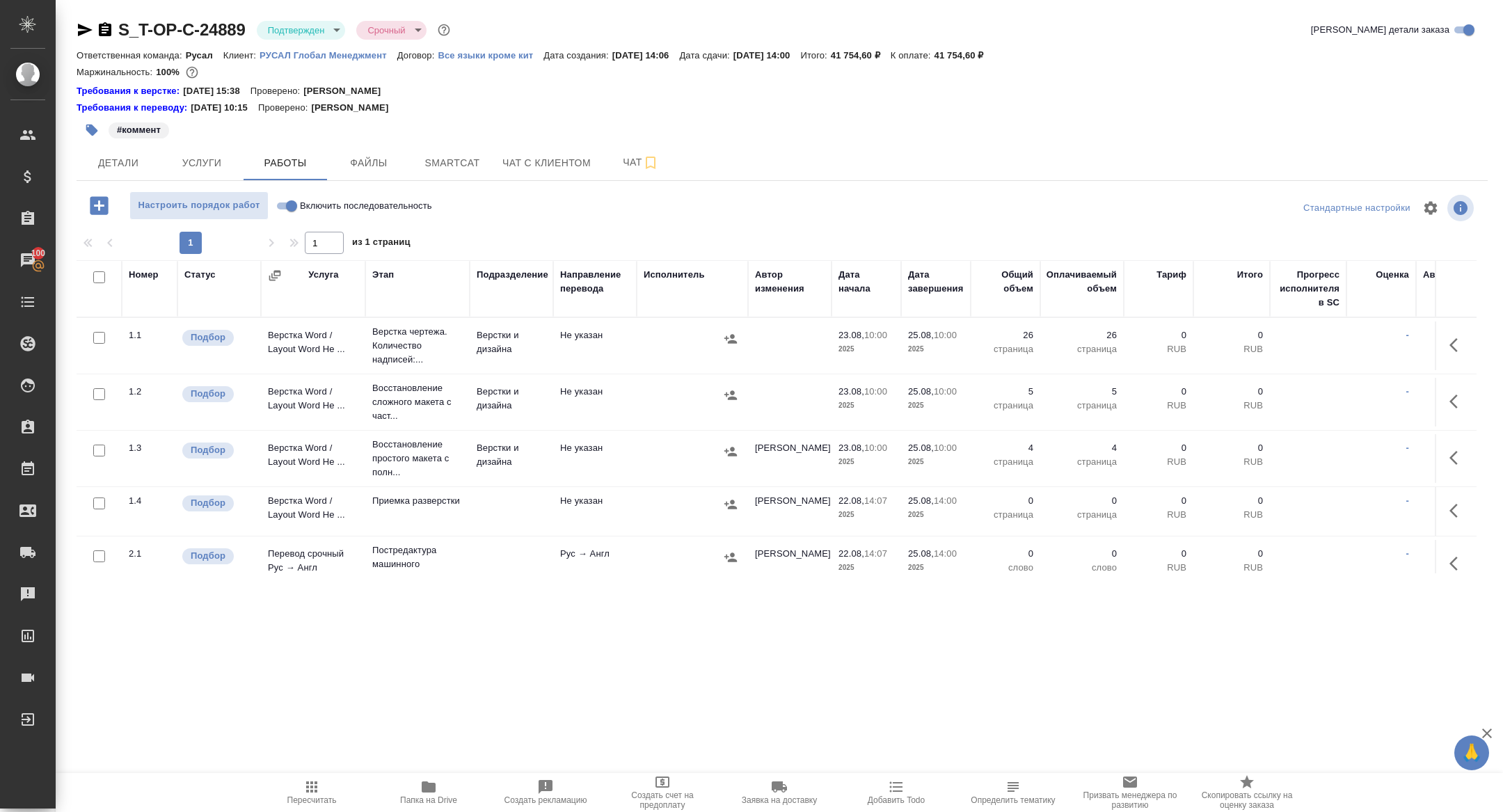
click at [284, 199] on input "Включить последовательность" at bounding box center [291, 206] width 50 height 16
checkbox input "true"
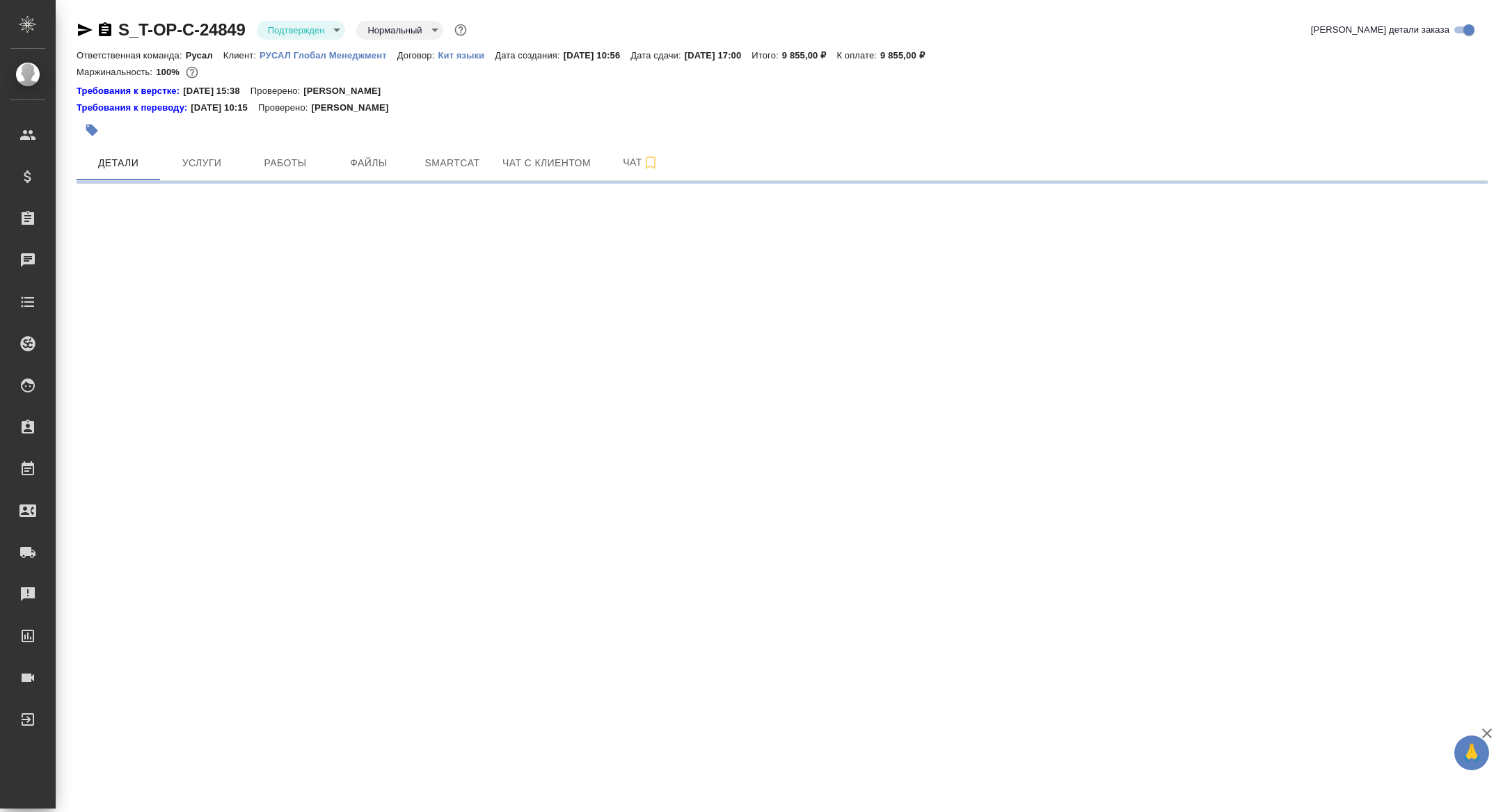
select select "RU"
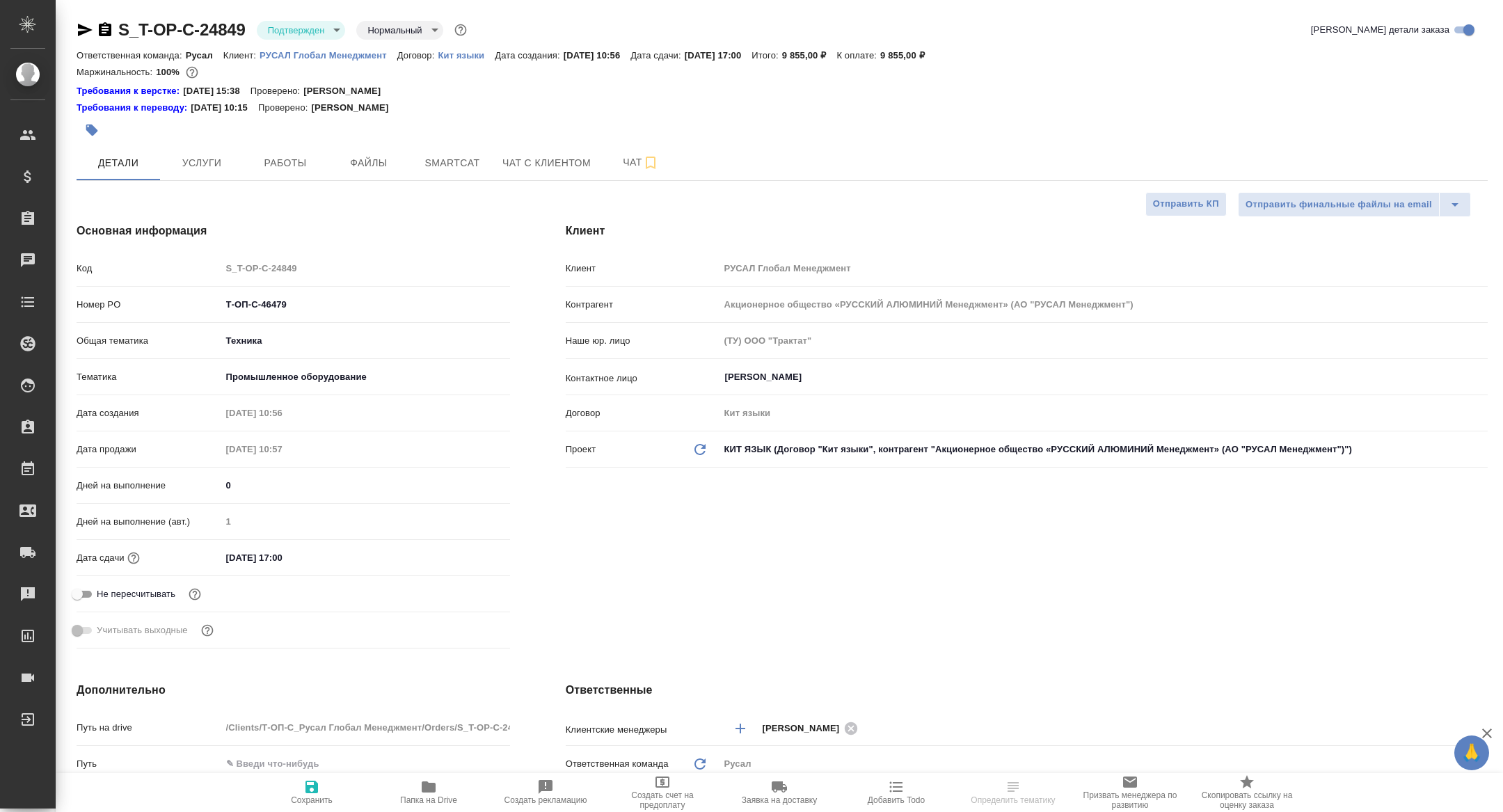
type textarea "x"
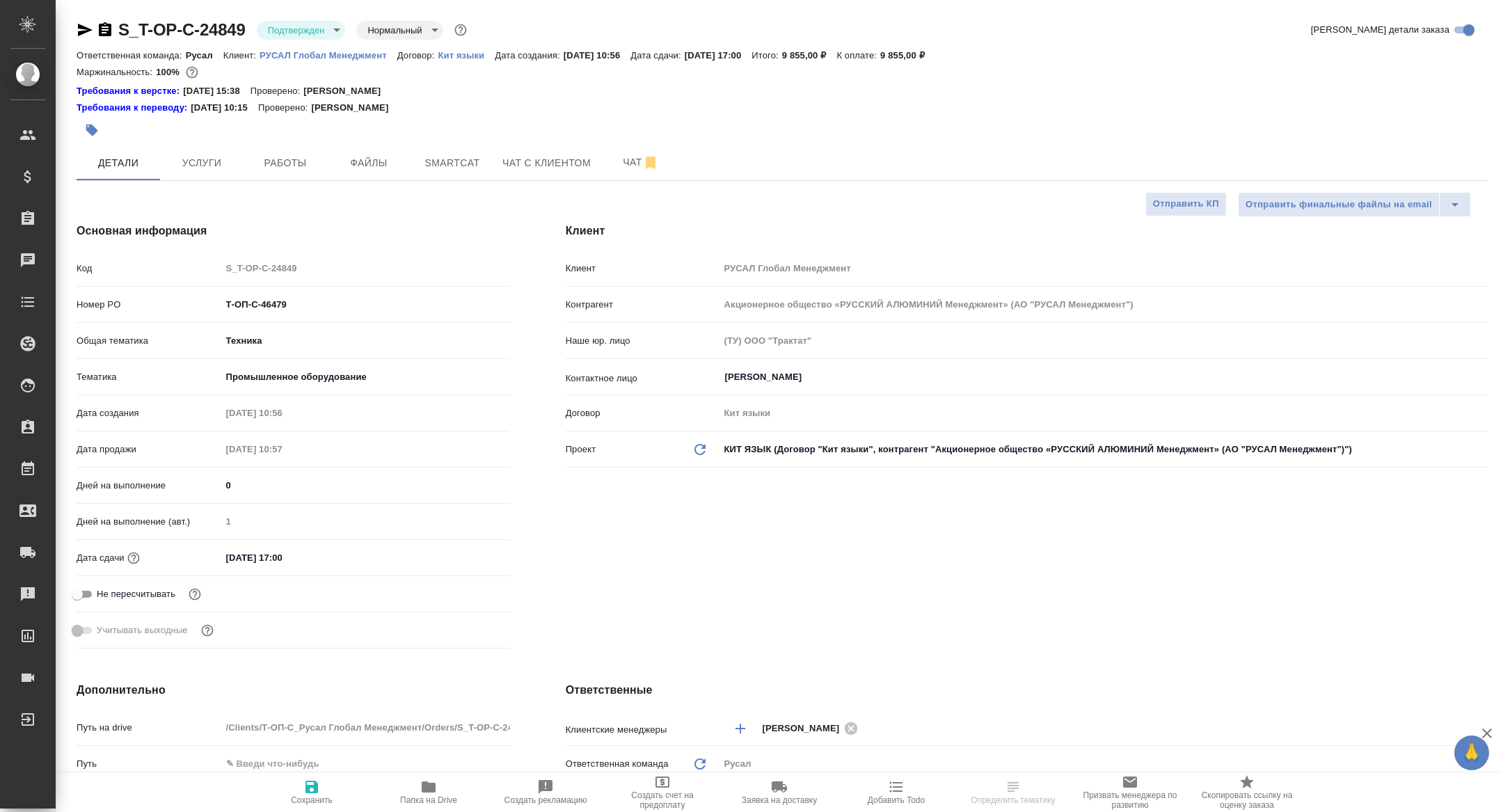
type textarea "x"
drag, startPoint x: 286, startPoint y: 188, endPoint x: 286, endPoint y: 180, distance: 8.0
click at [286, 182] on div "S_T-OP-C-24849 Подтвержден confirmed Нормальный normal Кратко детали заказа Отв…" at bounding box center [782, 750] width 1426 height 1502
click at [286, 177] on button "Работы" at bounding box center [284, 162] width 84 height 35
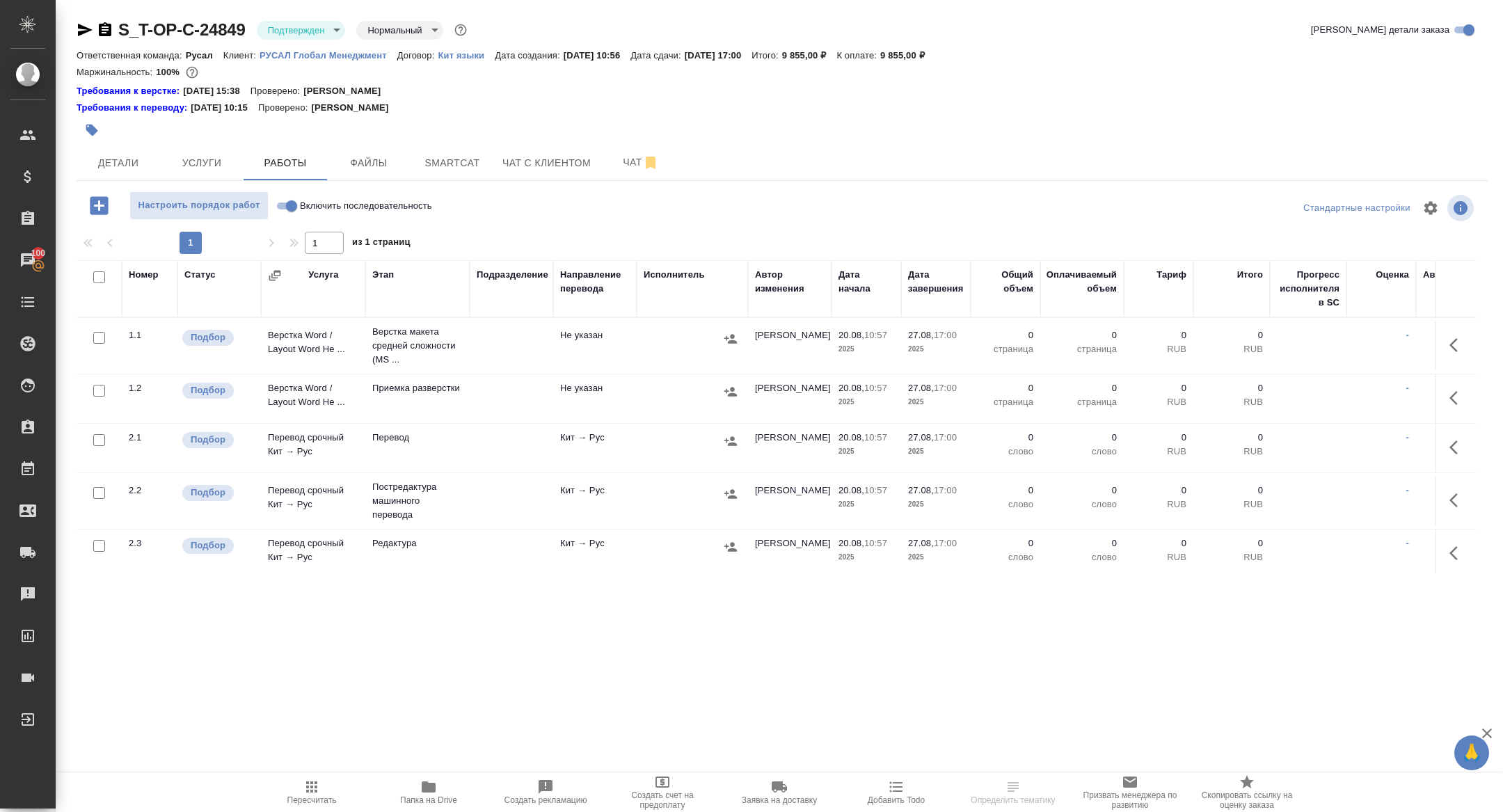
scroll to position [250, 0]
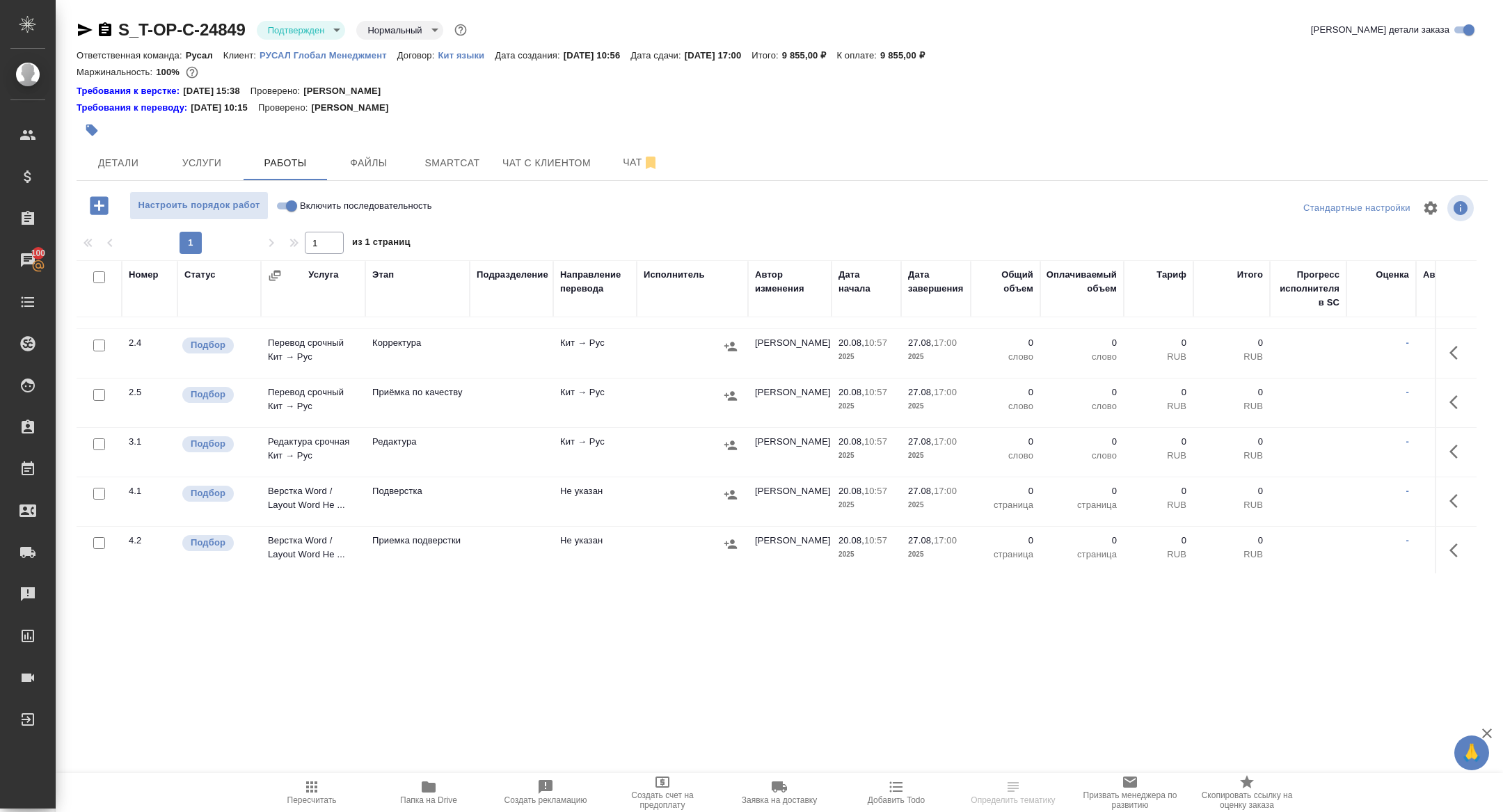
click at [419, 799] on span "Папка на Drive" at bounding box center [428, 800] width 57 height 10
click at [124, 164] on span "Детали" at bounding box center [118, 163] width 67 height 17
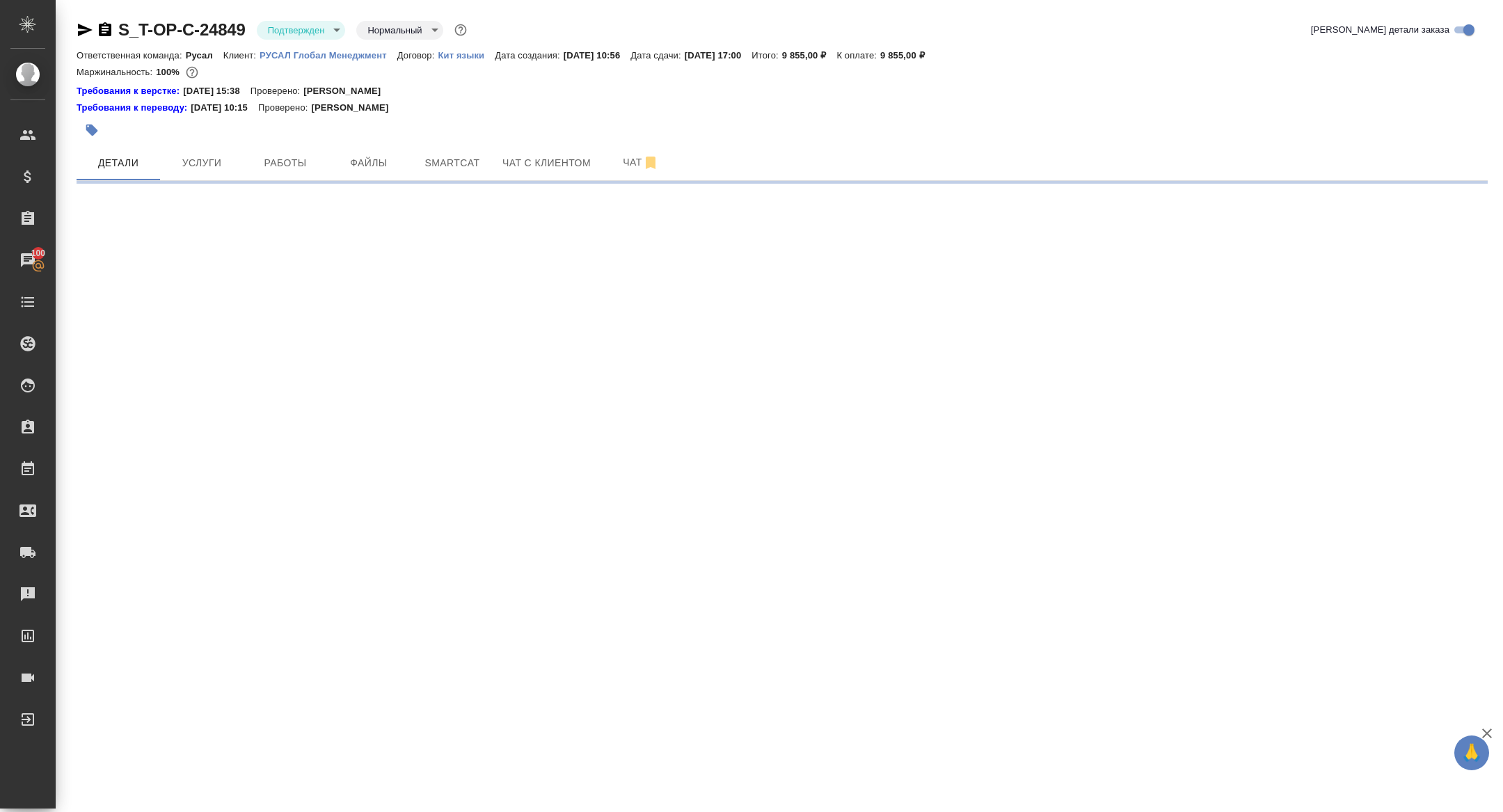
select select "RU"
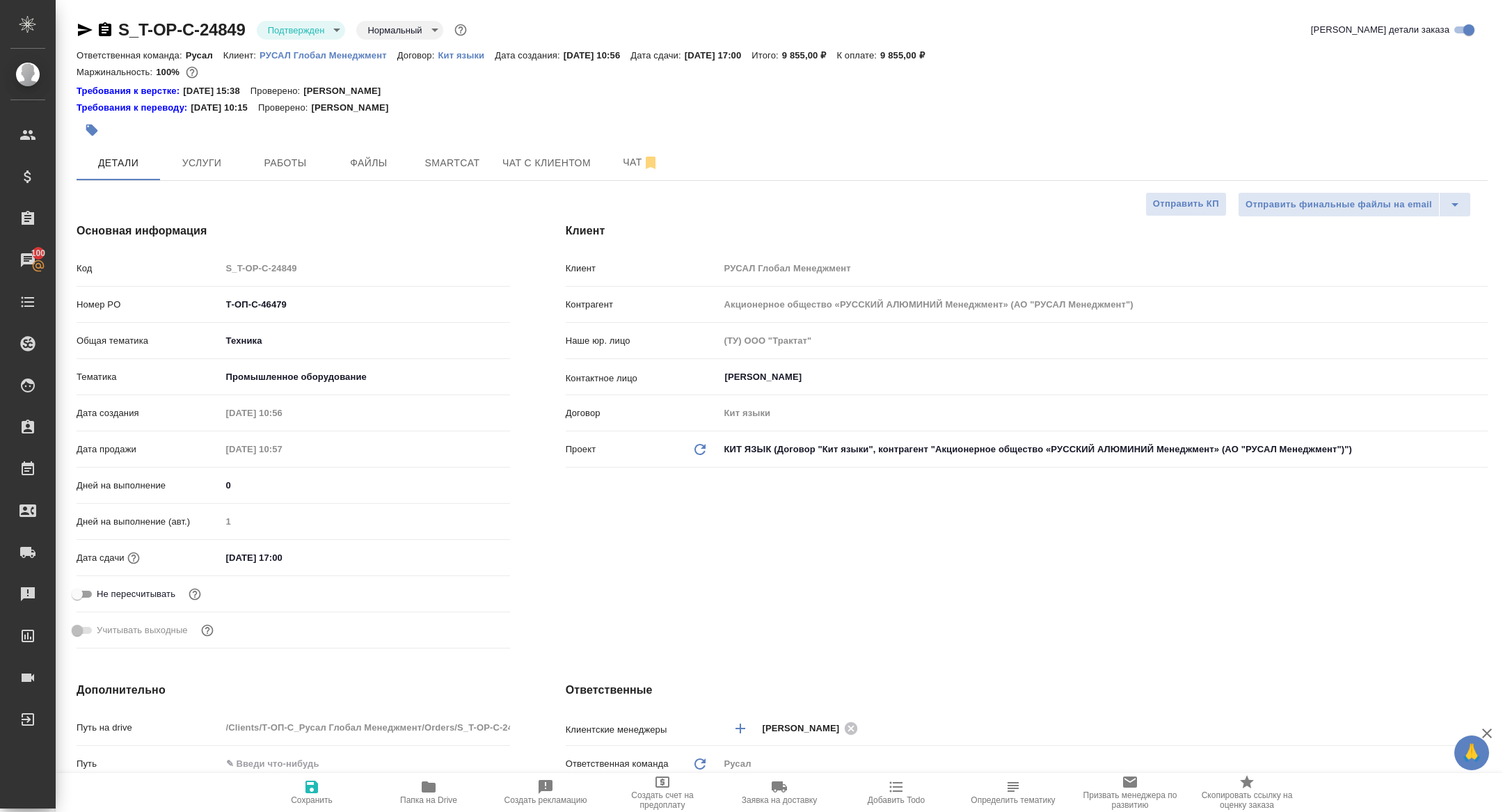
type textarea "x"
click at [620, 162] on span "Чат" at bounding box center [641, 162] width 67 height 17
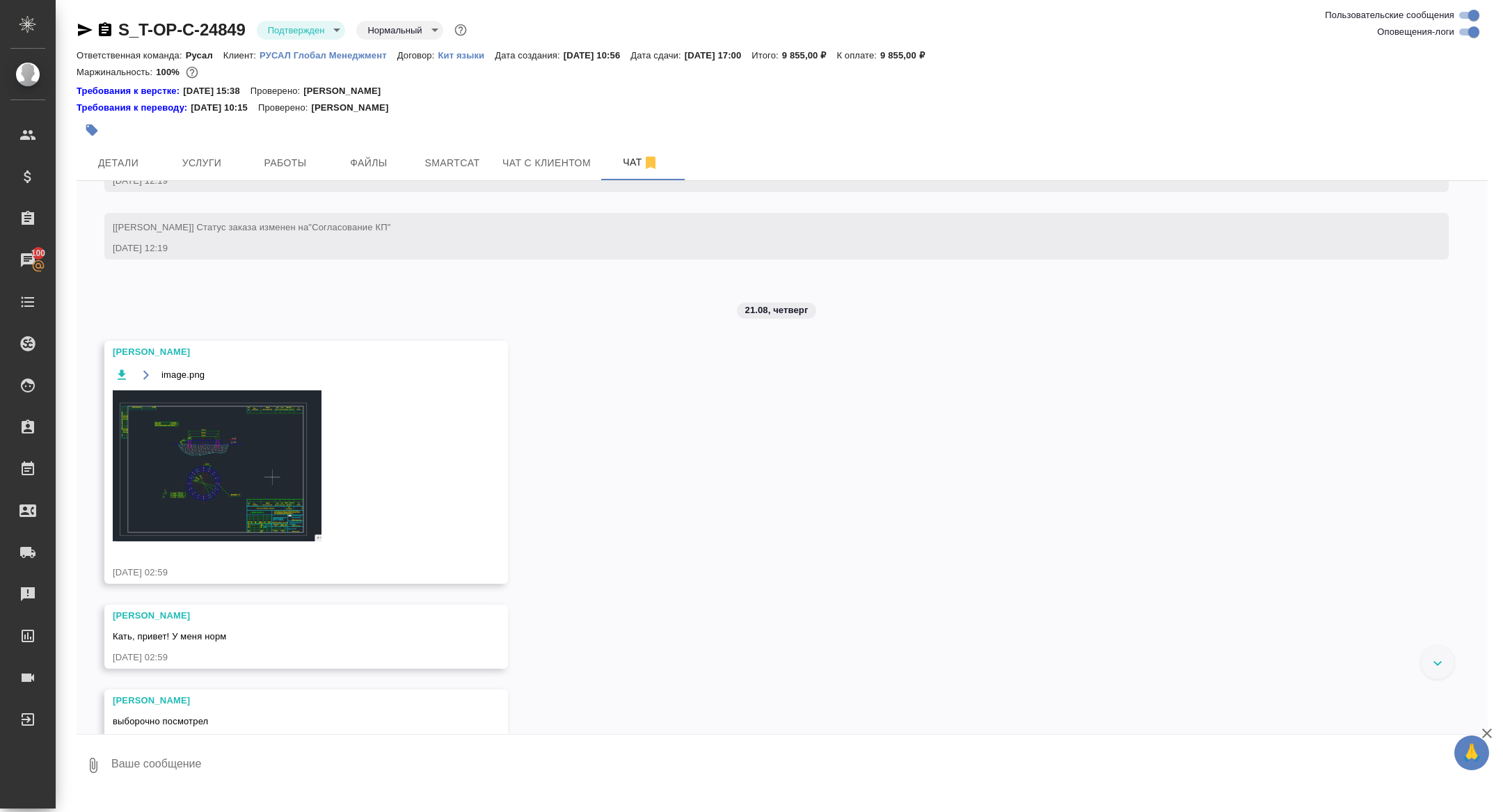
scroll to position [1462, 0]
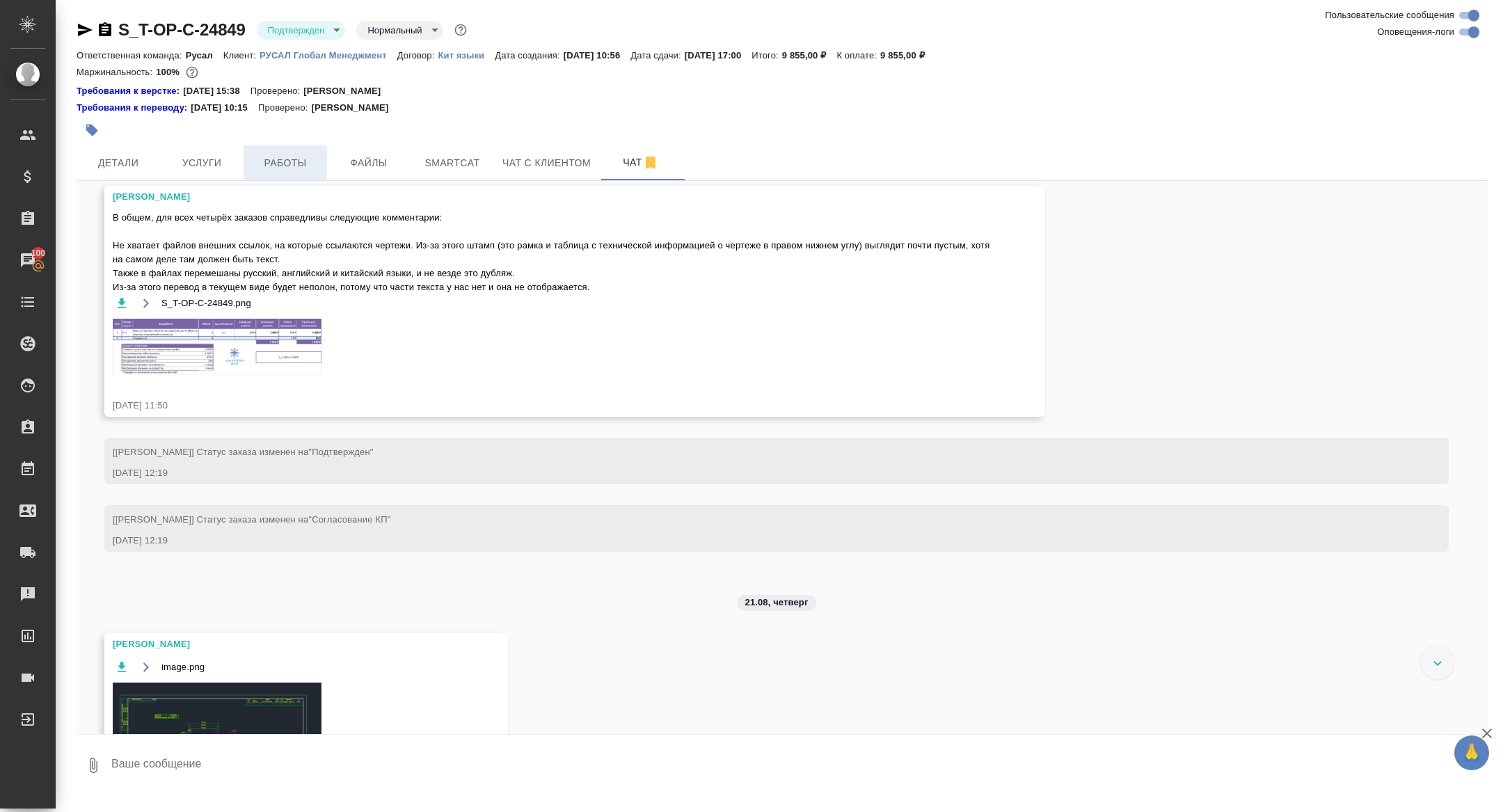
click at [296, 145] on button "Работы" at bounding box center [284, 162] width 84 height 35
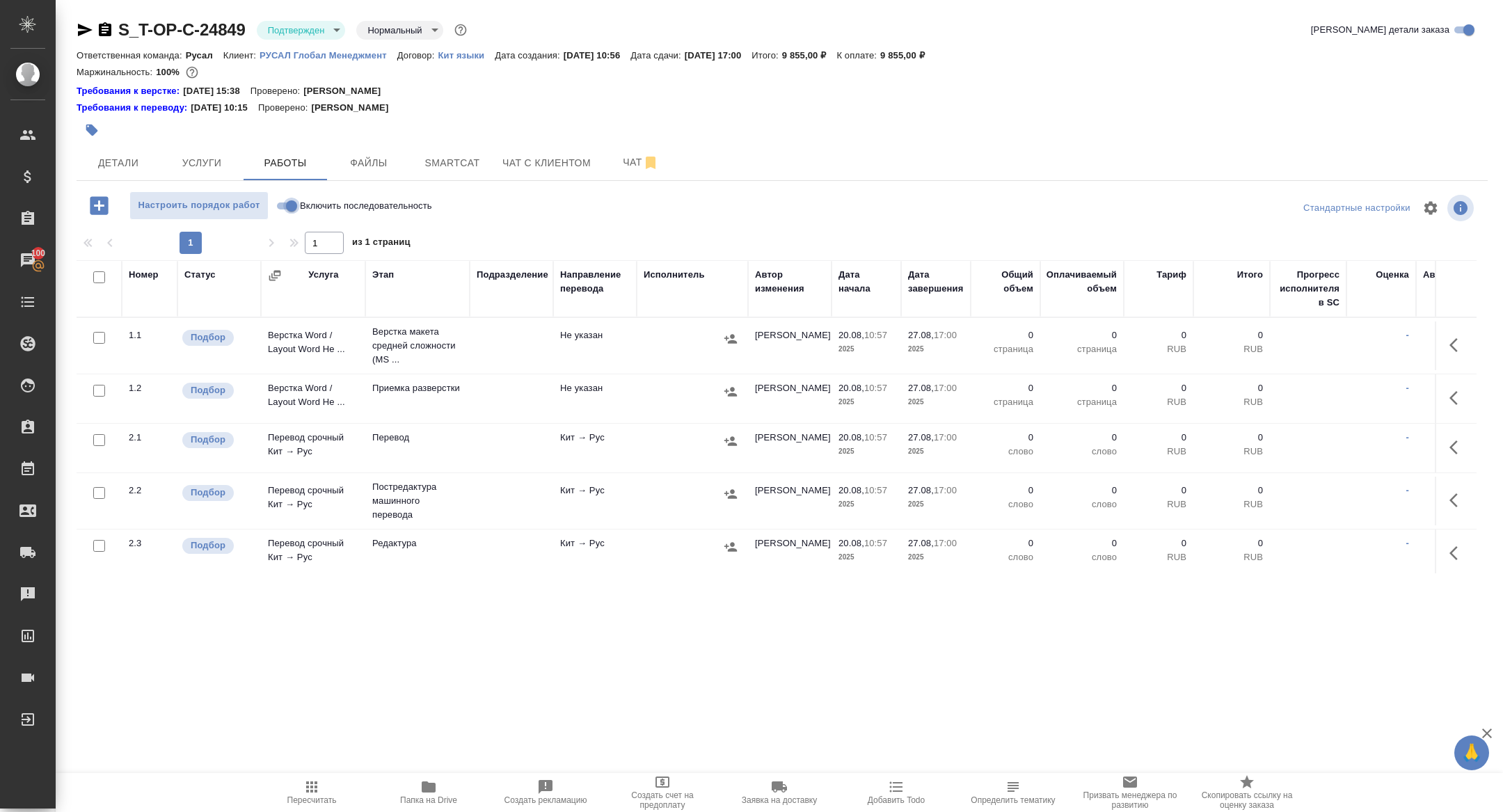
click at [286, 210] on input "Включить последовательность" at bounding box center [291, 206] width 50 height 16
checkbox input "true"
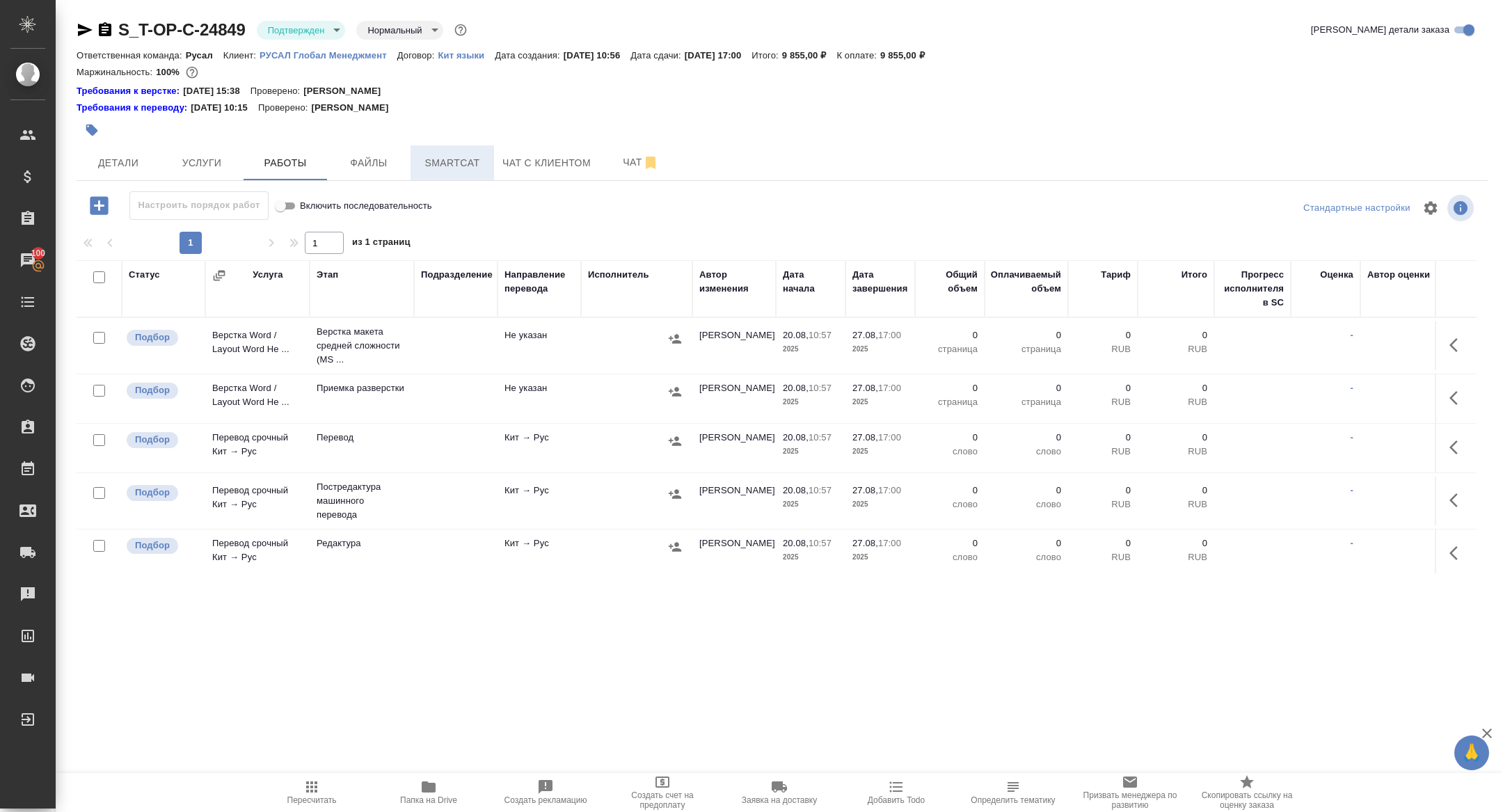
click at [471, 167] on span "Smartcat" at bounding box center [453, 163] width 67 height 17
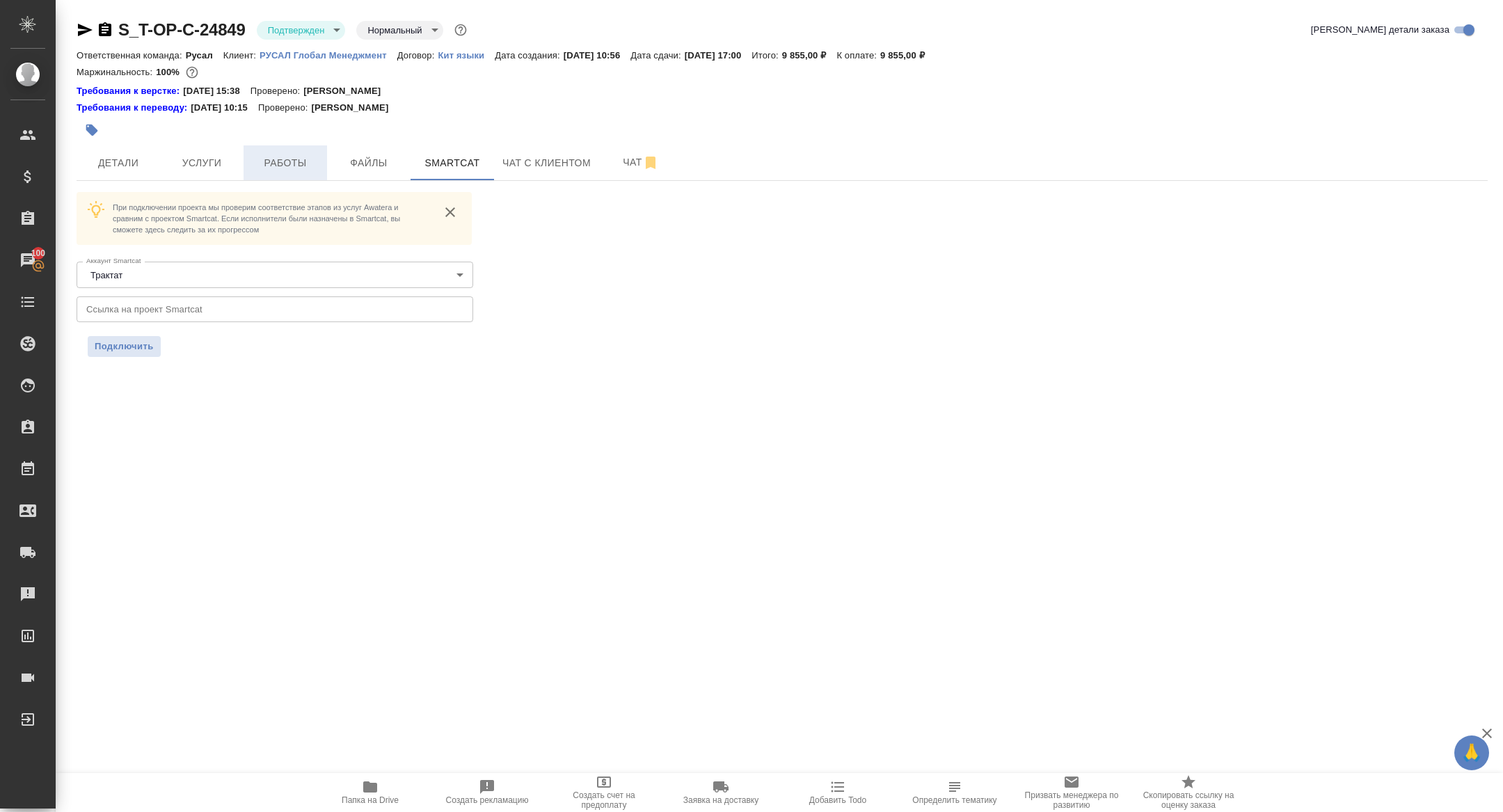
click at [282, 160] on span "Работы" at bounding box center [285, 163] width 67 height 17
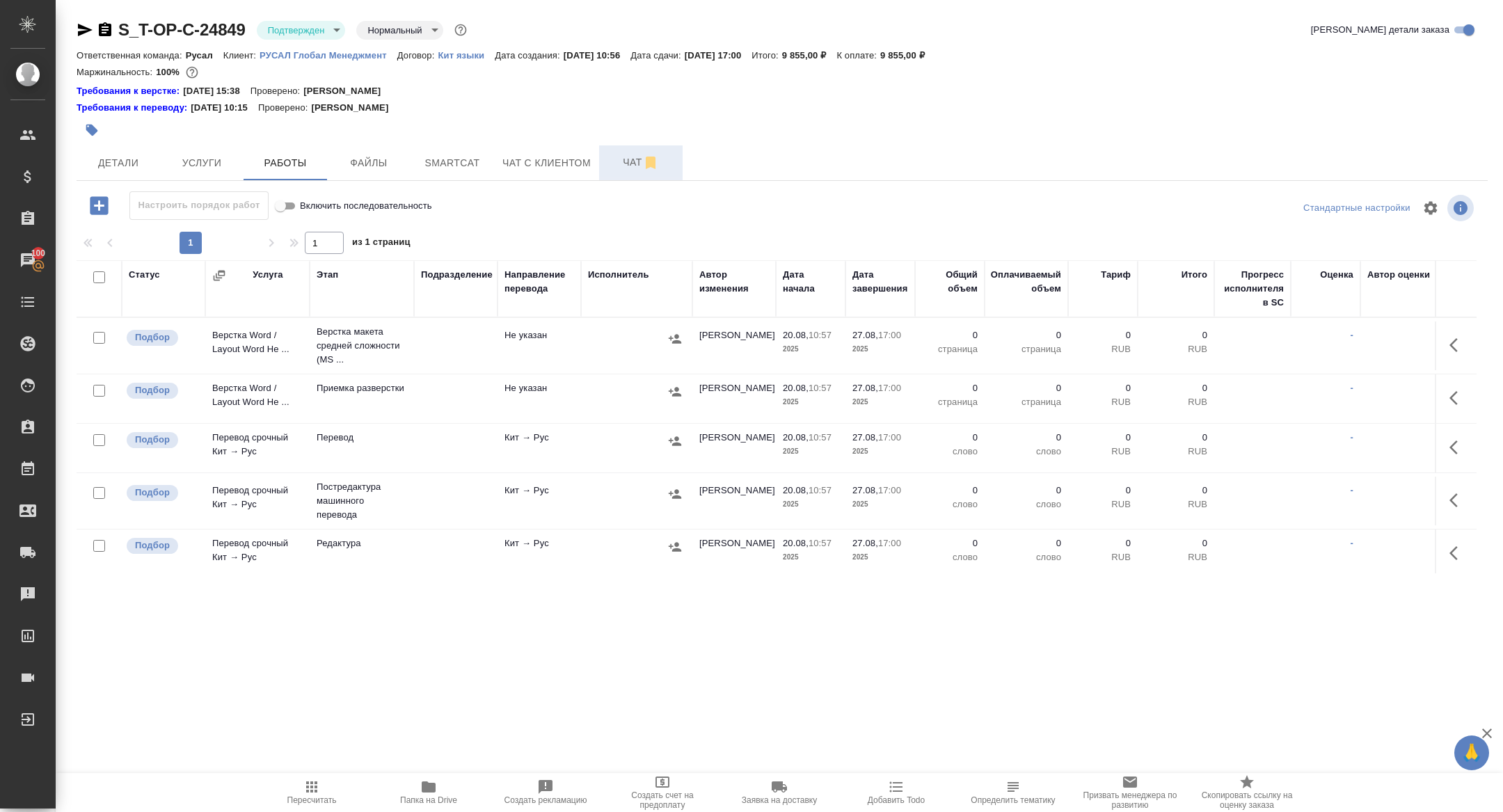
click at [622, 157] on span "Чат" at bounding box center [641, 162] width 67 height 17
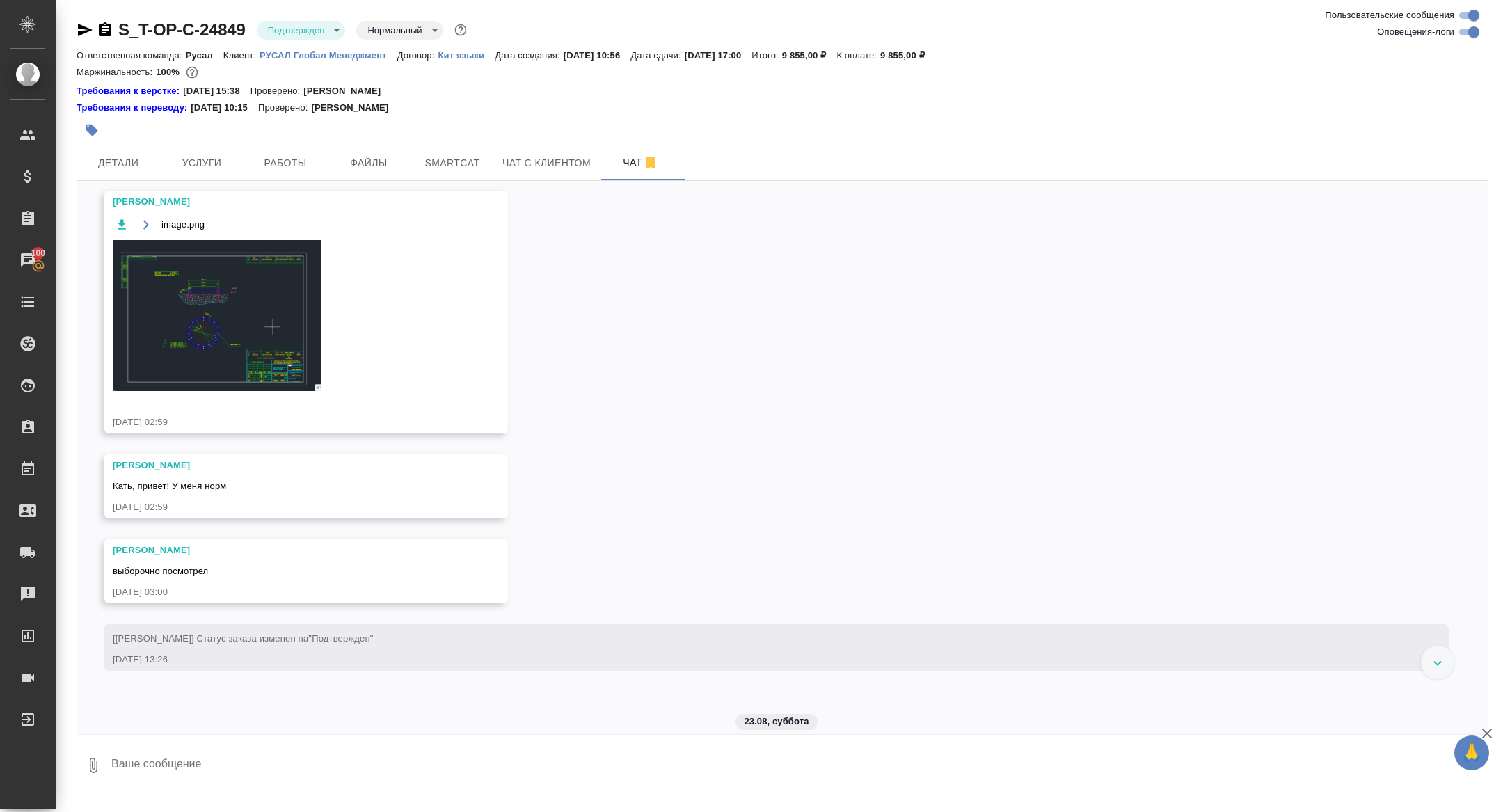
scroll to position [2016, 0]
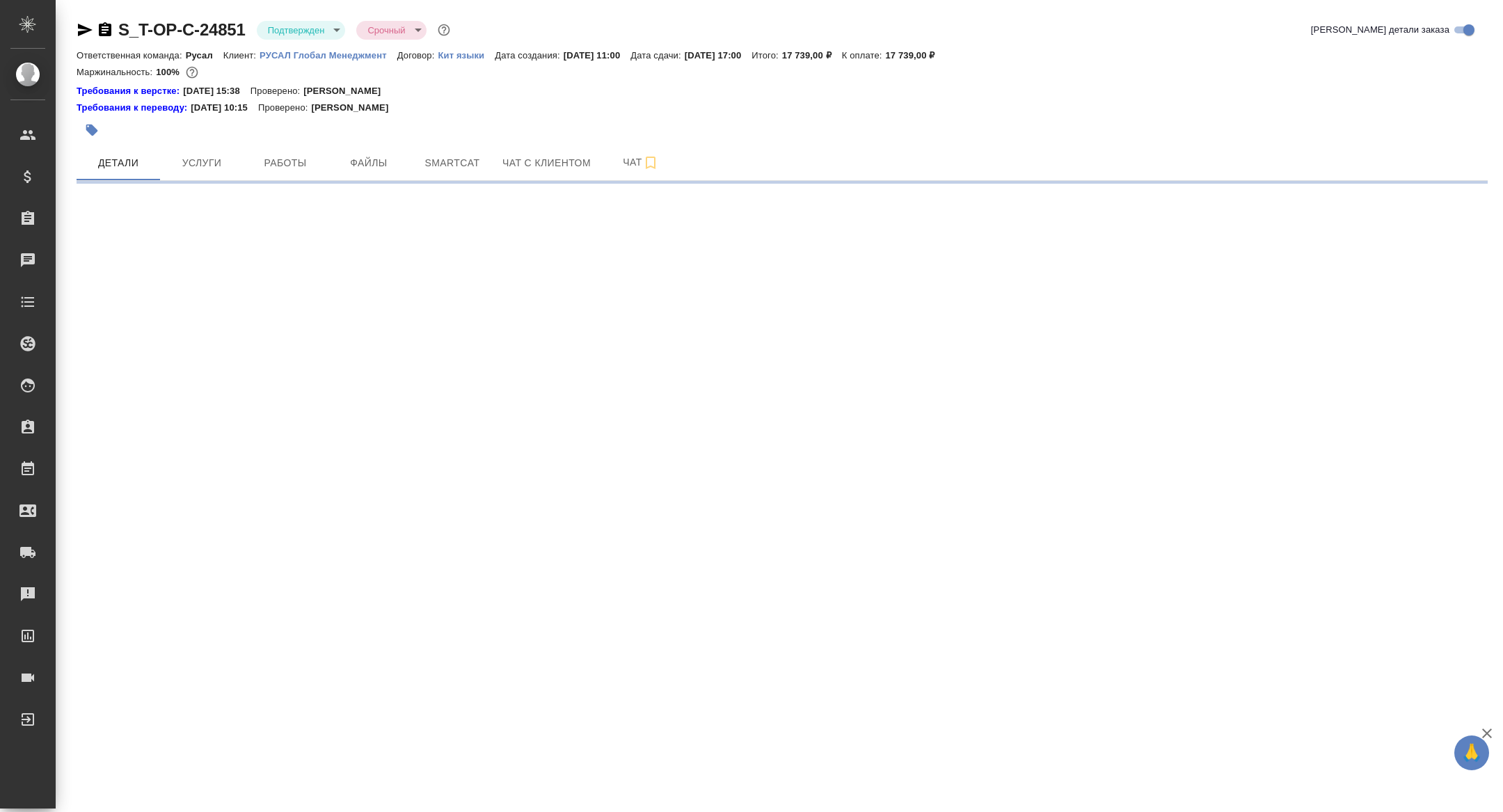
select select "RU"
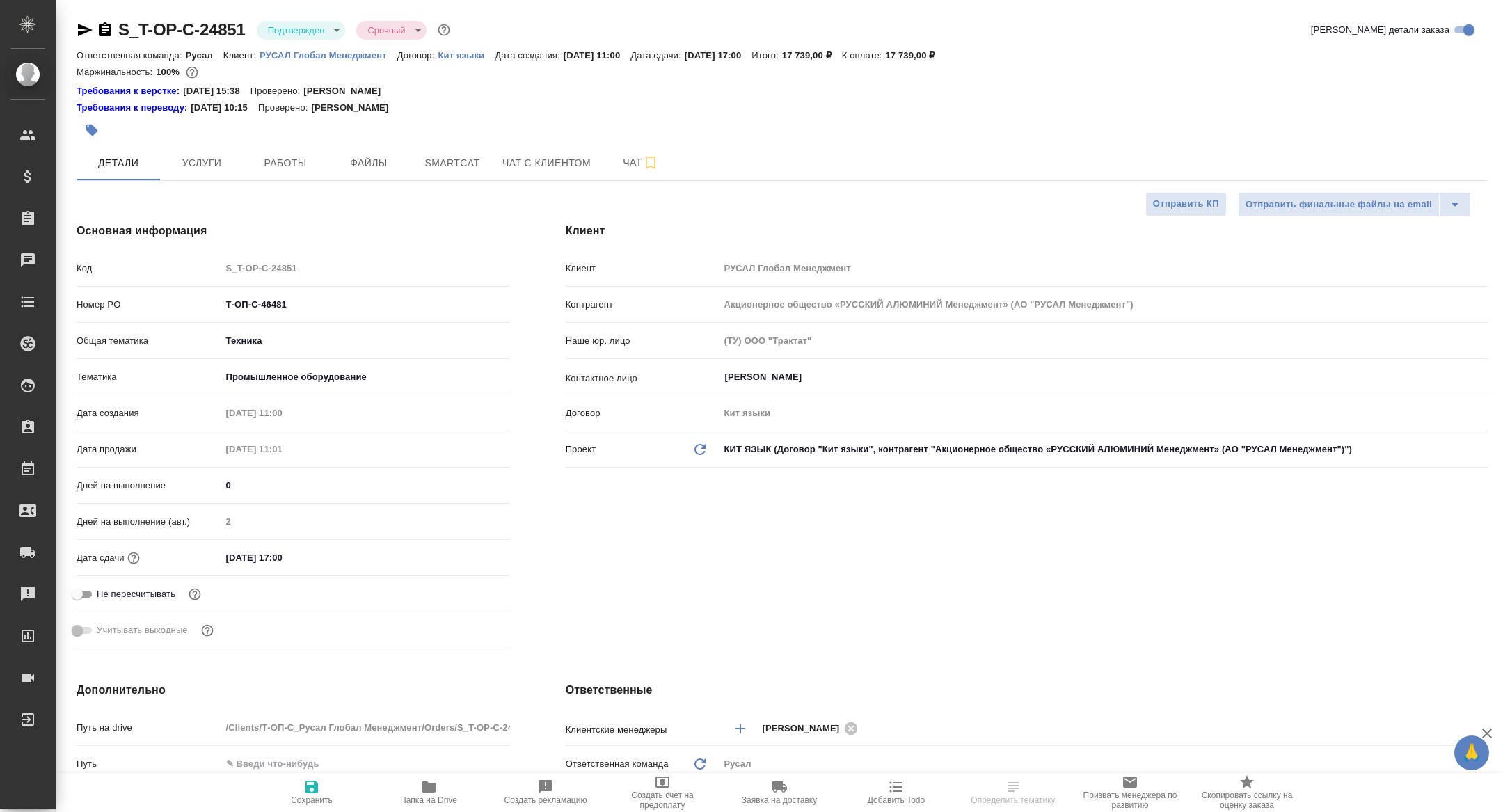
type textarea "x"
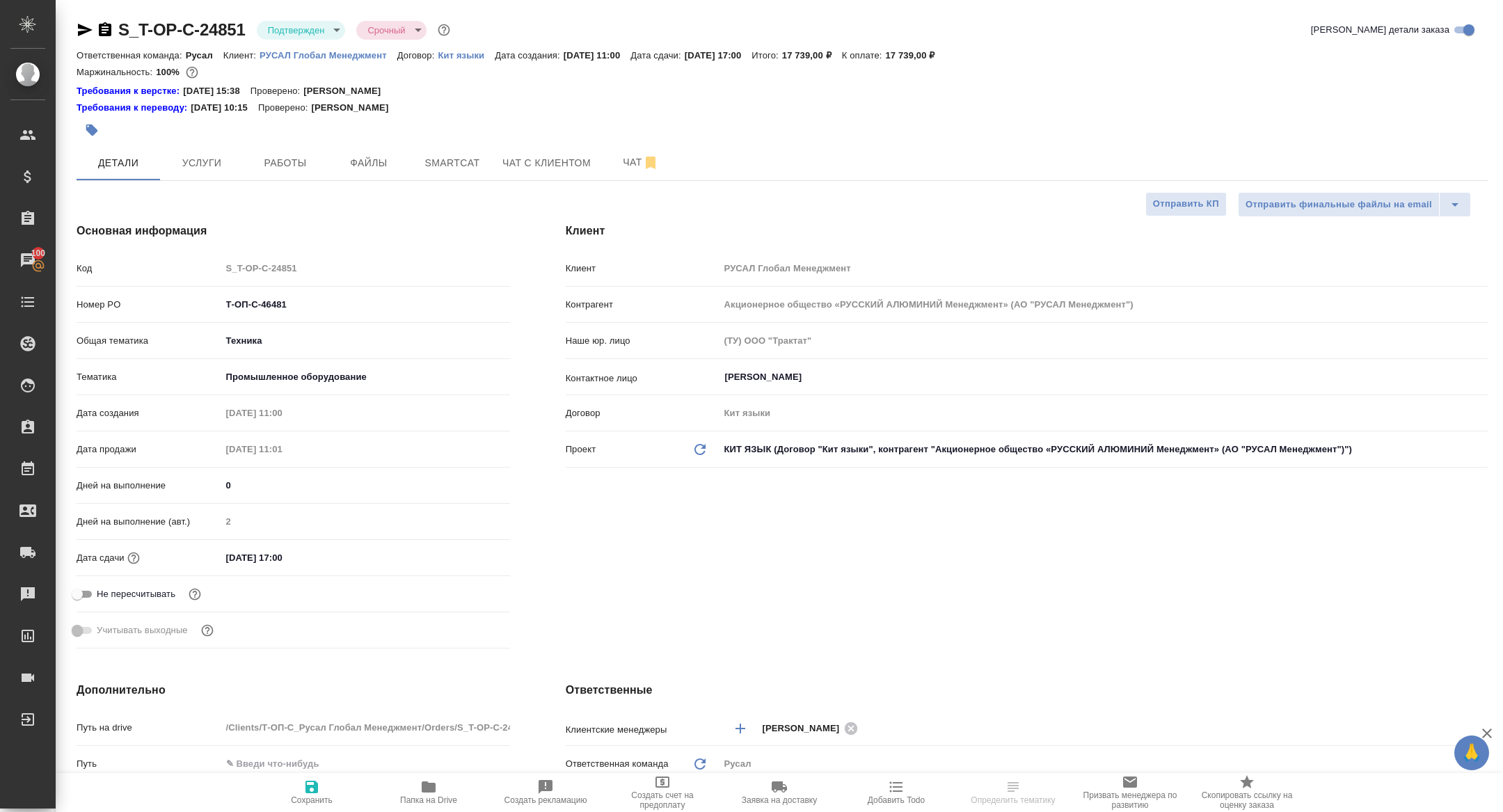
type textarea "x"
click at [622, 160] on span "Чат" at bounding box center [641, 162] width 67 height 17
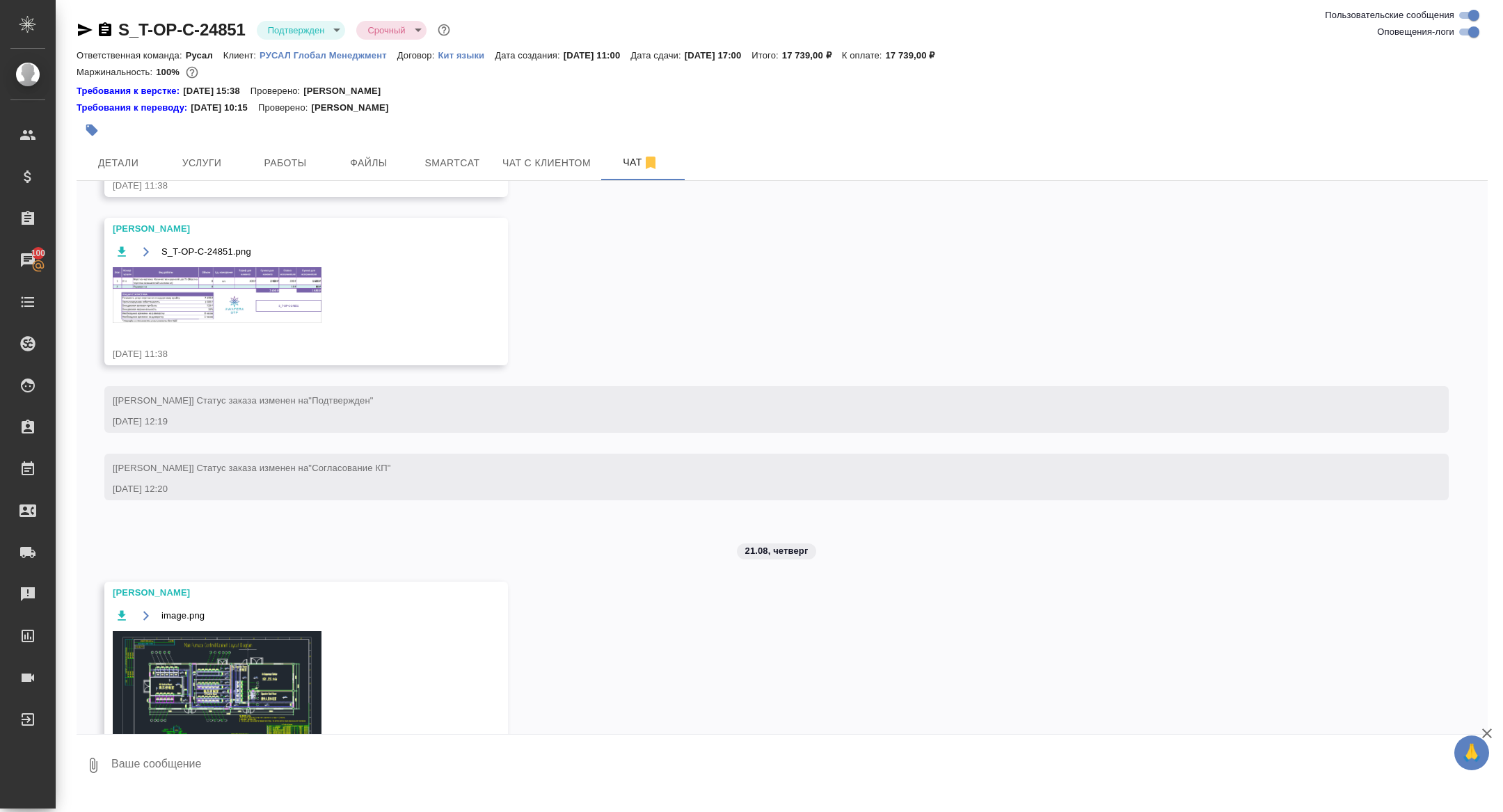
scroll to position [1802, 0]
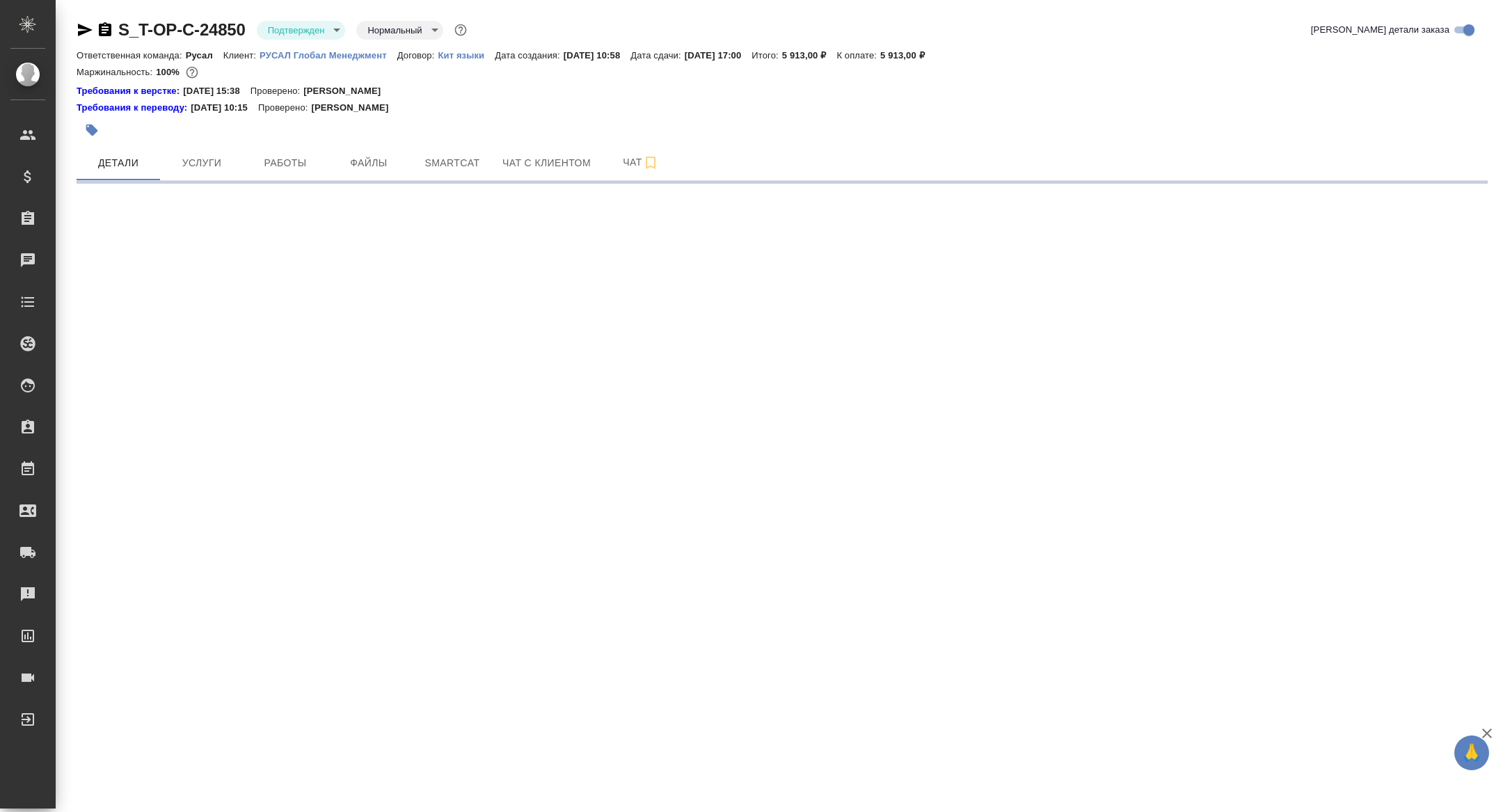
select select "RU"
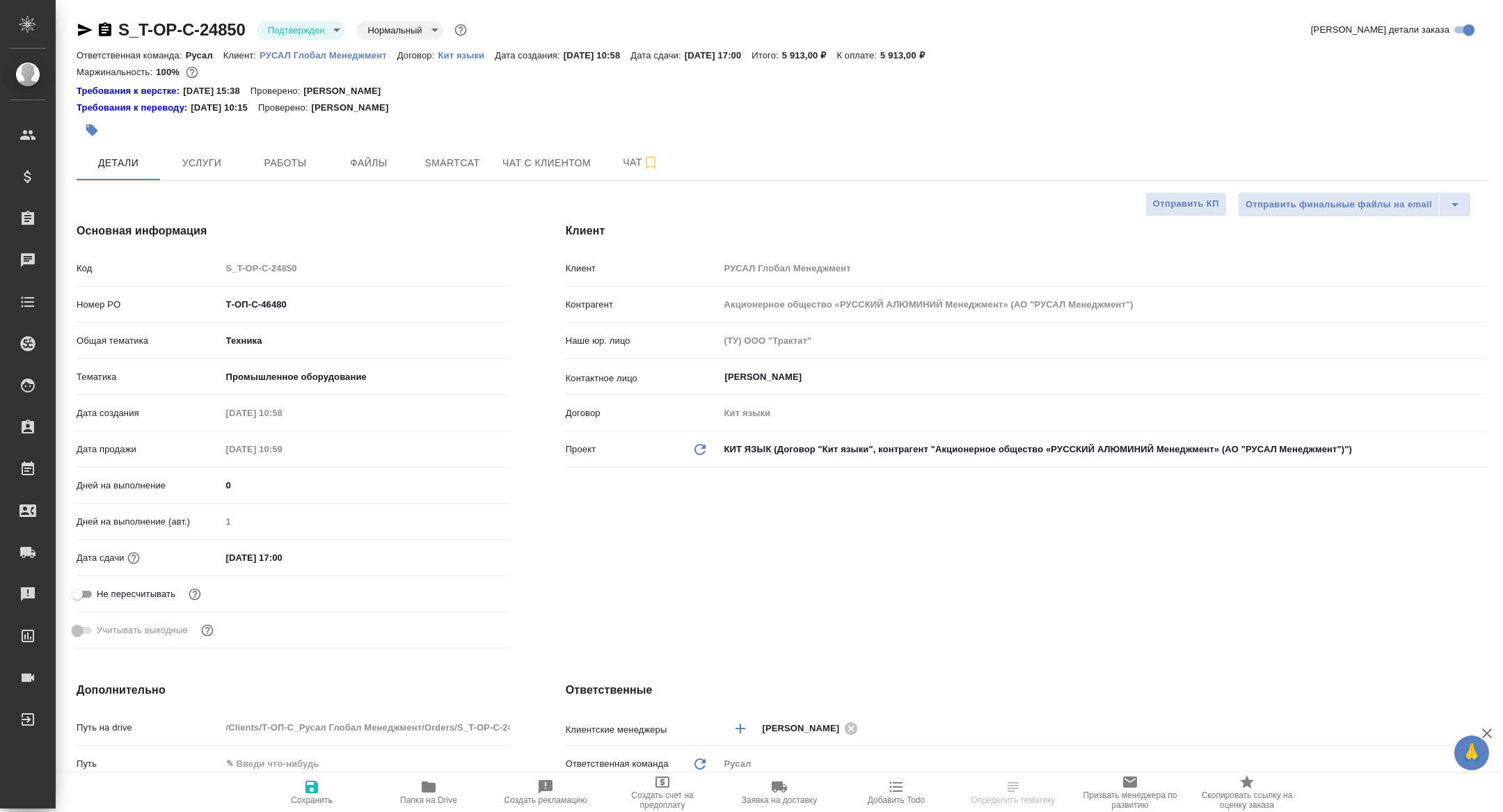
type textarea "x"
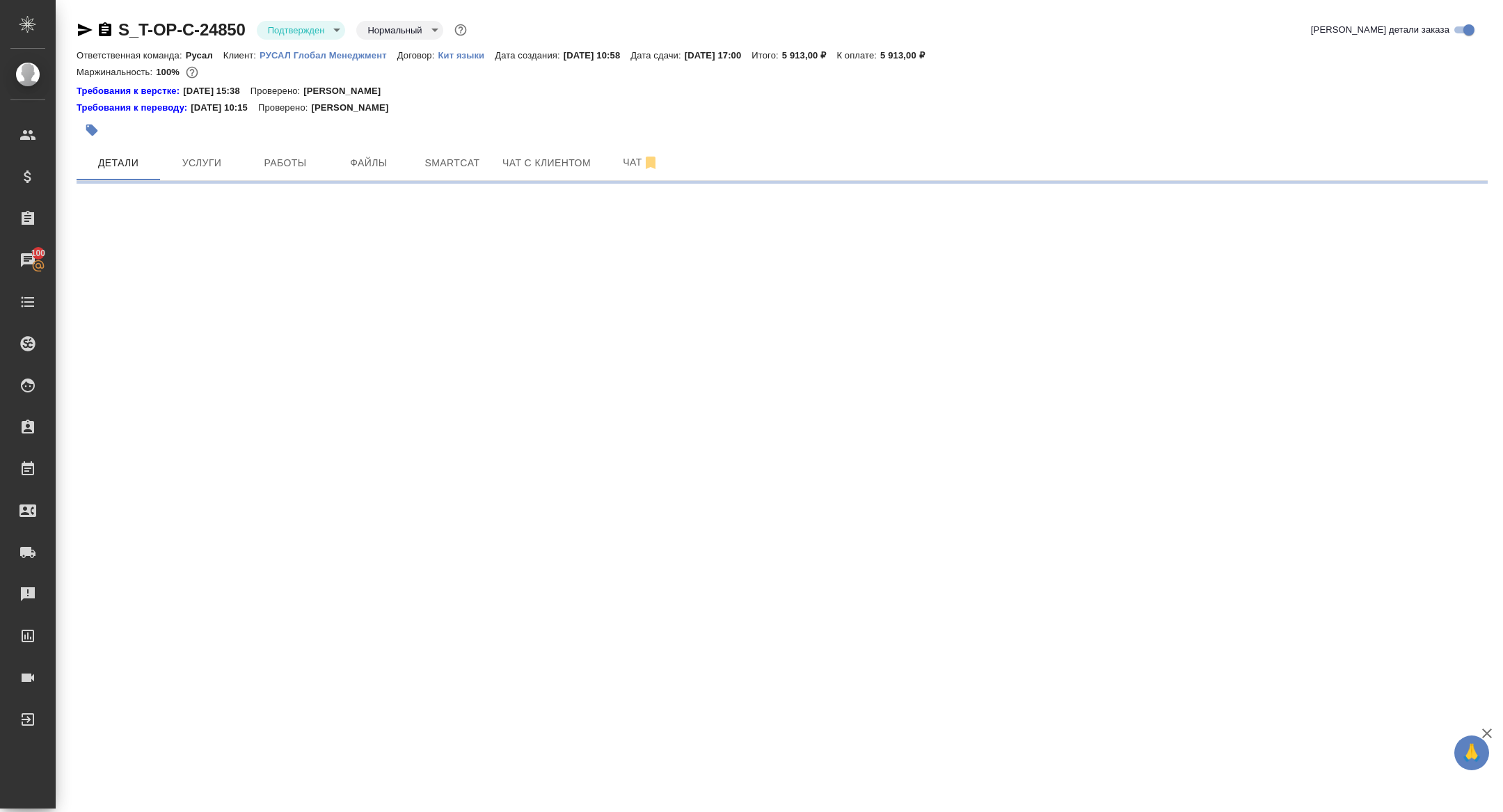
select select "RU"
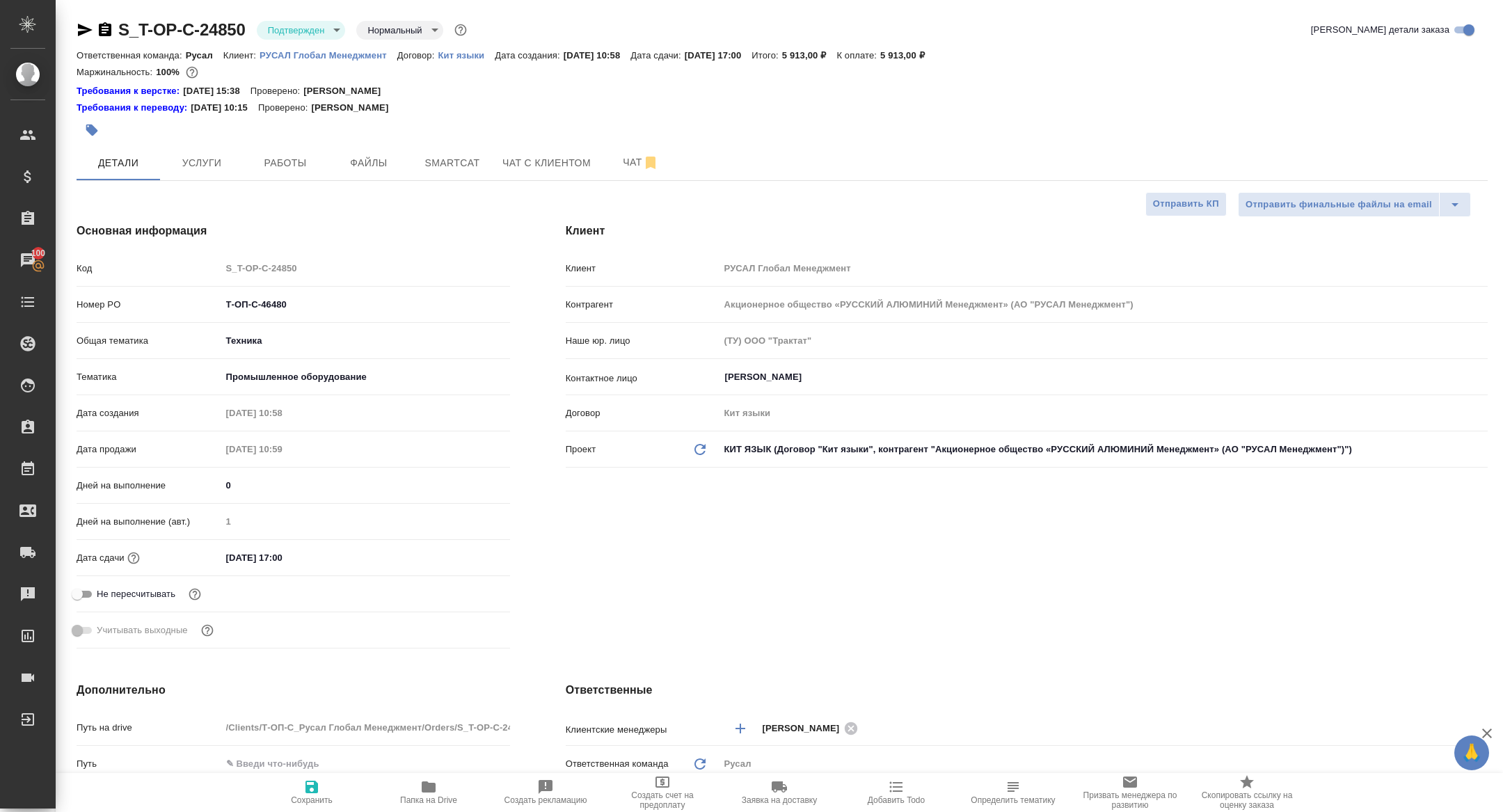
type textarea "x"
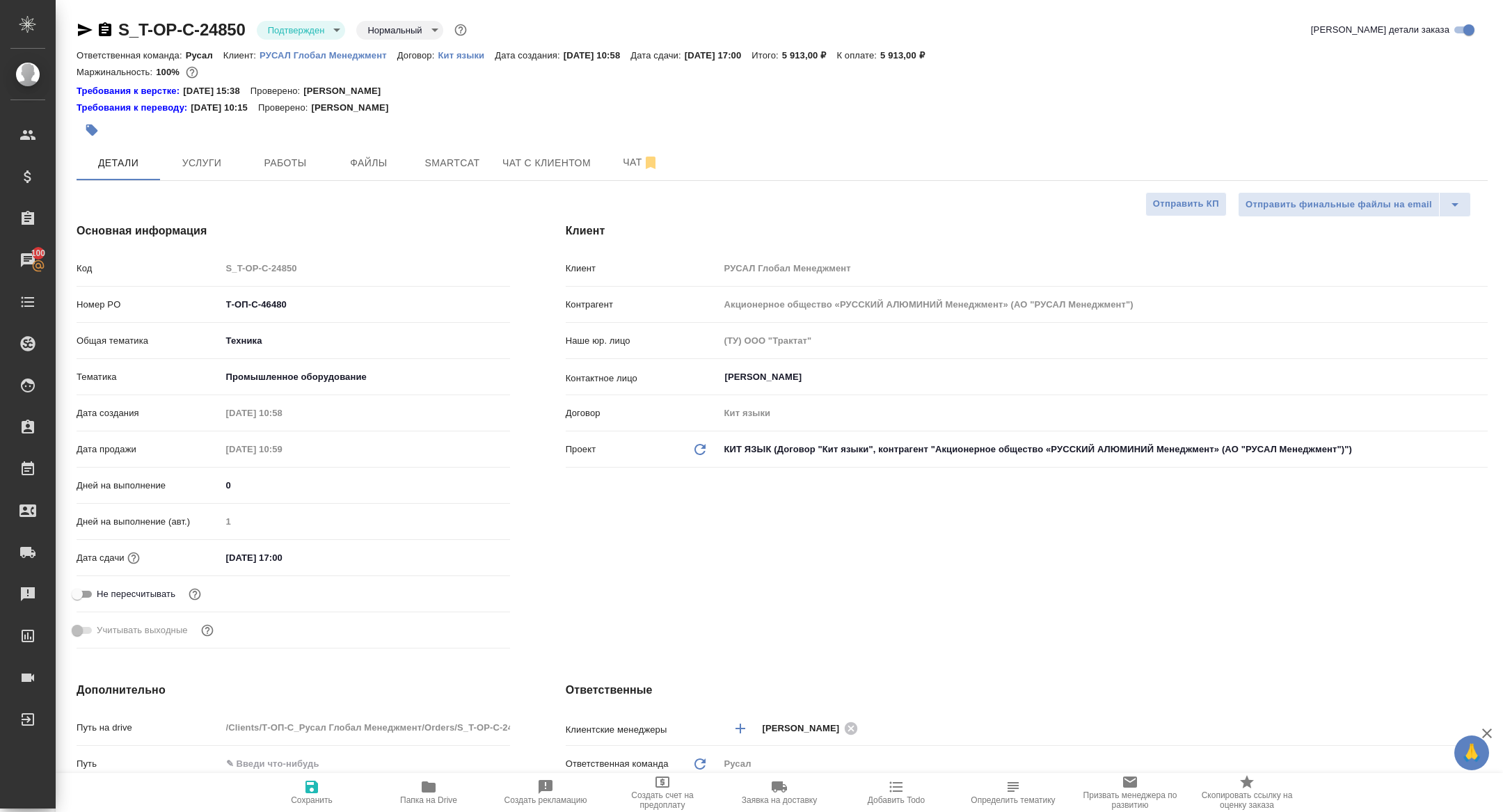
type textarea "x"
click at [625, 145] on button "Чат" at bounding box center [640, 162] width 84 height 35
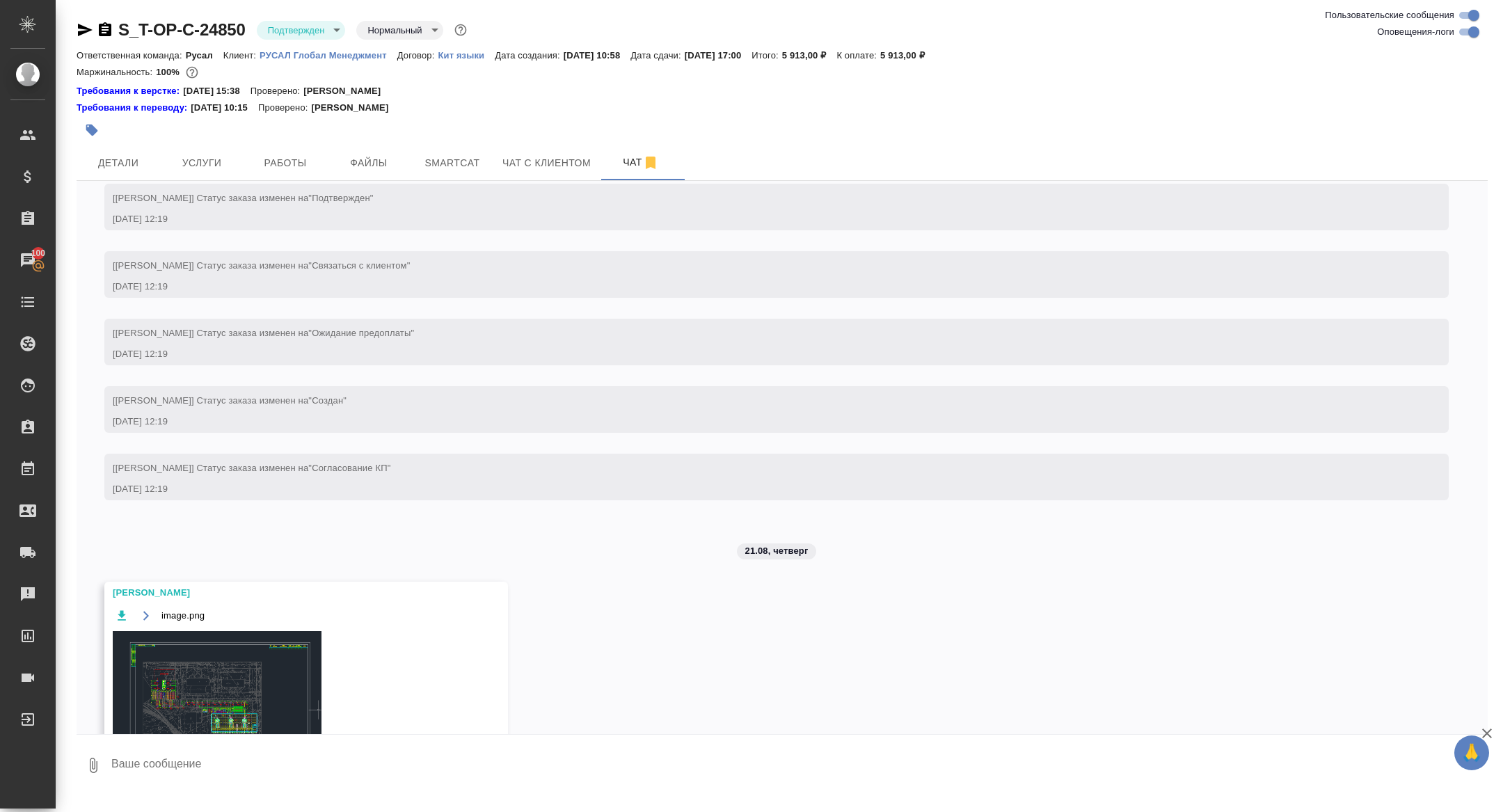
scroll to position [1714, 0]
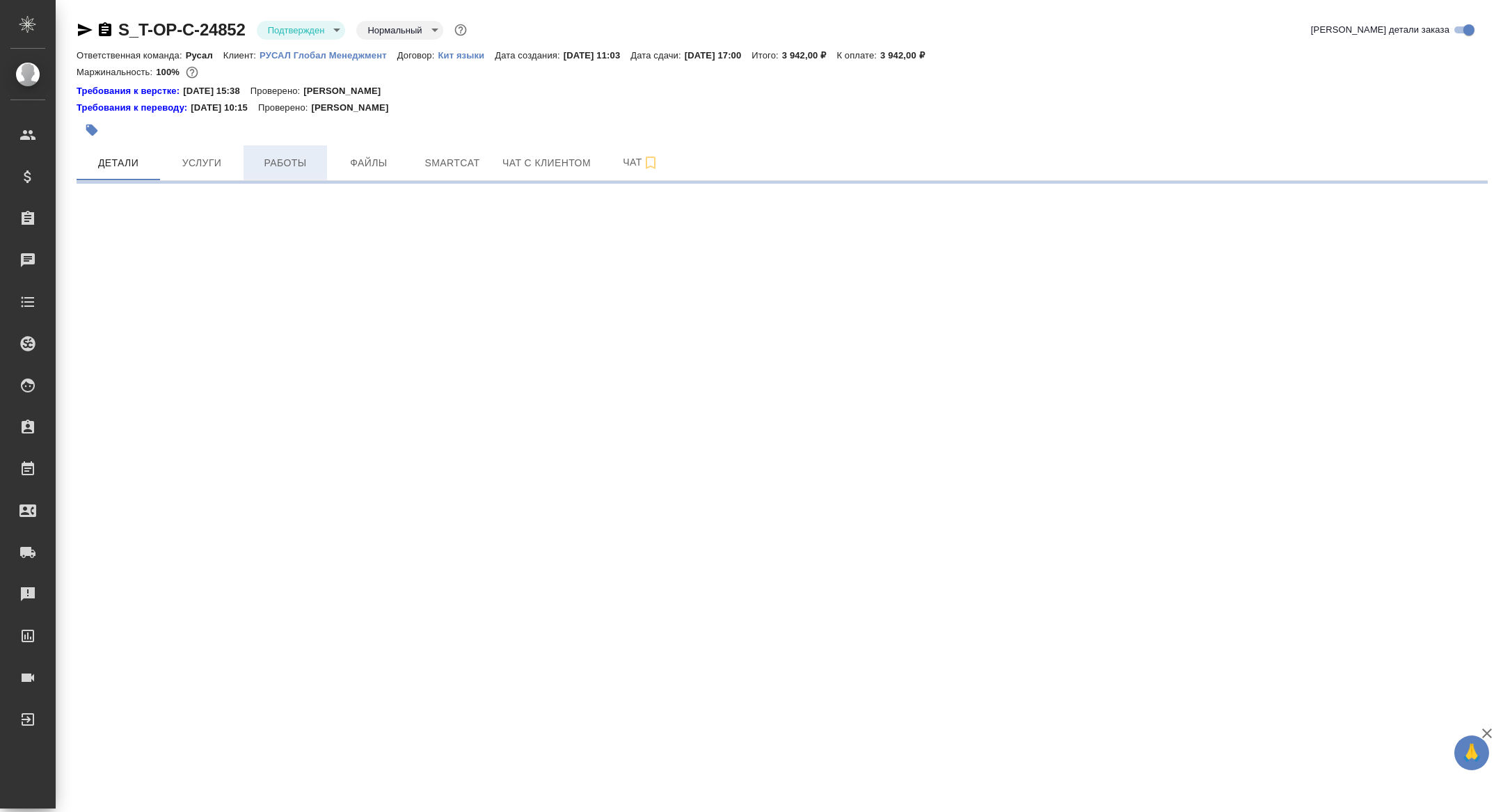
select select "RU"
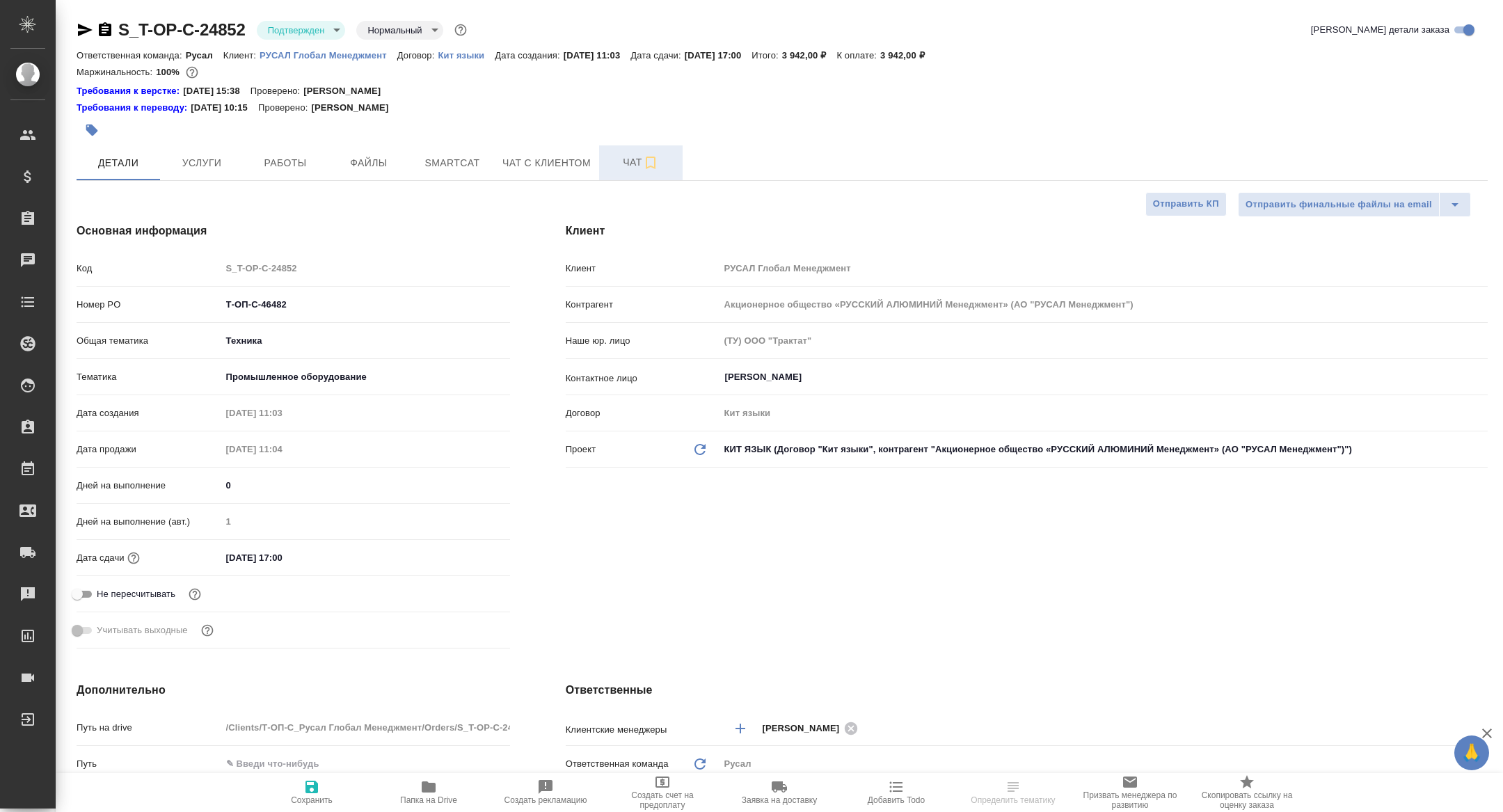
type textarea "x"
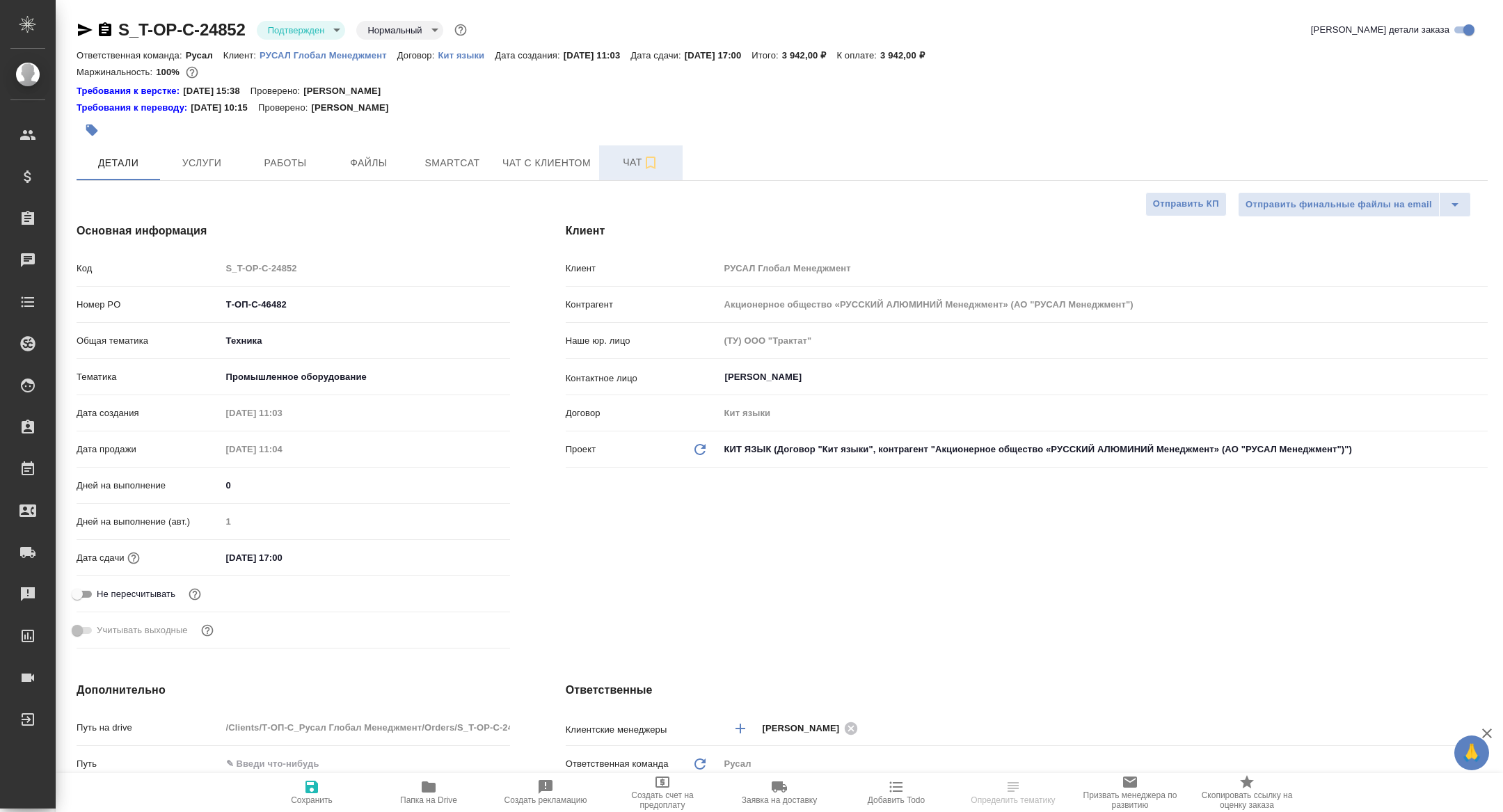
type textarea "x"
click at [606, 168] on button "Чат" at bounding box center [640, 162] width 84 height 35
type textarea "x"
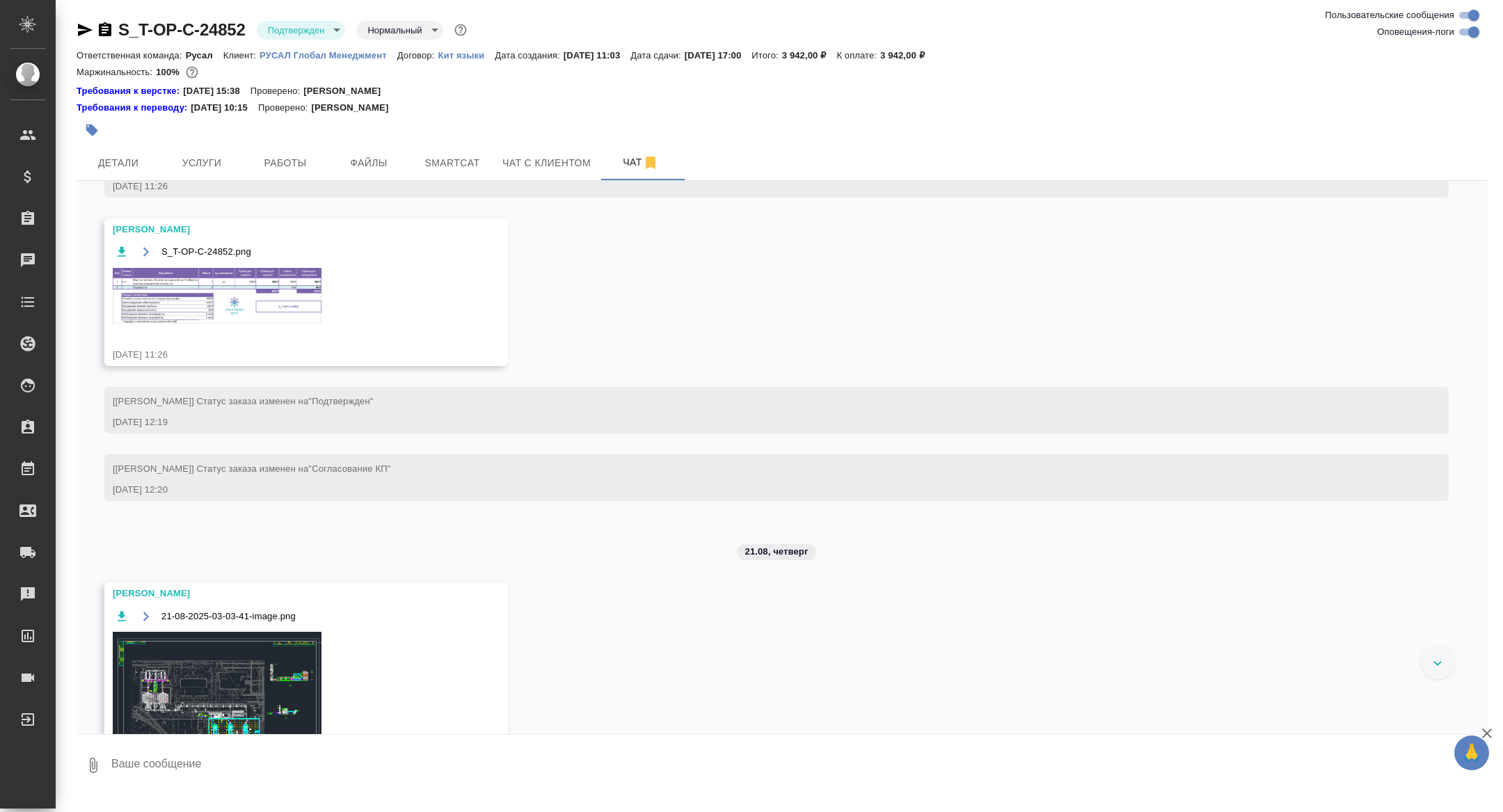
scroll to position [1795, 0]
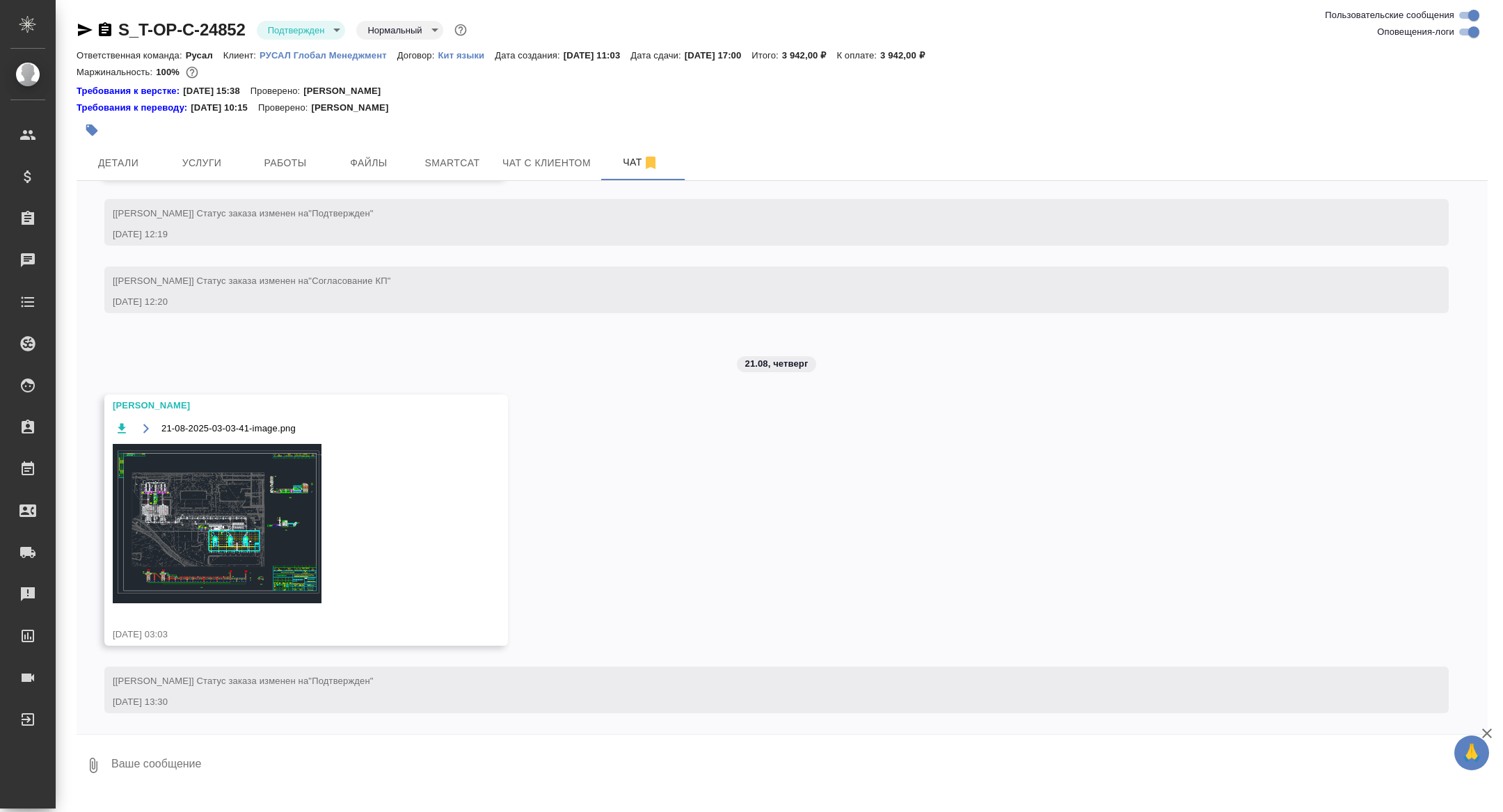
click at [259, 545] on img at bounding box center [216, 524] width 209 height 160
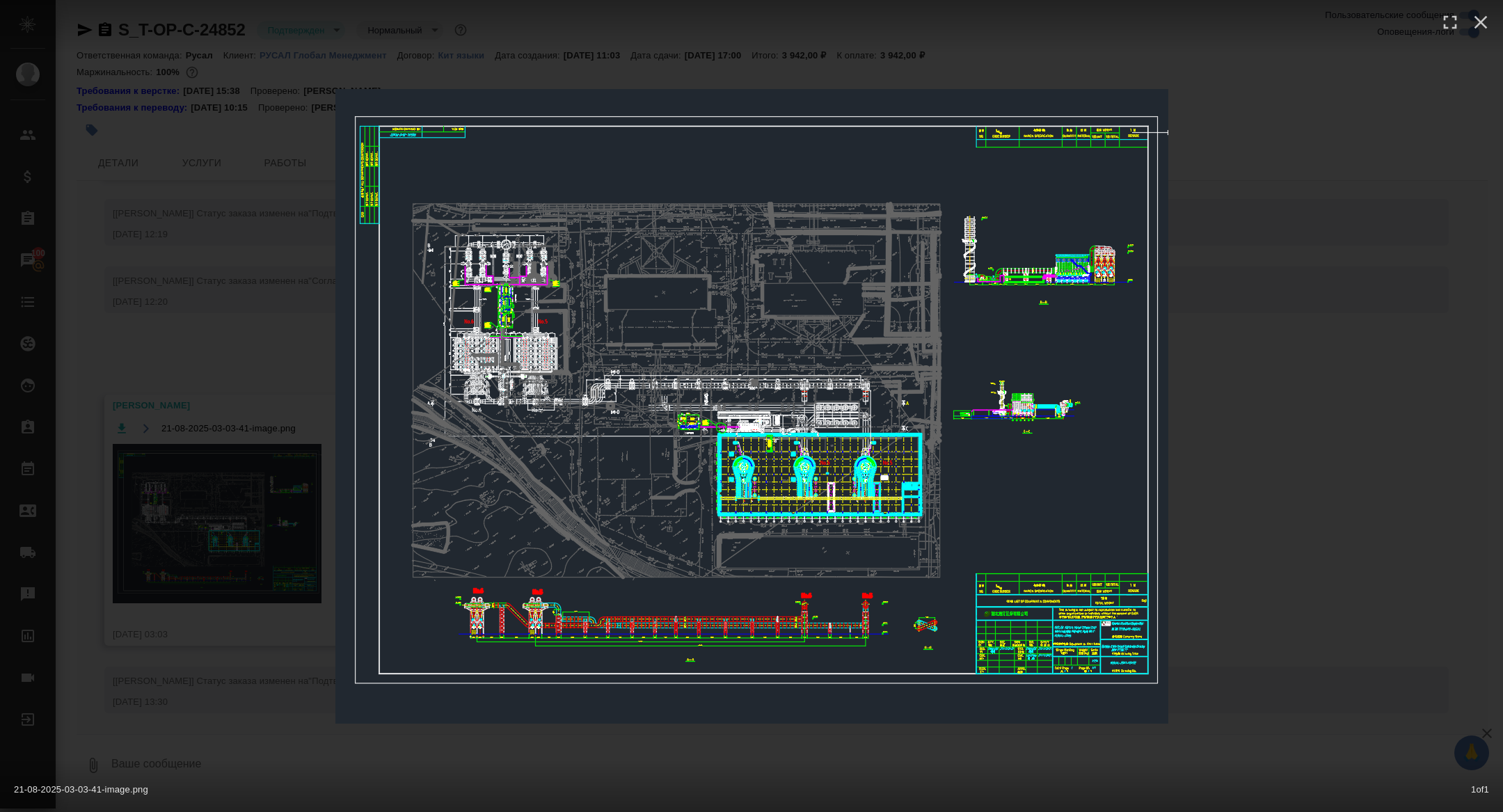
click at [210, 551] on div "21-08-2025-03-03-41-image.png 1 of 1" at bounding box center [752, 406] width 1503 height 812
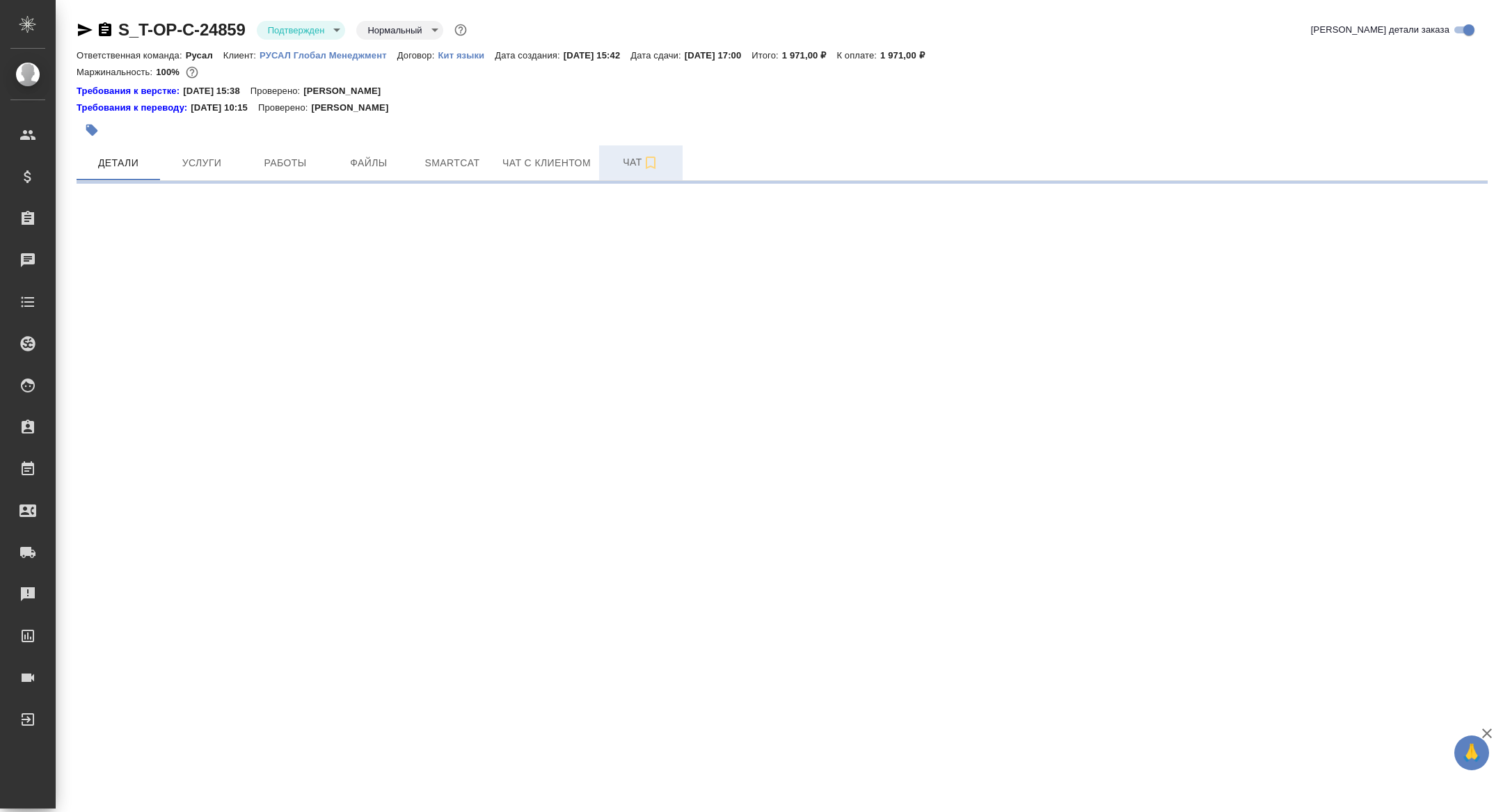
select select "RU"
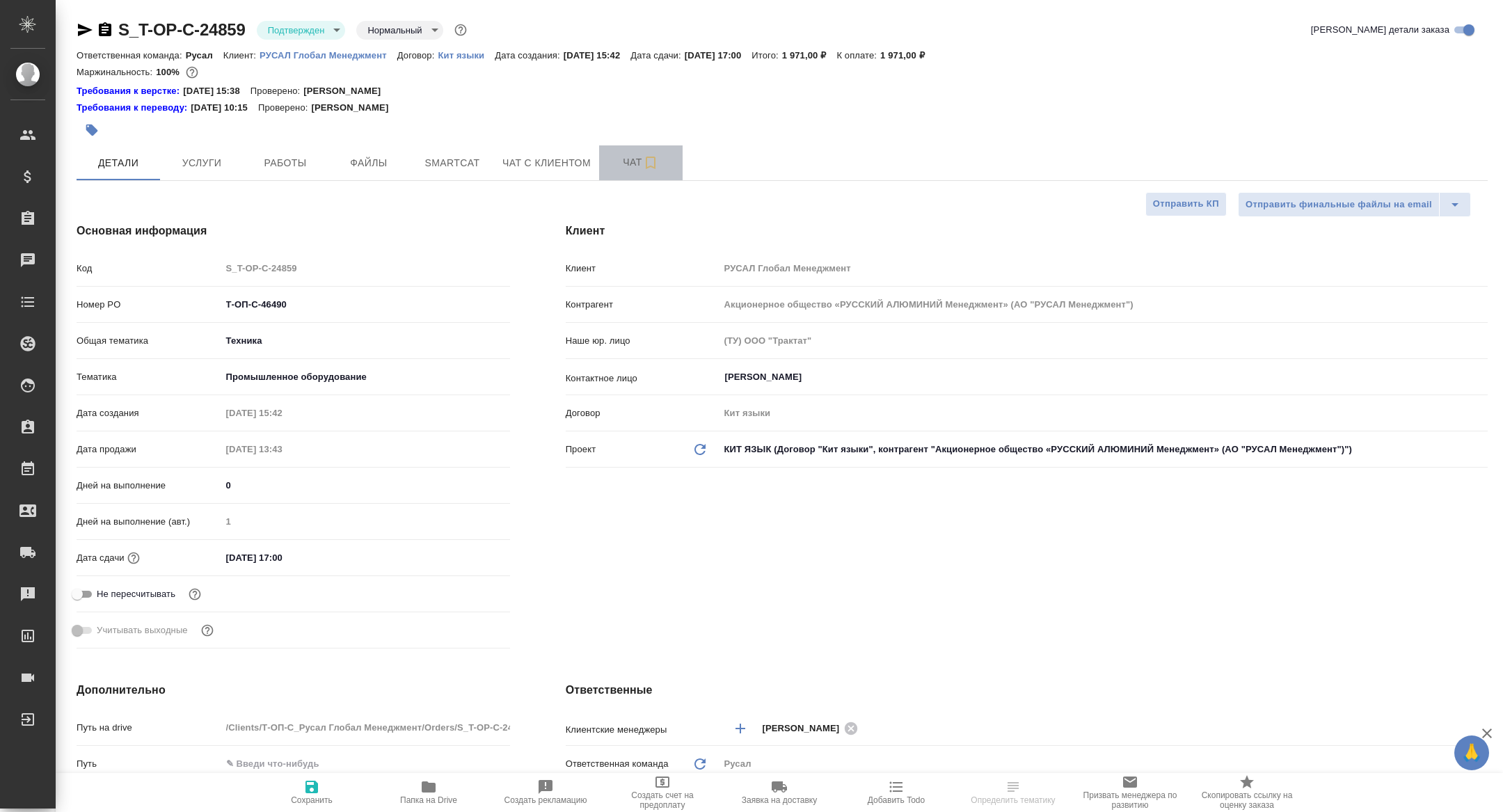
click at [630, 167] on span "Чат" at bounding box center [641, 162] width 67 height 17
type textarea "x"
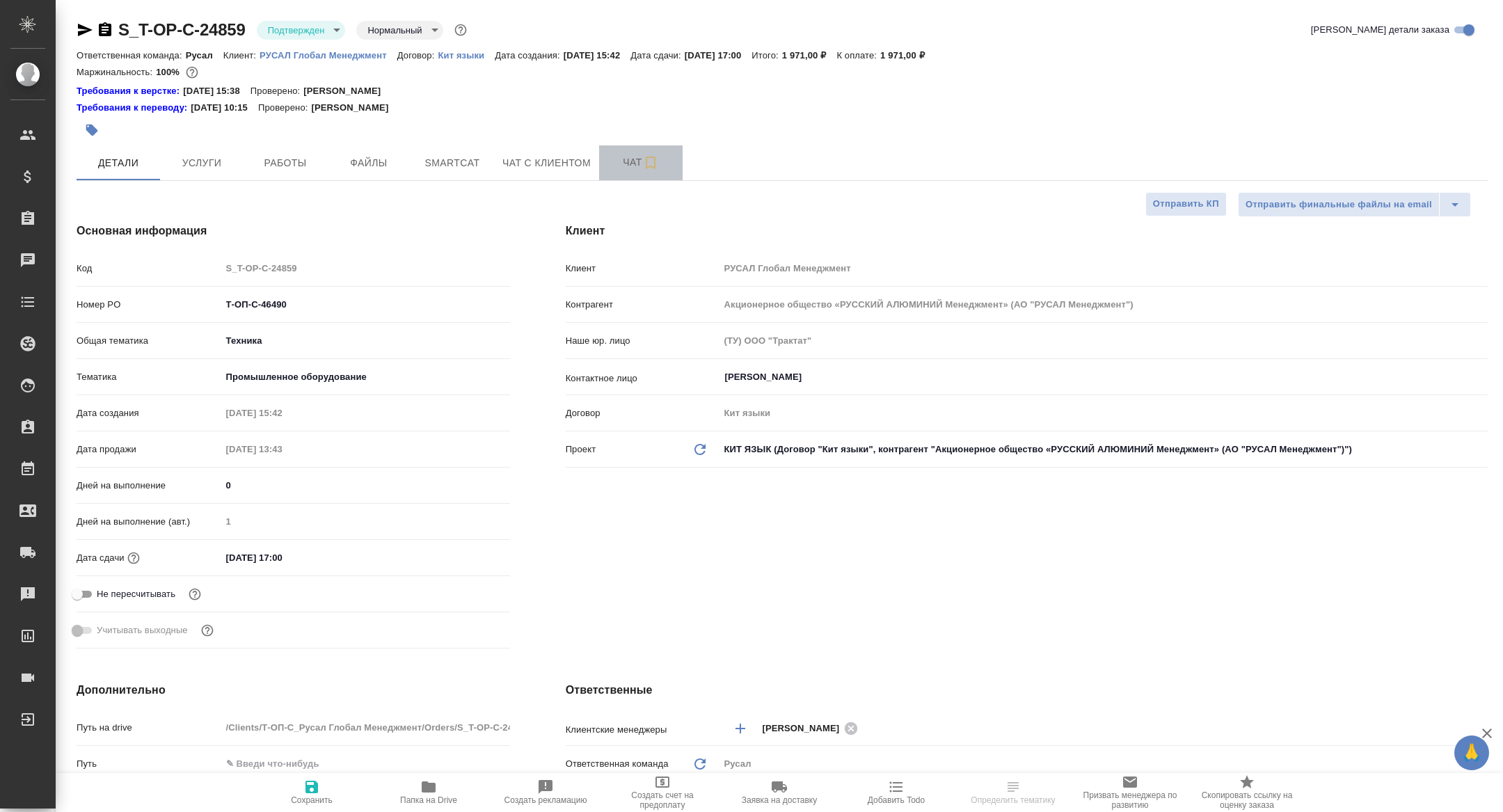
type textarea "x"
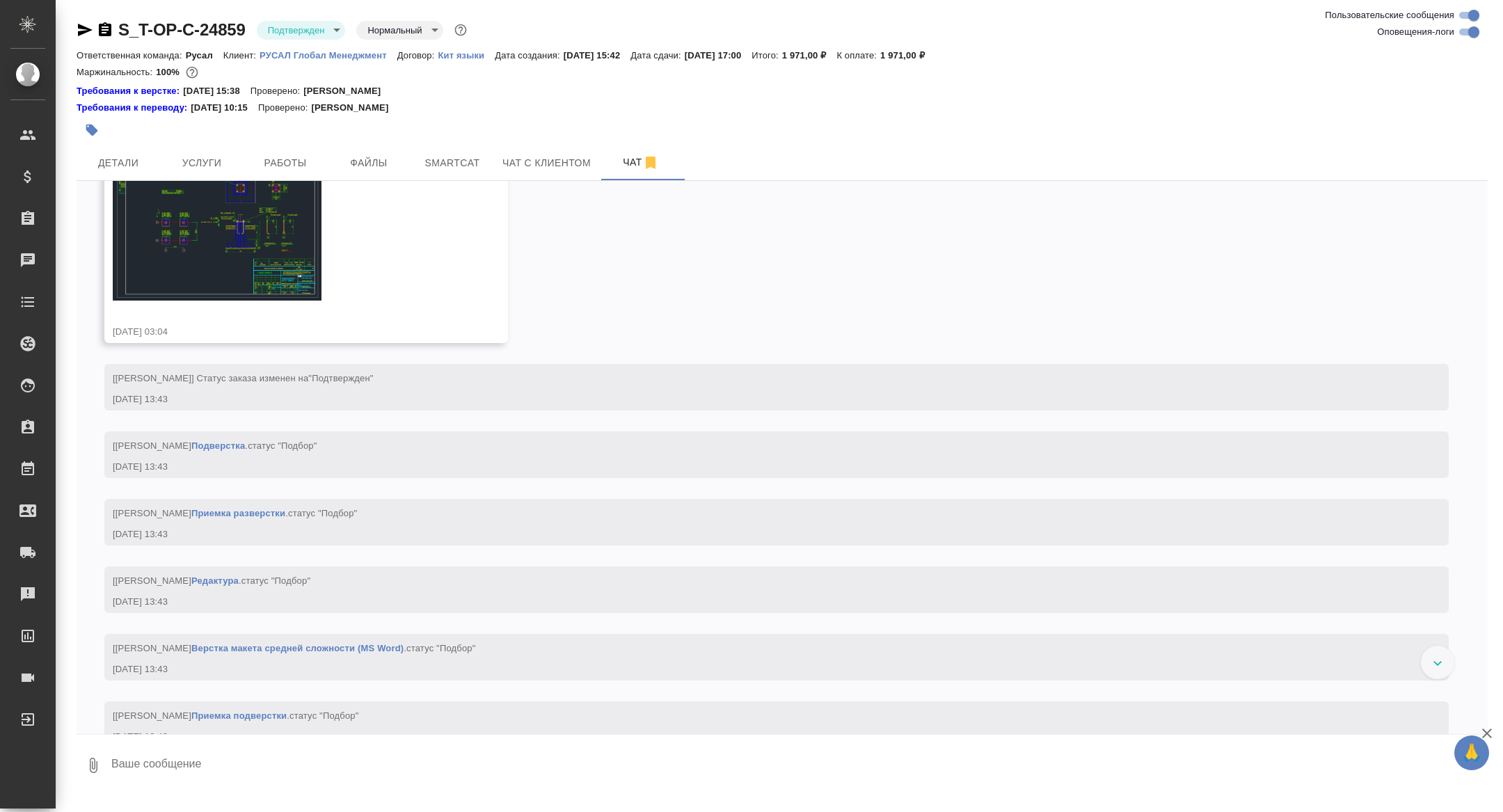
scroll to position [1397, 0]
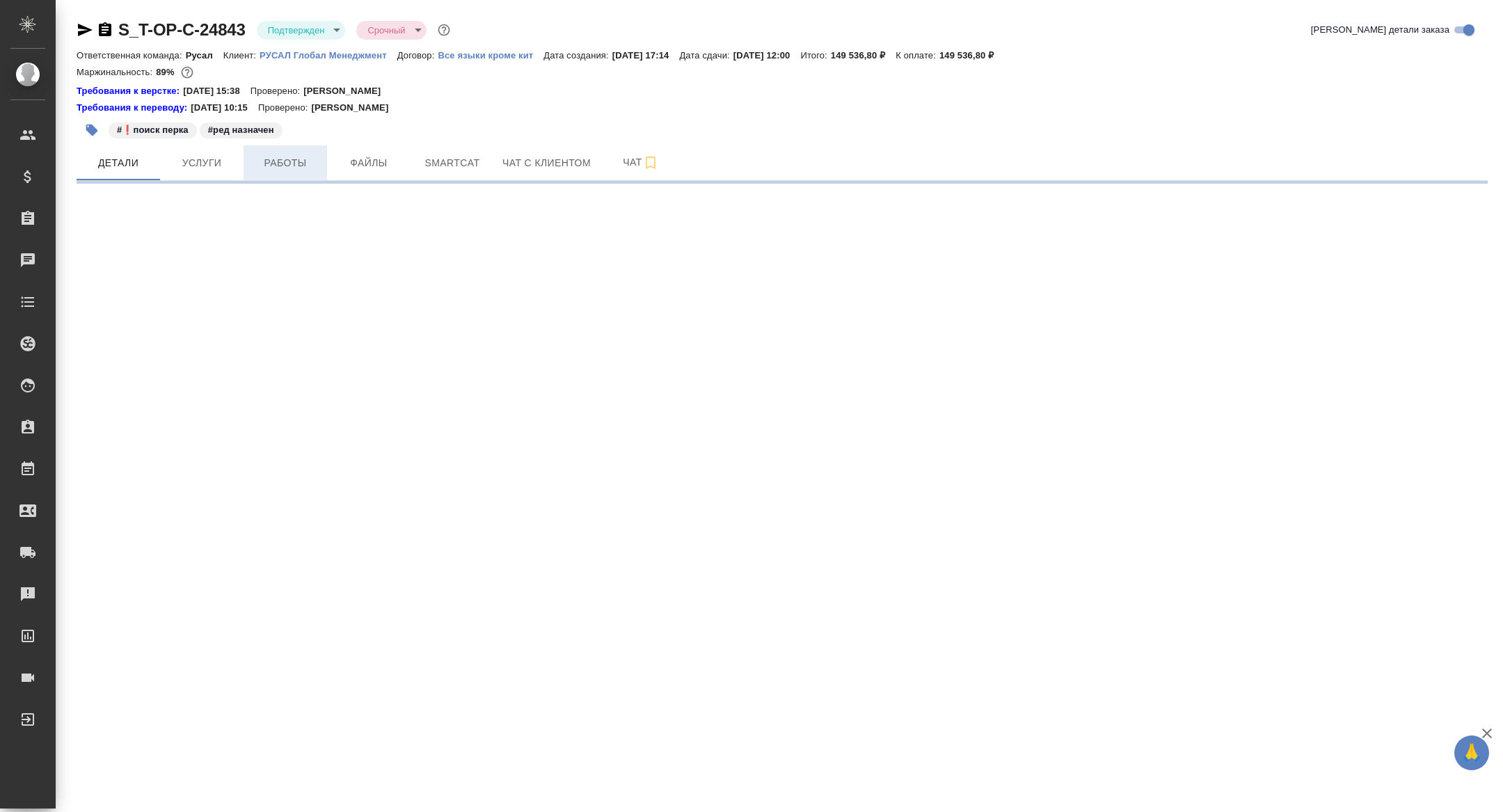
click at [282, 173] on button "Работы" at bounding box center [284, 162] width 84 height 35
select select "RU"
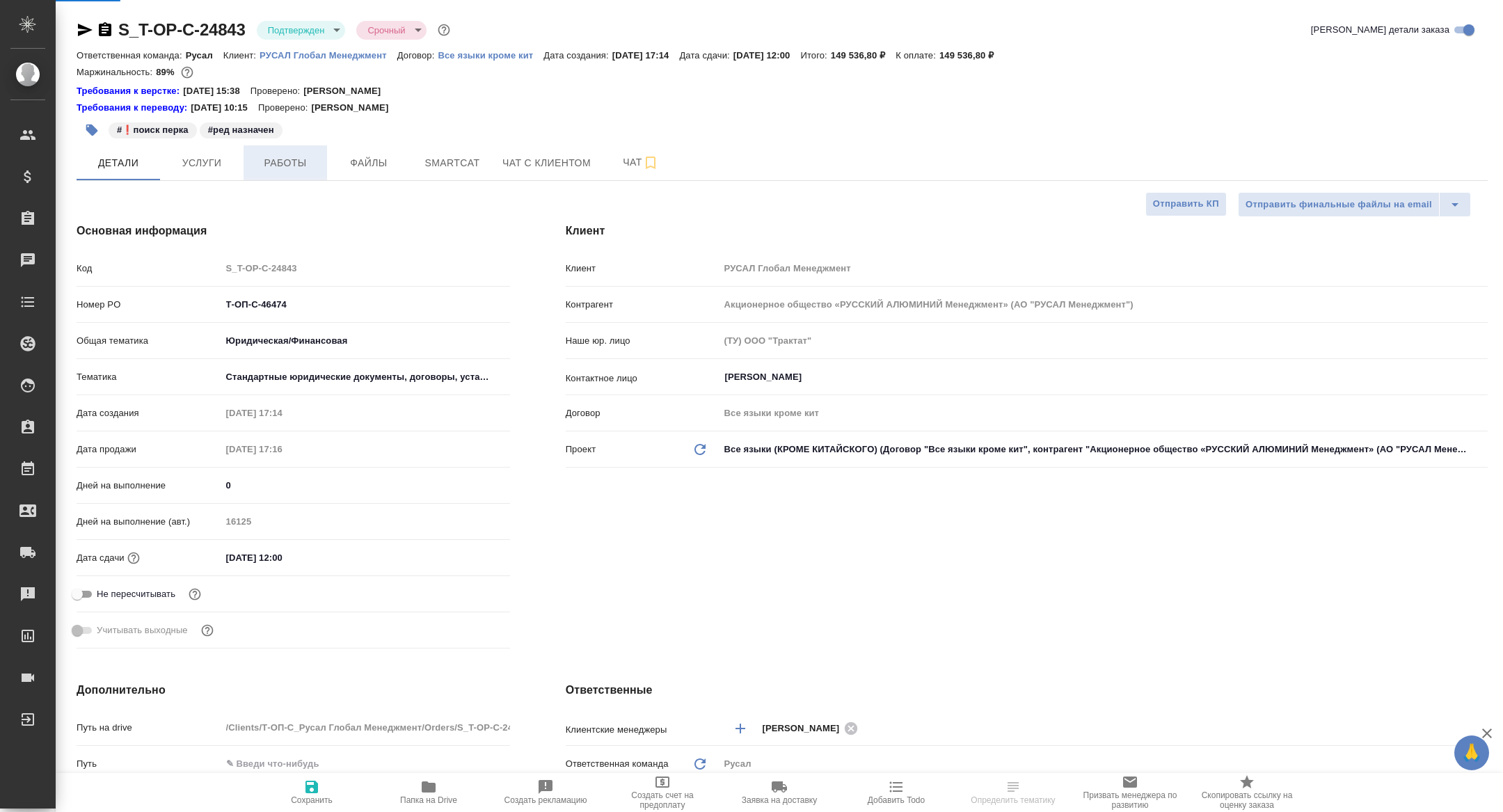
type textarea "x"
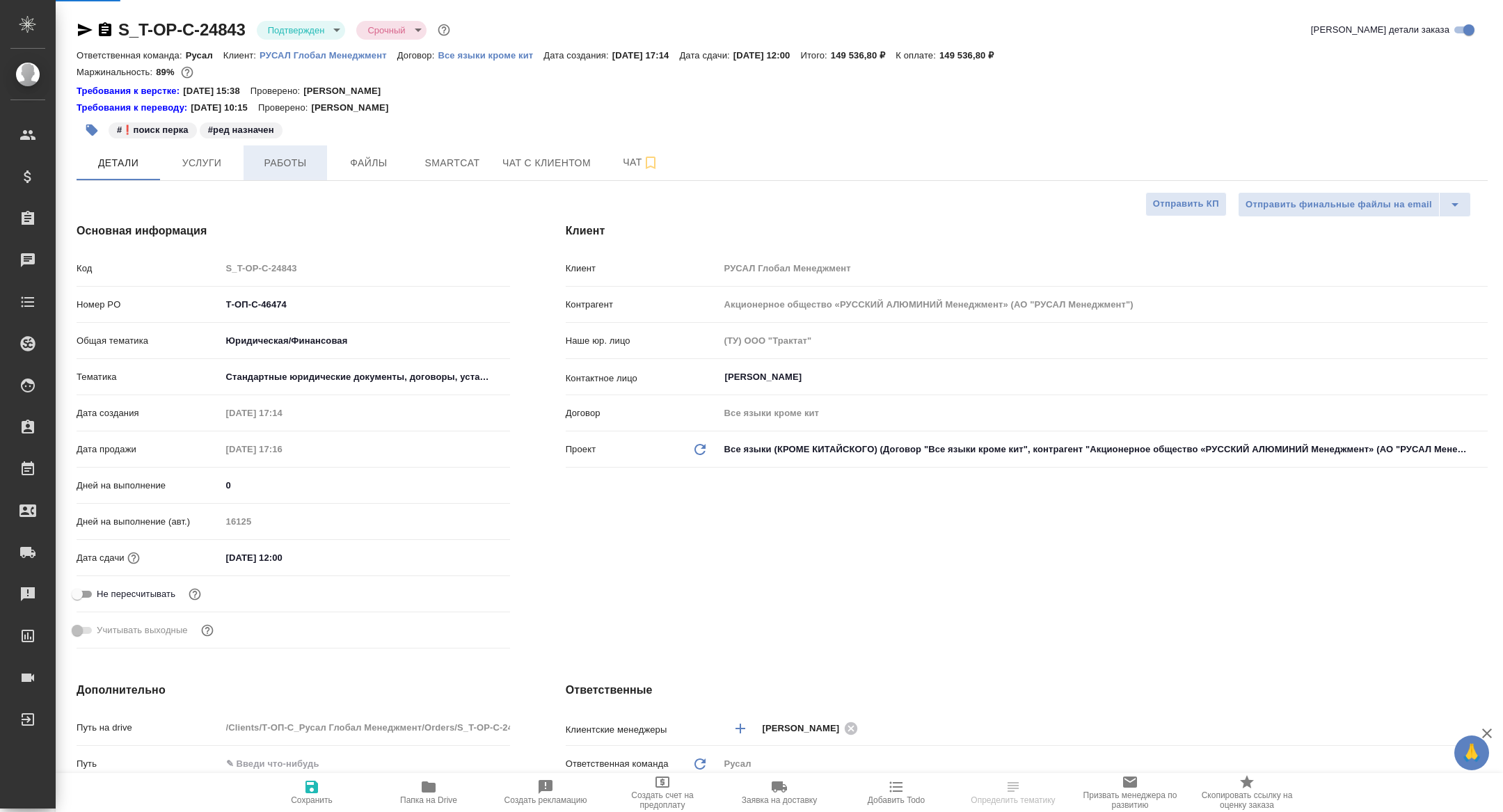
type textarea "x"
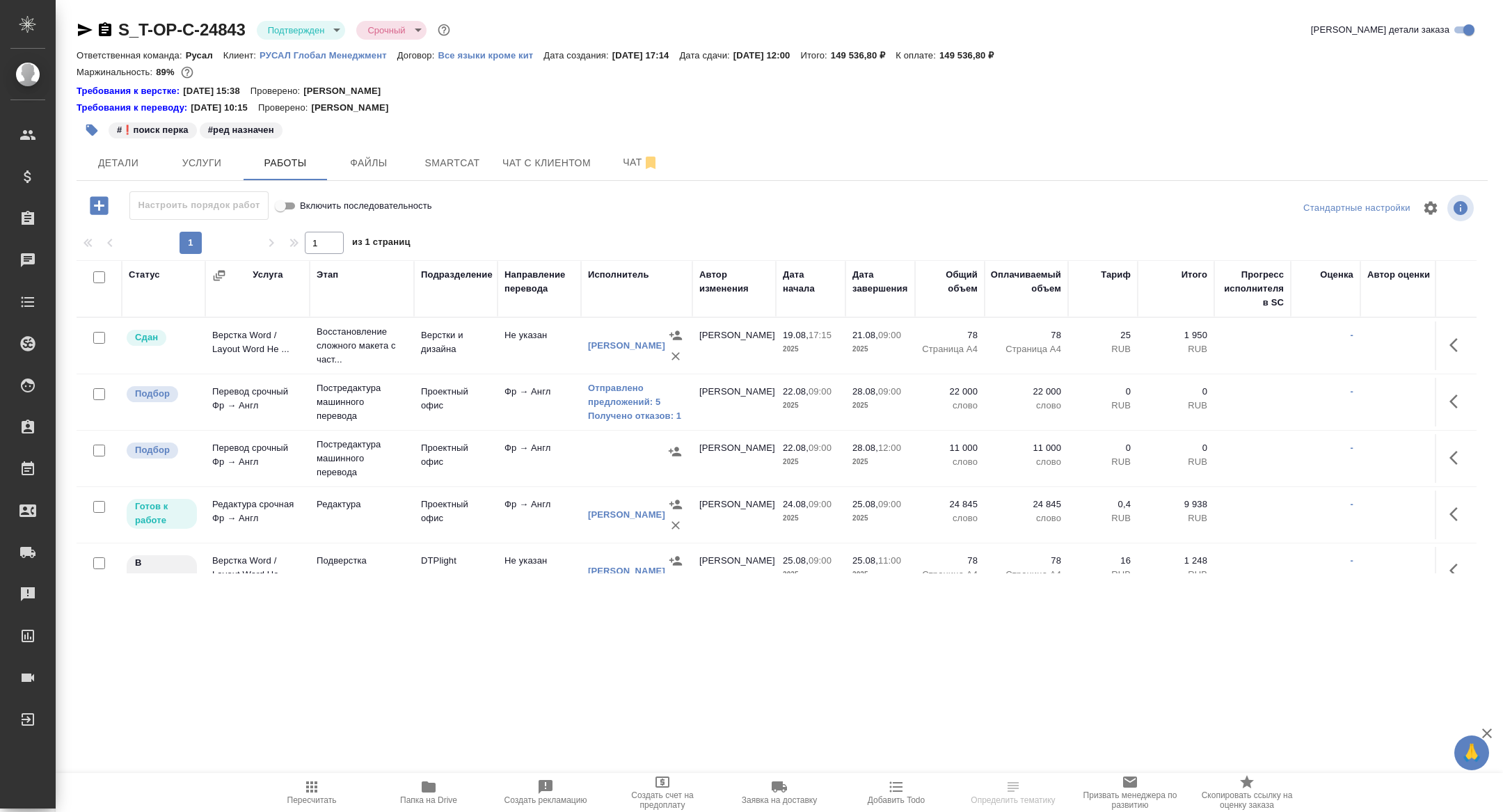
scroll to position [25, 0]
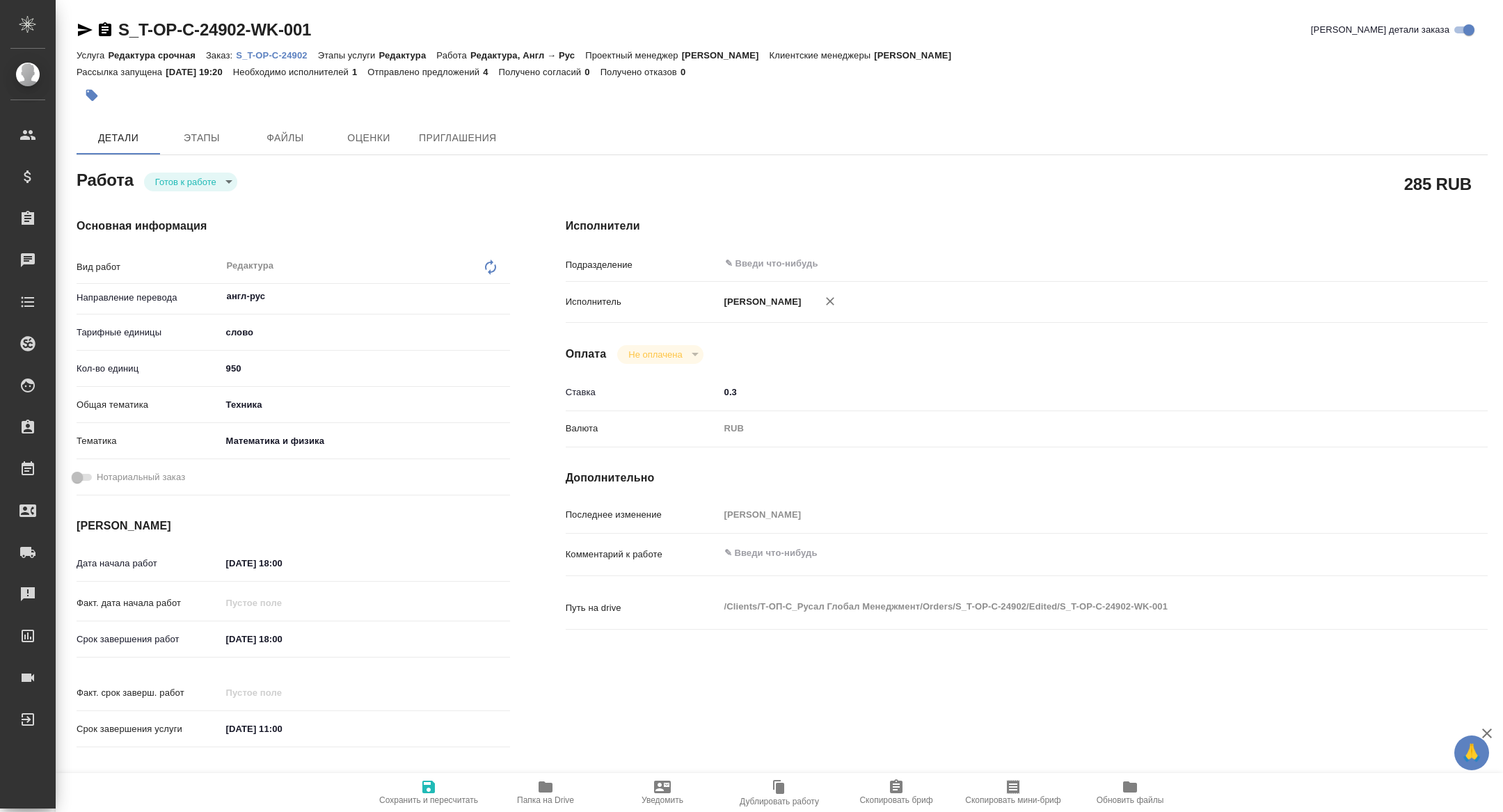
type textarea "x"
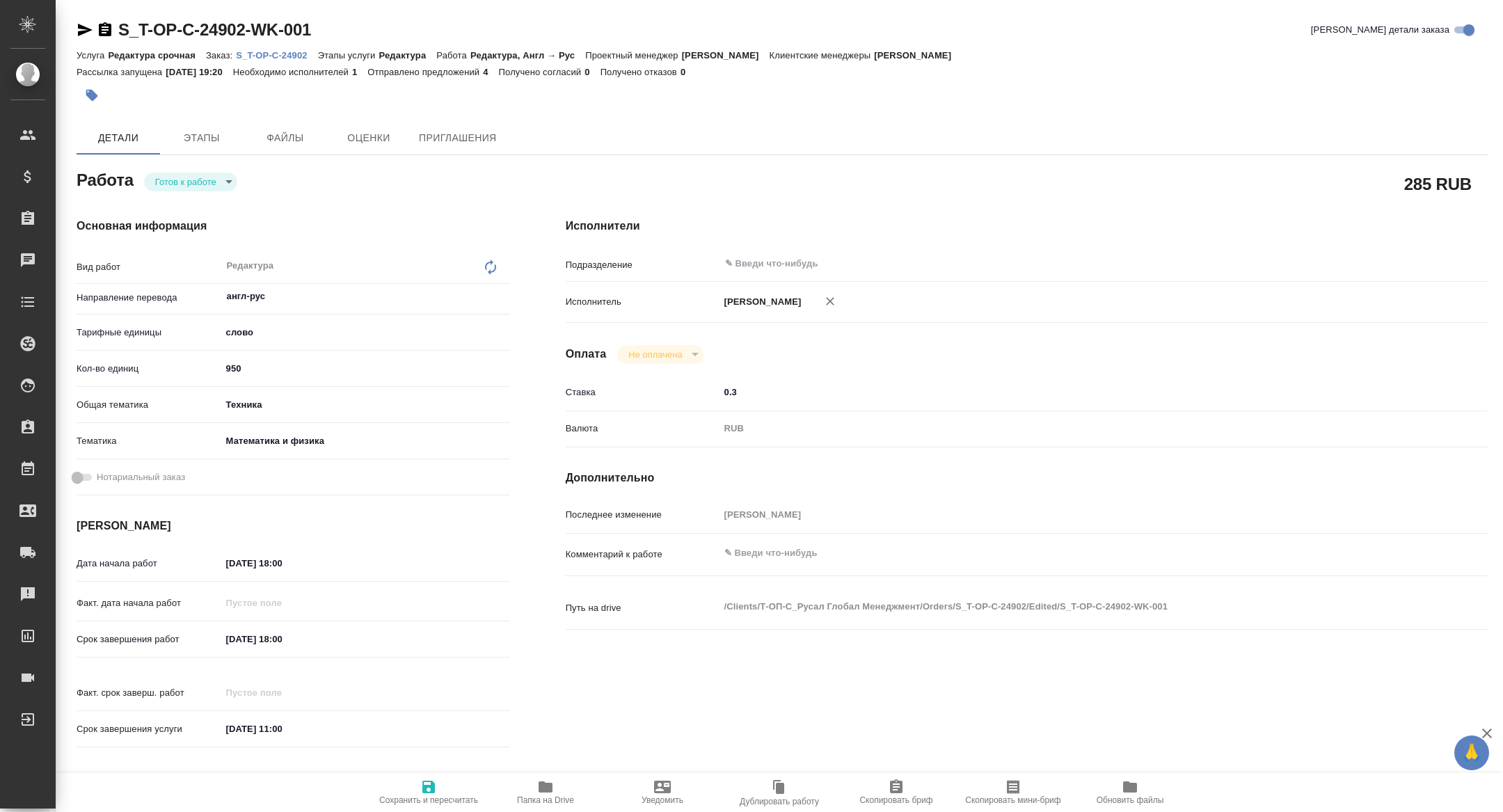
type textarea "x"
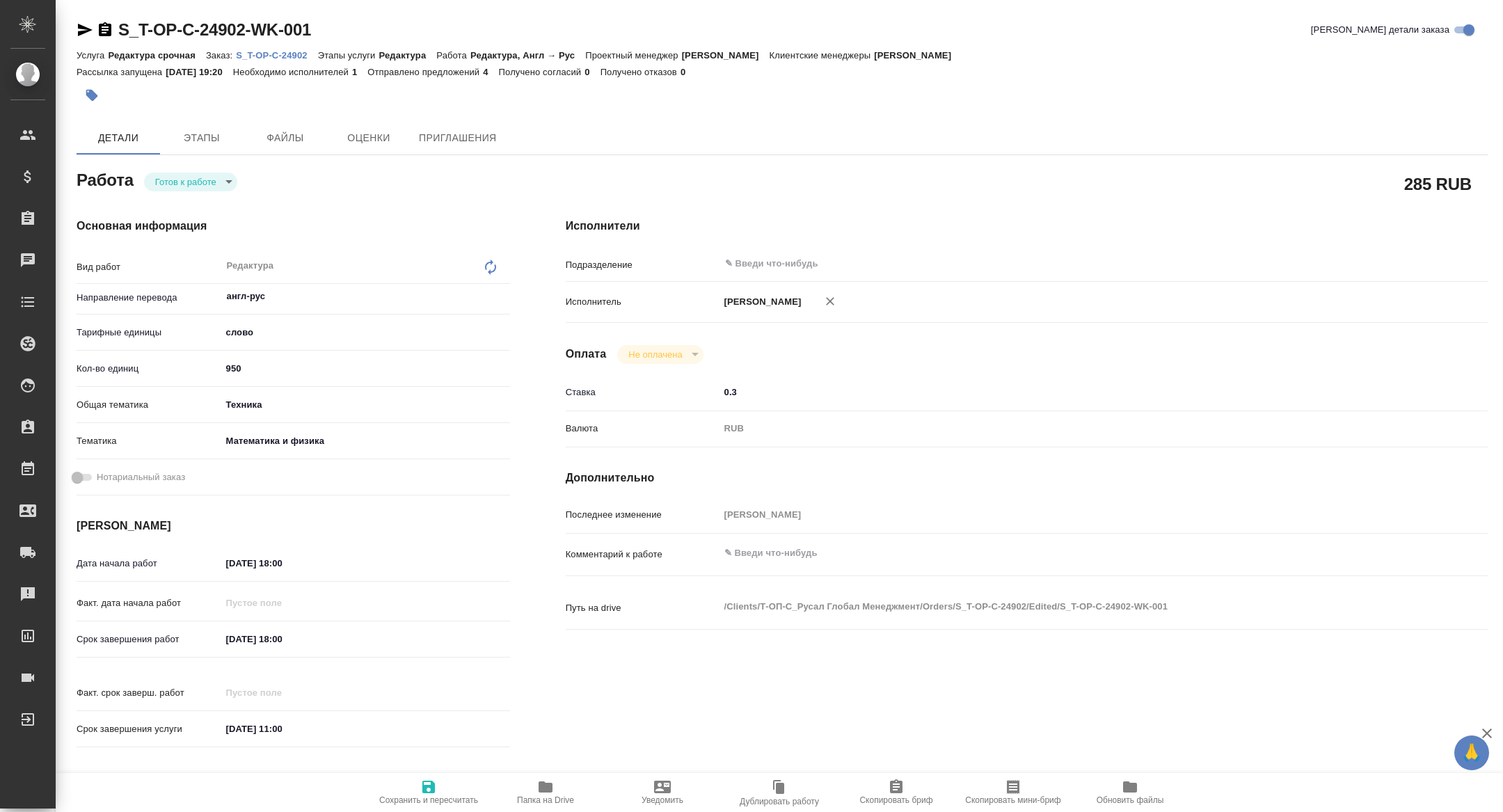
type textarea "x"
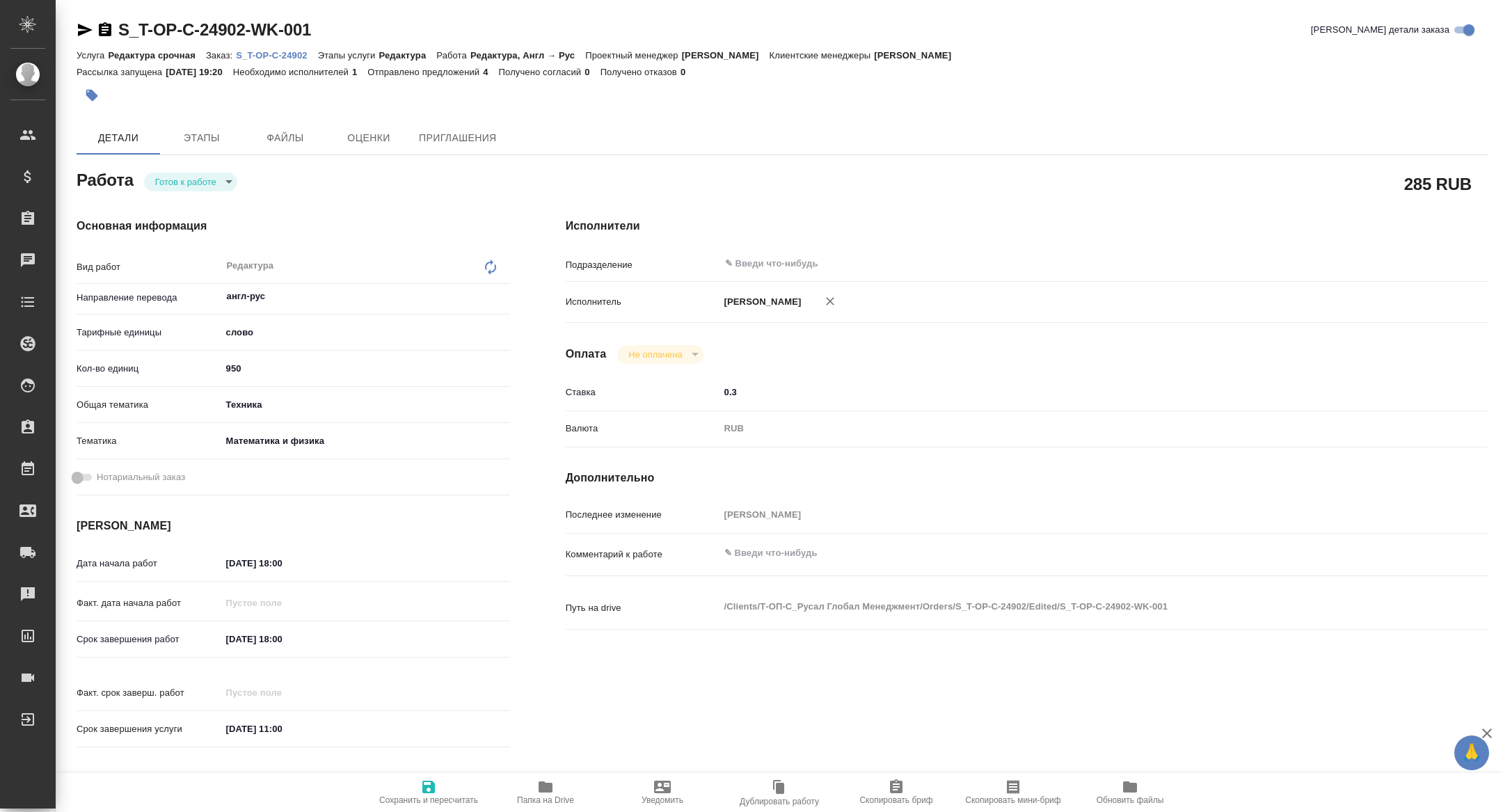
type textarea "x"
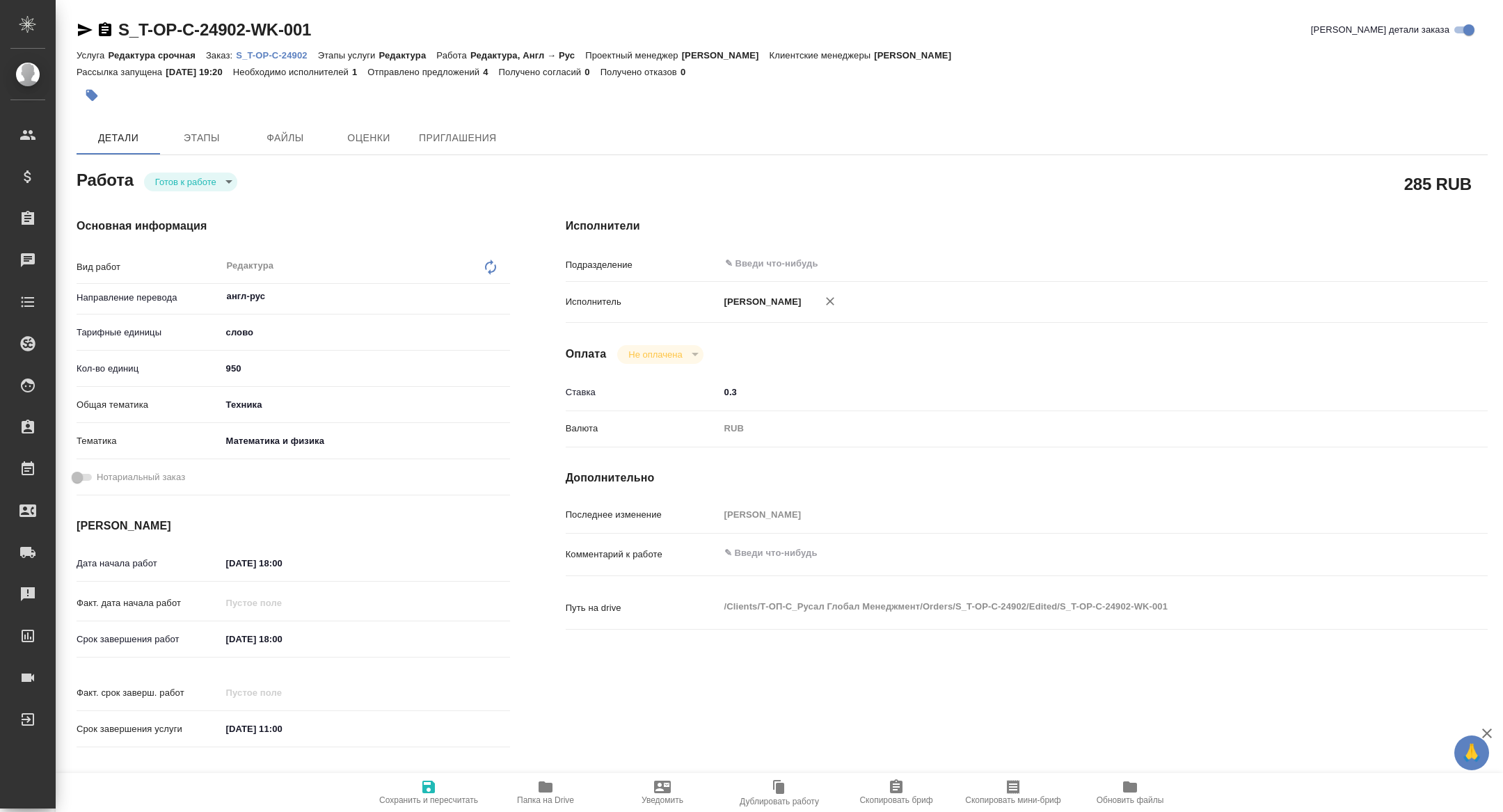
click at [287, 59] on p "S_T-OP-C-24902" at bounding box center [276, 55] width 82 height 11
type textarea "x"
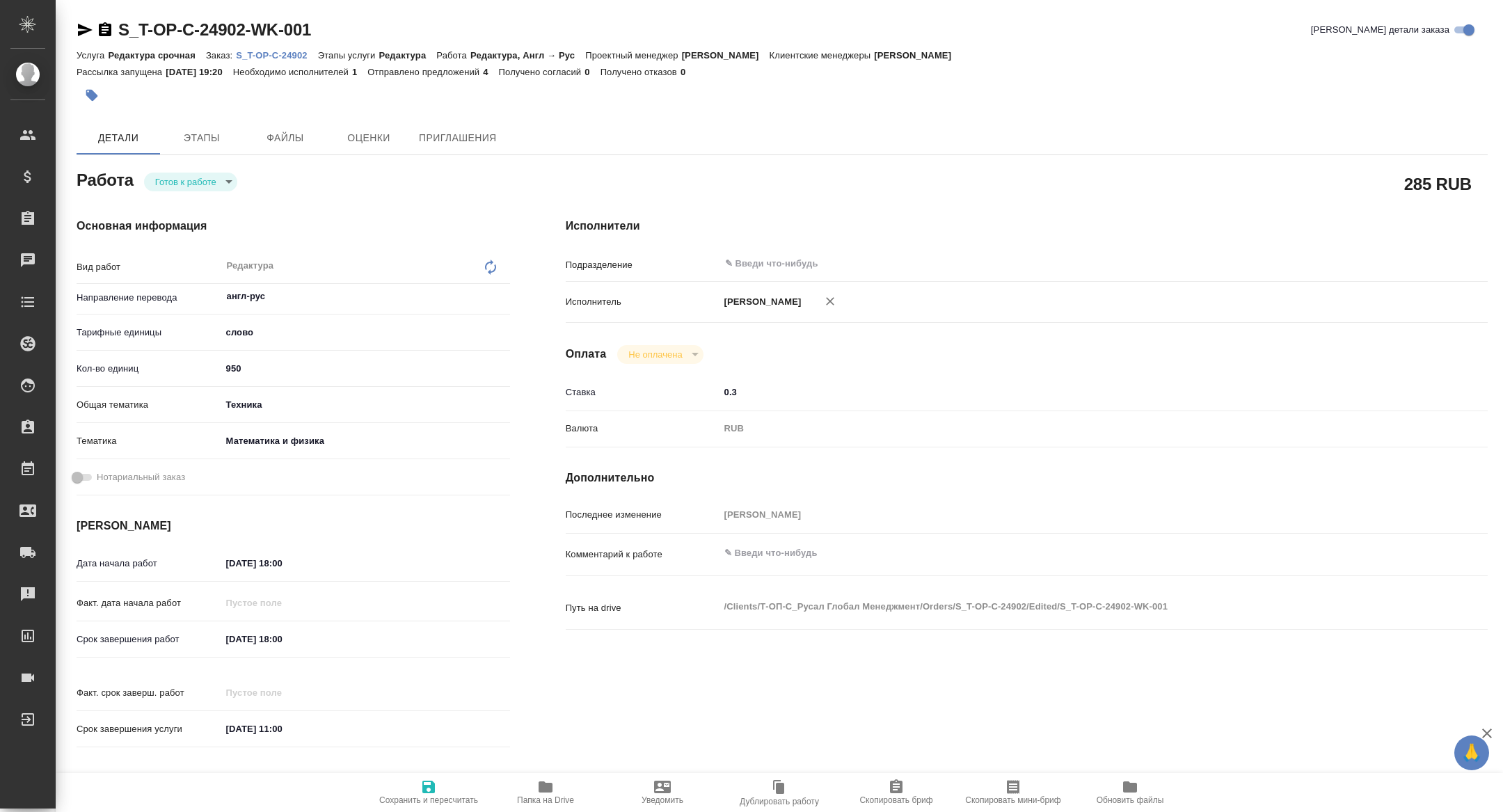
type textarea "x"
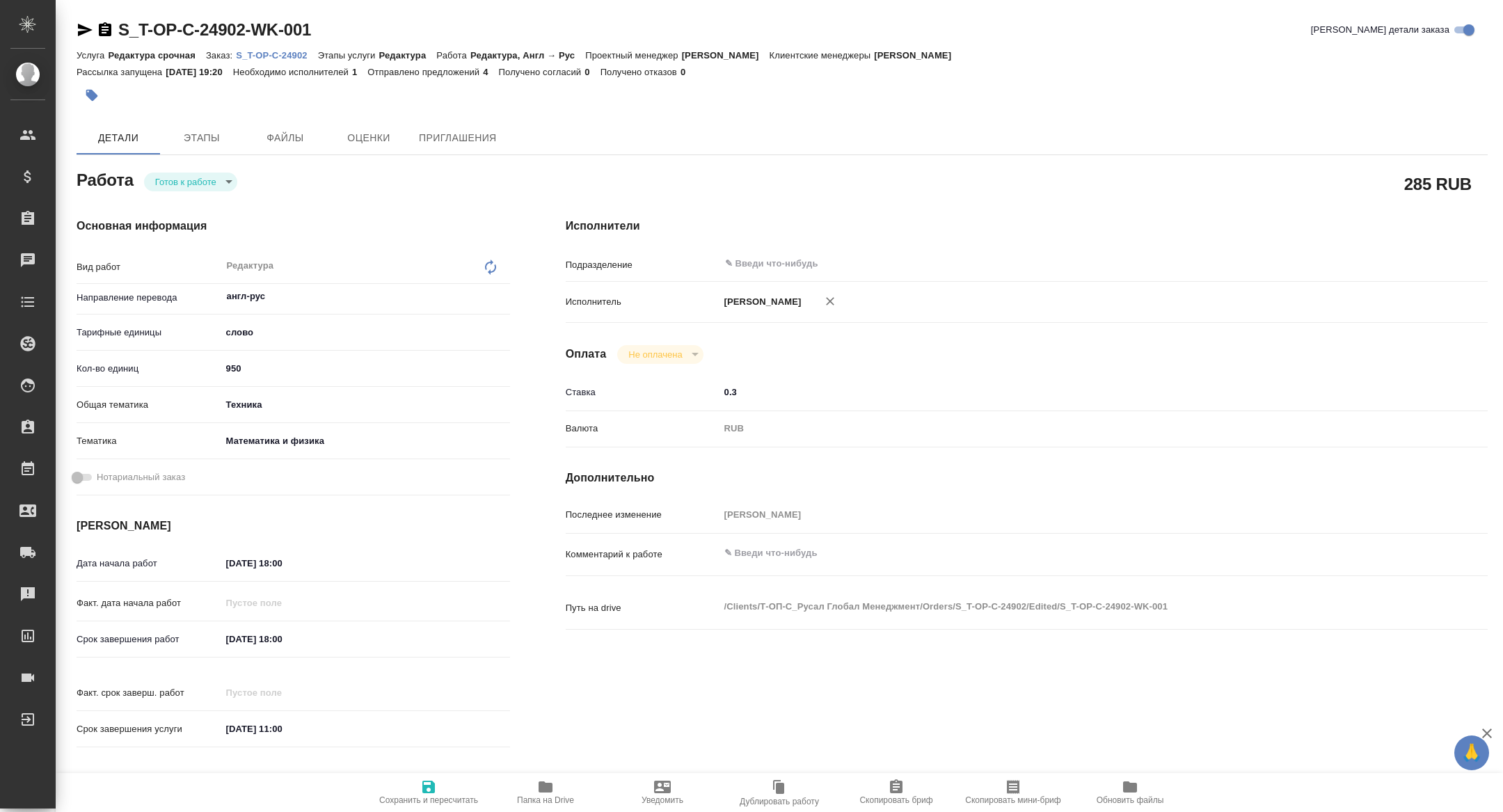
type textarea "x"
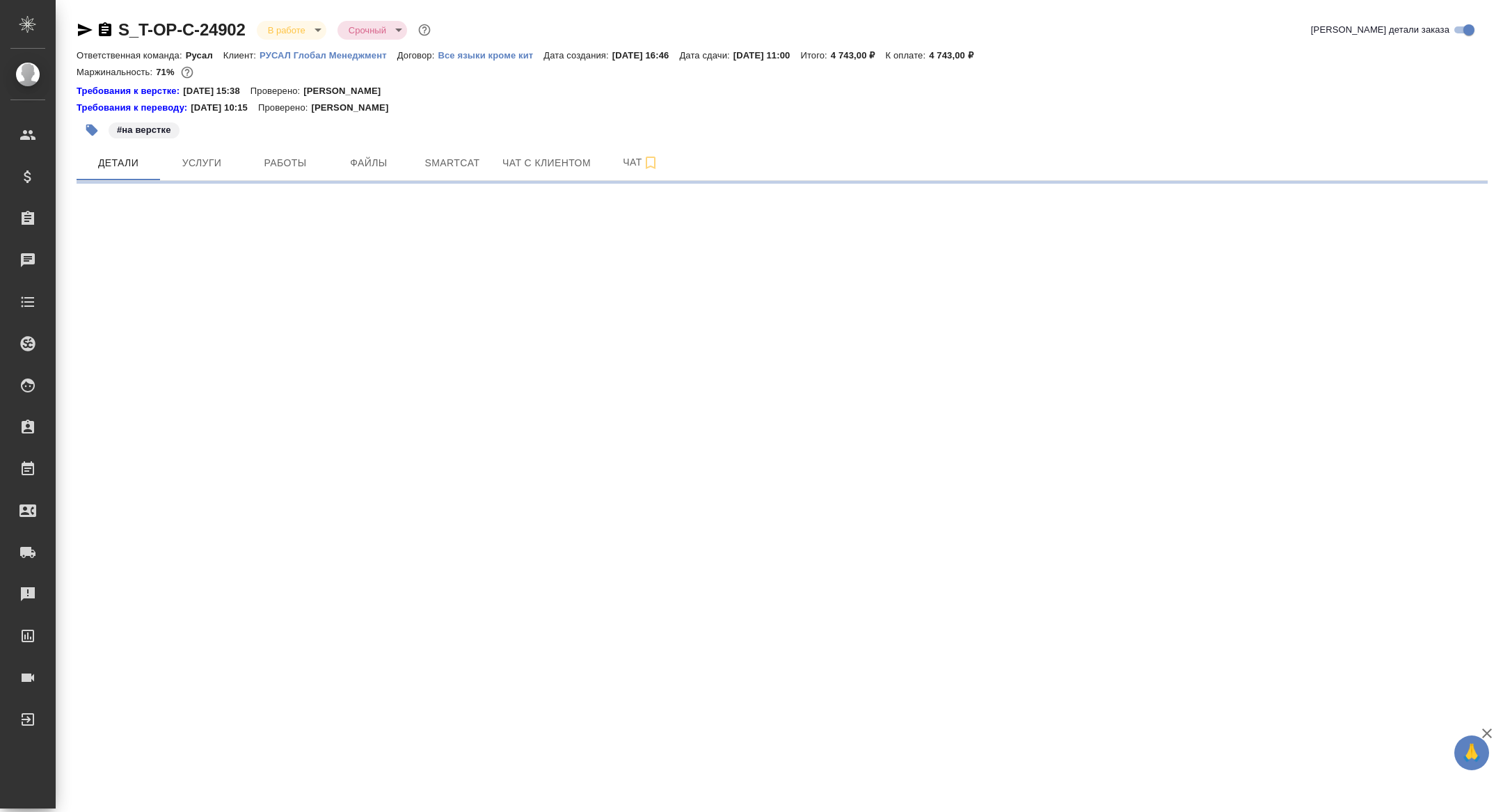
select select "RU"
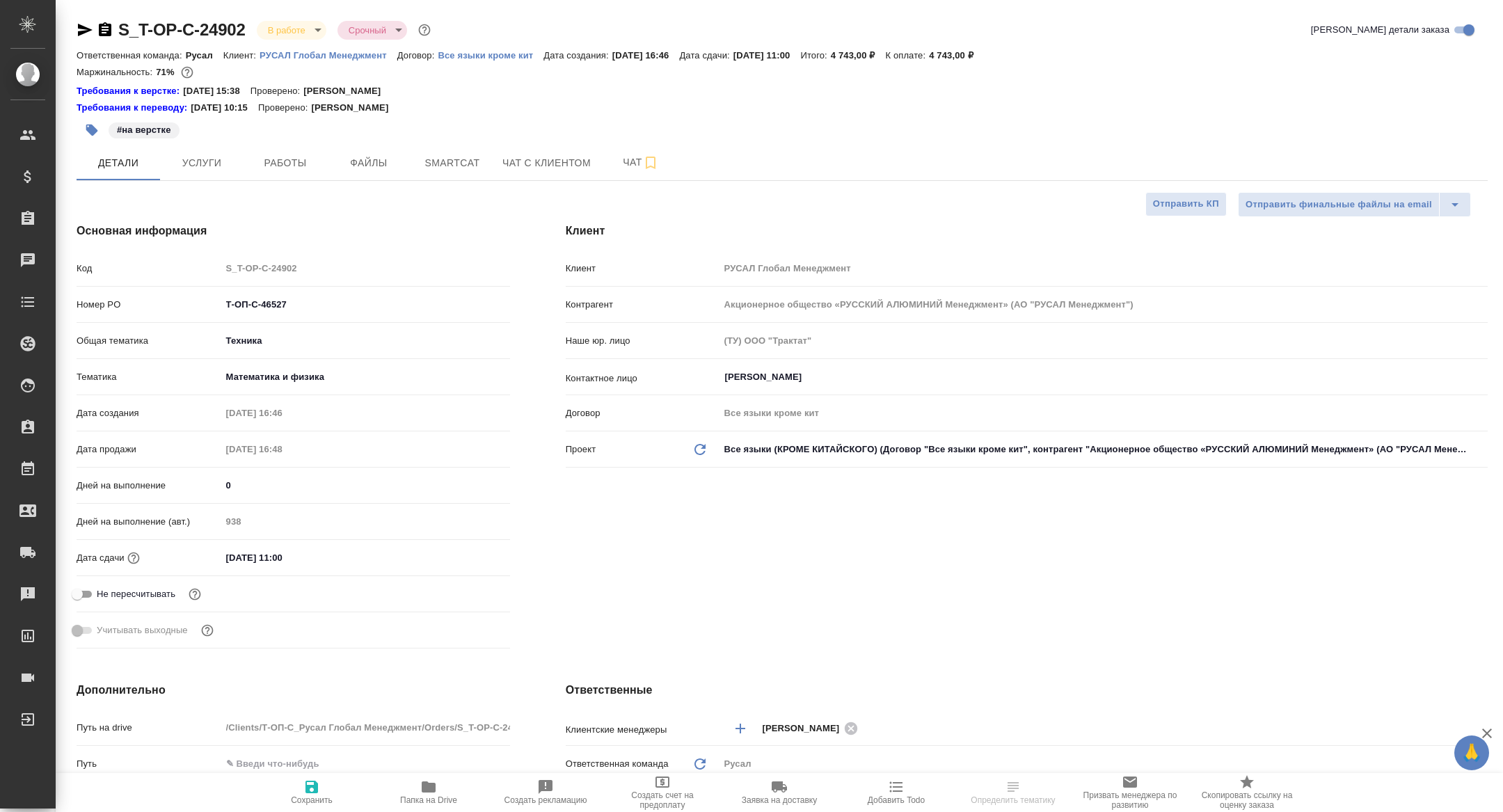
click at [288, 189] on div "S_T-OP-C-24902 В работе inProgress Срочный urgent Кратко детали заказа Ответств…" at bounding box center [782, 763] width 1426 height 1527
type textarea "x"
click at [283, 152] on button "Работы" at bounding box center [284, 162] width 84 height 35
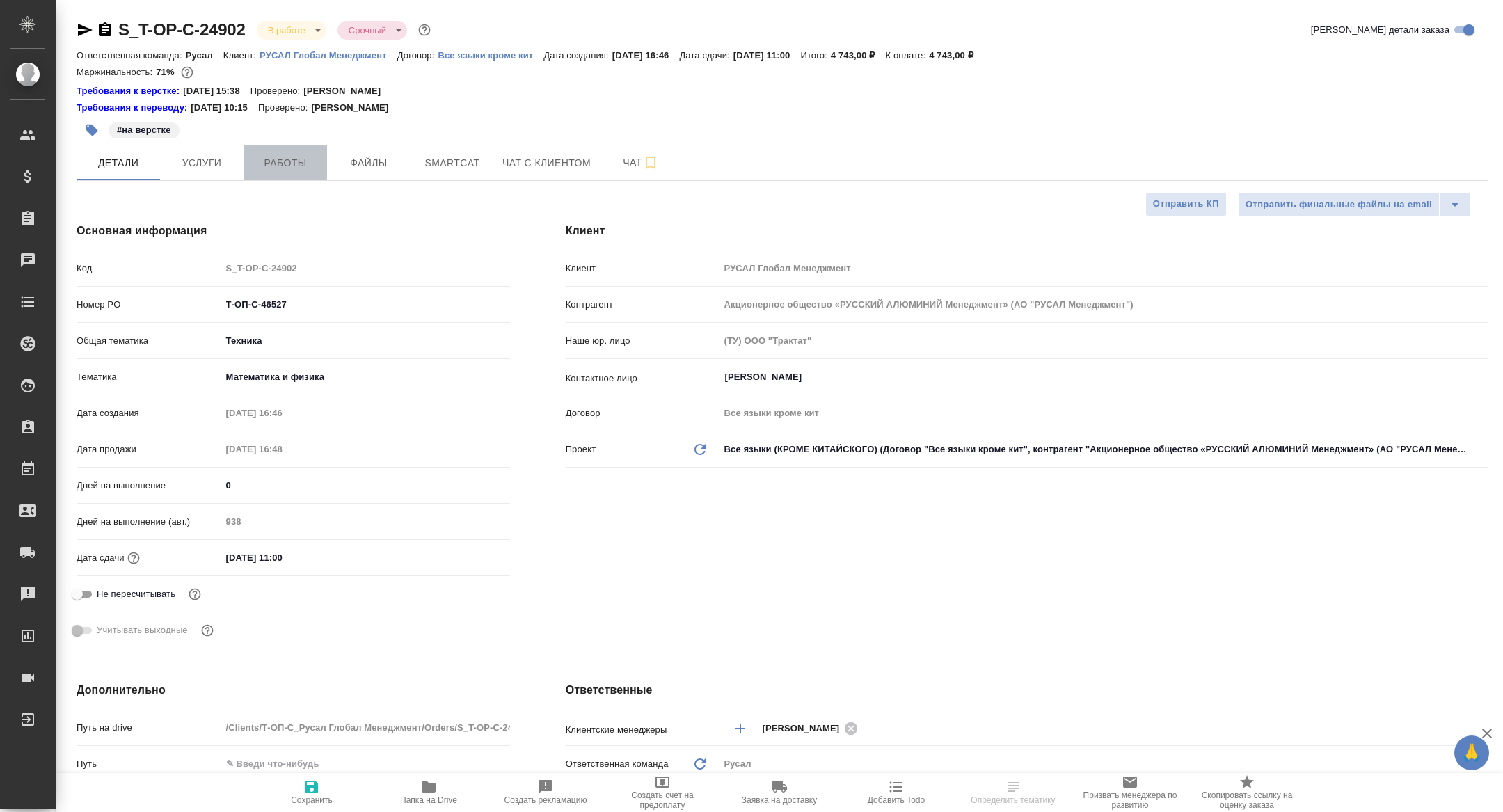
type textarea "x"
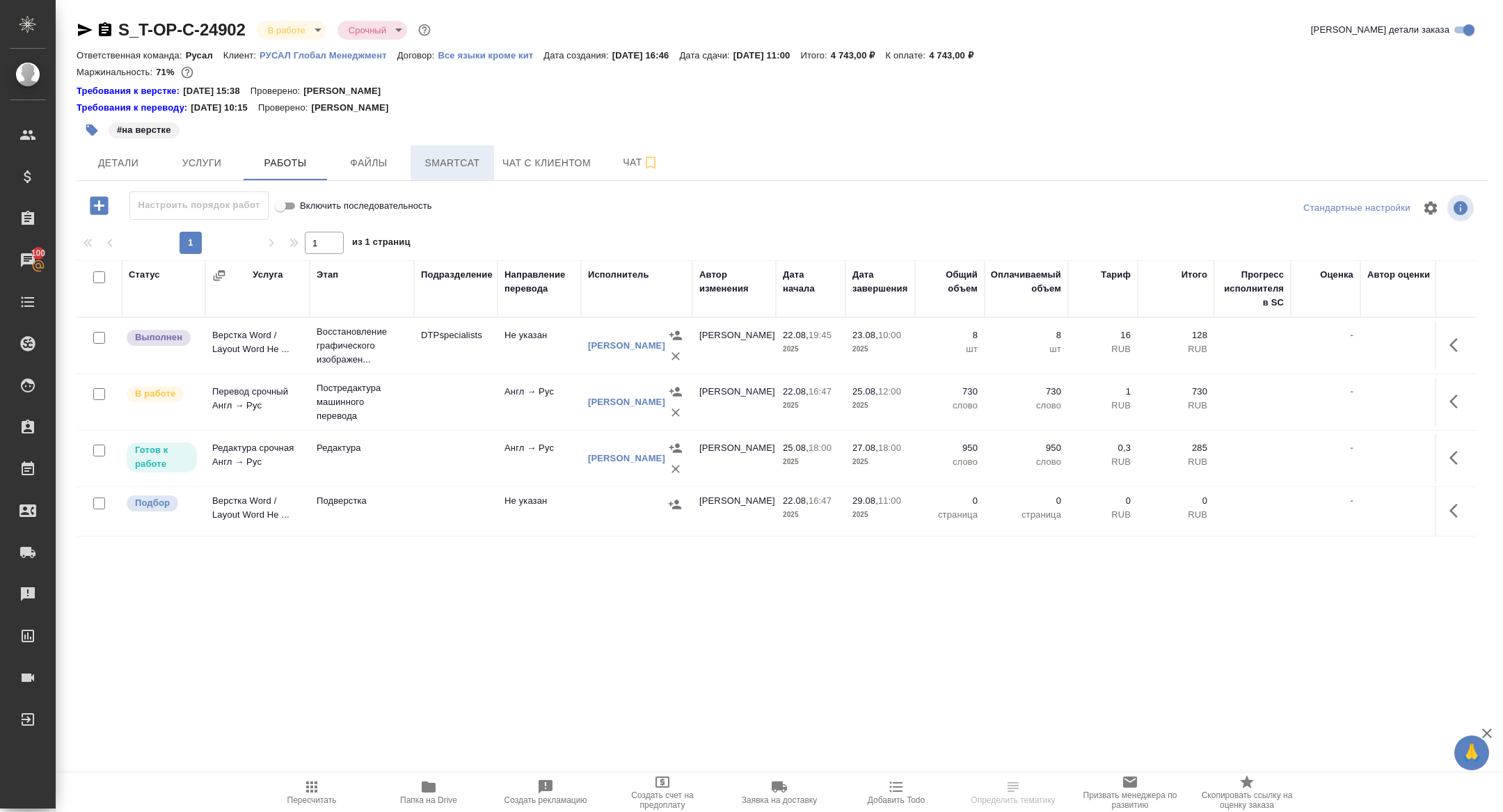
click at [447, 165] on span "Smartcat" at bounding box center [453, 163] width 67 height 17
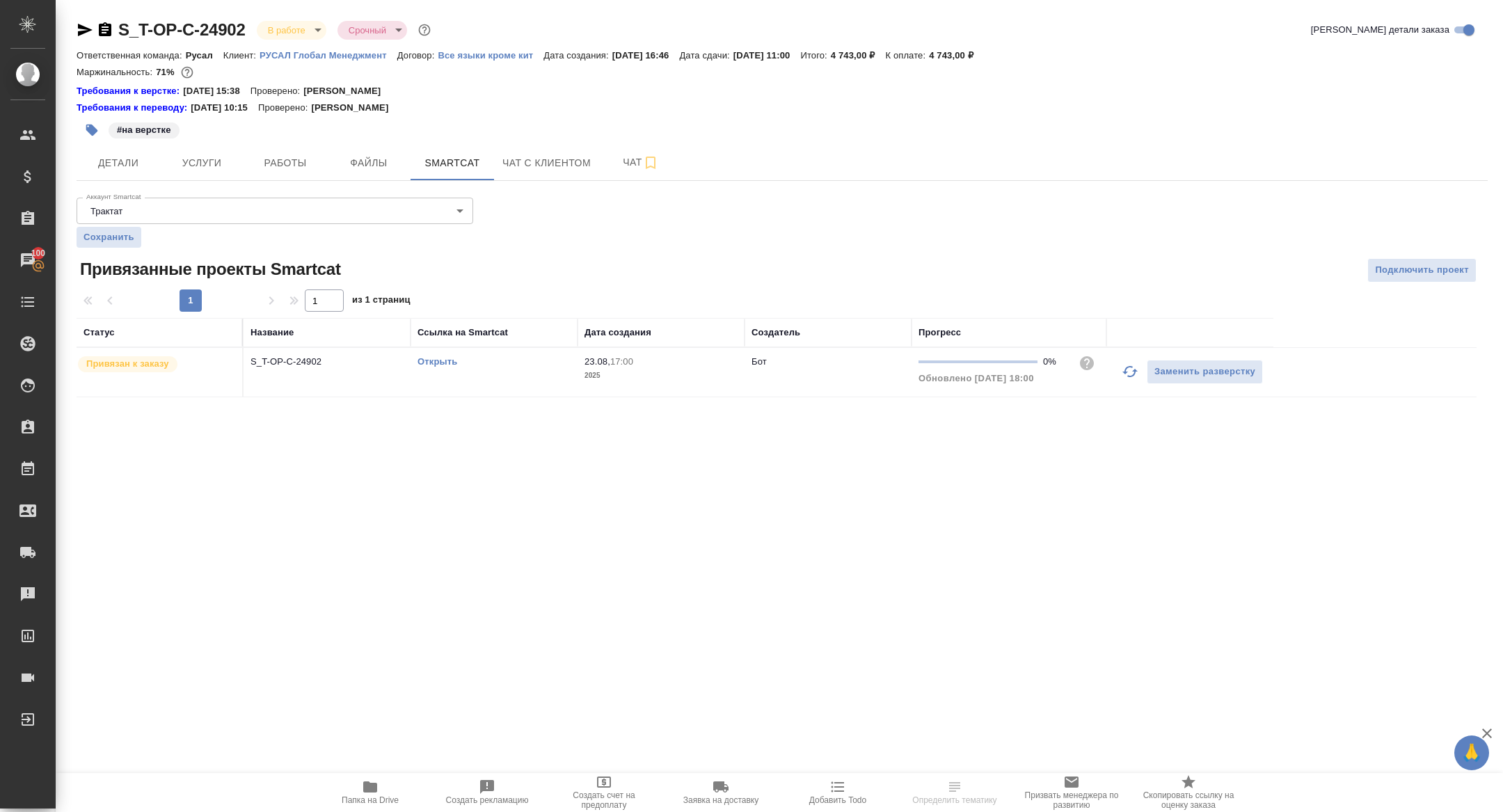
click at [444, 357] on link "Открыть" at bounding box center [436, 361] width 39 height 11
click at [282, 158] on span "Работы" at bounding box center [285, 163] width 67 height 17
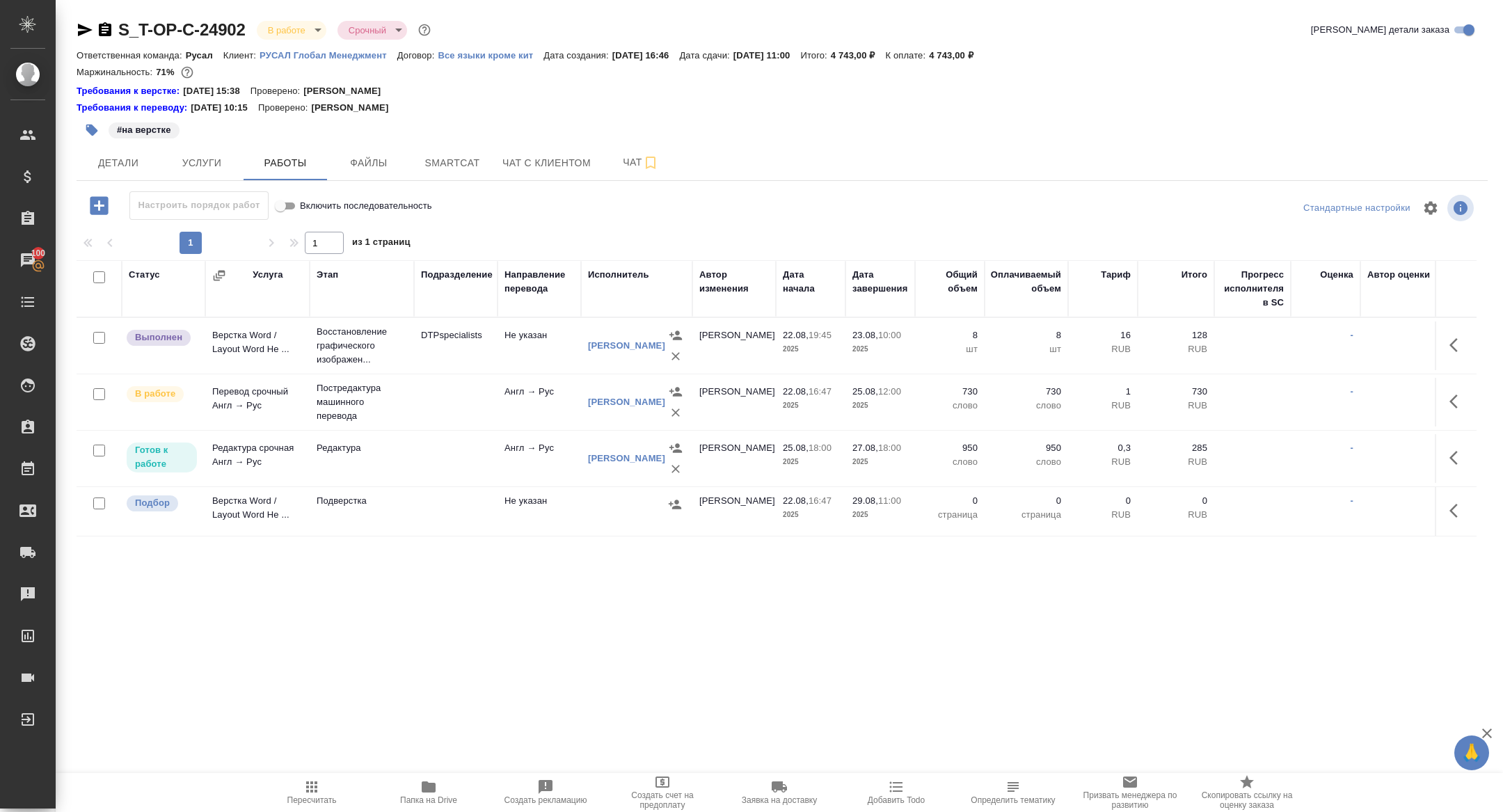
click at [267, 26] on body "🙏 .cls-1 fill:#fff; AWATERA Zhuravleva Alexandra Клиенты Спецификации Заказы 10…" at bounding box center [752, 406] width 1503 height 812
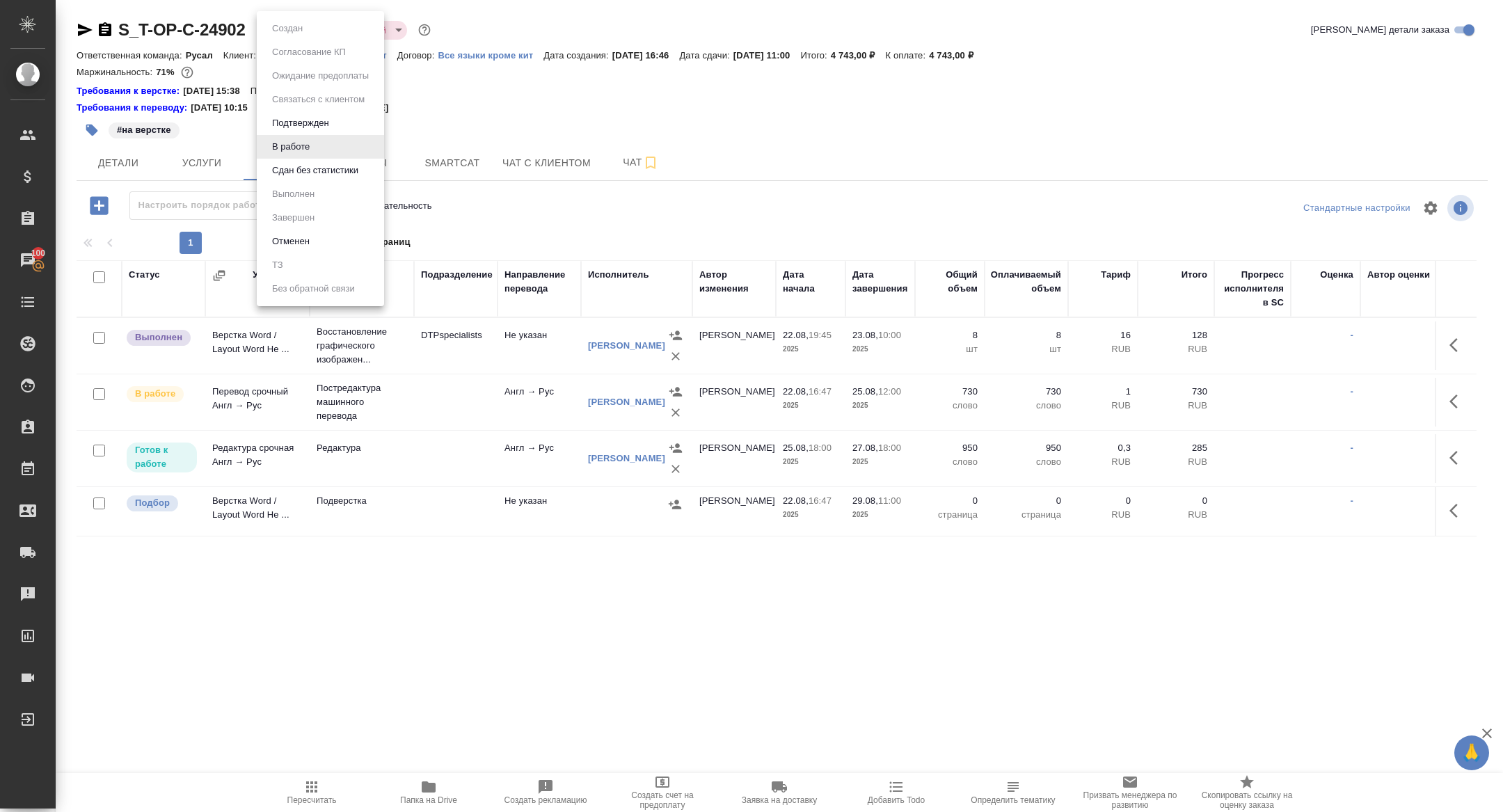
click at [307, 37] on button "Сдан без статистики" at bounding box center [287, 29] width 39 height 15
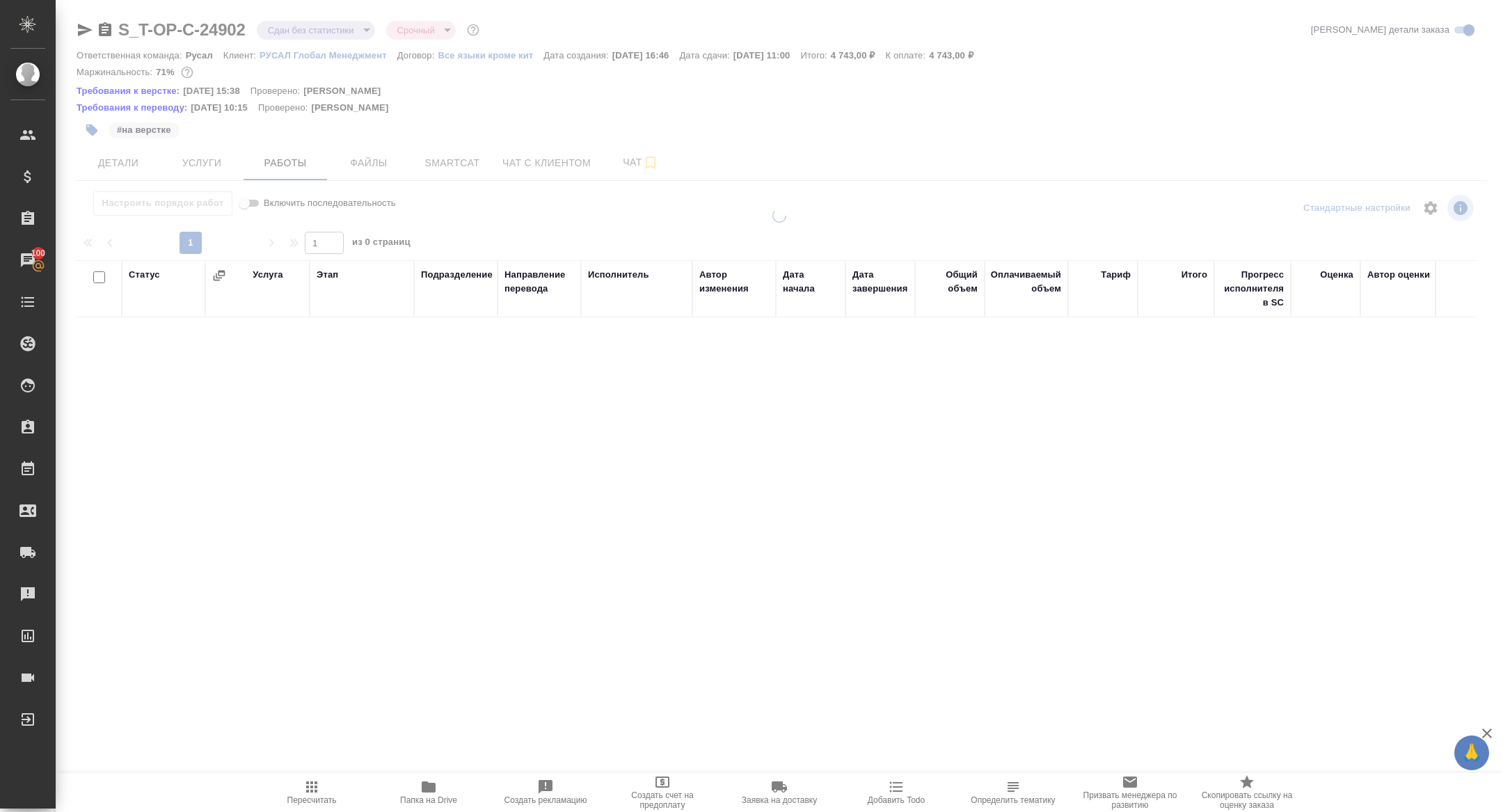
click at [283, 27] on div at bounding box center [779, 305] width 1447 height 609
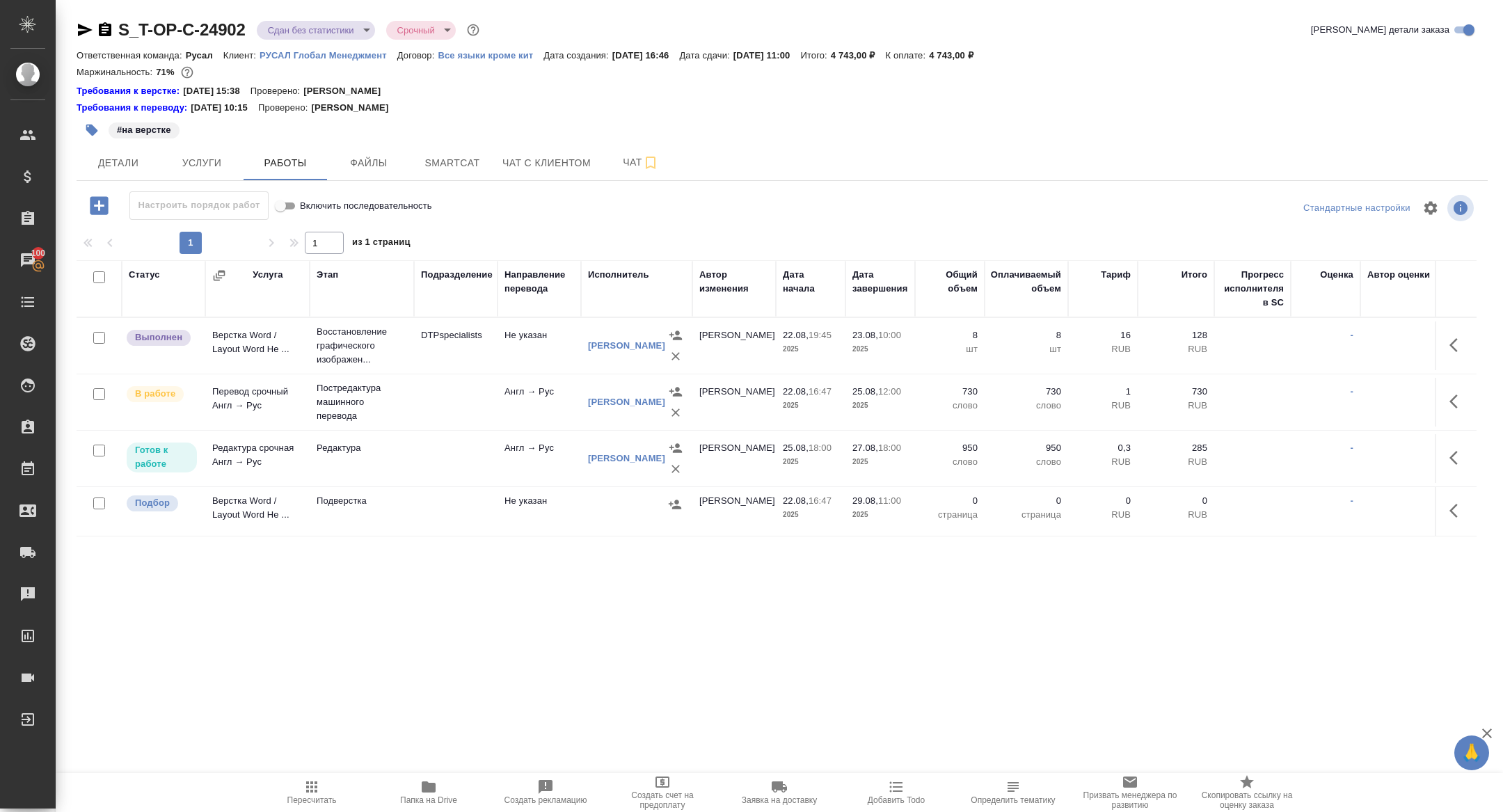
click at [283, 36] on body "🙏 .cls-1 fill:#fff; AWATERA Zhuravleva Alexandra Клиенты Спецификации Заказы 10…" at bounding box center [752, 406] width 1503 height 812
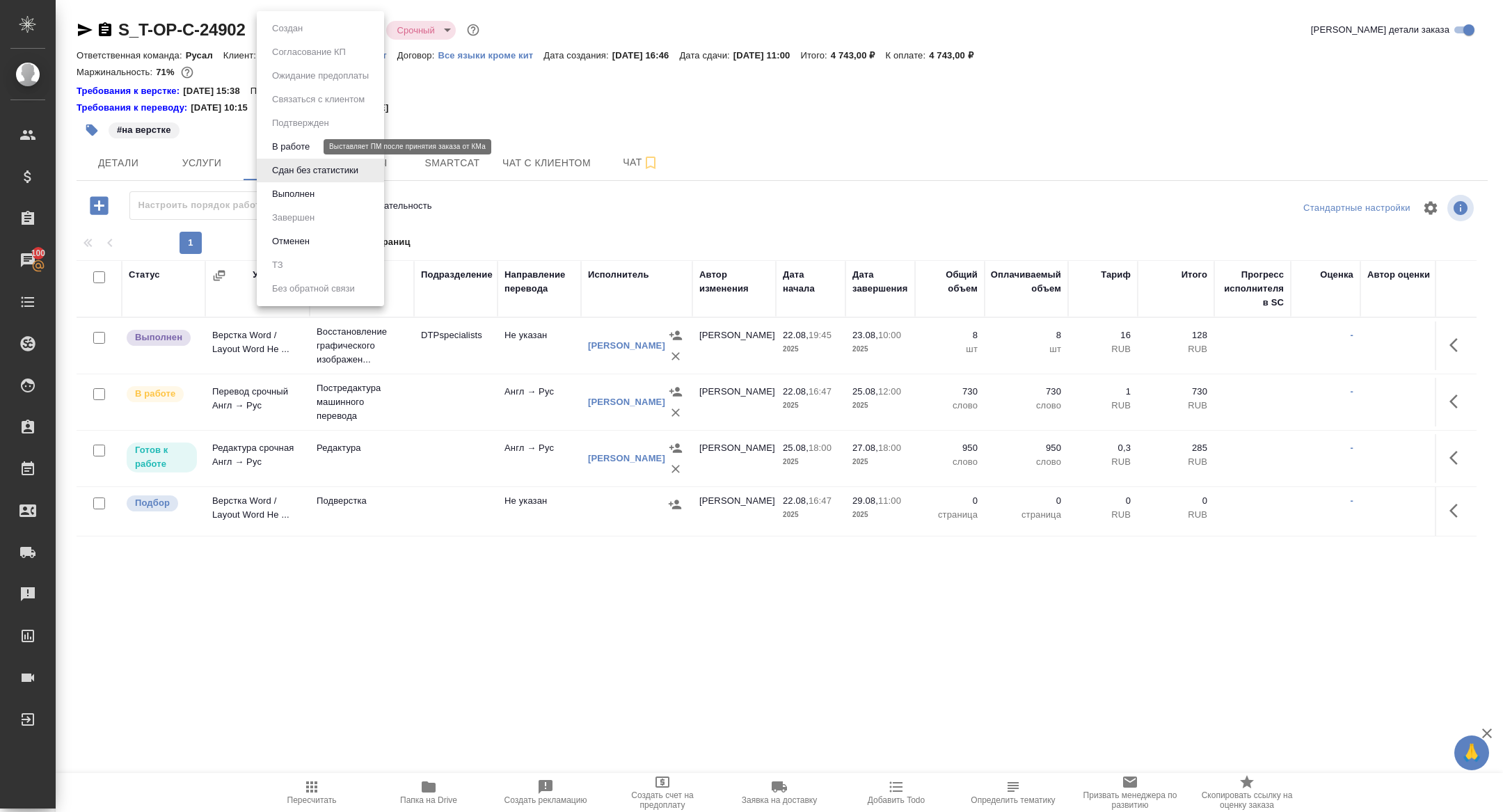
click at [284, 142] on button "В работе" at bounding box center [291, 147] width 46 height 15
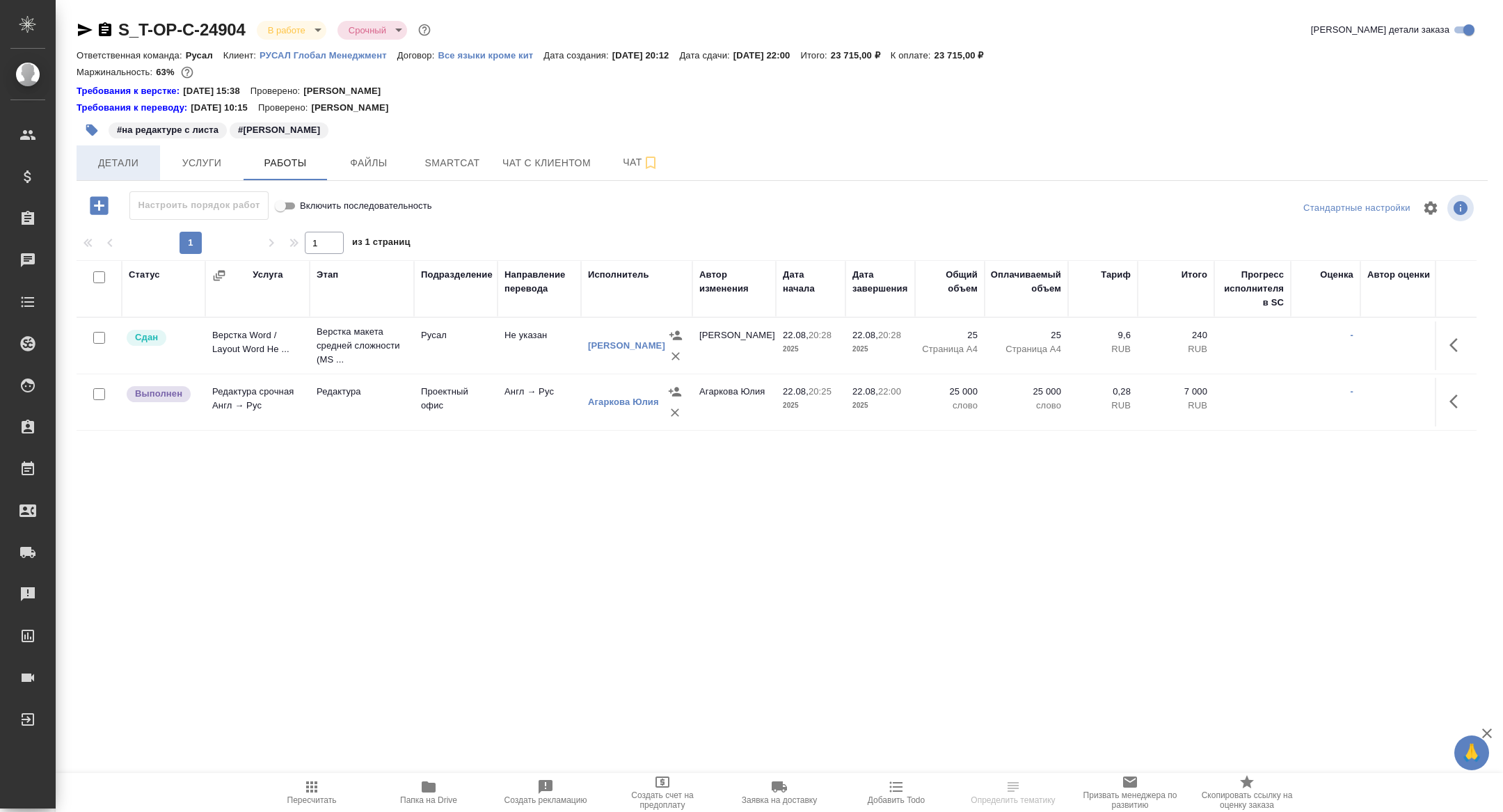
click at [137, 166] on span "Детали" at bounding box center [118, 163] width 67 height 17
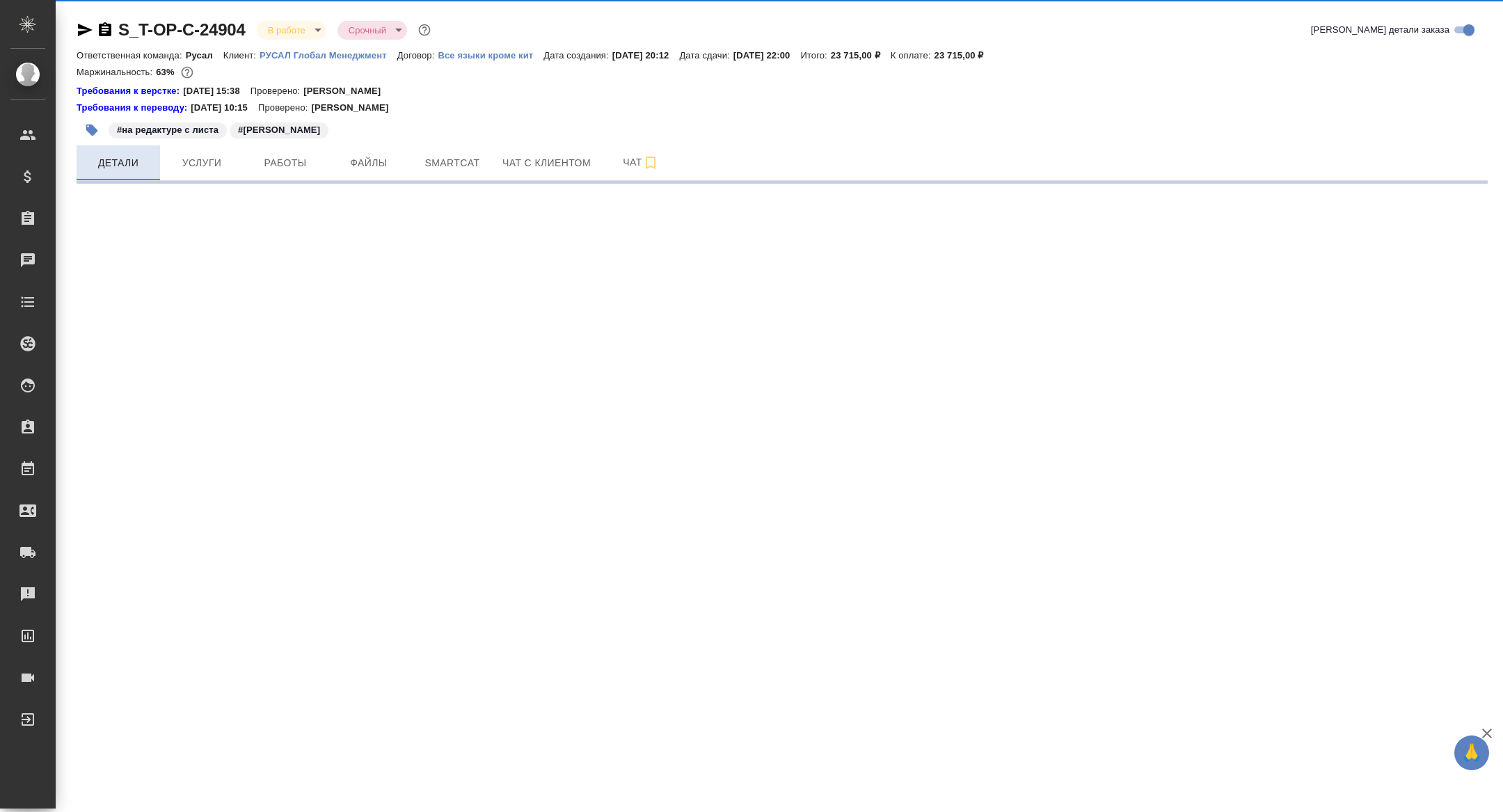
select select "RU"
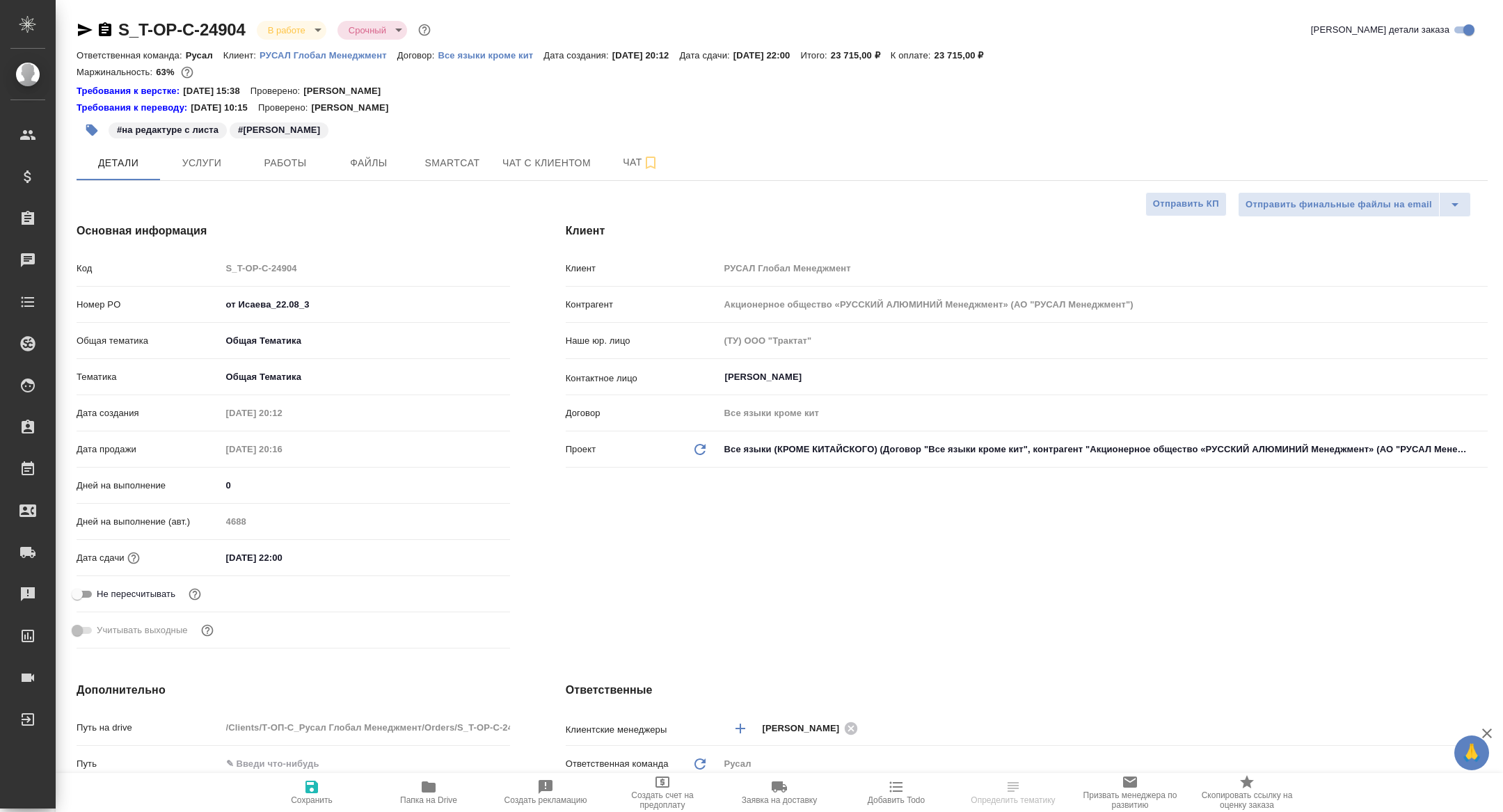
type textarea "x"
click at [274, 553] on input "[DATE] 22:00" at bounding box center [282, 557] width 122 height 20
click at [463, 554] on icon "button" at bounding box center [469, 556] width 16 height 16
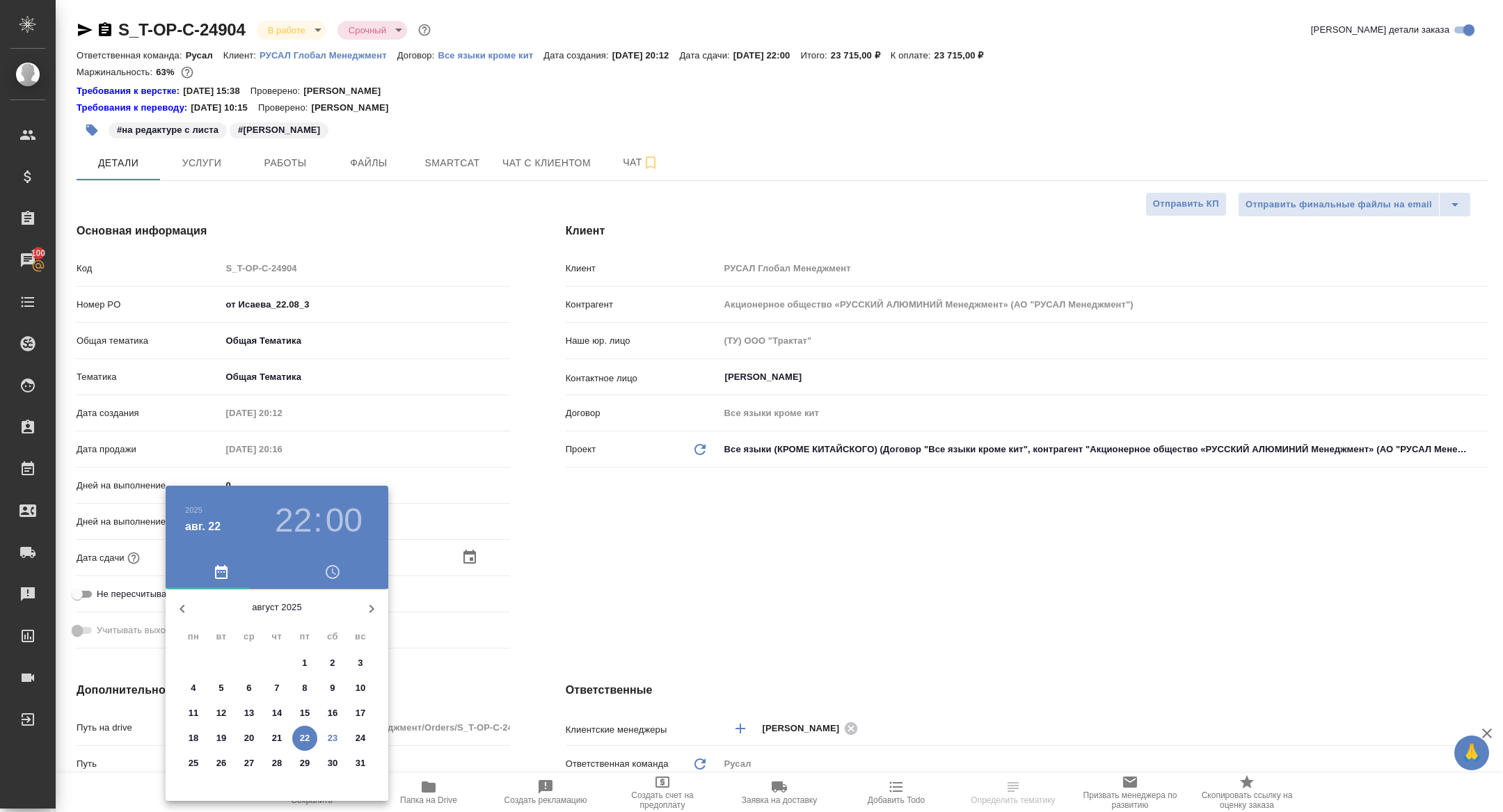
click at [353, 735] on span "24" at bounding box center [360, 738] width 25 height 13
type input "[DATE] 22:00"
type textarea "x"
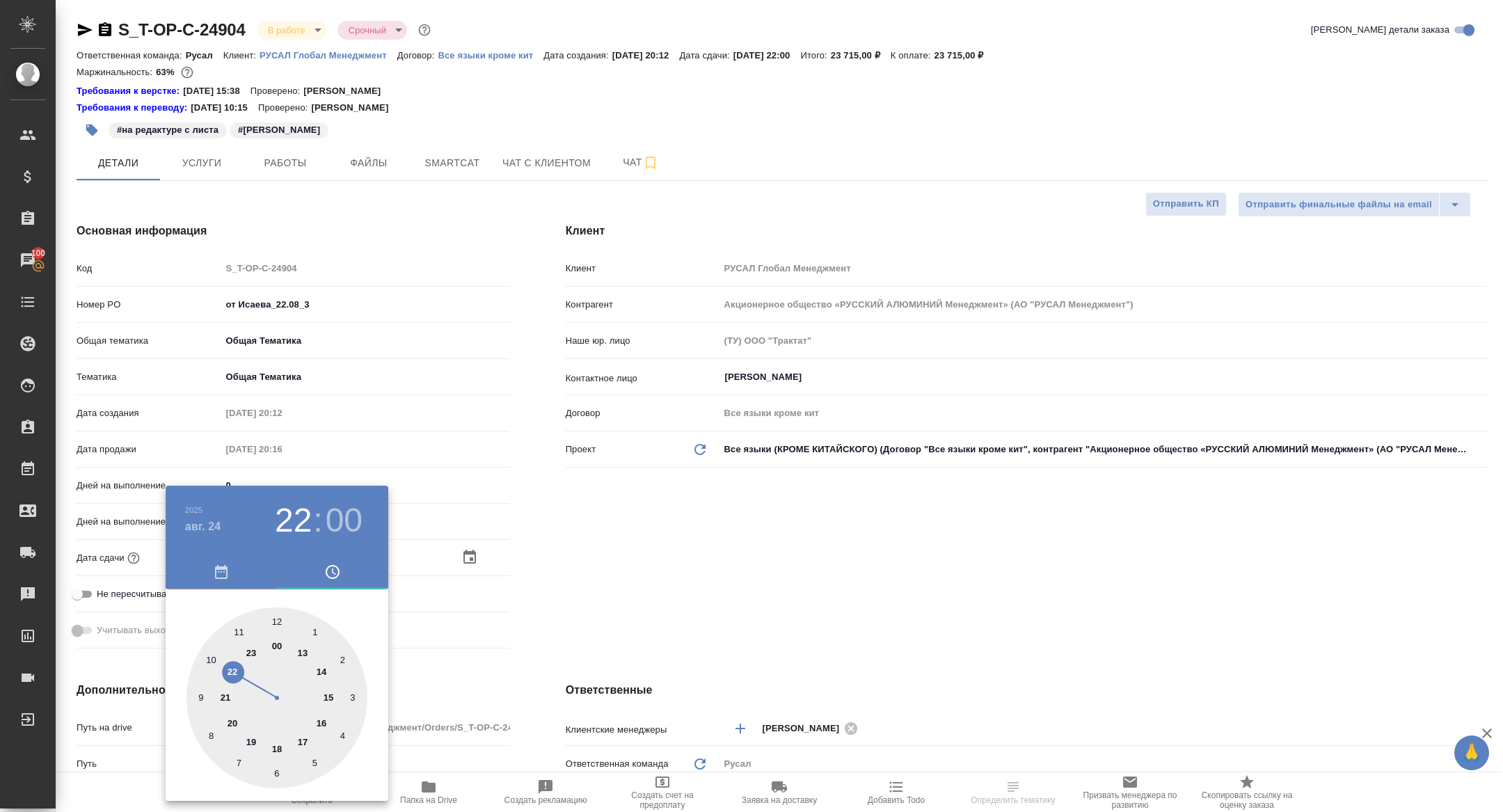
click at [209, 662] on div at bounding box center [277, 698] width 181 height 181
type input "[DATE] 10:00"
type textarea "x"
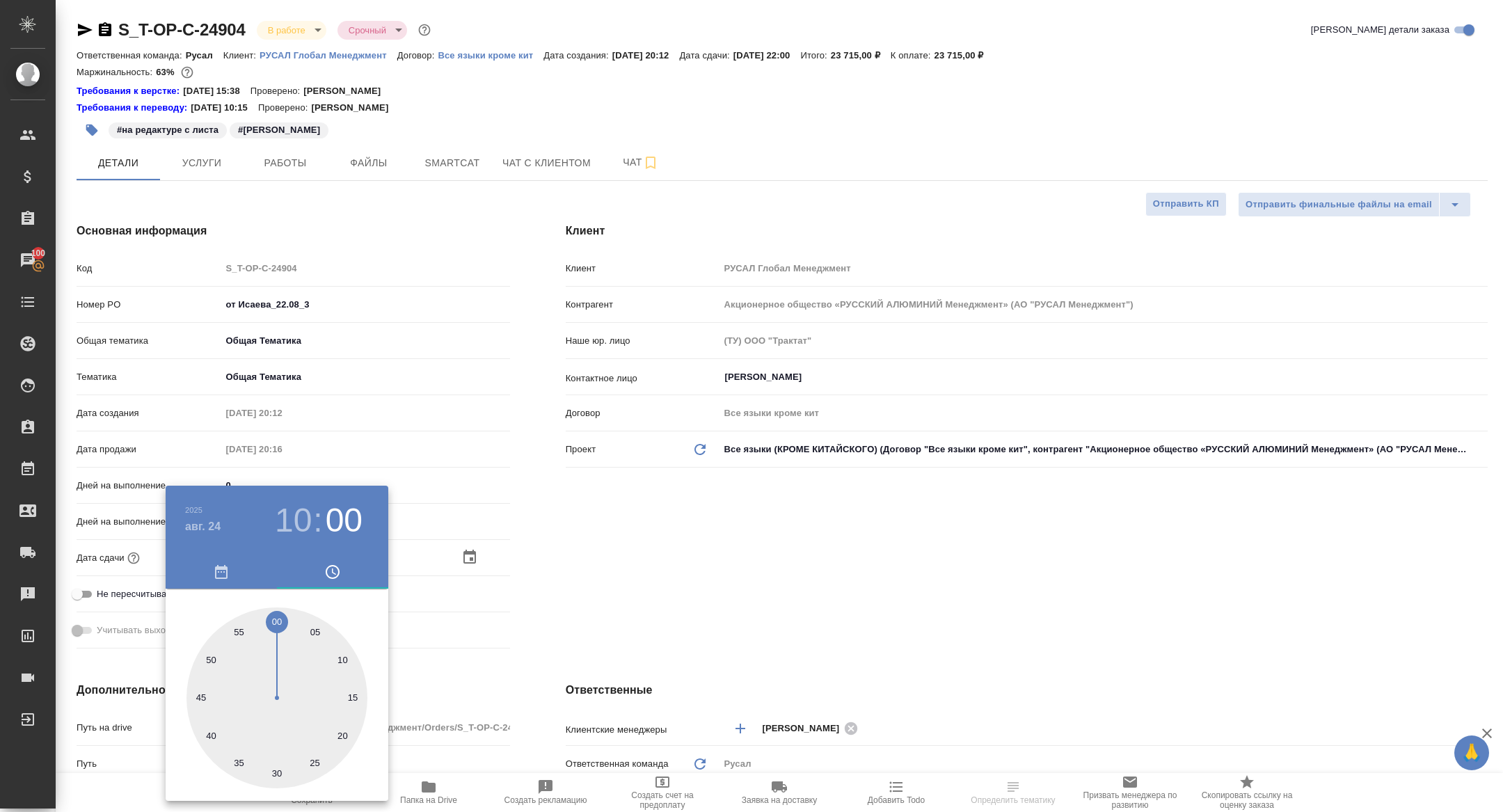
click at [458, 599] on div at bounding box center [752, 406] width 1503 height 812
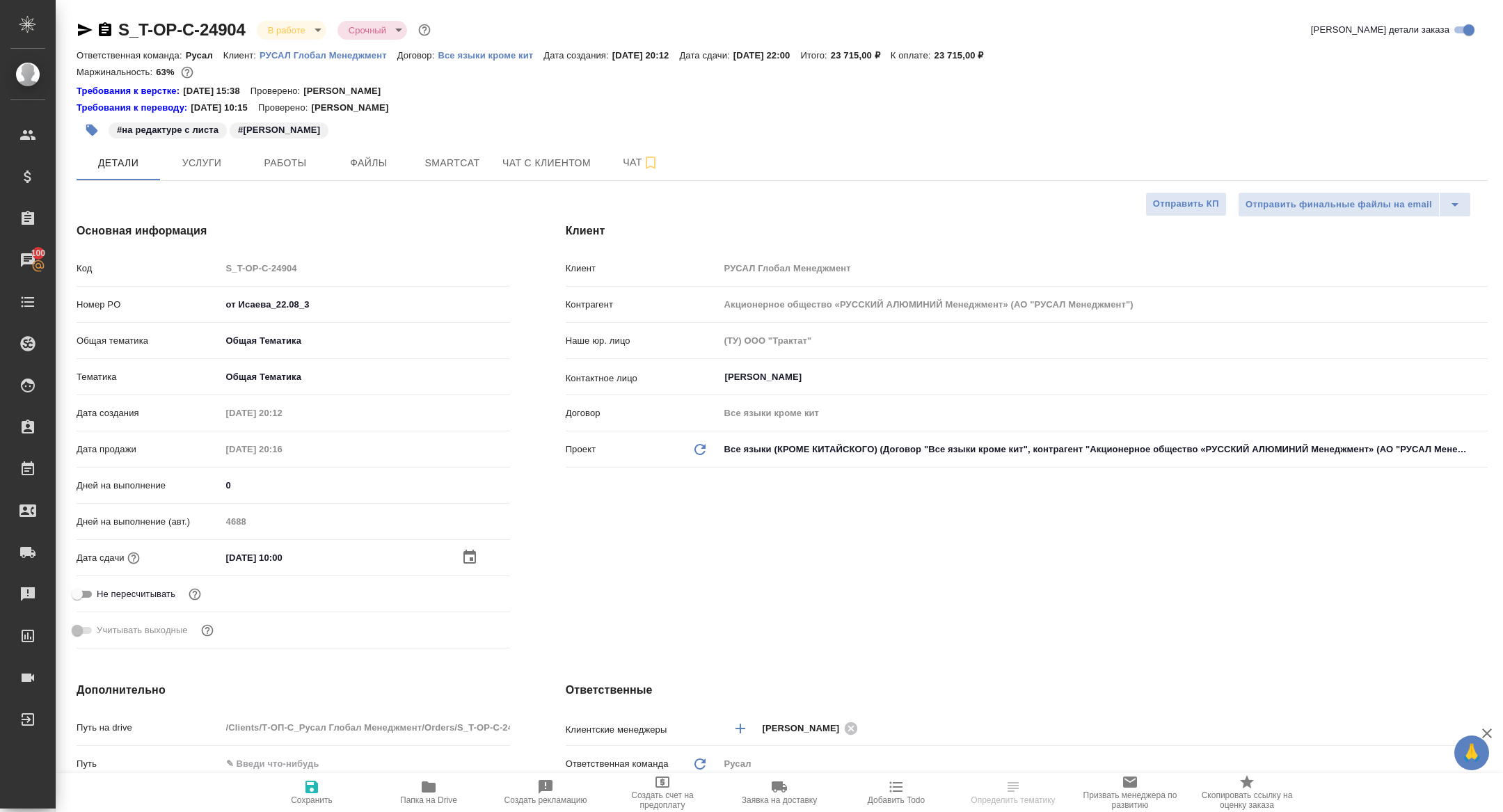
click at [293, 793] on span "Сохранить" at bounding box center [311, 792] width 100 height 27
type textarea "x"
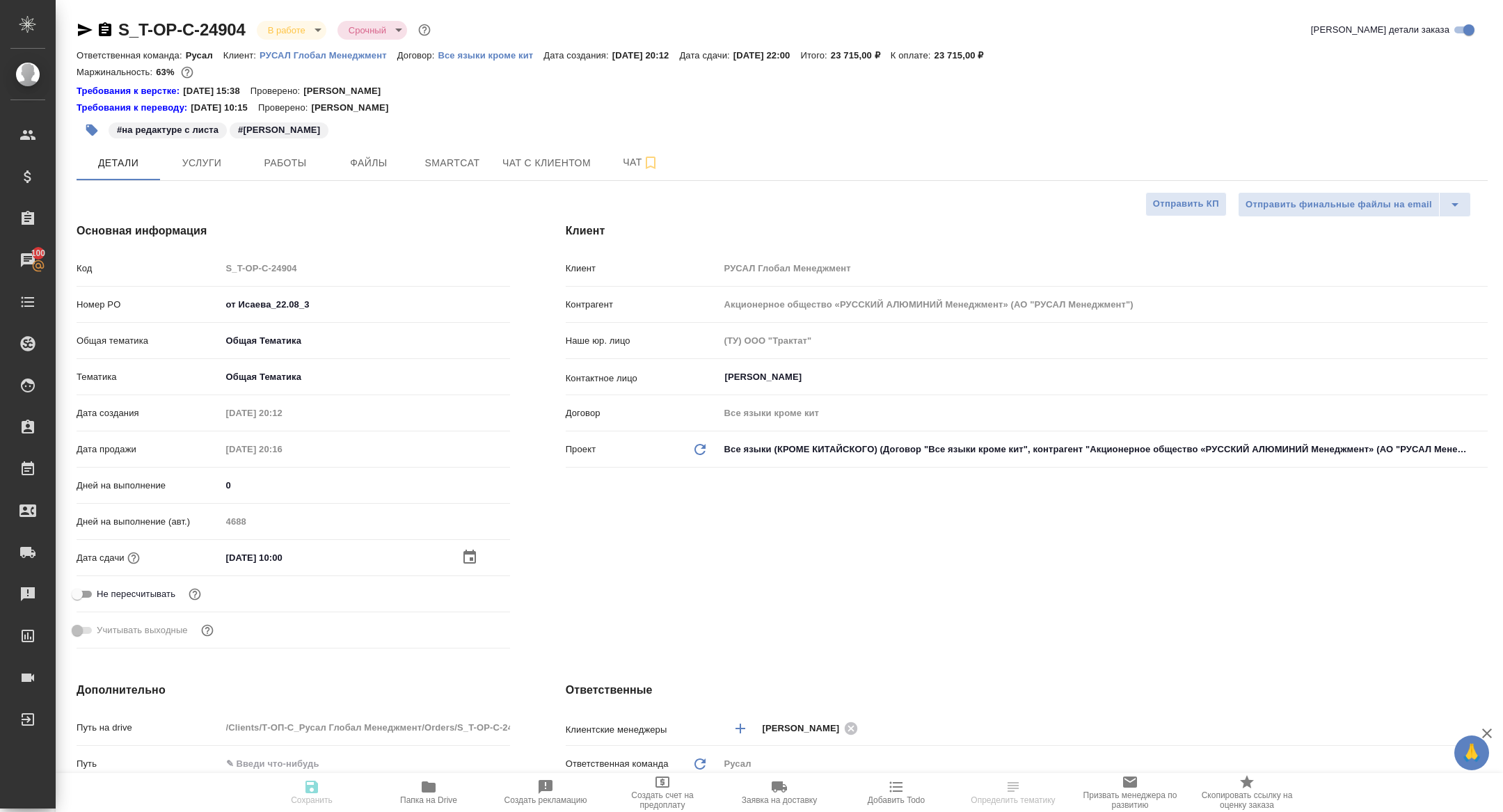
type textarea "x"
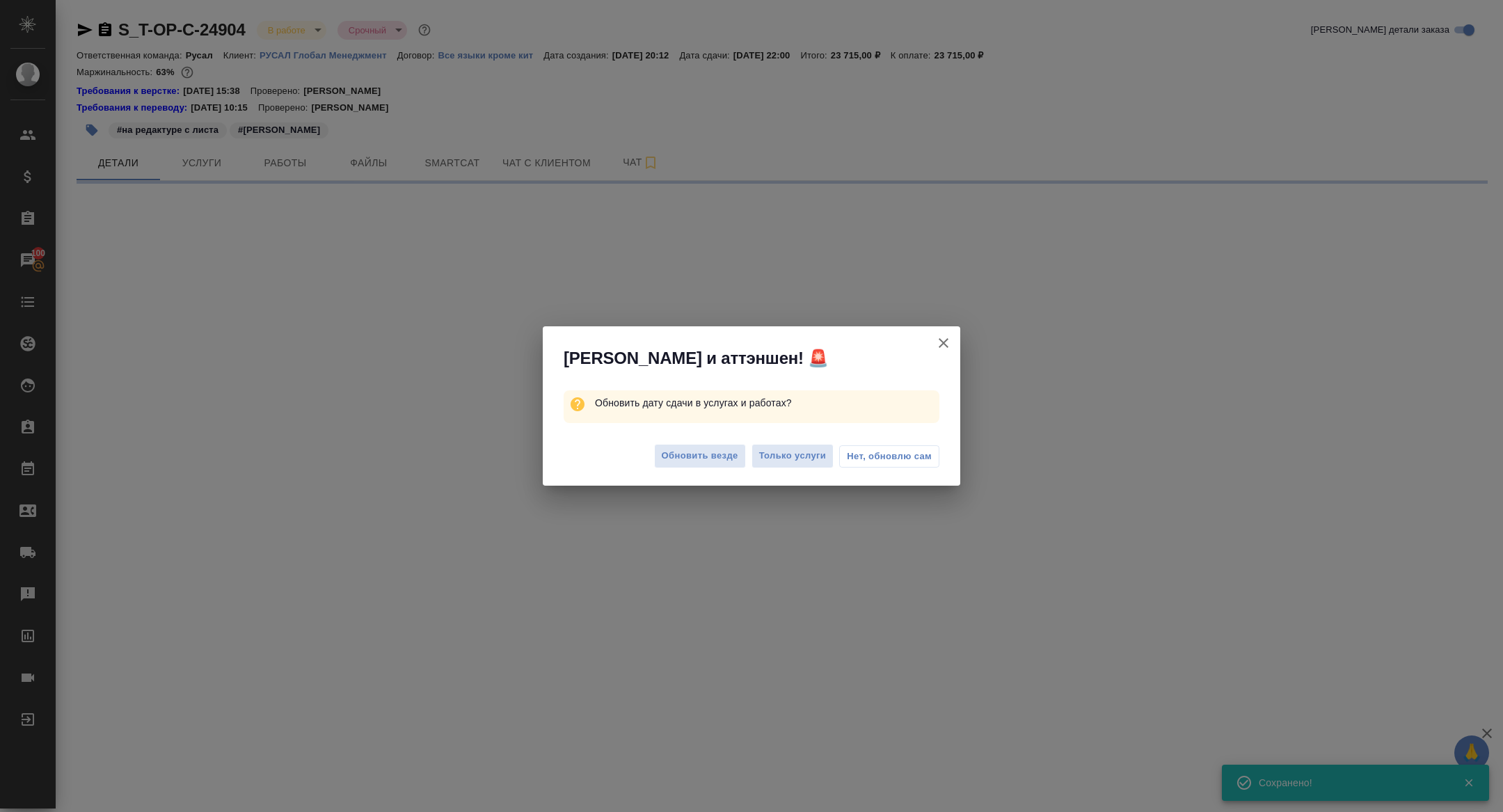
select select "RU"
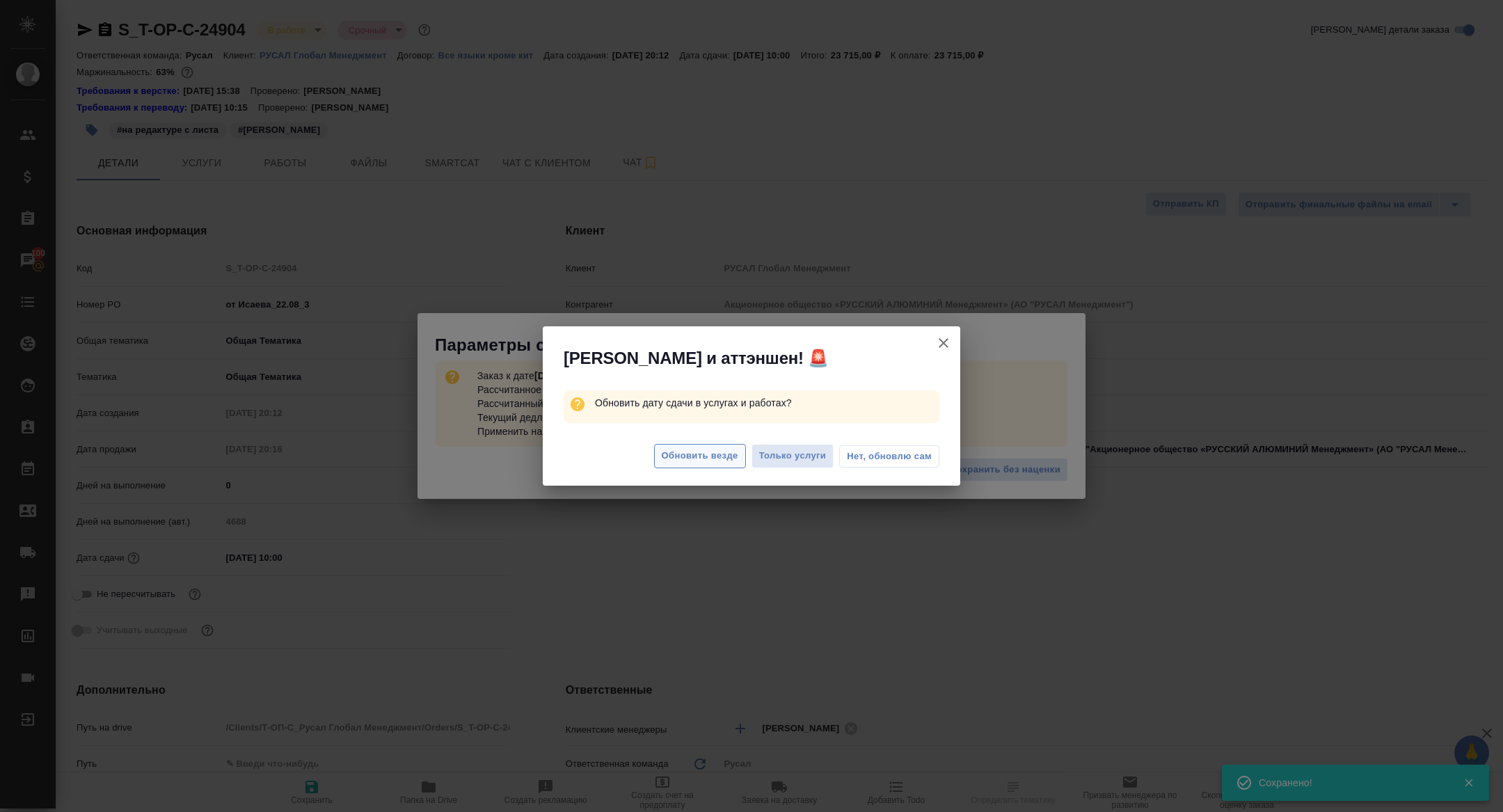
type textarea "x"
click at [700, 445] on button "Обновить везде" at bounding box center [701, 455] width 92 height 24
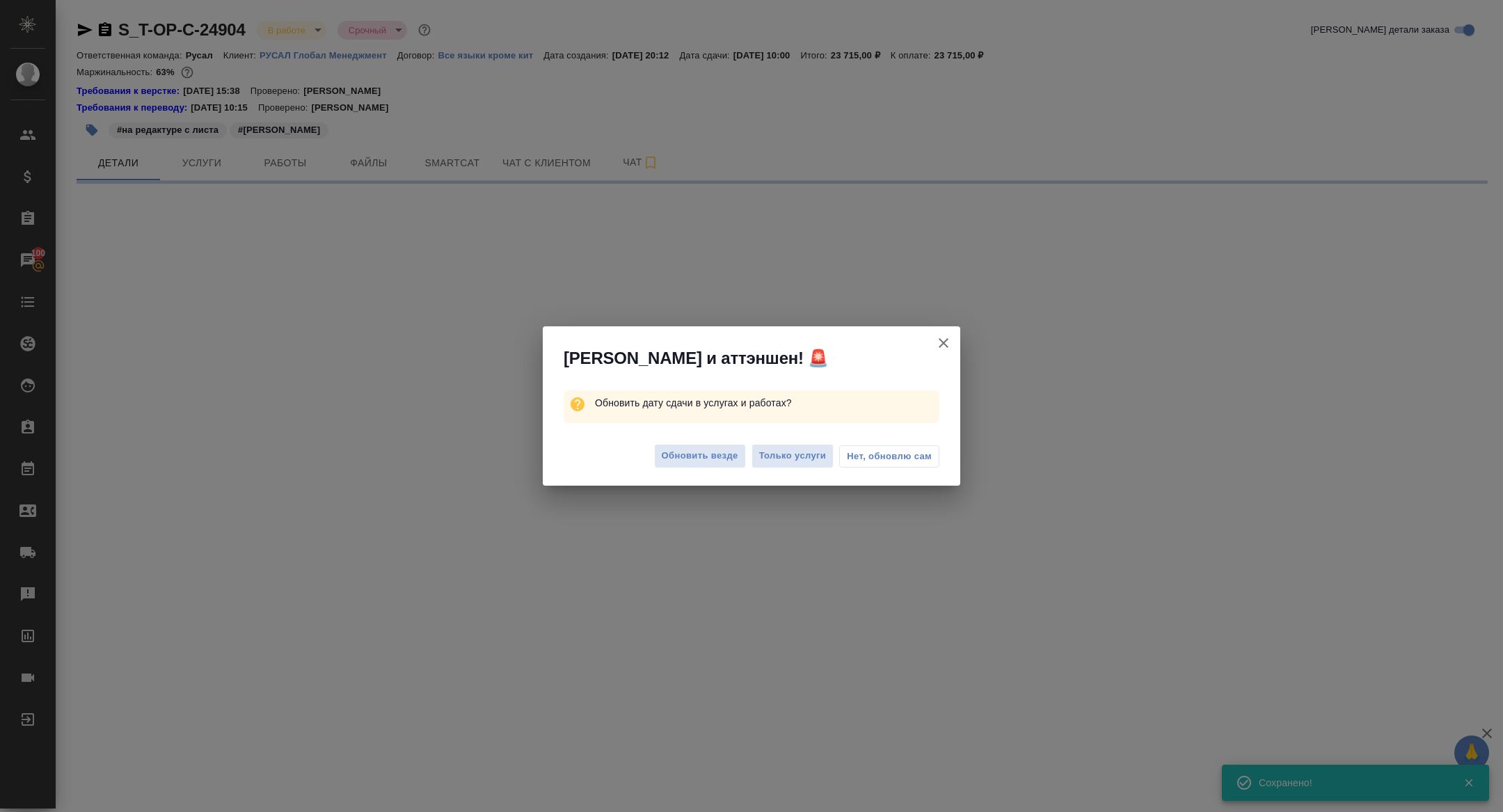
select select "RU"
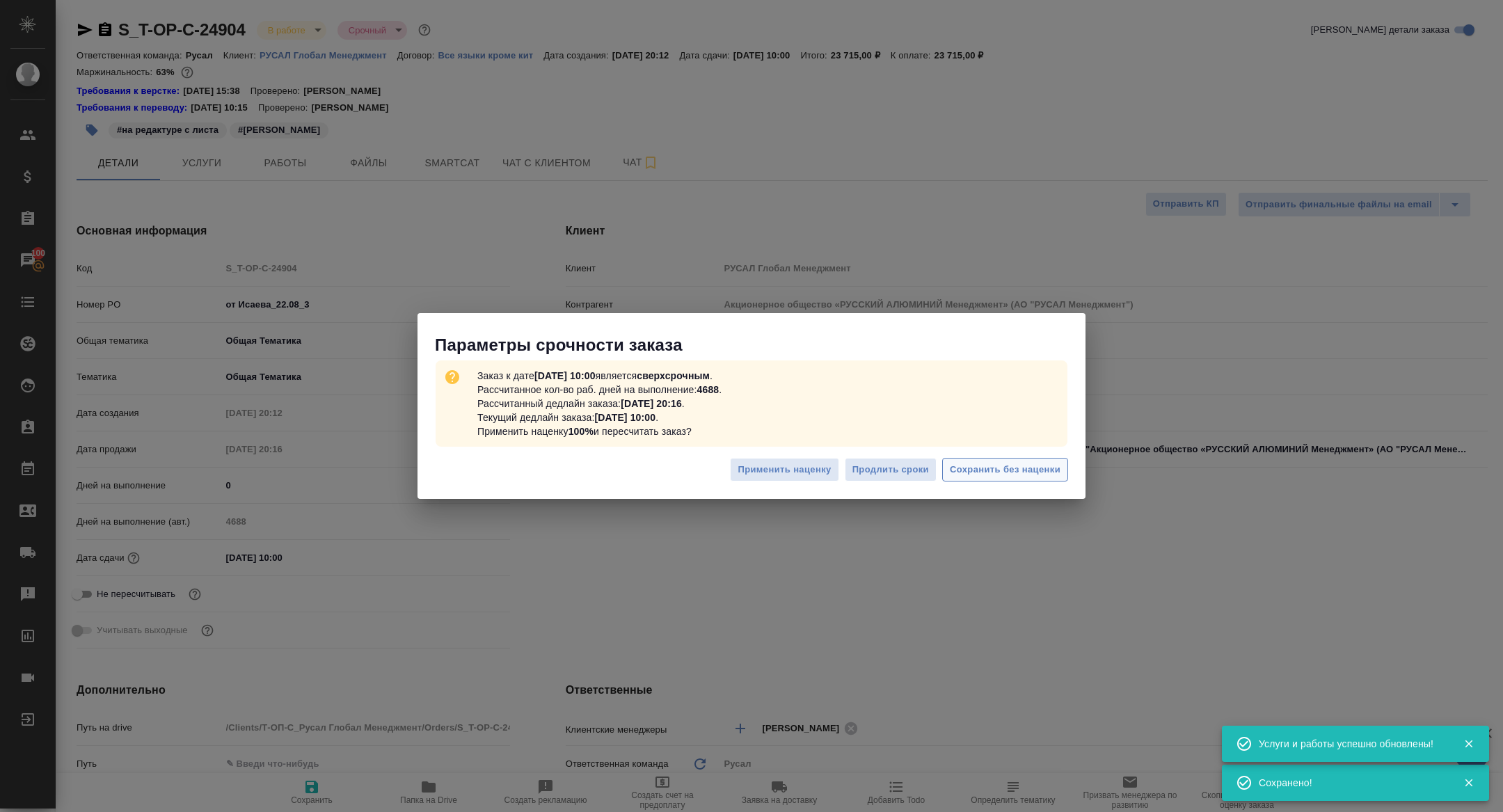
type textarea "x"
click at [1024, 466] on span "Сохранить без наценки" at bounding box center [1004, 470] width 111 height 16
type textarea "x"
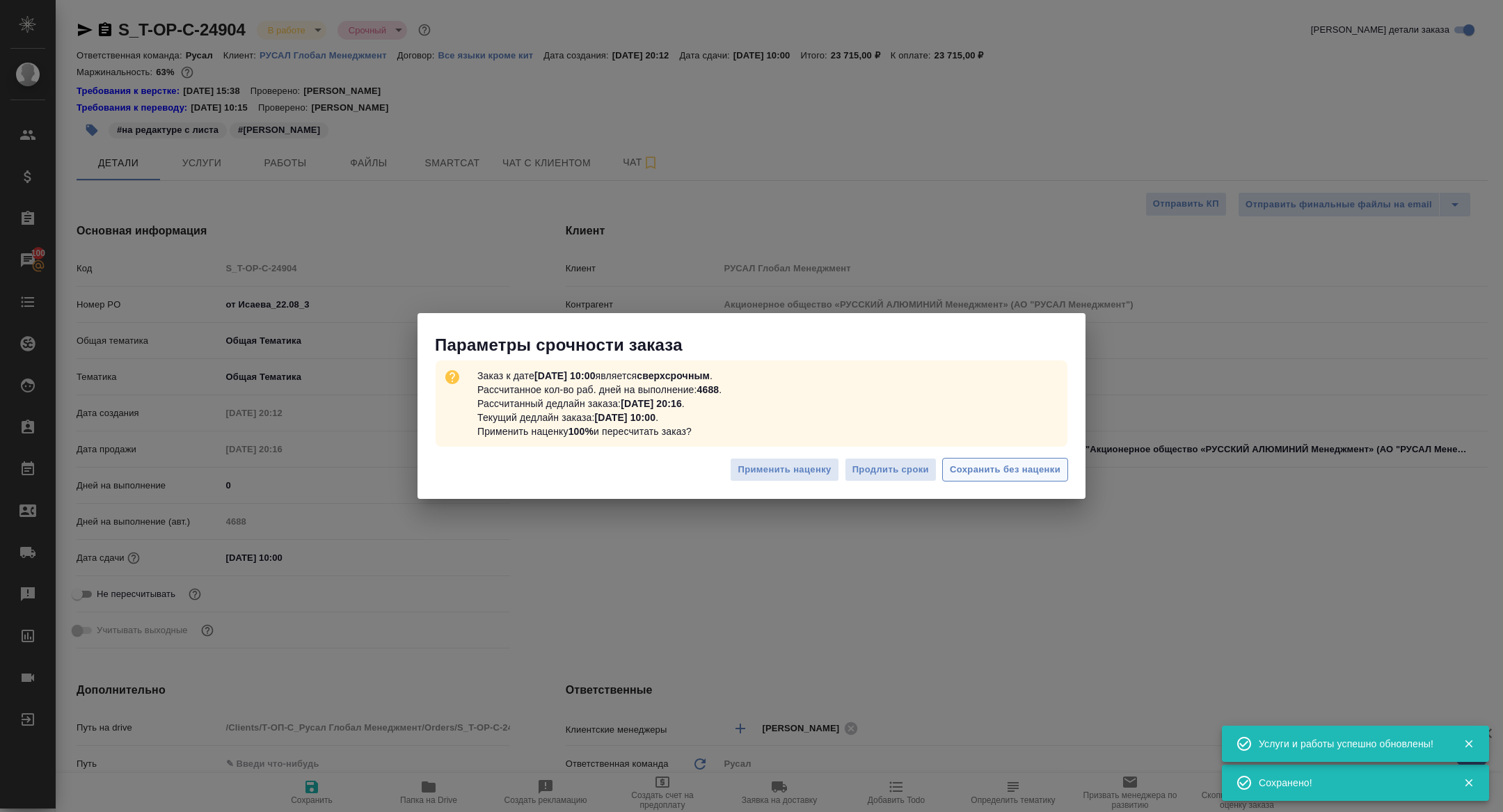
type textarea "x"
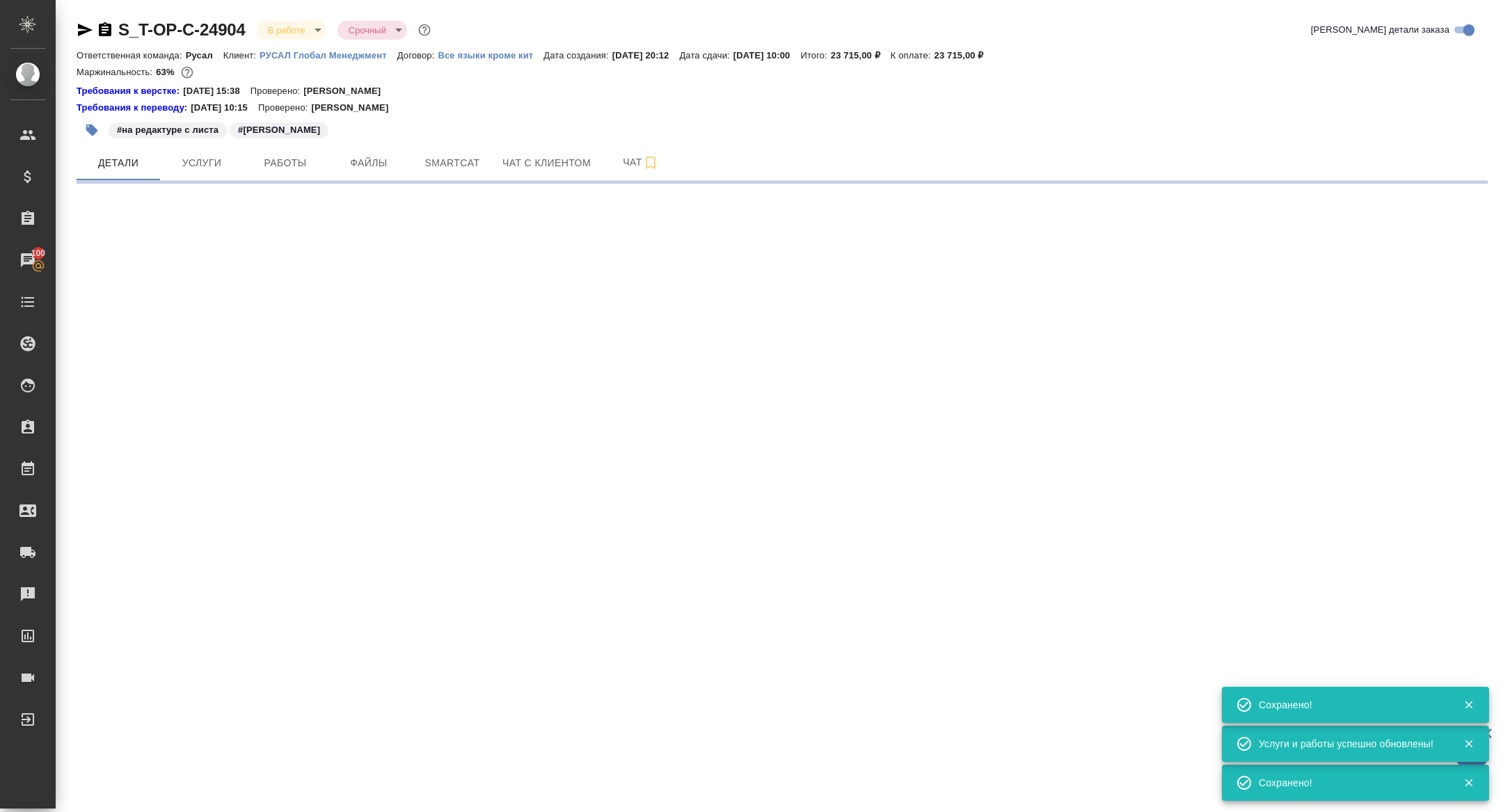
select select "RU"
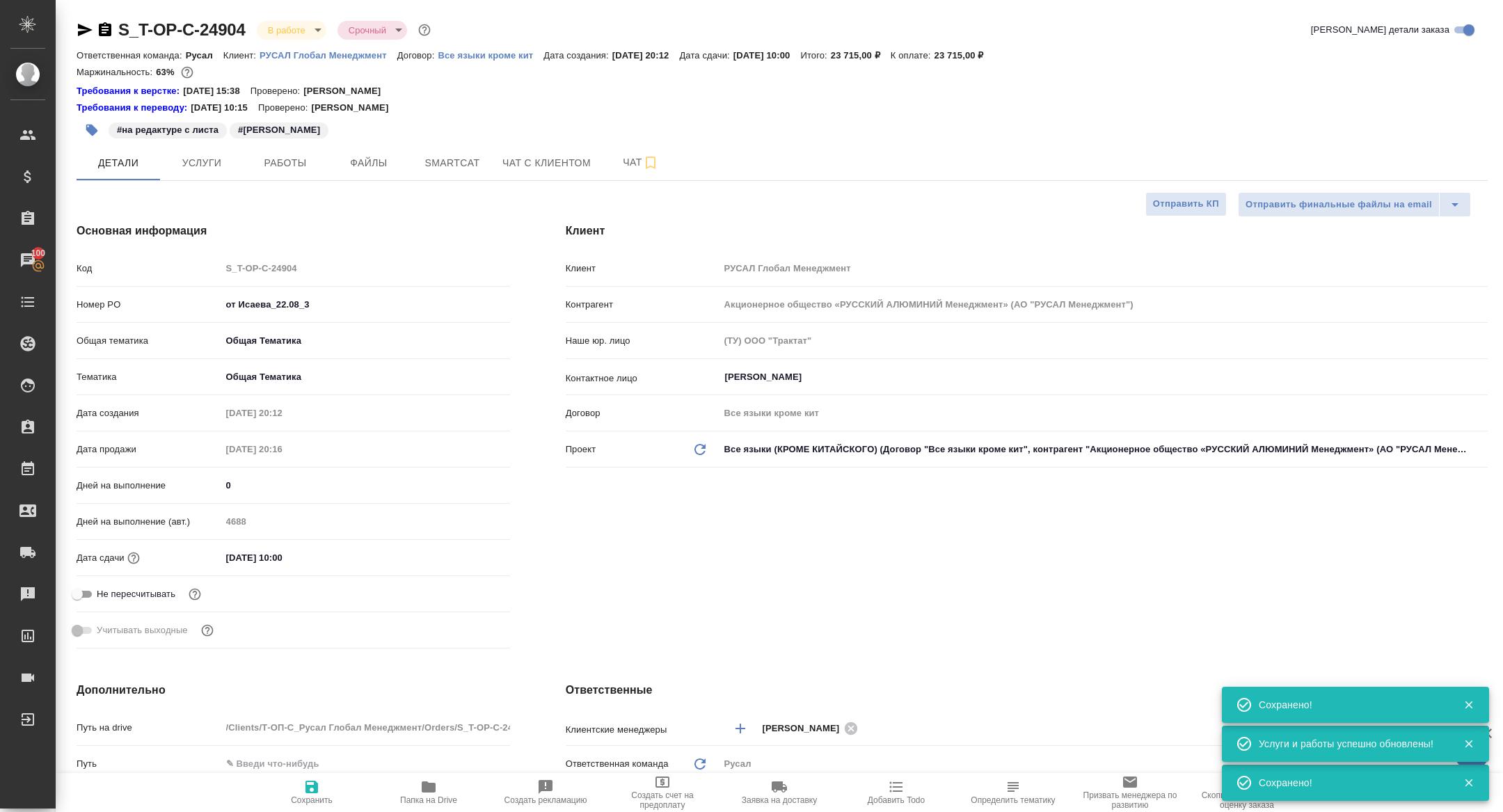
type textarea "x"
click at [421, 796] on span "Папка на Drive" at bounding box center [428, 800] width 57 height 10
type textarea "x"
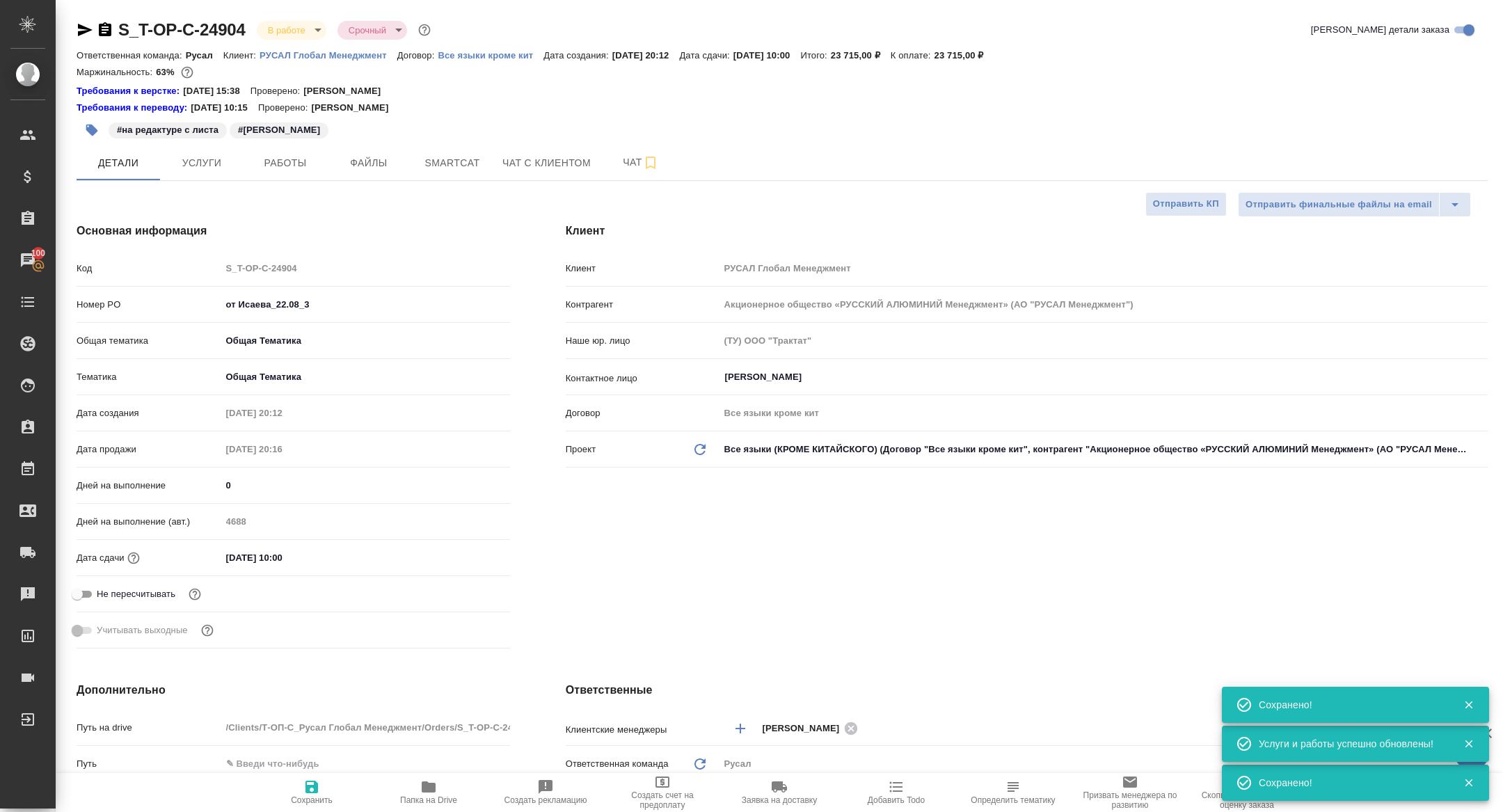
type textarea "x"
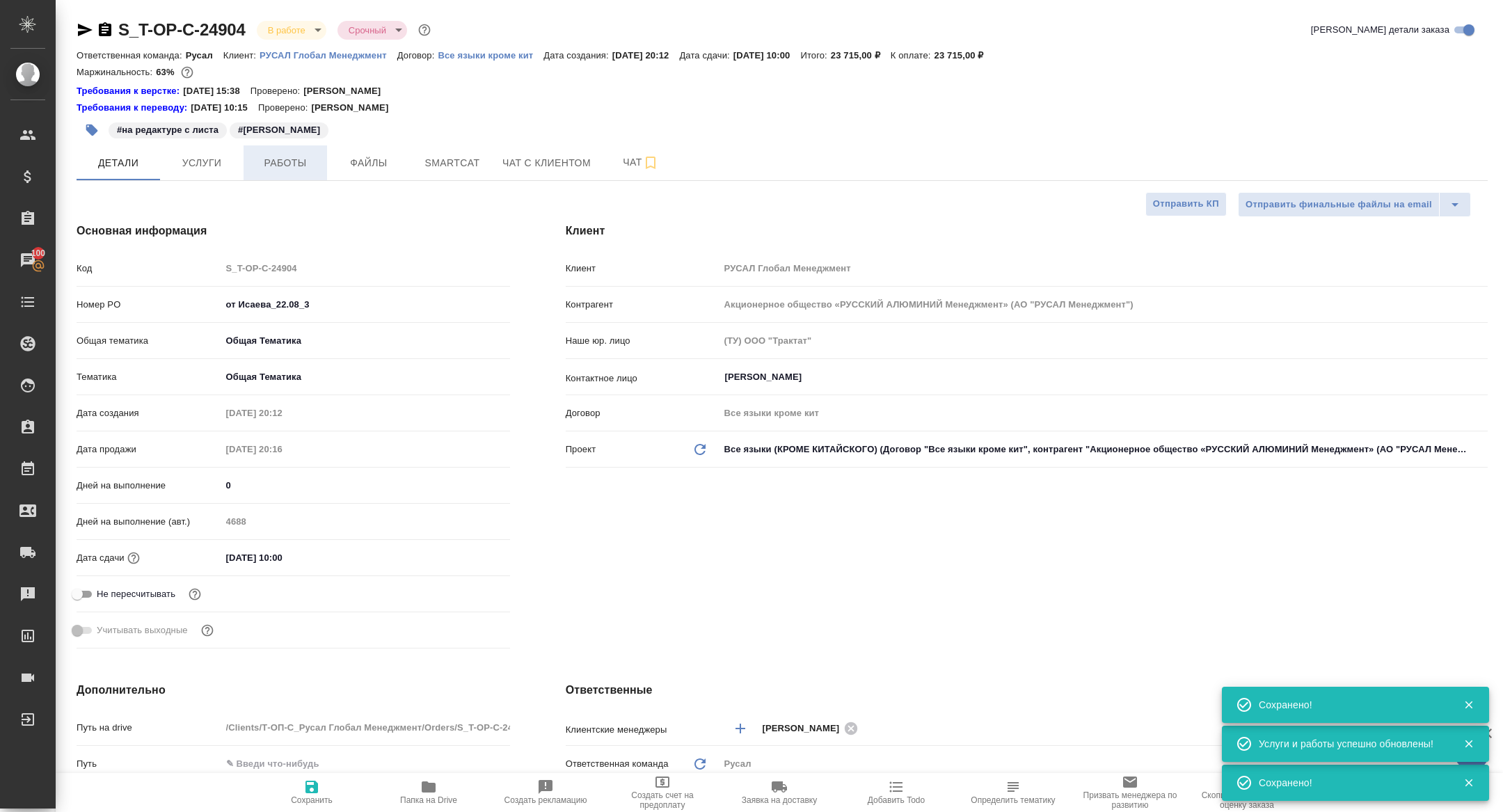
click at [291, 155] on span "Работы" at bounding box center [285, 163] width 67 height 17
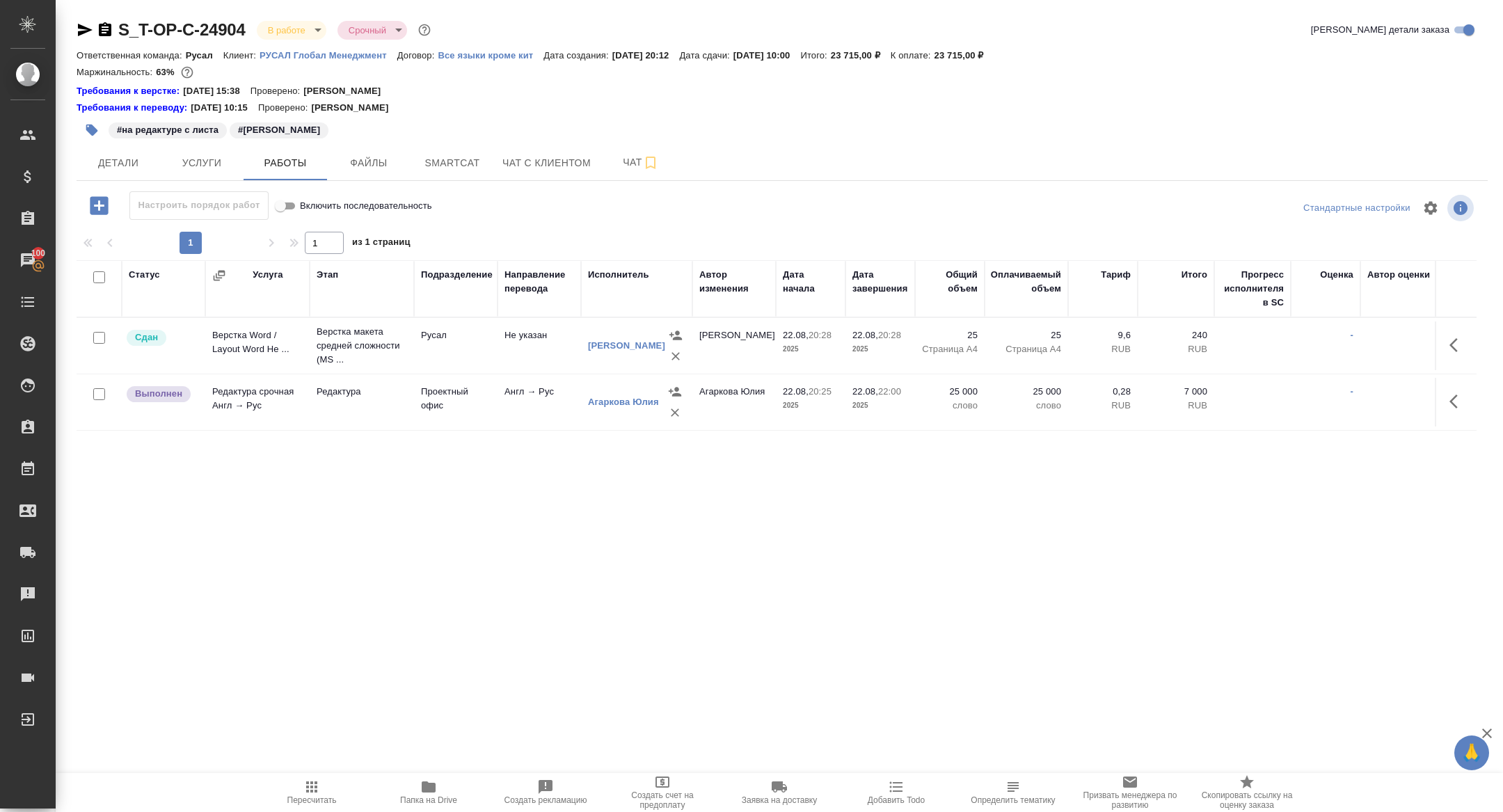
click at [104, 197] on icon "button" at bounding box center [98, 205] width 18 height 18
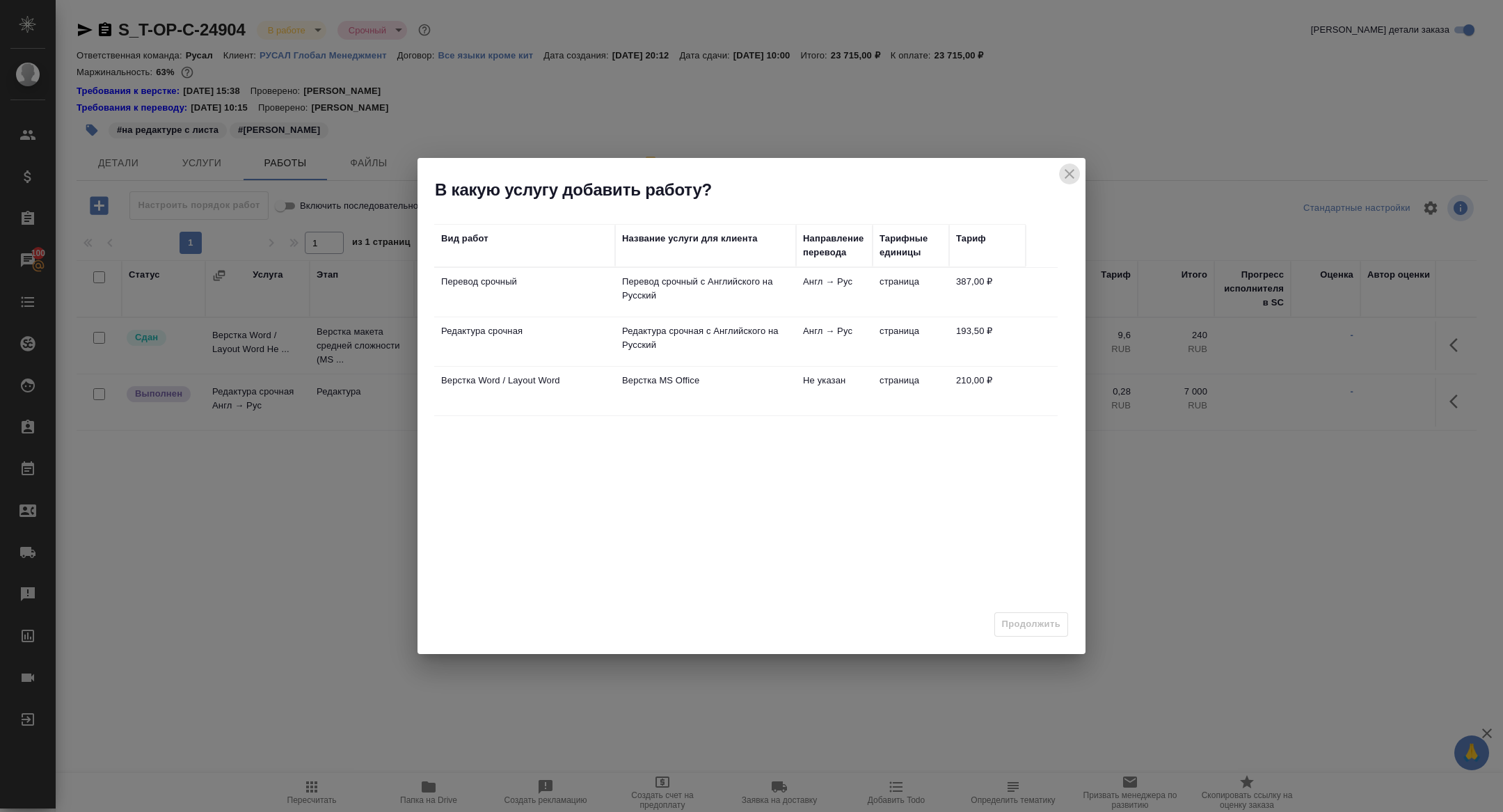
click at [1071, 175] on icon "close" at bounding box center [1070, 174] width 10 height 10
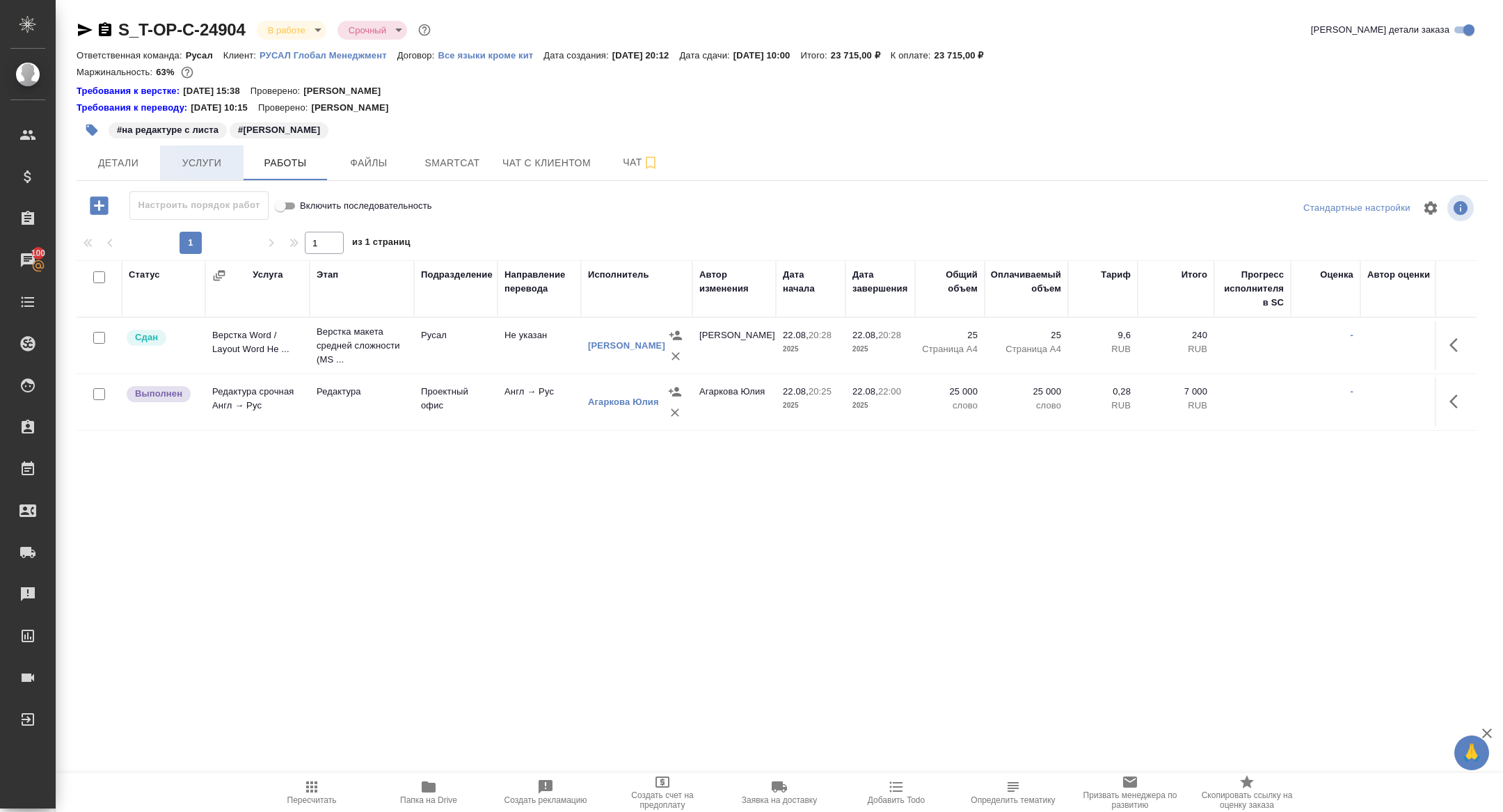
click at [223, 168] on span "Услуги" at bounding box center [202, 163] width 67 height 17
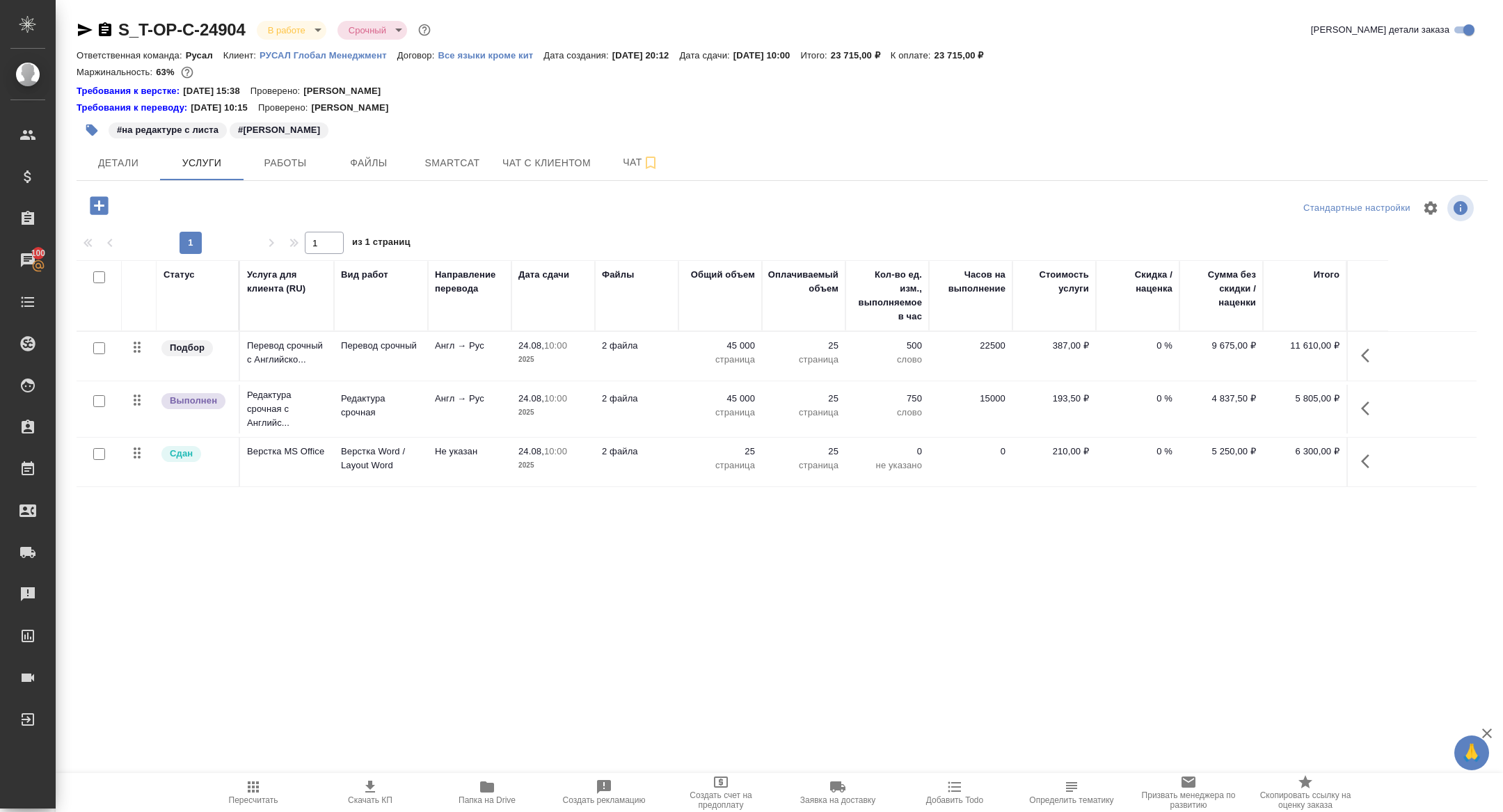
click at [99, 206] on icon "button" at bounding box center [99, 205] width 24 height 24
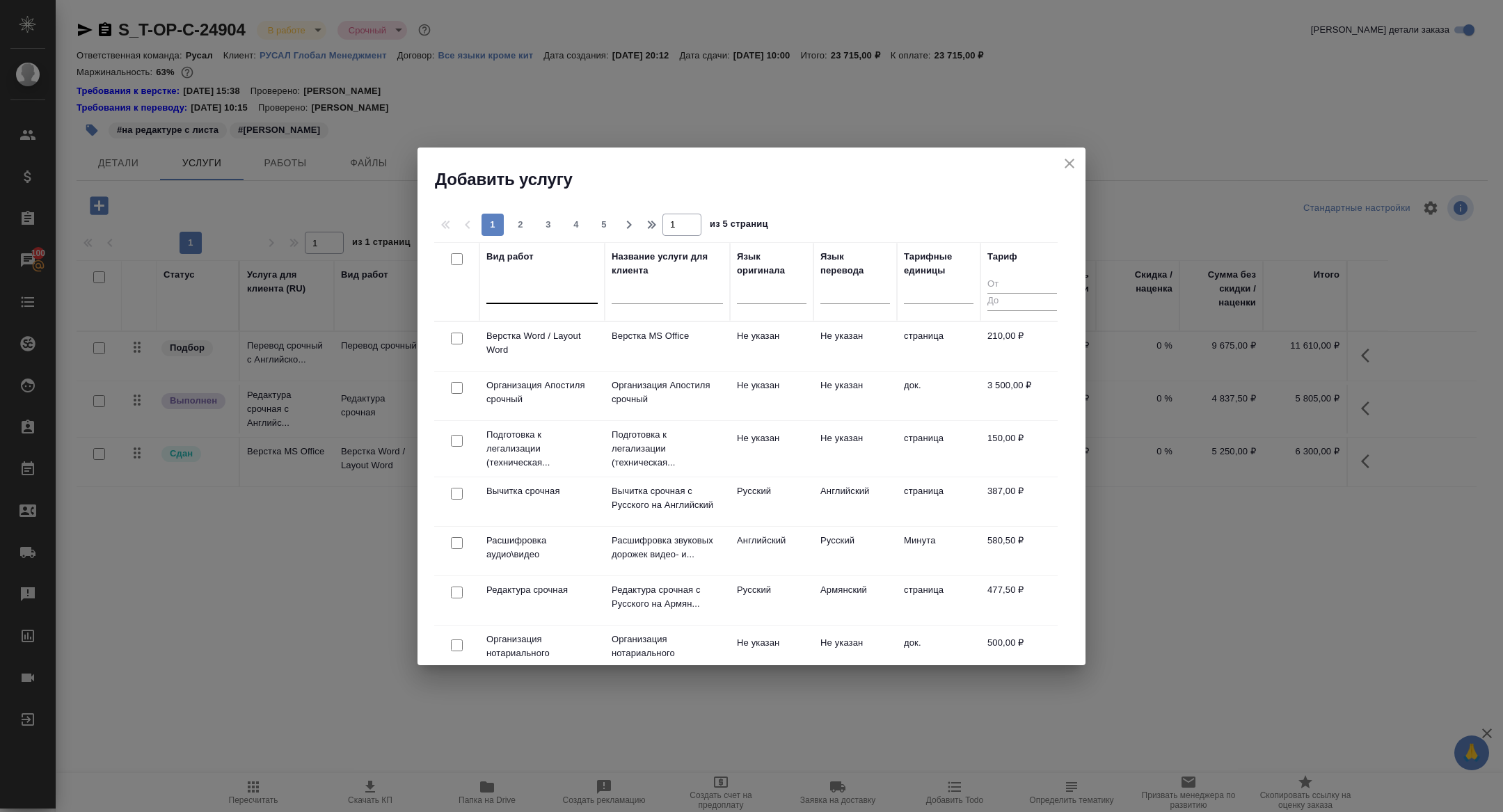
click at [523, 293] on div at bounding box center [542, 289] width 111 height 20
type input "проверка ка"
click at [586, 330] on div "Проверка качества перевода (LQA)" at bounding box center [590, 334] width 209 height 25
click at [586, 322] on th "Вид работ option Проверка качества перевода (LQA) focused, 466 of 632. 1 result…" at bounding box center [542, 282] width 125 height 80
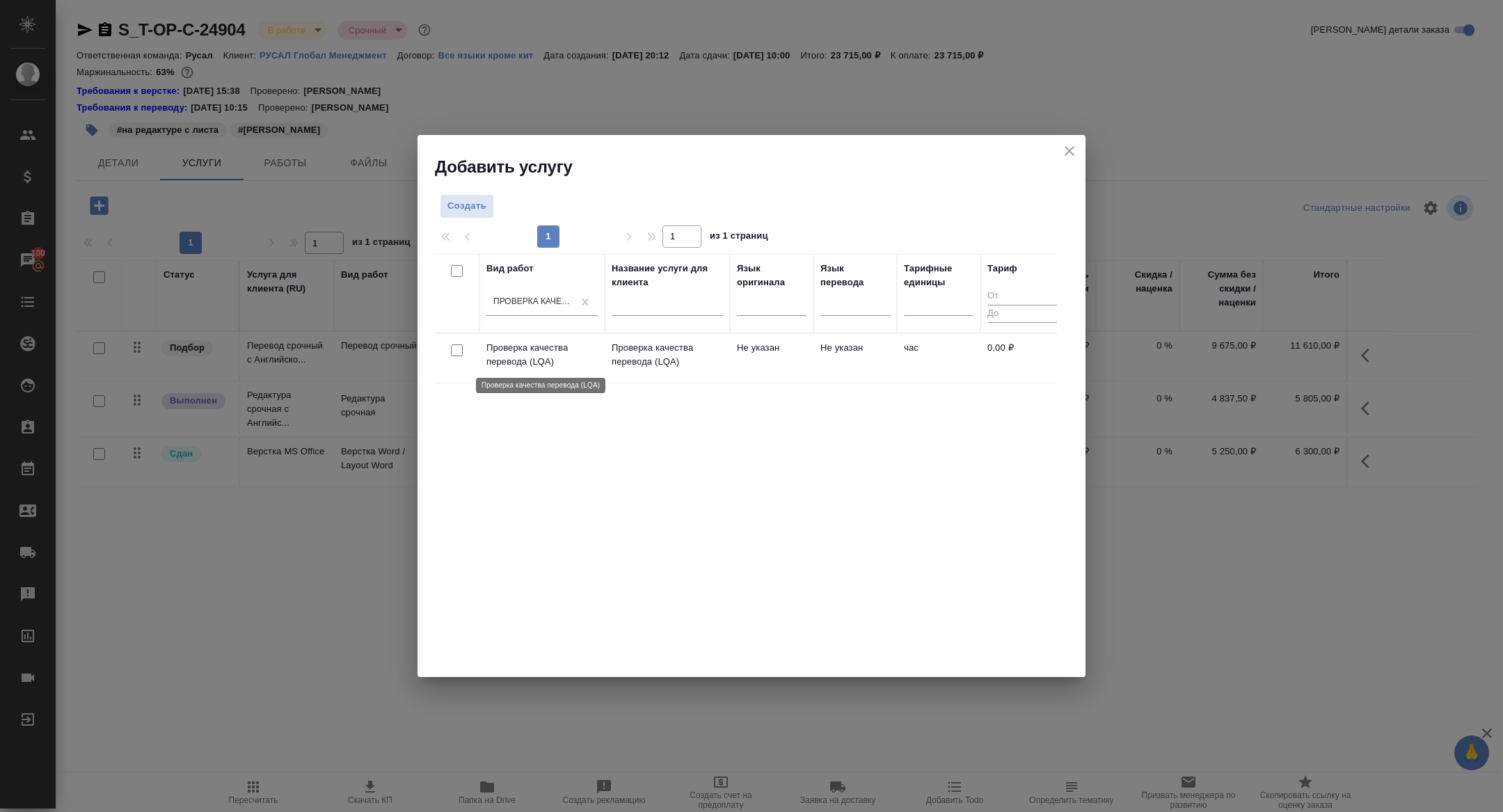
click at [531, 356] on p "Проверка качества перевода (LQA)" at bounding box center [542, 355] width 111 height 28
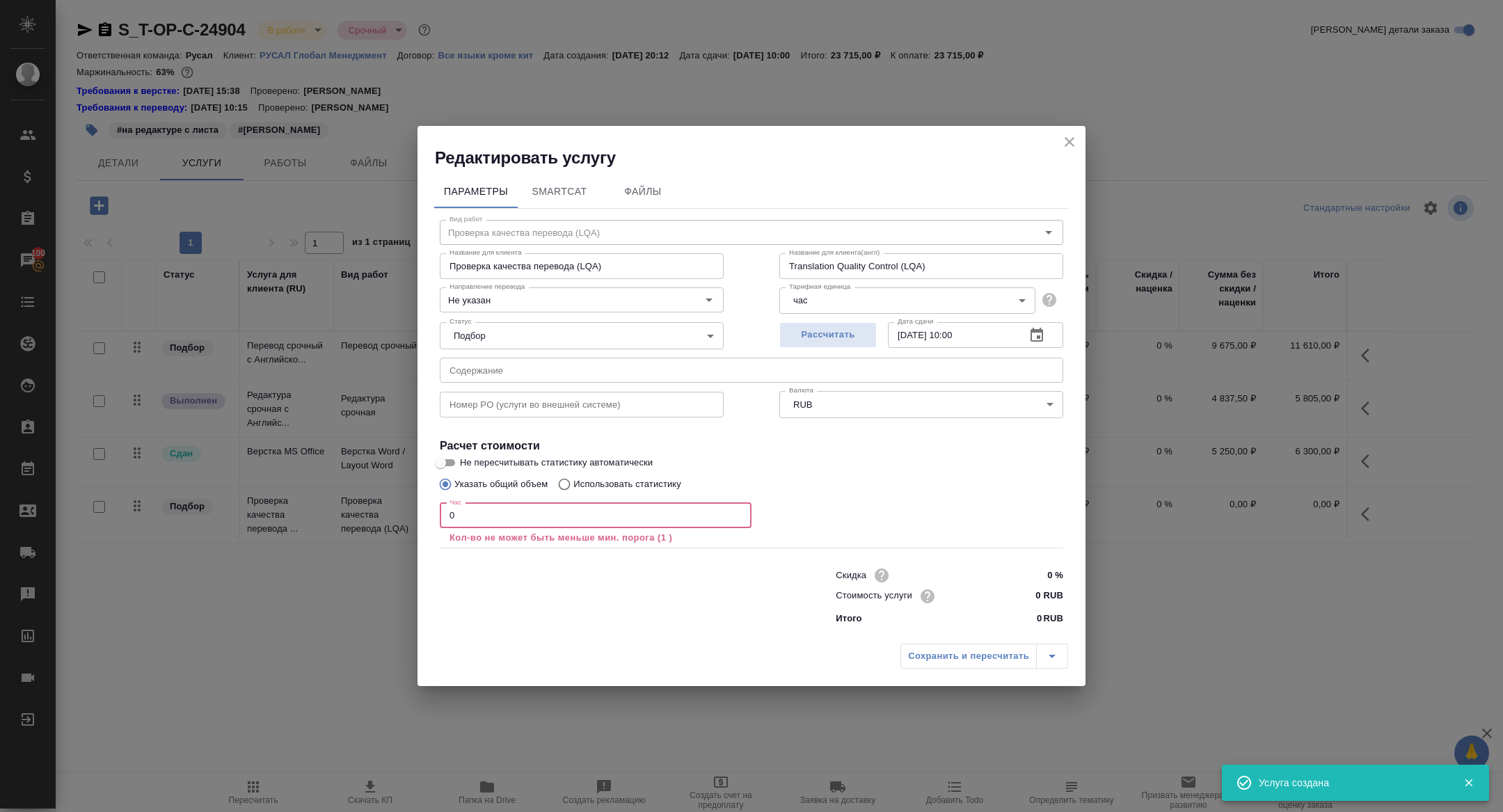
drag, startPoint x: 468, startPoint y: 518, endPoint x: 410, endPoint y: 504, distance: 59.7
click at [412, 505] on div "Редактировать услугу Параметры SmartCat Файлы Вид работ Проверка качества перев…" at bounding box center [752, 406] width 1503 height 812
type input "2"
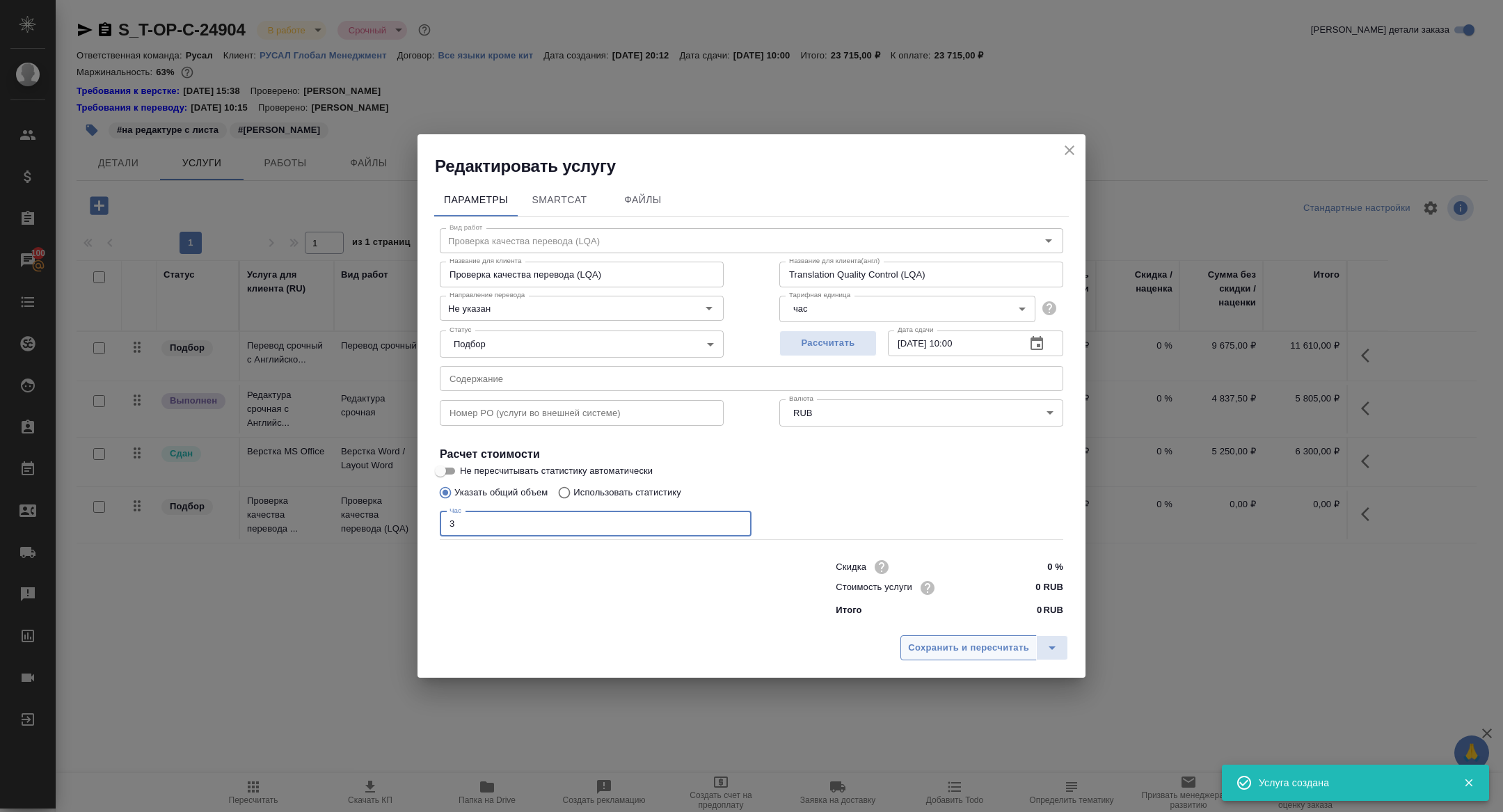
type input "3"
click at [949, 637] on button "Сохранить и пересчитать" at bounding box center [969, 648] width 136 height 25
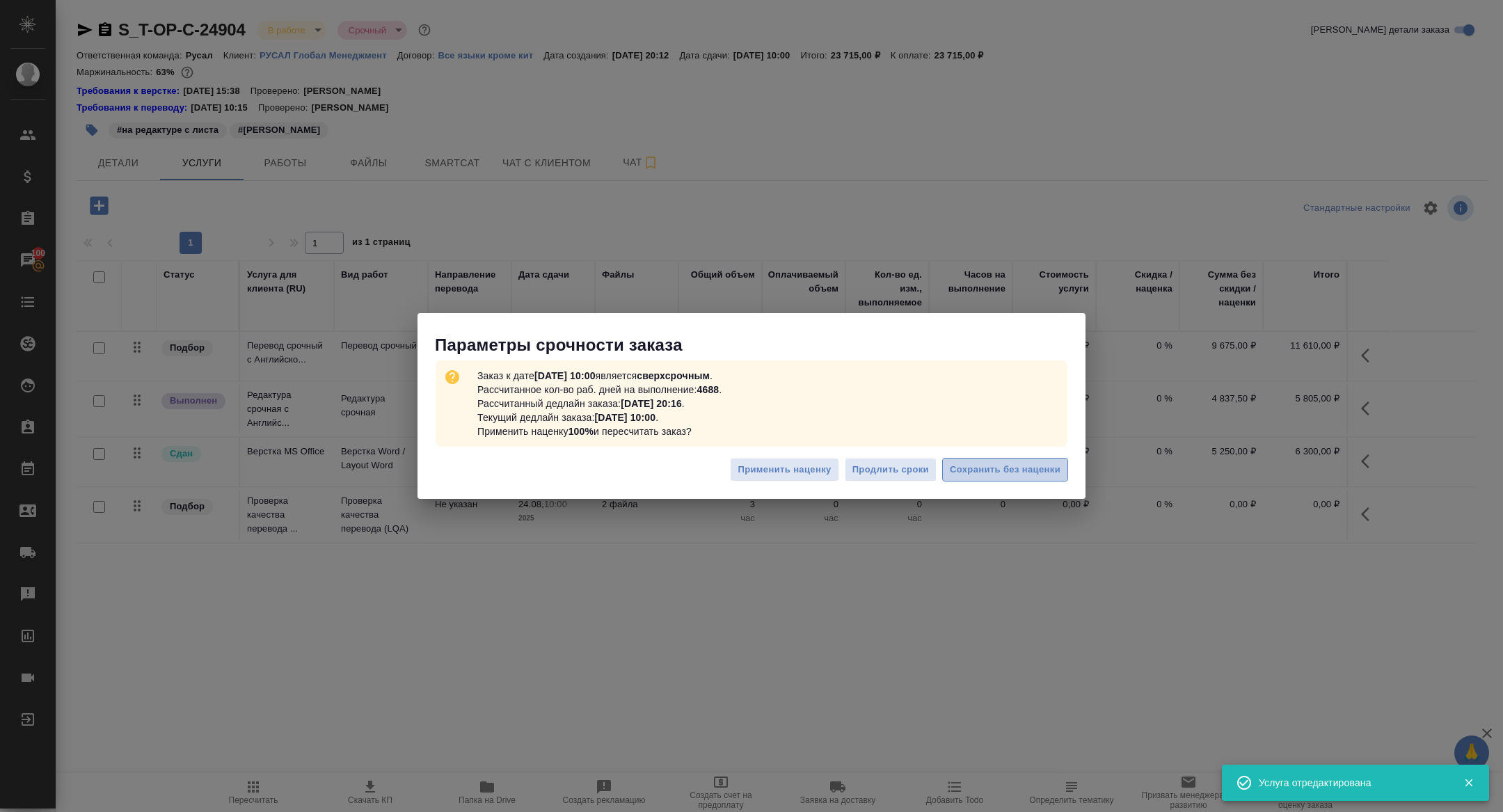
click at [995, 476] on span "Сохранить без наценки" at bounding box center [1004, 470] width 111 height 16
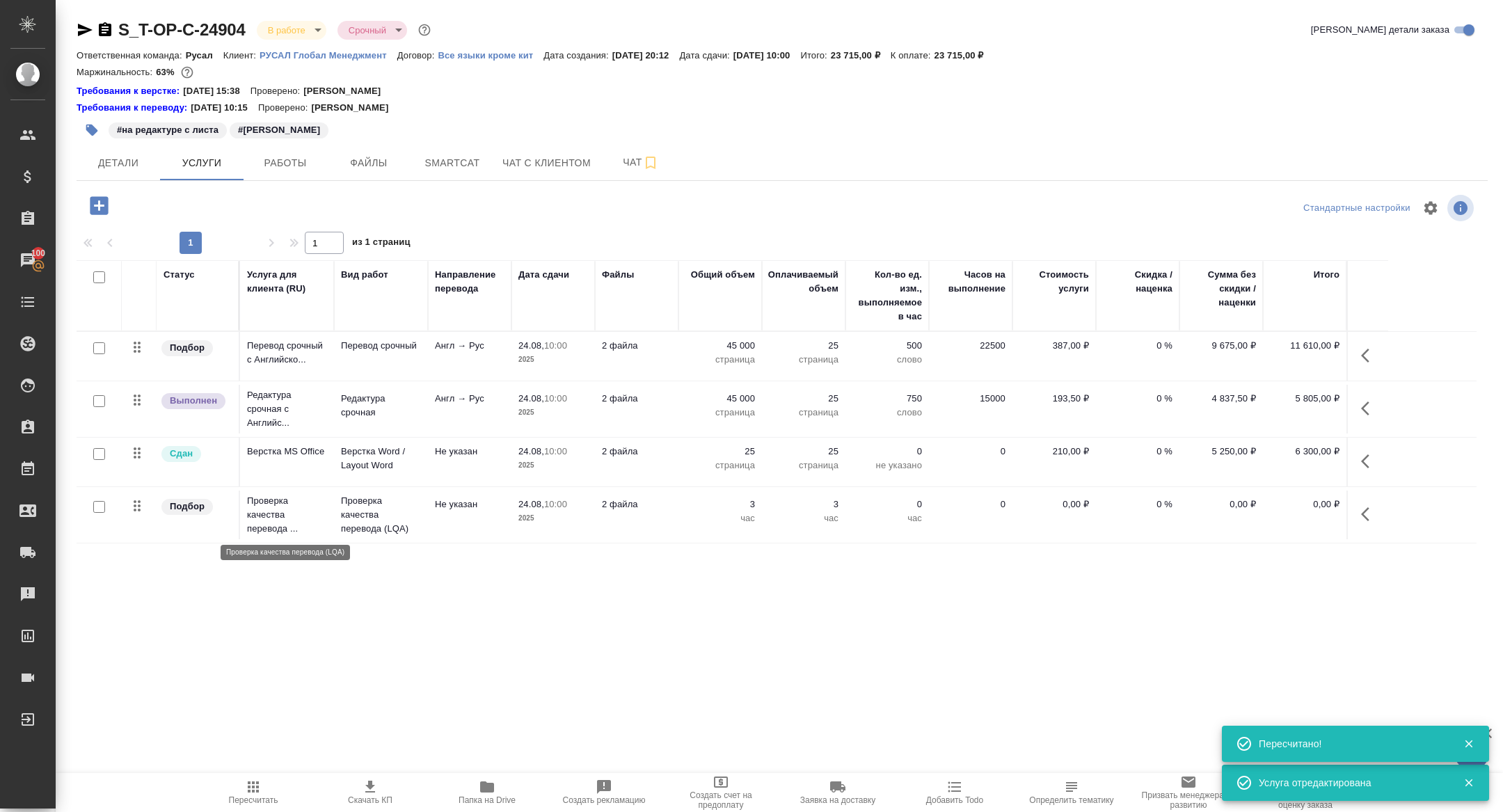
click at [271, 516] on p "Проверка качества перевода ..." at bounding box center [286, 514] width 80 height 41
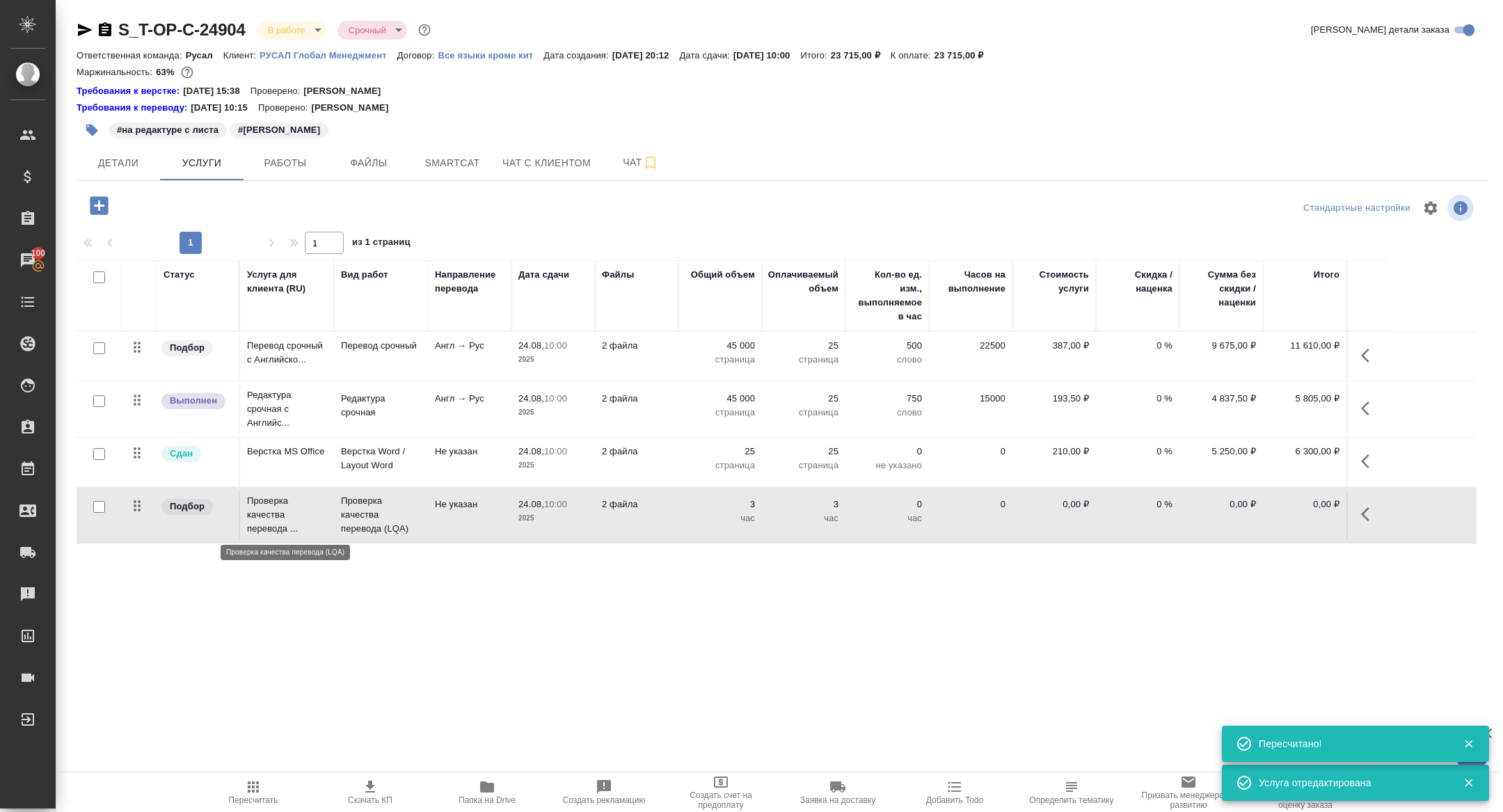
click at [271, 516] on p "Проверка качества перевода ..." at bounding box center [286, 514] width 80 height 41
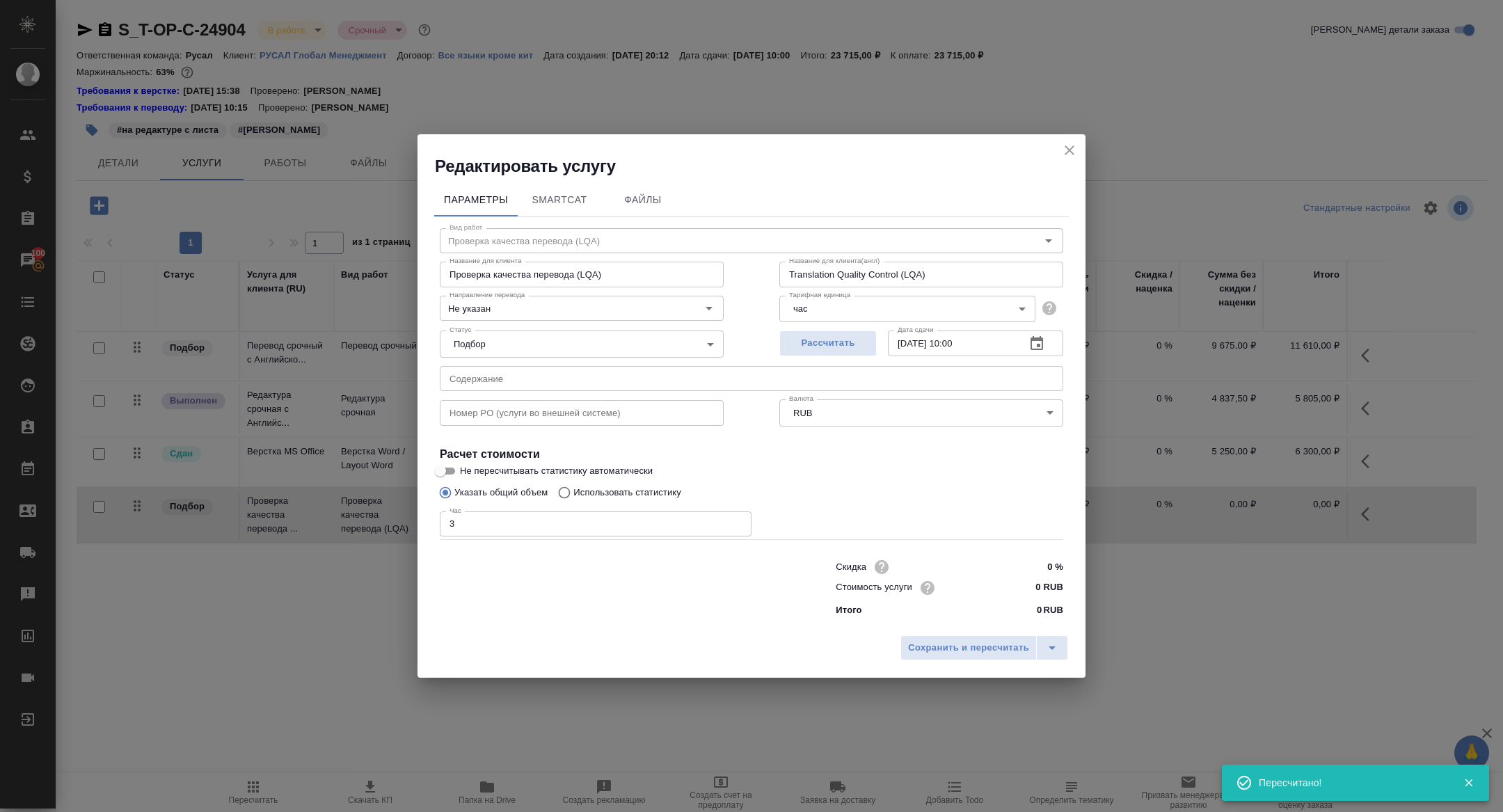
click at [1068, 155] on icon "close" at bounding box center [1069, 150] width 16 height 16
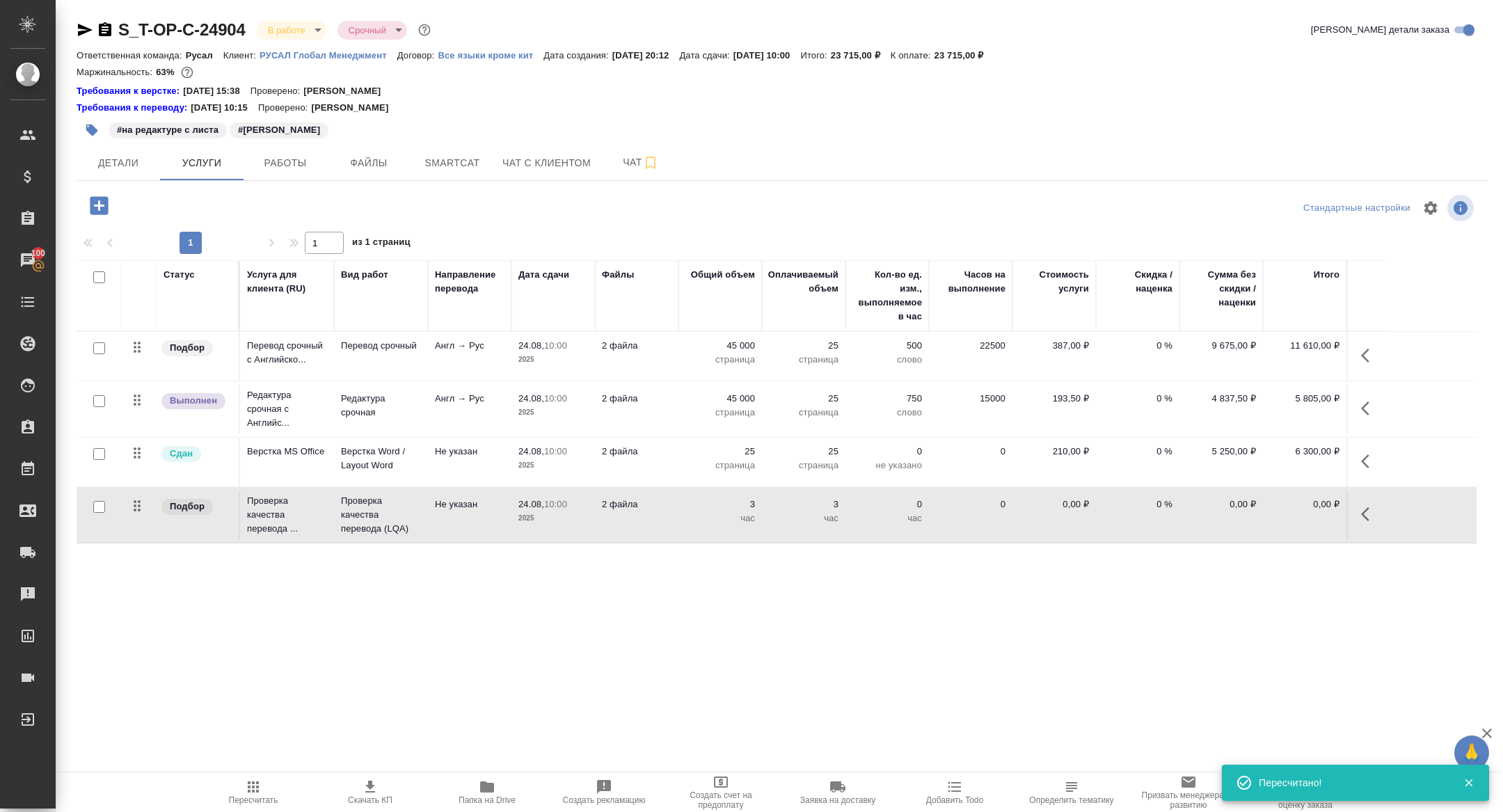
click at [1358, 517] on button "button" at bounding box center [1369, 514] width 34 height 34
click at [1259, 517] on icon "button" at bounding box center [1263, 514] width 15 height 11
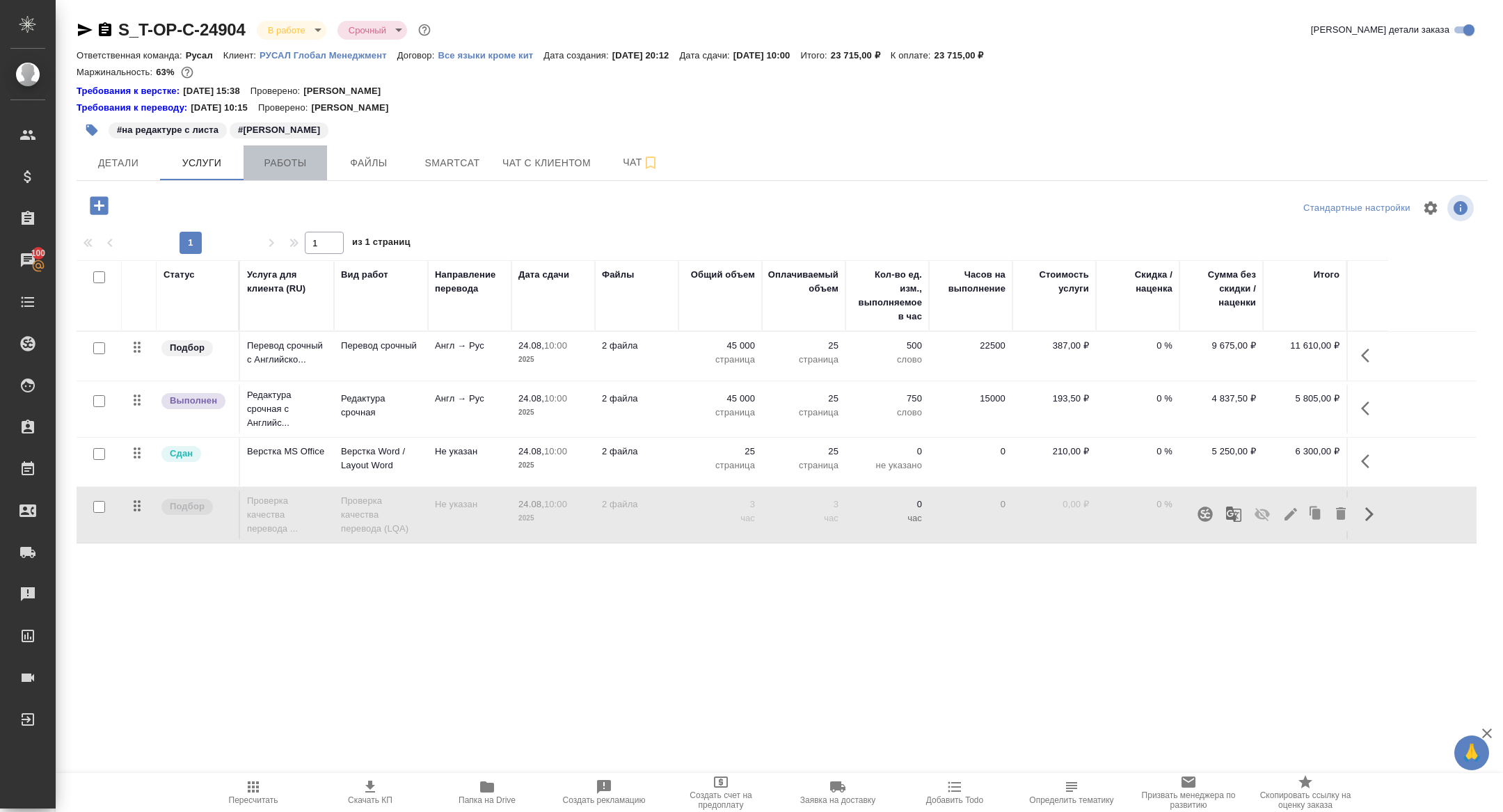
click at [274, 167] on span "Работы" at bounding box center [285, 163] width 67 height 17
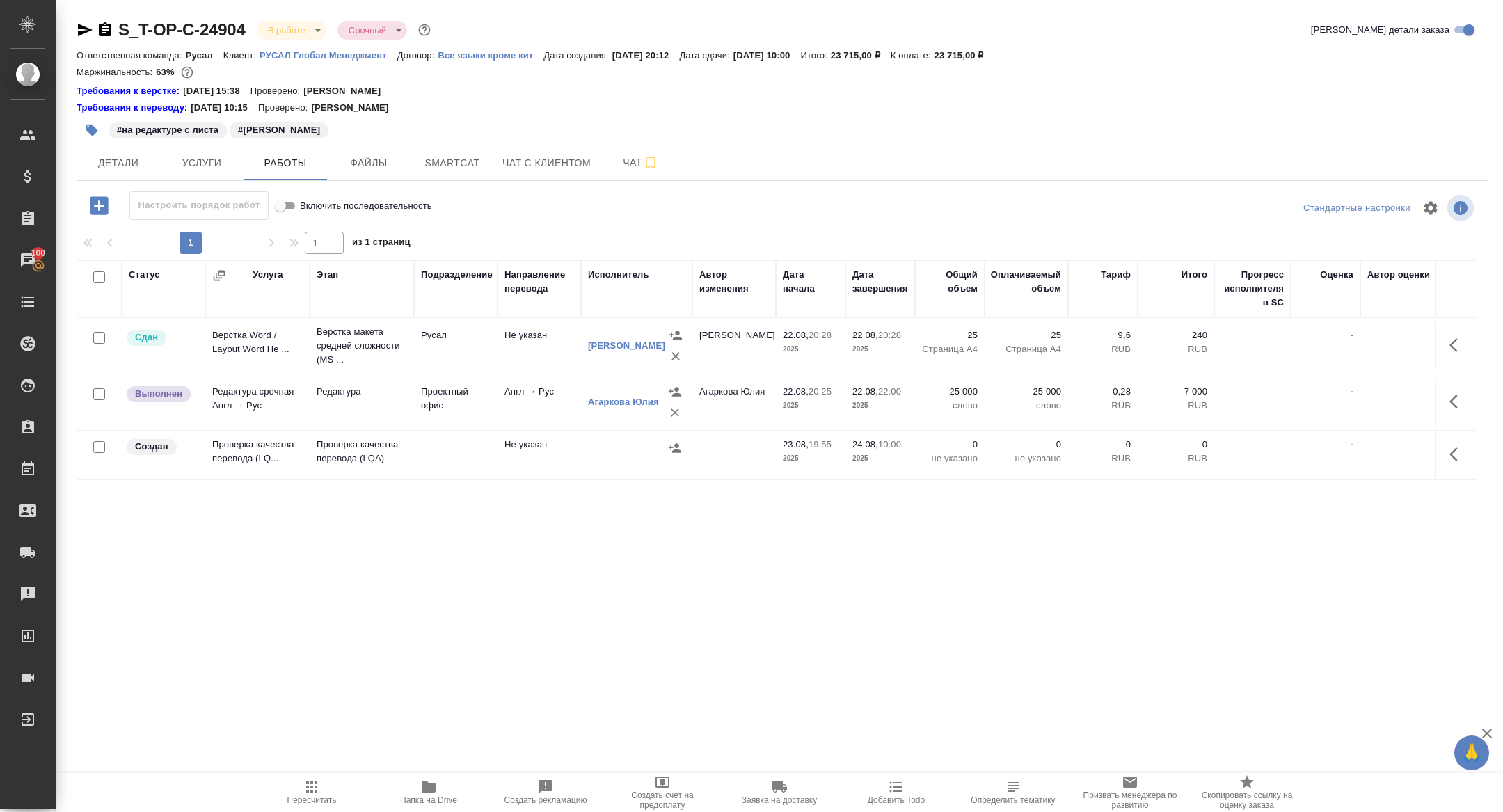
click at [1466, 455] on icon "button" at bounding box center [1457, 454] width 16 height 16
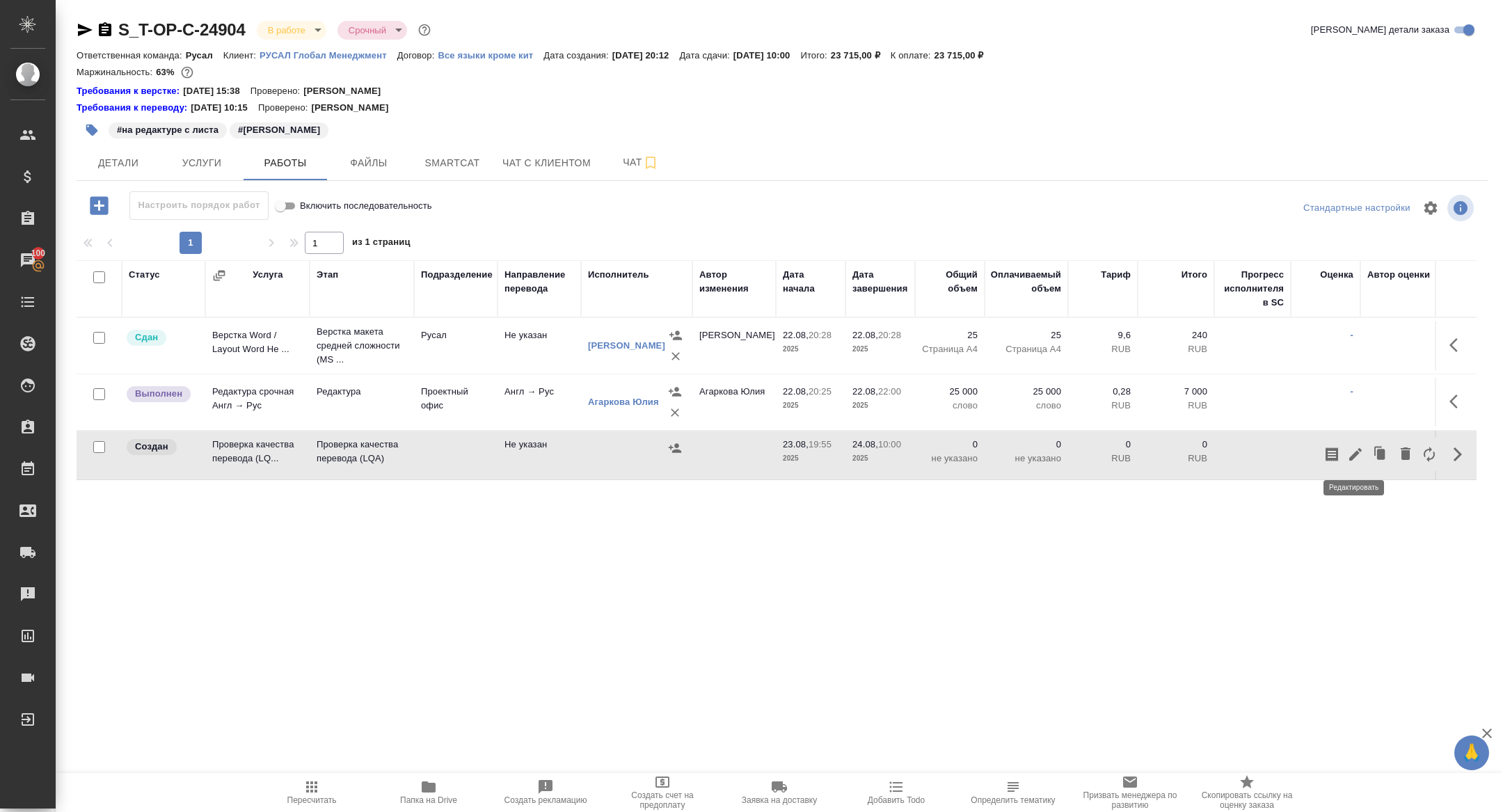
click at [1357, 455] on icon "button" at bounding box center [1355, 454] width 16 height 16
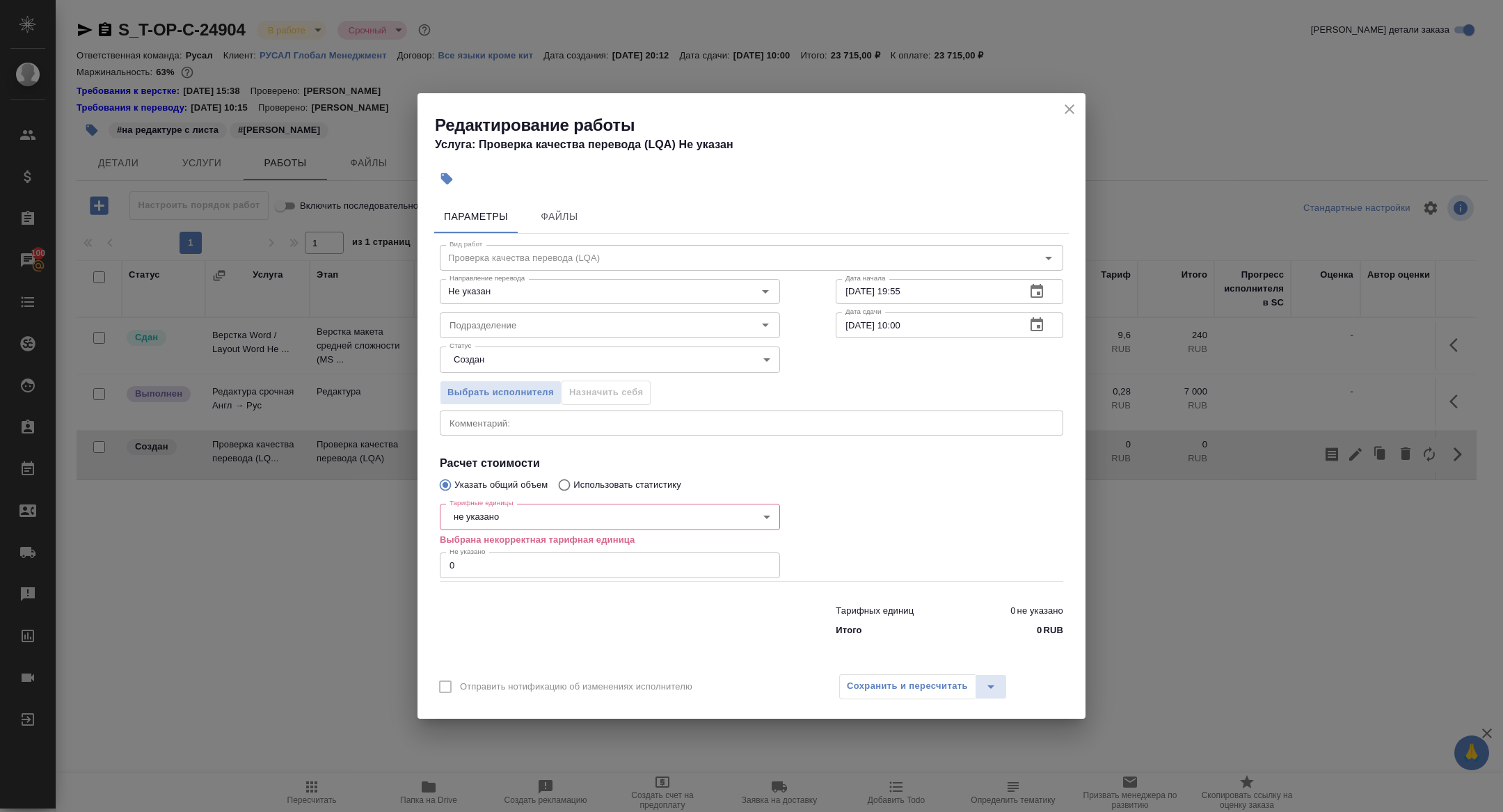
click at [515, 511] on body "🙏 .cls-1 fill:#fff; AWATERA Zhuravleva Alexandra Клиенты Спецификации Заказы 10…" at bounding box center [752, 406] width 1503 height 812
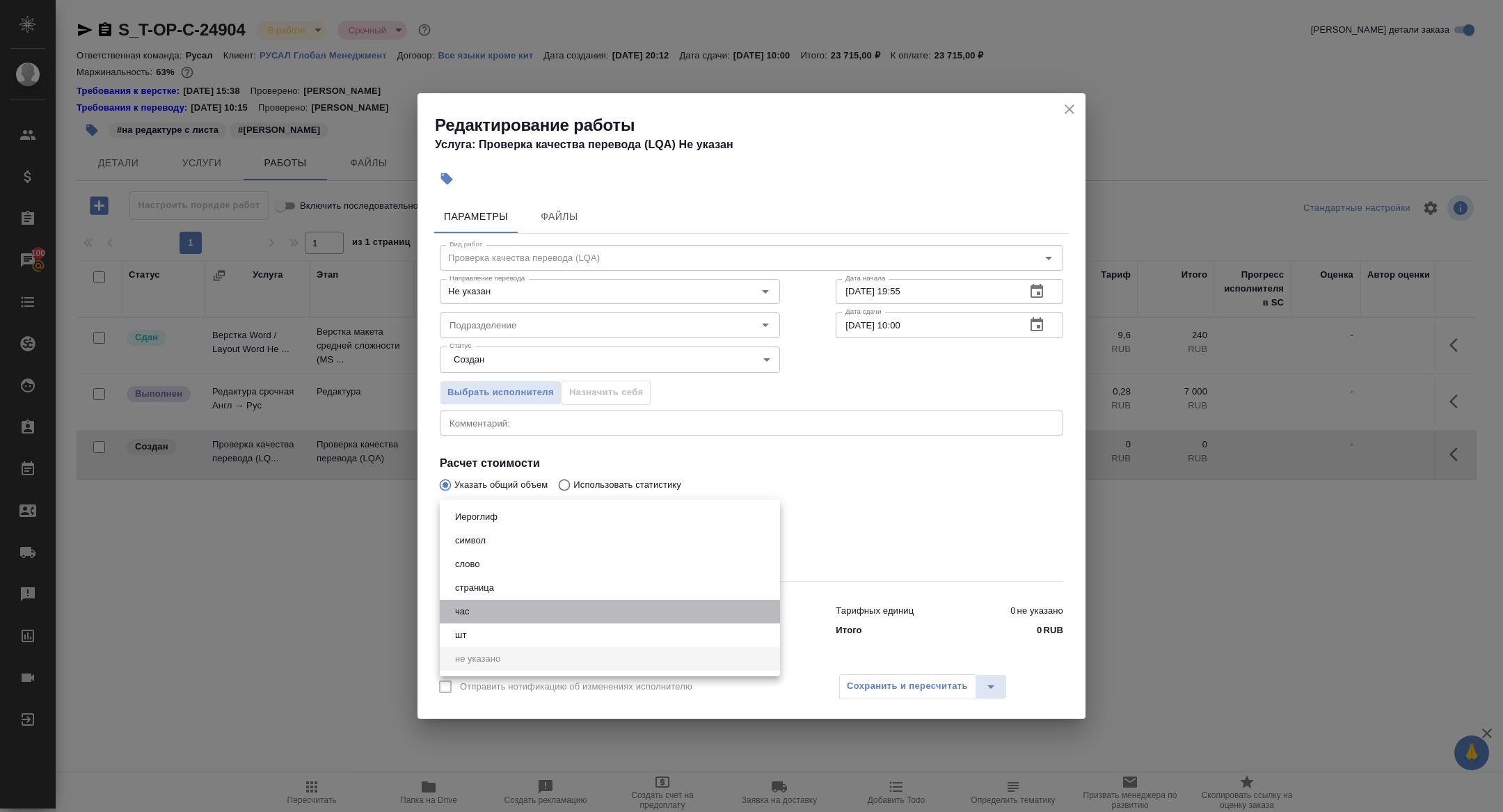
click at [480, 613] on li "час" at bounding box center [610, 611] width 340 height 24
type input "5a8b1489cc6b4906c91bfd93"
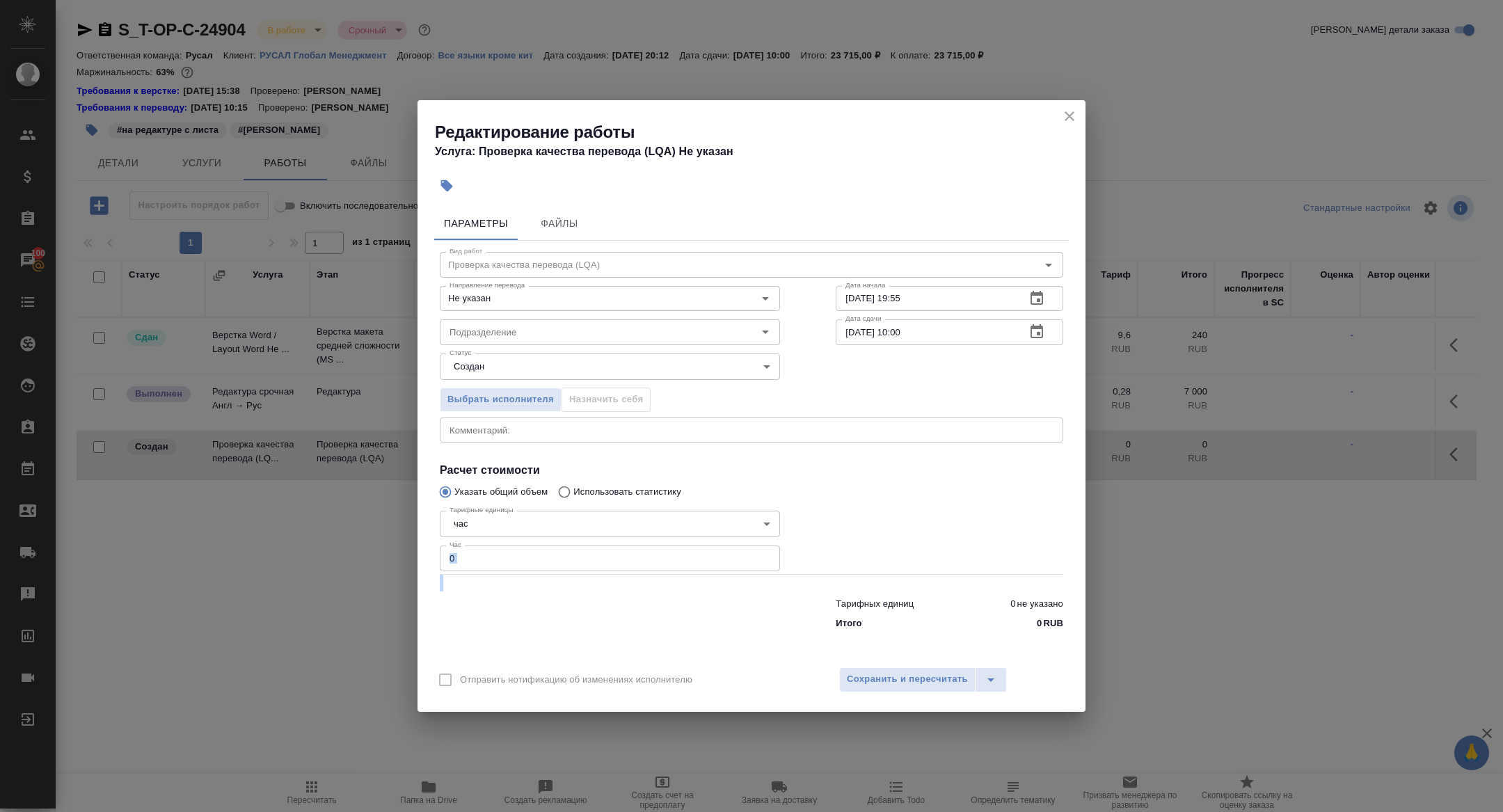
drag, startPoint x: 493, startPoint y: 577, endPoint x: 456, endPoint y: 556, distance: 42.5
click at [456, 556] on div "Вид работ Проверка качества перевода (LQA) Вид работ Направление перевода Не ук…" at bounding box center [752, 438] width 634 height 395
drag, startPoint x: 456, startPoint y: 556, endPoint x: 407, endPoint y: 556, distance: 49.0
click at [408, 556] on div "Редактирование работы Услуга: Проверка качества перевода (LQA) Не указан Параме…" at bounding box center [752, 406] width 1503 height 812
type input "3"
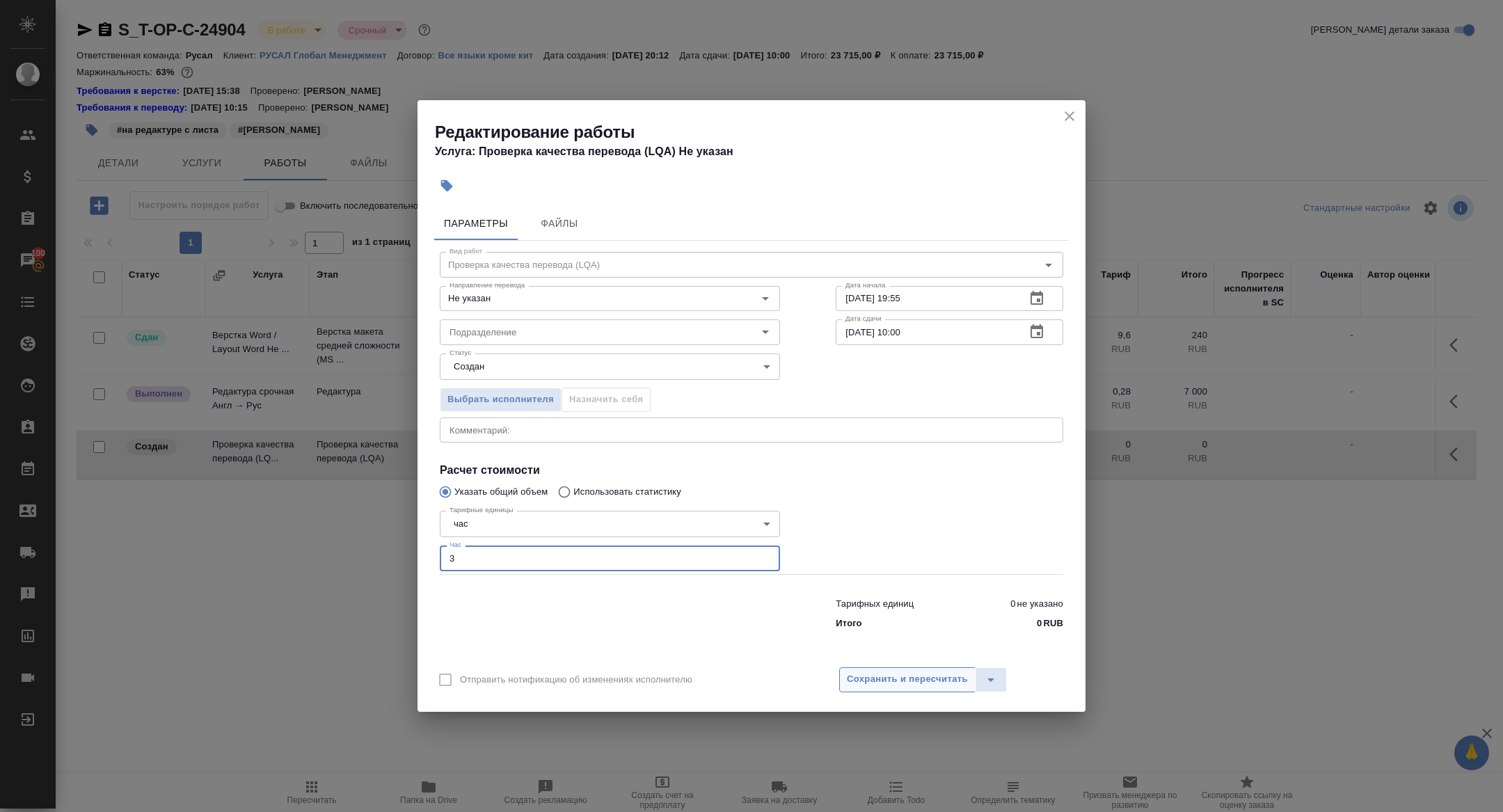
click at [874, 676] on span "Сохранить и пересчитать" at bounding box center [907, 679] width 121 height 16
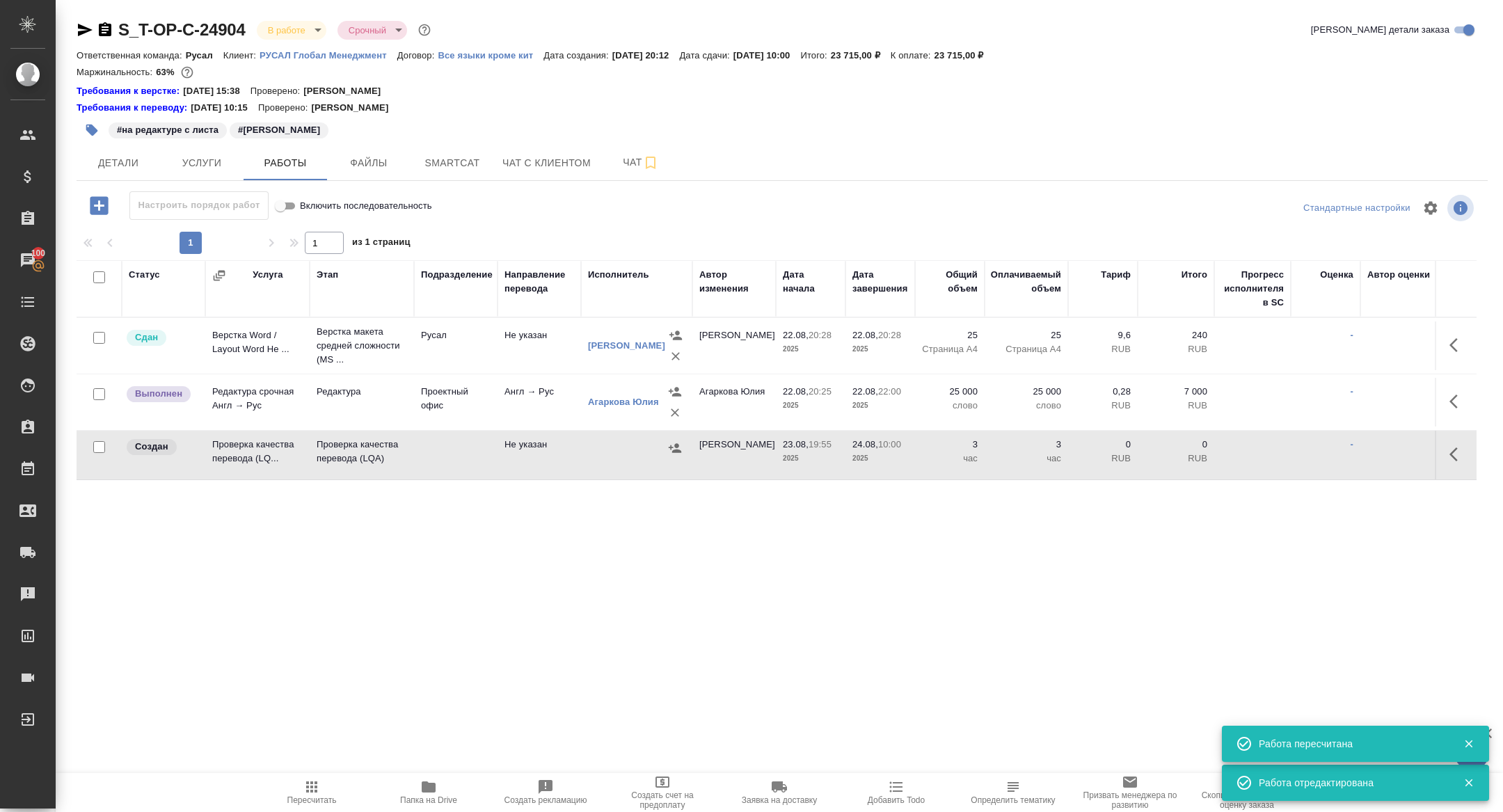
click at [263, 370] on td "Проверка качества перевода (LQ..." at bounding box center [258, 346] width 105 height 49
click at [107, 152] on button "Детали" at bounding box center [118, 162] width 84 height 35
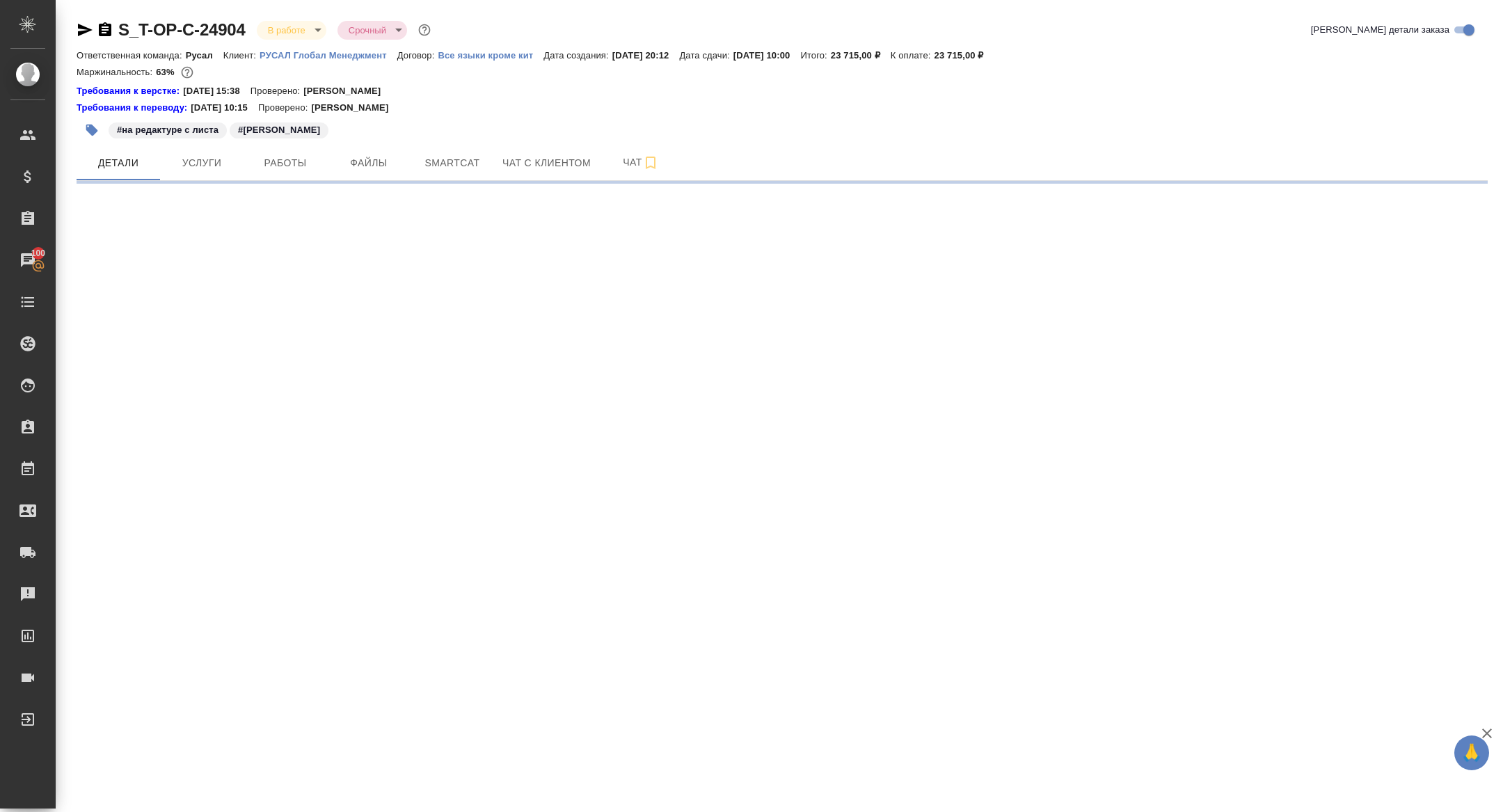
select select "RU"
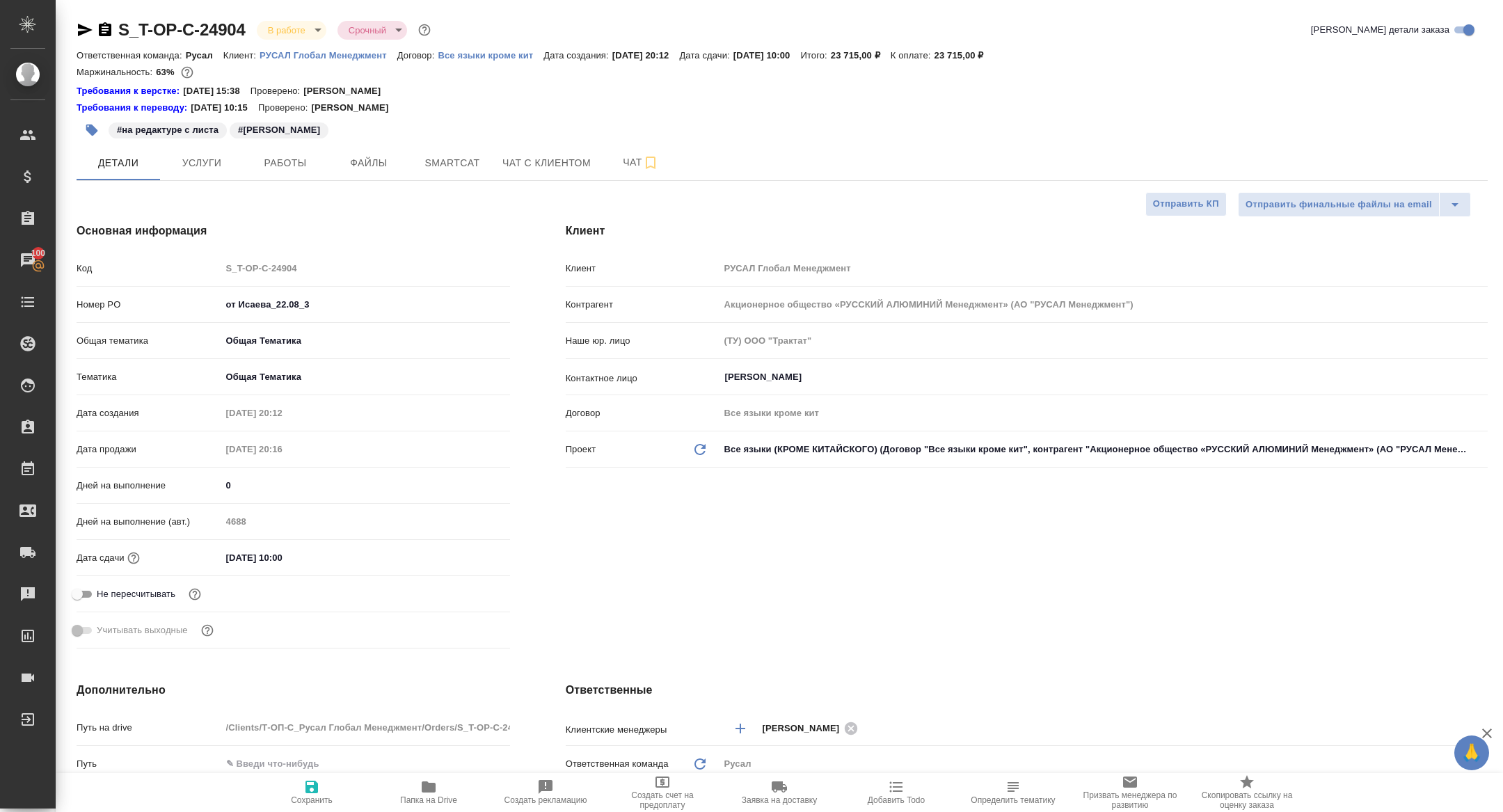
type textarea "x"
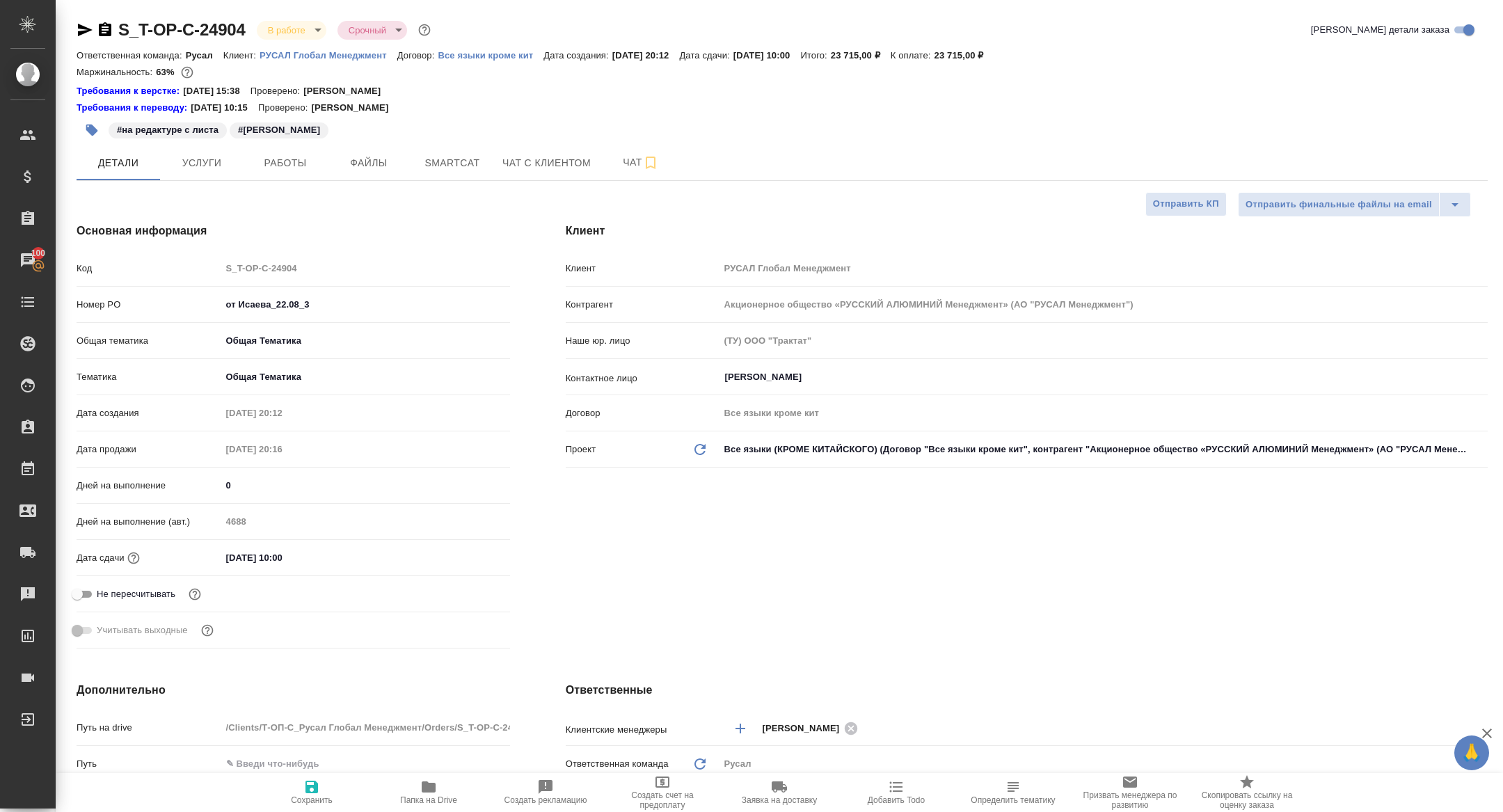
type textarea "x"
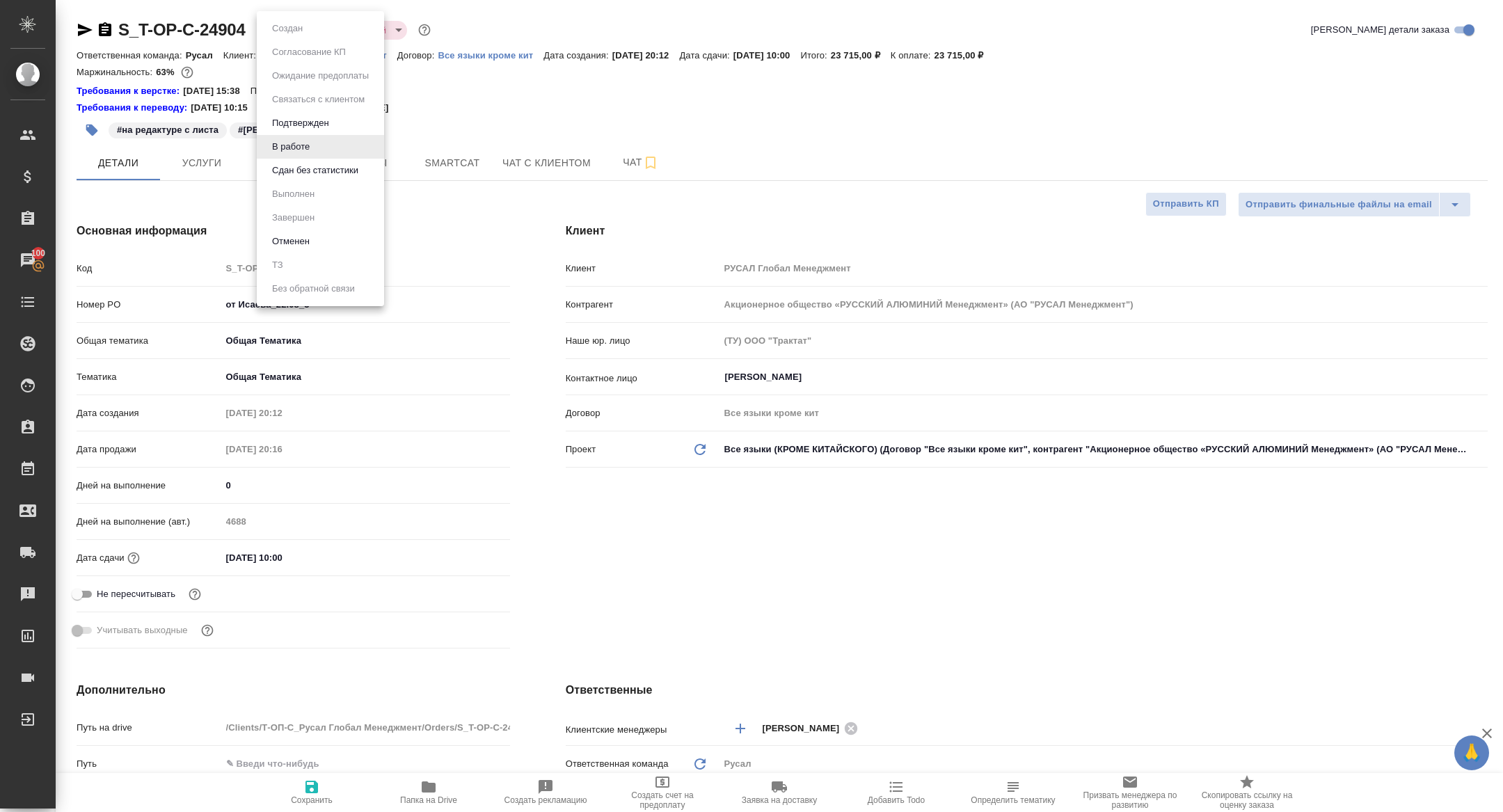
click at [299, 26] on body "🙏 .cls-1 fill:#fff; AWATERA Zhuravleva Alexandra Клиенты Спецификации Заказы 10…" at bounding box center [752, 406] width 1503 height 812
click at [296, 178] on button "Сдан без статистики" at bounding box center [315, 170] width 94 height 15
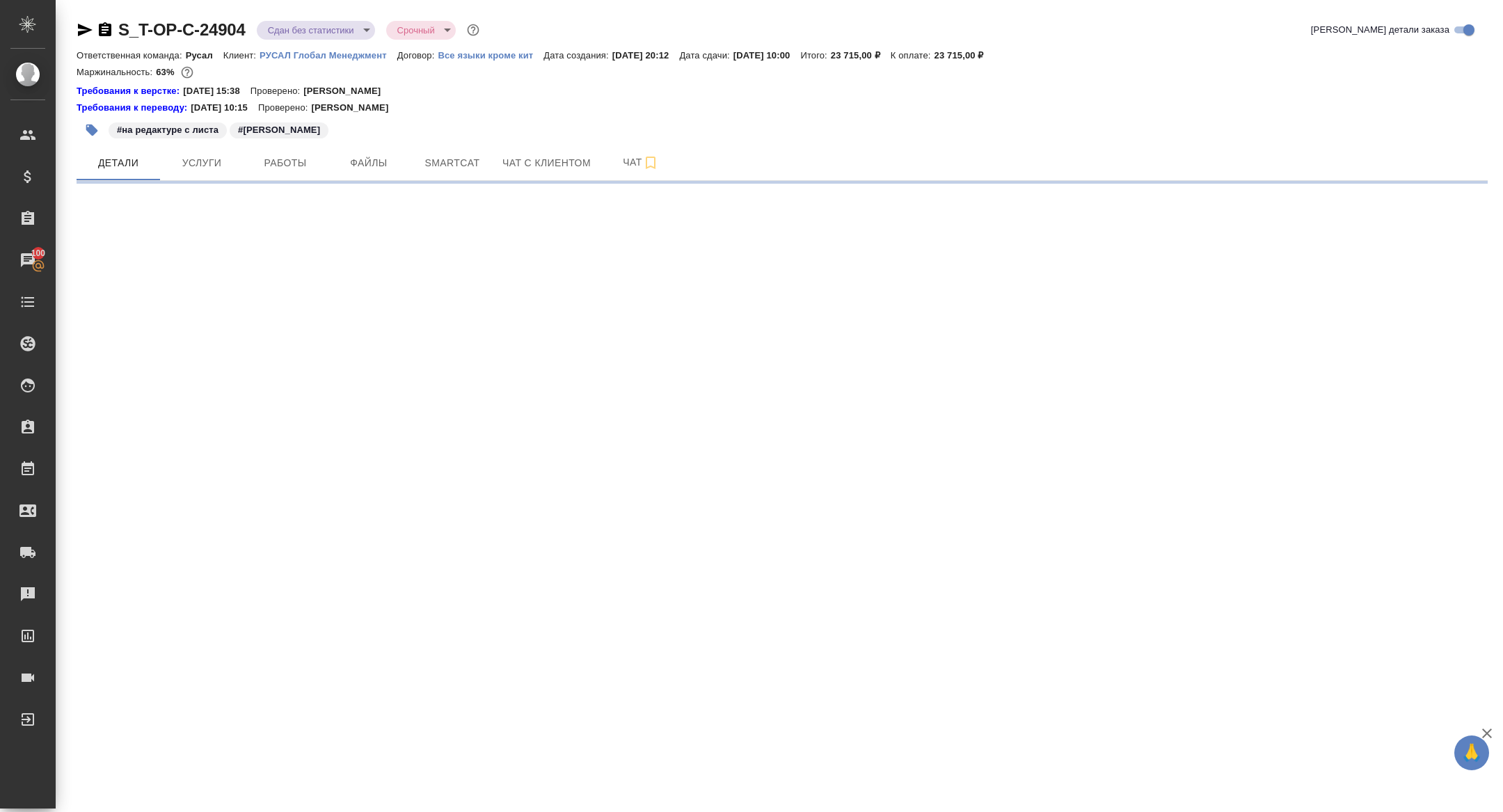
select select "RU"
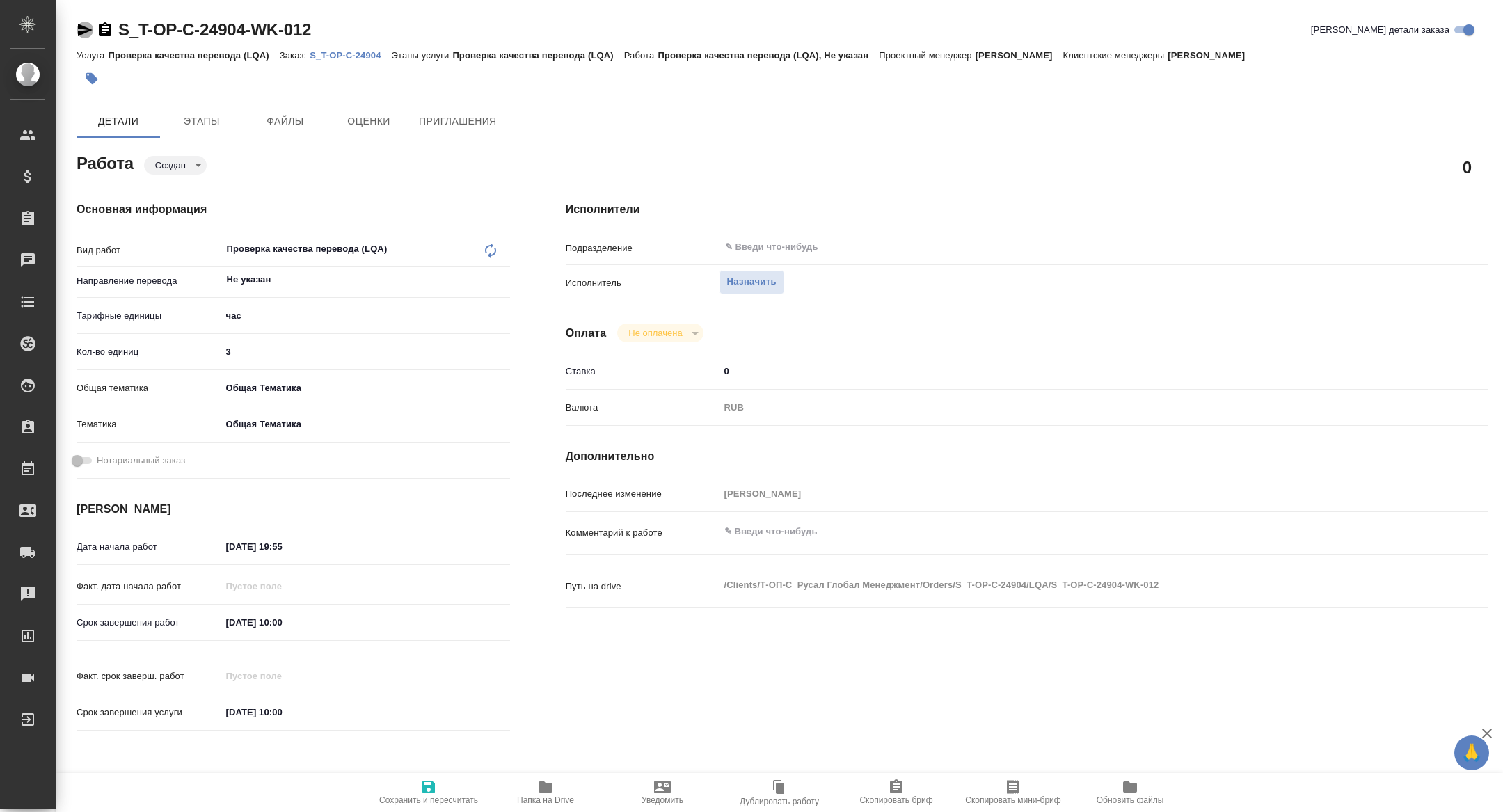
click at [86, 32] on icon "button" at bounding box center [85, 30] width 14 height 12
type textarea "x"
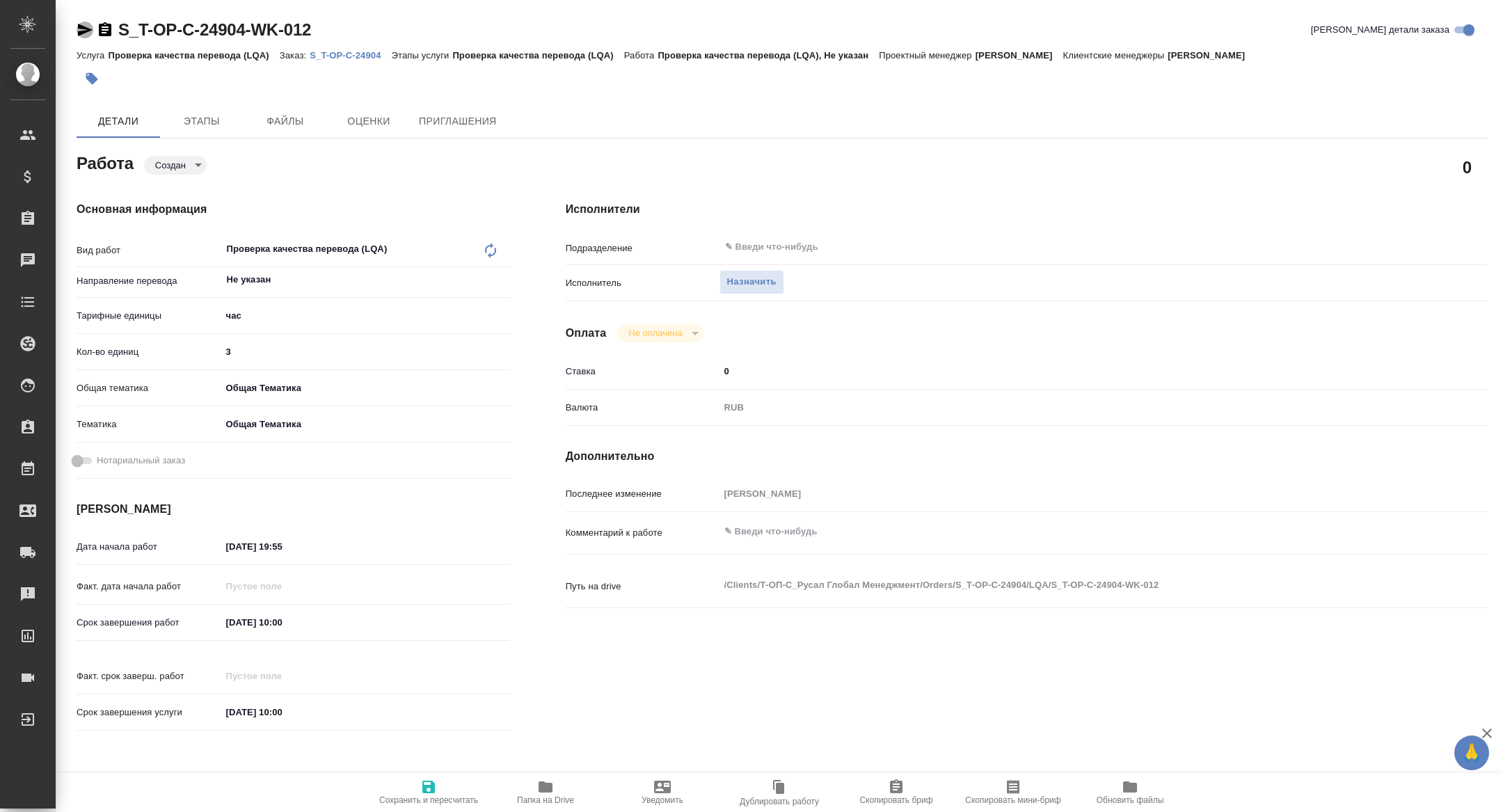
type textarea "x"
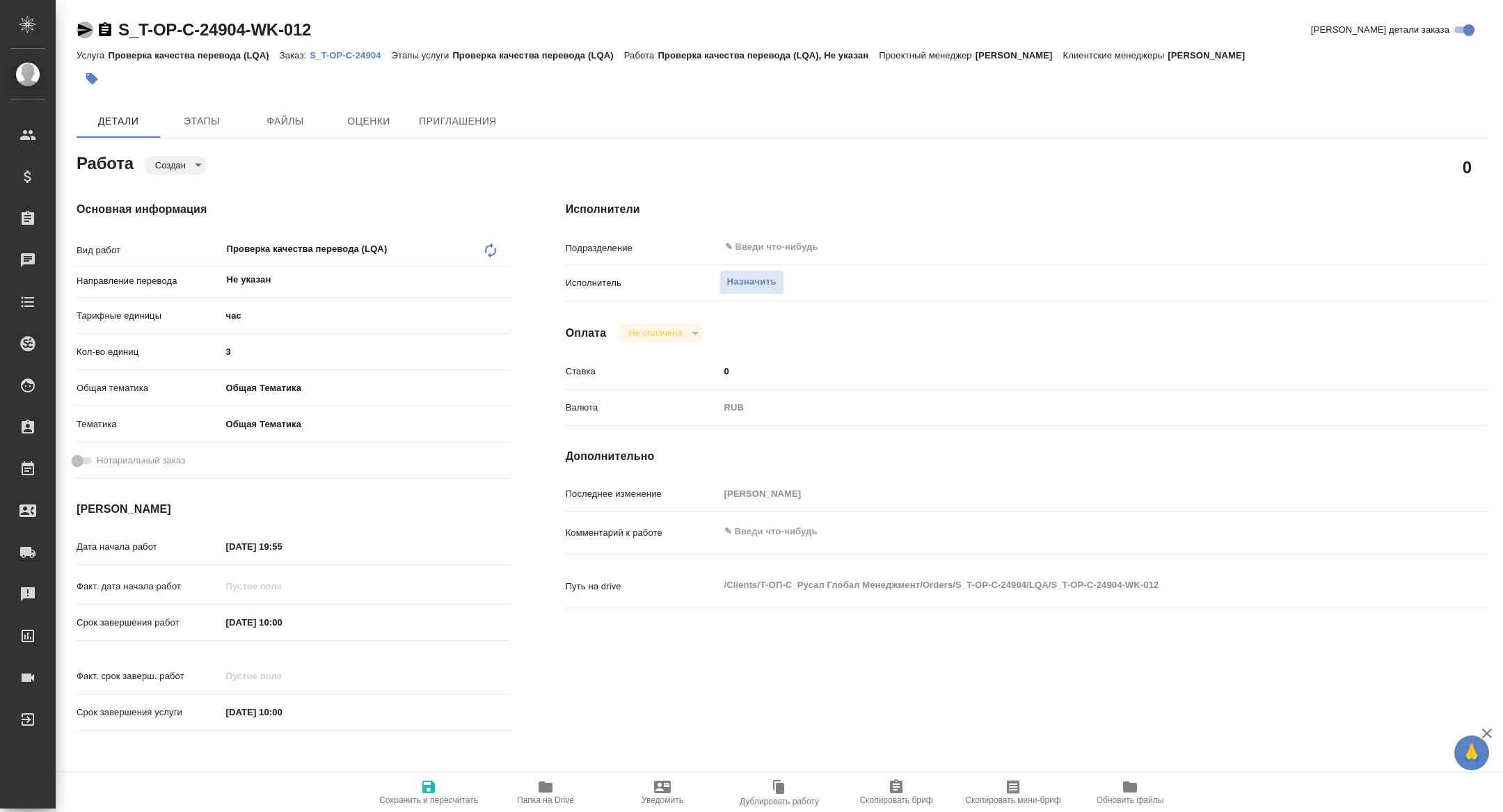
type textarea "x"
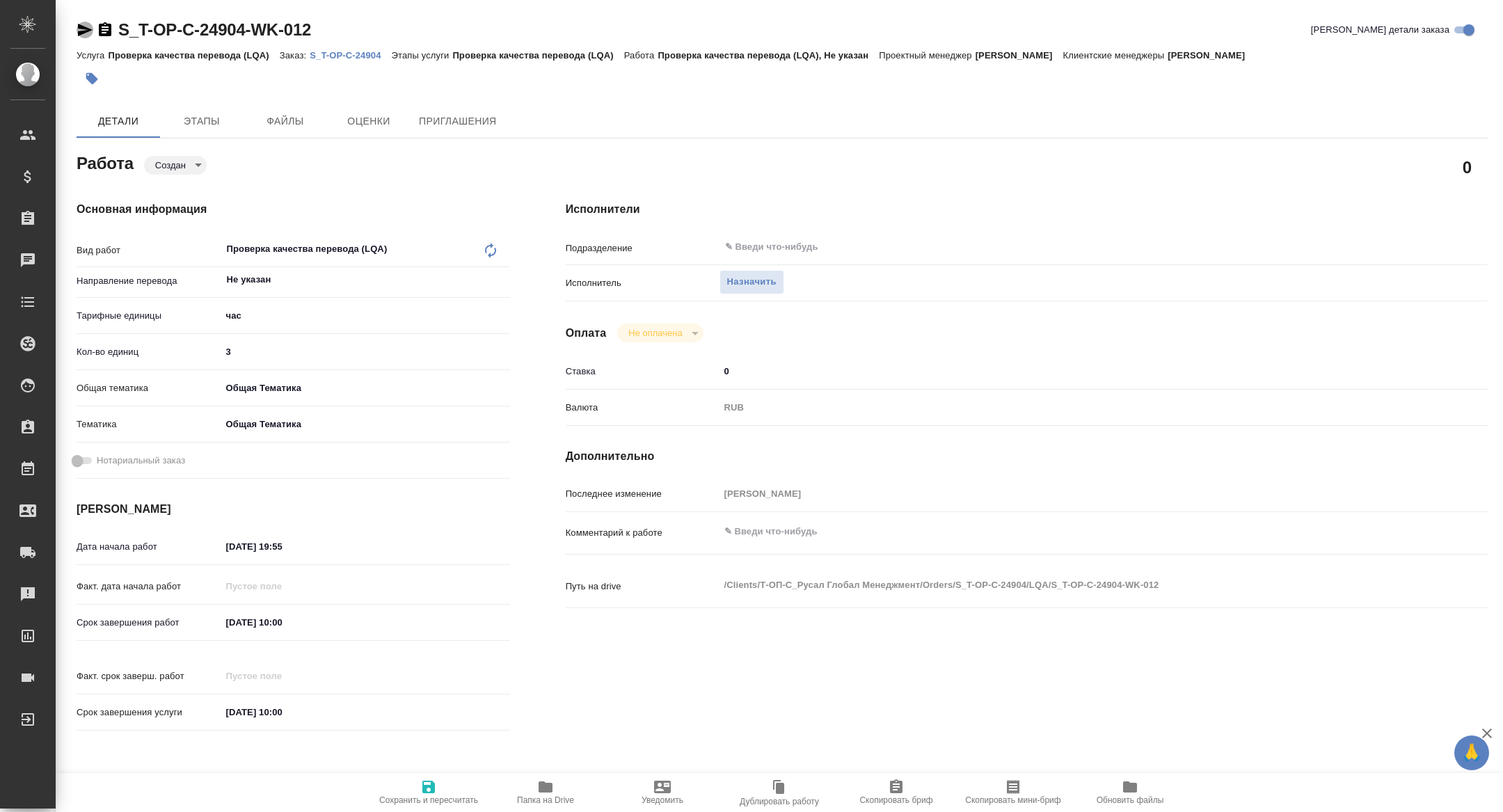
type textarea "x"
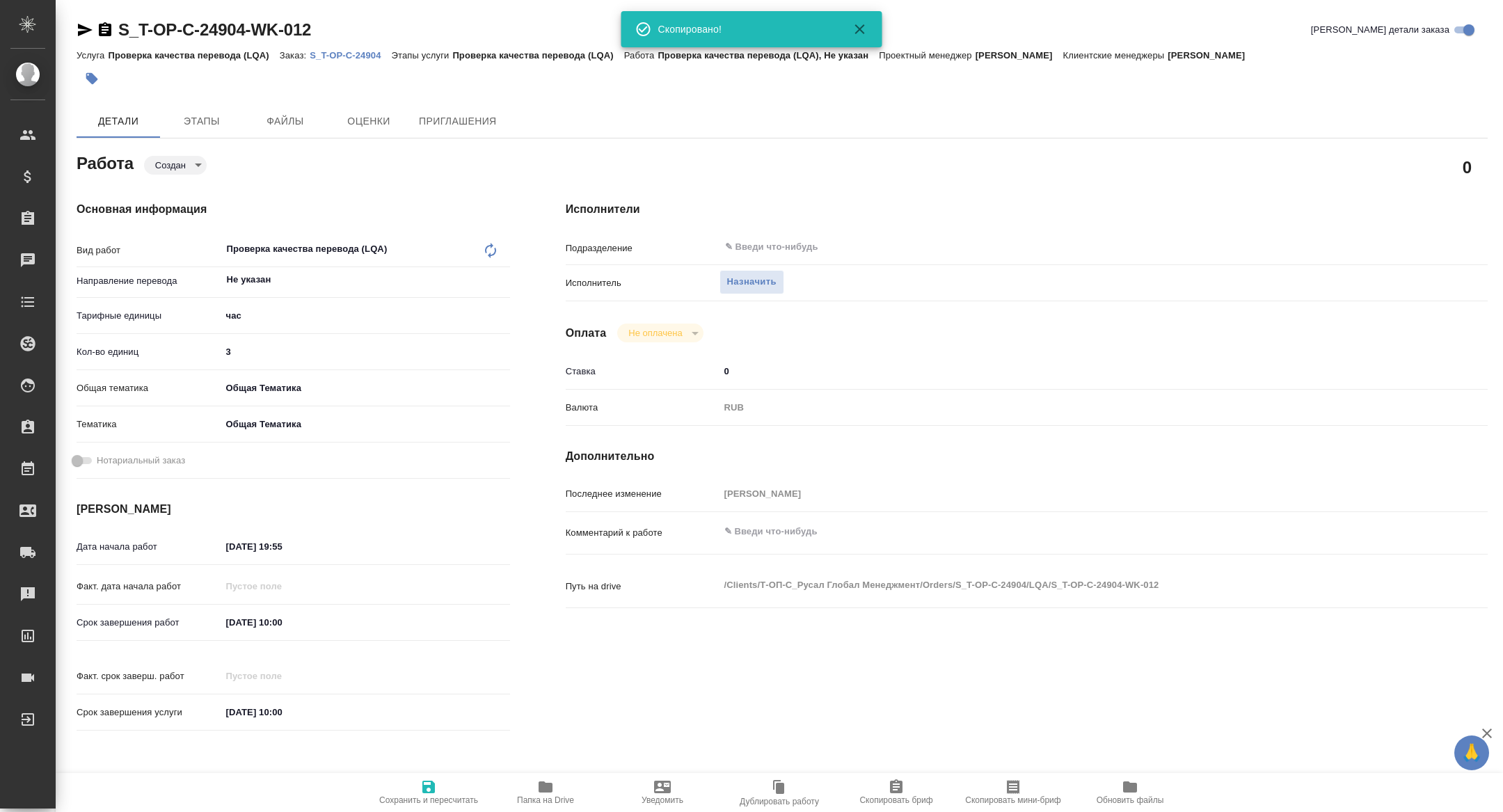
type textarea "x"
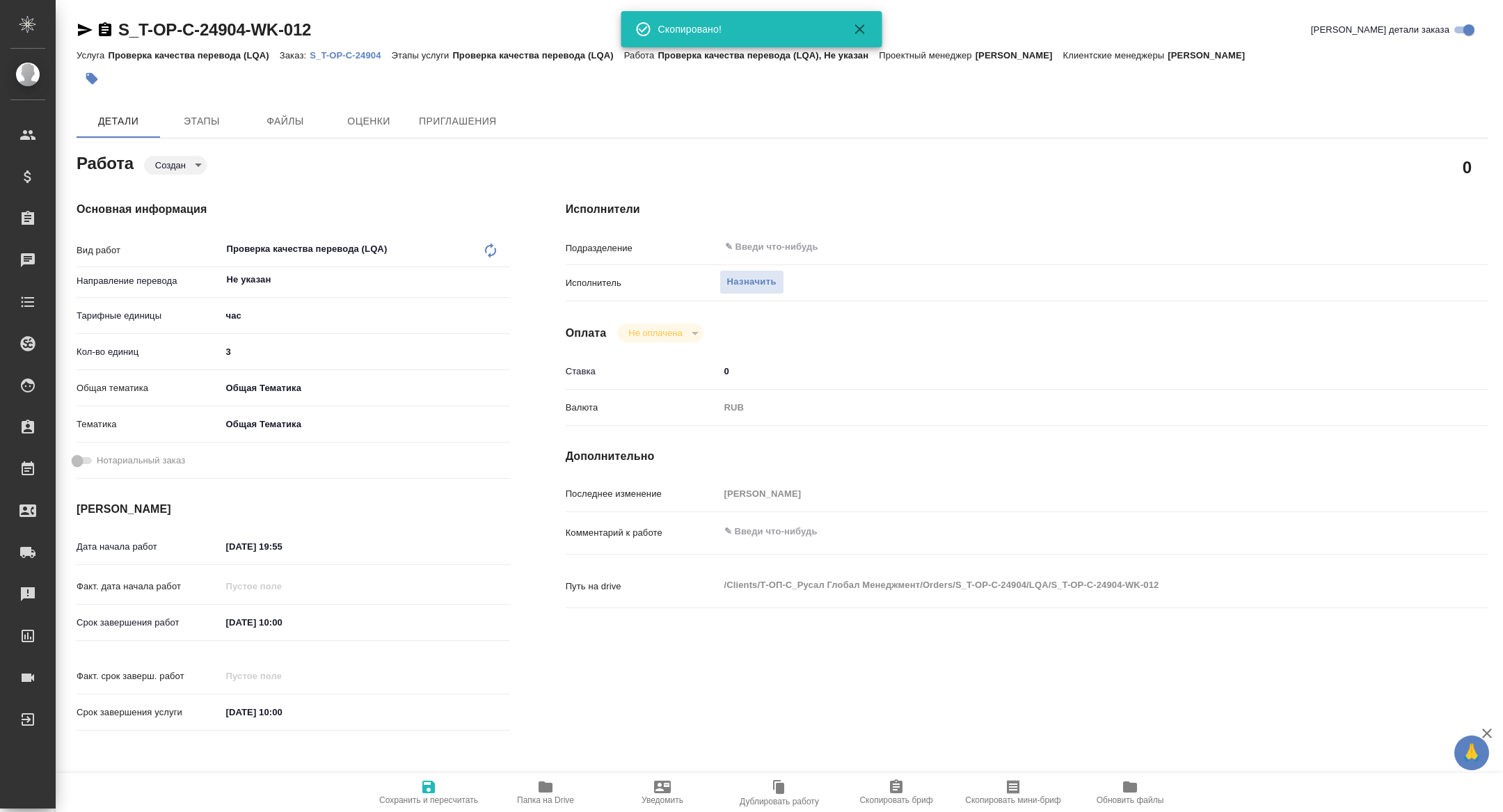
type textarea "x"
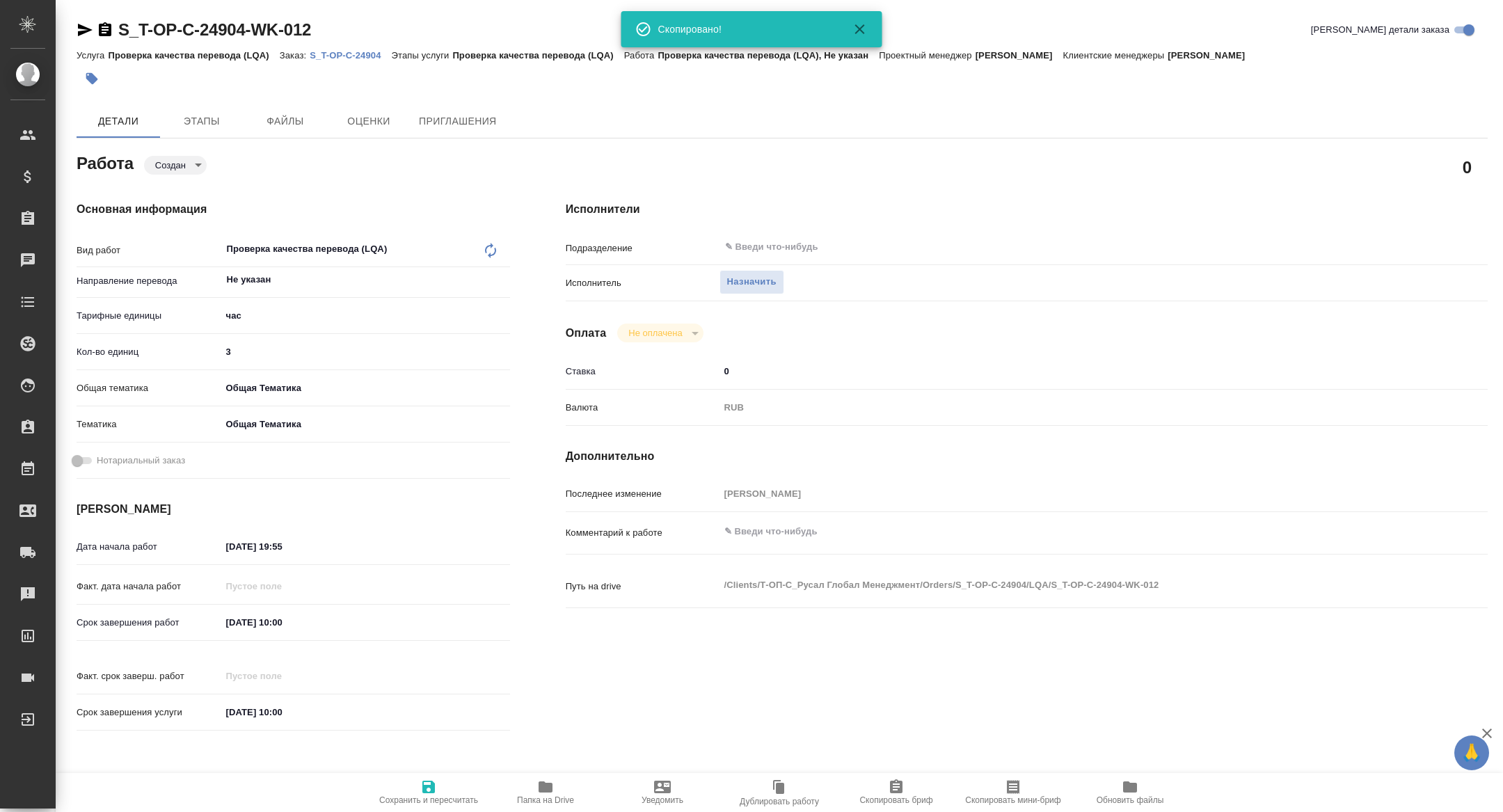
type textarea "x"
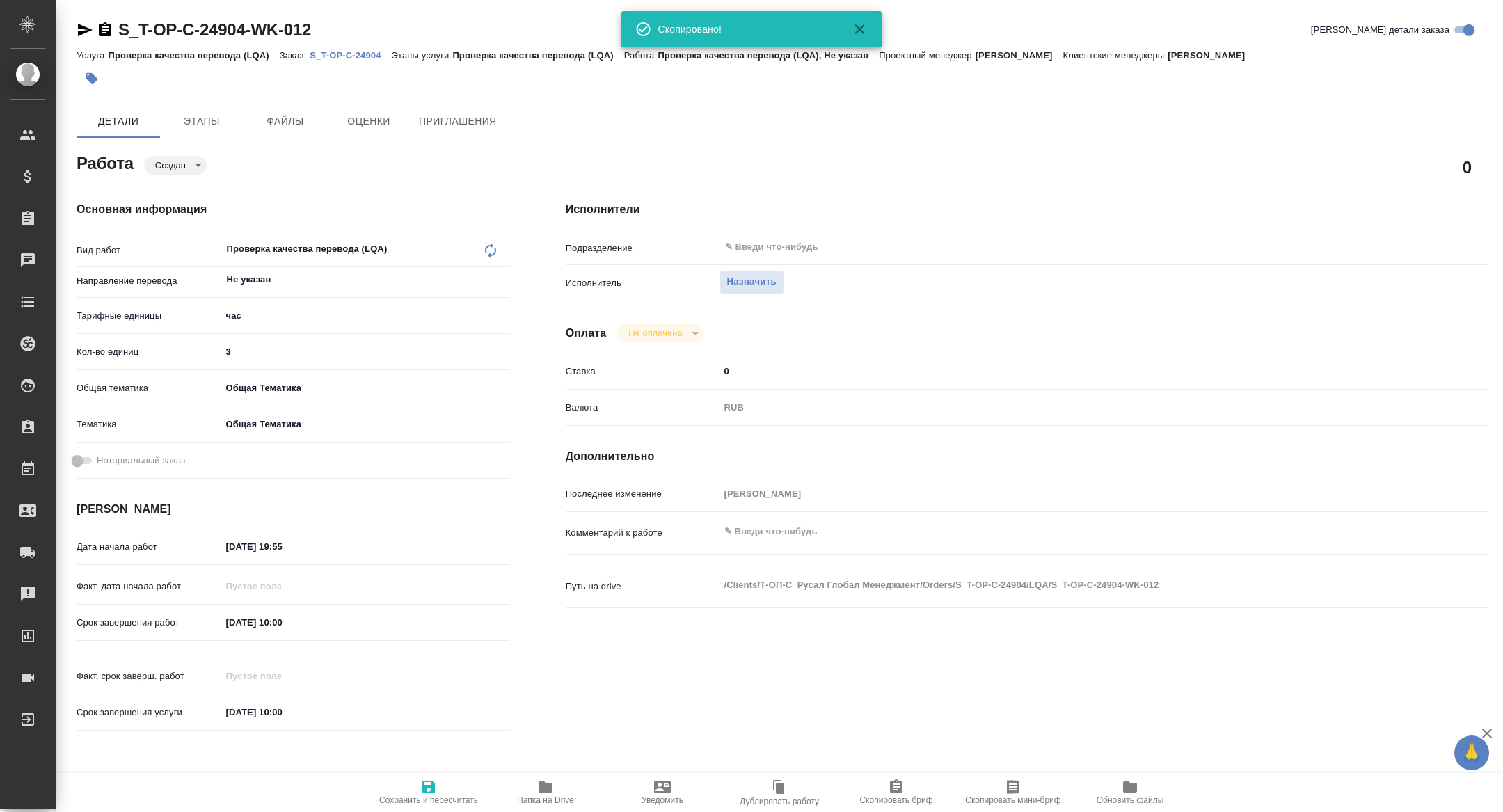
type textarea "x"
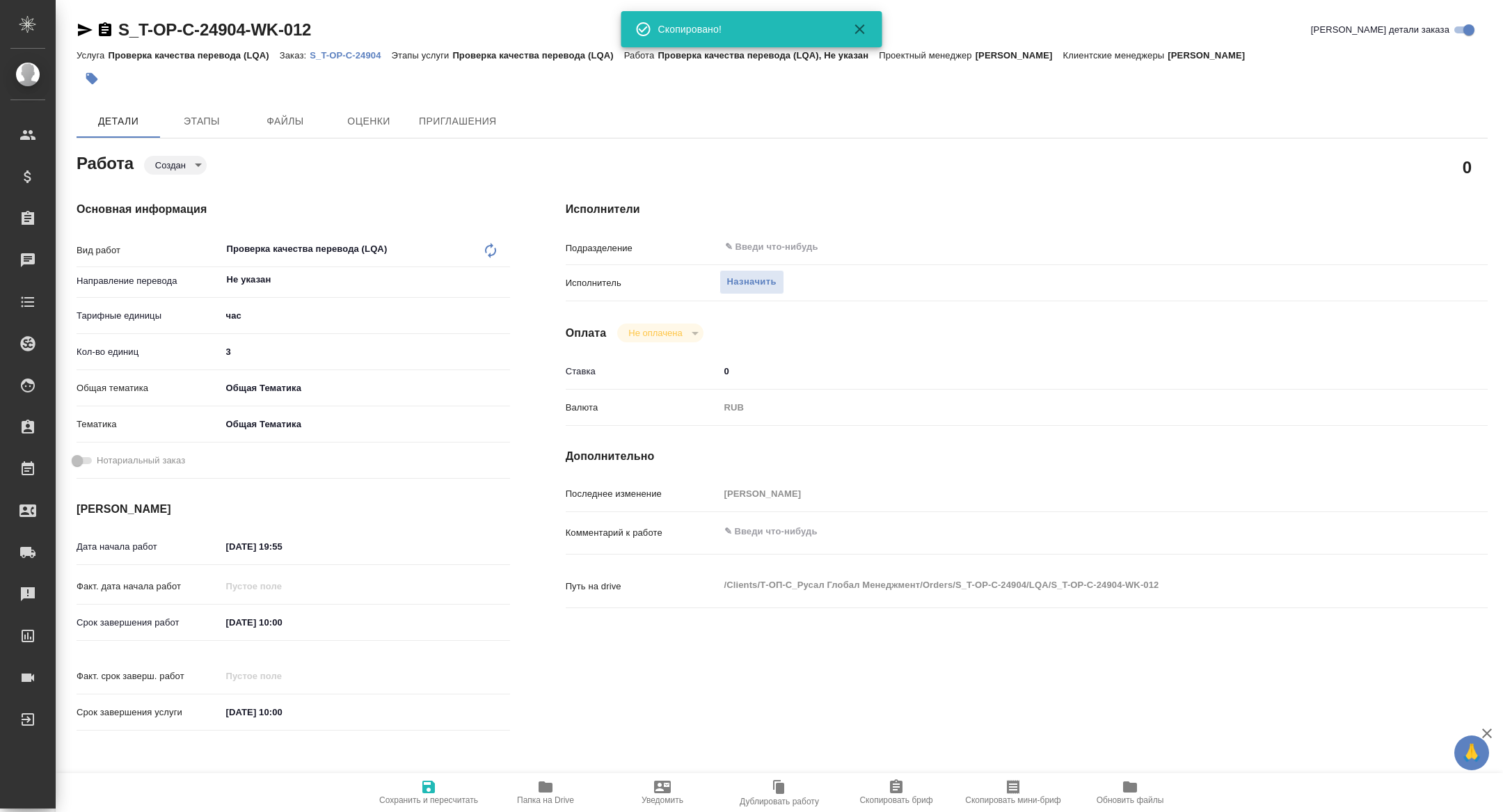
type textarea "x"
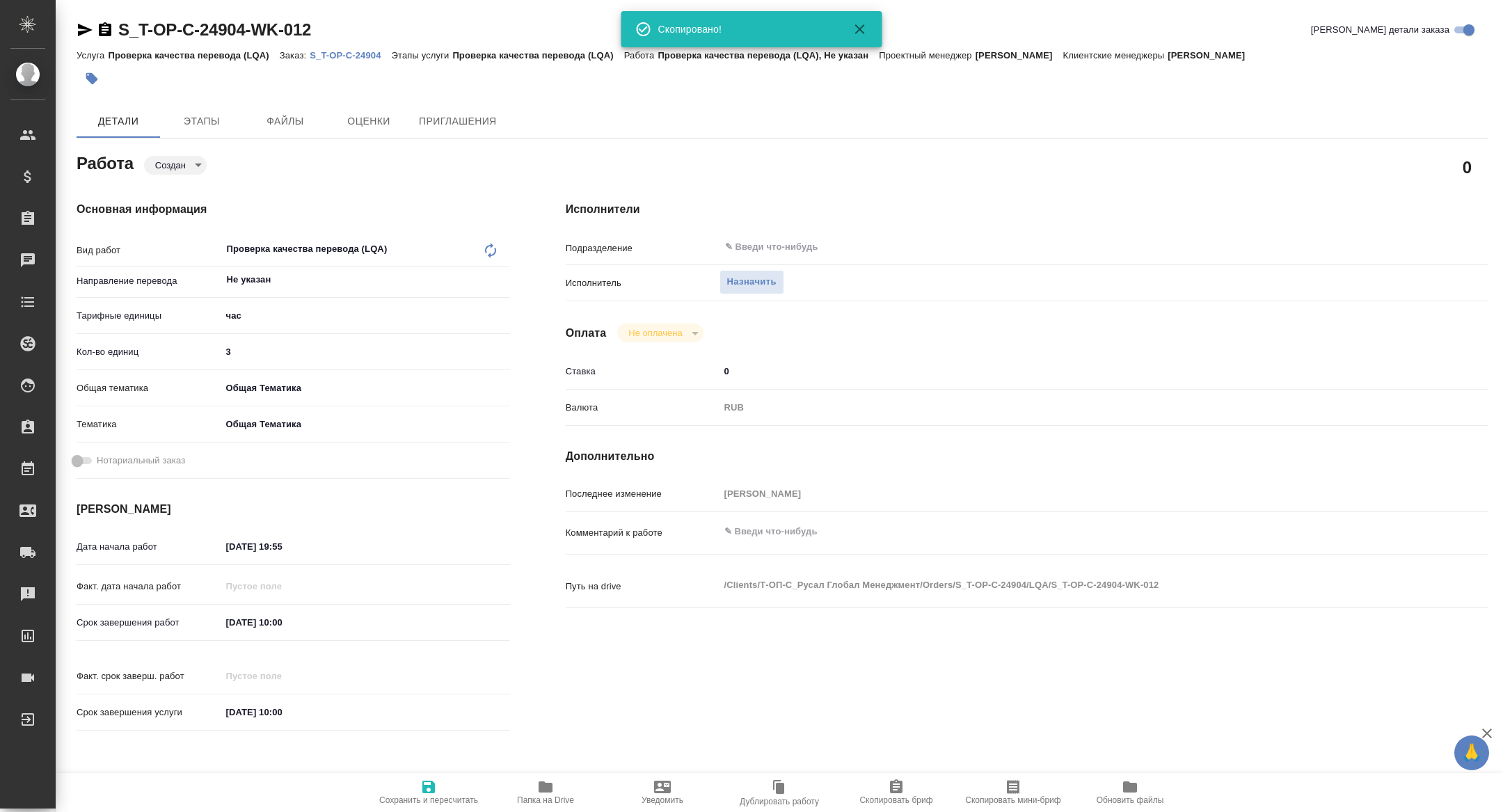
type textarea "x"
